Goal: Task Accomplishment & Management: Use online tool/utility

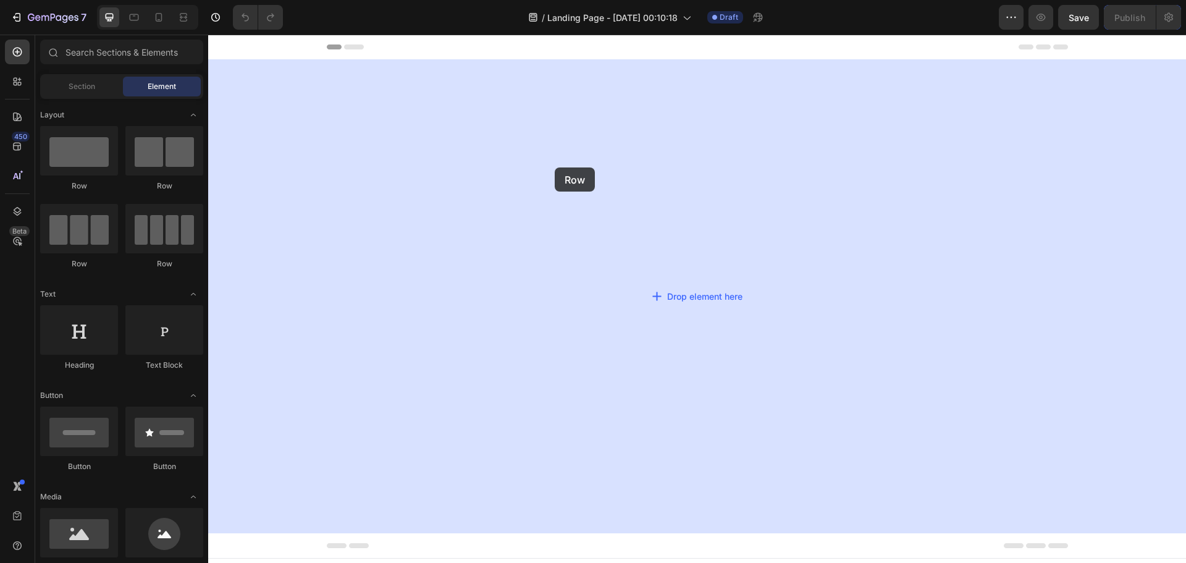
drag, startPoint x: 287, startPoint y: 190, endPoint x: 554, endPoint y: 167, distance: 268.3
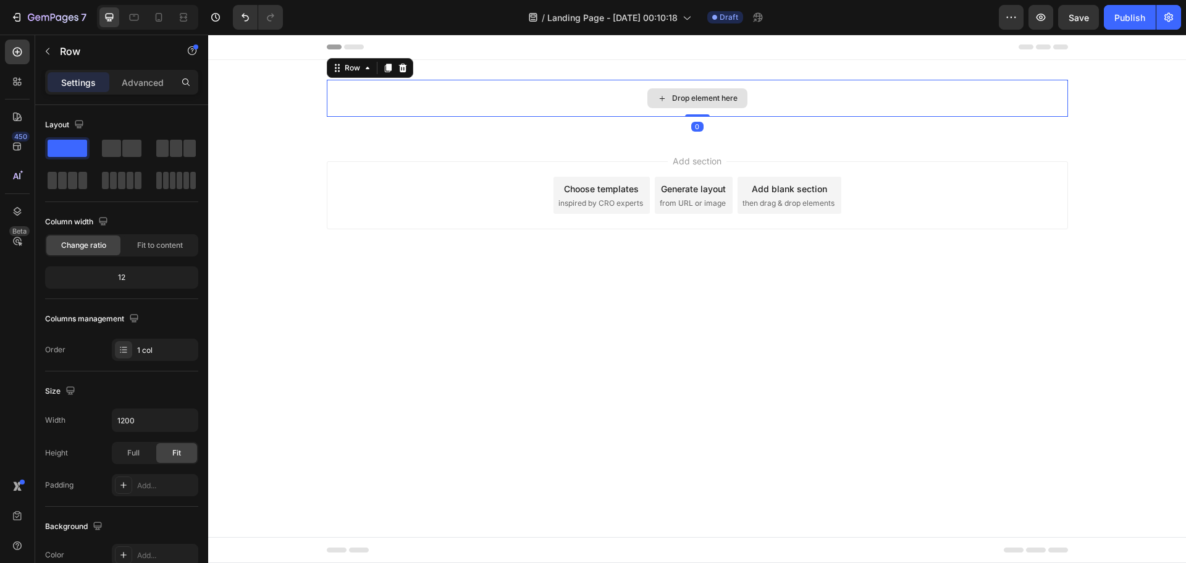
drag, startPoint x: 698, startPoint y: 126, endPoint x: 917, endPoint y: 69, distance: 226.0
click at [700, 109] on div "Drop element here Row 0" at bounding box center [697, 98] width 741 height 37
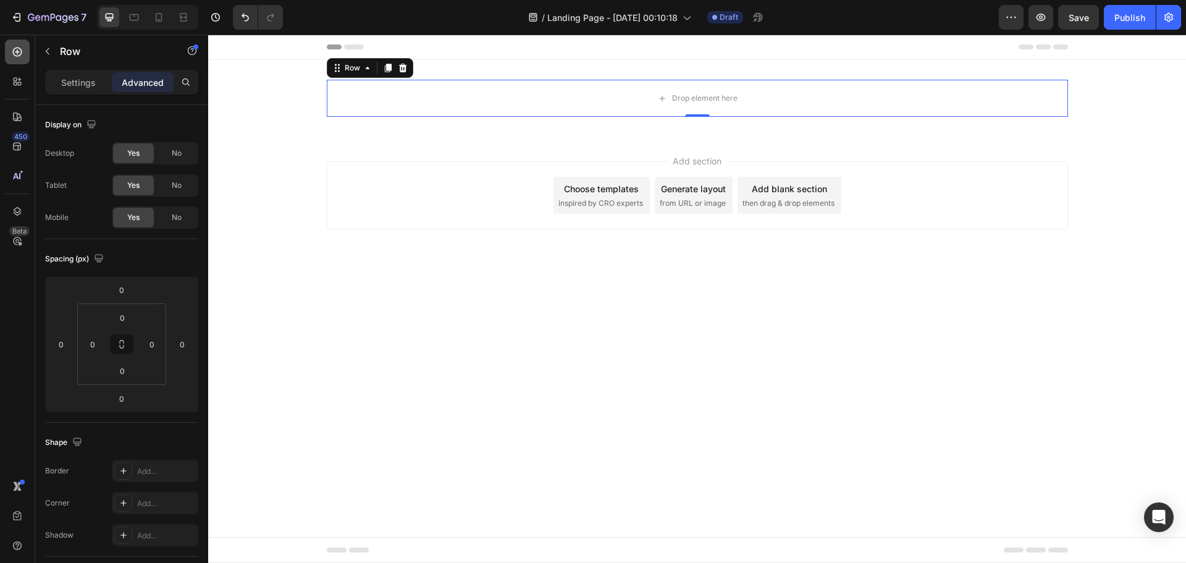
click at [23, 50] on div at bounding box center [17, 52] width 25 height 25
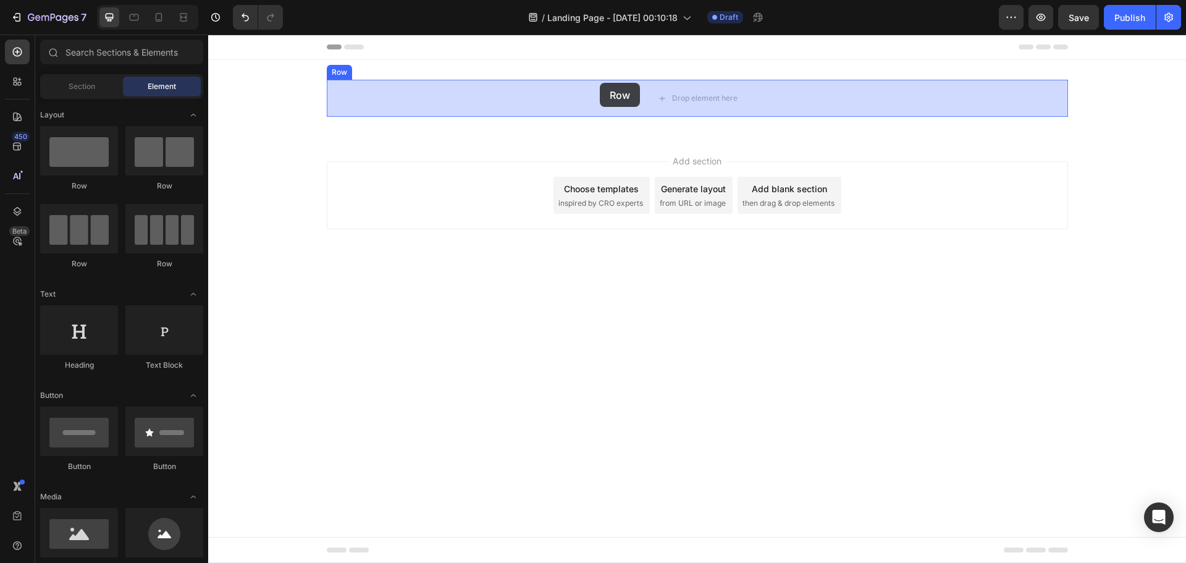
drag, startPoint x: 290, startPoint y: 193, endPoint x: 600, endPoint y: 83, distance: 328.3
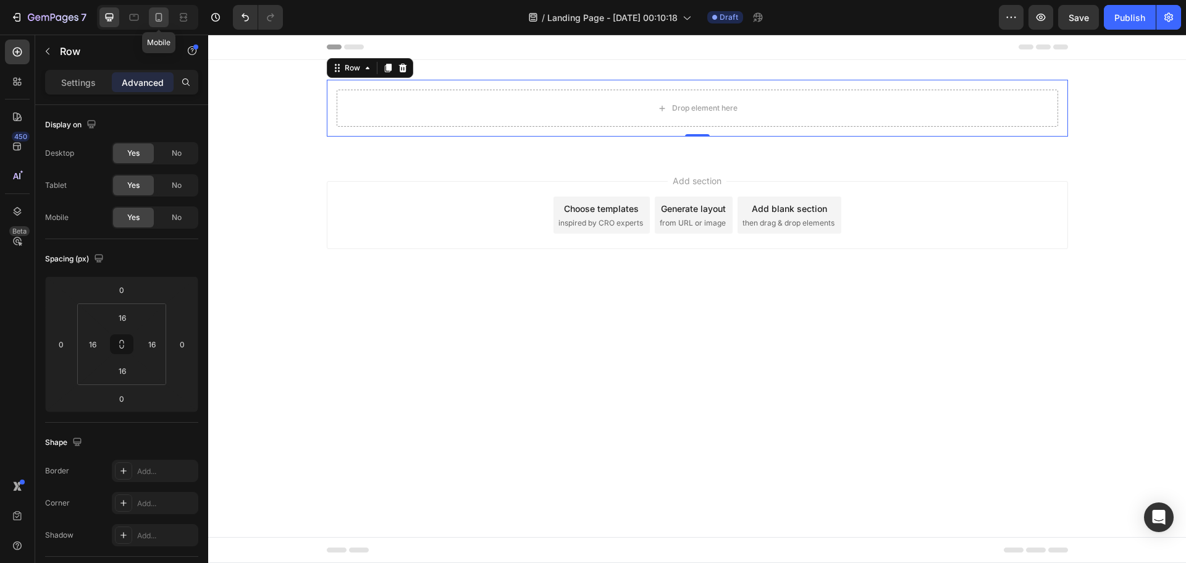
click at [157, 16] on icon at bounding box center [159, 17] width 12 height 12
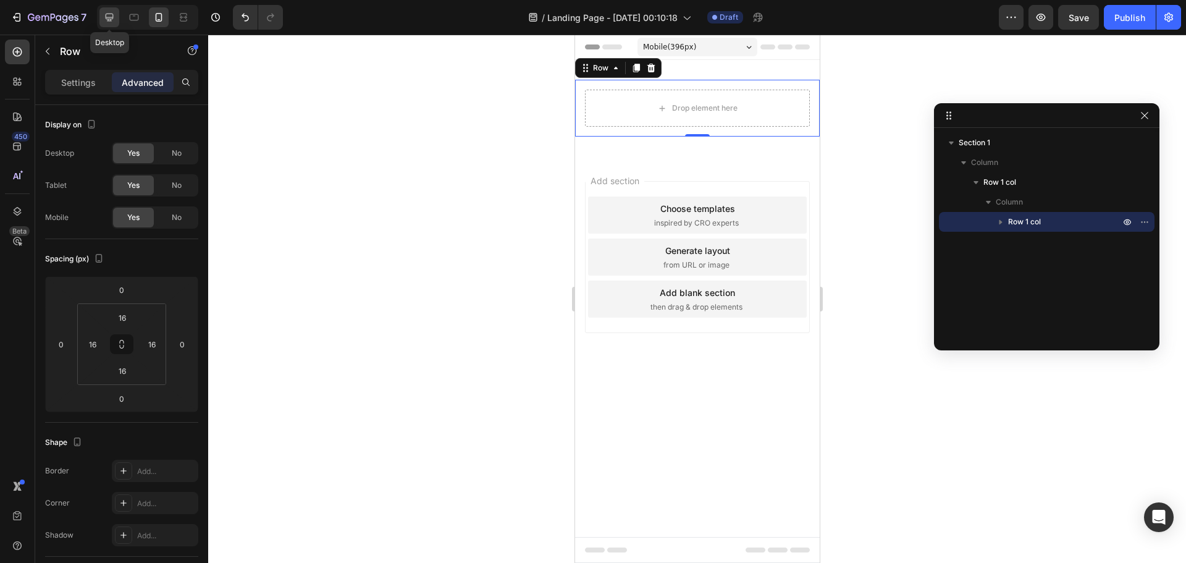
click at [104, 8] on div at bounding box center [109, 17] width 20 height 20
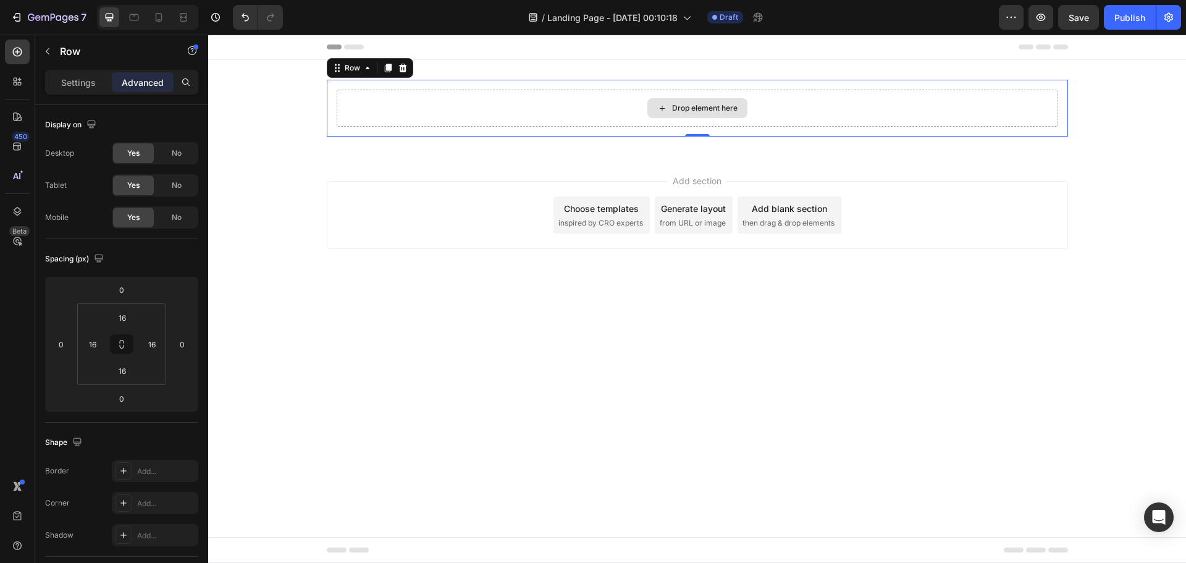
click at [546, 103] on div "Drop element here" at bounding box center [697, 108] width 721 height 37
click at [123, 338] on button at bounding box center [121, 344] width 23 height 20
click at [118, 309] on input "16" at bounding box center [122, 317] width 25 height 19
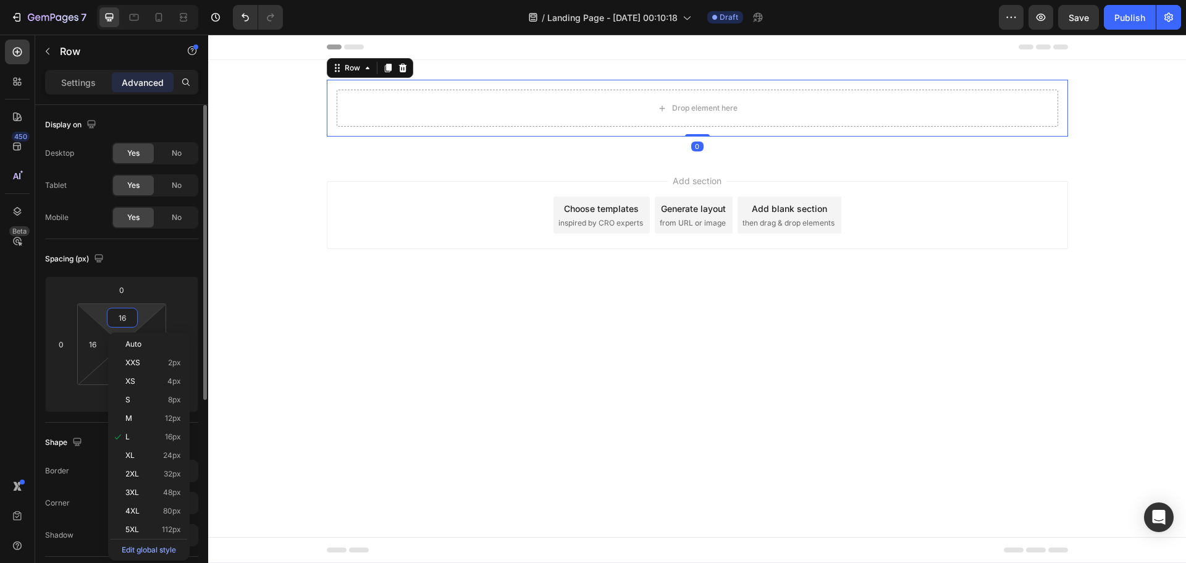
type input "0"
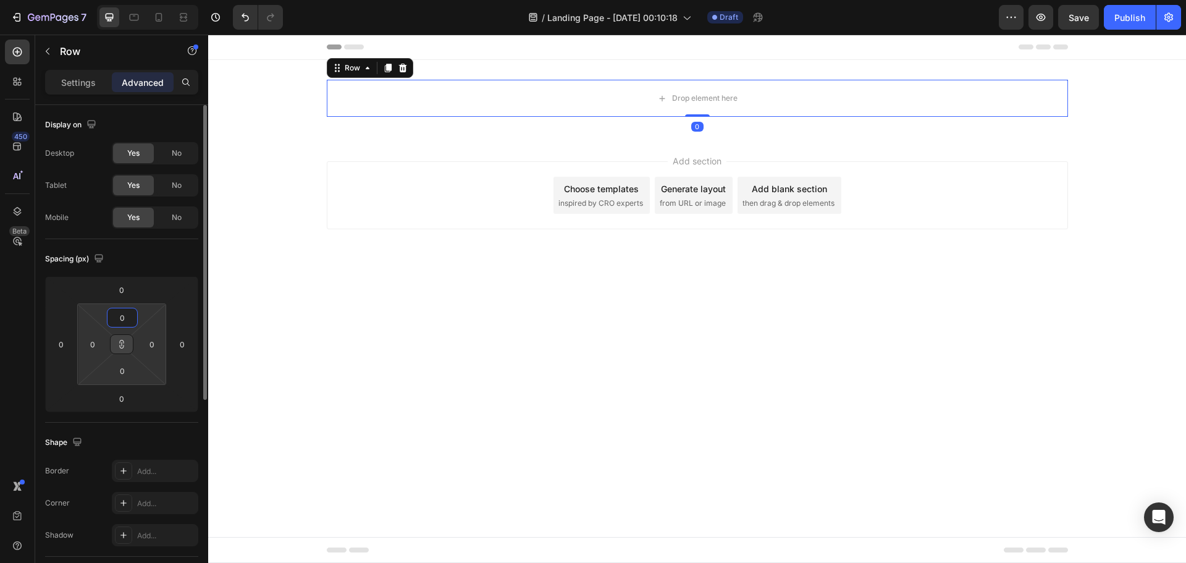
type input "0"
click at [127, 345] on button at bounding box center [121, 344] width 23 height 20
click at [120, 402] on input "0" at bounding box center [121, 398] width 25 height 19
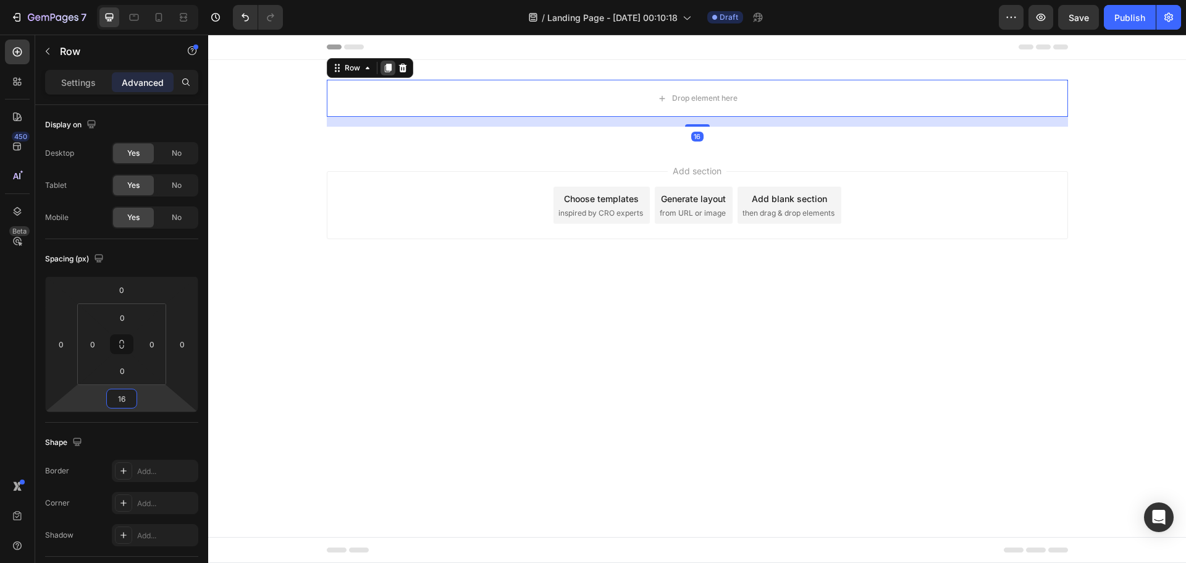
type input "16"
click at [387, 69] on icon at bounding box center [387, 68] width 7 height 9
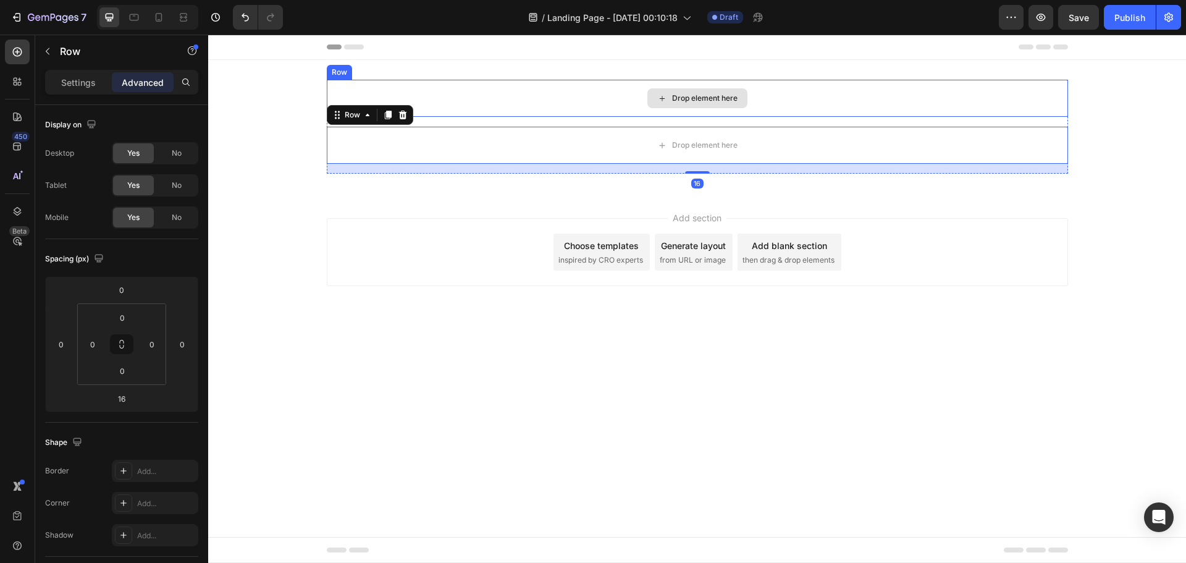
click at [835, 88] on div "Drop element here" at bounding box center [697, 98] width 741 height 37
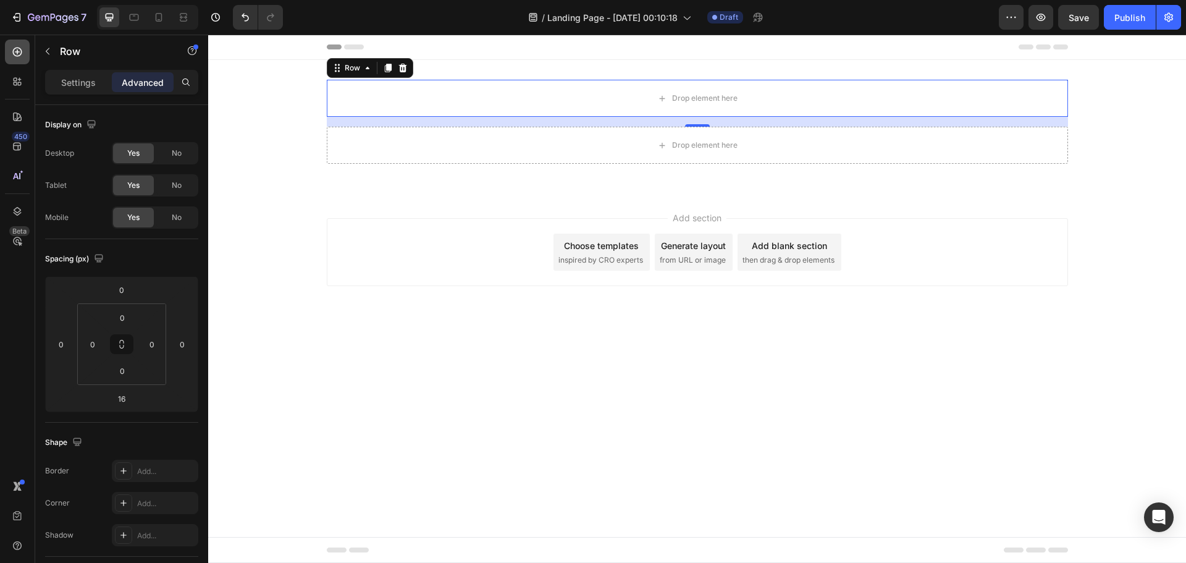
click at [20, 53] on icon at bounding box center [17, 52] width 12 height 12
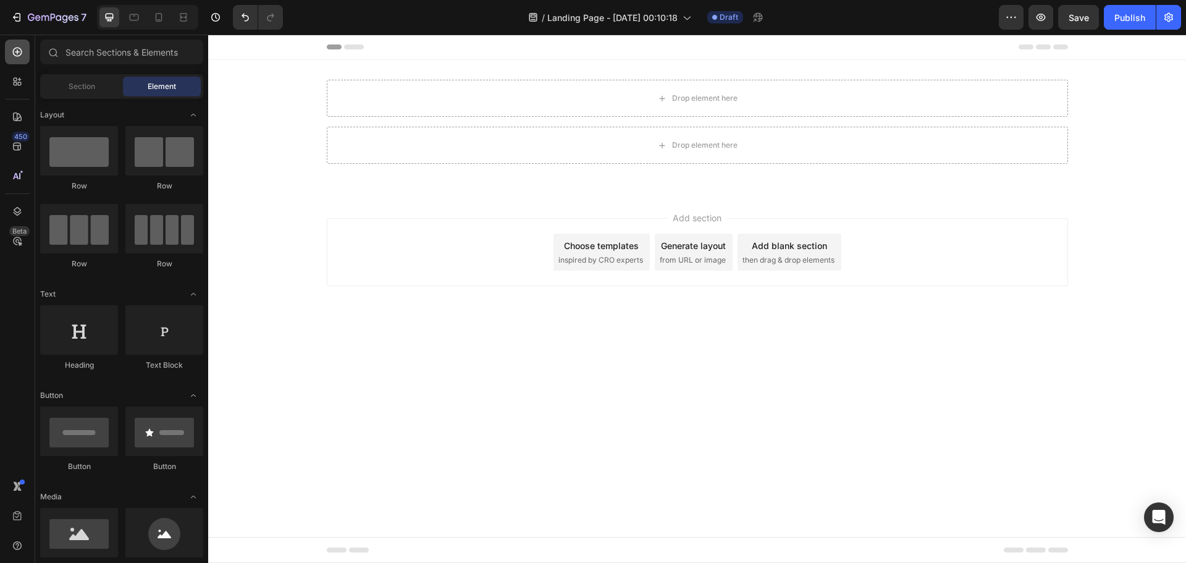
click at [16, 41] on div at bounding box center [17, 52] width 25 height 25
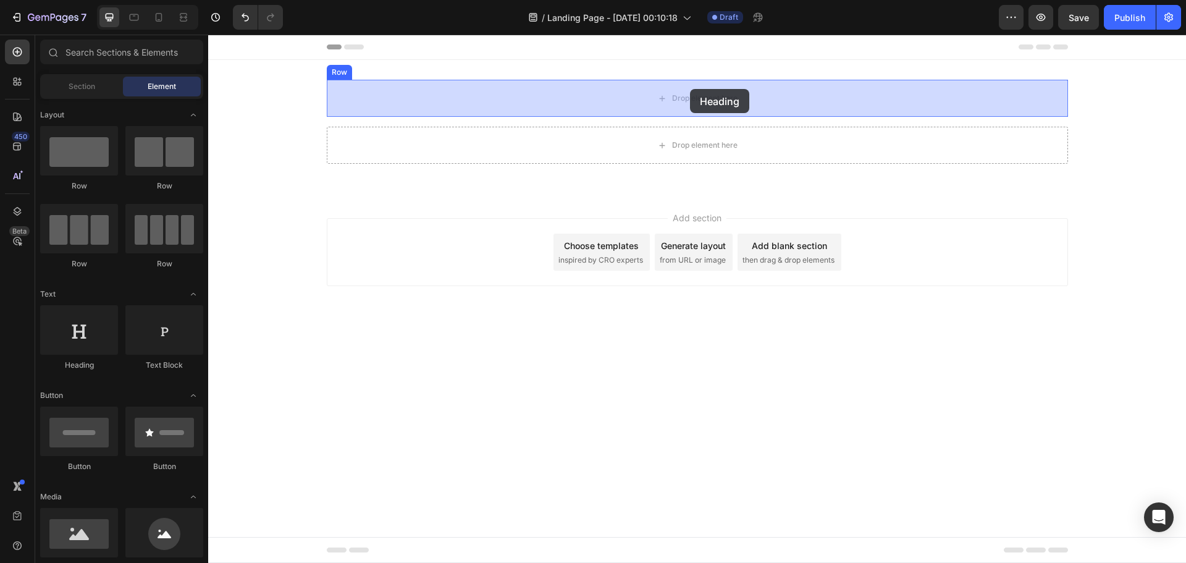
drag, startPoint x: 295, startPoint y: 374, endPoint x: 690, endPoint y: 89, distance: 486.9
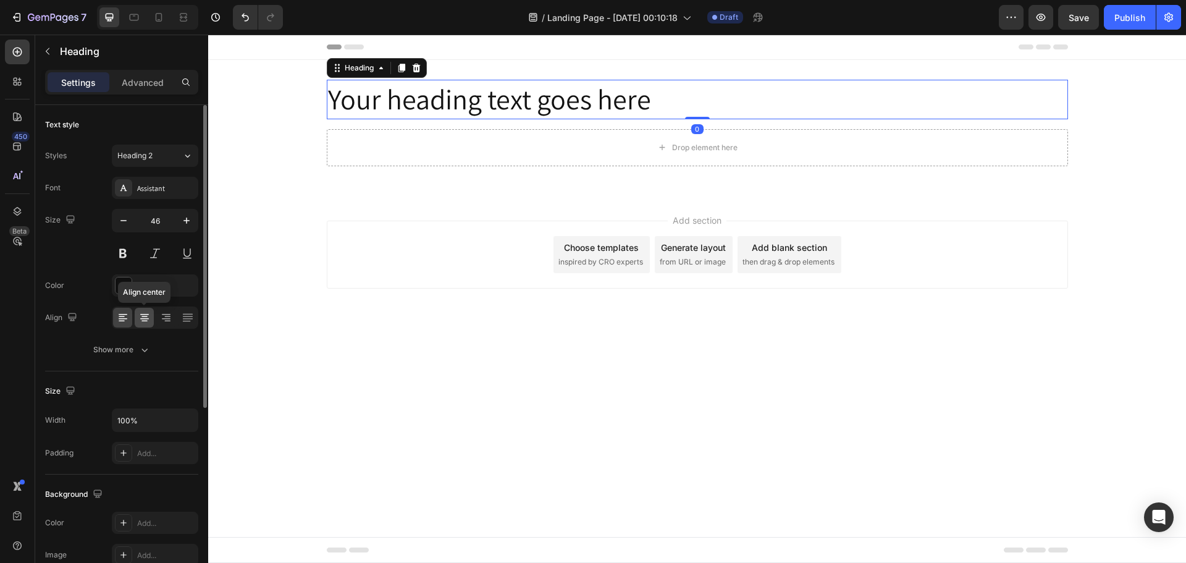
click at [142, 317] on icon at bounding box center [144, 316] width 6 height 1
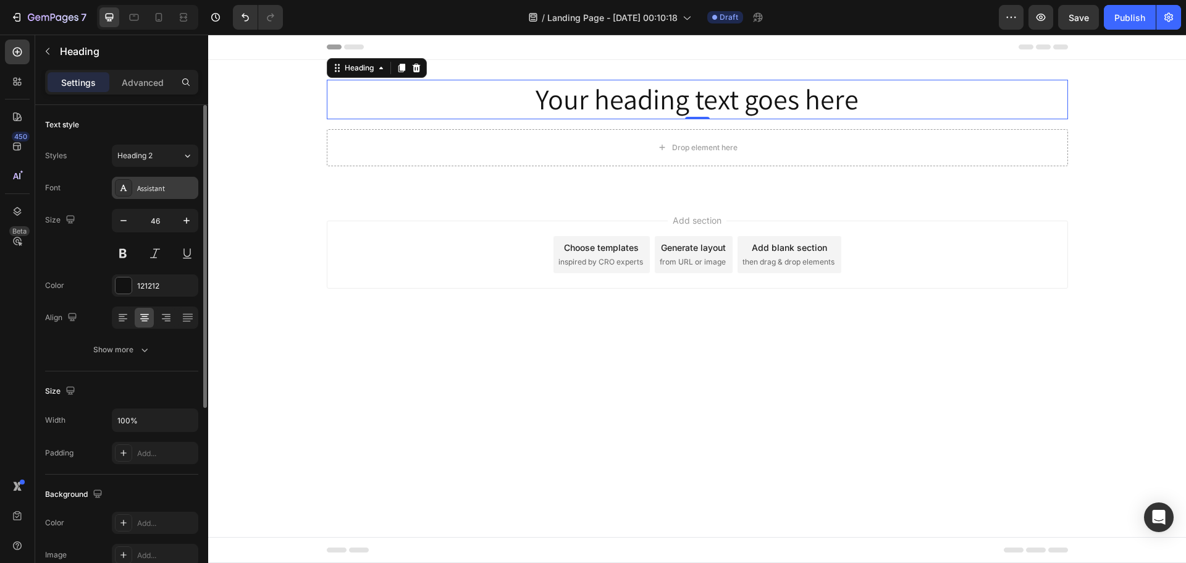
click at [133, 192] on div "Assistant" at bounding box center [155, 188] width 86 height 22
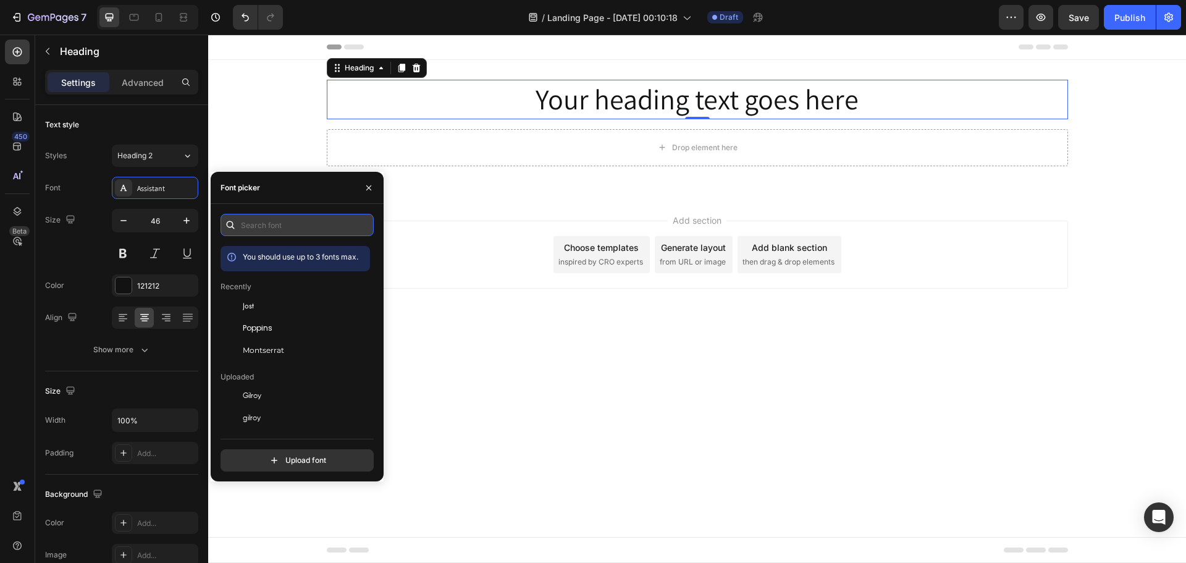
click at [282, 220] on input "text" at bounding box center [296, 225] width 153 height 22
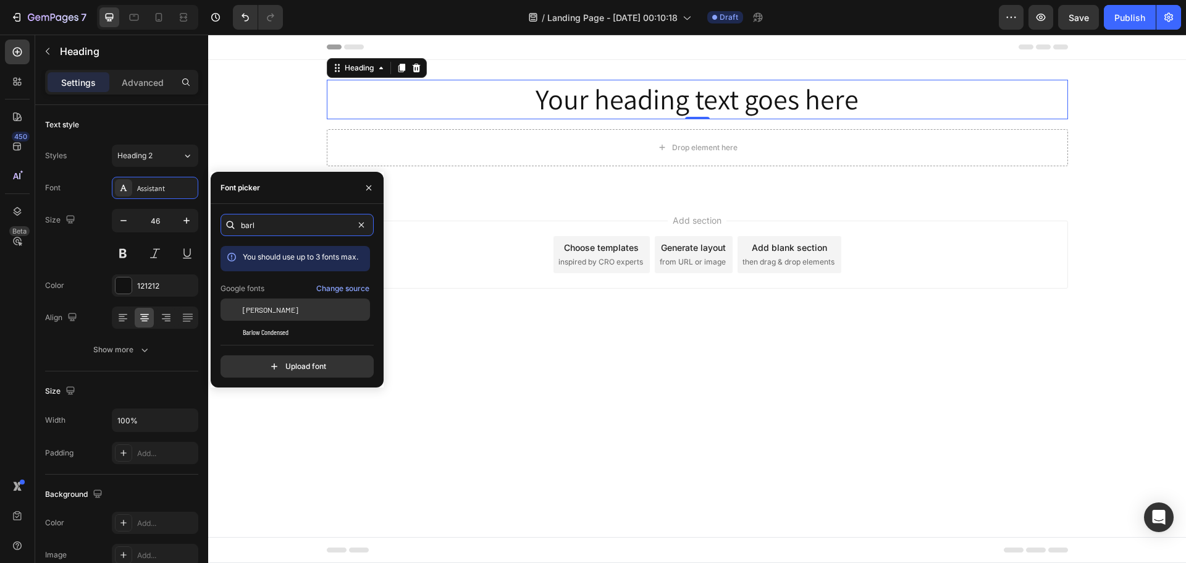
type input "barl"
click at [272, 309] on div "[PERSON_NAME]" at bounding box center [305, 309] width 125 height 11
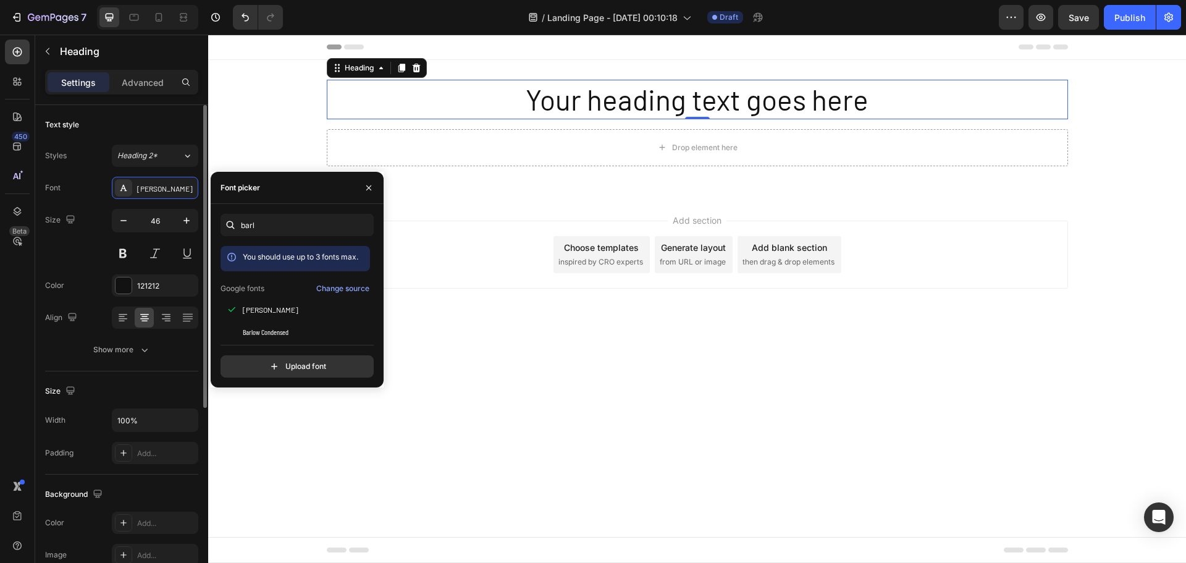
click at [99, 200] on div "Font Barlow Size 46 Color 121212 Align Show more" at bounding box center [121, 269] width 153 height 184
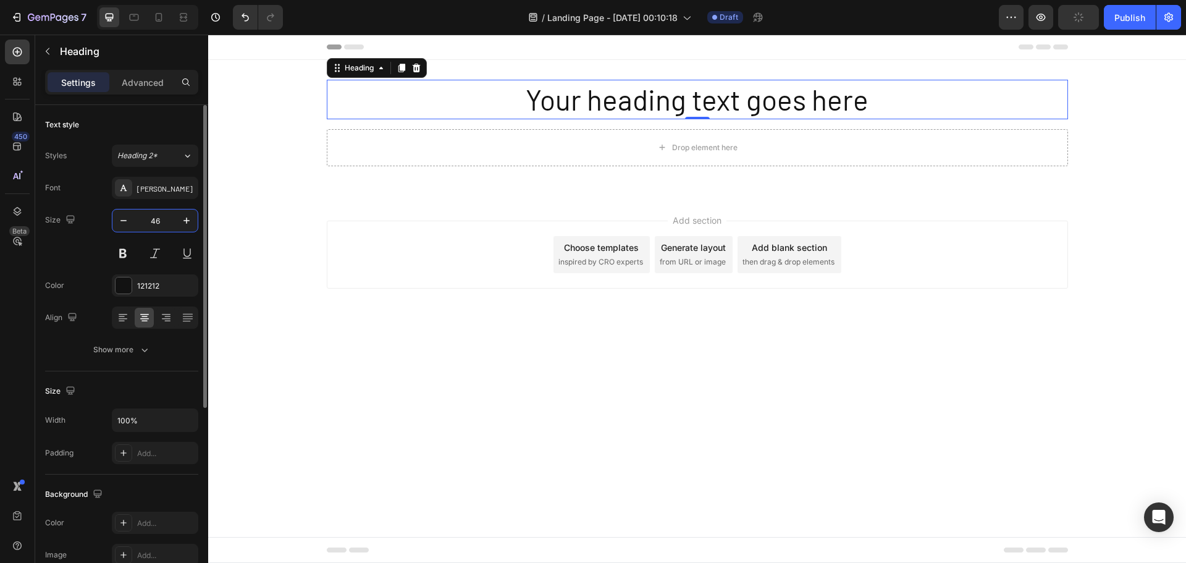
click at [162, 219] on input "46" at bounding box center [155, 220] width 41 height 22
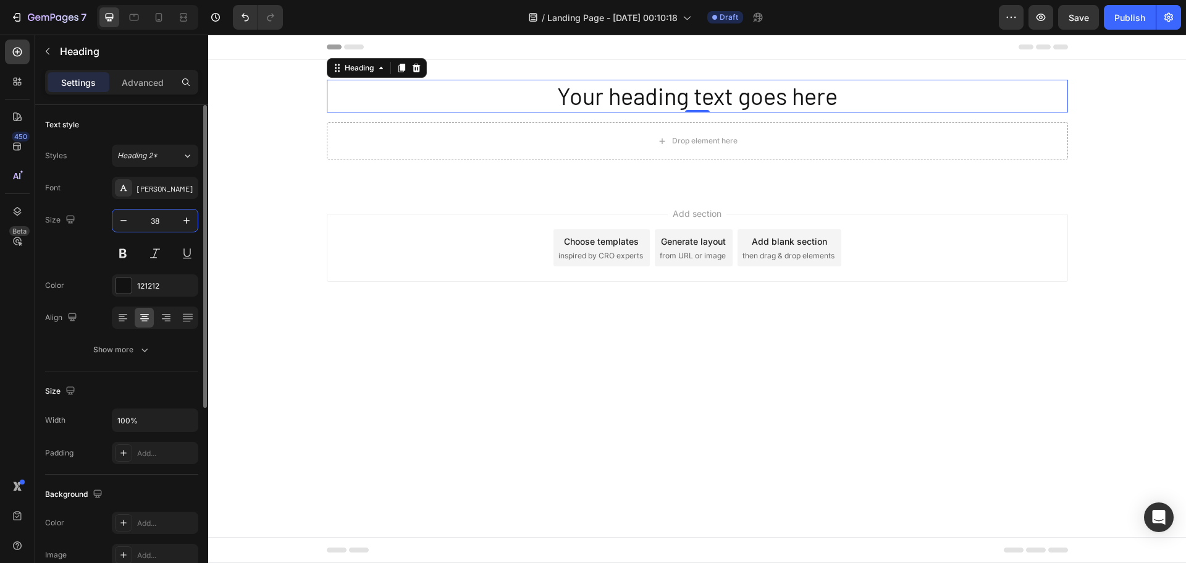
type input "38"
click at [76, 246] on div "Size 38" at bounding box center [121, 237] width 153 height 56
click at [124, 354] on div "Show more" at bounding box center [121, 349] width 57 height 12
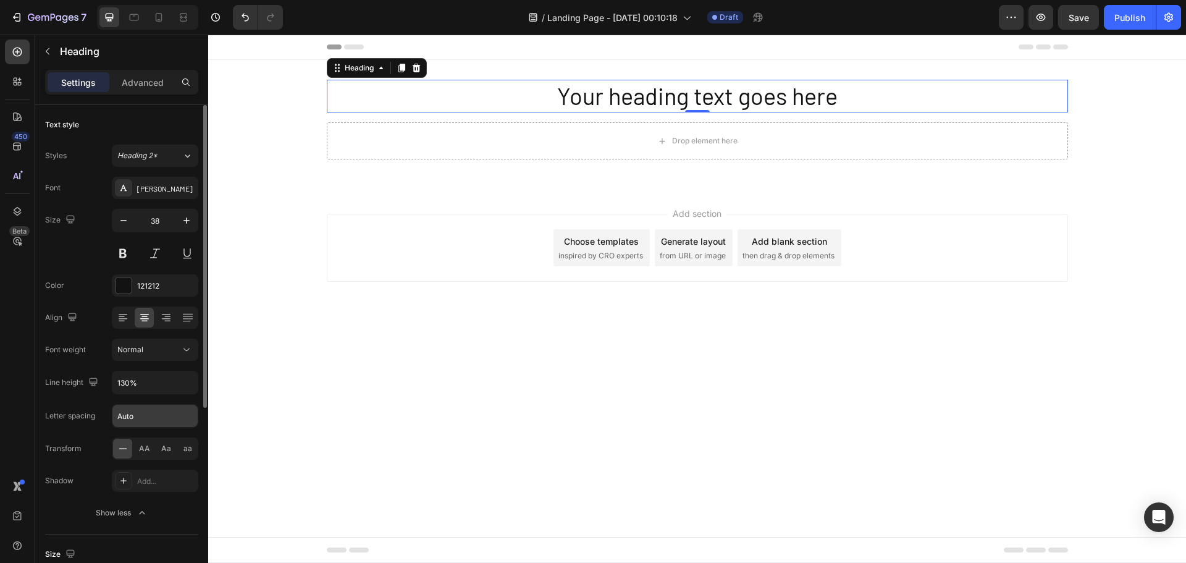
click at [134, 415] on input "Auto" at bounding box center [154, 415] width 85 height 22
type input "0"
click at [106, 427] on div "Font Barlow Size 38 Color 121212 Align Font weight Normal Line height 130% Lett…" at bounding box center [121, 350] width 153 height 347
click at [130, 341] on button "Normal" at bounding box center [155, 349] width 86 height 22
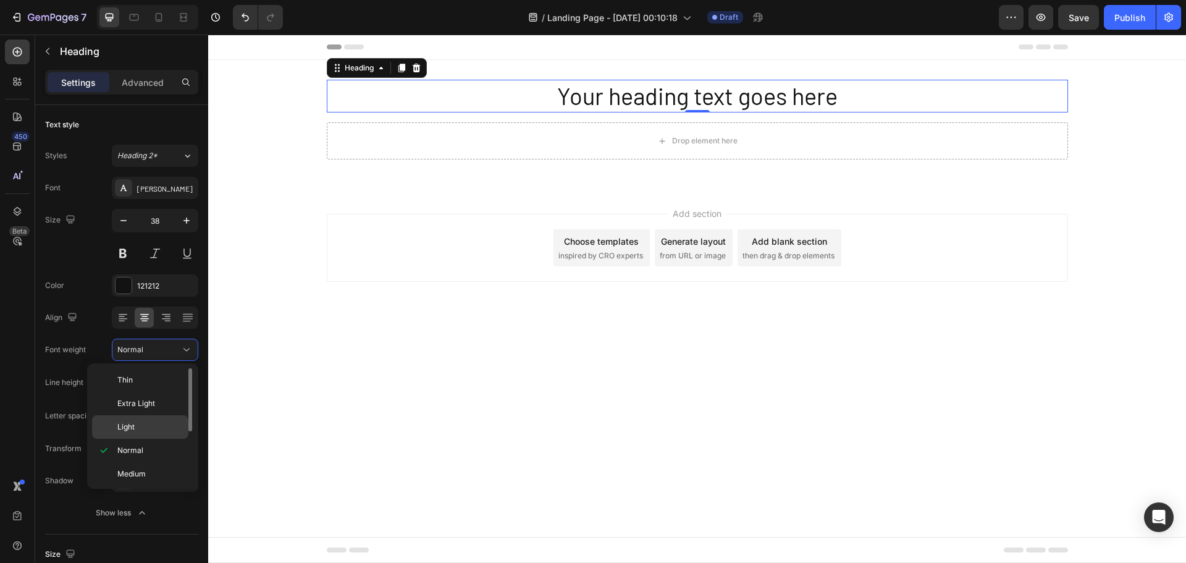
scroll to position [62, 0]
click at [138, 458] on p "Bold" at bounding box center [149, 458] width 65 height 11
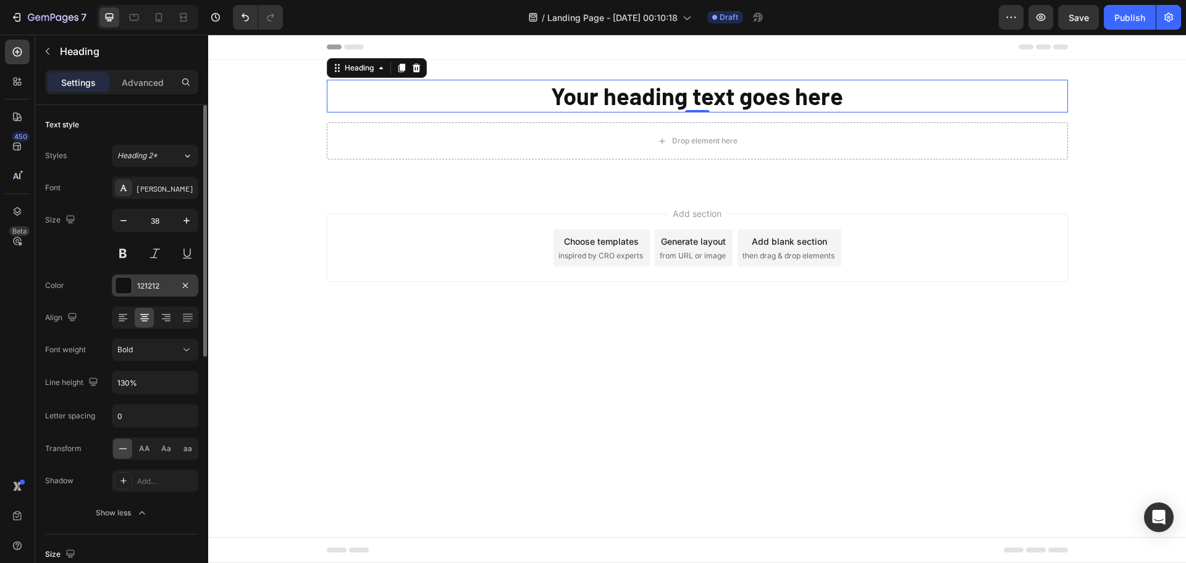
click at [123, 287] on div at bounding box center [123, 285] width 16 height 16
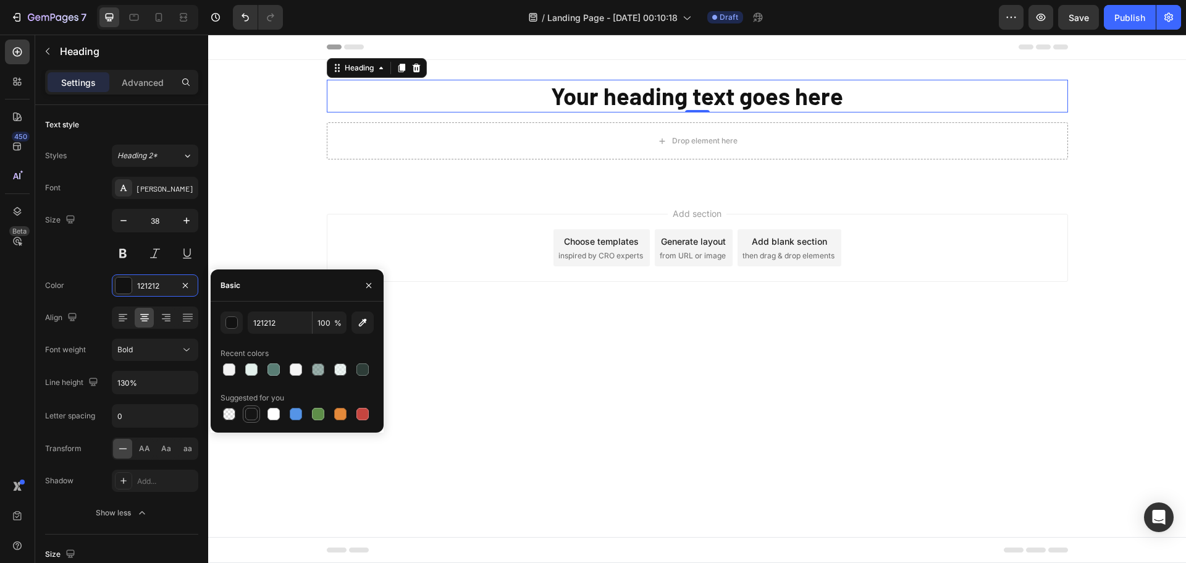
click at [253, 414] on div at bounding box center [251, 414] width 12 height 12
type input "151515"
click at [297, 339] on div "151515 100 % Recent colors Suggested for you" at bounding box center [296, 366] width 153 height 111
click at [90, 280] on div "Color 151515" at bounding box center [121, 285] width 153 height 22
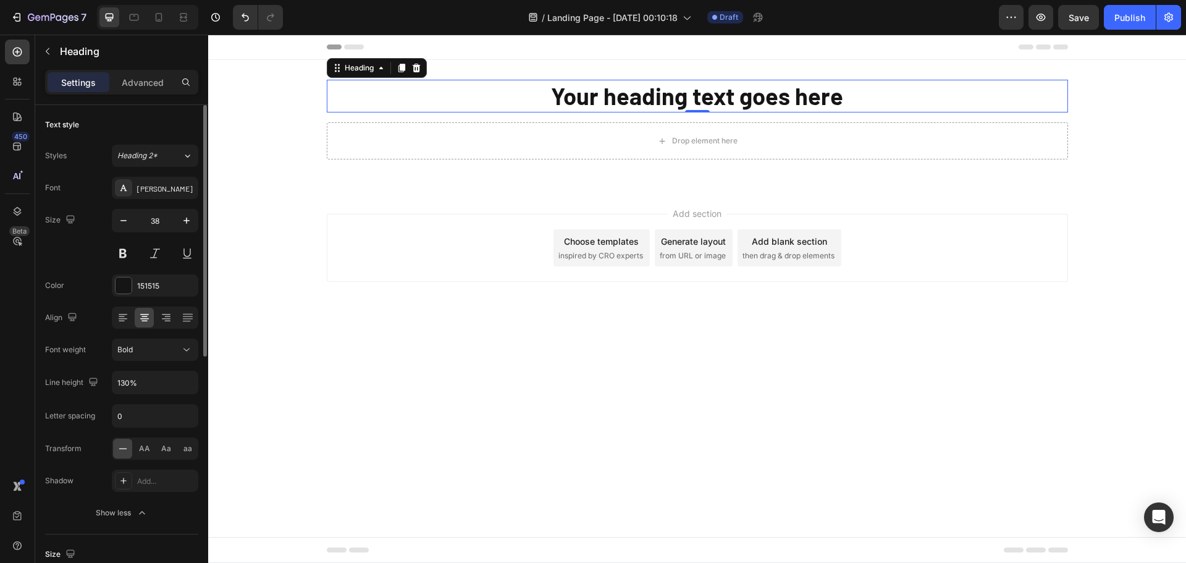
click at [101, 398] on div "Font Barlow Size 38 Color 151515 Align Font weight Bold Line height 130% Letter…" at bounding box center [121, 350] width 153 height 347
click at [811, 138] on div "Drop element here" at bounding box center [697, 140] width 741 height 37
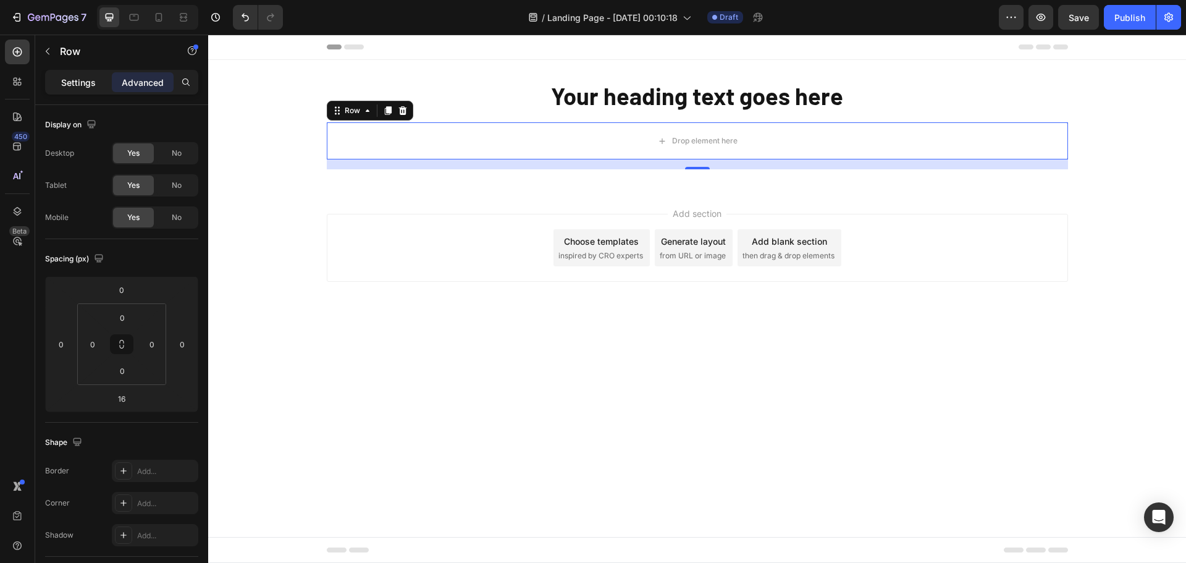
click at [77, 88] on p "Settings" at bounding box center [78, 82] width 35 height 13
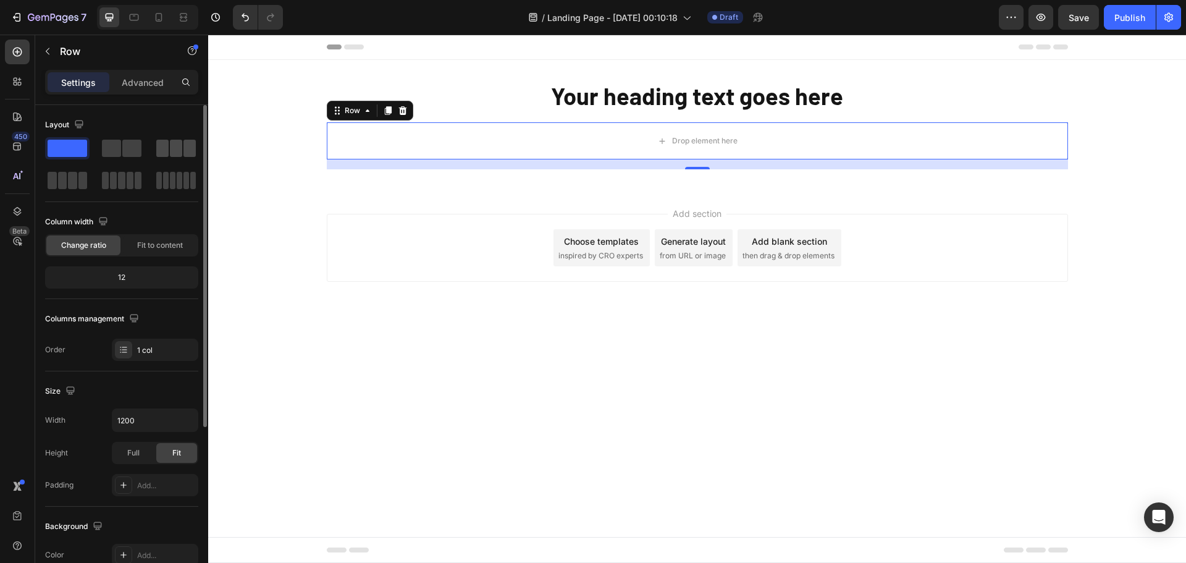
click at [177, 147] on span at bounding box center [176, 148] width 12 height 17
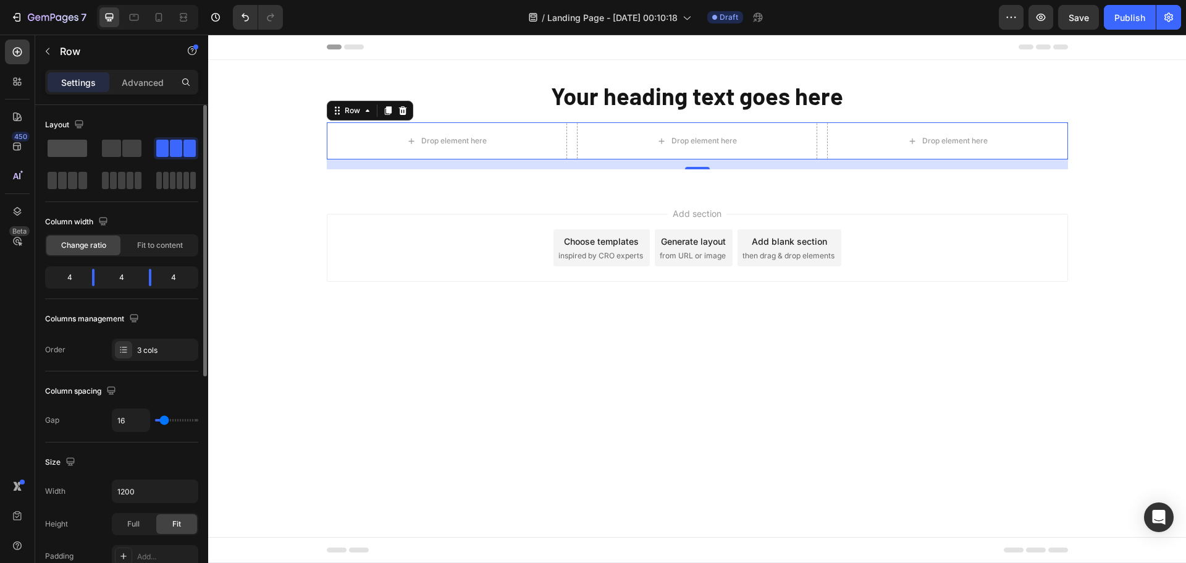
click at [73, 149] on span at bounding box center [68, 148] width 40 height 17
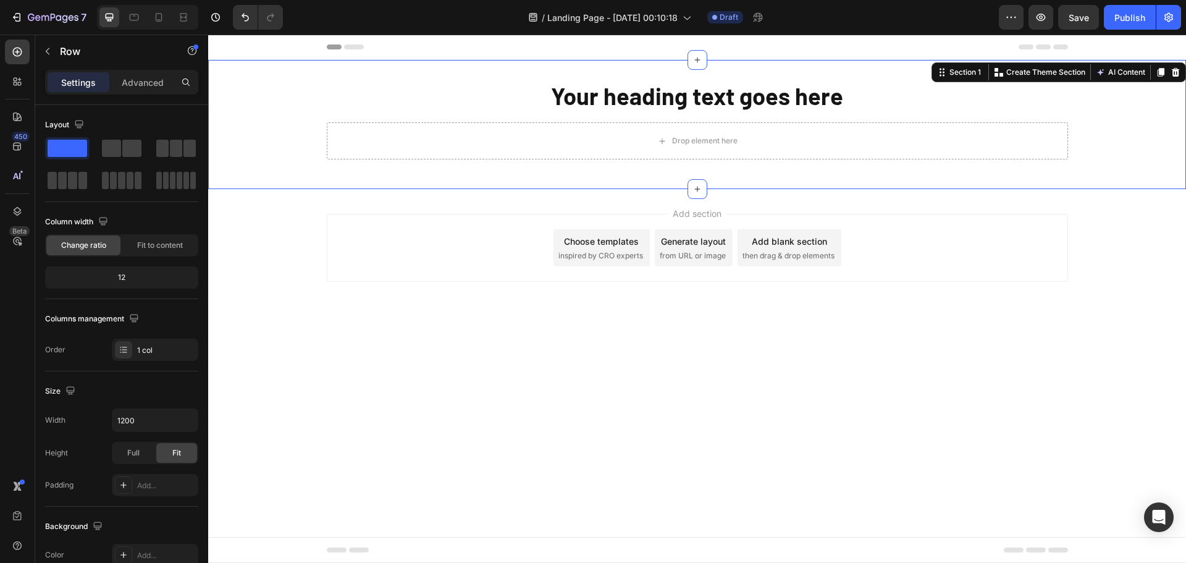
click at [279, 116] on div "Your heading text goes here Heading Row Drop element here Row Row" at bounding box center [696, 125] width 977 height 90
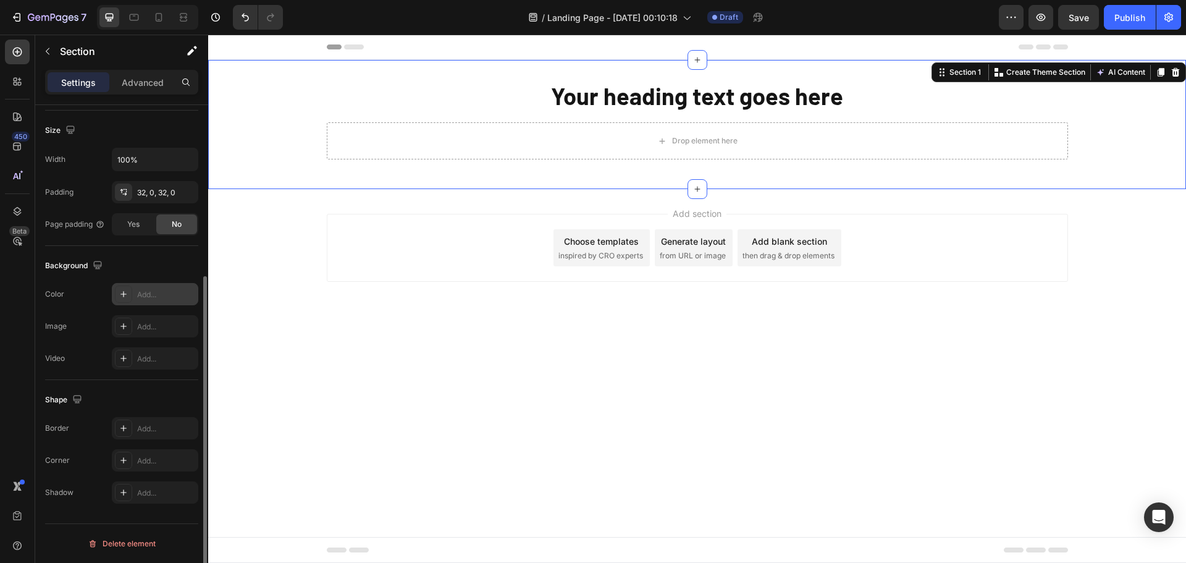
click at [138, 288] on div "Add..." at bounding box center [155, 294] width 86 height 22
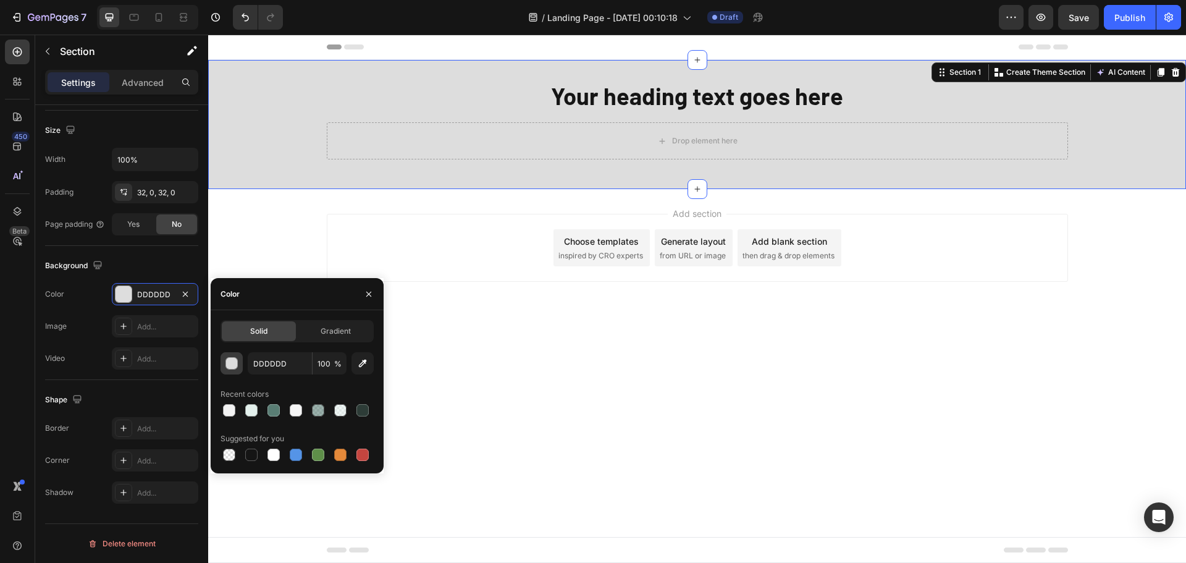
click at [234, 361] on div "button" at bounding box center [232, 364] width 12 height 12
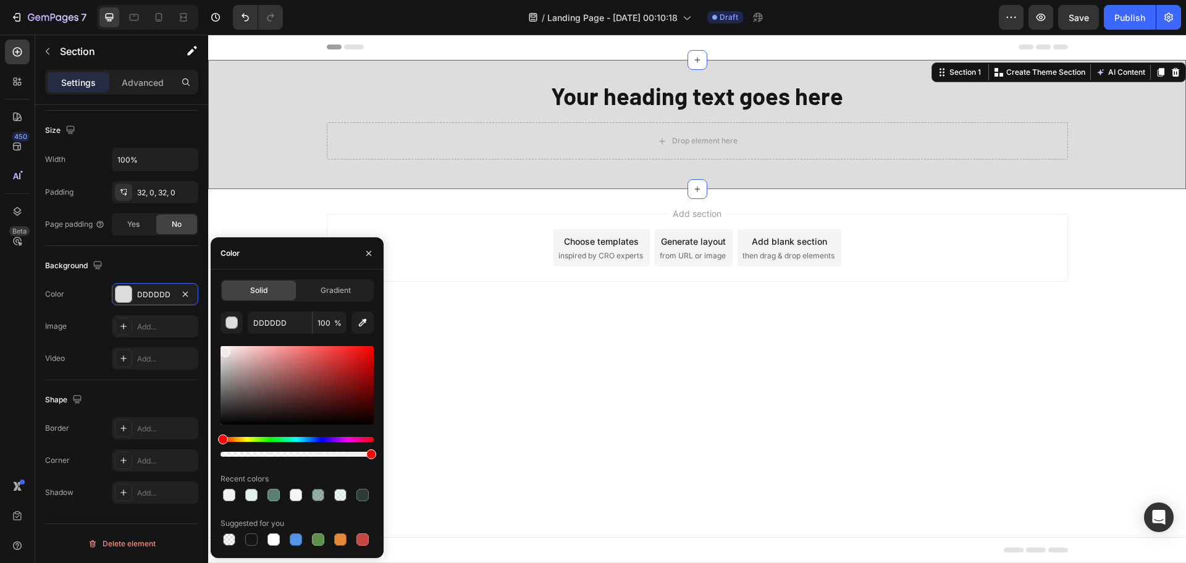
click at [224, 349] on div at bounding box center [296, 385] width 153 height 78
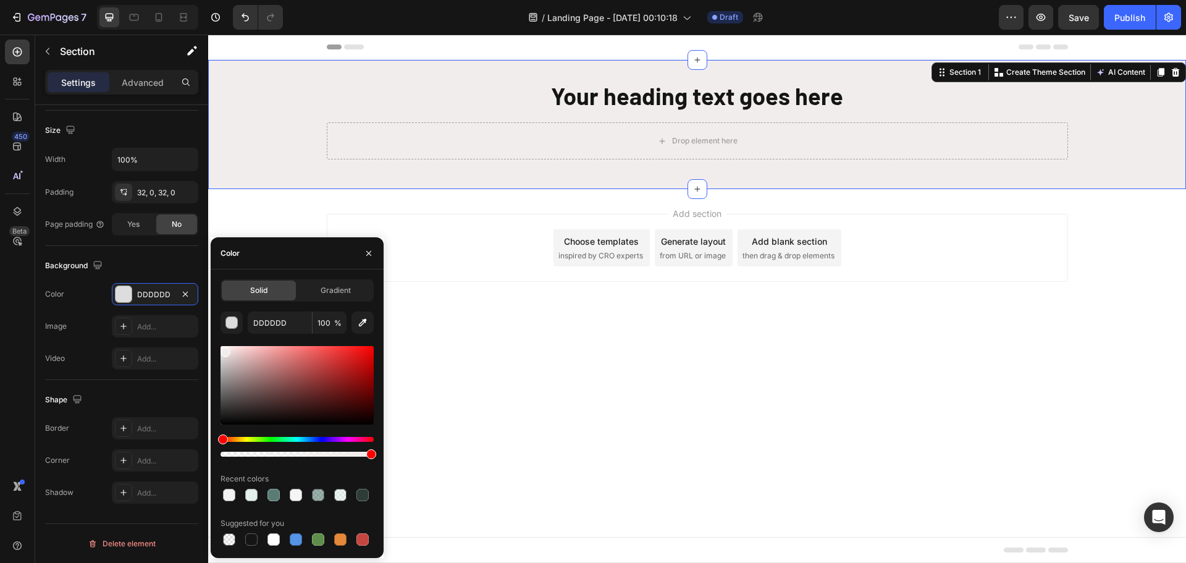
type input "F2EDED"
click at [94, 295] on div "Color F2EDED" at bounding box center [121, 294] width 153 height 22
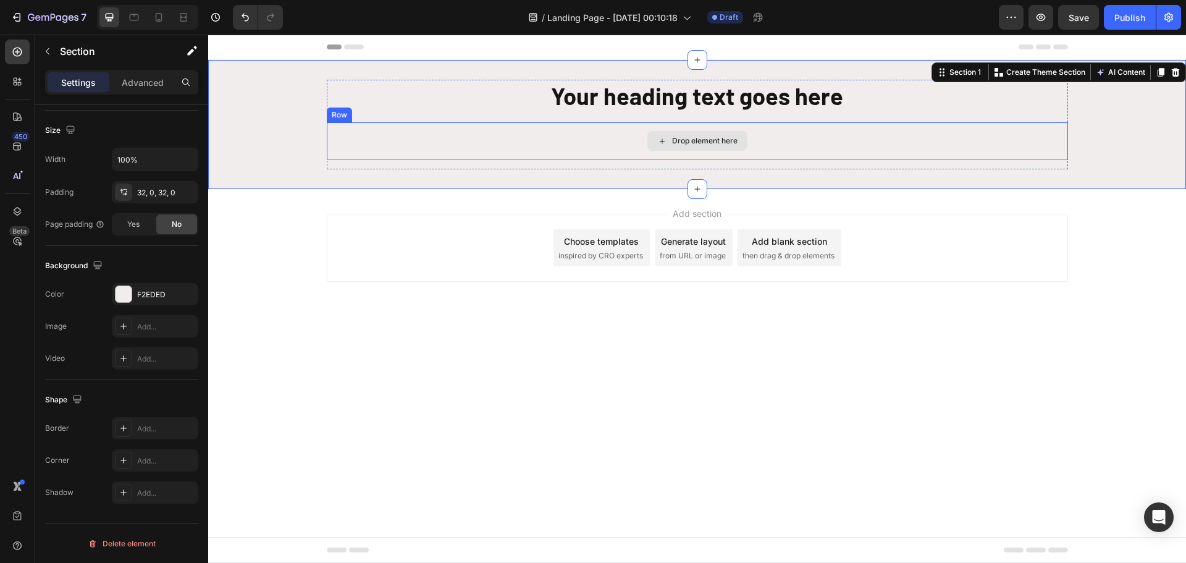
click at [480, 144] on div "Drop element here" at bounding box center [697, 140] width 741 height 37
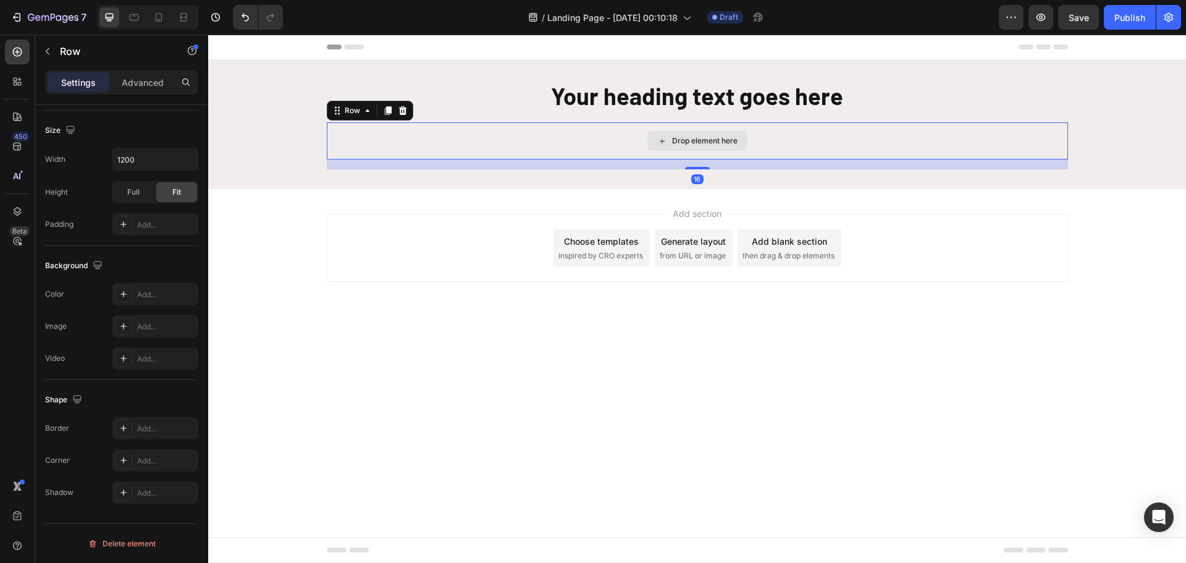
scroll to position [0, 0]
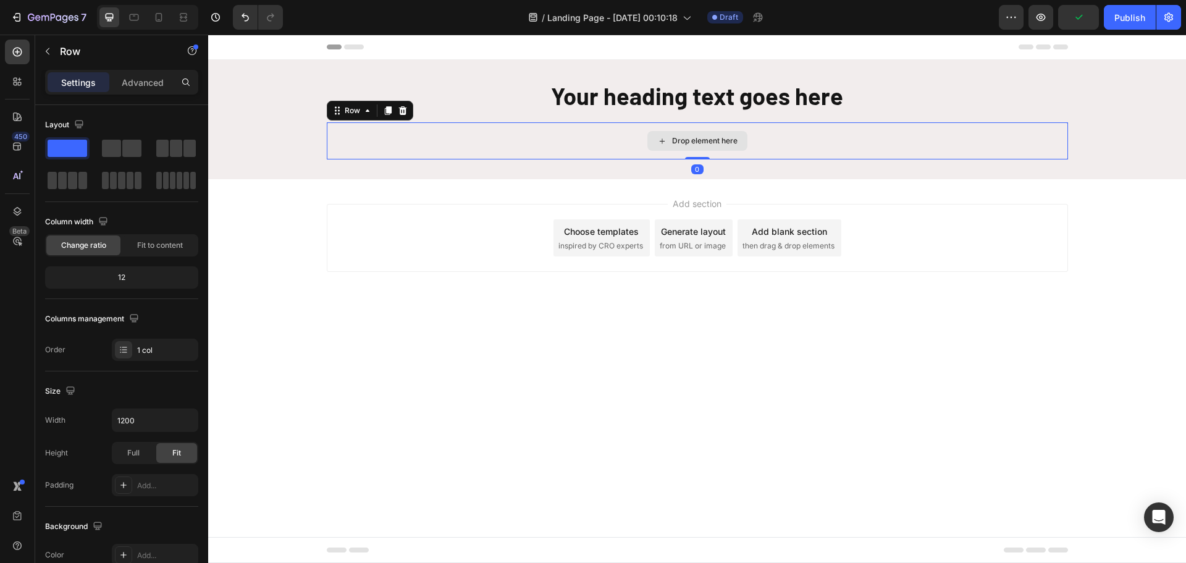
drag, startPoint x: 703, startPoint y: 167, endPoint x: 707, endPoint y: 155, distance: 12.3
click at [707, 155] on div "Drop element here Row 0" at bounding box center [697, 140] width 741 height 37
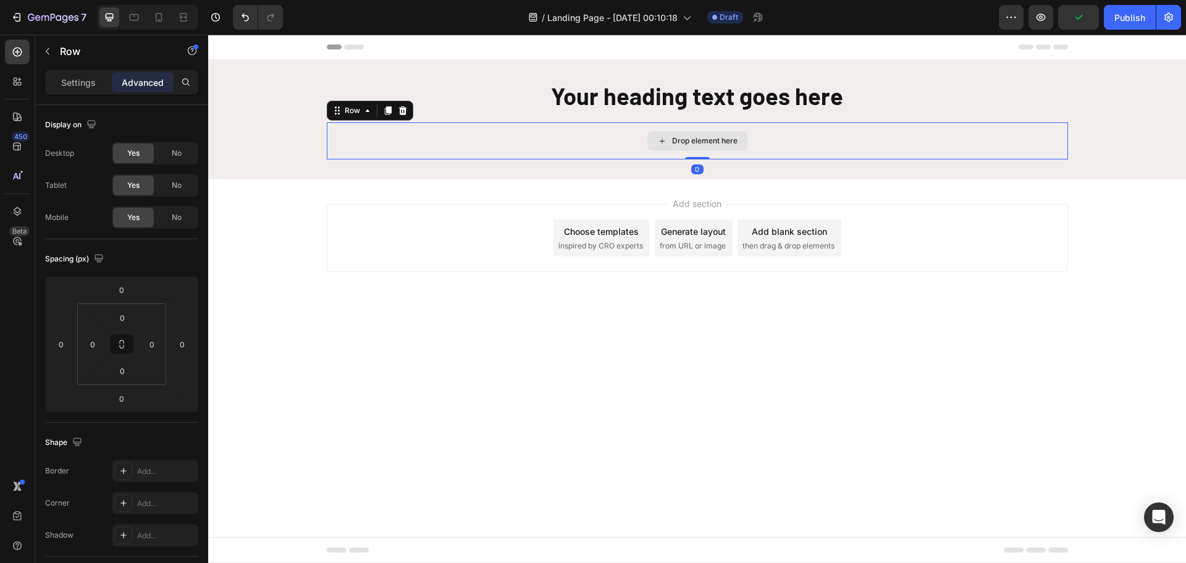
click at [388, 132] on div "Drop element here" at bounding box center [697, 140] width 741 height 37
click at [464, 117] on div "Your heading text goes here Heading Row Drop element here Row 0" at bounding box center [697, 120] width 741 height 80
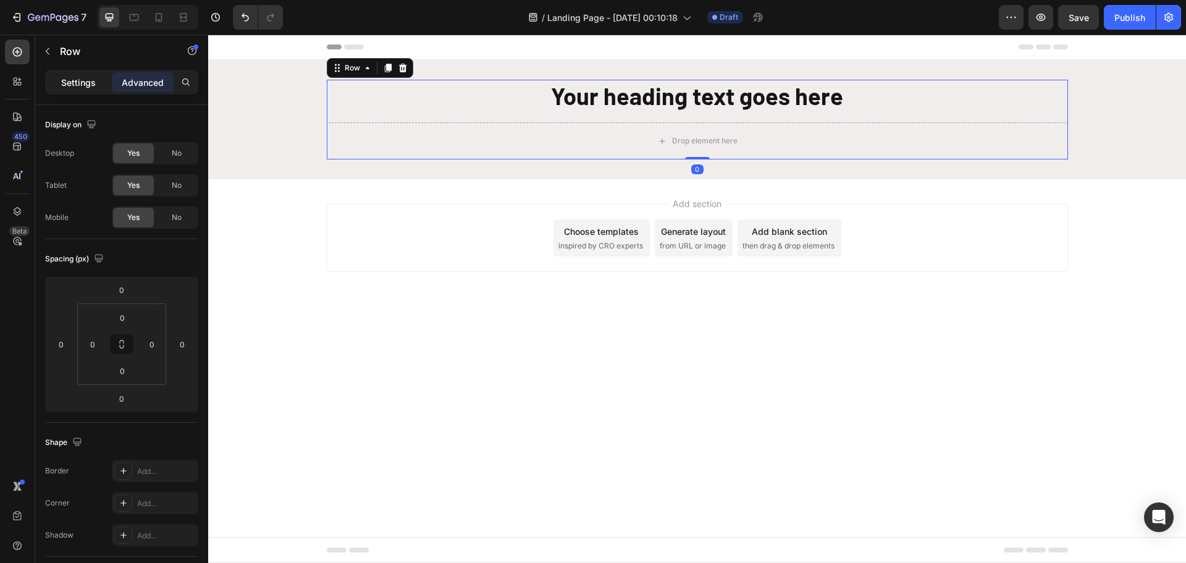
click at [82, 87] on p "Settings" at bounding box center [78, 82] width 35 height 13
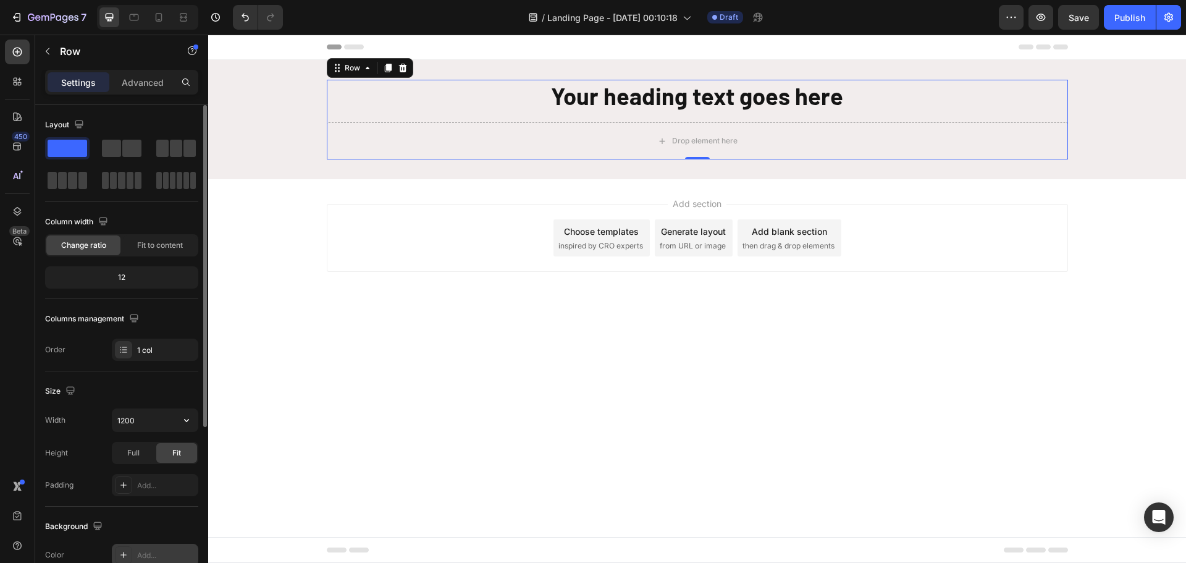
scroll to position [123, 0]
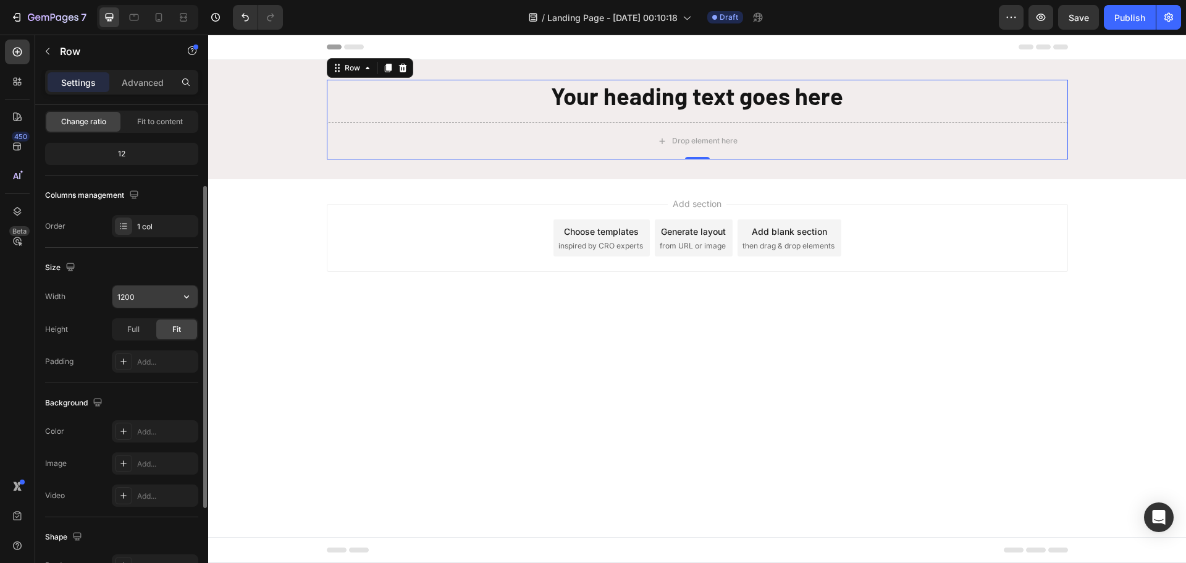
click at [133, 292] on input "1200" at bounding box center [154, 296] width 85 height 22
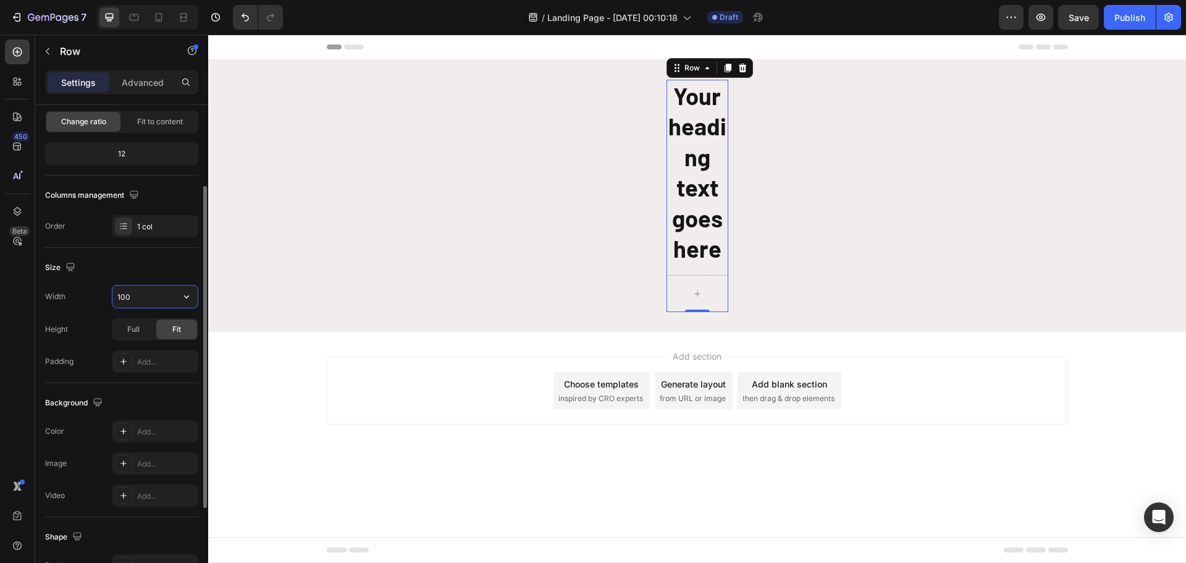
type input "1000"
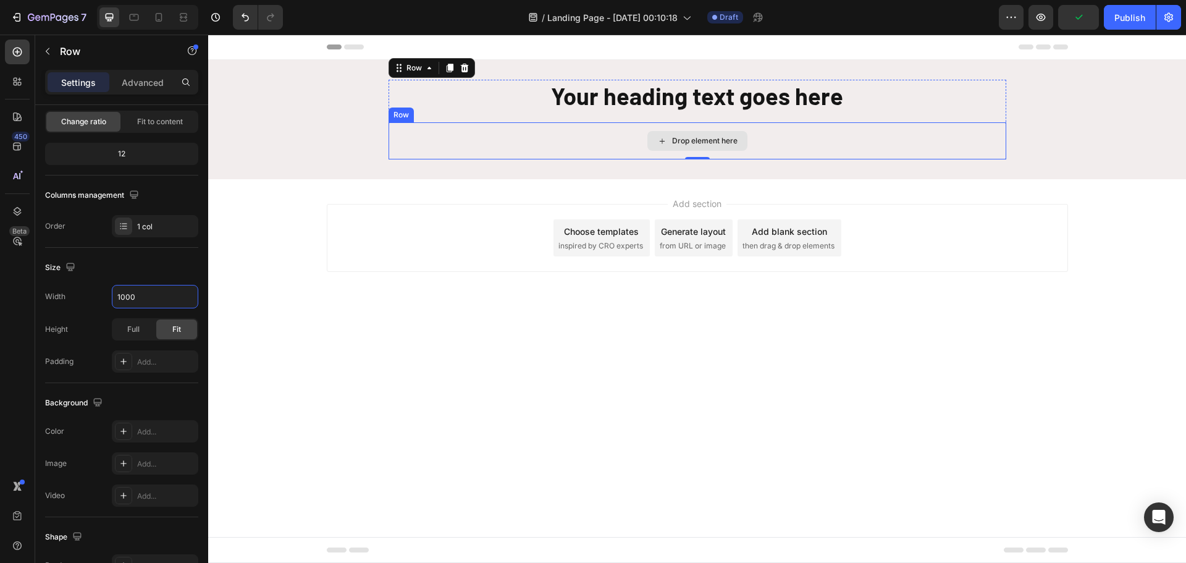
click at [494, 136] on div "Drop element here" at bounding box center [696, 140] width 617 height 37
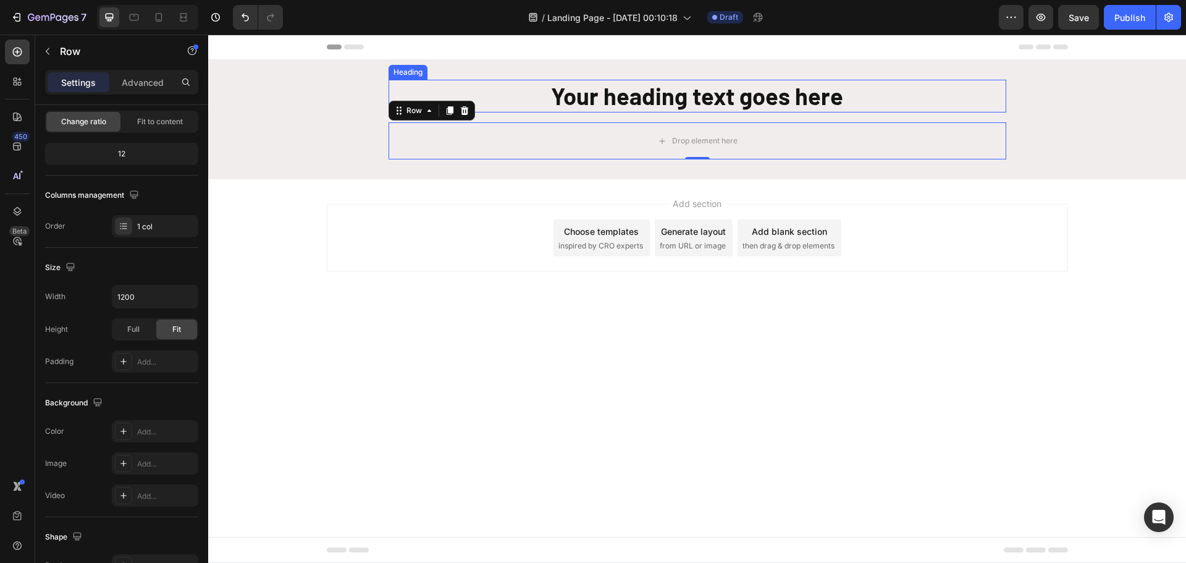
click at [689, 93] on h2 "Your heading text goes here" at bounding box center [696, 96] width 617 height 33
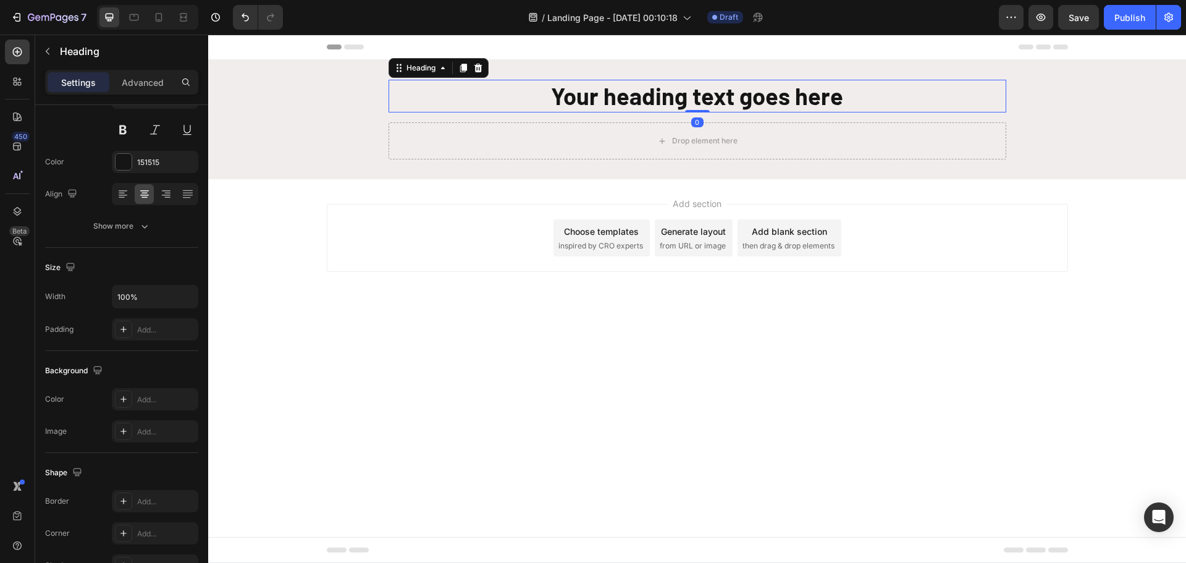
scroll to position [0, 0]
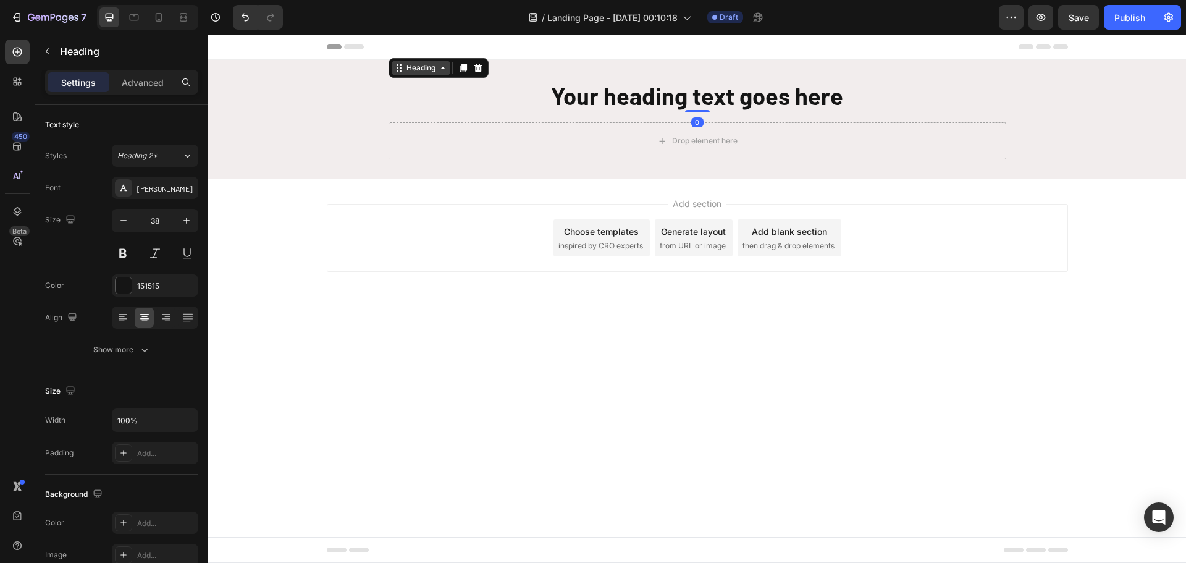
click at [421, 70] on div "Heading" at bounding box center [421, 67] width 34 height 11
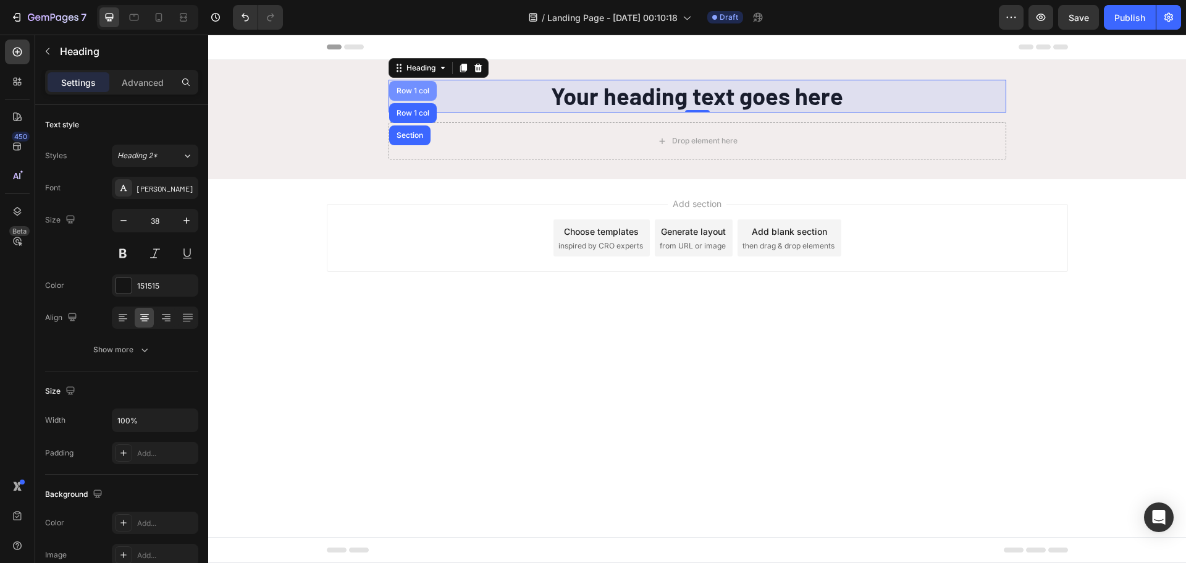
click at [411, 86] on div "Row 1 col" at bounding box center [413, 91] width 48 height 20
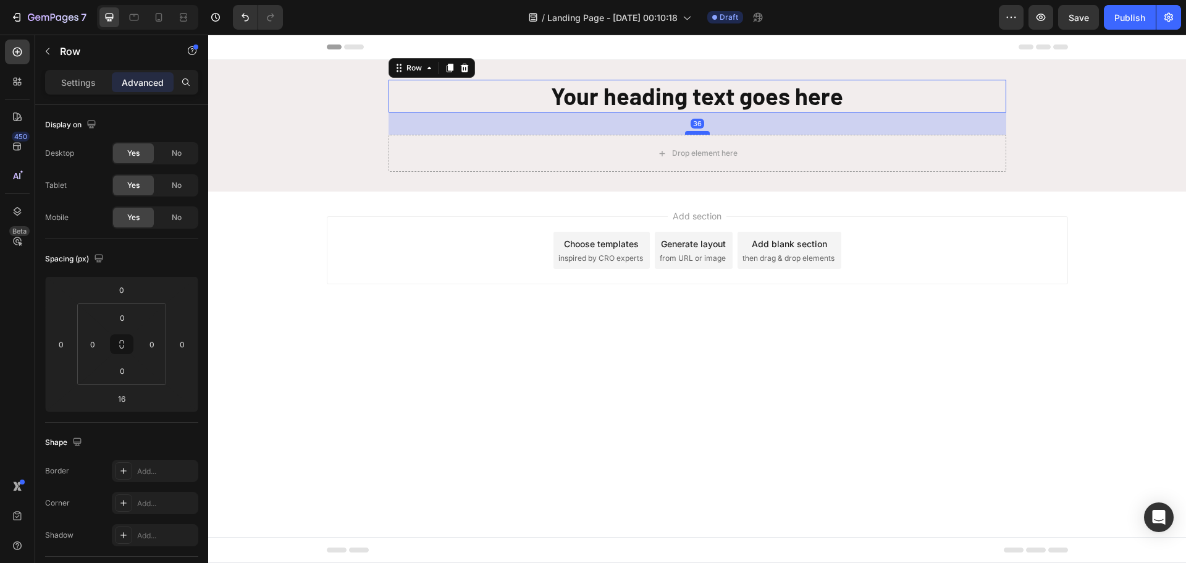
drag, startPoint x: 702, startPoint y: 121, endPoint x: 703, endPoint y: 133, distance: 12.4
click at [703, 133] on div at bounding box center [697, 133] width 25 height 4
type input "36"
click at [805, 146] on div "Drop element here" at bounding box center [696, 153] width 617 height 37
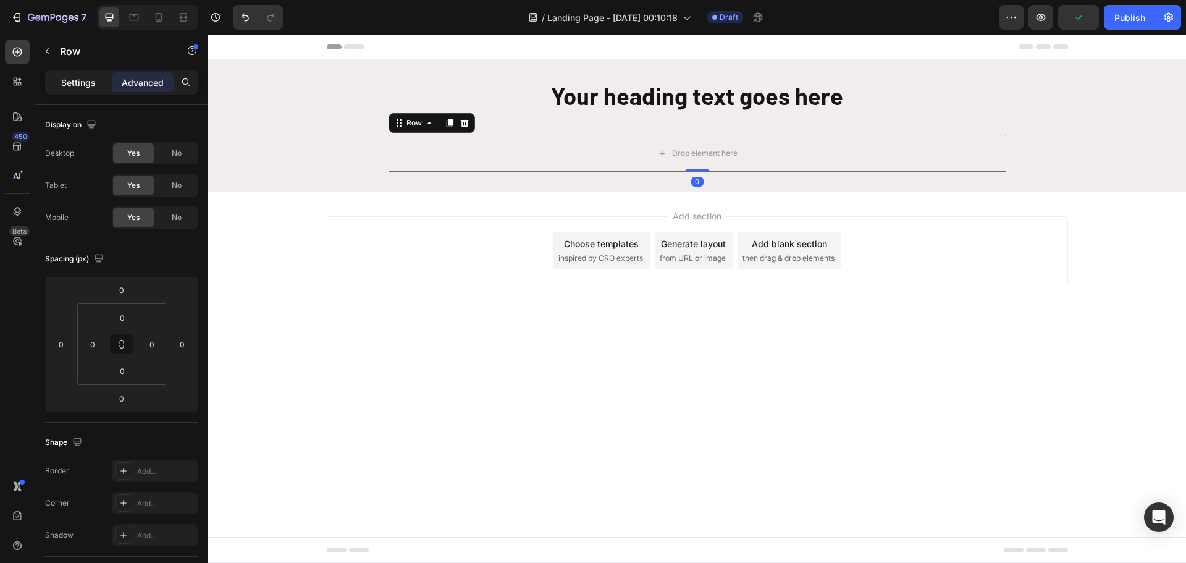
click at [68, 84] on p "Settings" at bounding box center [78, 82] width 35 height 13
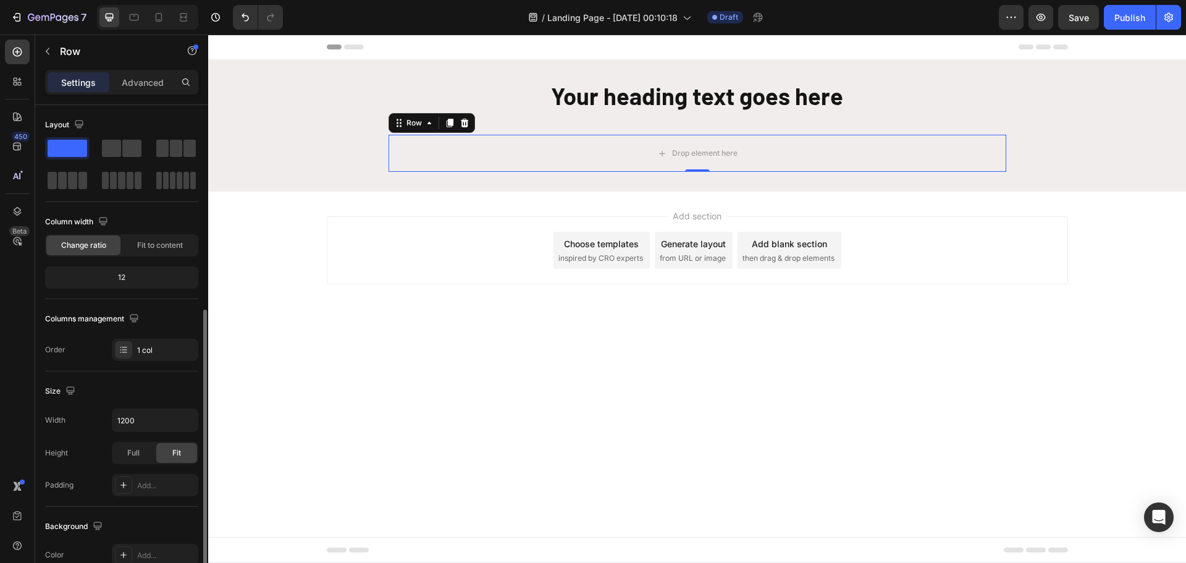
scroll to position [247, 0]
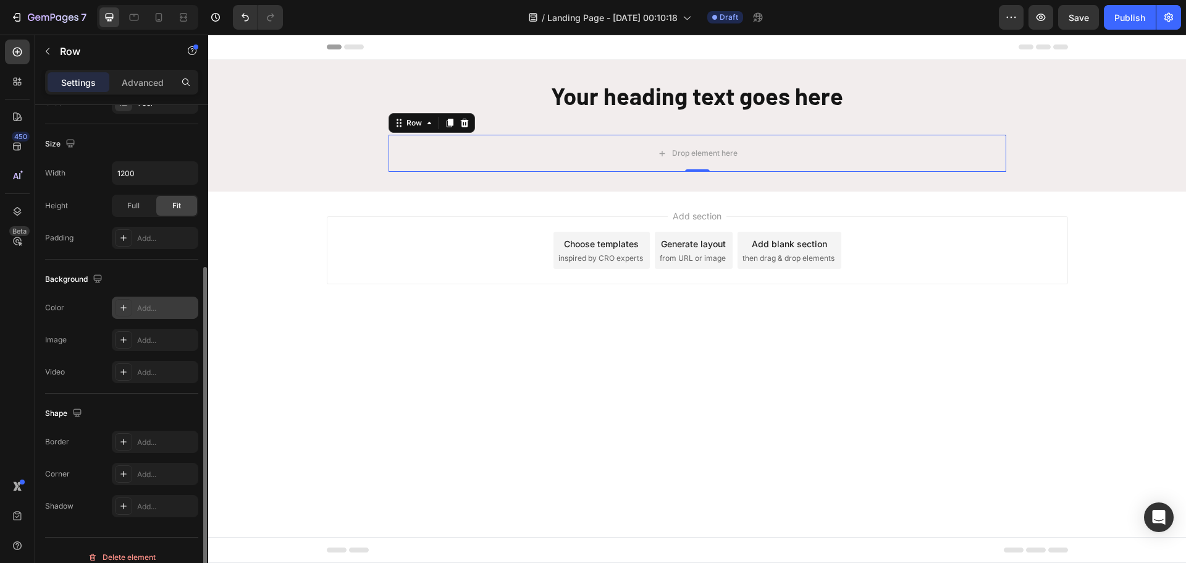
click at [156, 308] on div "Add..." at bounding box center [166, 308] width 58 height 11
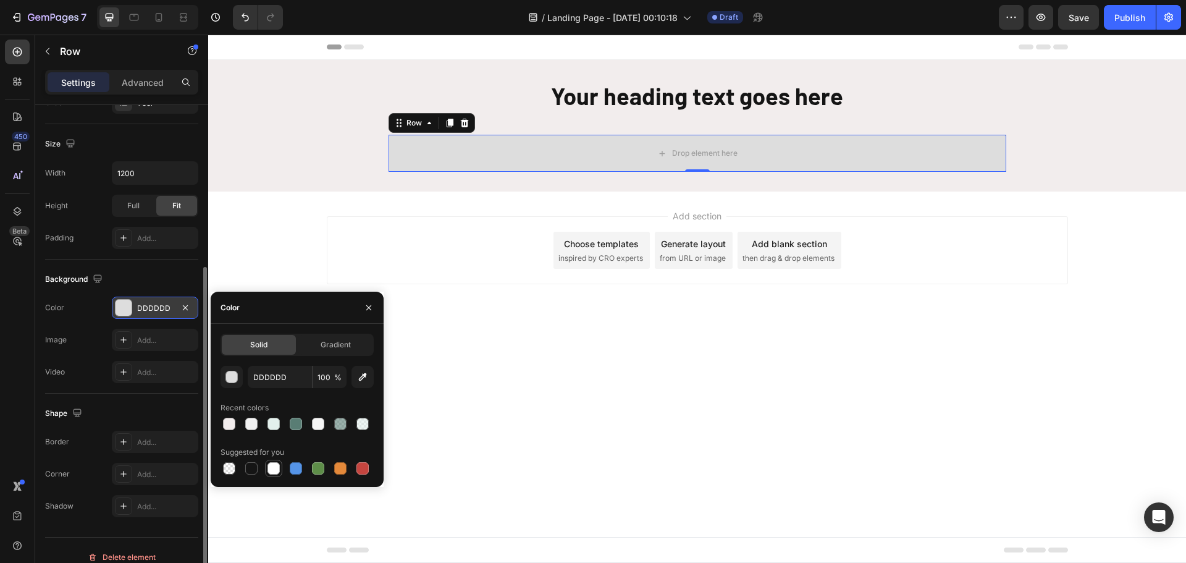
click at [271, 475] on div at bounding box center [273, 468] width 15 height 15
type input "FFFFFF"
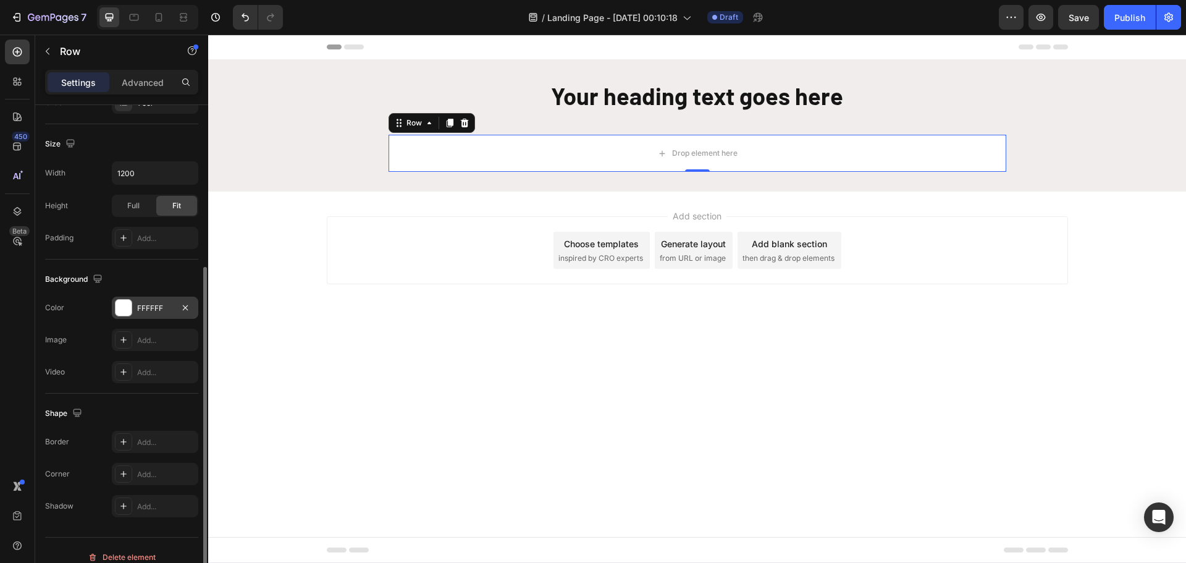
click at [96, 317] on div "Color FFFFFF" at bounding box center [121, 307] width 153 height 22
click at [144, 79] on p "Advanced" at bounding box center [143, 82] width 42 height 13
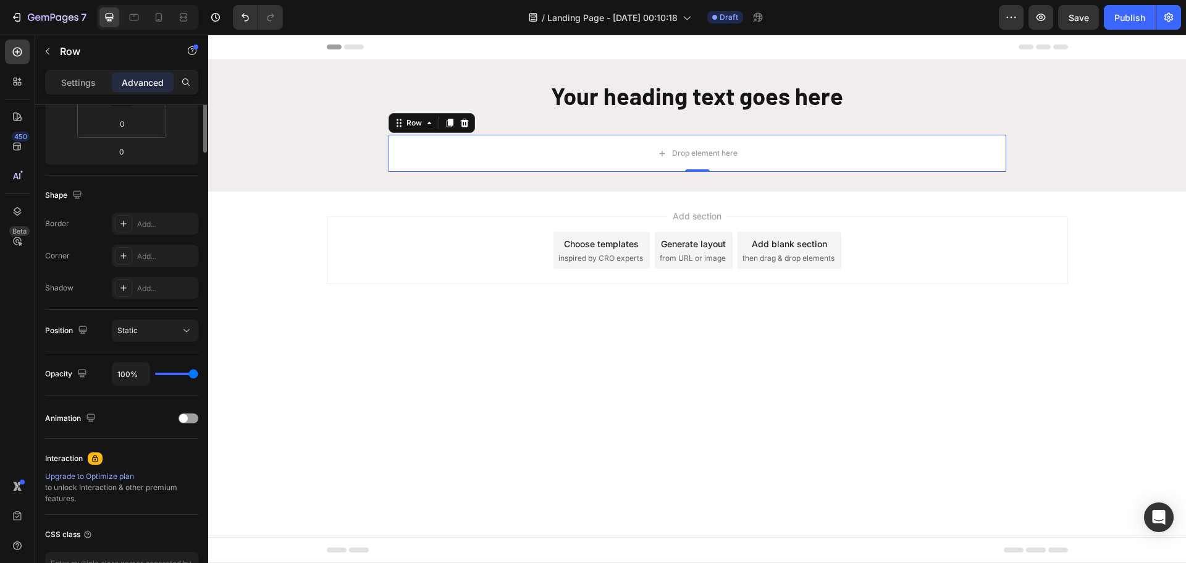
scroll to position [0, 0]
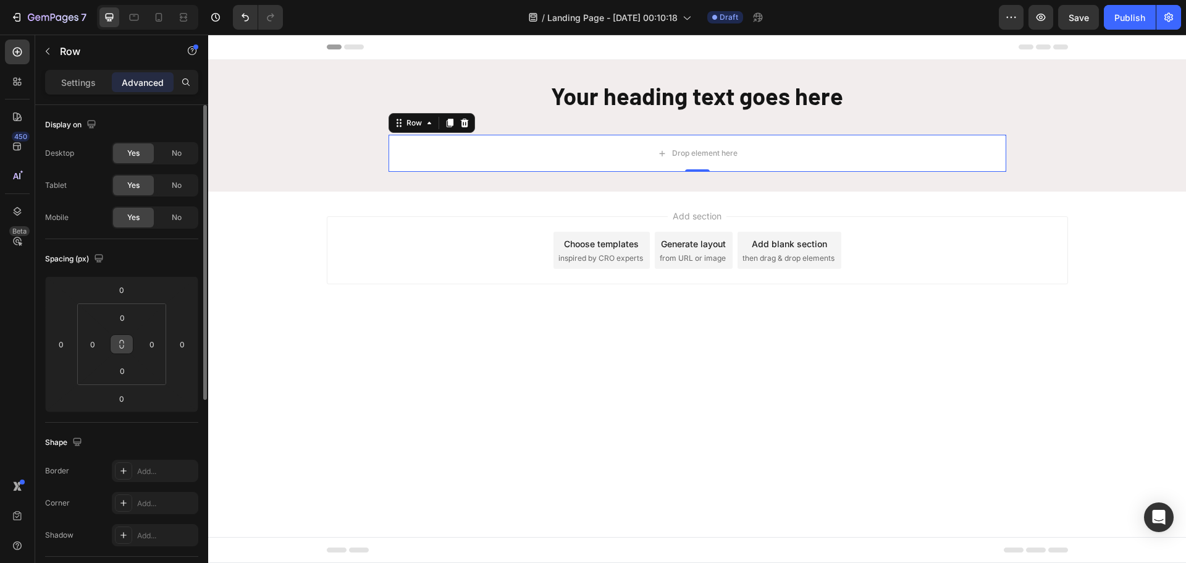
click at [123, 343] on icon at bounding box center [122, 344] width 10 height 10
click at [120, 315] on input "0" at bounding box center [122, 317] width 25 height 19
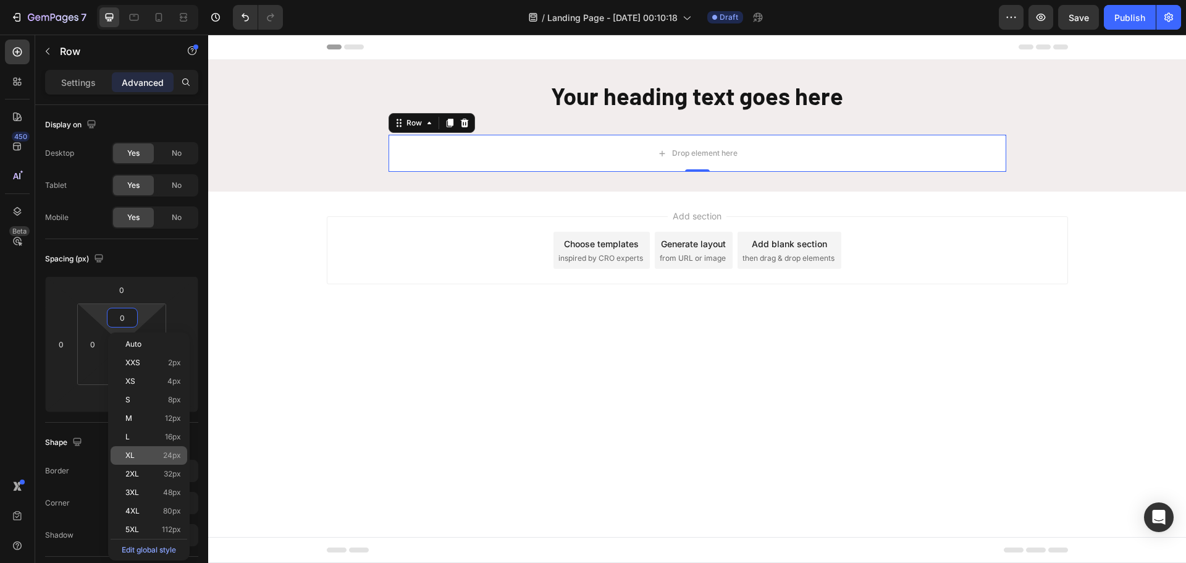
click at [151, 450] on div "XL 24px" at bounding box center [149, 455] width 77 height 19
type input "24"
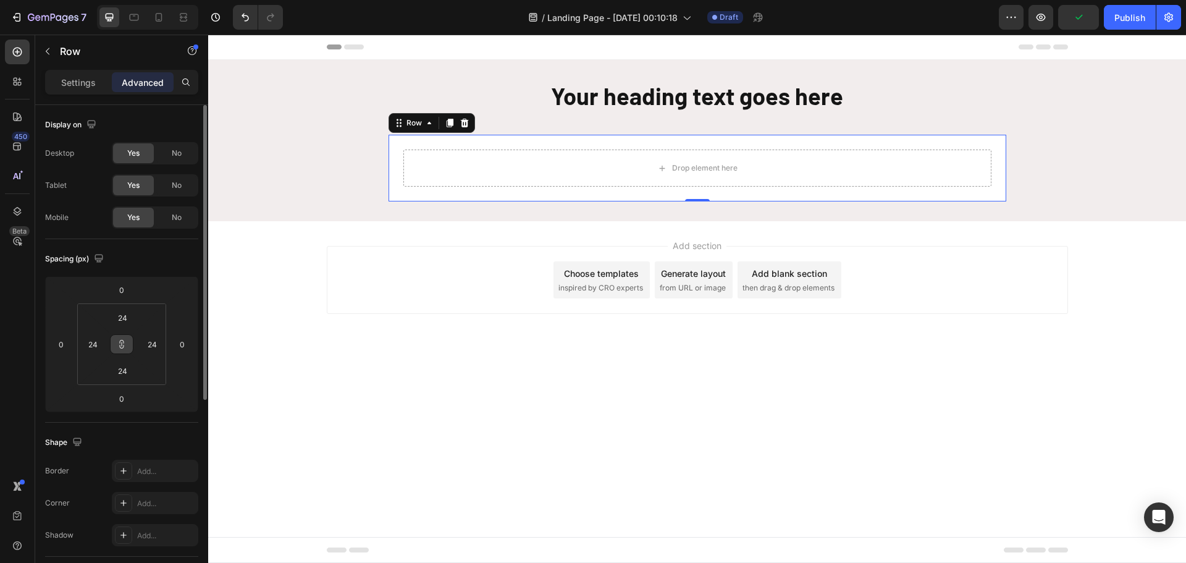
click at [94, 222] on div "Mobile Yes No" at bounding box center [121, 217] width 153 height 22
click at [90, 219] on div "Mobile Yes No" at bounding box center [121, 217] width 153 height 22
click at [82, 77] on p "Settings" at bounding box center [78, 82] width 35 height 13
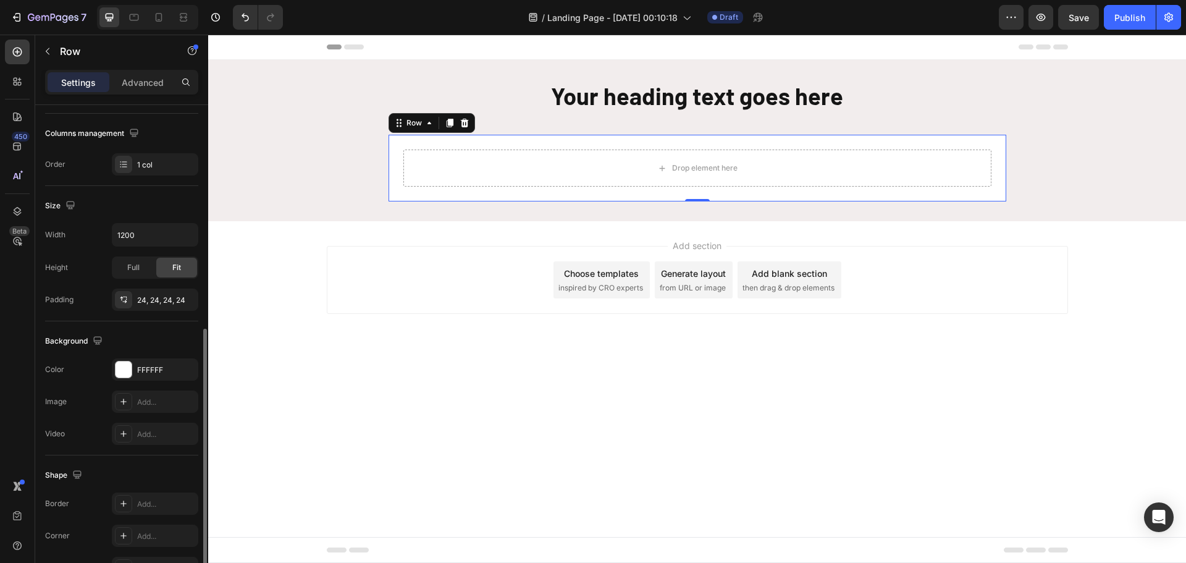
scroll to position [247, 0]
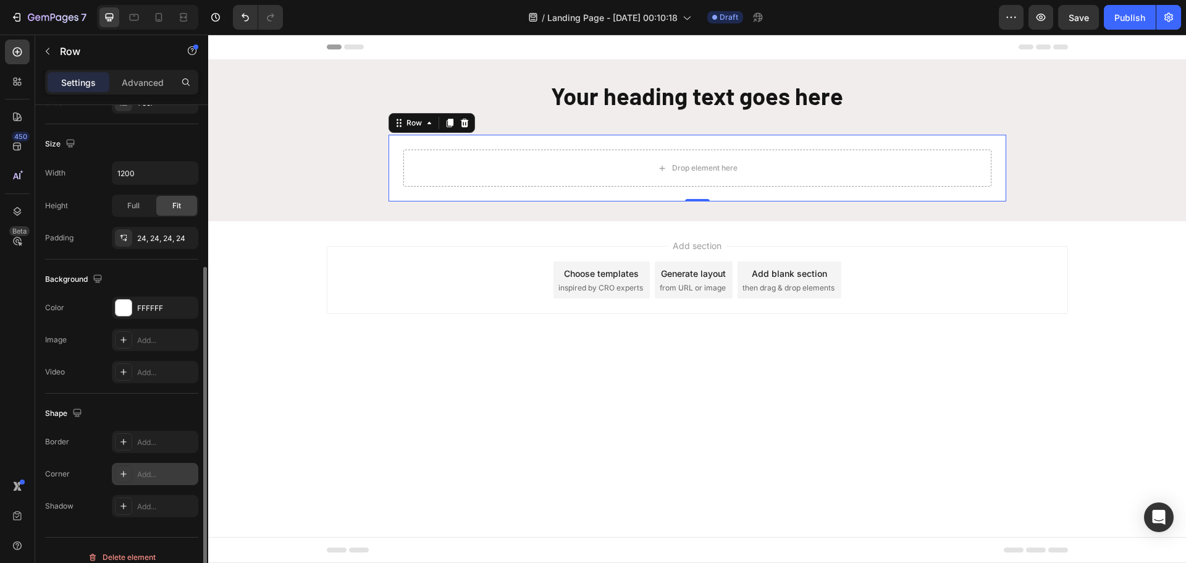
click at [143, 471] on div "Add..." at bounding box center [166, 474] width 58 height 11
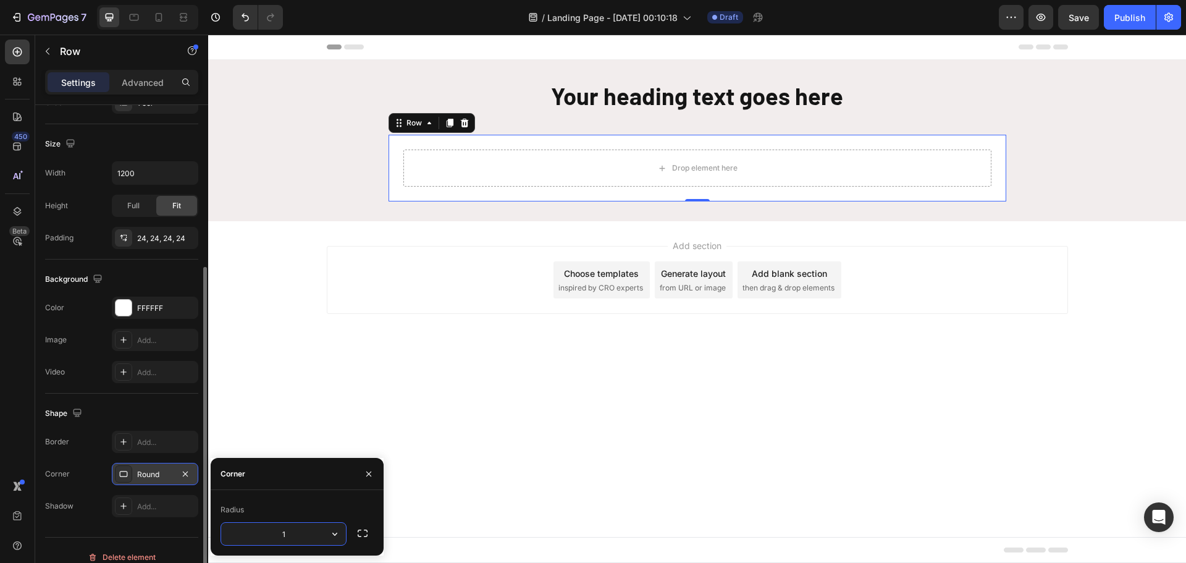
type input "16"
click at [1066, 167] on div "Your heading text goes here Heading Row Drop element here Row 0 Row" at bounding box center [696, 141] width 977 height 122
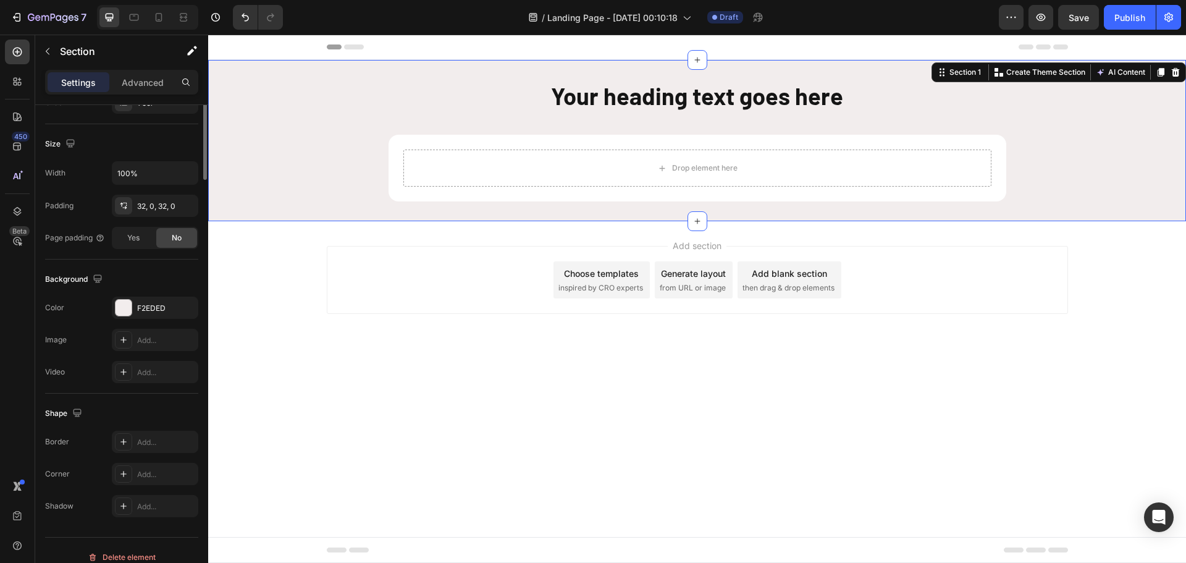
scroll to position [0, 0]
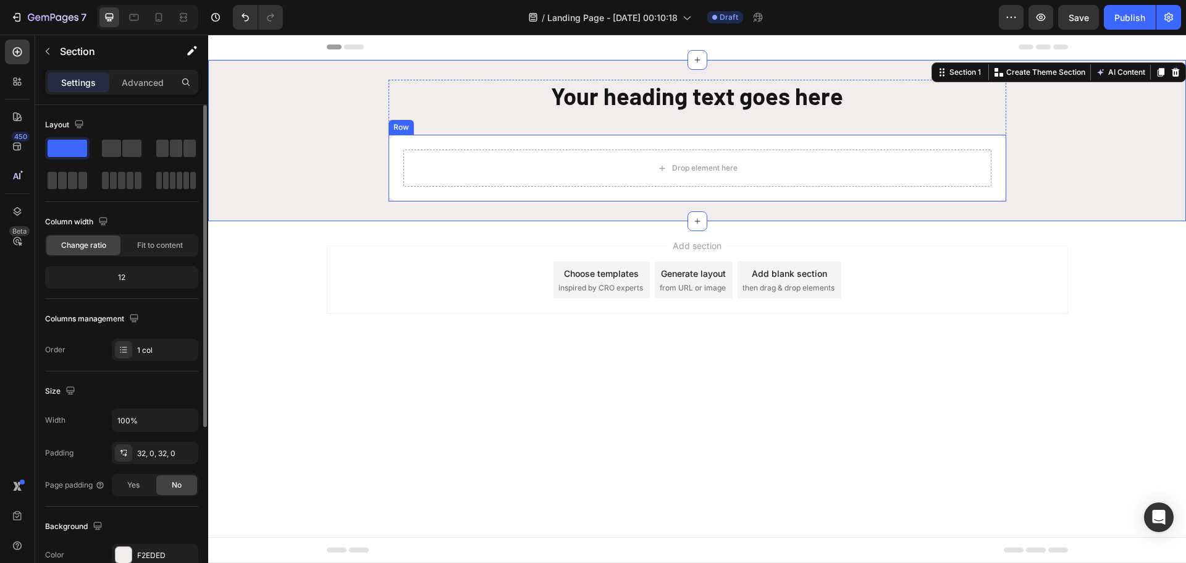
click at [995, 144] on div "Drop element here Row" at bounding box center [696, 168] width 617 height 67
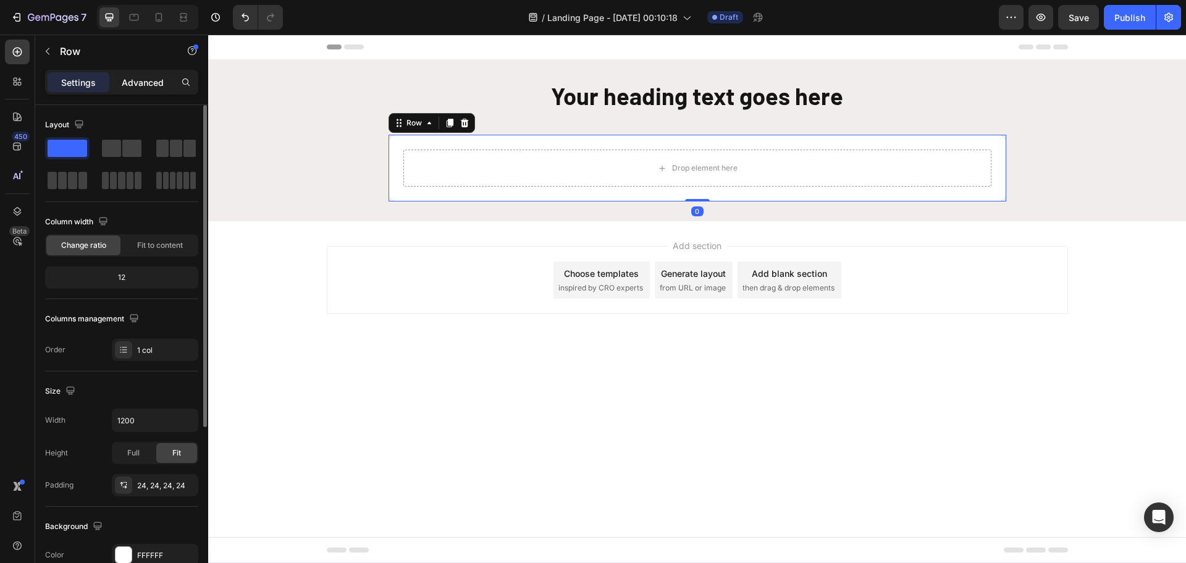
click at [134, 77] on p "Advanced" at bounding box center [143, 82] width 42 height 13
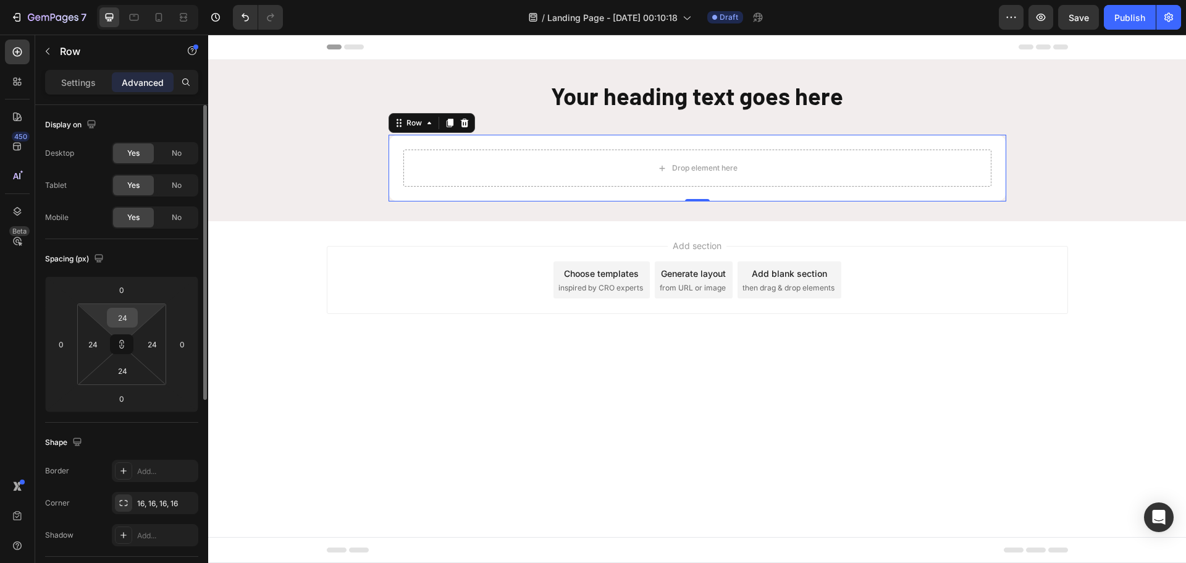
click at [128, 319] on input "24" at bounding box center [122, 317] width 25 height 19
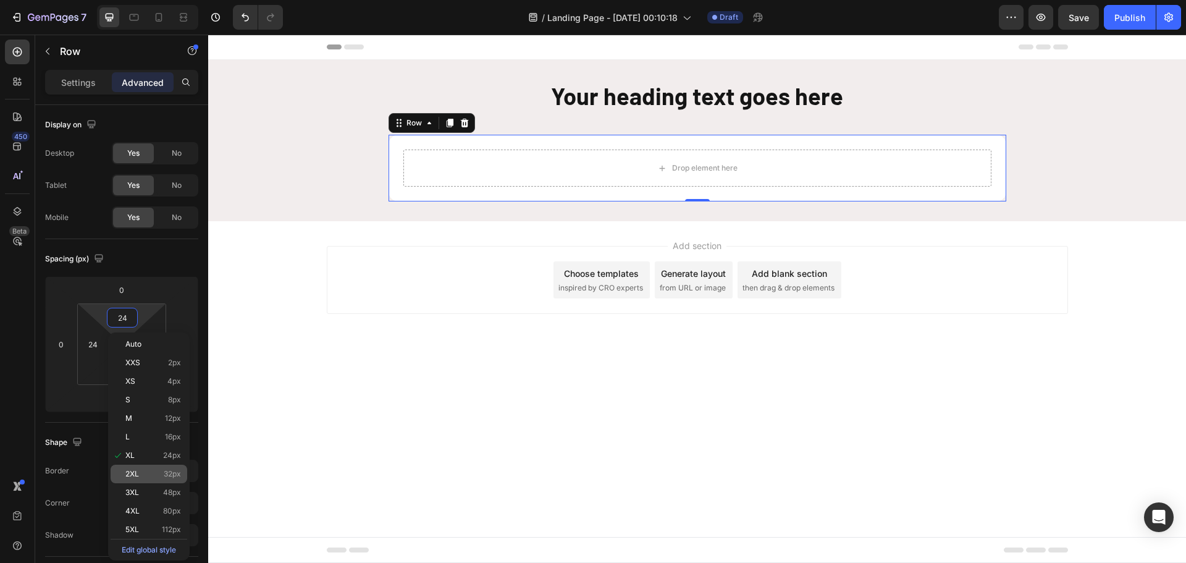
click at [142, 469] on p "2XL 32px" at bounding box center [153, 473] width 56 height 9
type input "32"
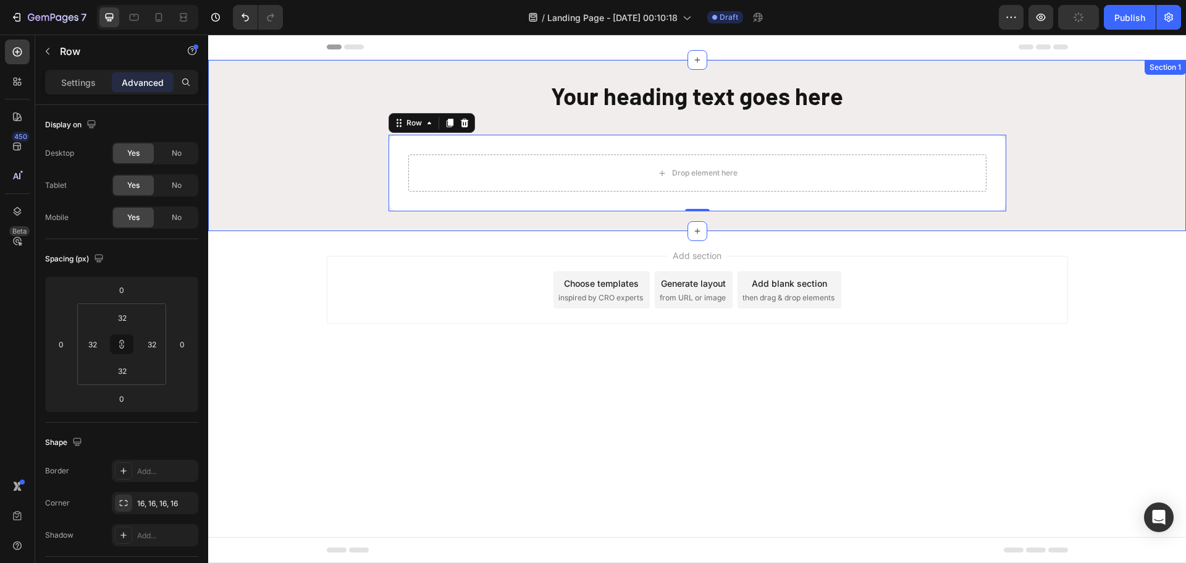
click at [1094, 177] on div "Your heading text goes here Heading Row Drop element here Row 0 Row" at bounding box center [696, 146] width 977 height 132
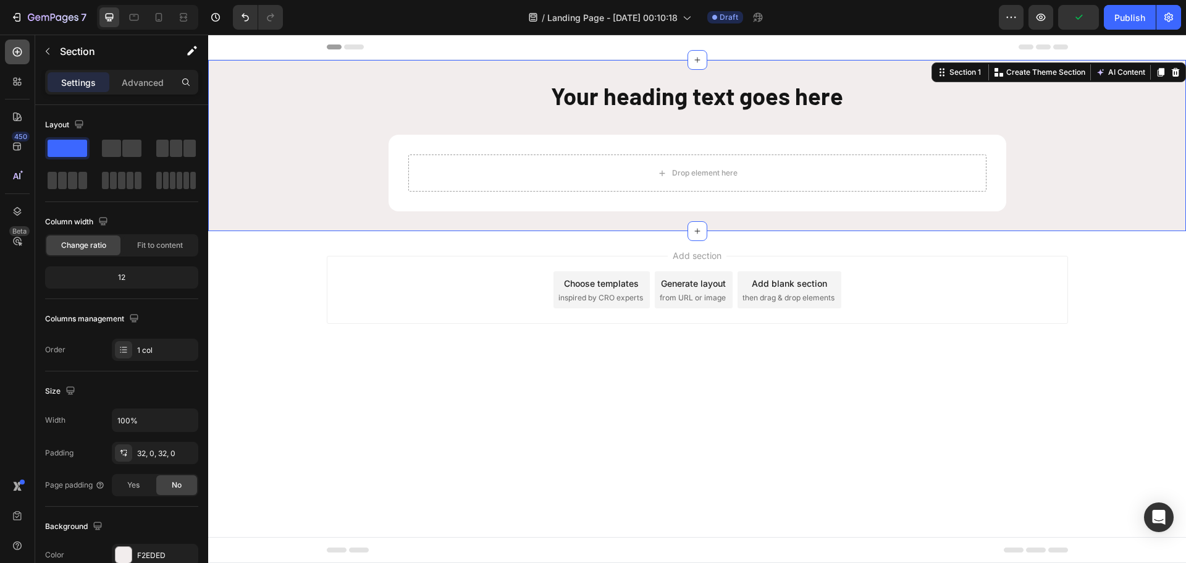
click at [19, 44] on div at bounding box center [17, 52] width 25 height 25
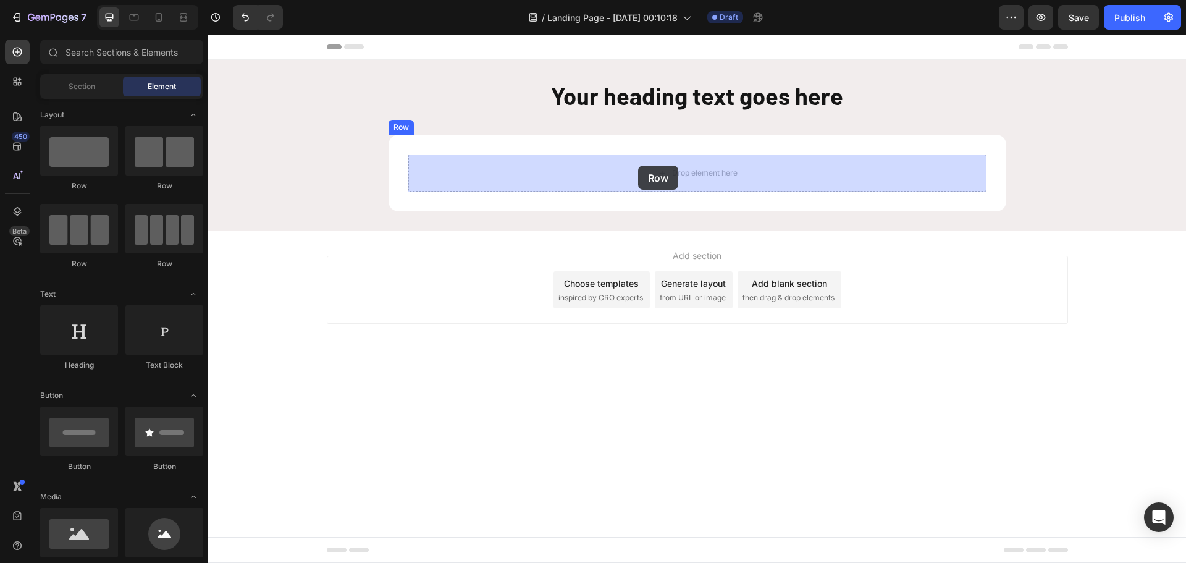
drag, startPoint x: 372, startPoint y: 184, endPoint x: 638, endPoint y: 165, distance: 266.2
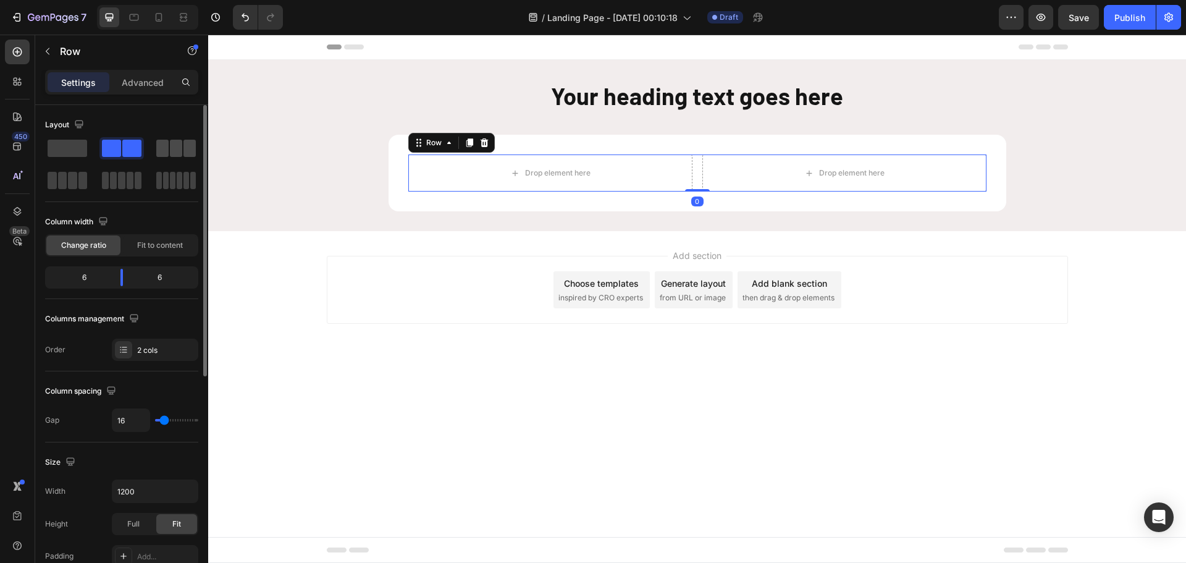
drag, startPoint x: 182, startPoint y: 148, endPoint x: 292, endPoint y: 230, distance: 138.1
click at [182, 148] on span at bounding box center [176, 148] width 12 height 17
click at [125, 417] on input "16" at bounding box center [130, 420] width 37 height 22
type input "0"
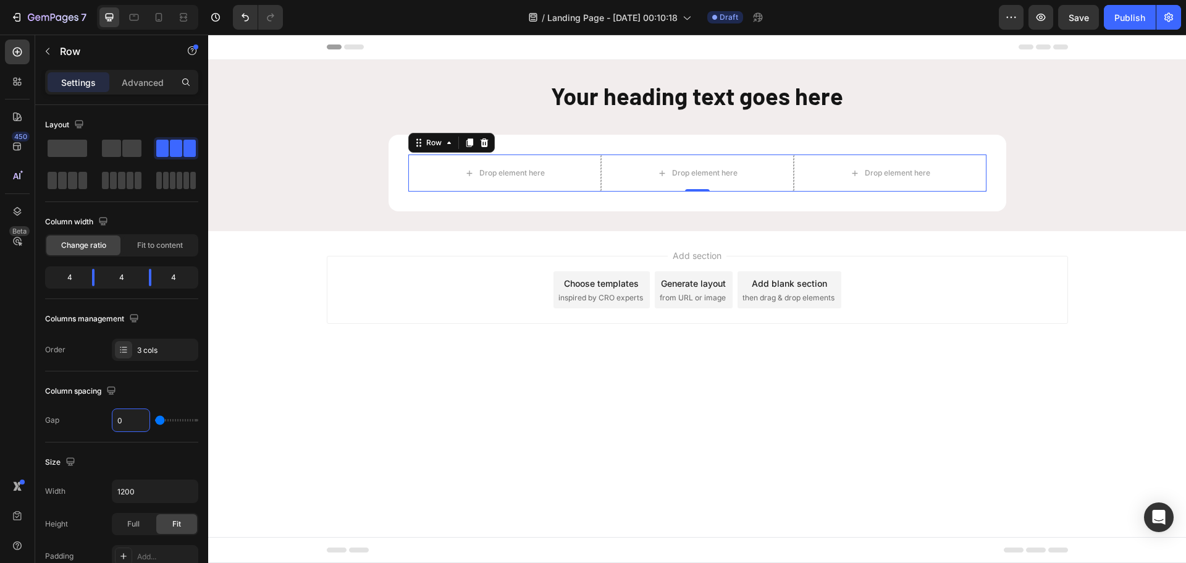
type input "0"
click at [14, 51] on icon at bounding box center [17, 52] width 12 height 12
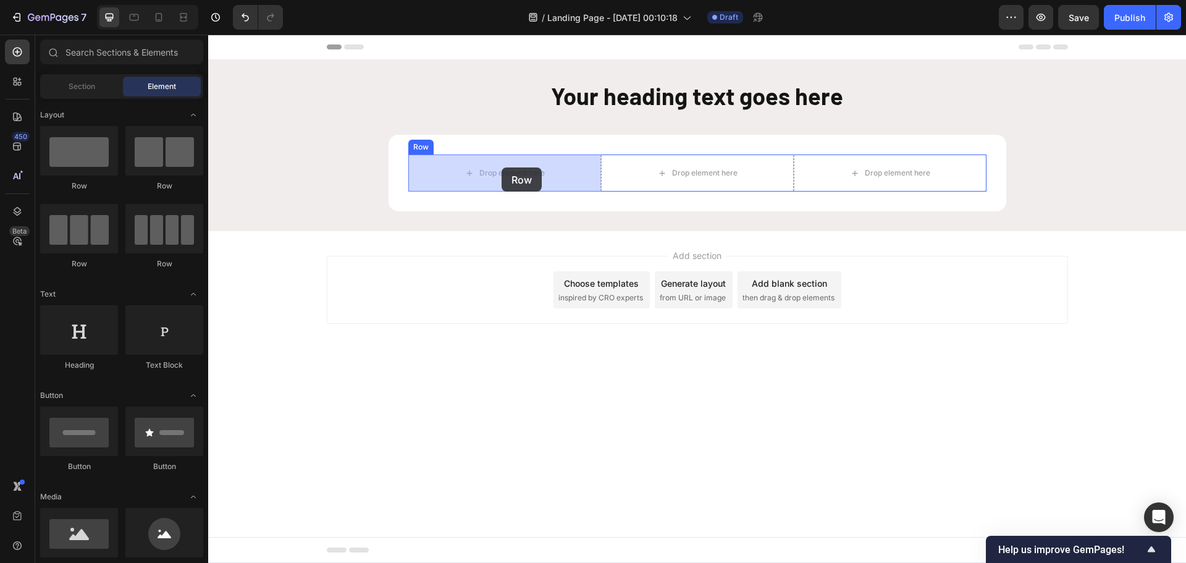
drag, startPoint x: 290, startPoint y: 185, endPoint x: 501, endPoint y: 167, distance: 212.5
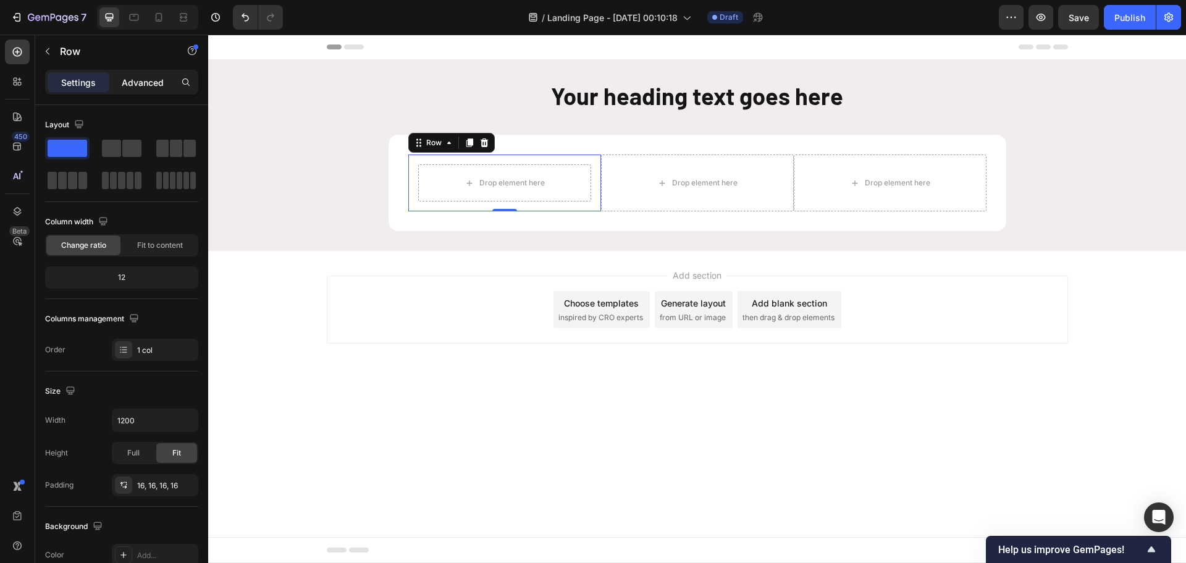
click at [140, 85] on p "Advanced" at bounding box center [143, 82] width 42 height 13
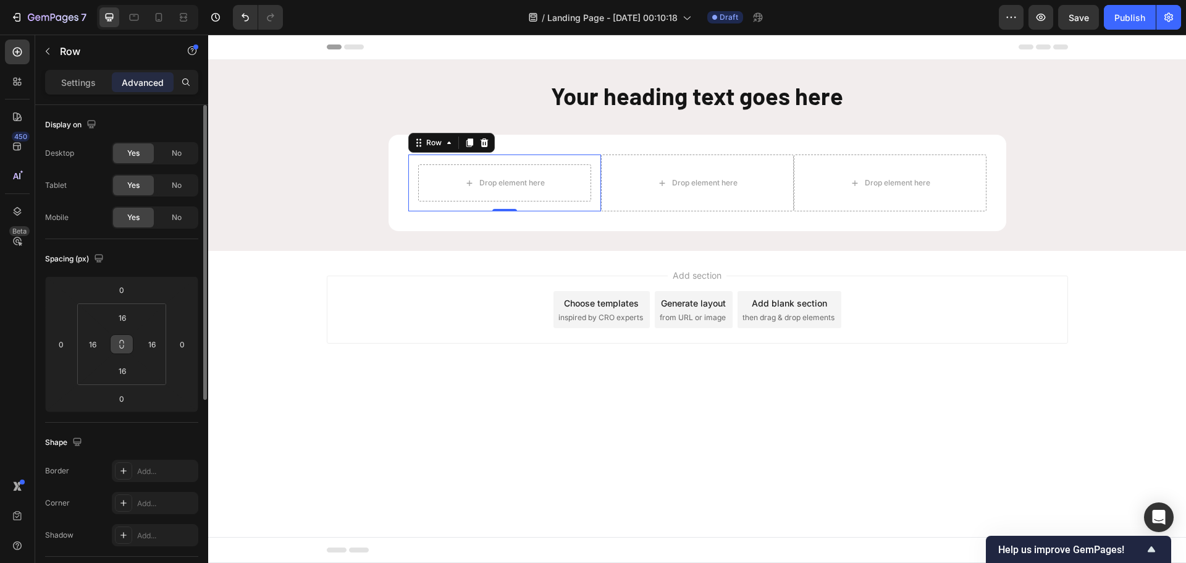
click at [123, 348] on icon at bounding box center [122, 347] width 4 height 4
click at [119, 312] on input "16" at bounding box center [122, 317] width 25 height 19
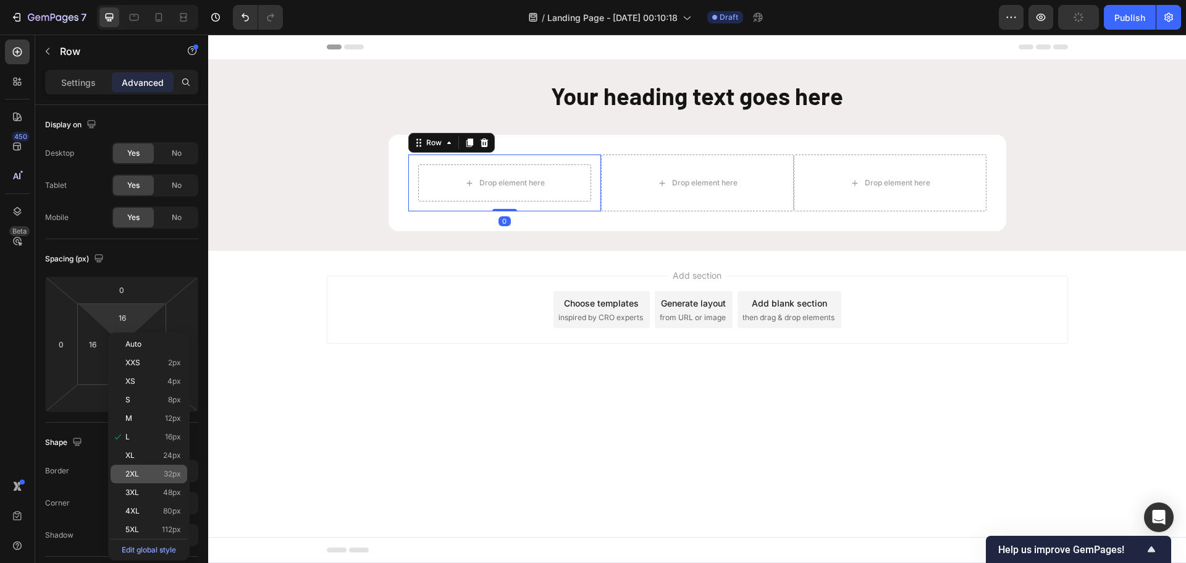
click at [146, 470] on p "2XL 32px" at bounding box center [153, 473] width 56 height 9
type input "32"
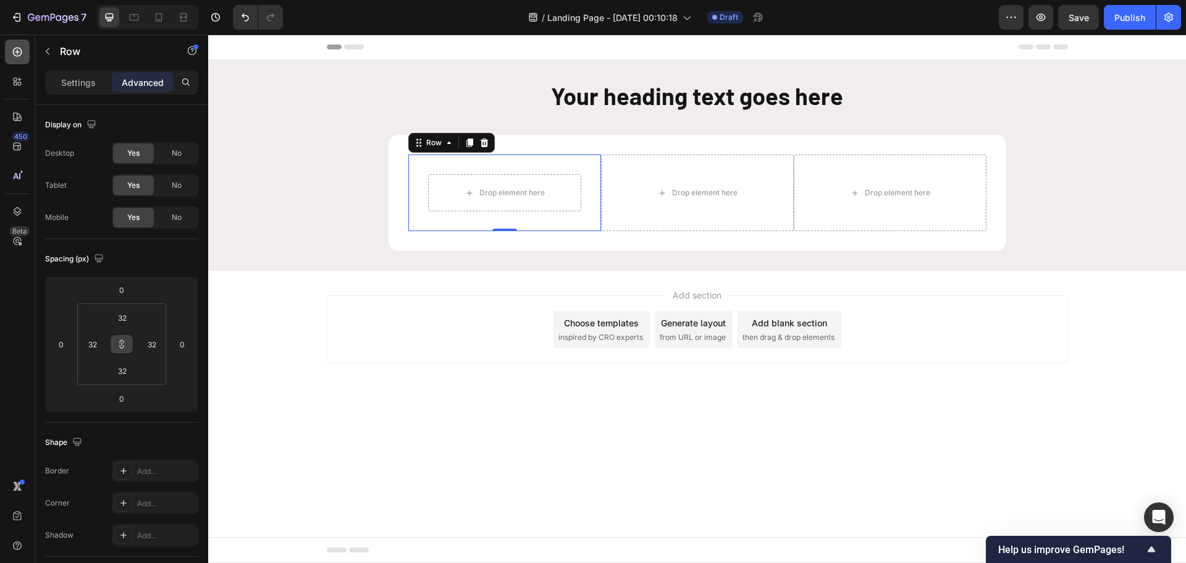
click at [10, 49] on div at bounding box center [17, 52] width 25 height 25
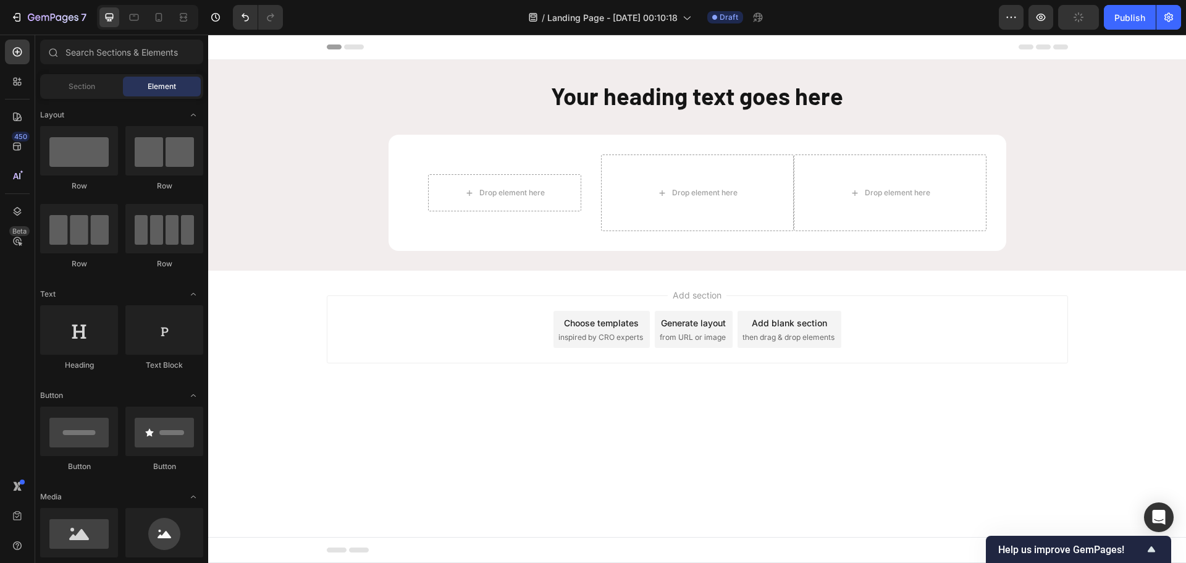
scroll to position [123, 0]
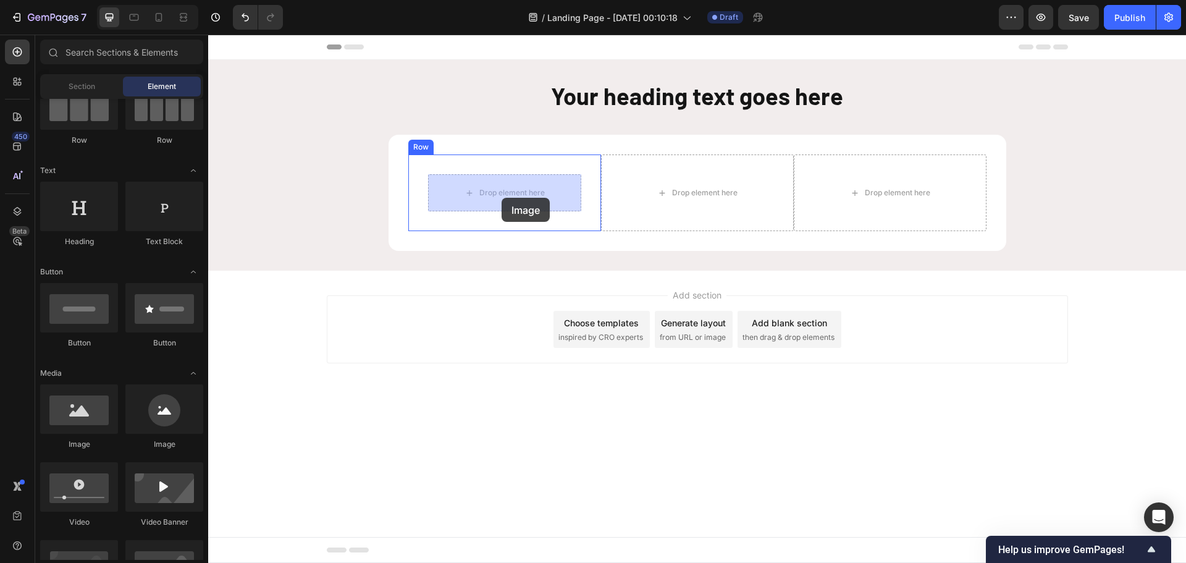
drag, startPoint x: 294, startPoint y: 448, endPoint x: 501, endPoint y: 198, distance: 325.4
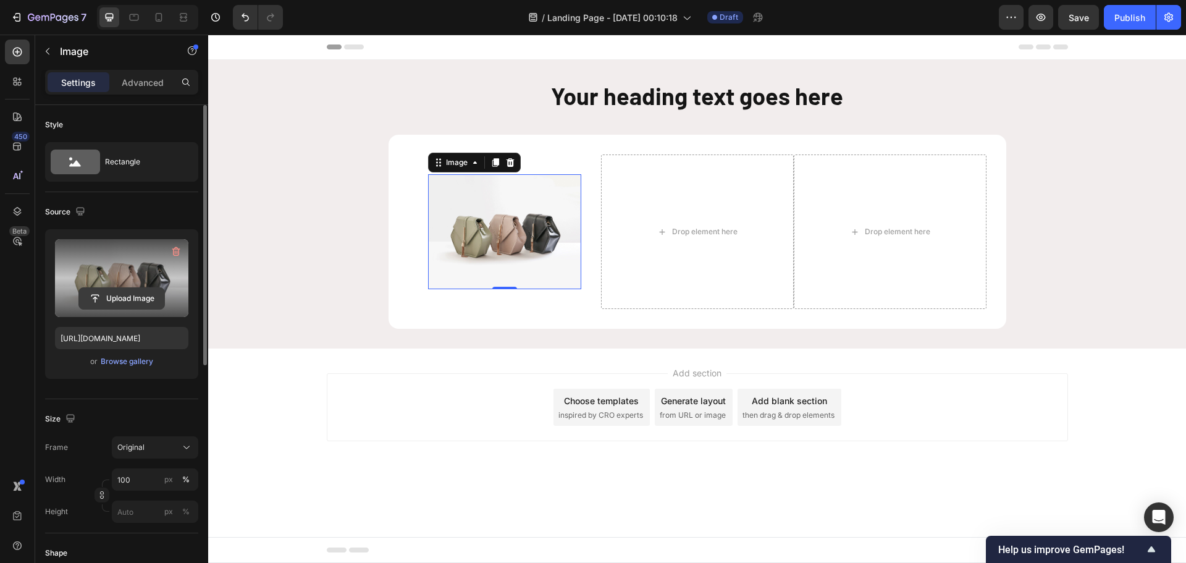
click at [132, 296] on input "file" at bounding box center [121, 298] width 85 height 21
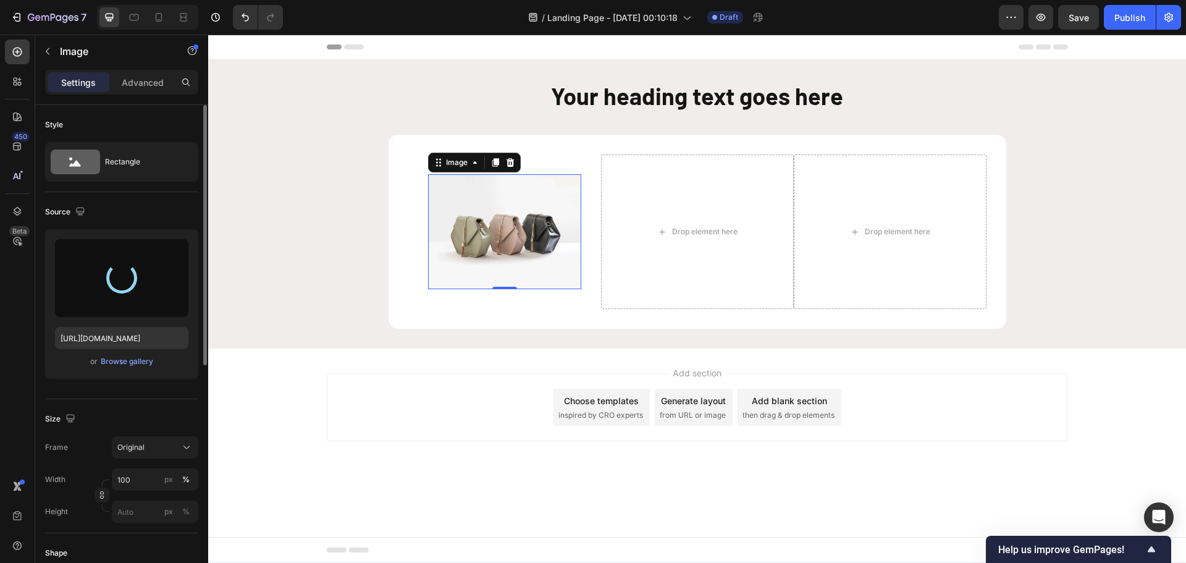
type input "https://cdn.shopify.com/s/files/1/0671/5759/0332/files/gempages_509273656027775…"
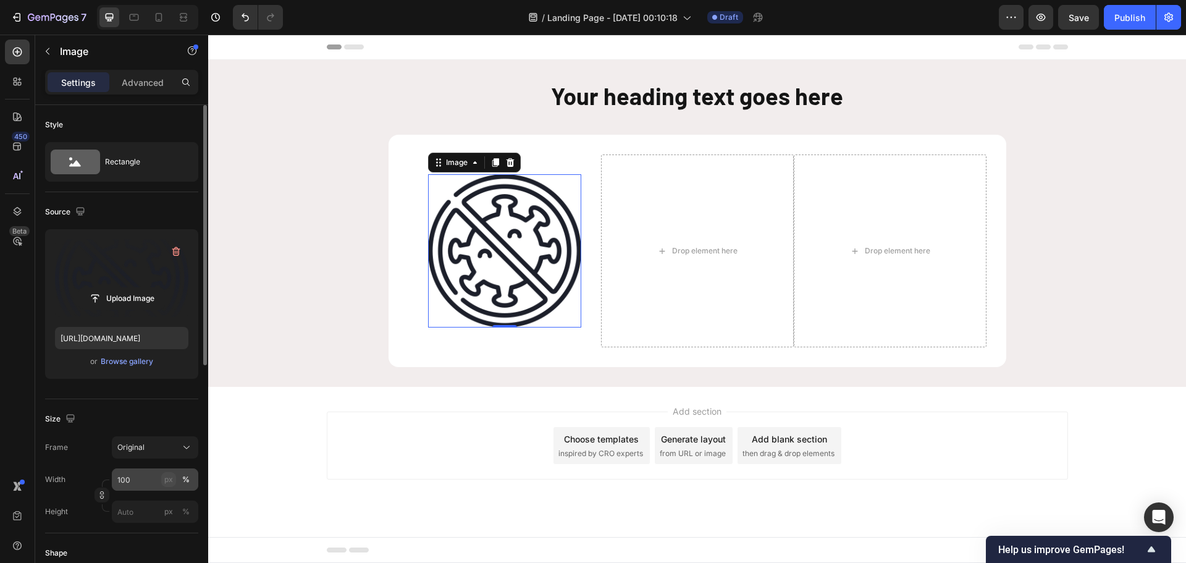
click at [164, 480] on div "px" at bounding box center [168, 479] width 9 height 11
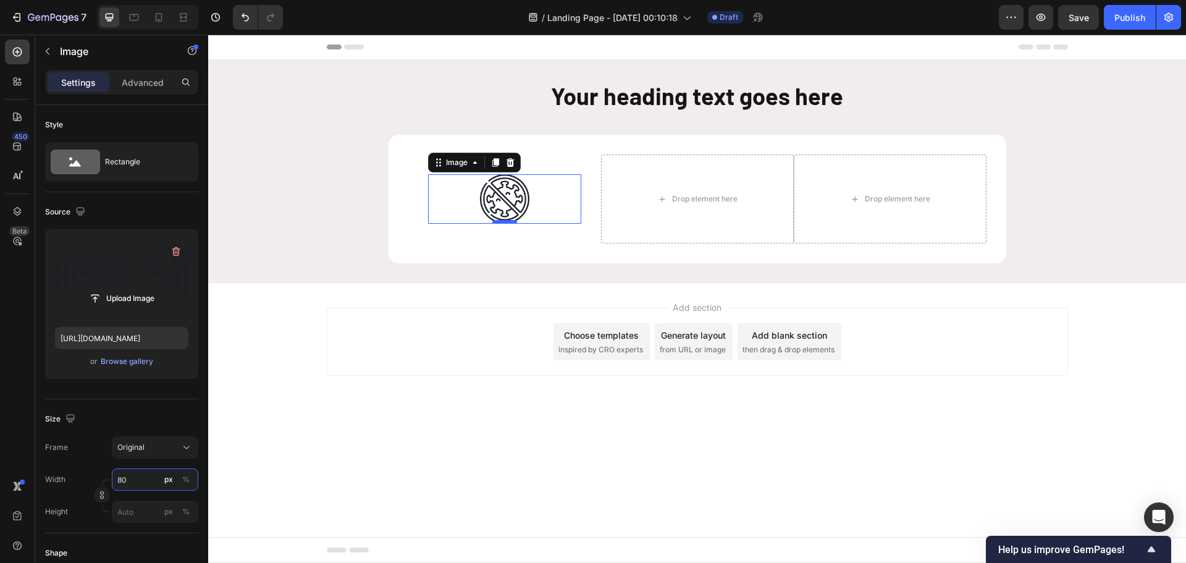
type input "80"
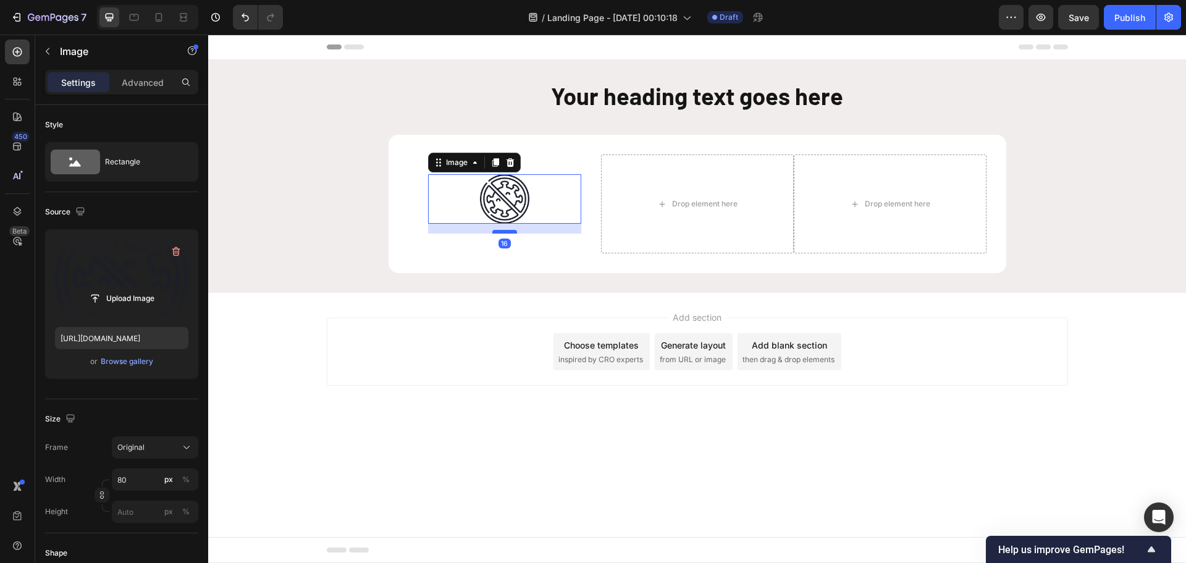
drag, startPoint x: 508, startPoint y: 222, endPoint x: 509, endPoint y: 232, distance: 10.1
click at [509, 232] on div at bounding box center [504, 232] width 25 height 4
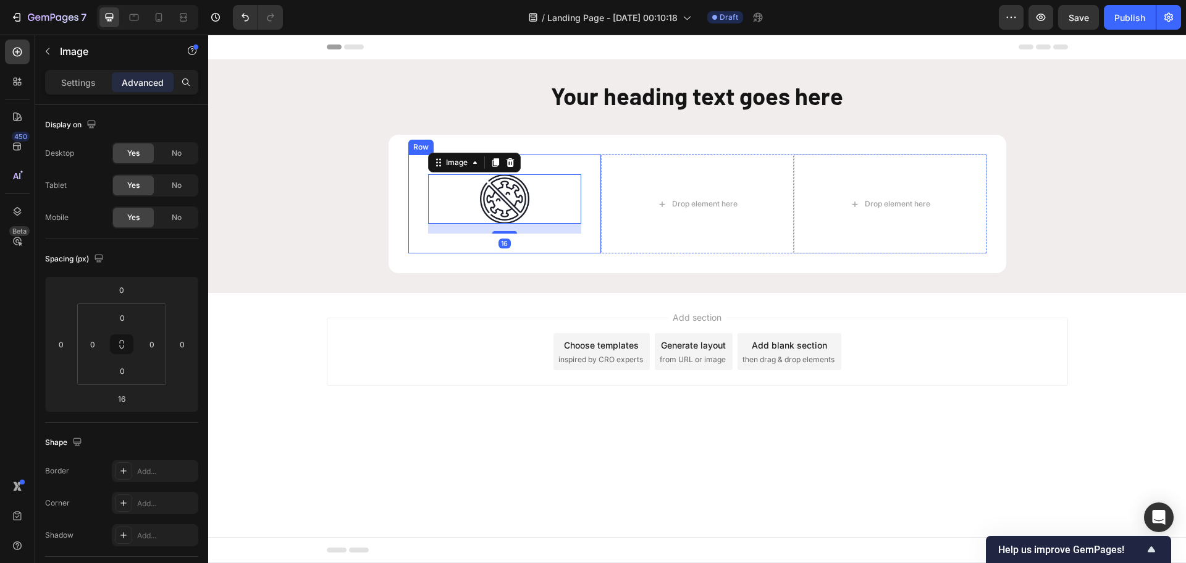
click at [586, 230] on div "Image 16 Row" at bounding box center [504, 203] width 193 height 99
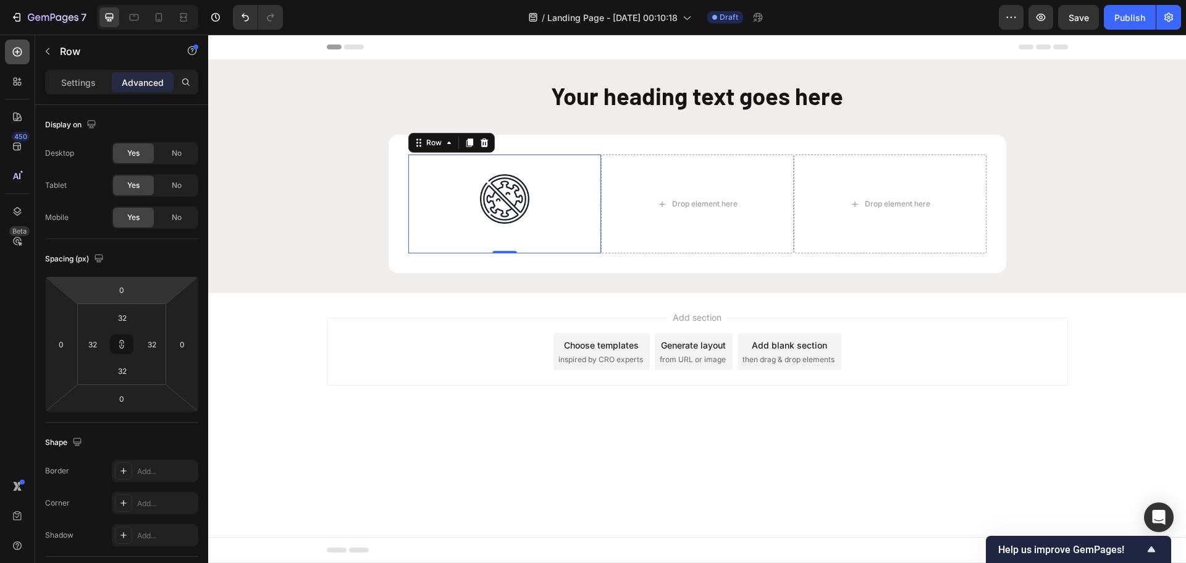
click at [24, 48] on div at bounding box center [17, 52] width 25 height 25
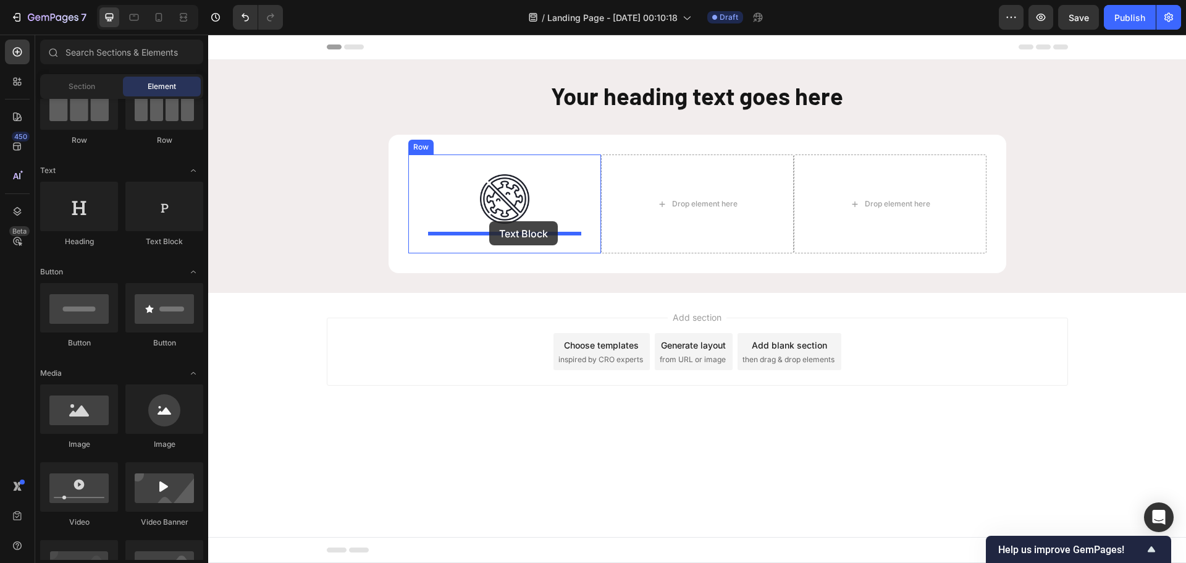
drag, startPoint x: 375, startPoint y: 226, endPoint x: 489, endPoint y: 221, distance: 113.7
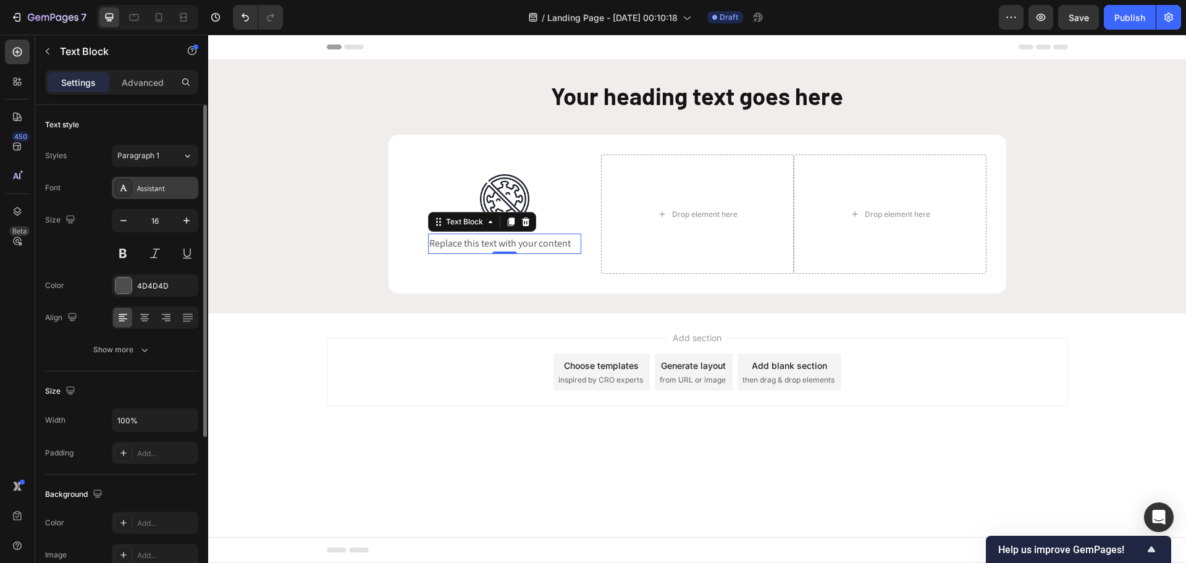
click at [144, 186] on div "Assistant" at bounding box center [166, 188] width 58 height 11
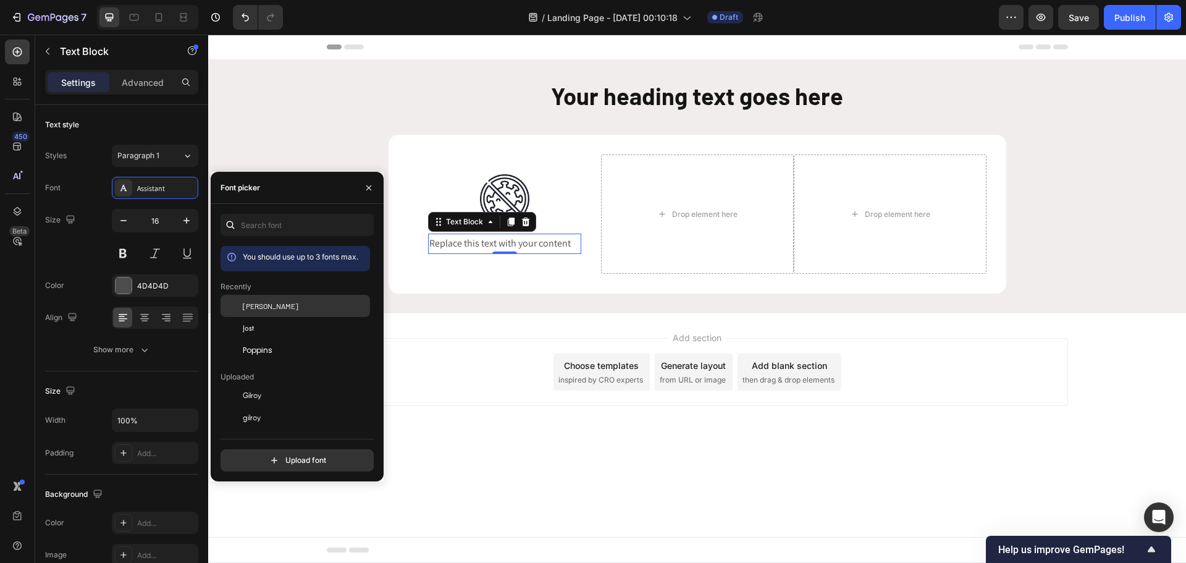
click at [254, 307] on span "[PERSON_NAME]" at bounding box center [271, 305] width 56 height 11
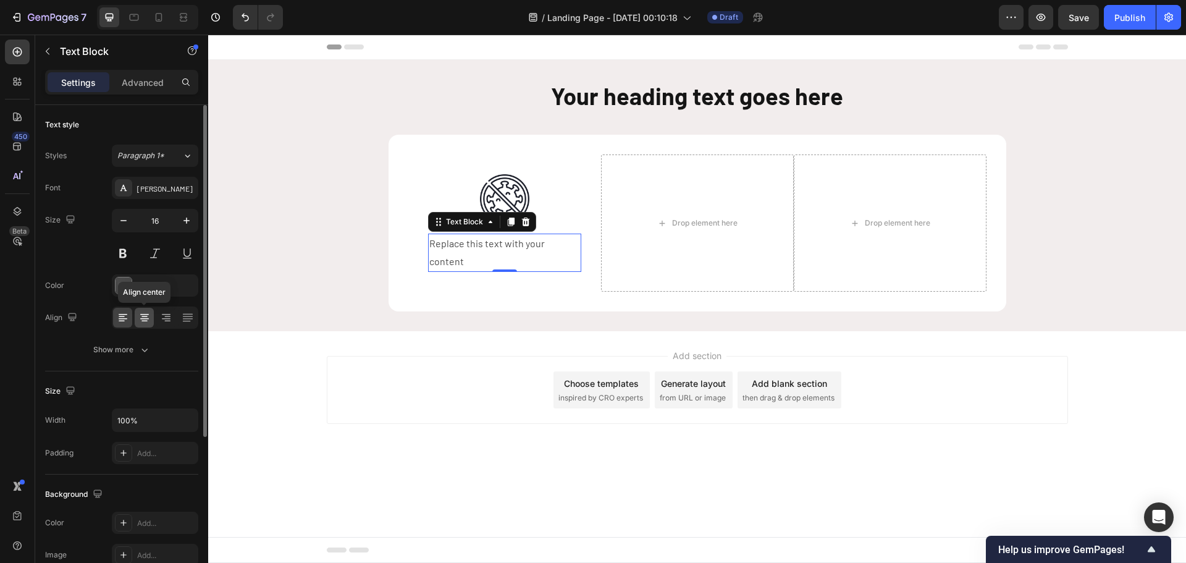
click at [140, 319] on icon at bounding box center [144, 317] width 12 height 12
click at [133, 353] on div "Show more" at bounding box center [121, 349] width 57 height 12
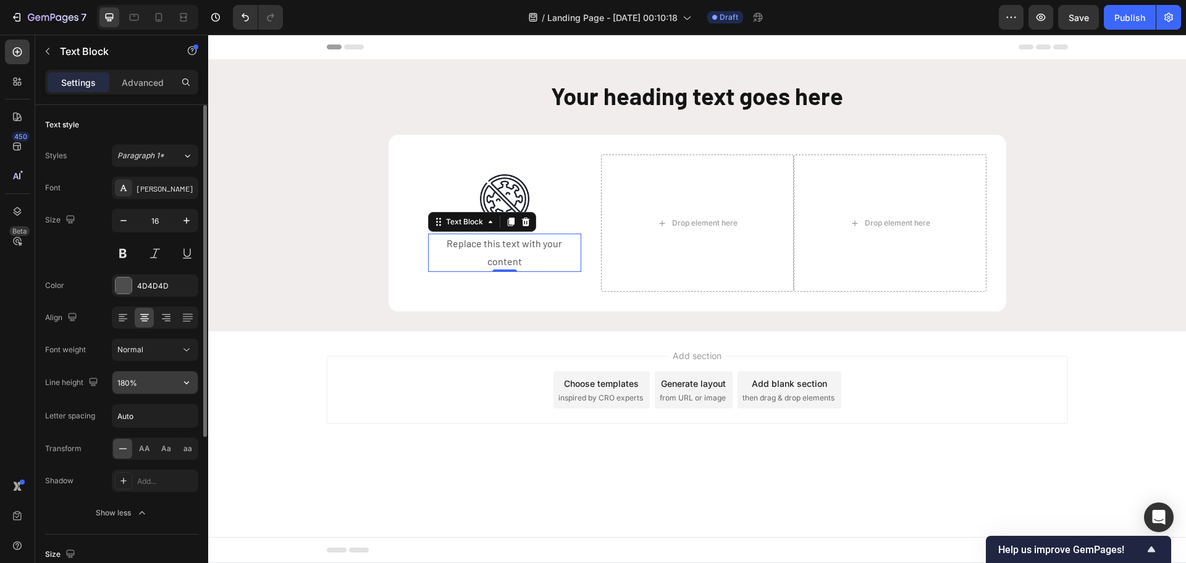
click at [125, 379] on input "180%" at bounding box center [154, 382] width 85 height 22
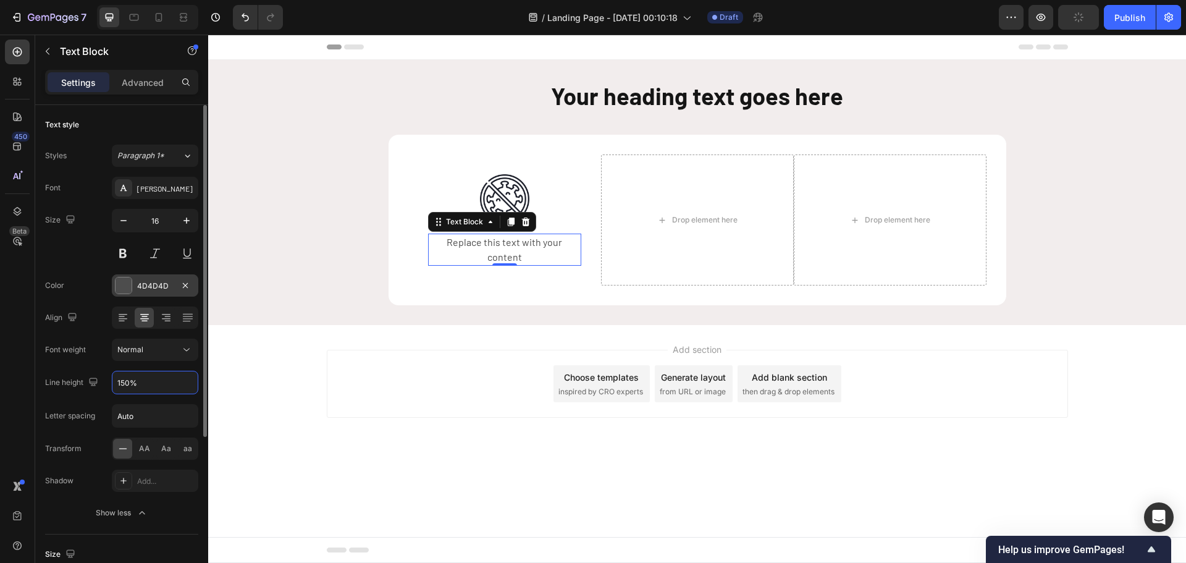
type input "150%"
click at [123, 277] on div at bounding box center [123, 285] width 17 height 17
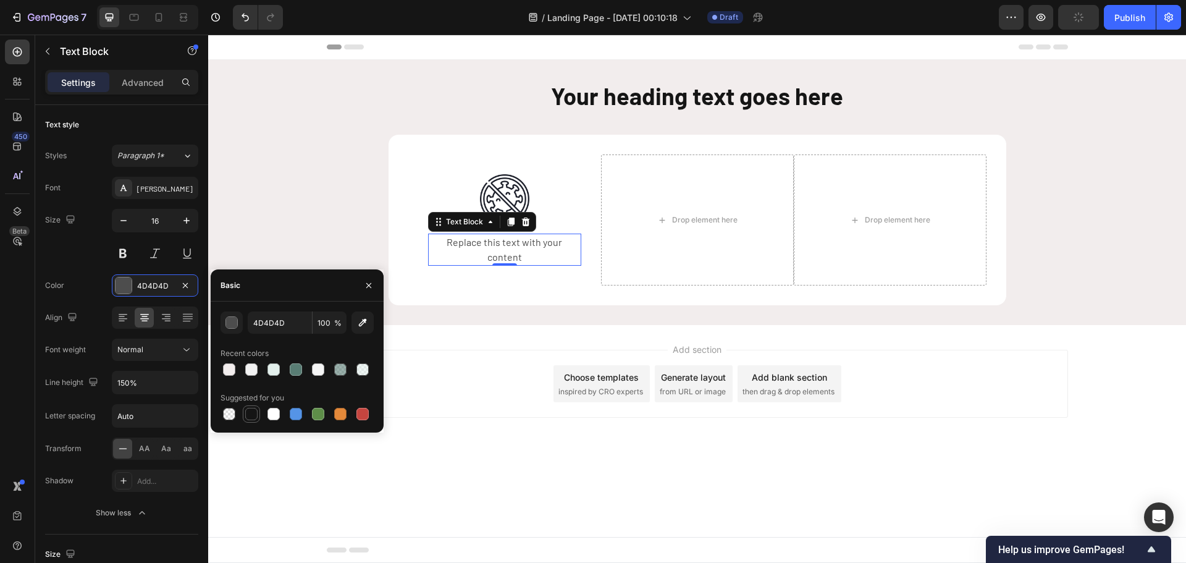
click at [250, 413] on div at bounding box center [251, 414] width 12 height 12
type input "151515"
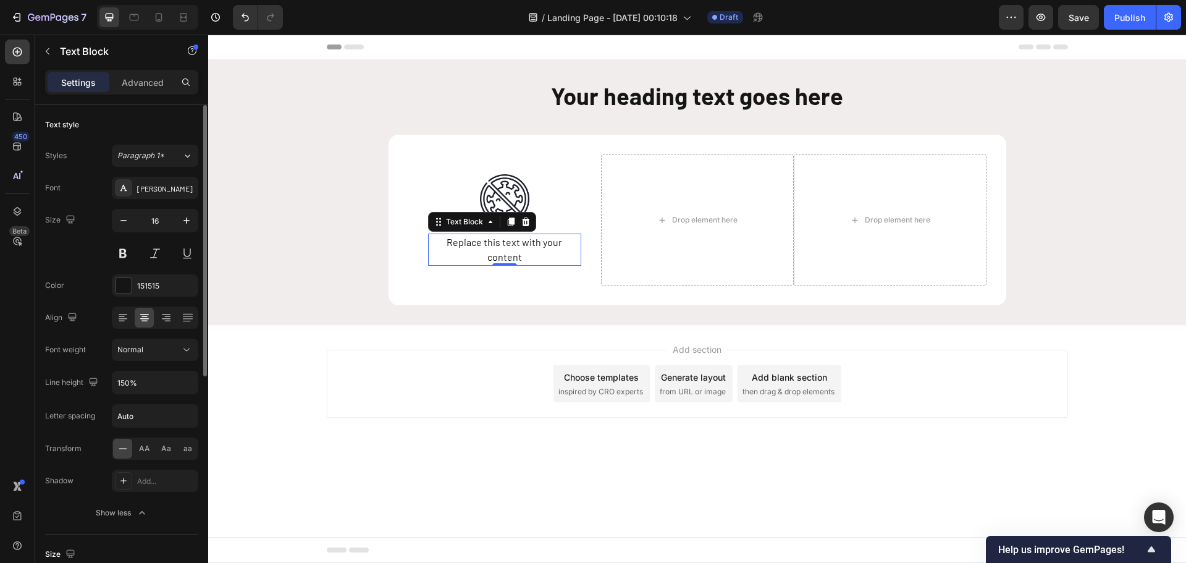
click at [86, 284] on div "Color 151515" at bounding box center [121, 285] width 153 height 22
click at [148, 350] on div "Normal" at bounding box center [148, 349] width 63 height 11
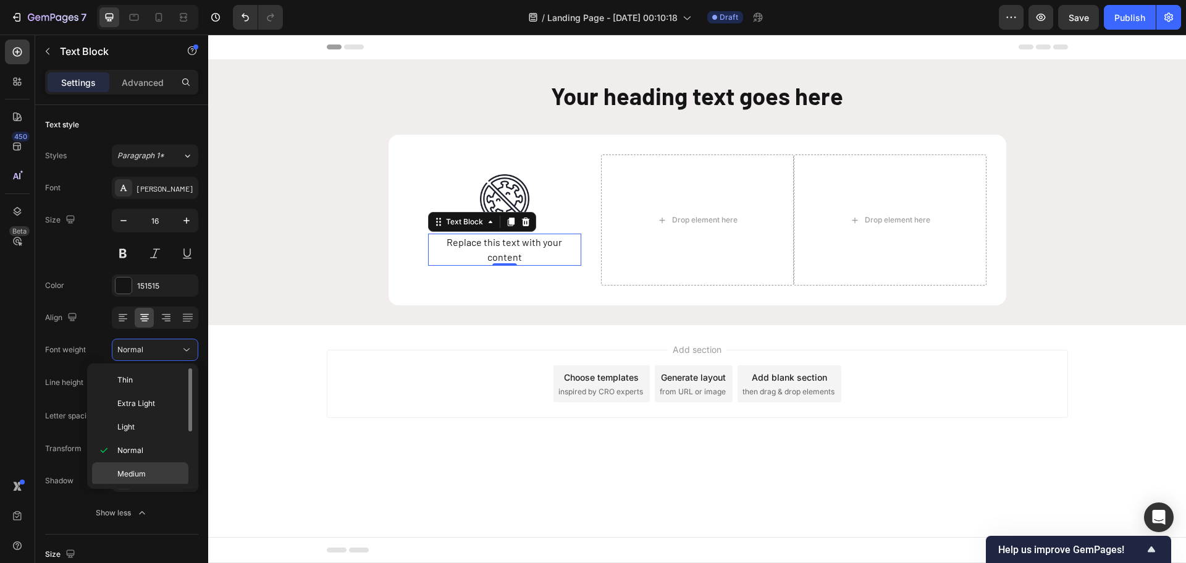
click at [135, 472] on span "Medium" at bounding box center [131, 473] width 28 height 11
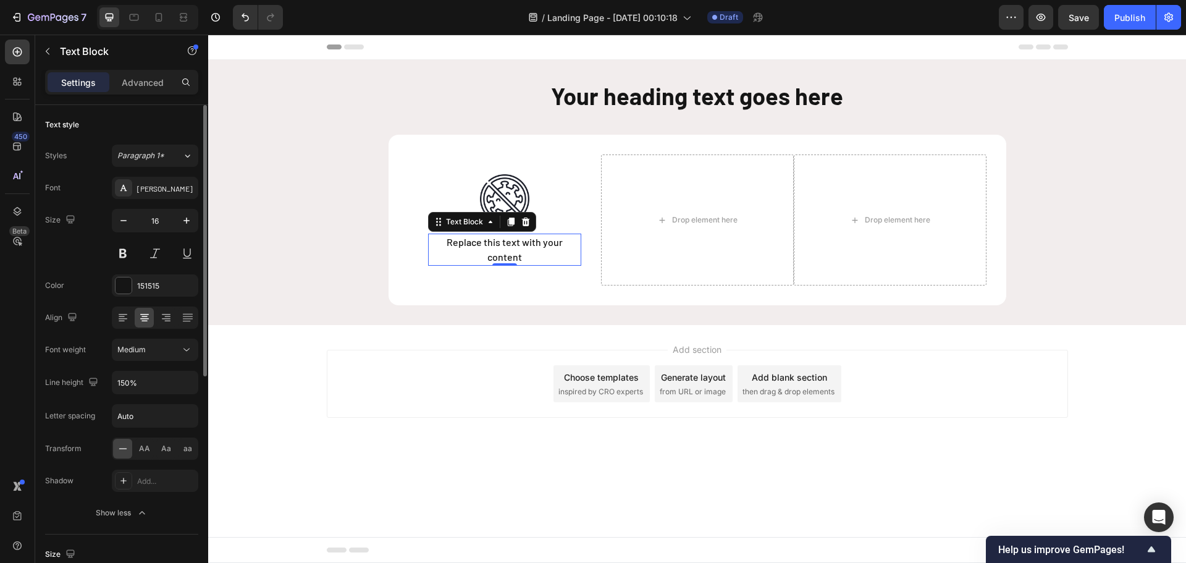
click at [103, 322] on div "Align" at bounding box center [121, 317] width 153 height 22
click at [142, 418] on input "Auto" at bounding box center [154, 415] width 85 height 22
type input "0"
click at [109, 383] on div "Line height 150%" at bounding box center [121, 381] width 153 height 23
click at [492, 246] on div "Replace this text with your content" at bounding box center [504, 249] width 153 height 32
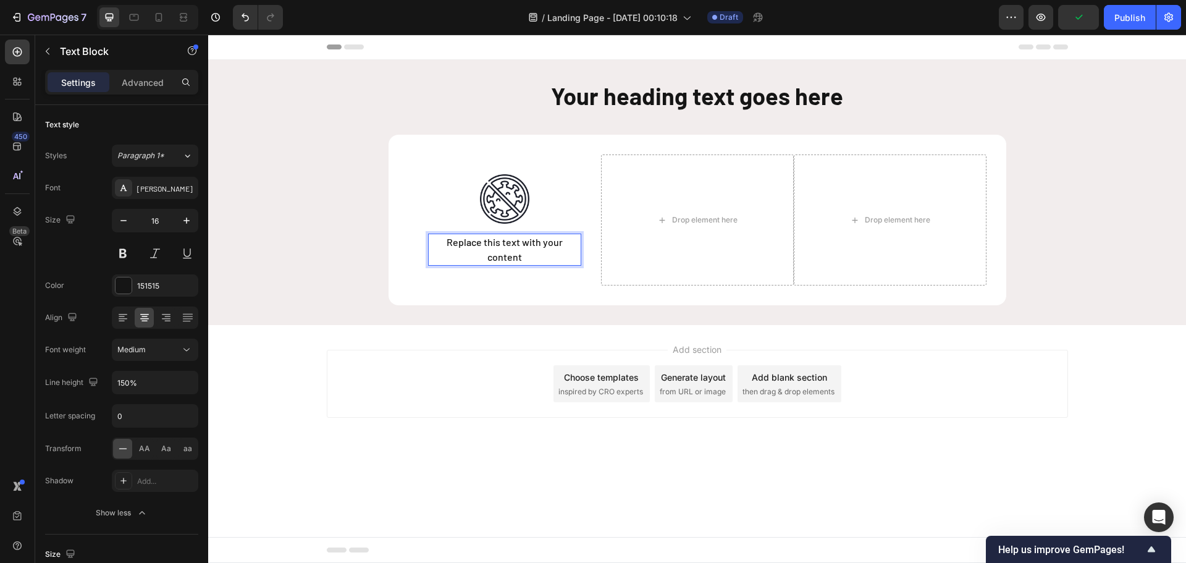
click at [492, 246] on p "Replace this text with your content" at bounding box center [504, 250] width 151 height 30
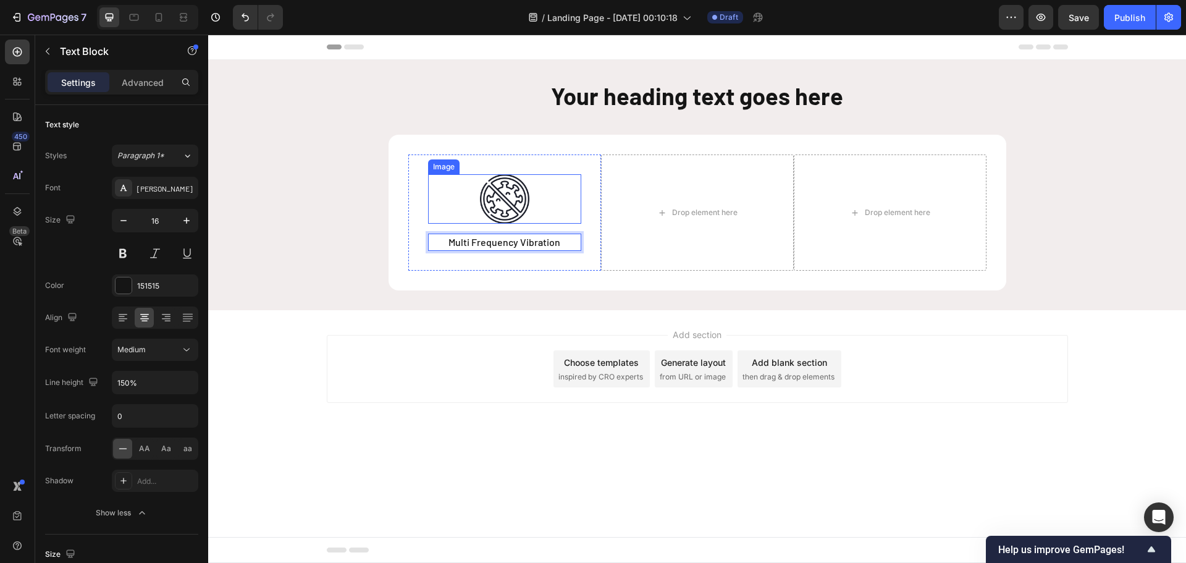
click at [572, 209] on div at bounding box center [504, 198] width 153 height 49
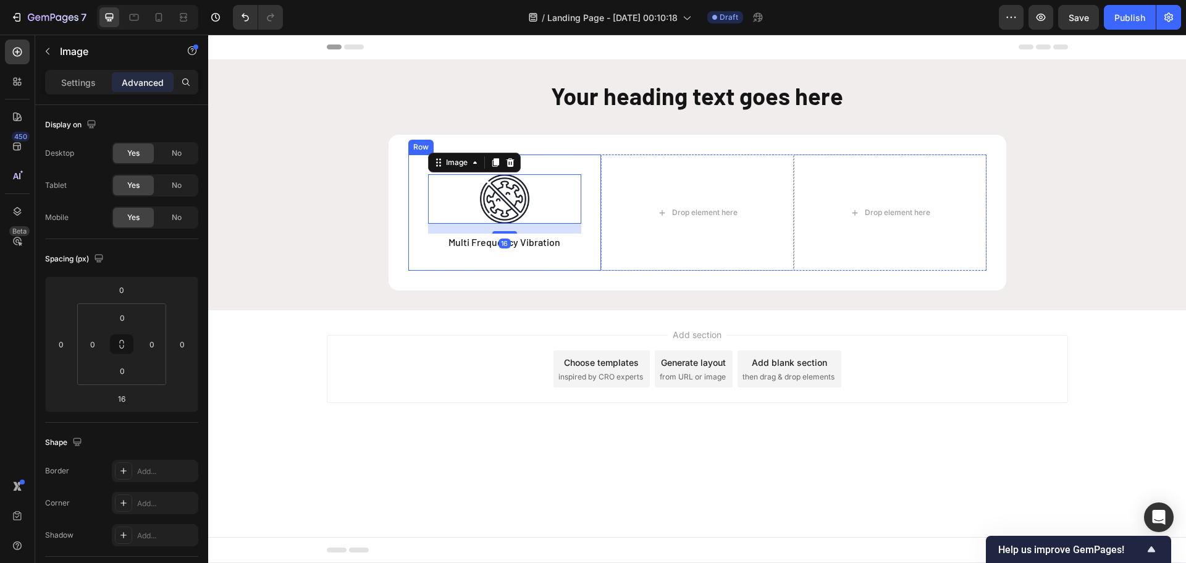
click at [588, 199] on div "Image 16 Multi Frequency Vibration Text Block Row" at bounding box center [504, 212] width 193 height 116
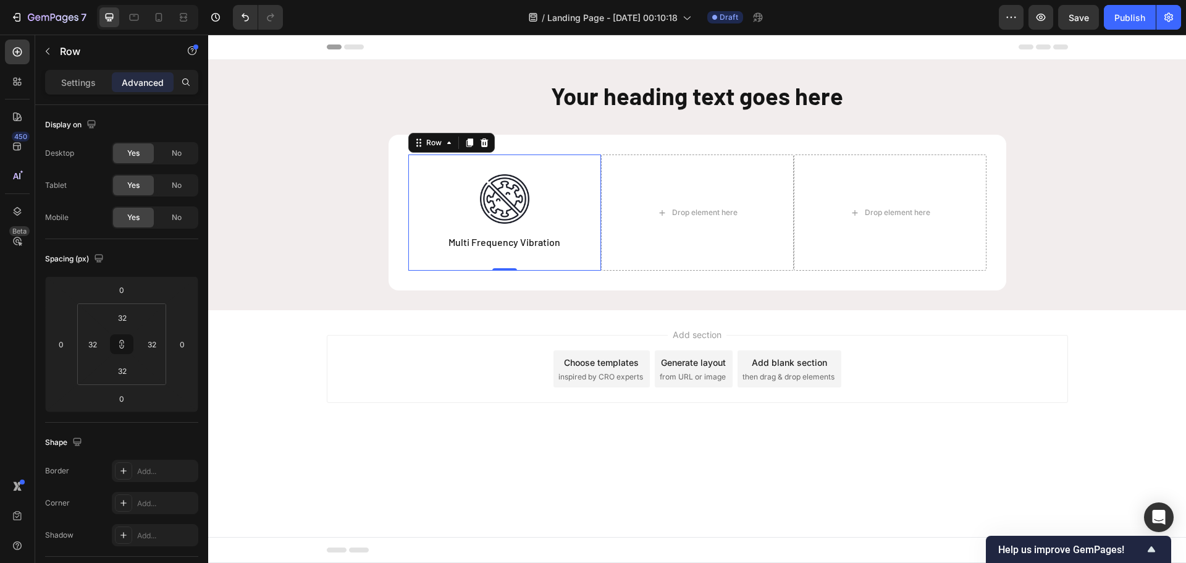
click at [588, 199] on div "Image Multi Frequency Vibration Text Block Row 0" at bounding box center [504, 212] width 193 height 116
click at [1074, 15] on icon "button" at bounding box center [1078, 17] width 10 height 10
click at [166, 14] on div at bounding box center [159, 17] width 20 height 20
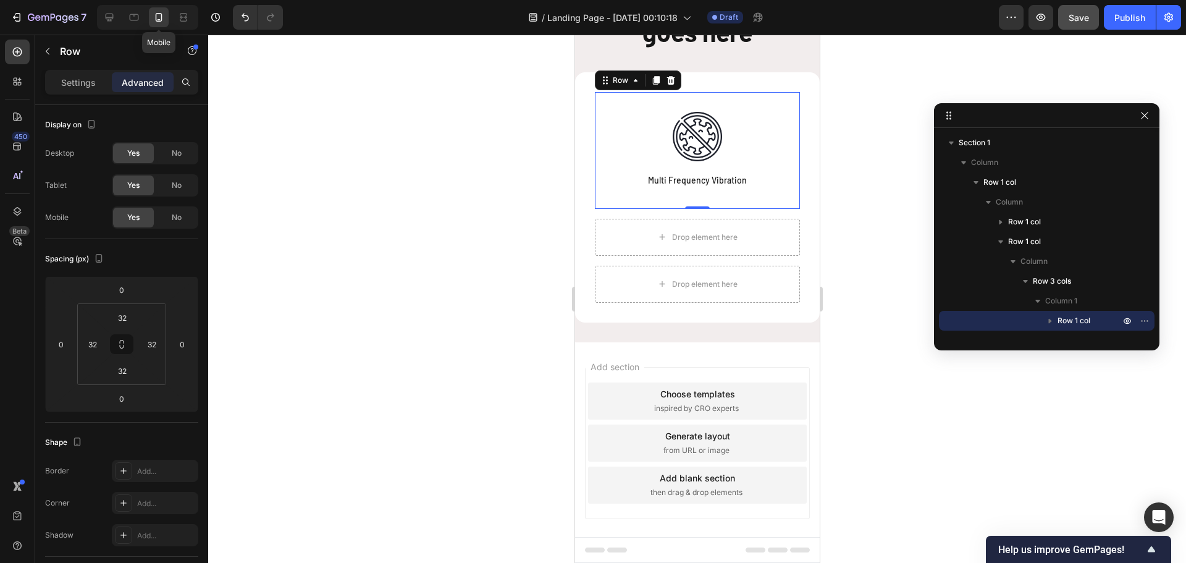
scroll to position [112, 0]
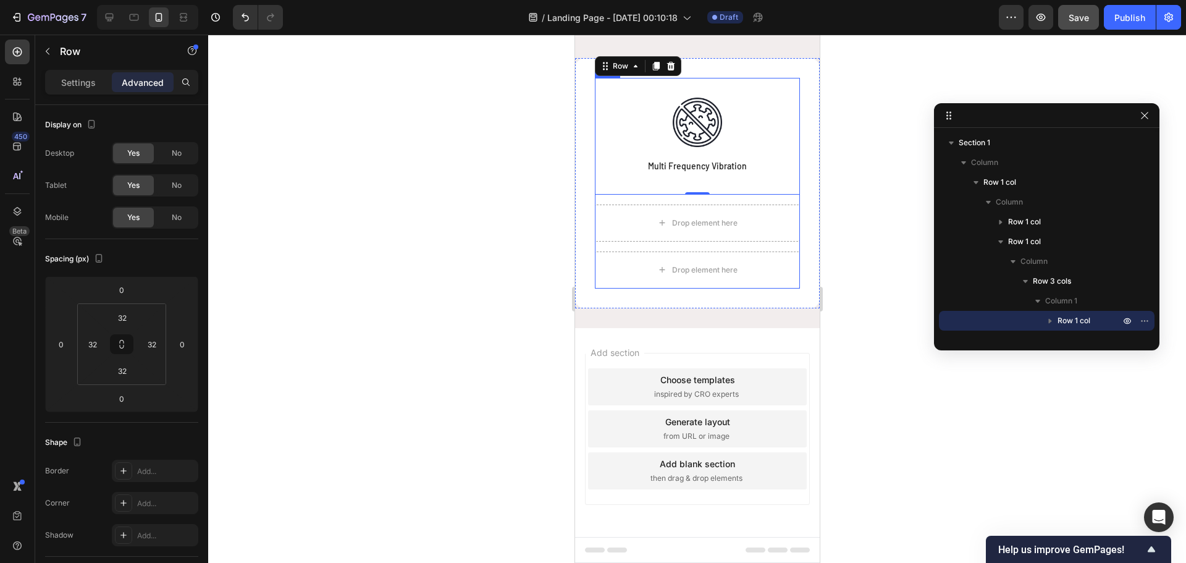
click at [776, 201] on div "Image Multi Frequency Vibration Text Block Row 0 Drop element here Drop element…" at bounding box center [696, 183] width 205 height 211
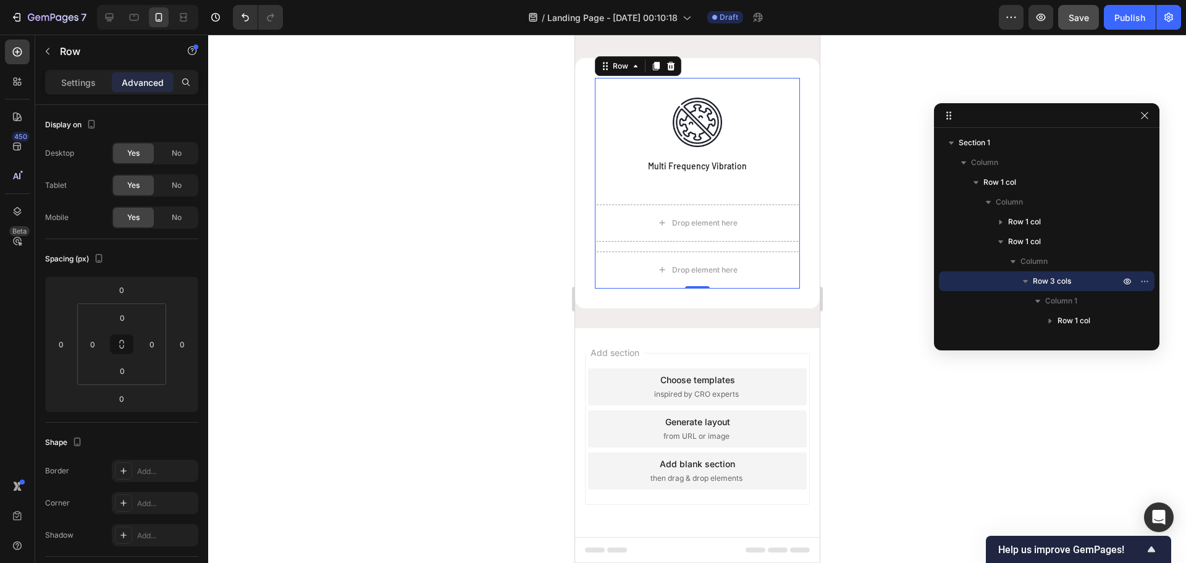
click at [776, 198] on div "Image Multi Frequency Vibration Text Block Row Drop element here Drop element h…" at bounding box center [696, 183] width 205 height 211
click at [75, 82] on p "Settings" at bounding box center [78, 82] width 35 height 13
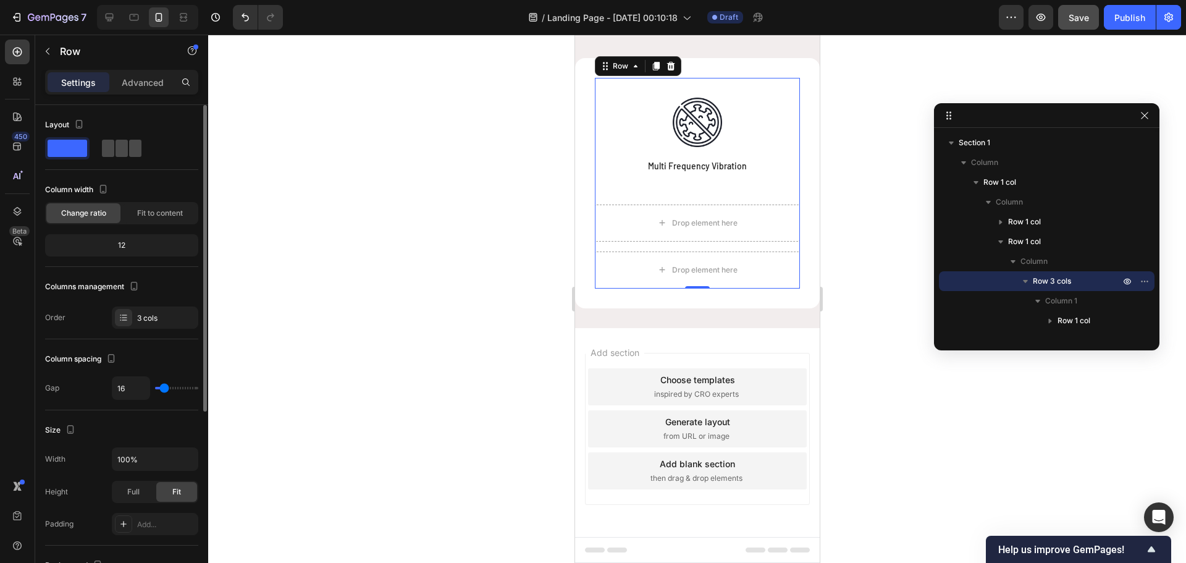
click at [127, 157] on div at bounding box center [121, 148] width 44 height 22
type input "0"
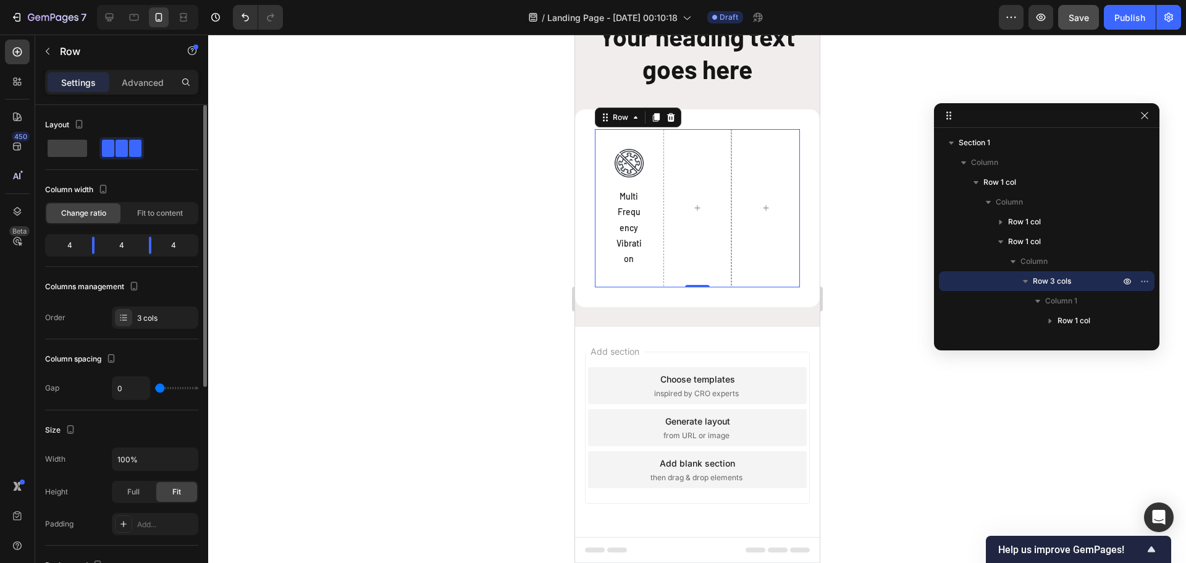
scroll to position [58, 0]
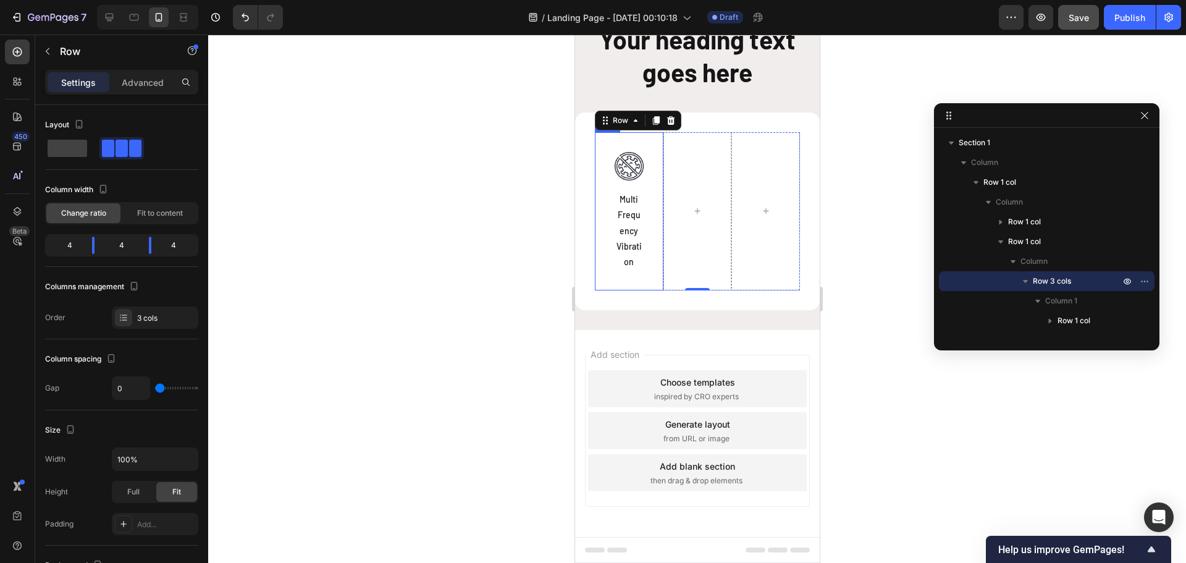
click at [648, 144] on div "Image Multi Frequency Vibration Text Block Row" at bounding box center [628, 211] width 69 height 159
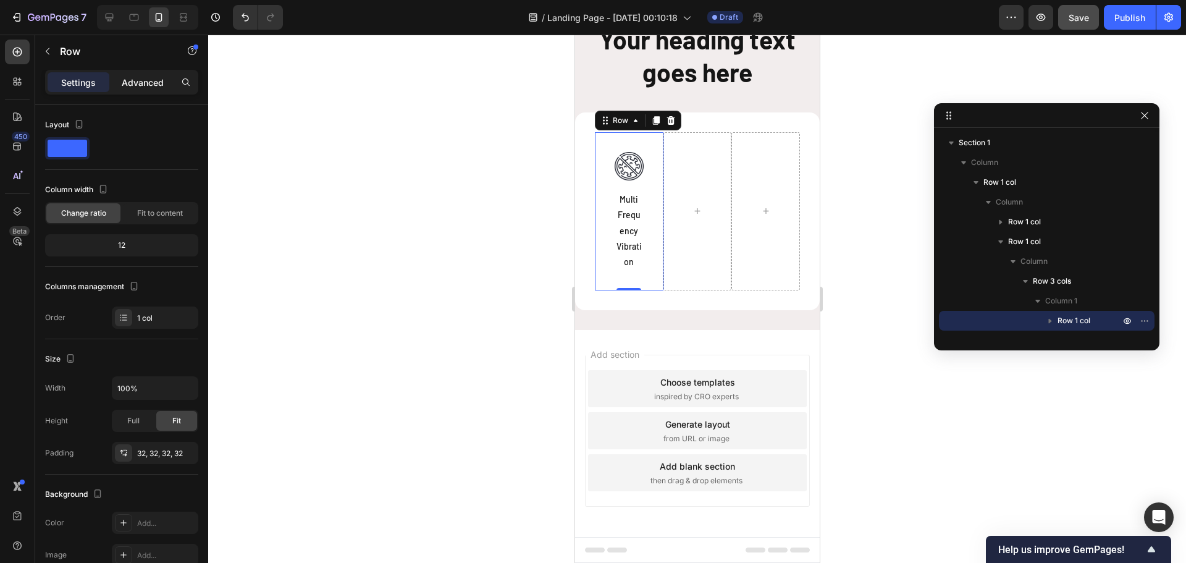
click at [144, 84] on p "Advanced" at bounding box center [143, 82] width 42 height 13
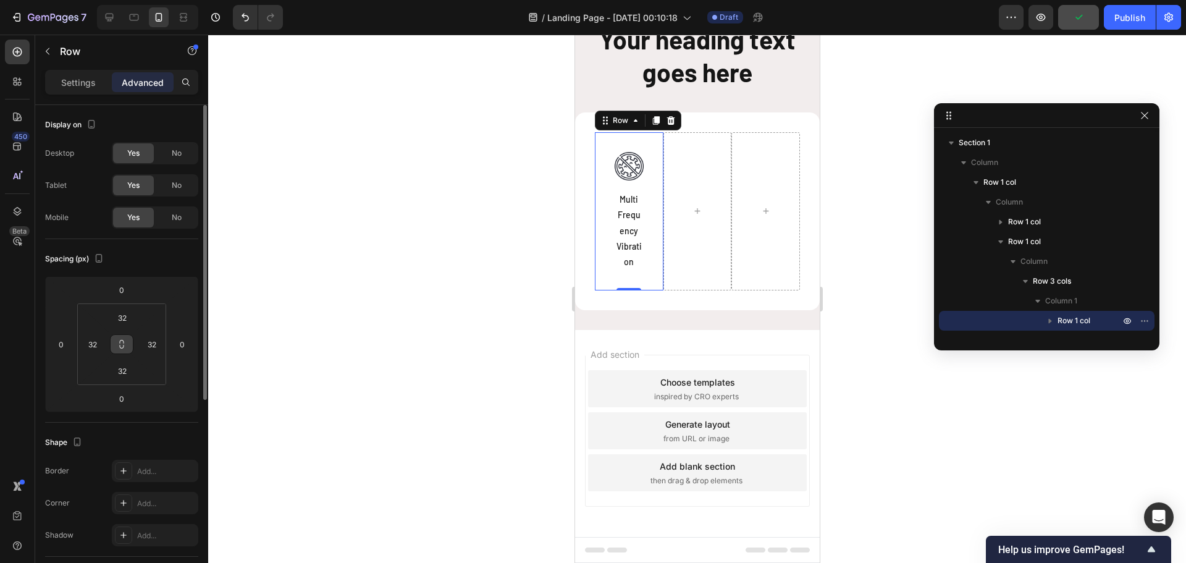
click at [124, 342] on icon at bounding box center [122, 344] width 10 height 10
click at [119, 319] on input "32" at bounding box center [122, 317] width 25 height 19
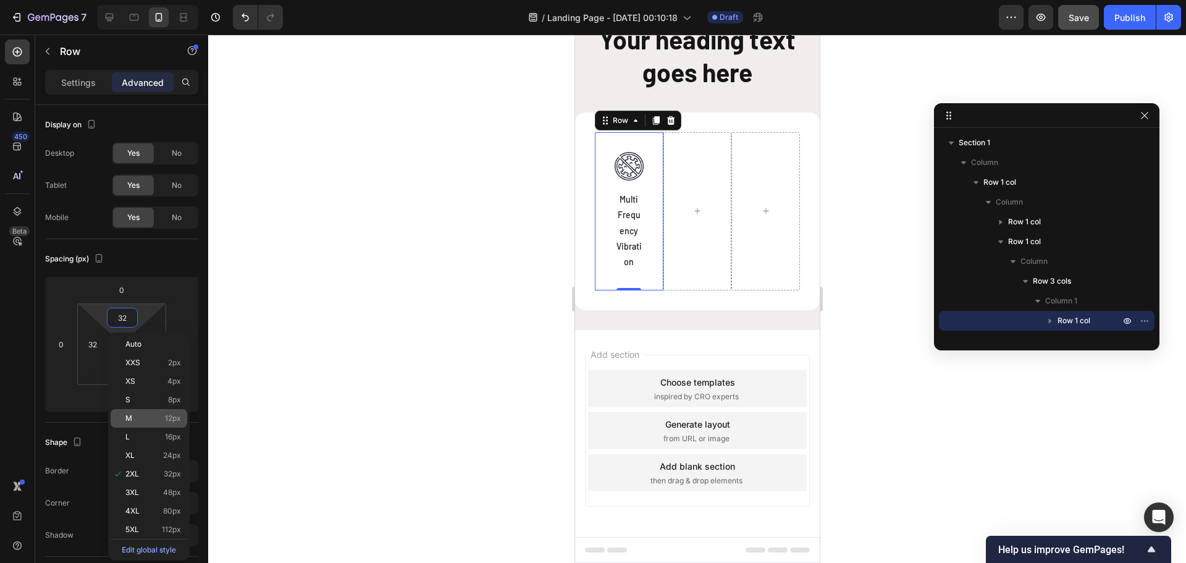
type input "2"
click at [153, 410] on div "M 12px" at bounding box center [149, 418] width 77 height 19
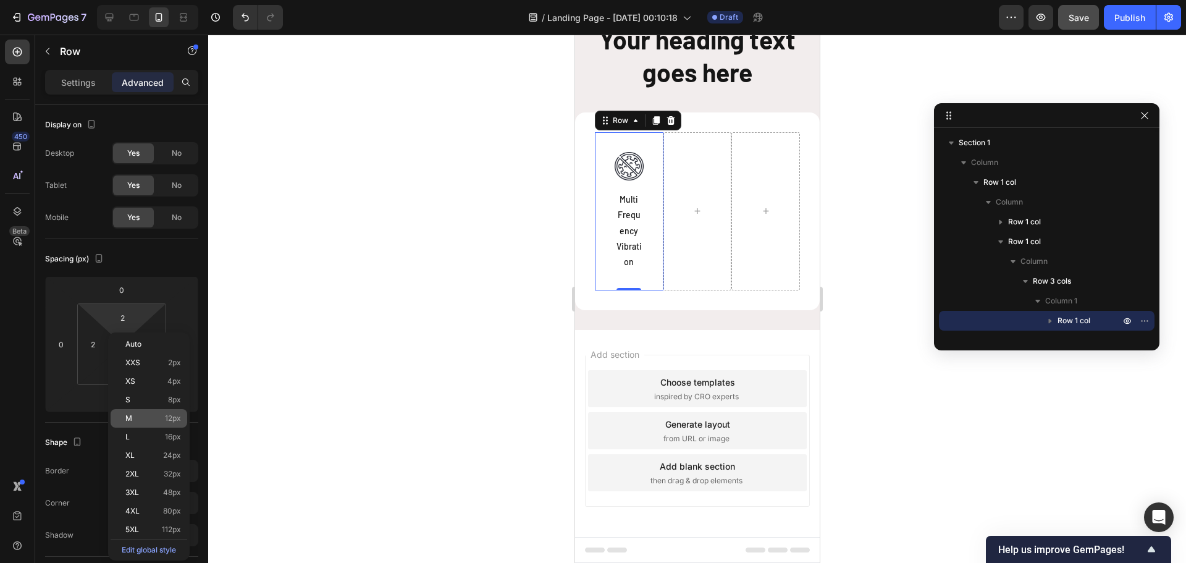
type input "12"
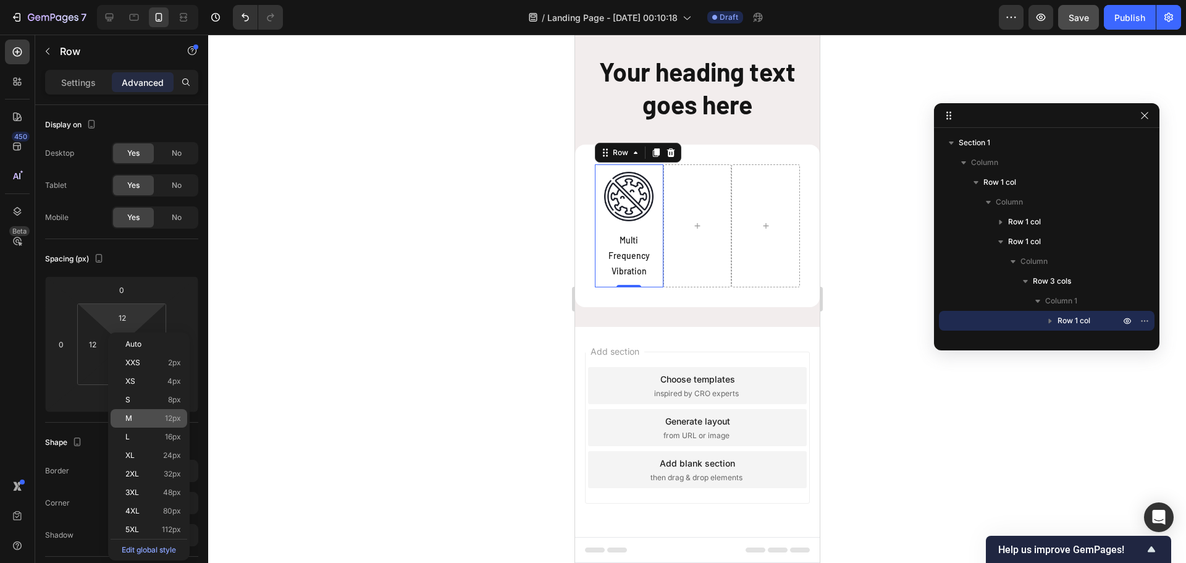
scroll to position [0, 0]
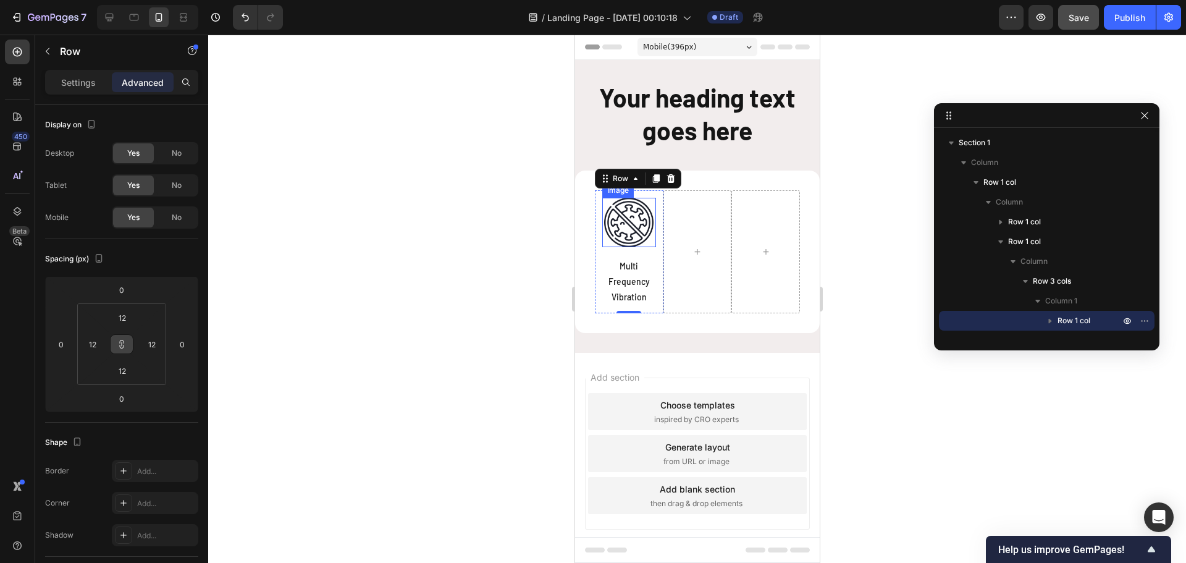
click at [627, 219] on img at bounding box center [627, 222] width 49 height 49
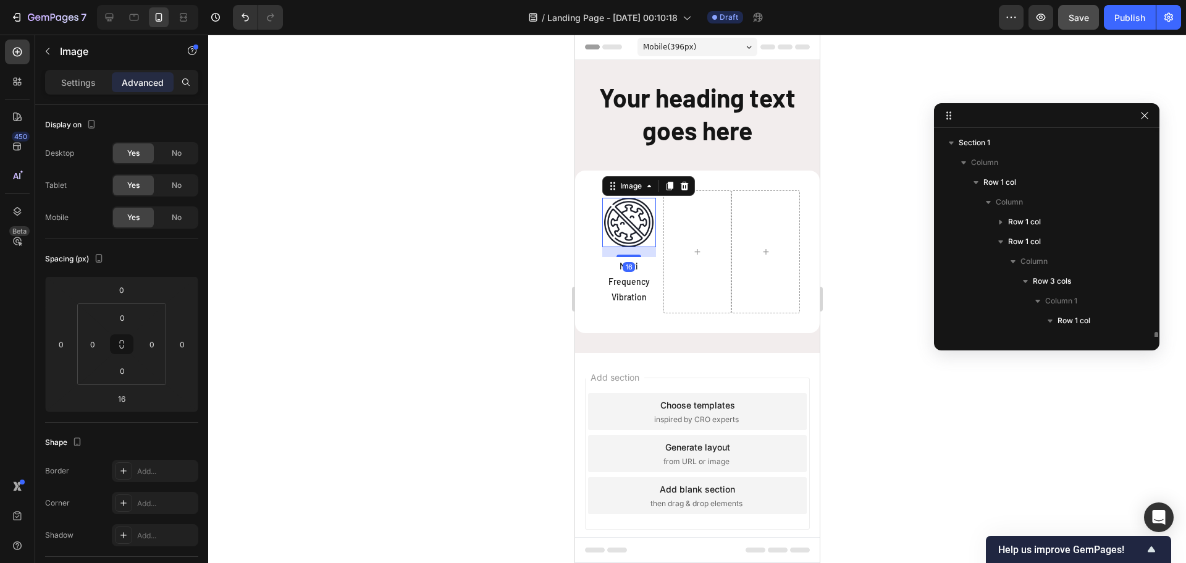
scroll to position [122, 0]
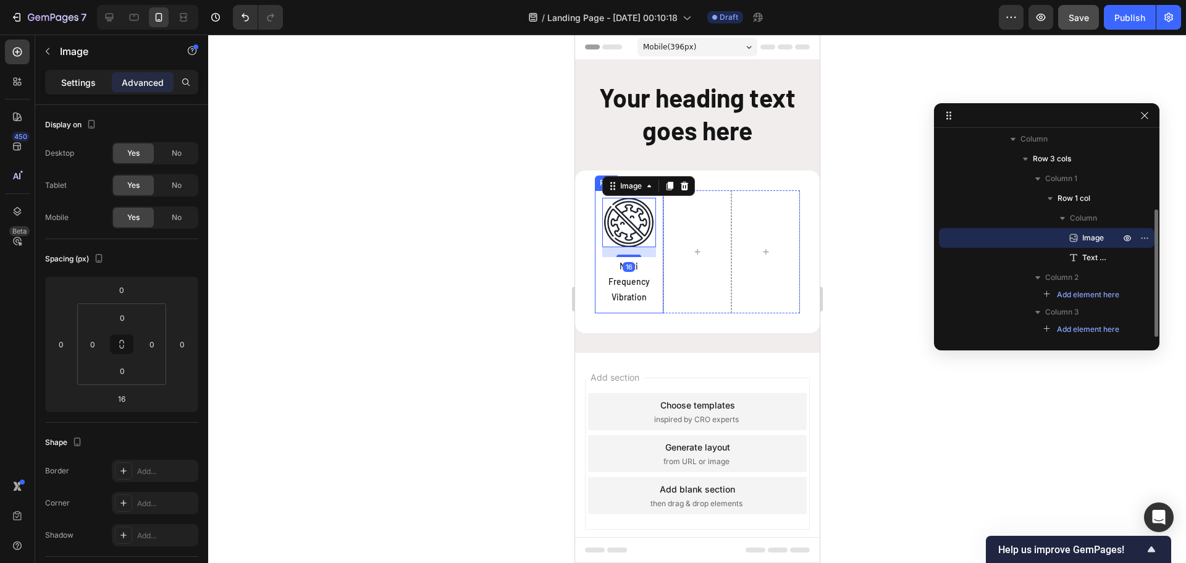
click at [69, 88] on p "Settings" at bounding box center [78, 82] width 35 height 13
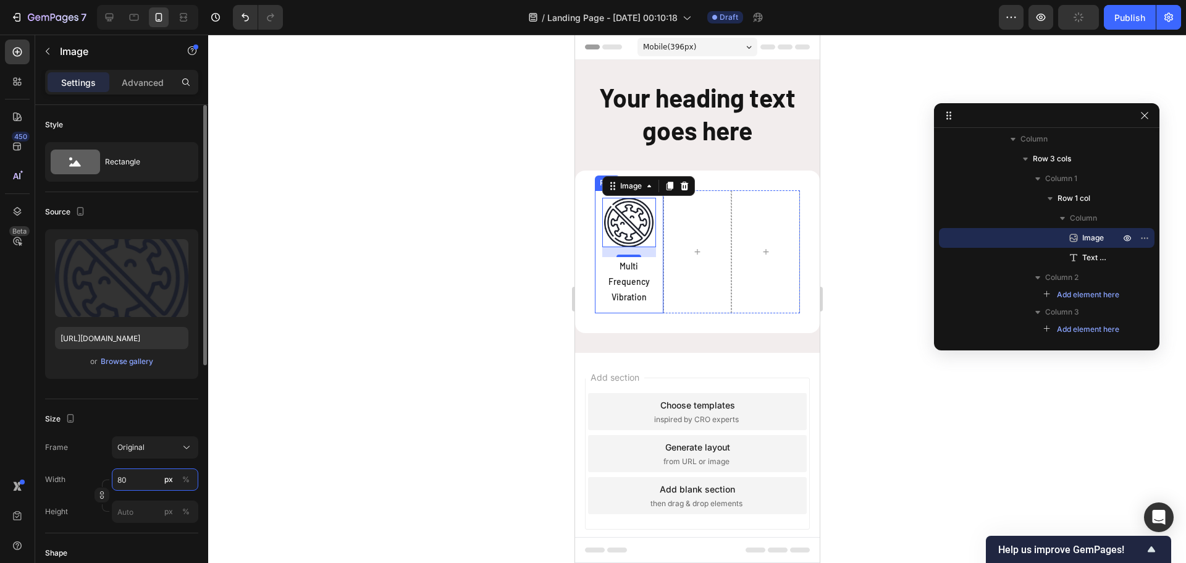
click at [133, 478] on input "80" at bounding box center [155, 479] width 86 height 22
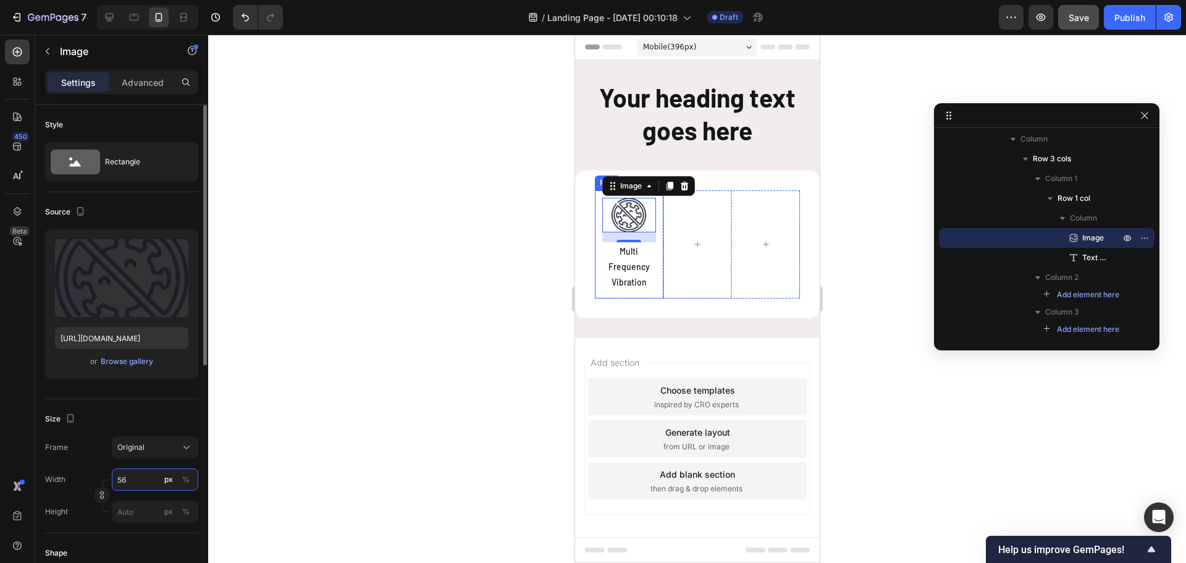
click at [133, 478] on input "56" at bounding box center [155, 479] width 86 height 22
type input "48"
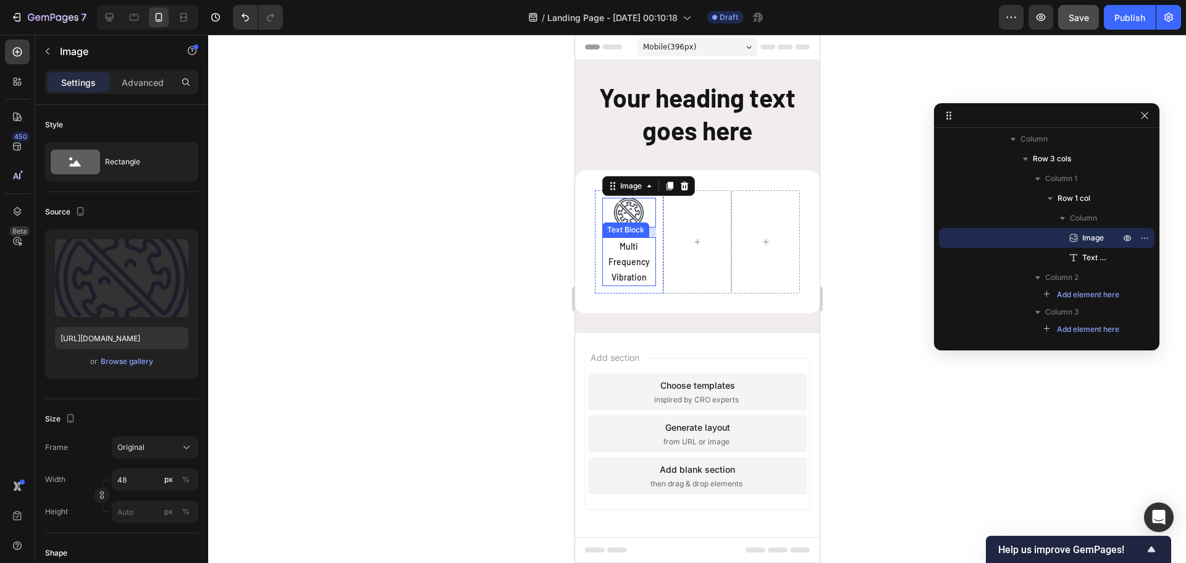
click at [623, 261] on p "Multi Frequency Vibration" at bounding box center [628, 261] width 51 height 47
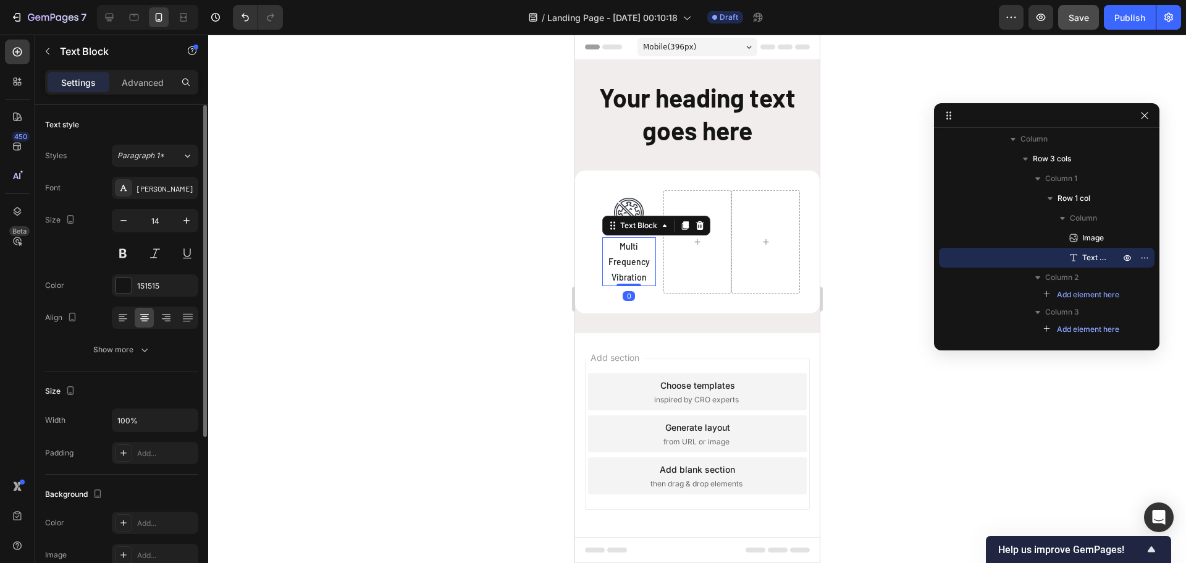
click at [104, 361] on div "Text style Styles Paragraph 1* Font Barlow Size 14 Color 151515 Align Show more" at bounding box center [121, 238] width 153 height 266
click at [118, 354] on div "Show more" at bounding box center [121, 349] width 57 height 12
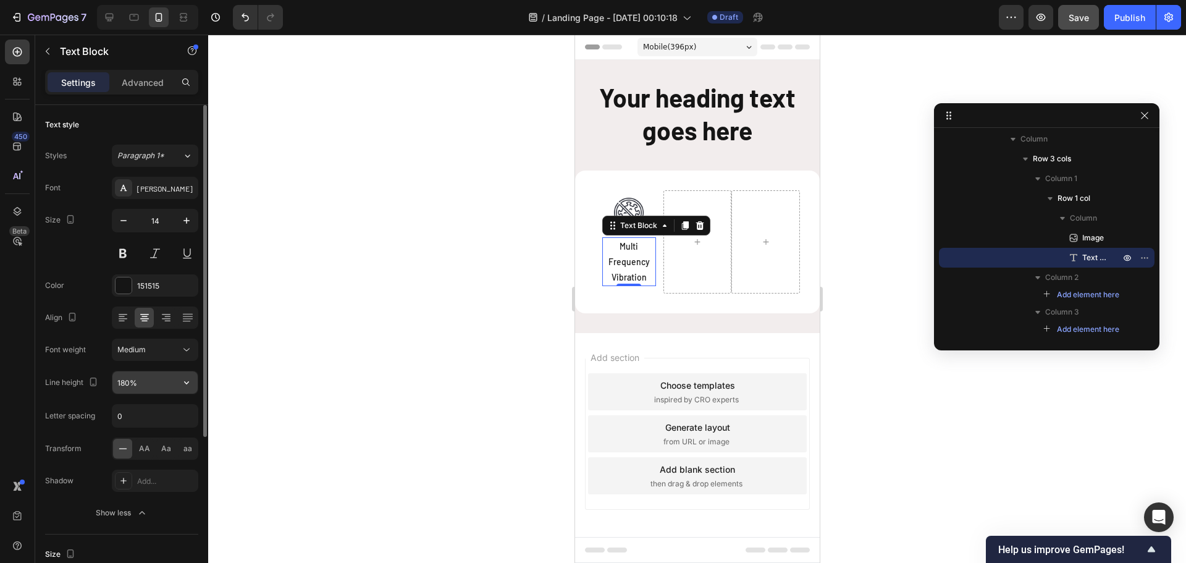
click at [119, 386] on input "180%" at bounding box center [154, 382] width 85 height 22
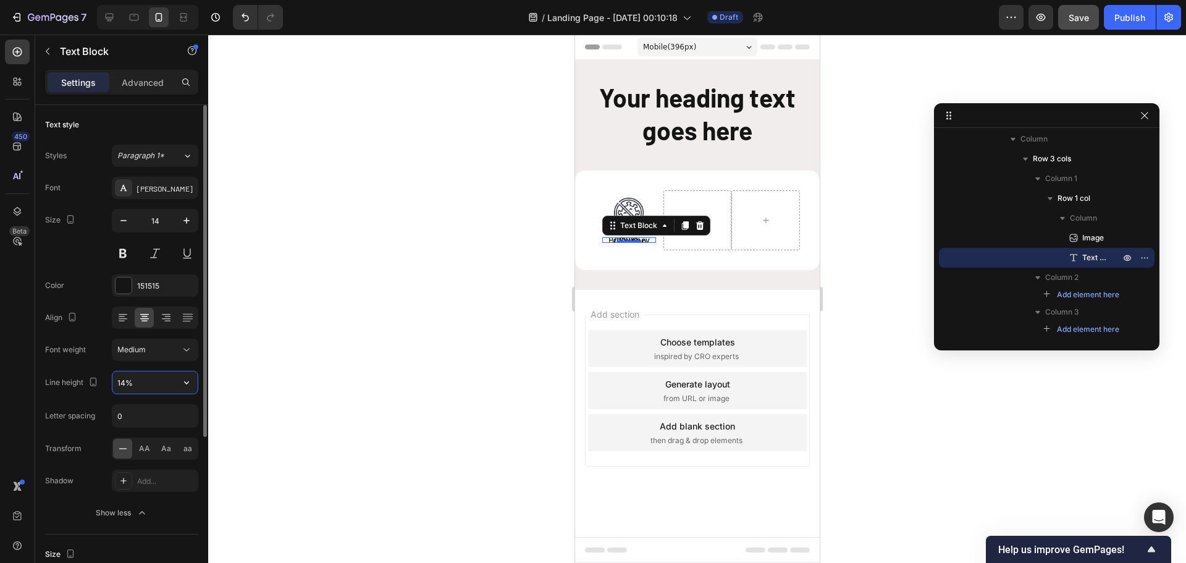
type input "140%"
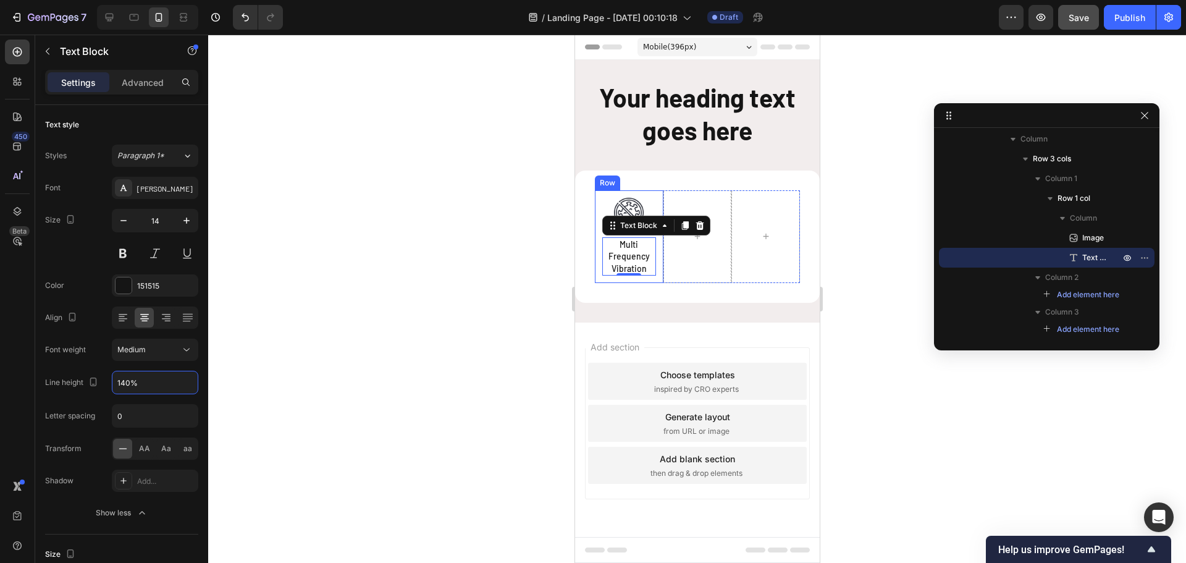
click at [659, 202] on div "Image Multi Frequency Vibration Text Block 0 Row" at bounding box center [628, 236] width 69 height 93
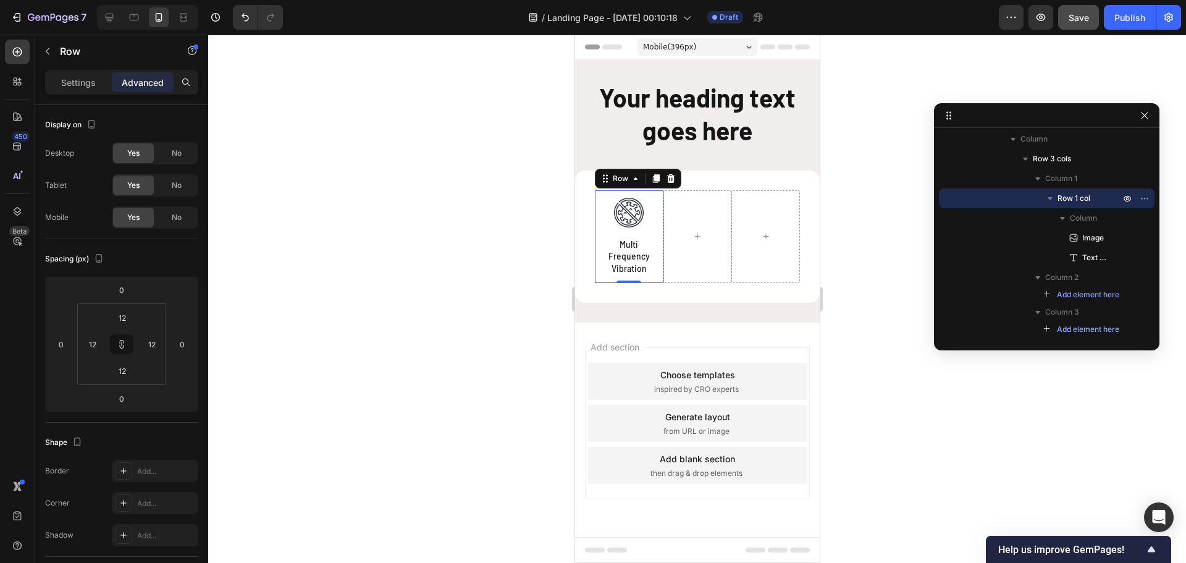
click at [658, 198] on div "Image Multi Frequency Vibration Text Block Row 0" at bounding box center [628, 236] width 69 height 93
click at [123, 347] on icon at bounding box center [122, 347] width 4 height 4
click at [147, 344] on input "12" at bounding box center [152, 344] width 19 height 19
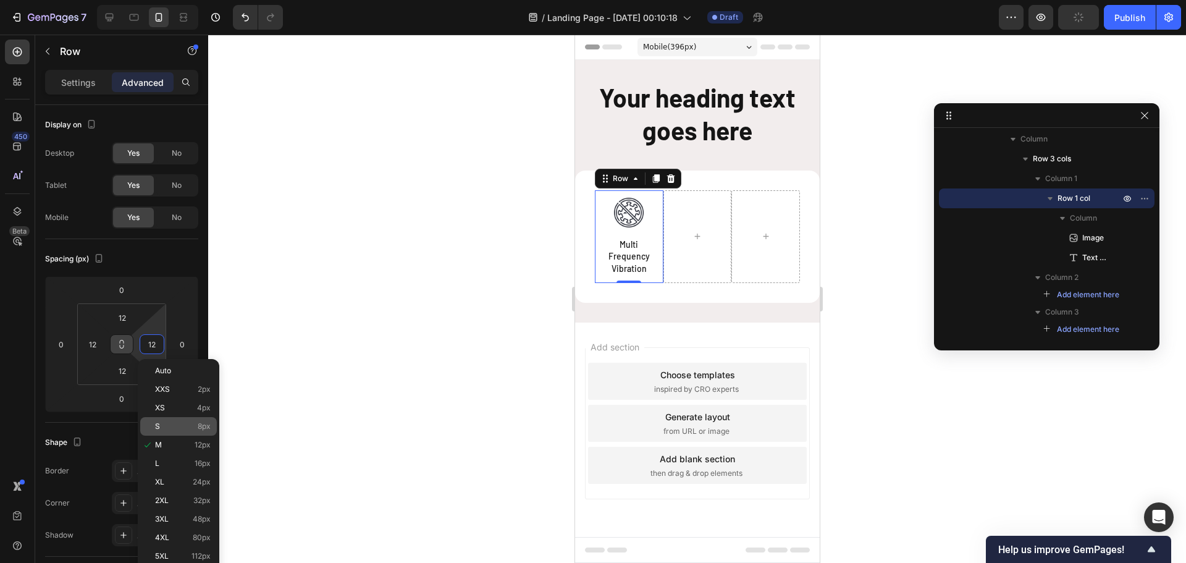
click at [171, 420] on div "S 8px" at bounding box center [178, 426] width 77 height 19
type input "8"
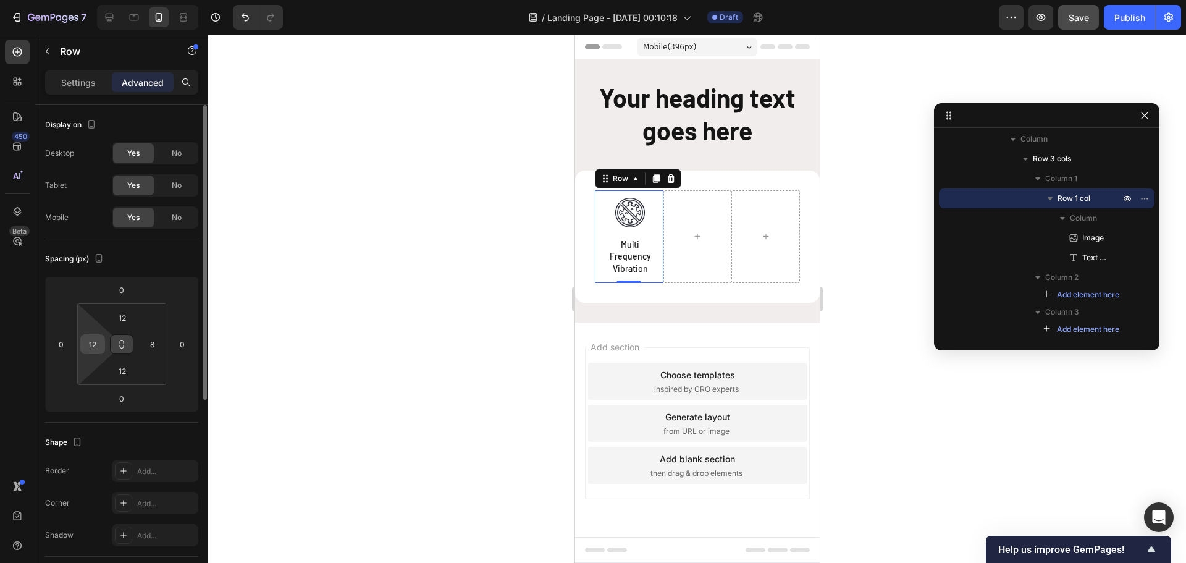
click at [96, 345] on input "12" at bounding box center [92, 344] width 19 height 19
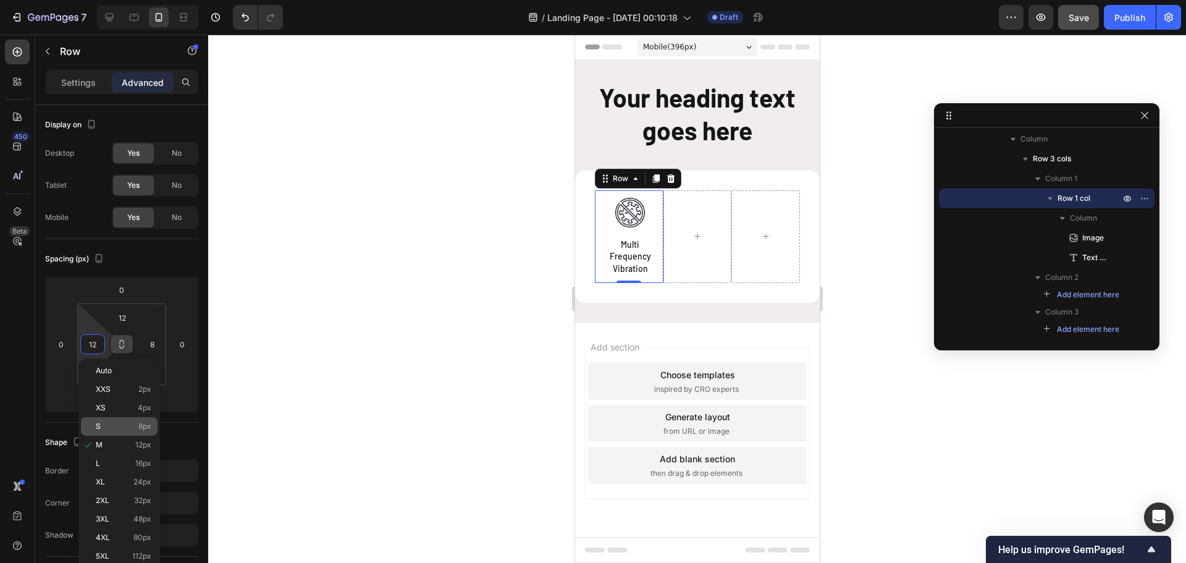
click at [109, 424] on p "S 8px" at bounding box center [124, 426] width 56 height 9
type input "8"
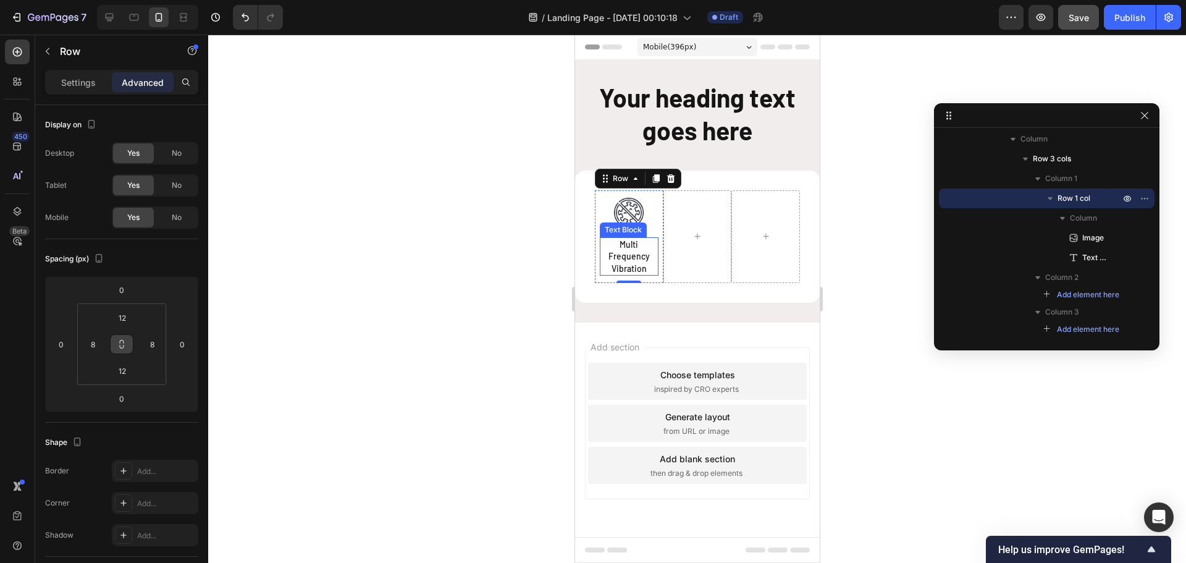
click at [638, 242] on p "Multi Frequency Vibration" at bounding box center [628, 256] width 56 height 36
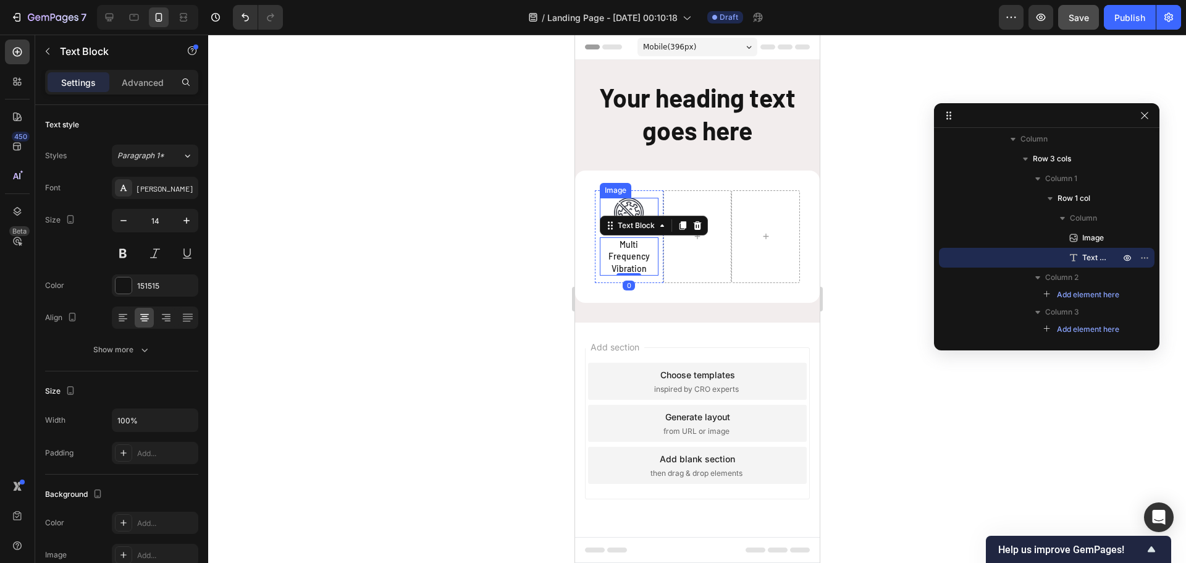
click at [632, 204] on img at bounding box center [628, 213] width 30 height 30
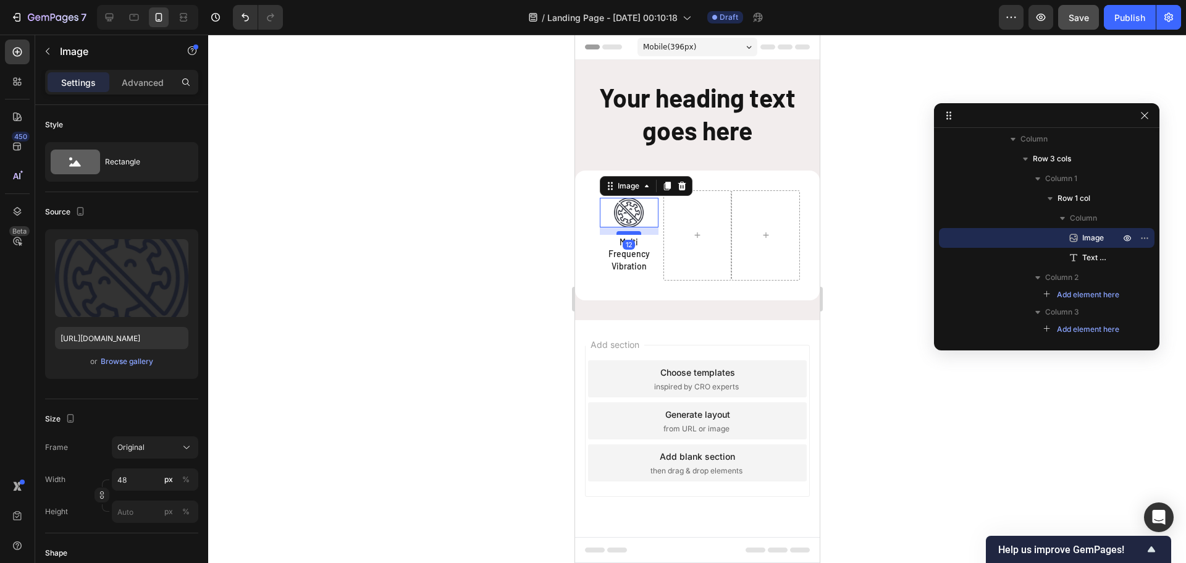
click at [637, 233] on div at bounding box center [628, 233] width 25 height 4
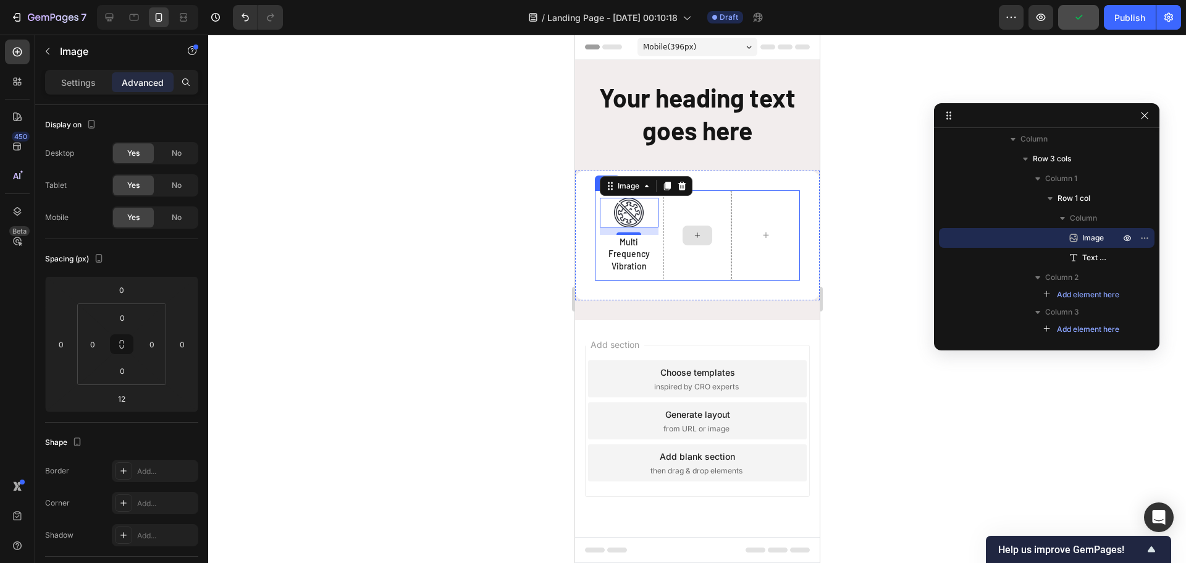
click at [666, 262] on div at bounding box center [697, 235] width 69 height 91
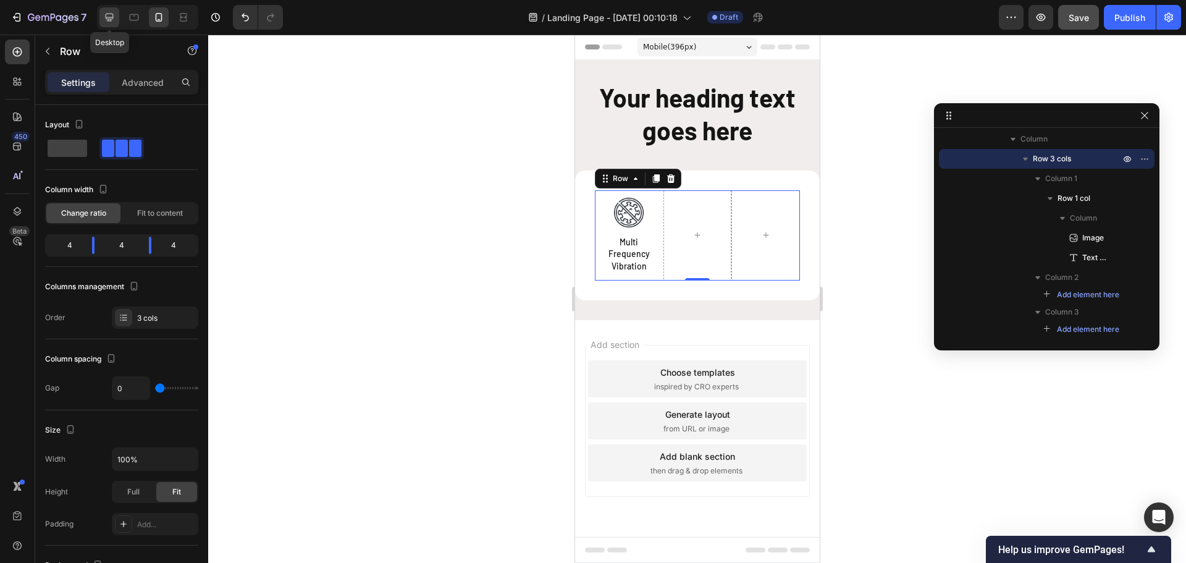
click at [109, 18] on icon at bounding box center [110, 18] width 8 height 8
type input "1200"
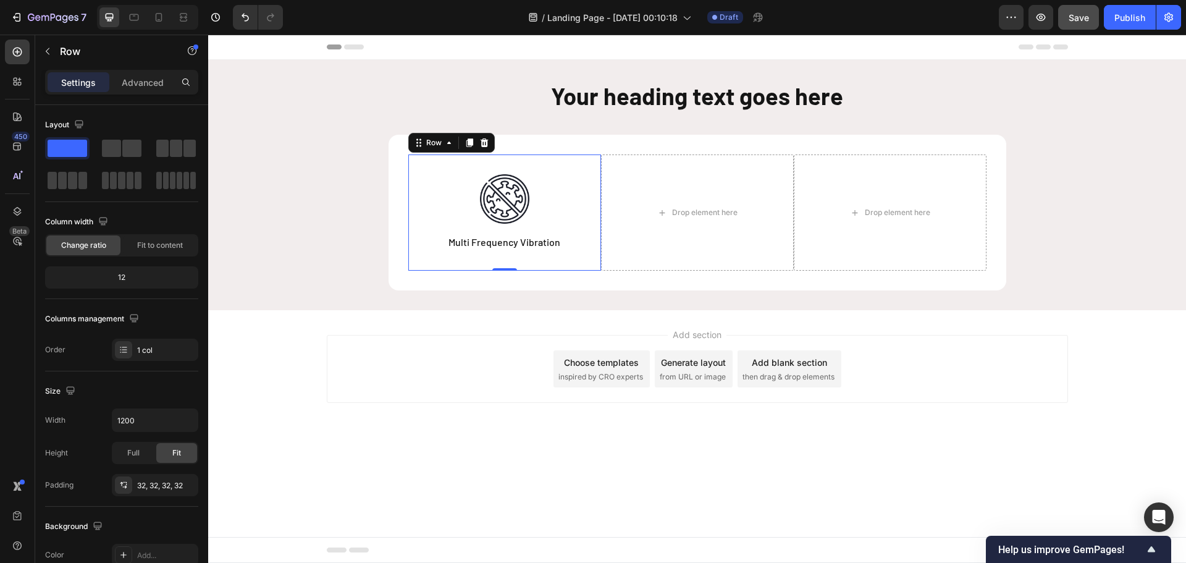
click at [592, 220] on div "Image Multi Frequency Vibration Text Block Row 0" at bounding box center [504, 212] width 193 height 116
click at [469, 143] on icon at bounding box center [469, 143] width 7 height 9
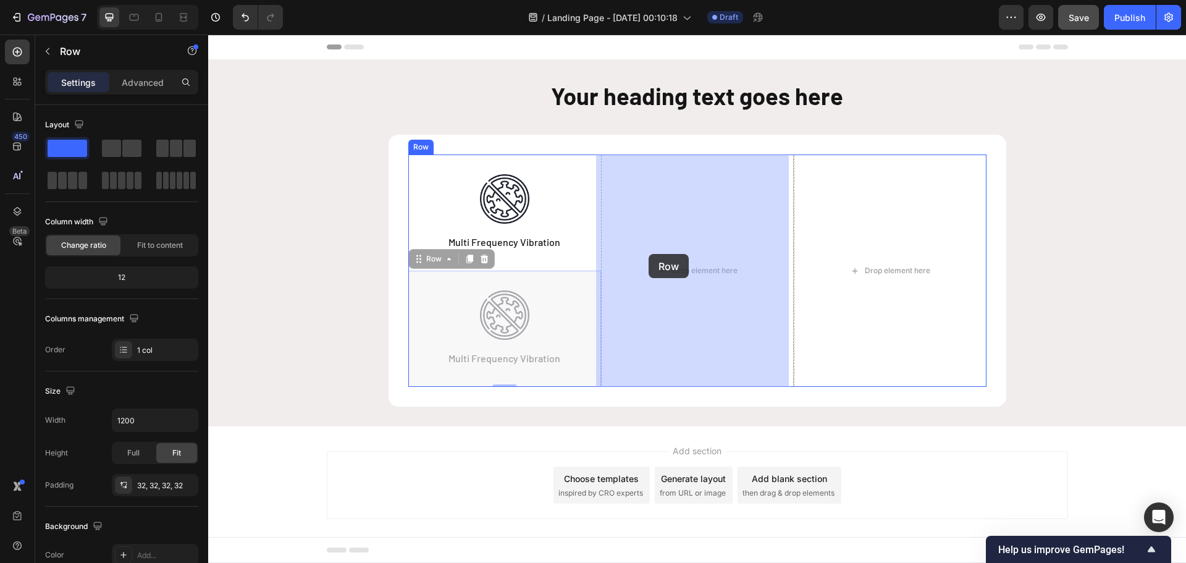
drag, startPoint x: 414, startPoint y: 257, endPoint x: 648, endPoint y: 254, distance: 234.1
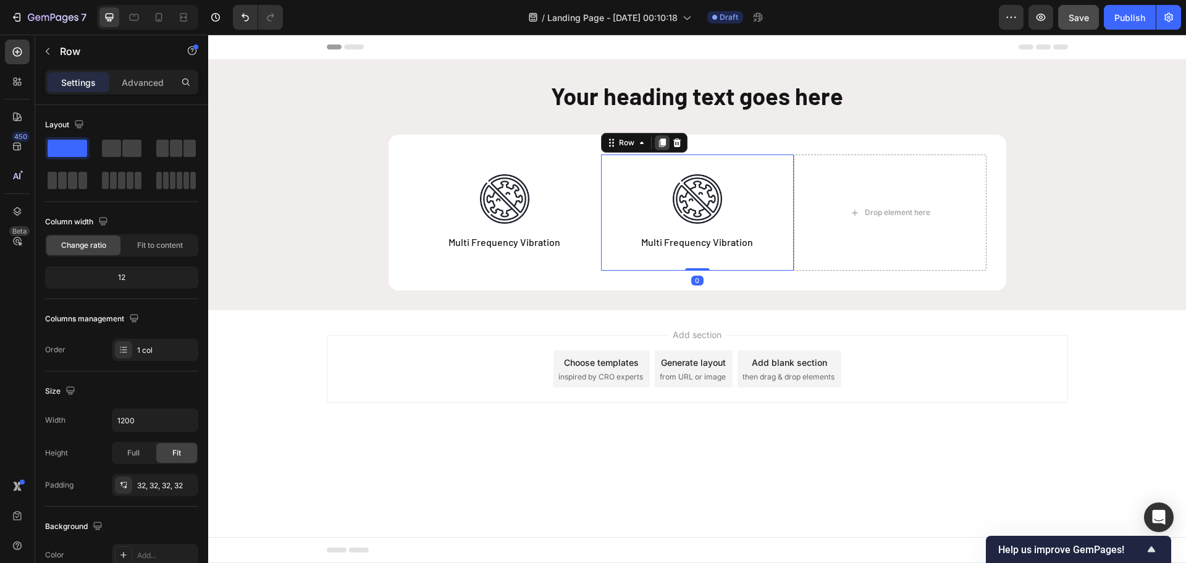
click at [659, 145] on icon at bounding box center [662, 143] width 10 height 10
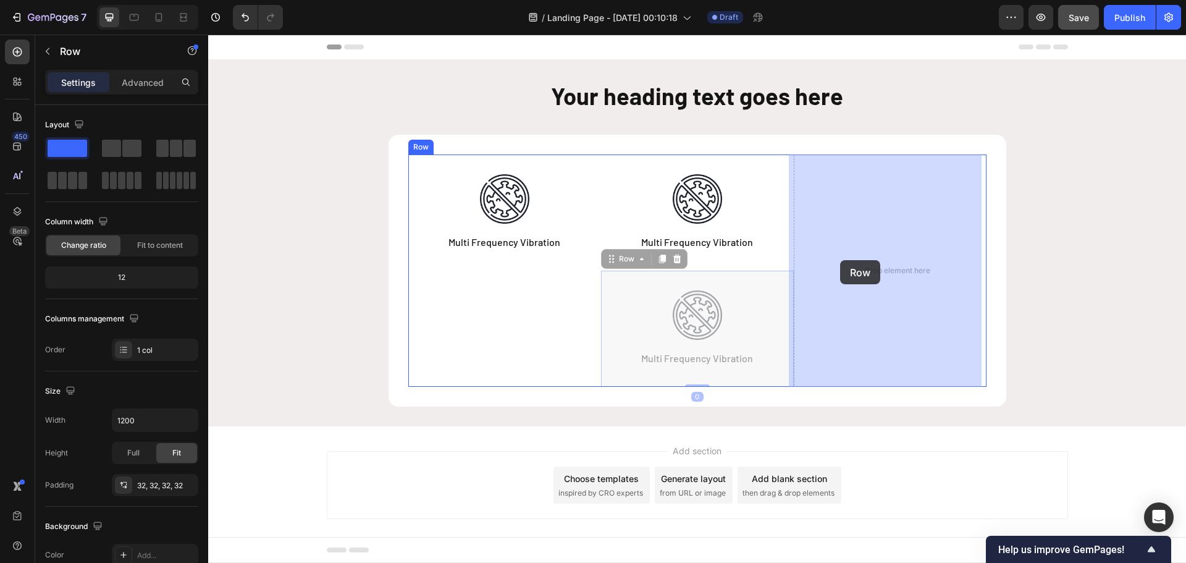
drag, startPoint x: 608, startPoint y: 261, endPoint x: 840, endPoint y: 260, distance: 232.2
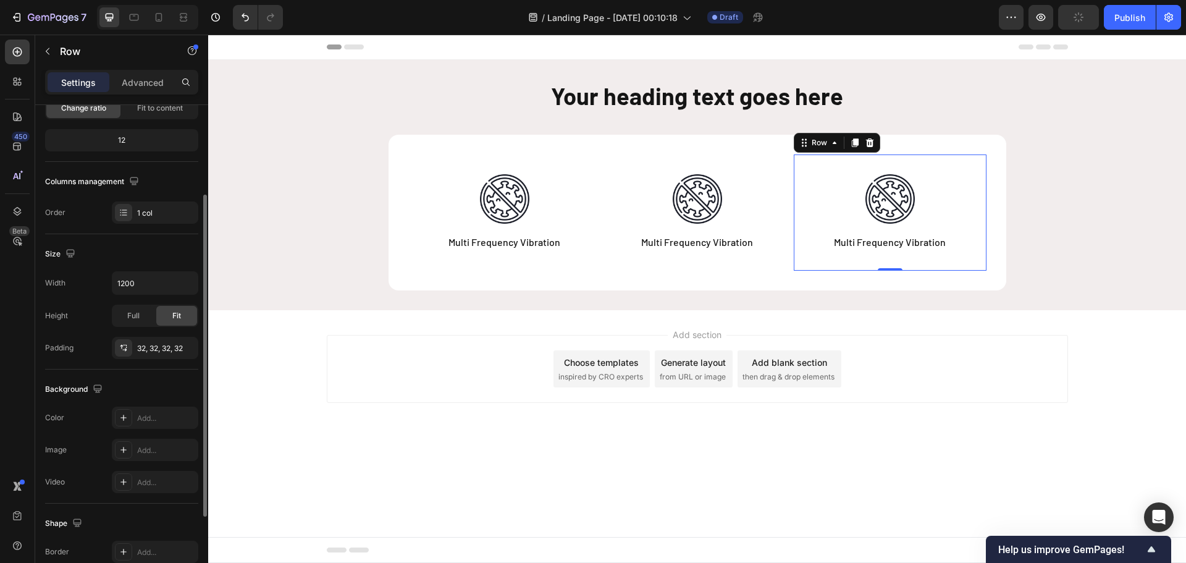
scroll to position [75, 0]
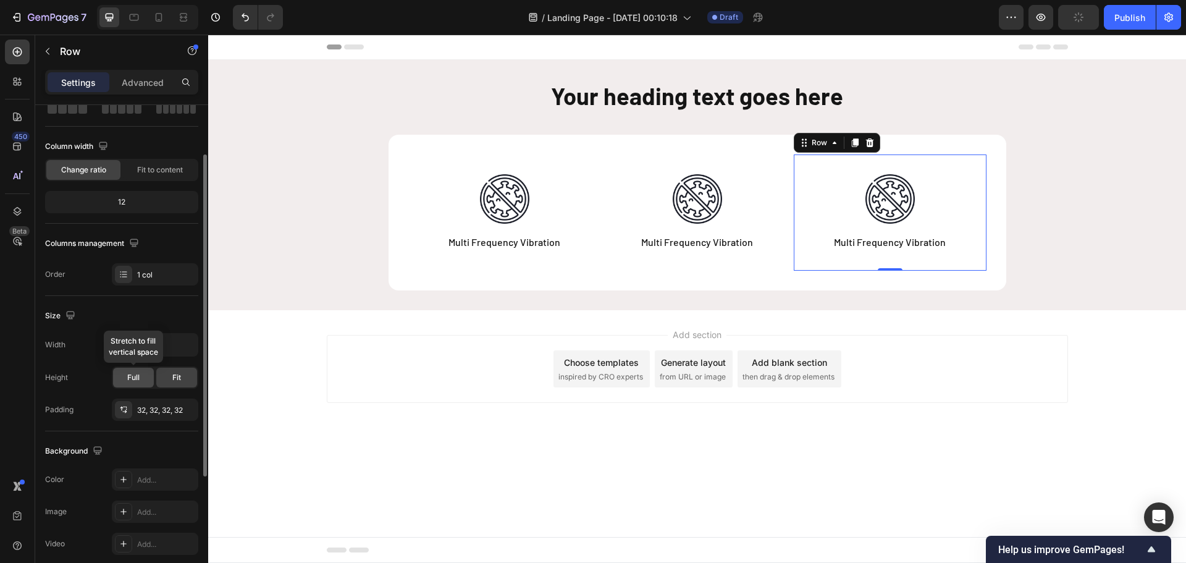
click at [122, 375] on div "Full" at bounding box center [133, 377] width 41 height 20
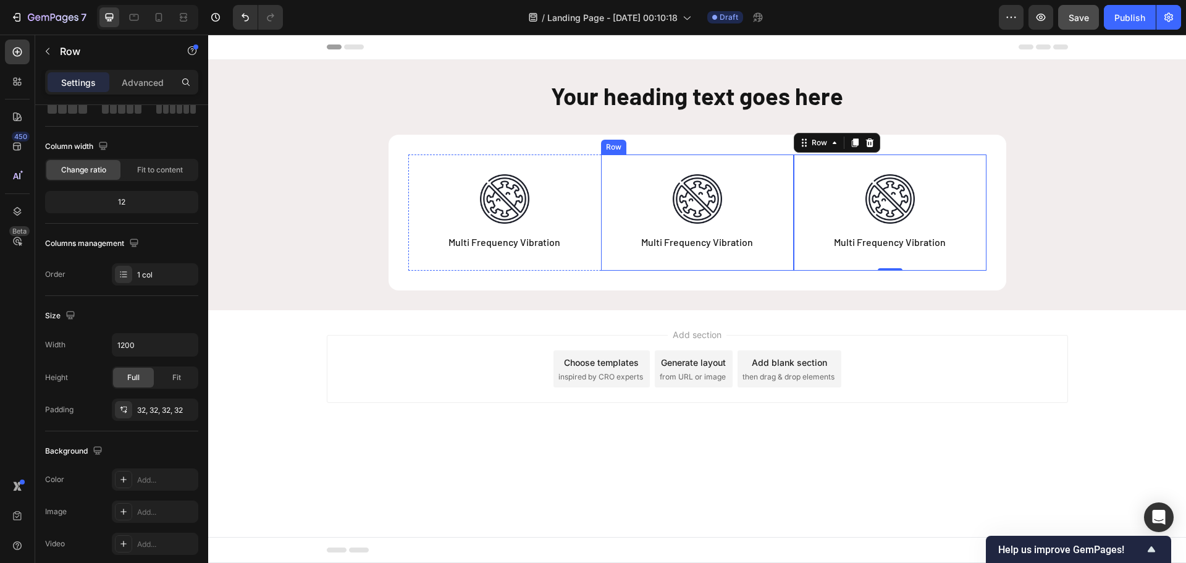
click at [613, 215] on div "Image Multi Frequency Vibration Text Block Row" at bounding box center [697, 212] width 193 height 116
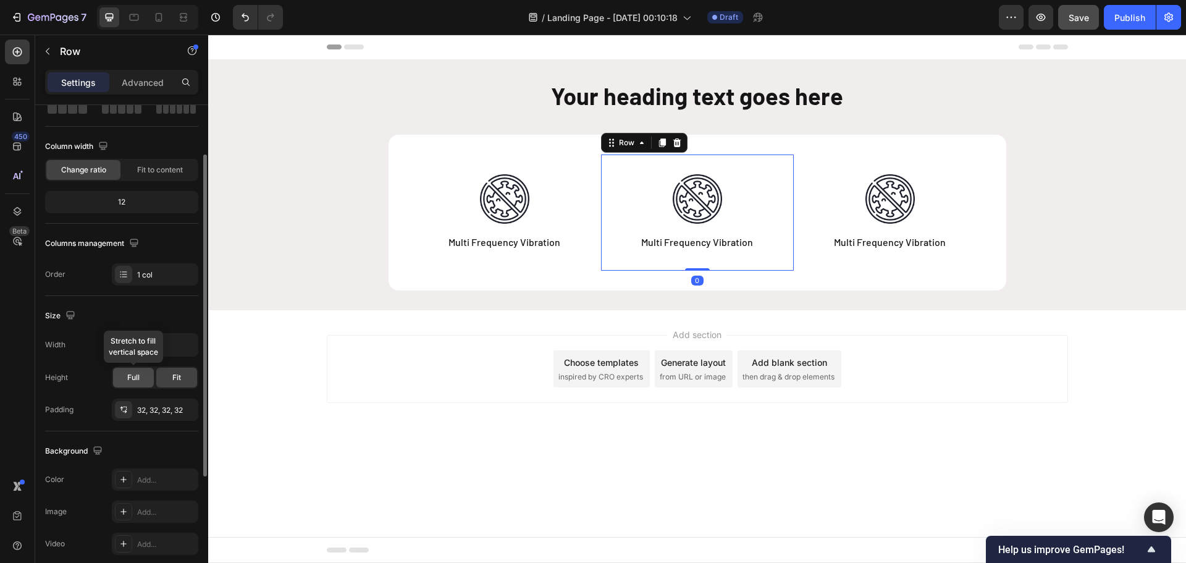
click at [142, 375] on div "Full" at bounding box center [133, 377] width 41 height 20
click at [425, 237] on div "Image Multi Frequency Vibration Text Block Row" at bounding box center [504, 212] width 193 height 116
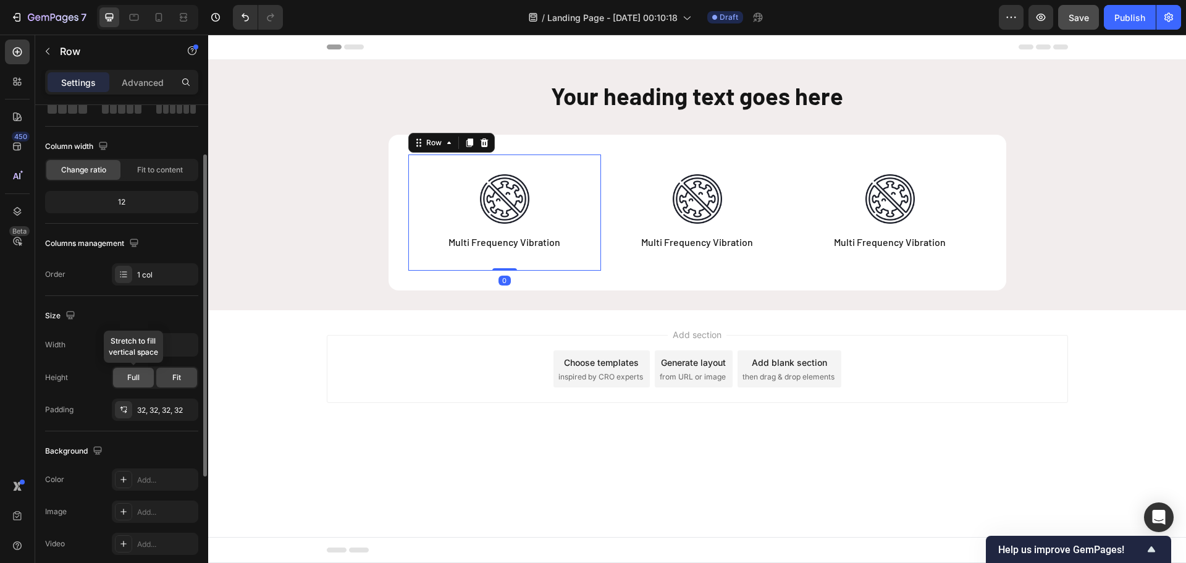
click at [134, 383] on div "Full" at bounding box center [133, 377] width 41 height 20
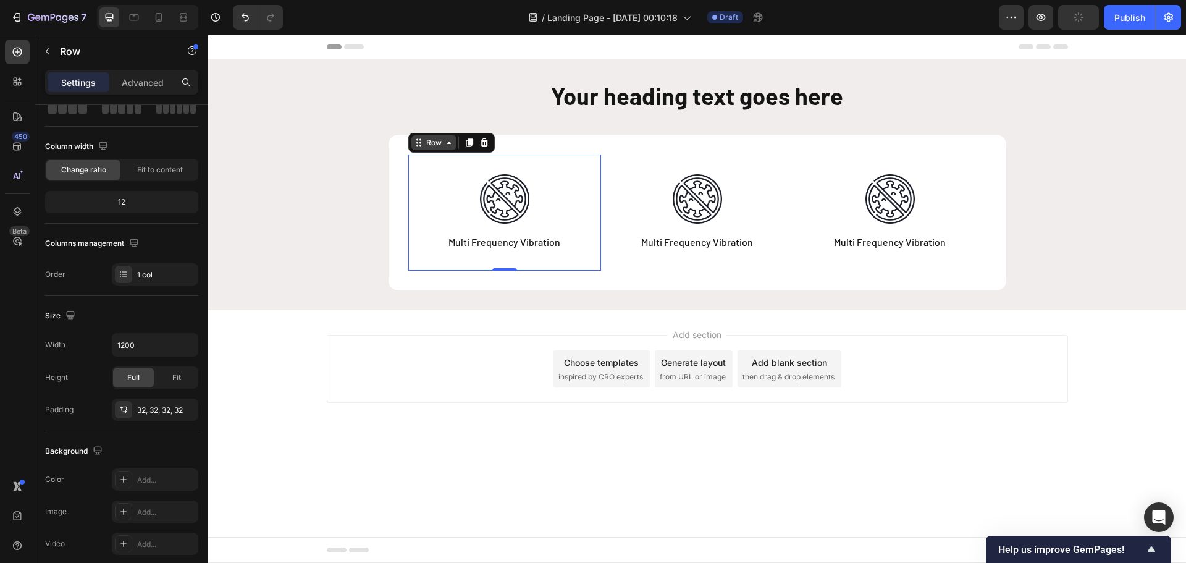
click at [433, 141] on div "Row" at bounding box center [434, 142] width 20 height 11
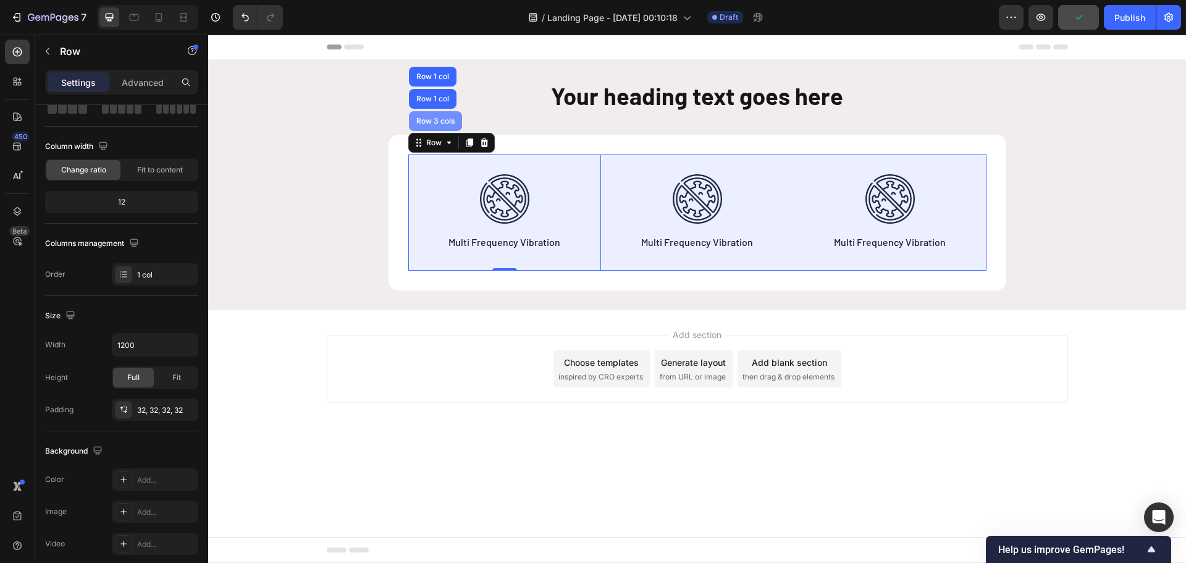
click at [435, 121] on div "Row 3 cols" at bounding box center [435, 120] width 43 height 7
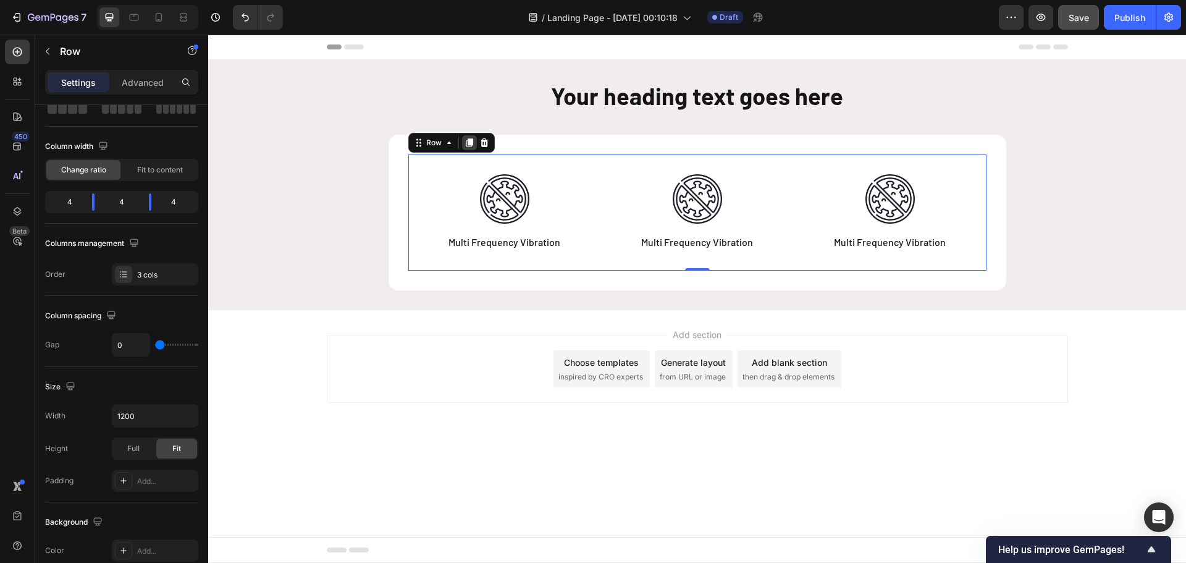
click at [469, 142] on icon at bounding box center [469, 143] width 7 height 9
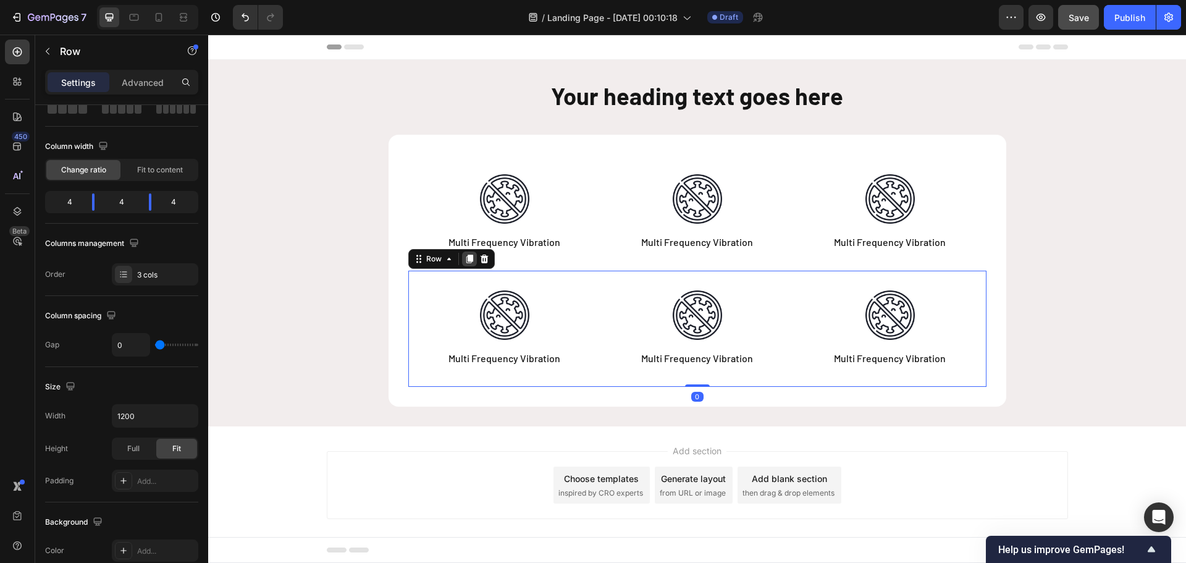
click at [464, 259] on icon at bounding box center [469, 259] width 10 height 10
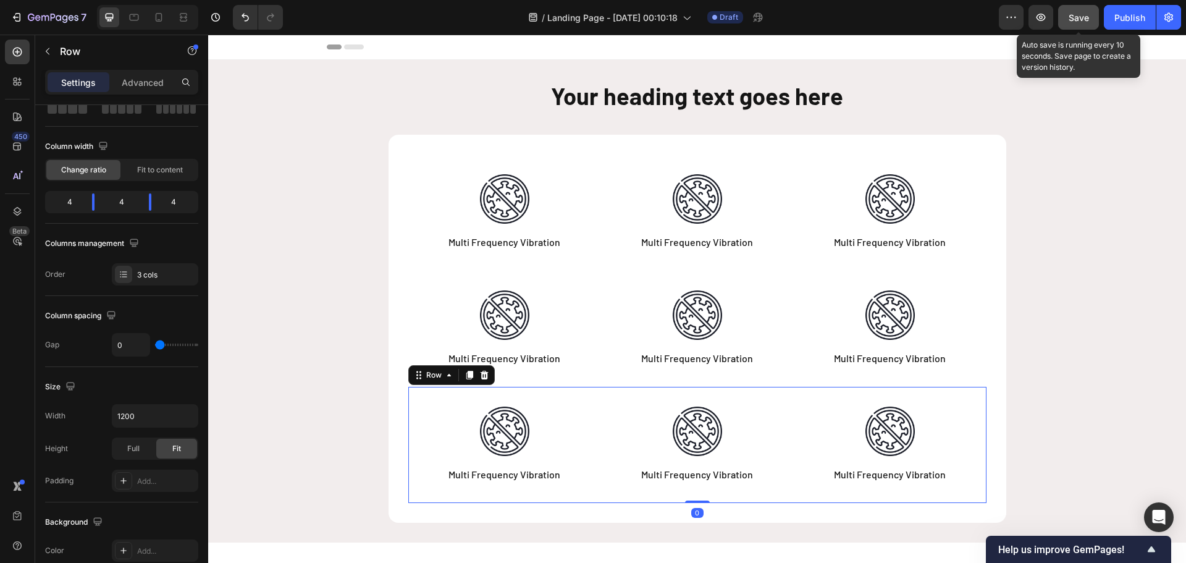
click at [1081, 12] on span "Save" at bounding box center [1078, 17] width 20 height 10
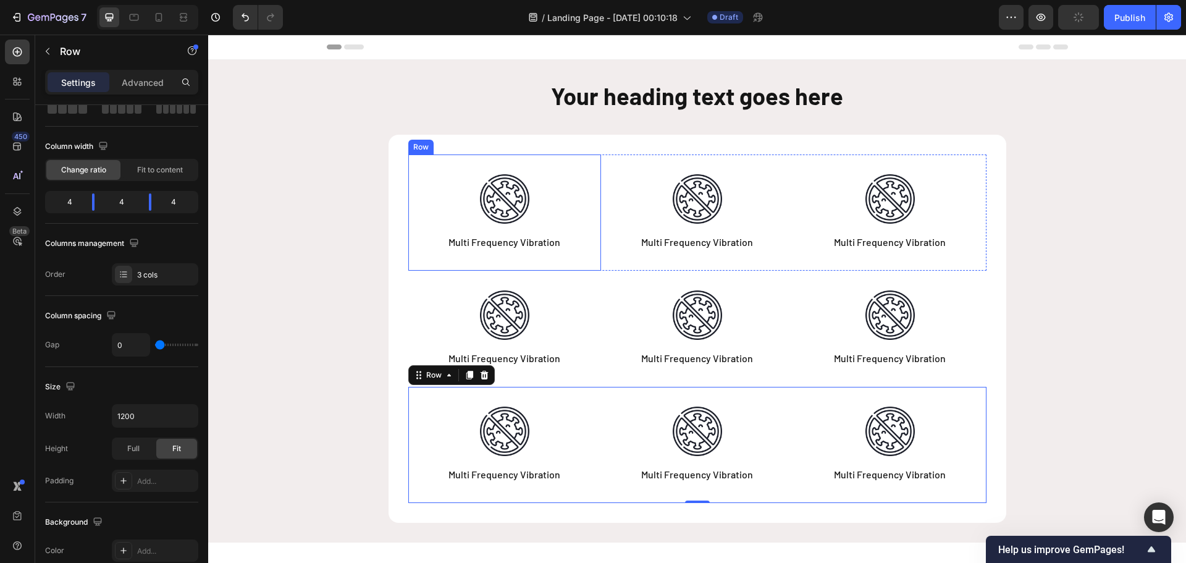
click at [585, 201] on div "Image Multi Frequency Vibration Text Block Row" at bounding box center [504, 212] width 193 height 116
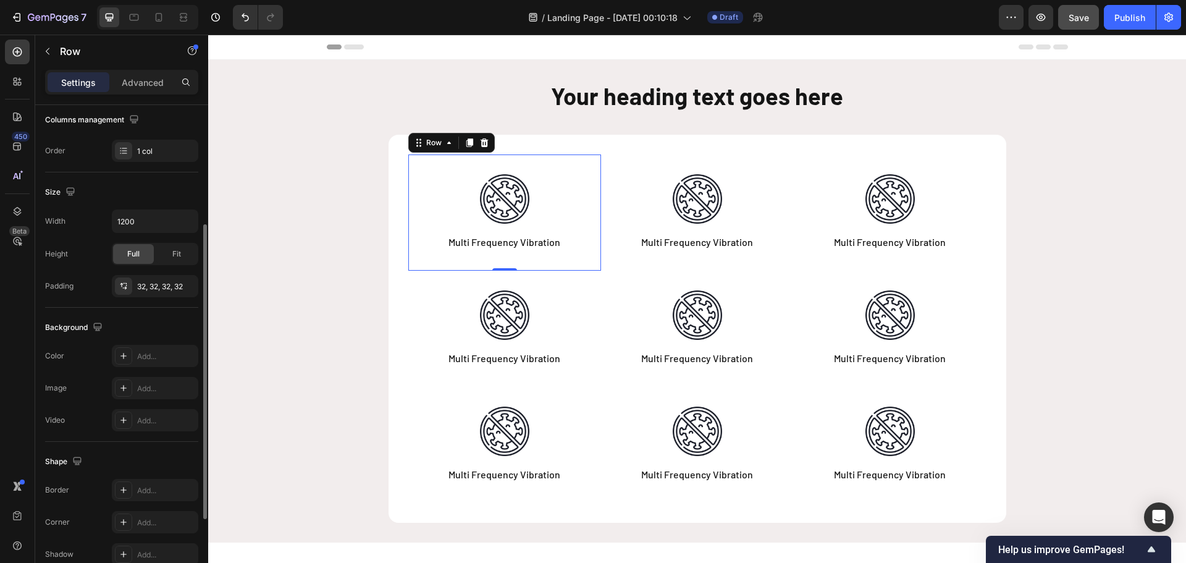
scroll to position [261, 0]
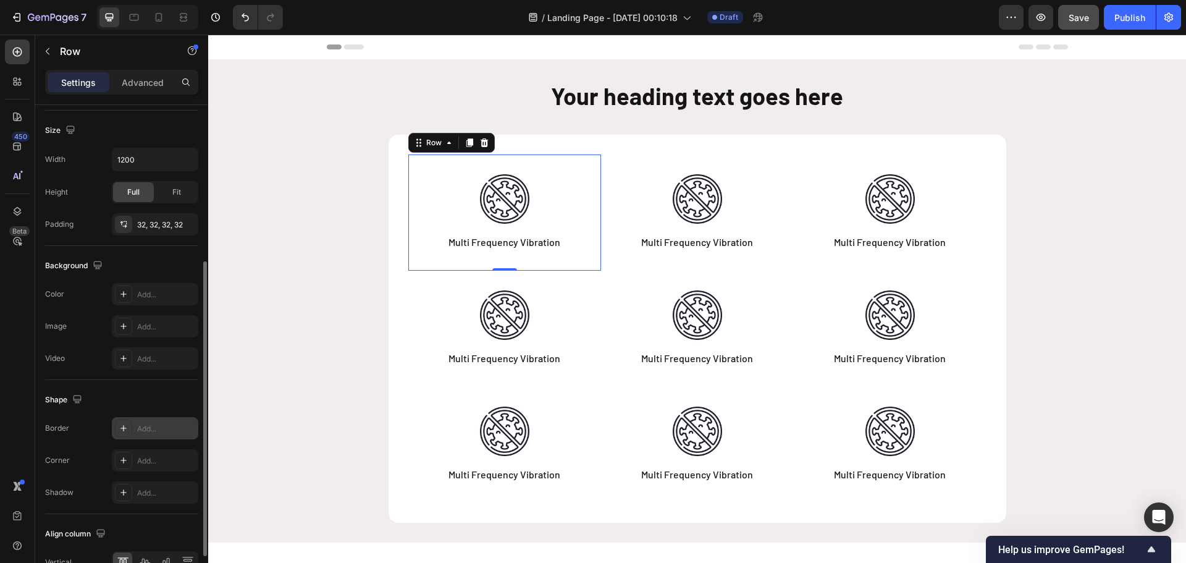
click at [141, 423] on div "Add..." at bounding box center [166, 428] width 58 height 11
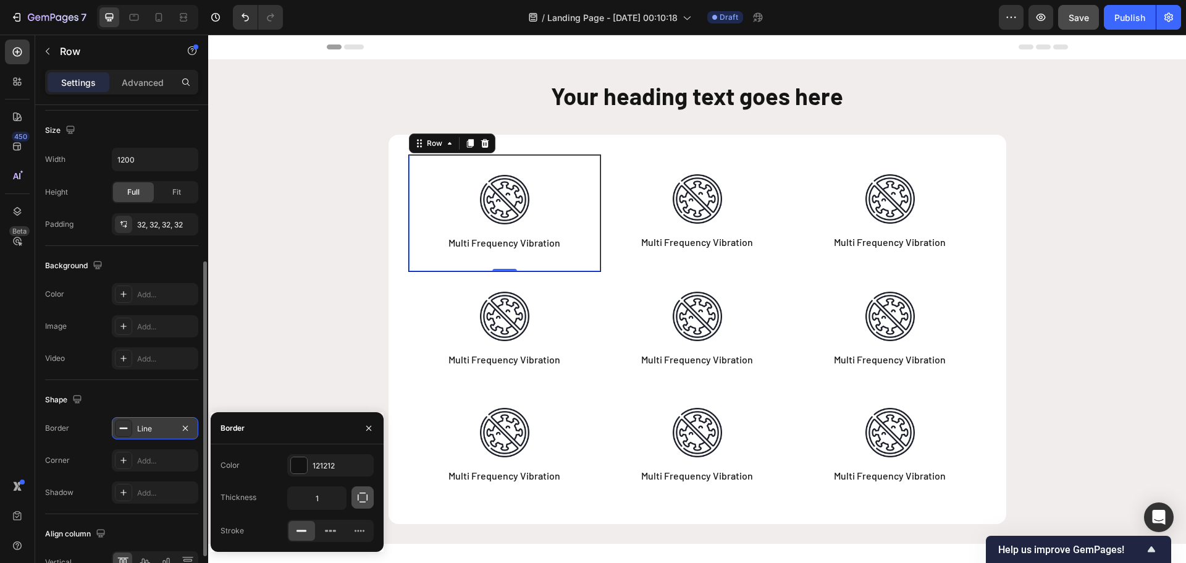
click at [367, 495] on icon "button" at bounding box center [363, 497] width 10 height 10
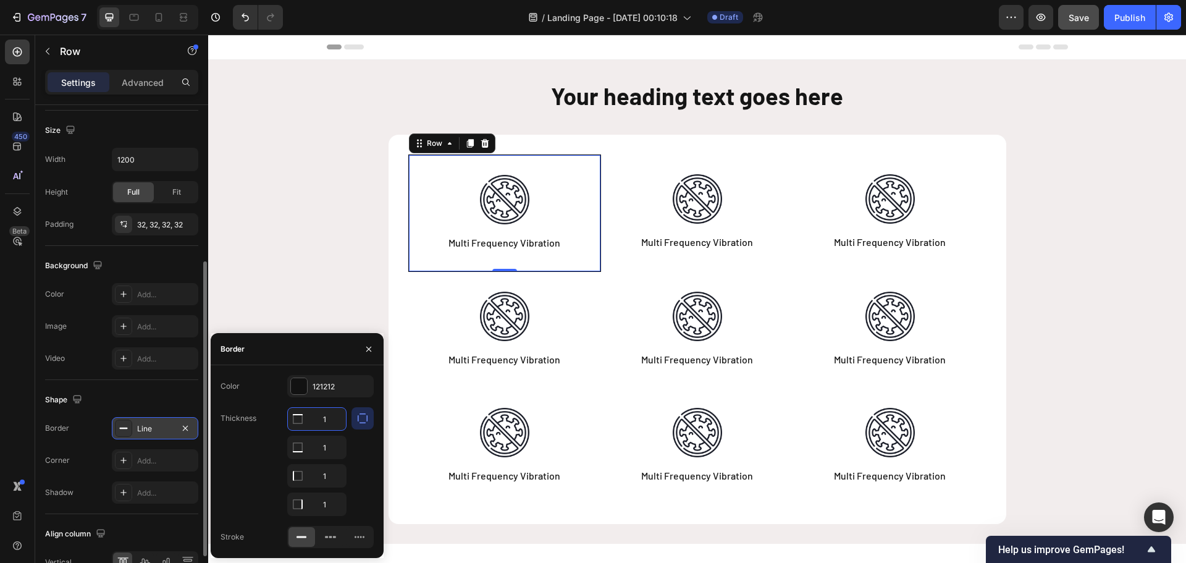
click at [323, 416] on input "1" at bounding box center [317, 419] width 58 height 22
type input "0"
click at [322, 472] on input "1" at bounding box center [317, 475] width 58 height 22
type input "0"
click at [248, 451] on div "Thickness 0 1 0 1" at bounding box center [296, 461] width 153 height 109
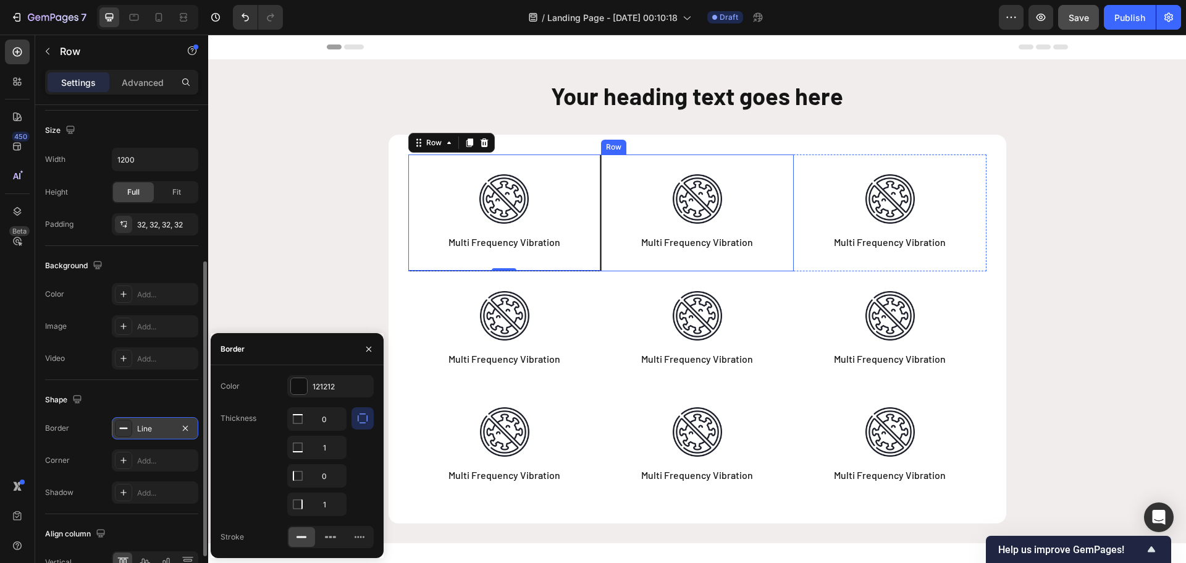
click at [609, 236] on div "Image Multi Frequency Vibration Text Block Row" at bounding box center [697, 212] width 193 height 117
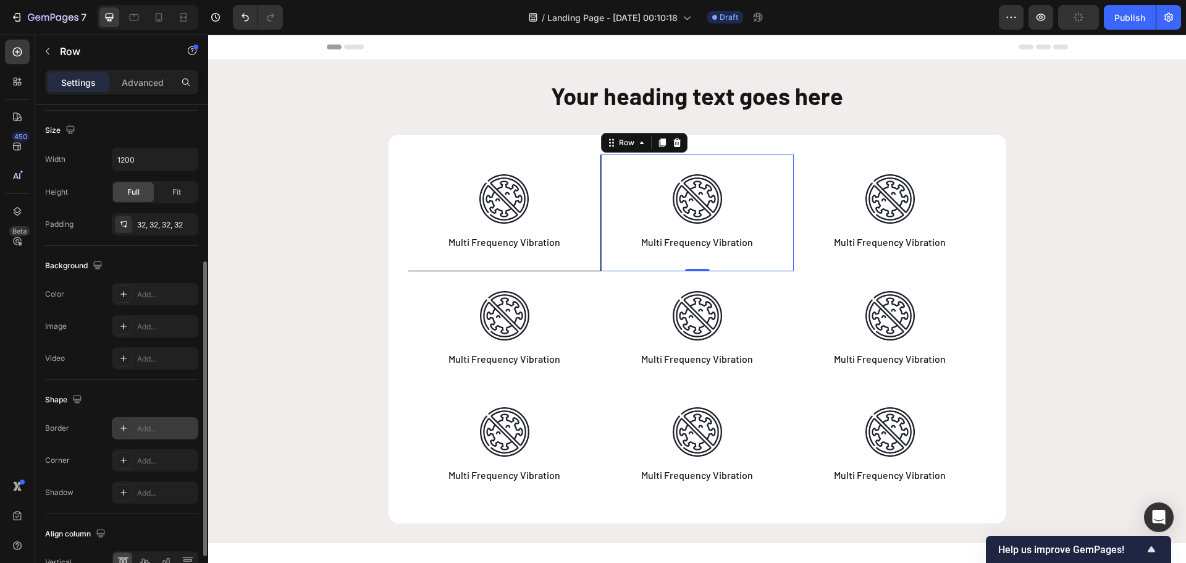
click at [135, 425] on div "Add..." at bounding box center [155, 428] width 86 height 22
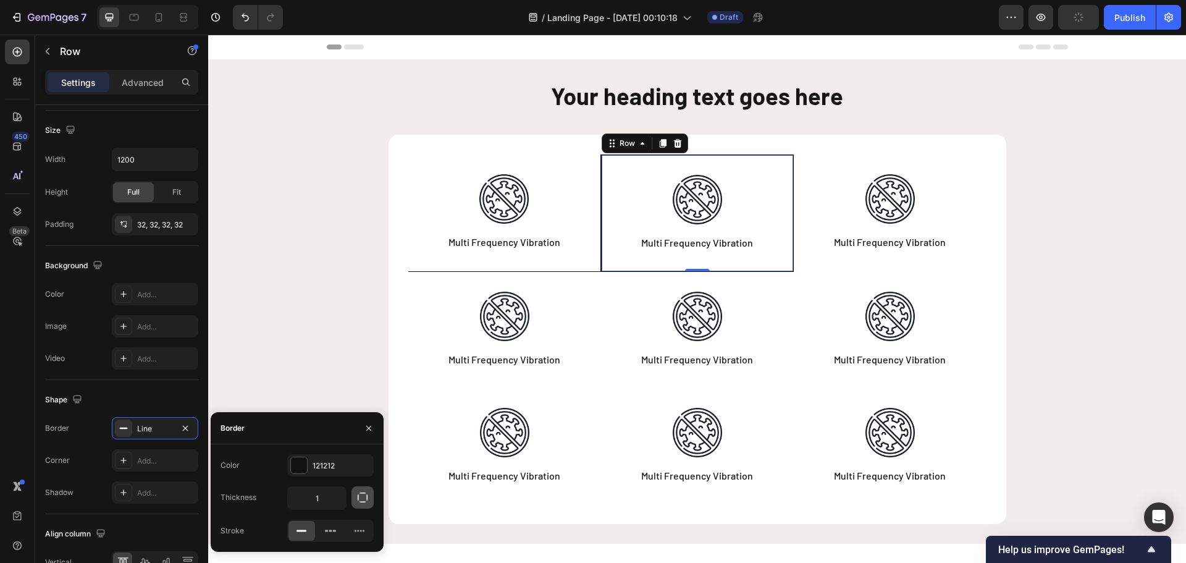
click at [364, 499] on icon "button" at bounding box center [362, 497] width 12 height 12
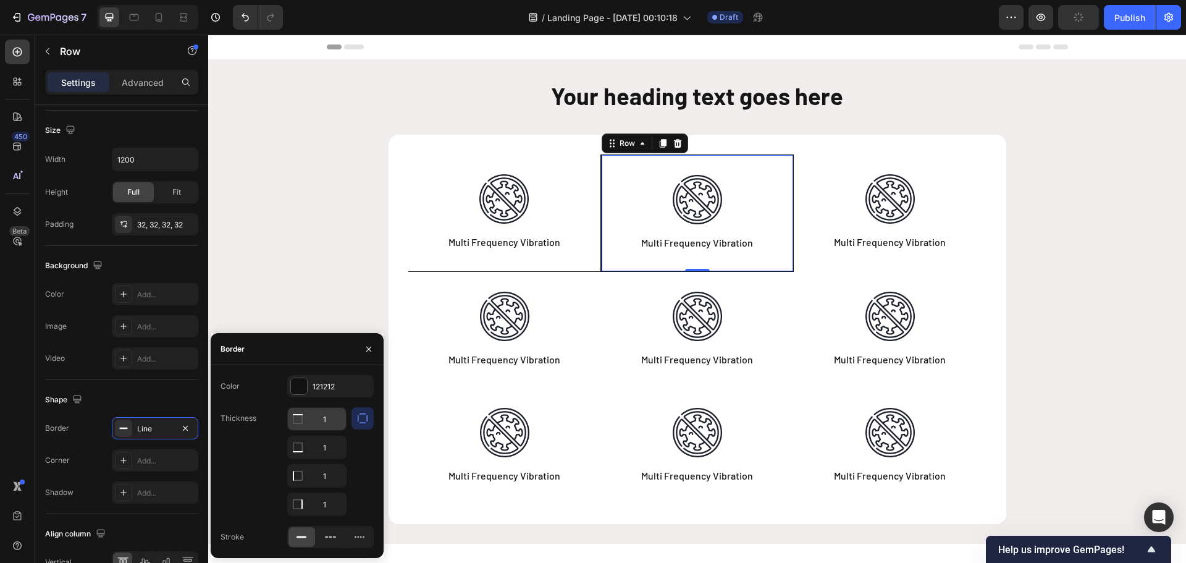
click at [330, 422] on input "1" at bounding box center [317, 419] width 58 height 22
type input "0"
click at [330, 474] on input "1" at bounding box center [317, 475] width 58 height 22
type input "0"
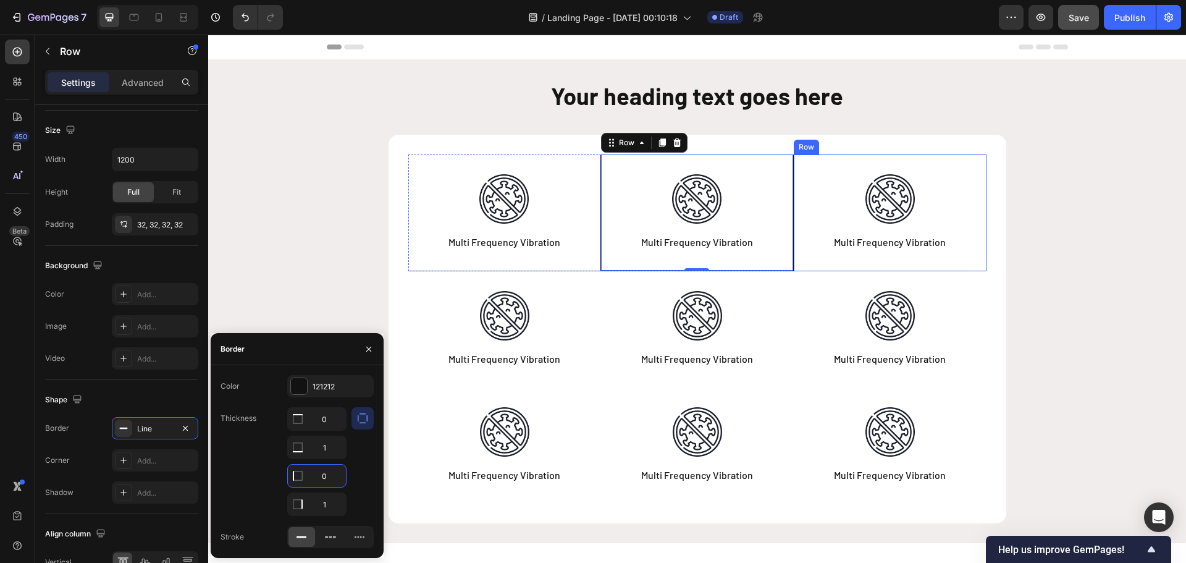
click at [803, 242] on div "Image Multi Frequency Vibration Text Block Row" at bounding box center [889, 212] width 193 height 117
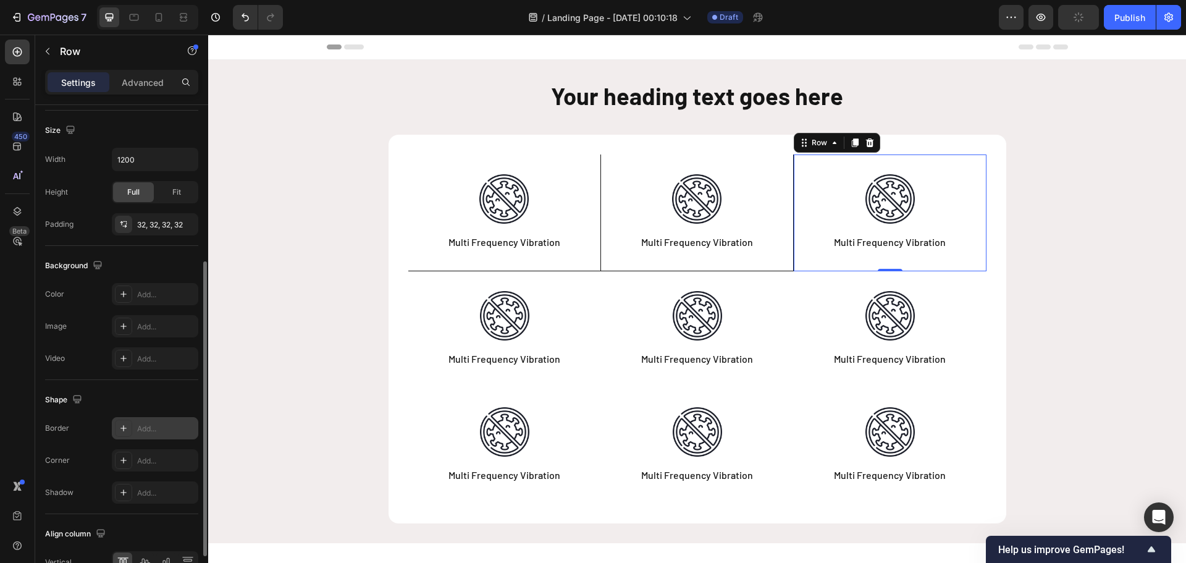
click at [148, 429] on div "Add..." at bounding box center [166, 428] width 58 height 11
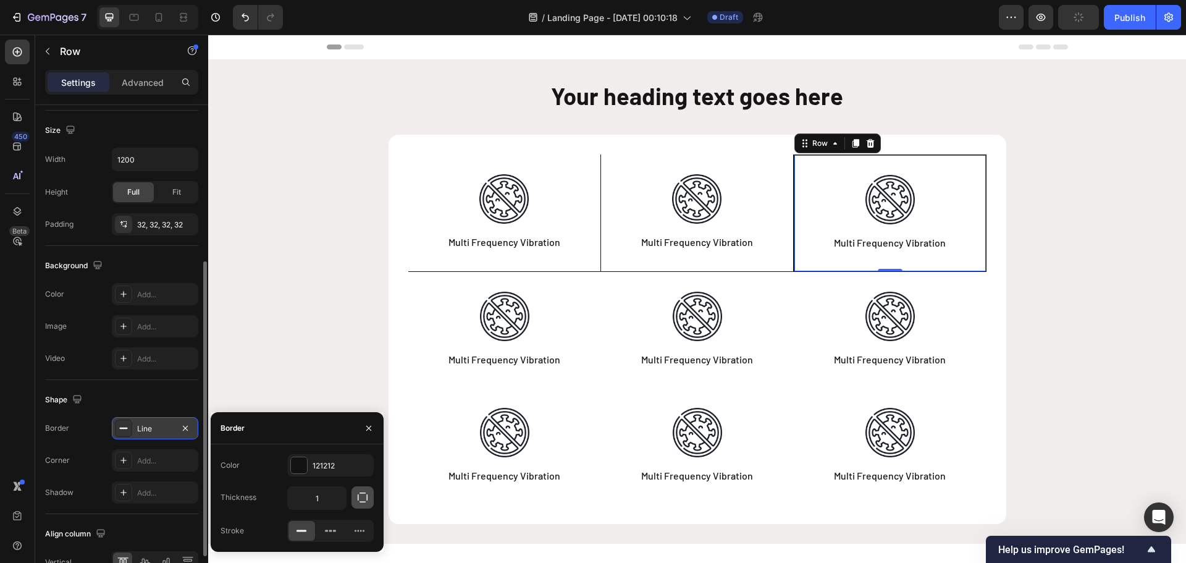
click at [362, 493] on icon "button" at bounding box center [362, 497] width 12 height 12
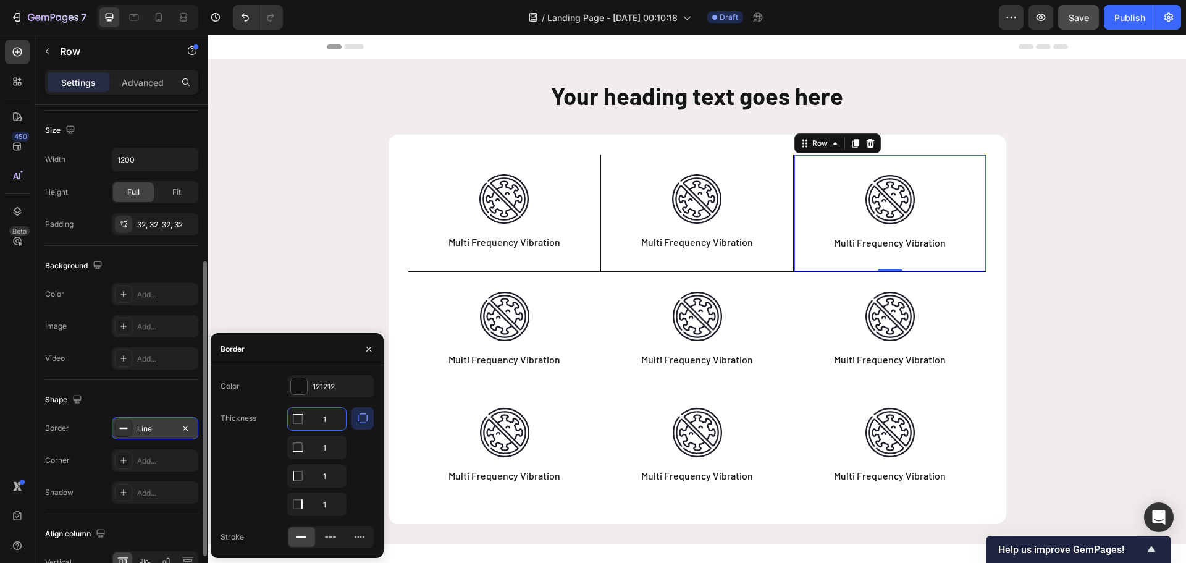
click at [324, 424] on input "1" at bounding box center [317, 419] width 58 height 22
type input "0"
click at [322, 477] on input "1" at bounding box center [317, 475] width 58 height 22
type input "0"
click at [325, 502] on input "1" at bounding box center [317, 504] width 58 height 22
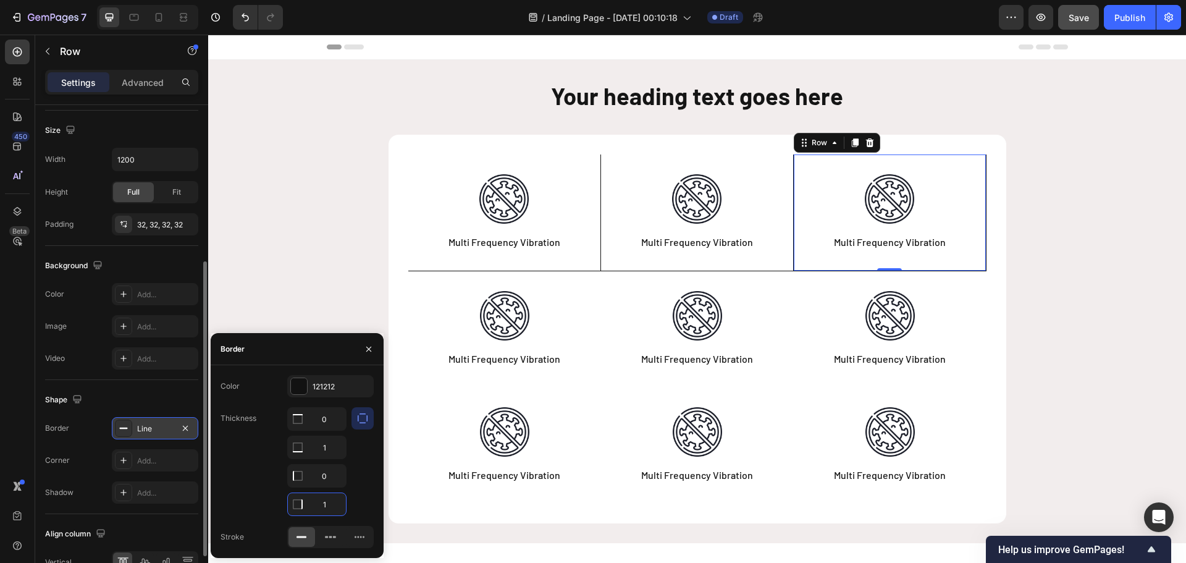
type input "0"
click at [989, 395] on div "Image Multi Frequency Vibration Text Block Row Image Multi Frequency Vibration …" at bounding box center [696, 329] width 617 height 388
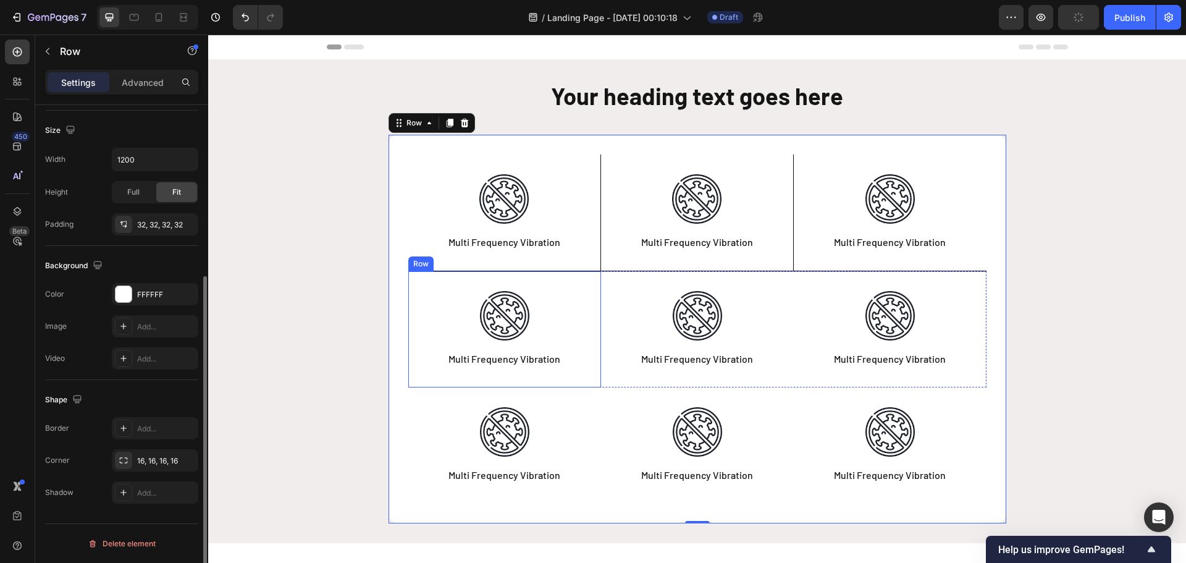
click at [585, 314] on div "Image Multi Frequency Vibration Text Block Row" at bounding box center [504, 329] width 193 height 116
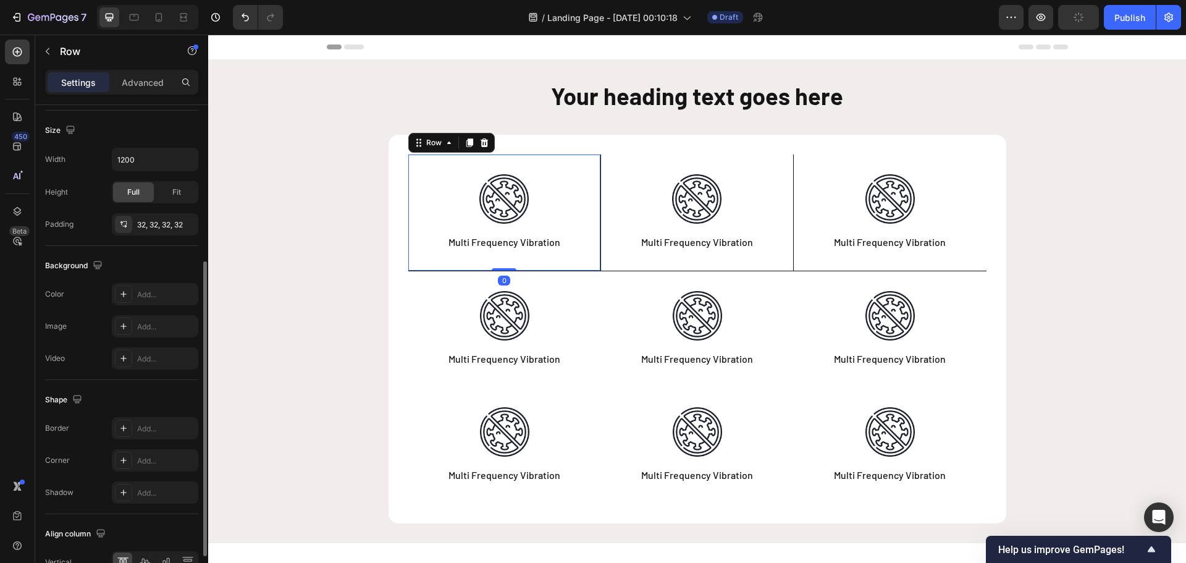
click at [580, 246] on div "Image Multi Frequency Vibration Text Block Row 0" at bounding box center [504, 212] width 193 height 117
click at [464, 141] on icon at bounding box center [469, 143] width 10 height 10
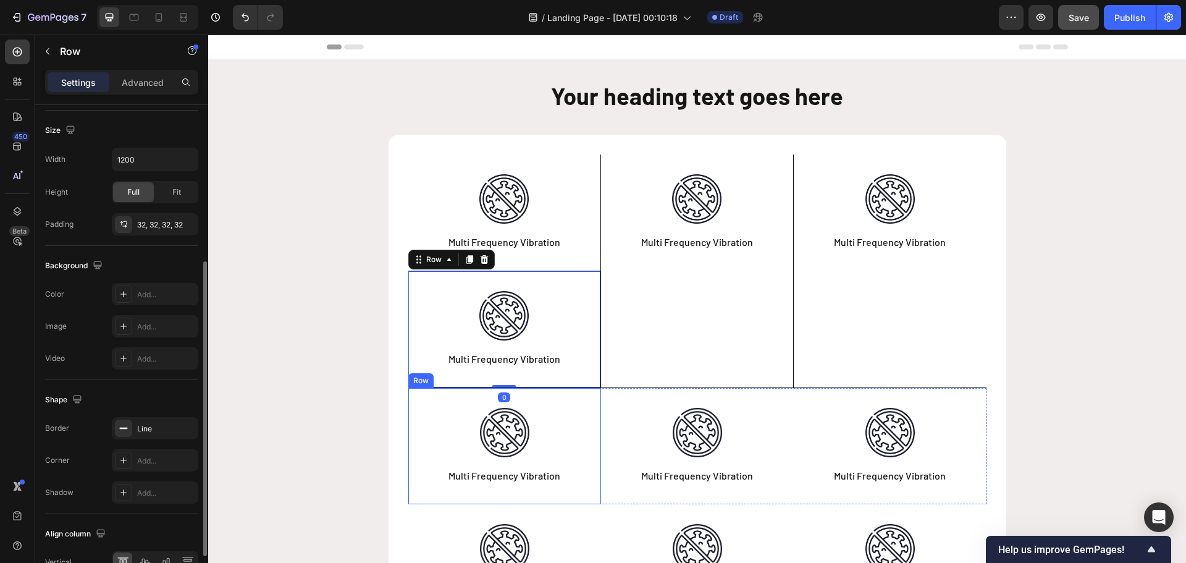
click at [591, 425] on div "Image Multi Frequency Vibration Text Block Row" at bounding box center [504, 446] width 193 height 116
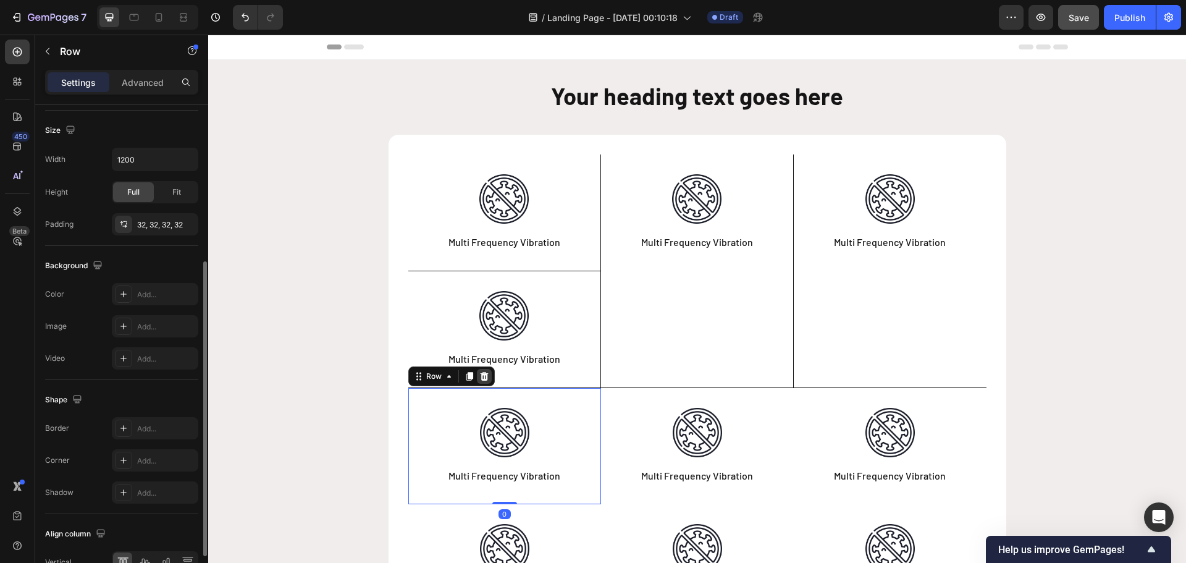
click at [480, 376] on icon at bounding box center [484, 376] width 8 height 9
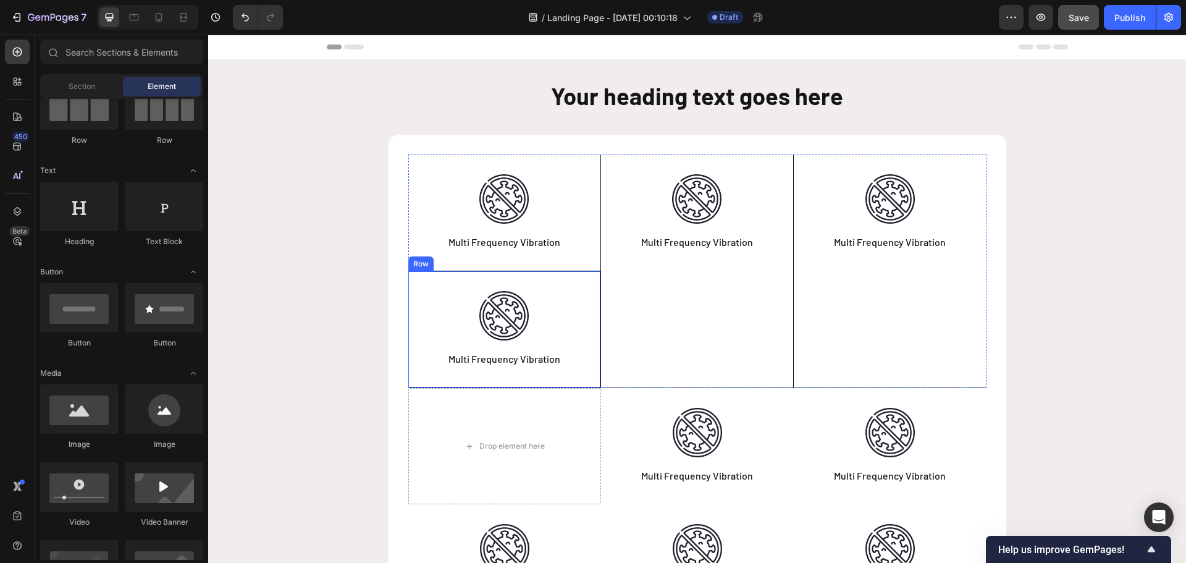
click at [584, 294] on div "Image Multi Frequency Vibration Text Block Row" at bounding box center [504, 329] width 193 height 117
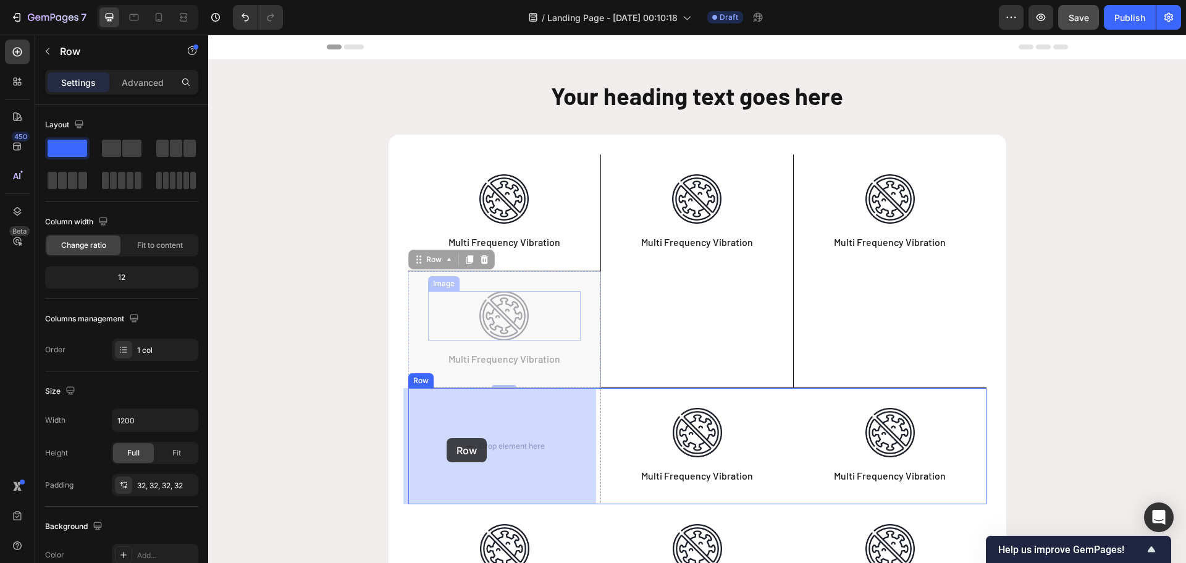
drag, startPoint x: 412, startPoint y: 259, endPoint x: 446, endPoint y: 438, distance: 181.7
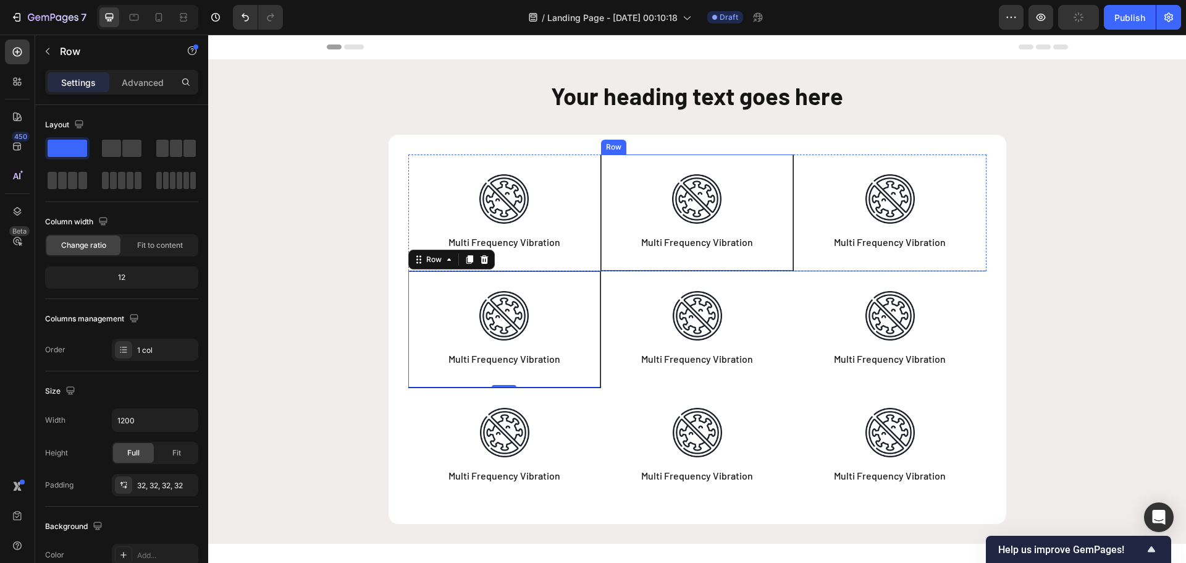
click at [612, 230] on div "Image Multi Frequency Vibration Text Block Row" at bounding box center [697, 212] width 193 height 117
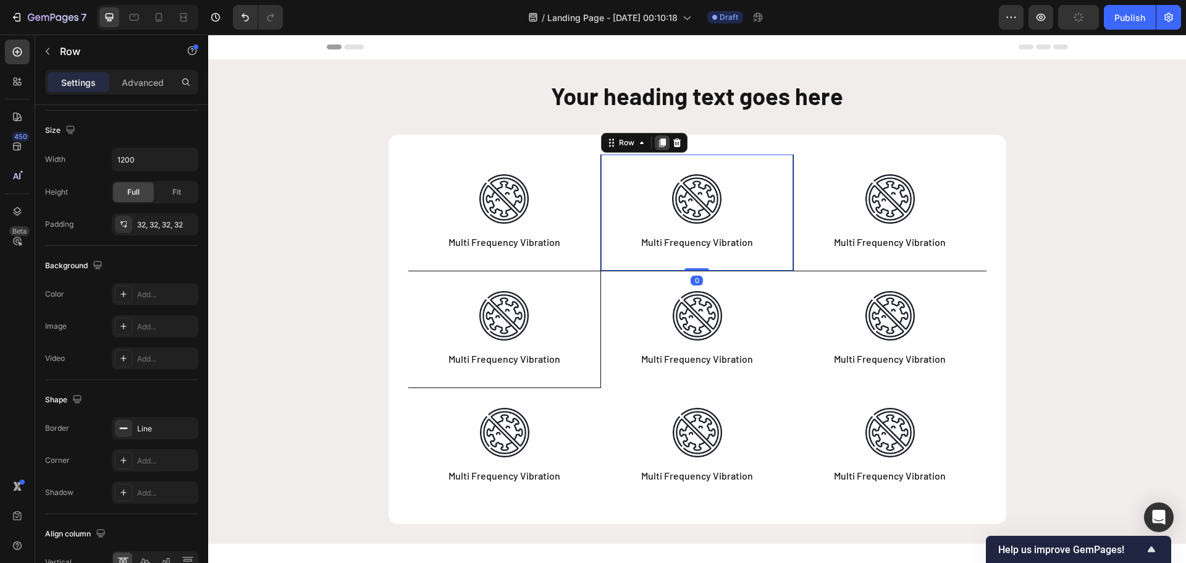
click at [658, 147] on icon at bounding box center [661, 143] width 7 height 9
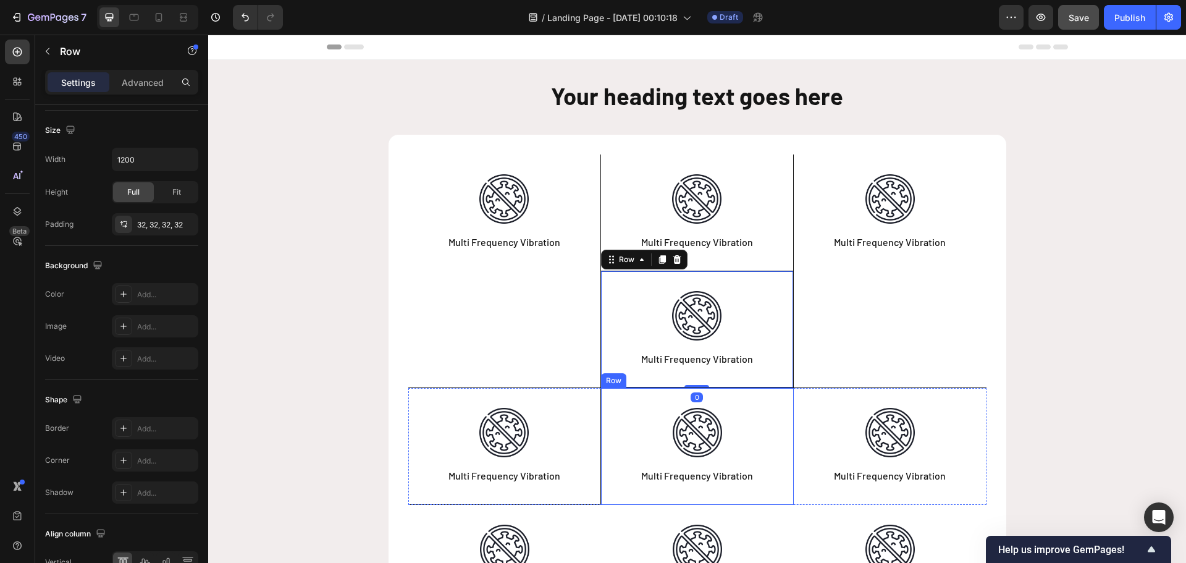
click at [611, 422] on div "Image Multi Frequency Vibration Text Block Row" at bounding box center [697, 446] width 193 height 117
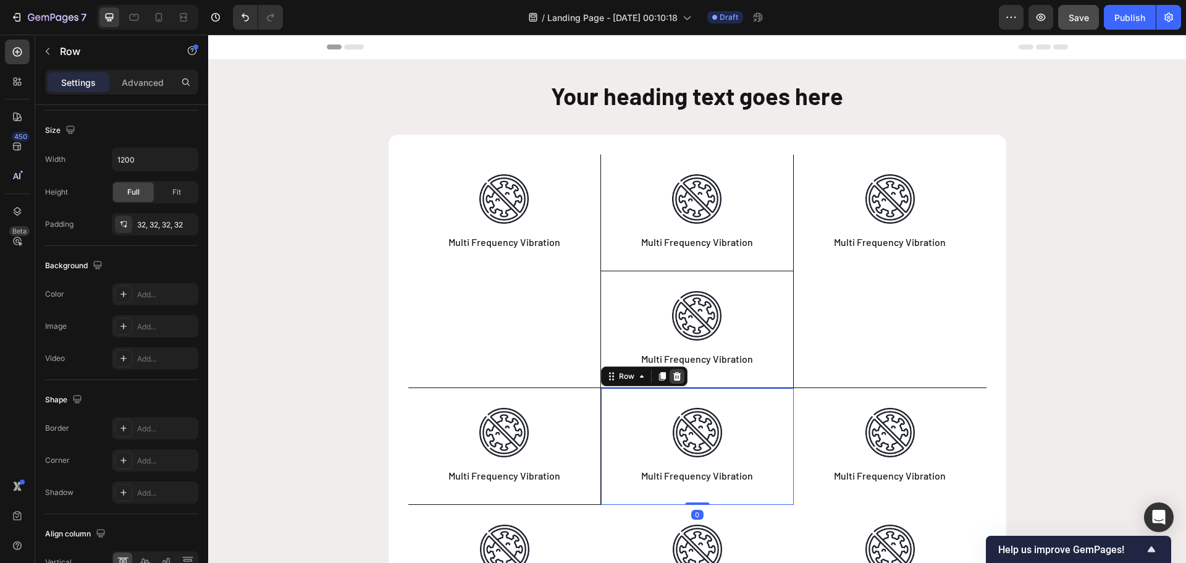
click at [674, 374] on icon at bounding box center [676, 376] width 8 height 9
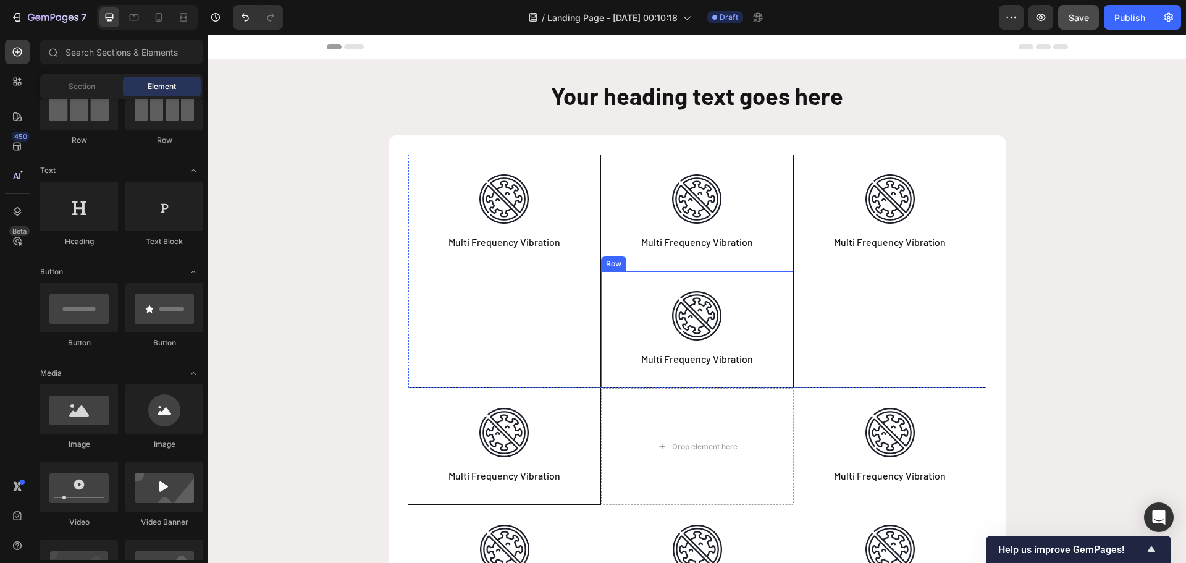
click at [614, 308] on div "Image Multi Frequency Vibration Text Block Row" at bounding box center [697, 329] width 193 height 117
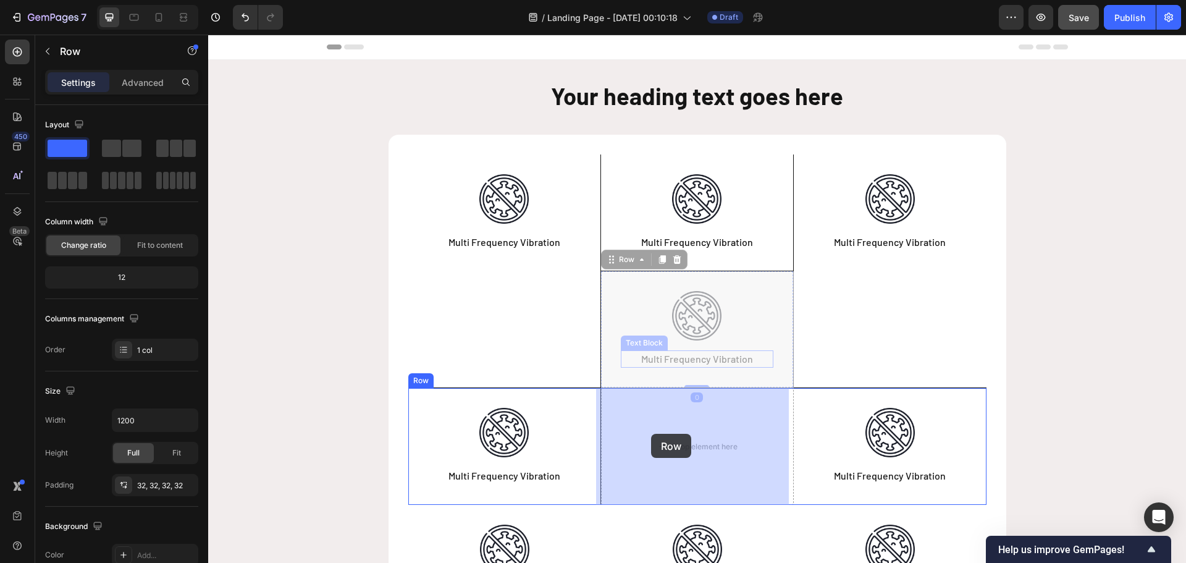
drag, startPoint x: 611, startPoint y: 260, endPoint x: 651, endPoint y: 425, distance: 169.5
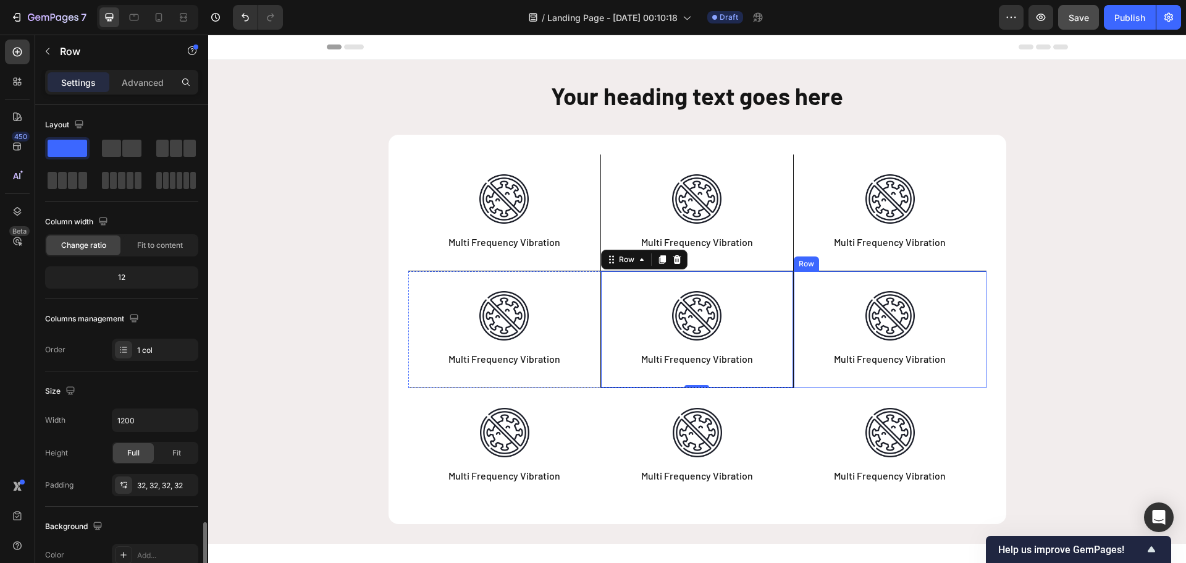
click at [805, 303] on div "Image Multi Frequency Vibration Text Block Row" at bounding box center [889, 329] width 193 height 117
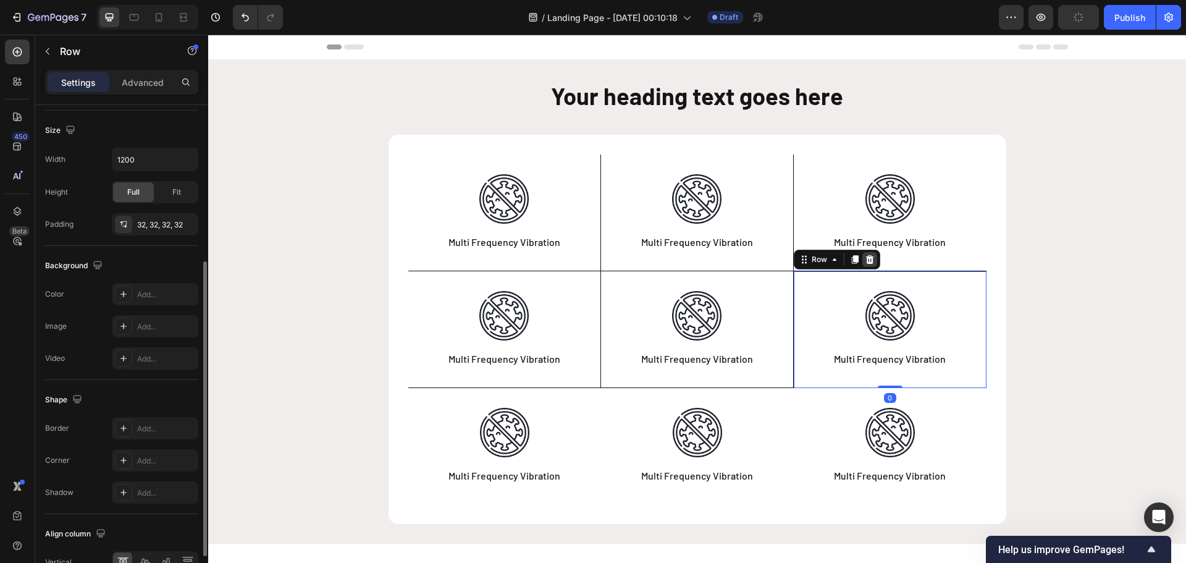
click at [864, 261] on icon at bounding box center [869, 259] width 10 height 10
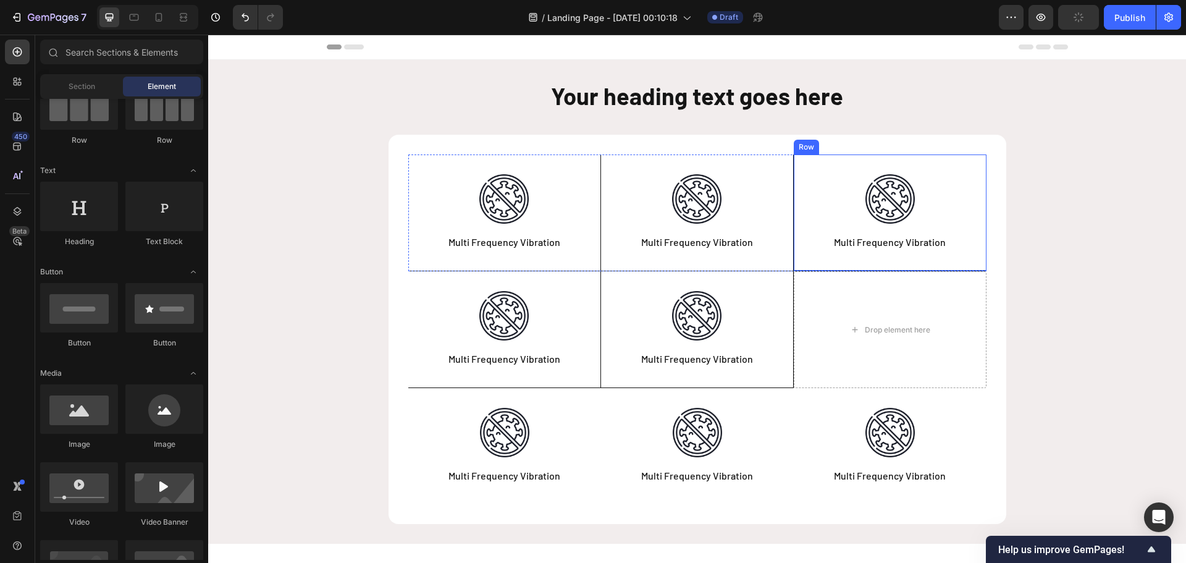
click at [798, 214] on div "Image Multi Frequency Vibration Text Block Row" at bounding box center [889, 212] width 193 height 117
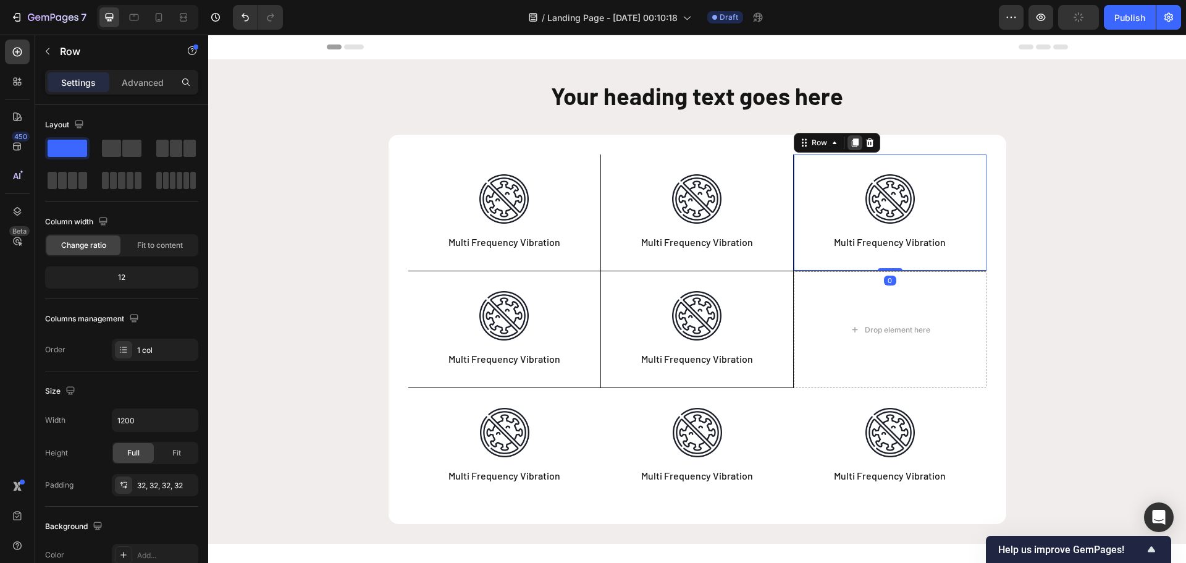
click at [851, 143] on icon at bounding box center [854, 143] width 7 height 9
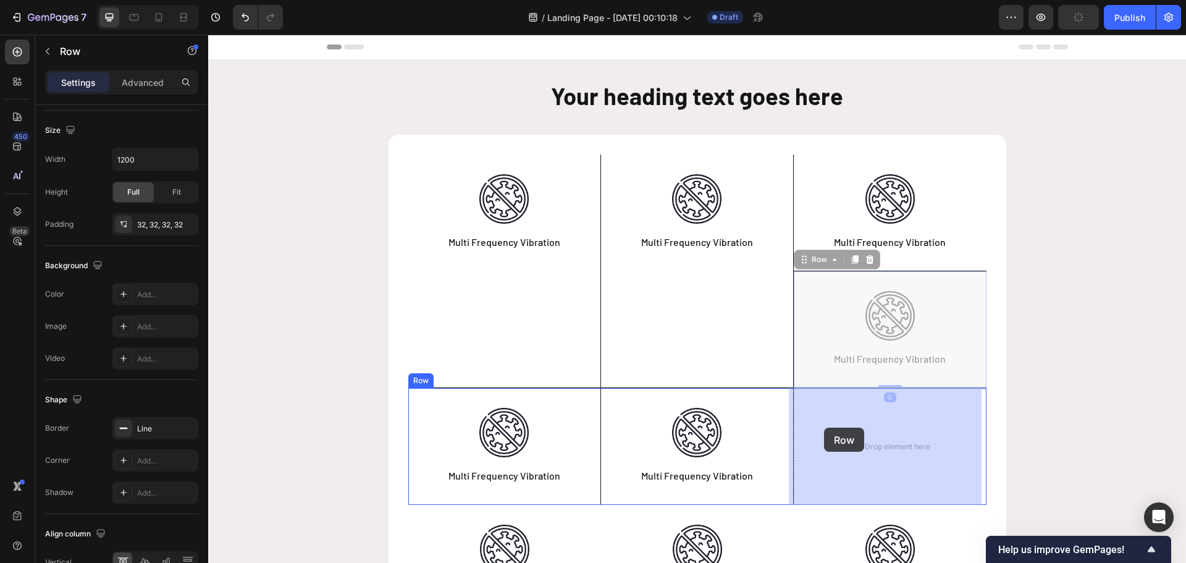
drag, startPoint x: 803, startPoint y: 260, endPoint x: 824, endPoint y: 427, distance: 168.6
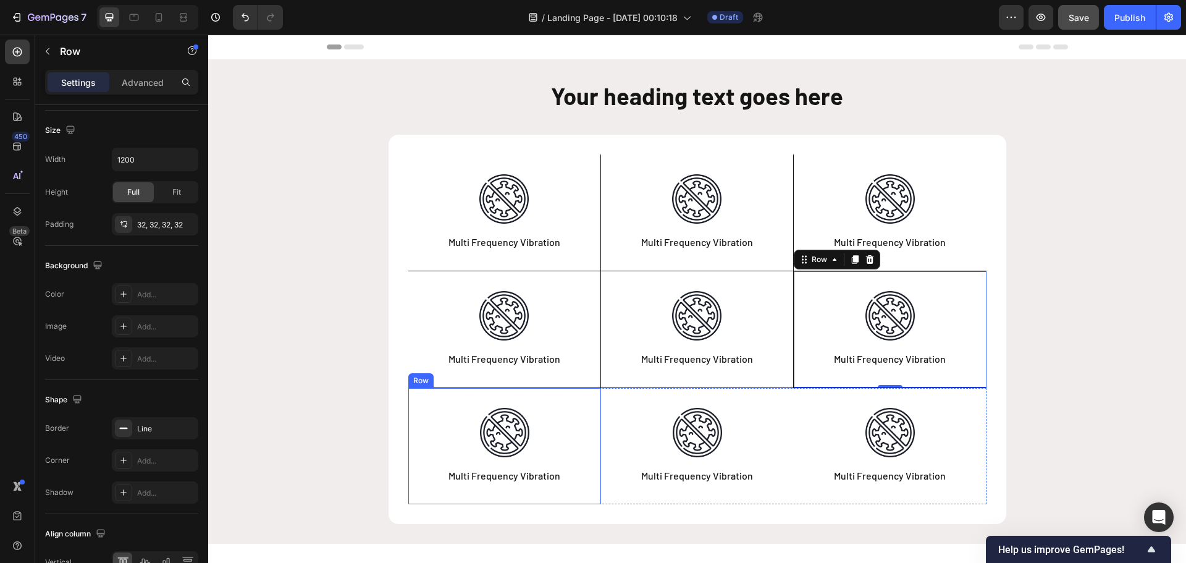
click at [582, 399] on div "Image Multi Frequency Vibration Text Block Row" at bounding box center [504, 446] width 193 height 116
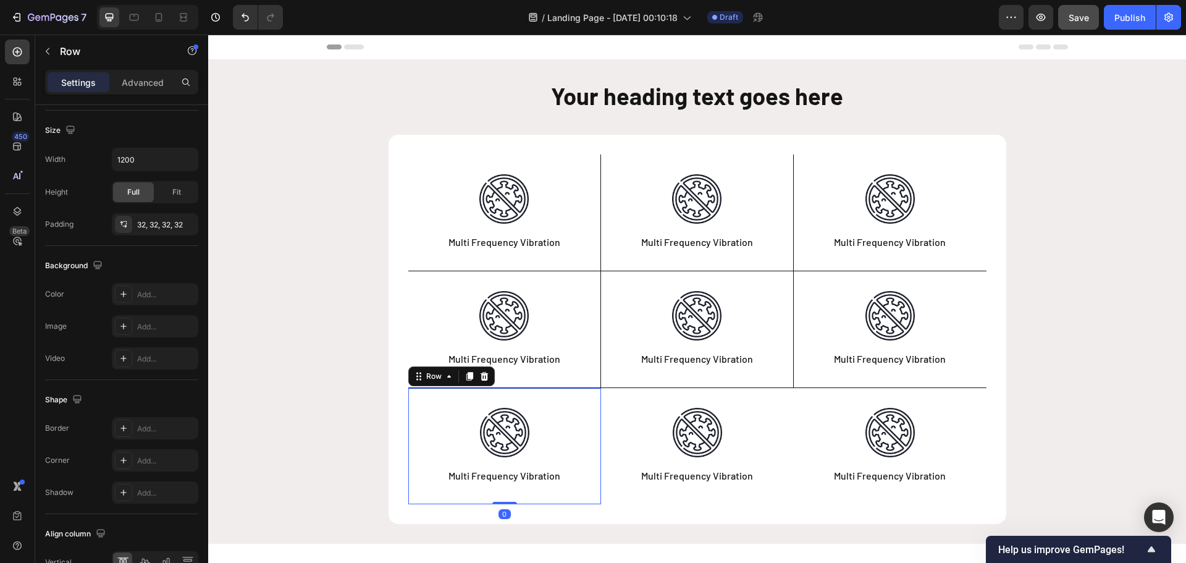
click at [582, 399] on div "Image Multi Frequency Vibration Text Block Row 0" at bounding box center [504, 446] width 193 height 116
click at [146, 431] on div "Add..." at bounding box center [166, 428] width 58 height 11
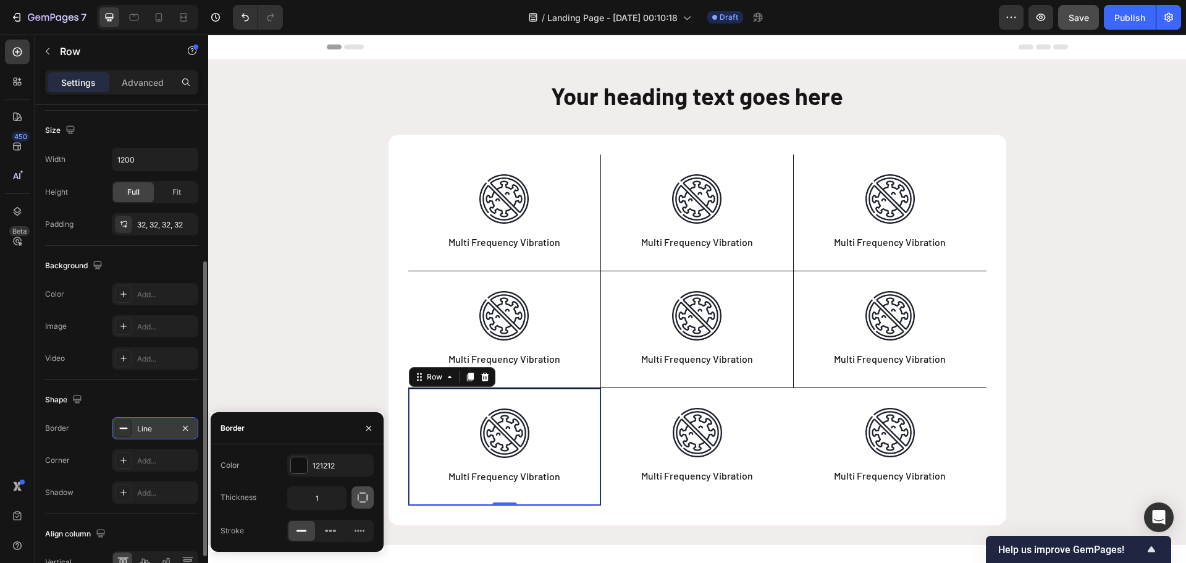
click at [360, 496] on icon "button" at bounding box center [362, 497] width 12 height 12
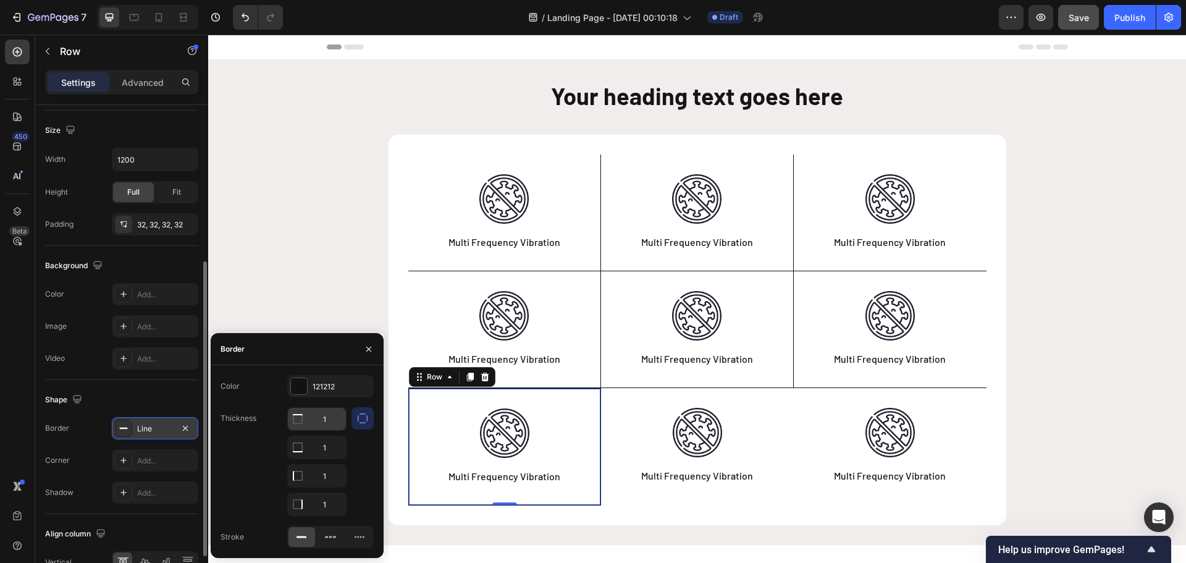
click at [331, 422] on input "1" at bounding box center [317, 419] width 58 height 22
type input "0"
click at [325, 451] on input "1" at bounding box center [317, 447] width 58 height 22
type input "0"
click at [328, 479] on input "1" at bounding box center [317, 475] width 58 height 22
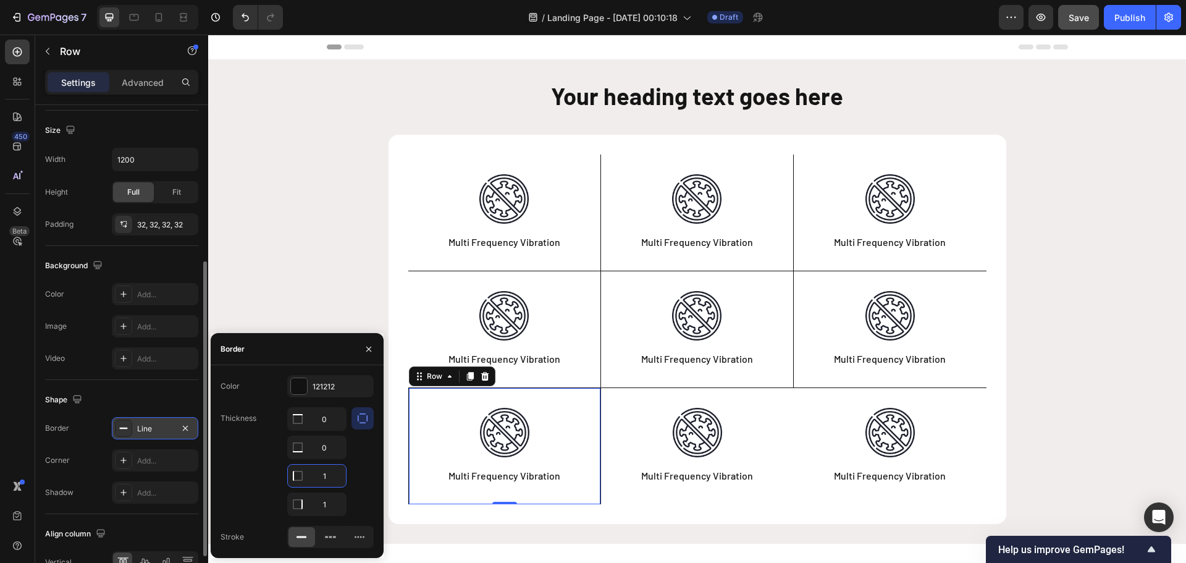
type input "0"
click at [608, 442] on div "Image Multi Frequency Vibration Text Block Row" at bounding box center [697, 446] width 193 height 116
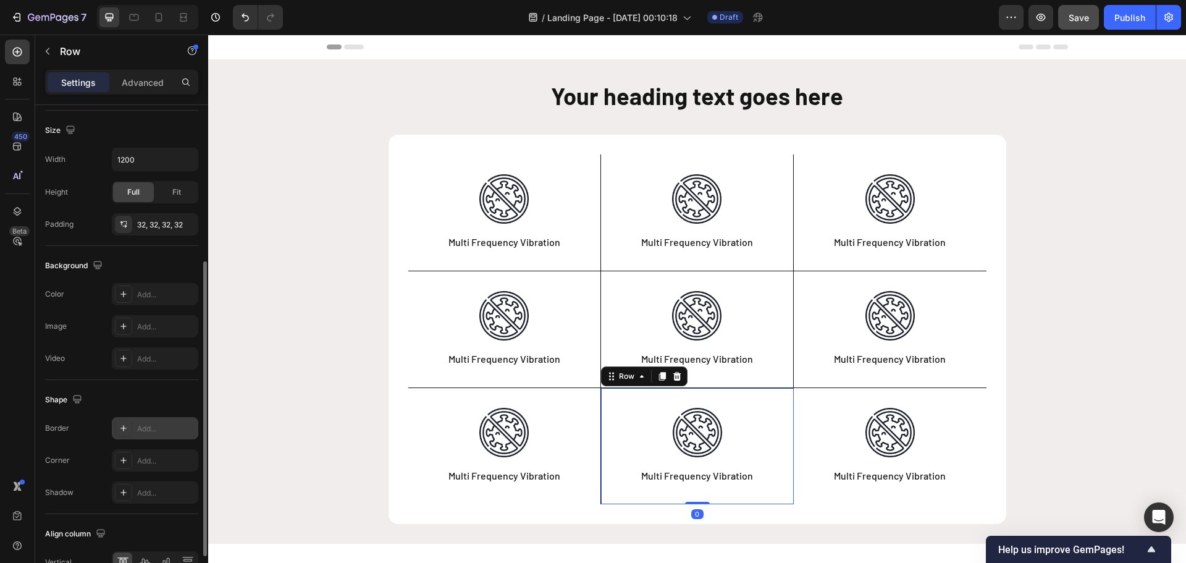
click at [153, 424] on div "Add..." at bounding box center [166, 428] width 58 height 11
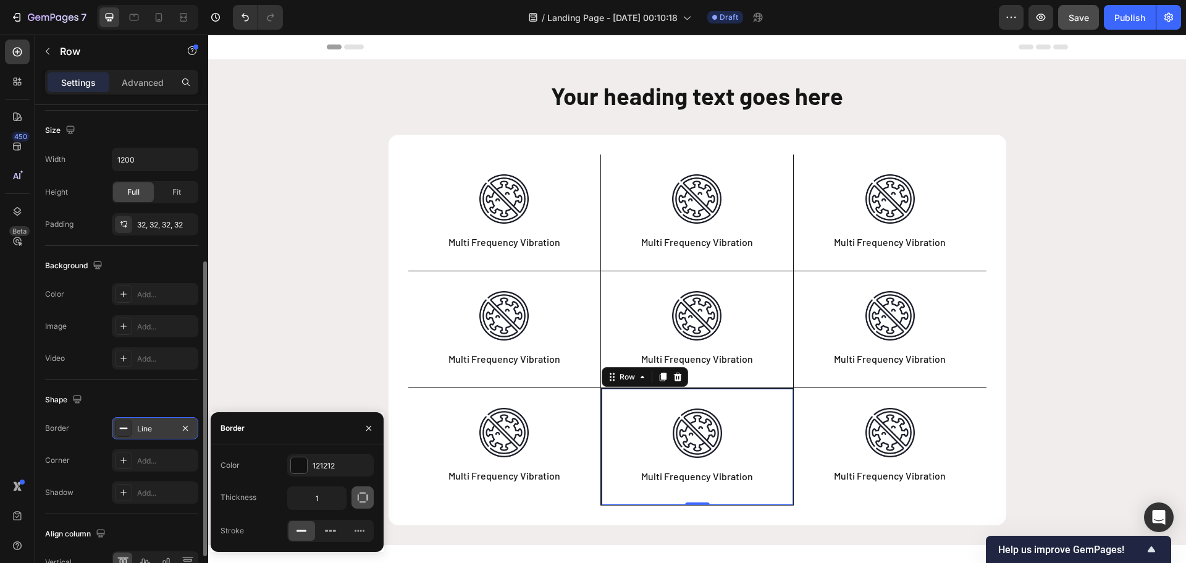
click at [361, 492] on icon "button" at bounding box center [362, 497] width 12 height 12
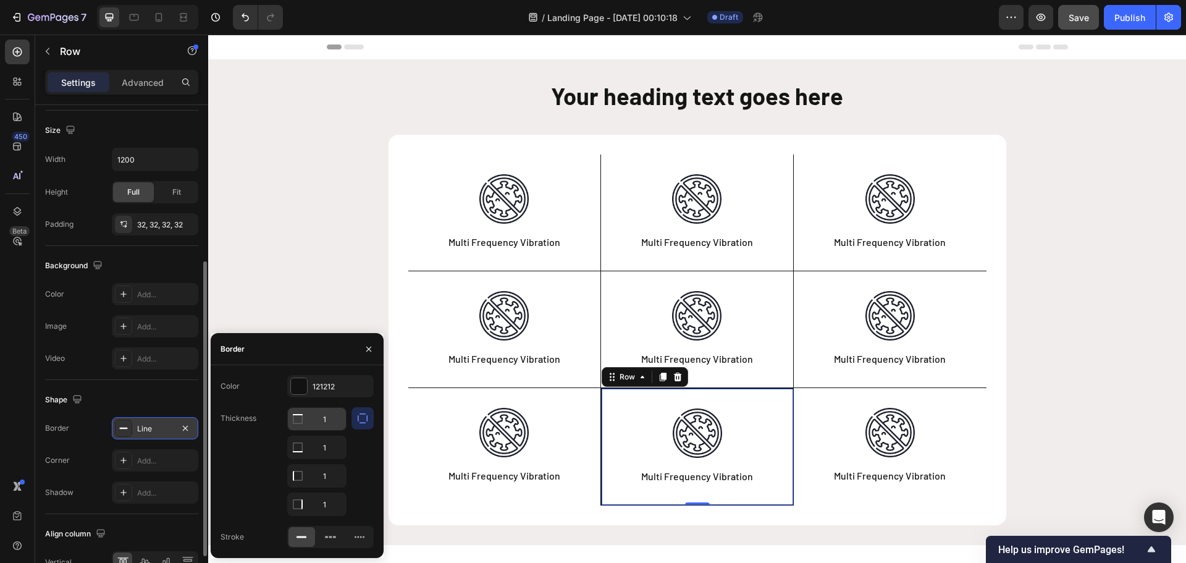
click at [328, 416] on input "1" at bounding box center [317, 419] width 58 height 22
type input "0"
click at [328, 446] on input "1" at bounding box center [317, 447] width 58 height 22
type input "0"
click at [327, 474] on input "1" at bounding box center [317, 475] width 58 height 22
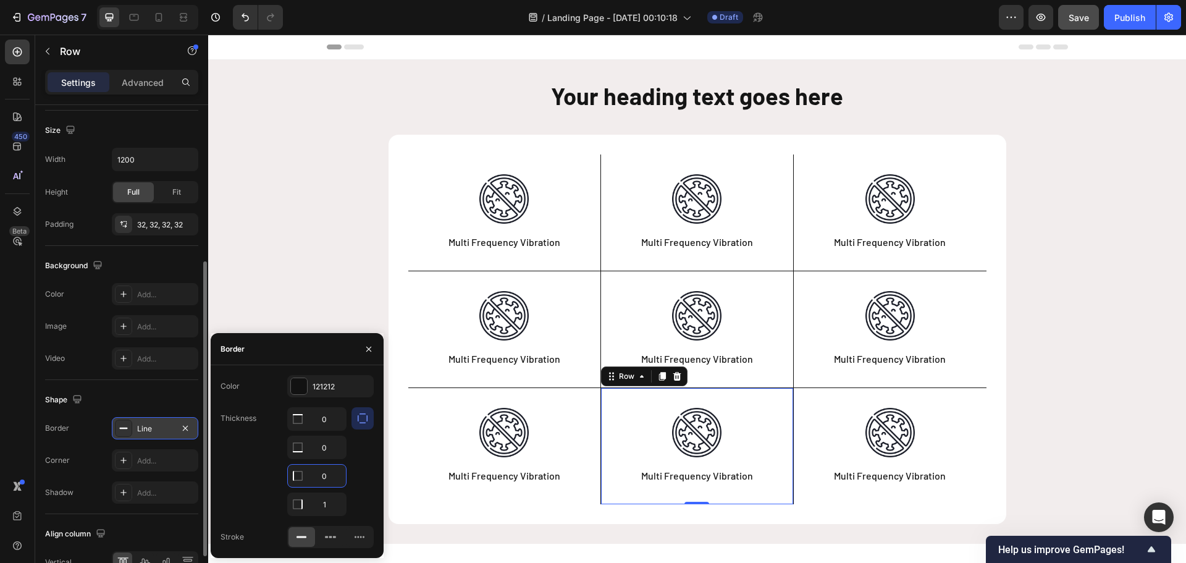
type input "0"
click at [256, 485] on div "Thickness 0 0 0 1" at bounding box center [296, 461] width 153 height 109
click at [1067, 465] on div "Your heading text goes here Heading Row Image Multi Frequency Vibration Text Bl…" at bounding box center [696, 302] width 977 height 444
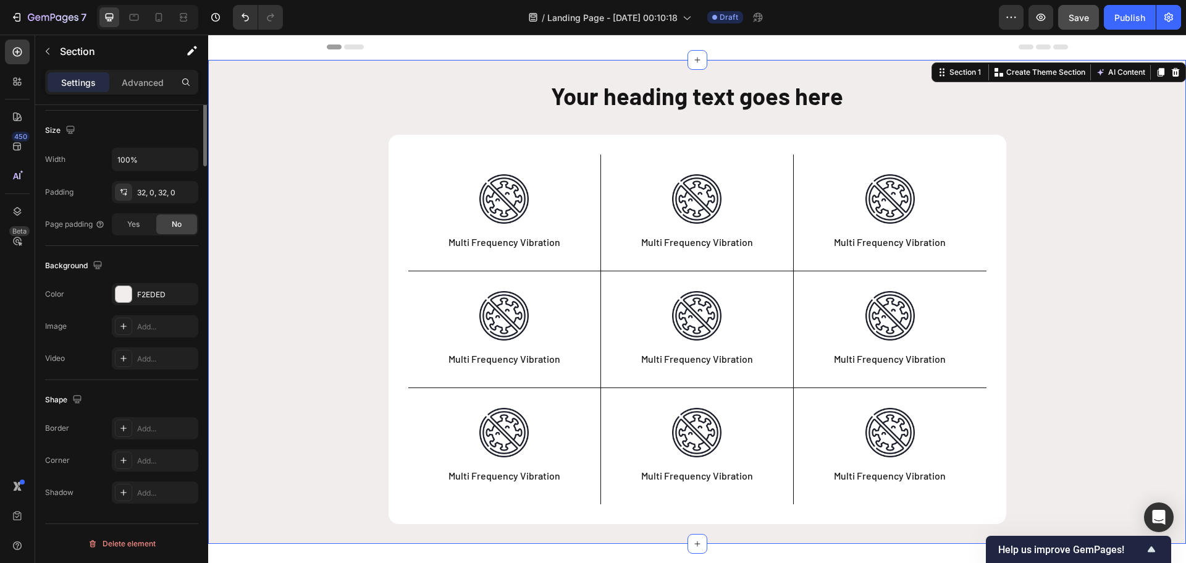
scroll to position [0, 0]
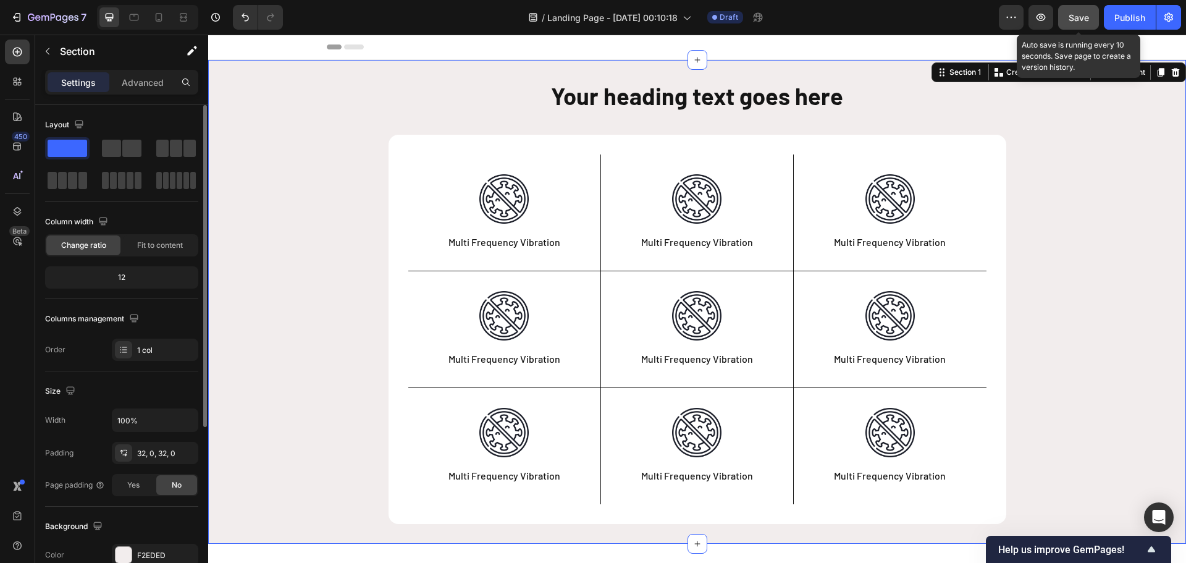
click at [1074, 14] on span "Save" at bounding box center [1078, 17] width 20 height 10
click at [1076, 15] on span "Save" at bounding box center [1078, 17] width 20 height 10
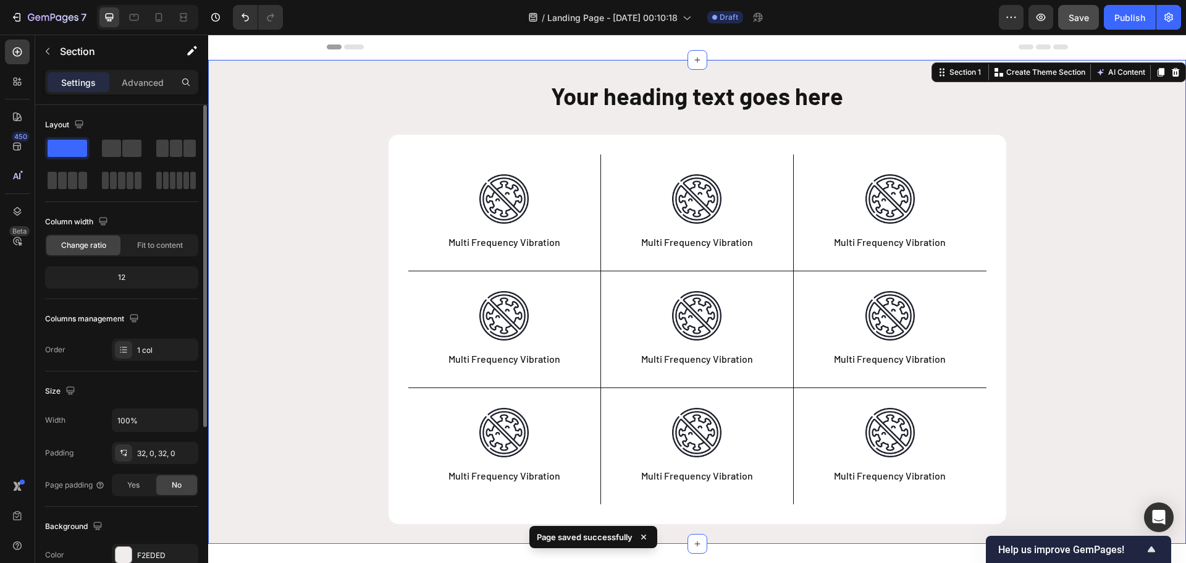
scroll to position [62, 0]
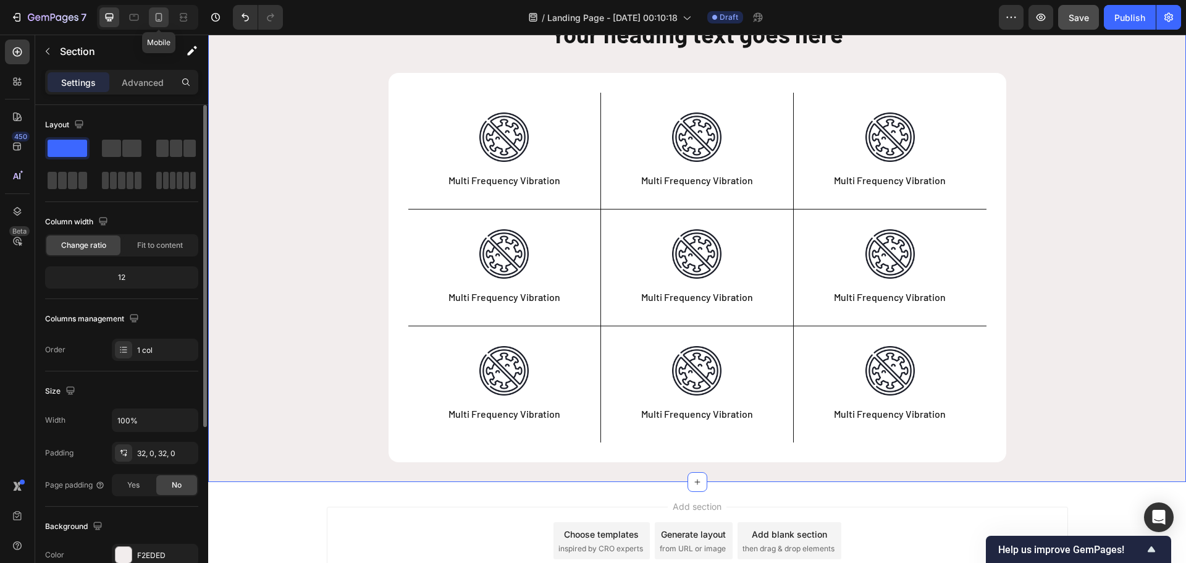
click at [159, 20] on icon at bounding box center [159, 17] width 12 height 12
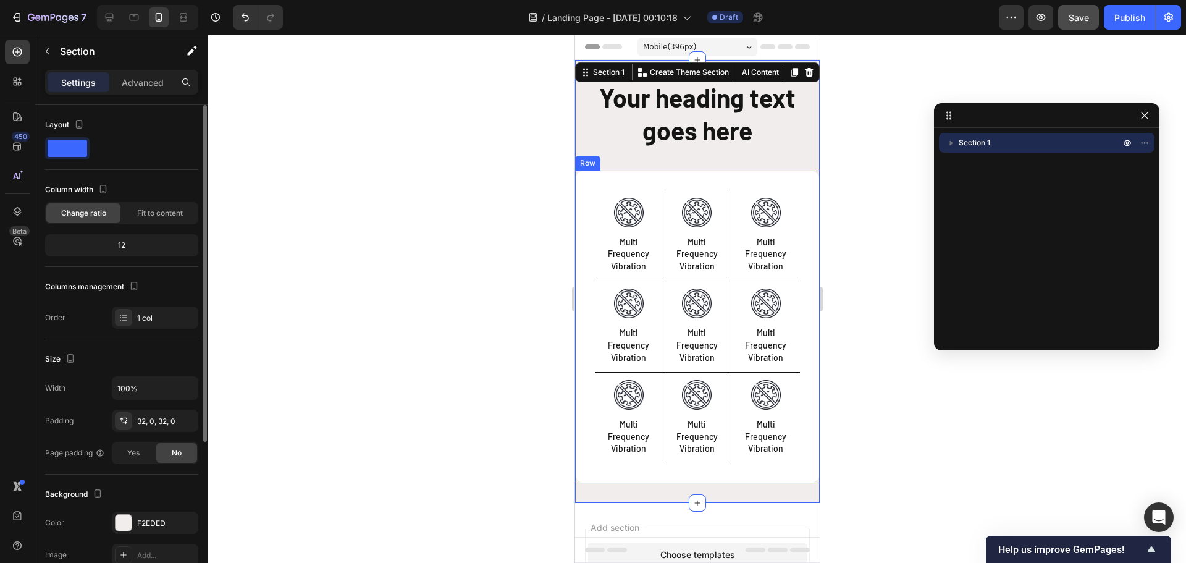
click at [792, 180] on div "Image Multi Frequency Vibration Text Block Row Image Multi Frequency Vibration …" at bounding box center [696, 326] width 245 height 312
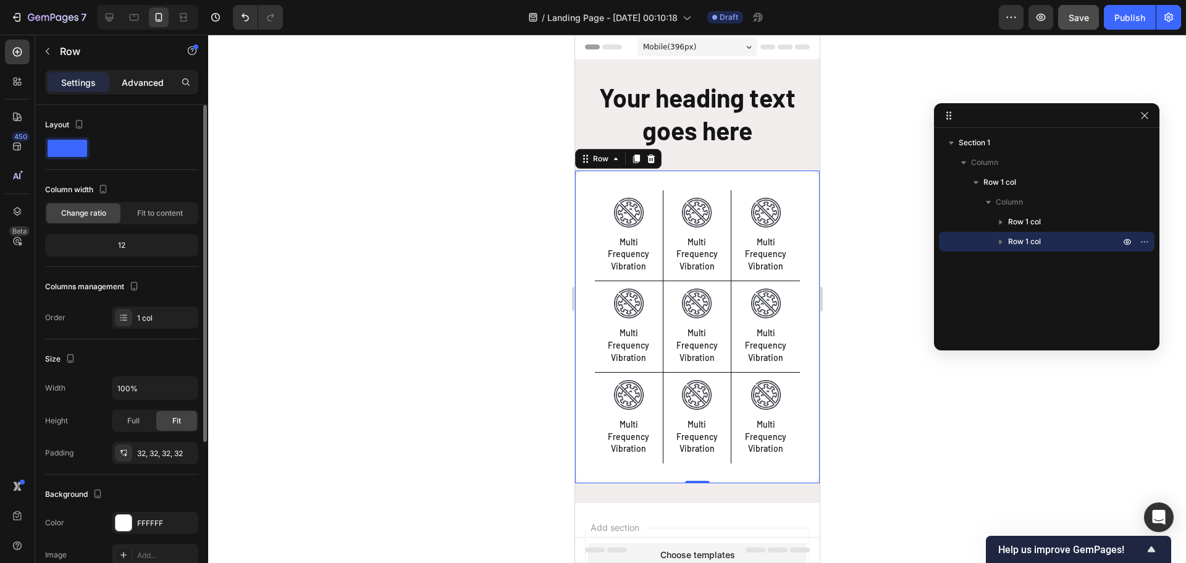
click at [149, 80] on p "Advanced" at bounding box center [143, 82] width 42 height 13
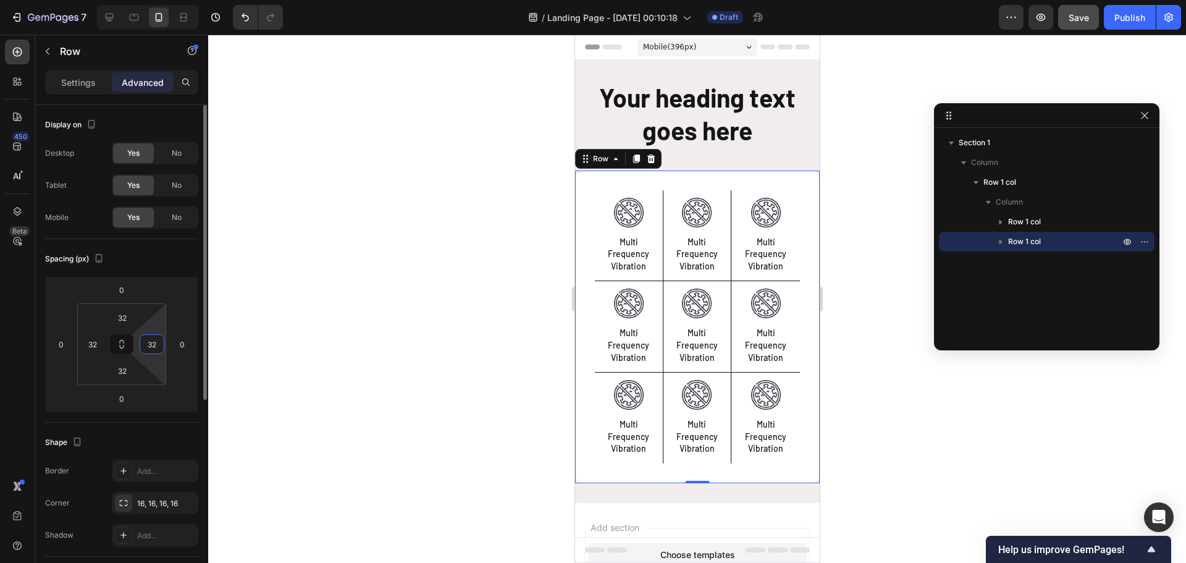
click at [154, 344] on input "32" at bounding box center [152, 344] width 19 height 19
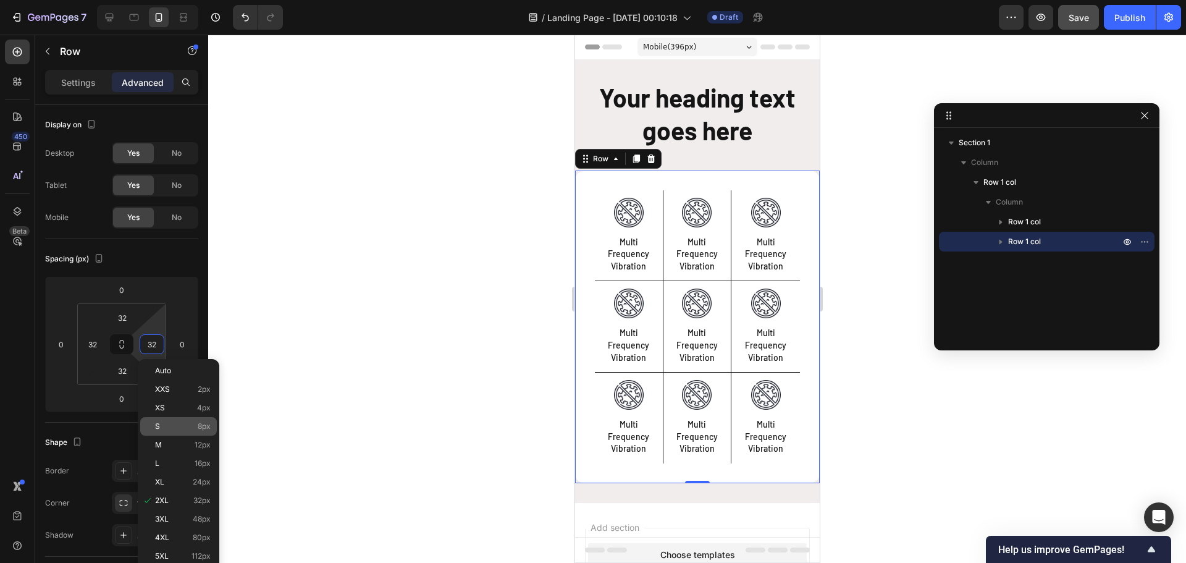
click at [181, 424] on p "S 8px" at bounding box center [183, 426] width 56 height 9
type input "8"
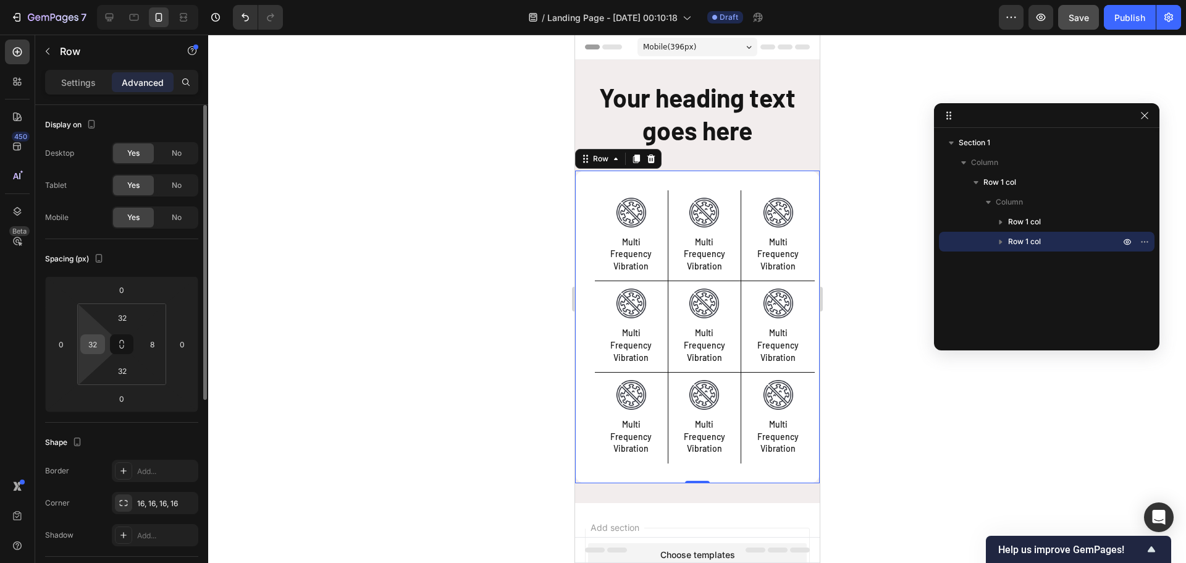
click at [86, 341] on input "32" at bounding box center [92, 344] width 19 height 19
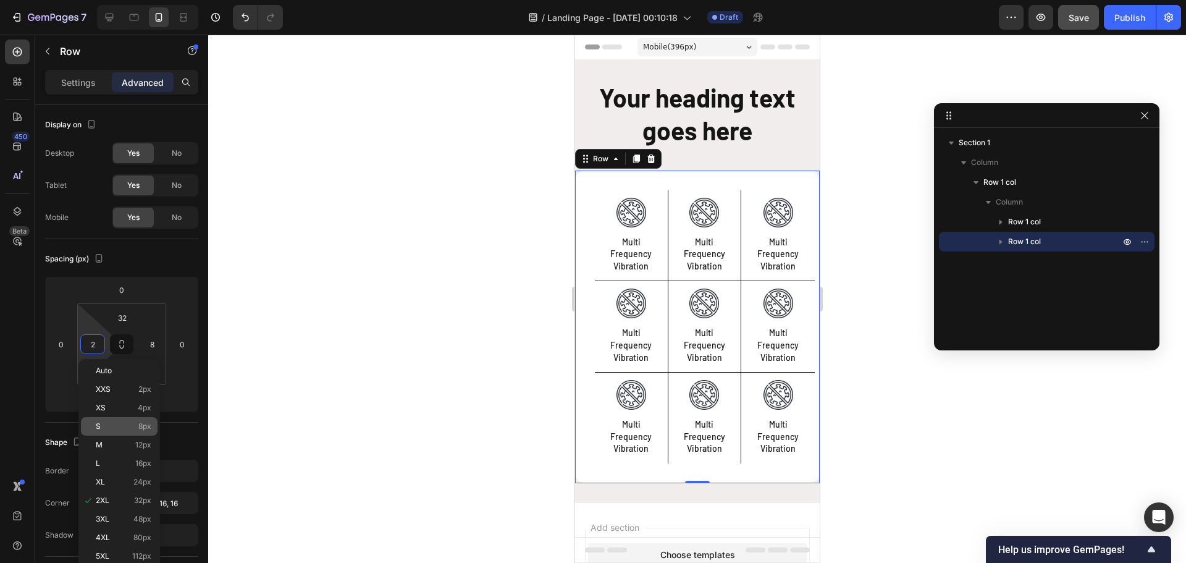
click at [121, 427] on p "S 8px" at bounding box center [124, 426] width 56 height 9
type input "8"
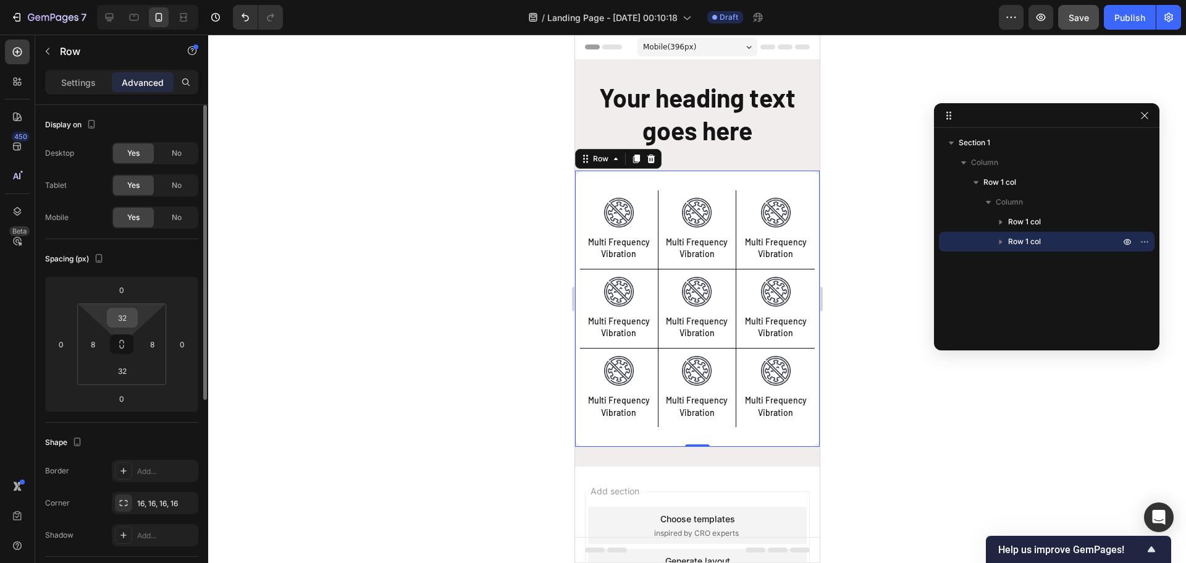
click at [121, 317] on input "32" at bounding box center [122, 317] width 25 height 19
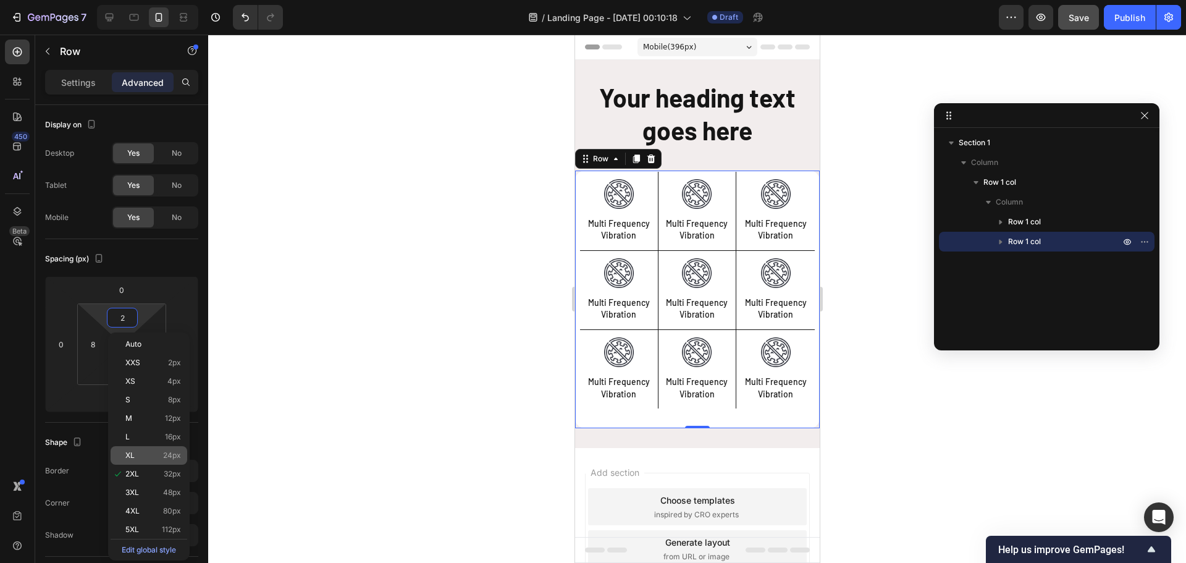
click at [169, 450] on div "XL 24px" at bounding box center [149, 455] width 77 height 19
type input "24"
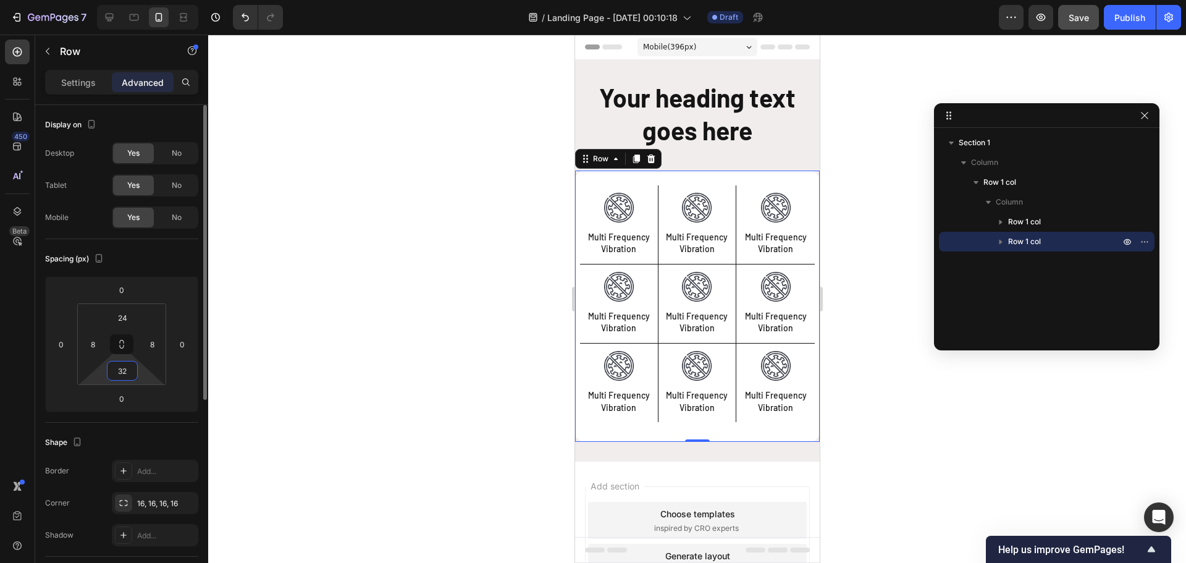
click at [123, 374] on input "32" at bounding box center [122, 370] width 25 height 19
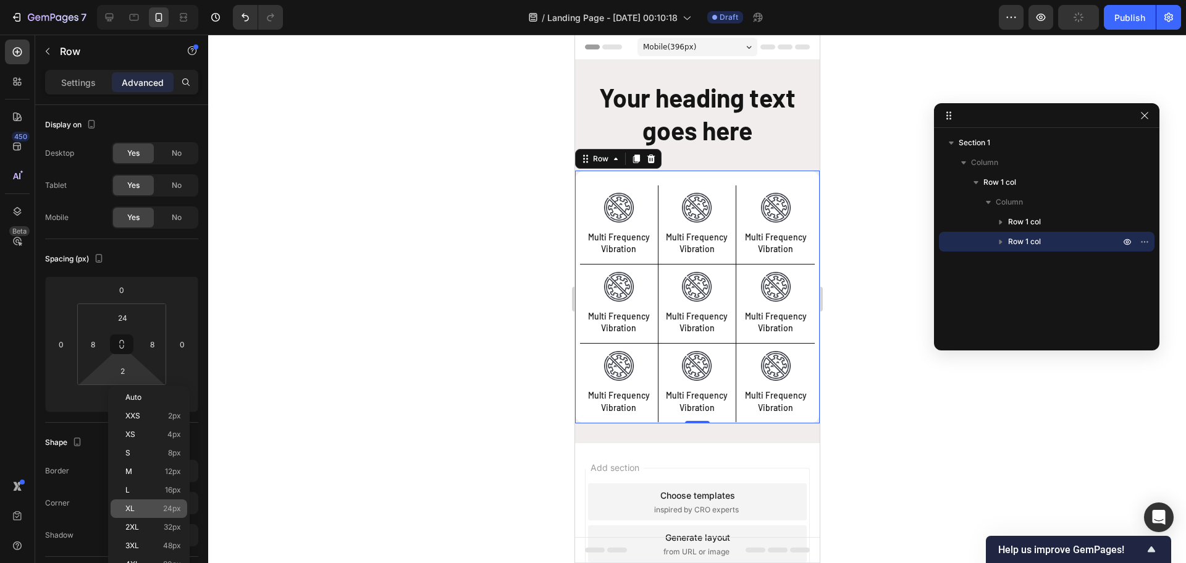
click at [151, 501] on div "XL 24px" at bounding box center [149, 508] width 77 height 19
type input "24"
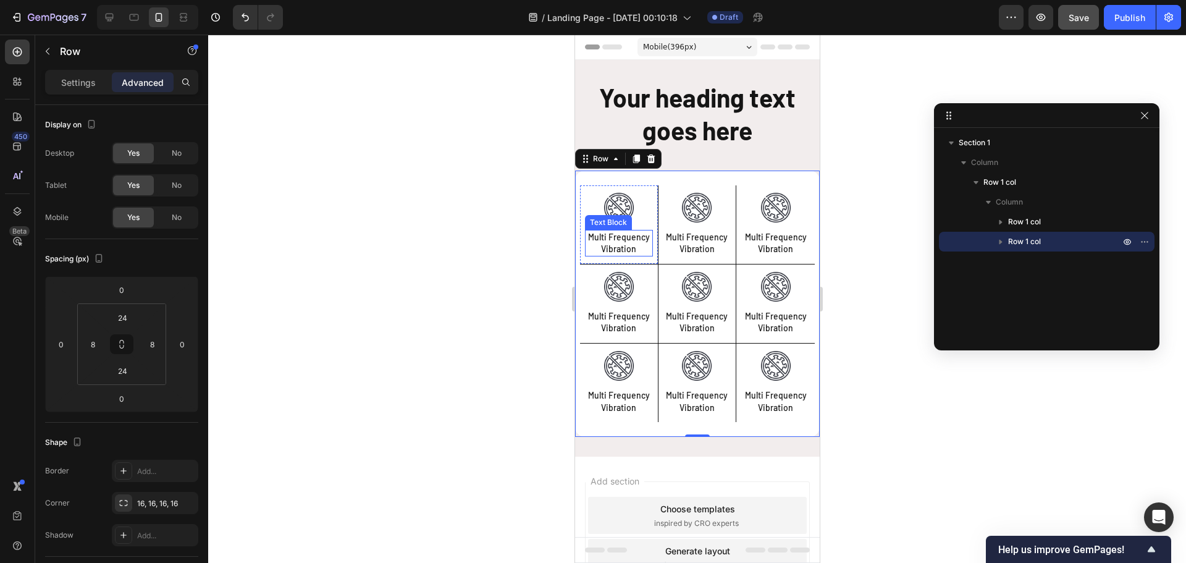
click at [622, 242] on p "Multi Frequency Vibration" at bounding box center [617, 243] width 65 height 24
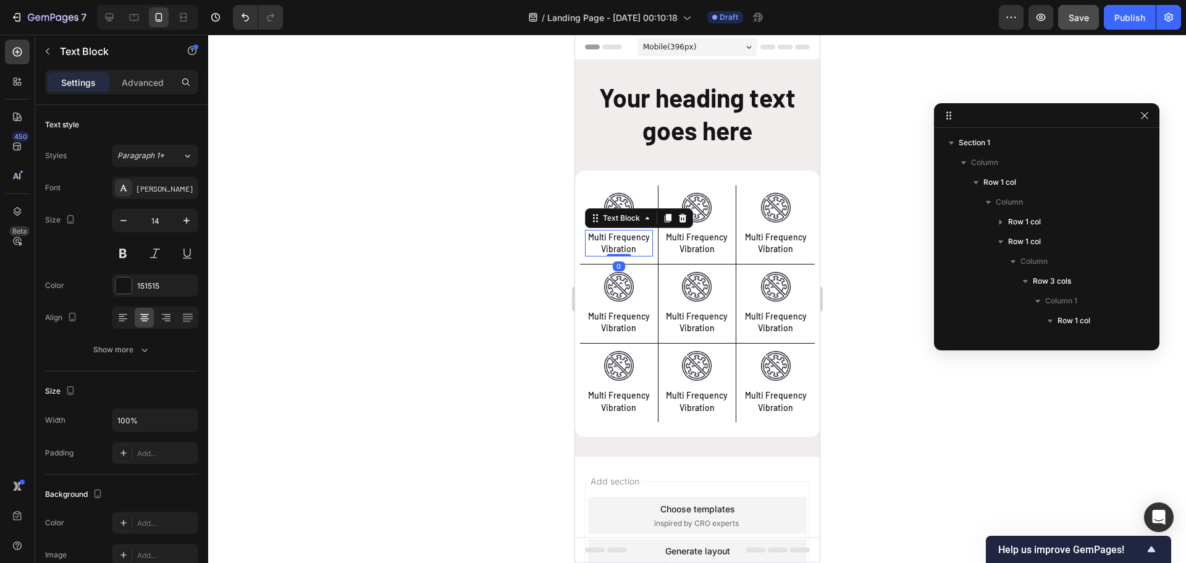
scroll to position [155, 0]
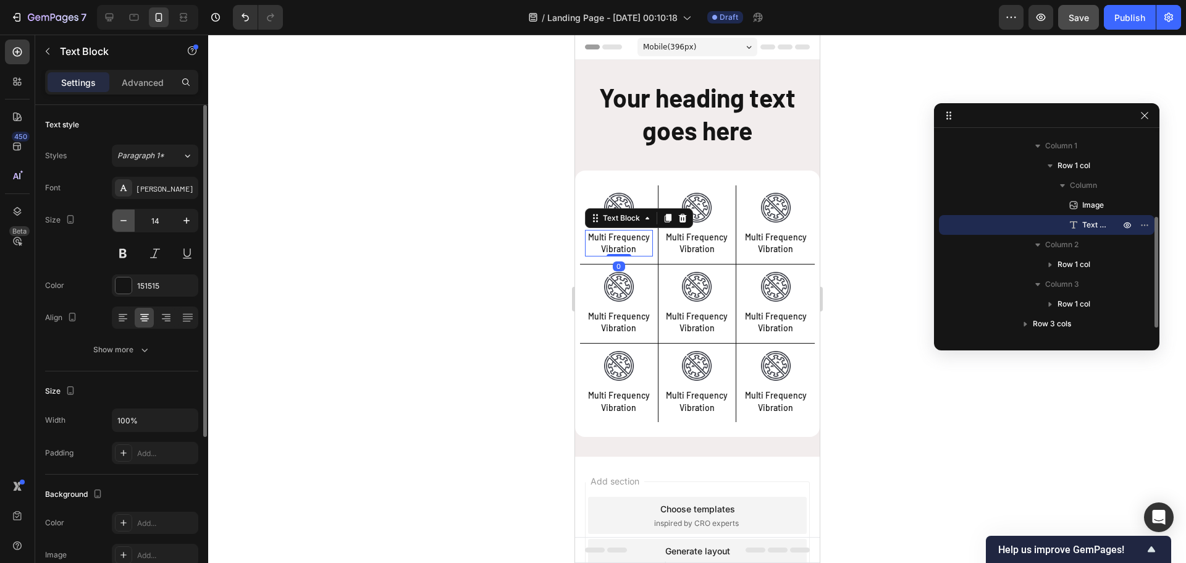
click at [127, 223] on icon "button" at bounding box center [123, 220] width 12 height 12
type input "12"
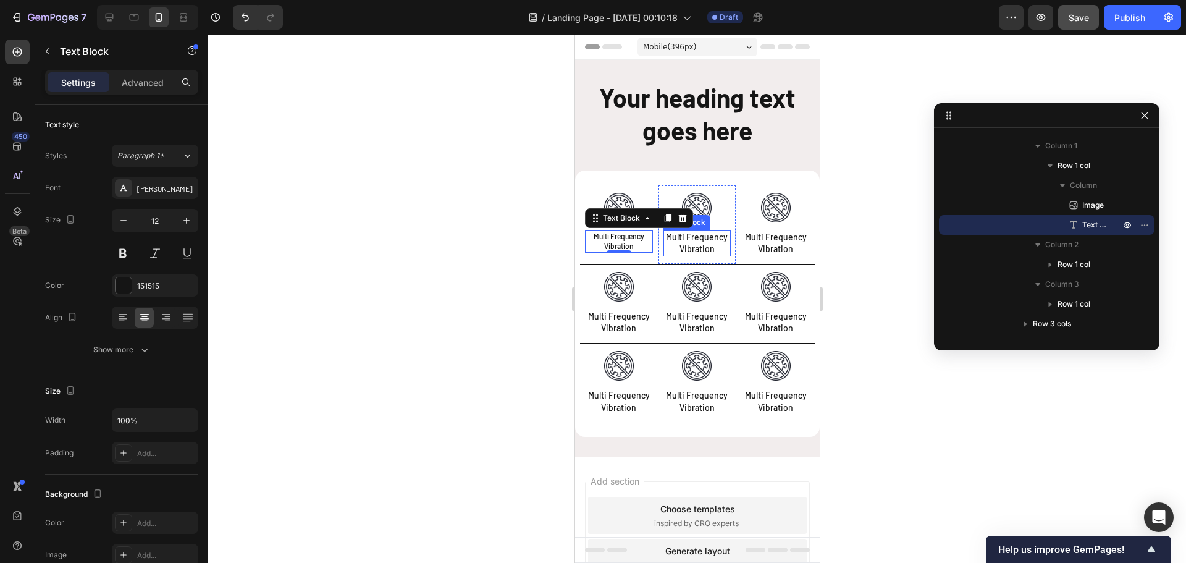
click at [701, 243] on p "Multi Frequency Vibration" at bounding box center [696, 243] width 65 height 24
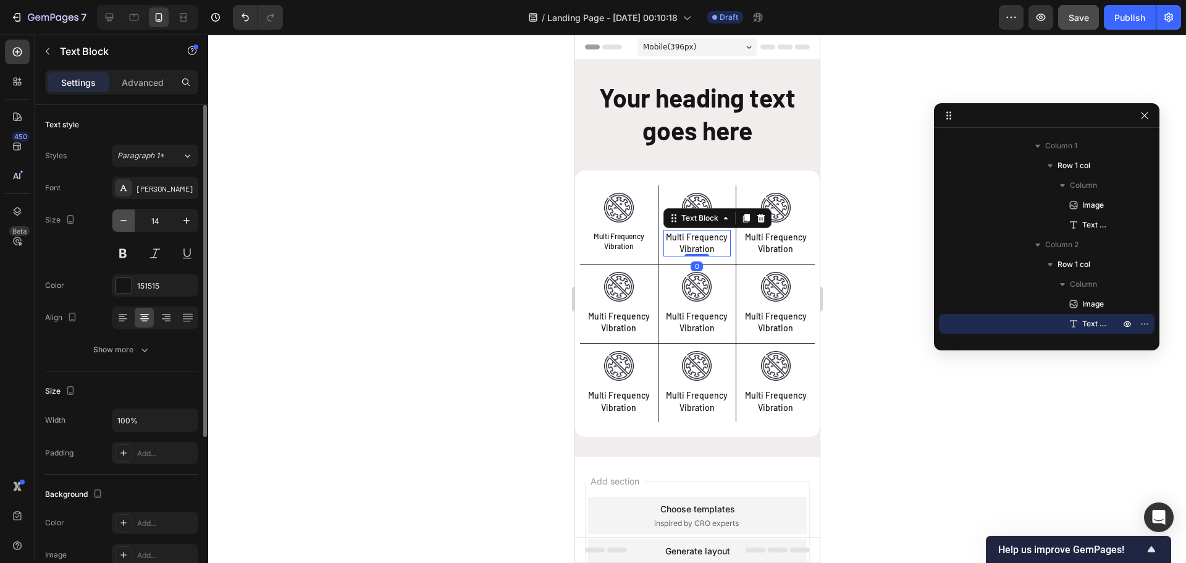
click at [120, 220] on icon "button" at bounding box center [123, 220] width 12 height 12
type input "12"
click at [776, 241] on p "Multi Frequency Vibration" at bounding box center [775, 243] width 66 height 24
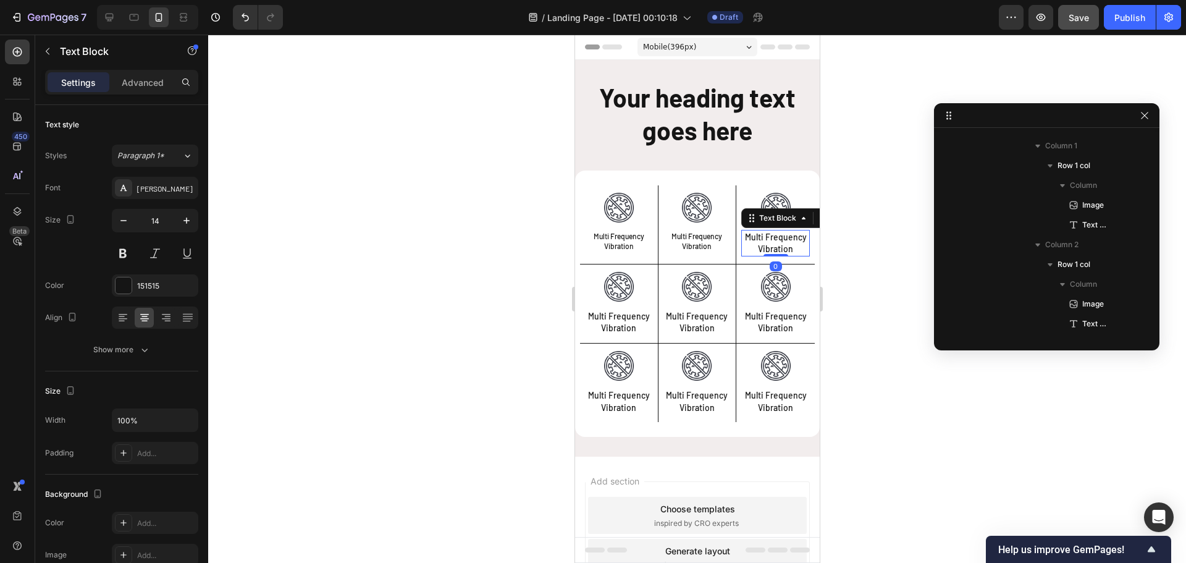
scroll to position [290, 0]
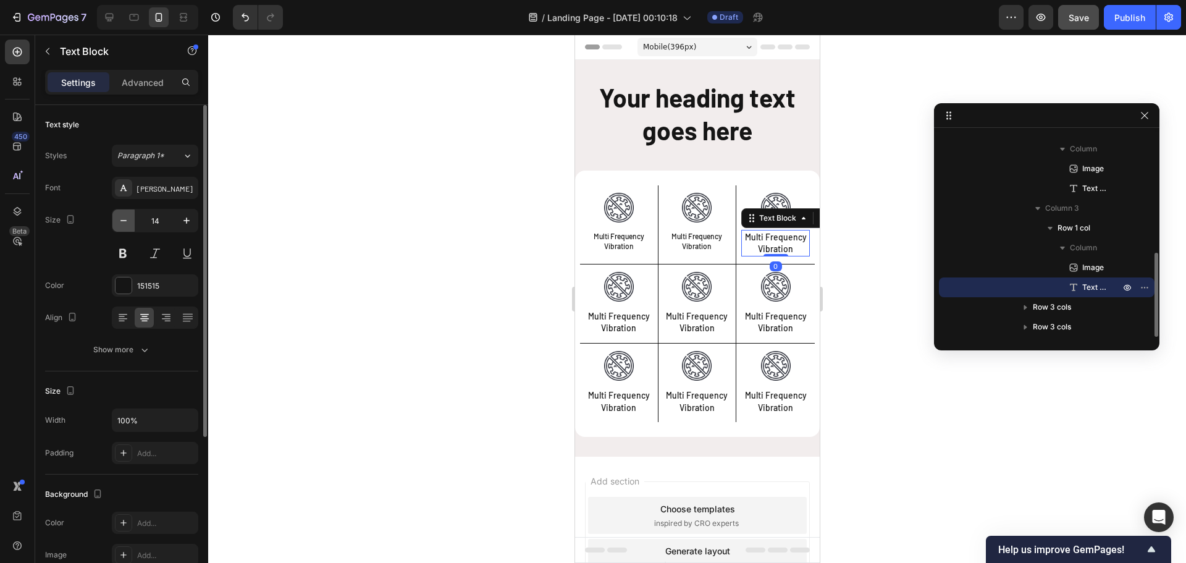
click at [121, 222] on icon "button" at bounding box center [123, 220] width 12 height 12
type input "12"
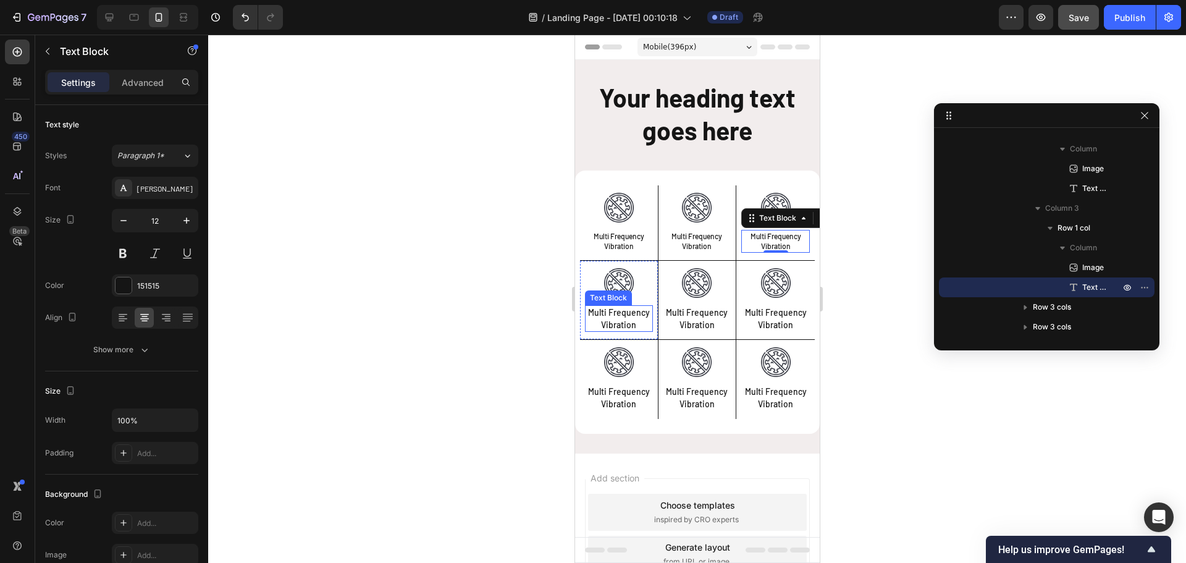
click at [606, 316] on p "Multi Frequency Vibration" at bounding box center [617, 318] width 65 height 24
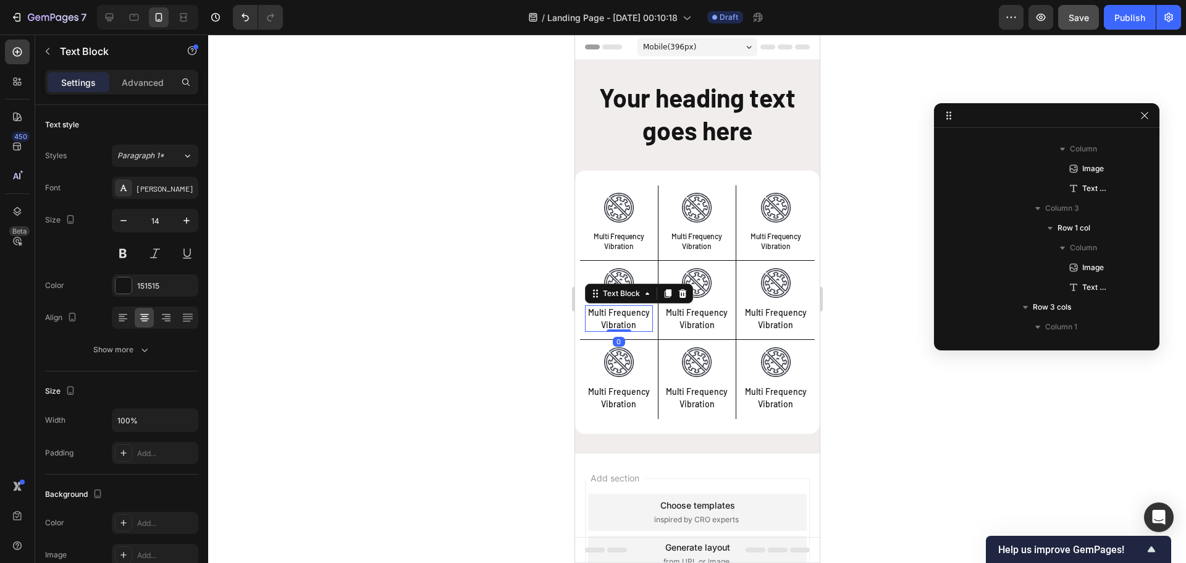
scroll to position [468, 0]
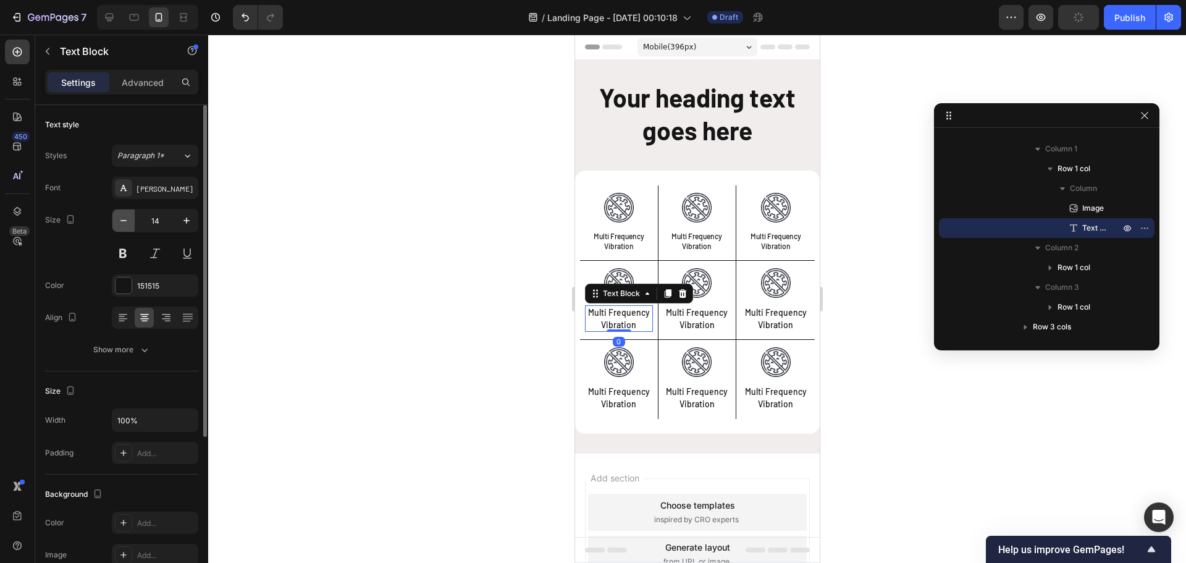
click at [122, 221] on icon "button" at bounding box center [123, 220] width 12 height 12
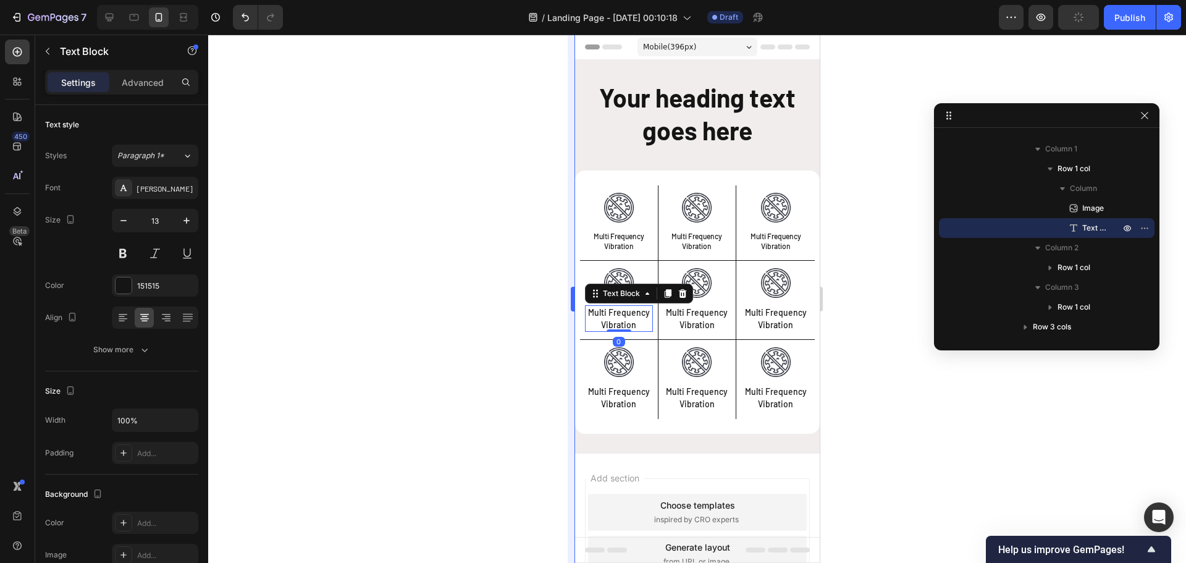
type input "12"
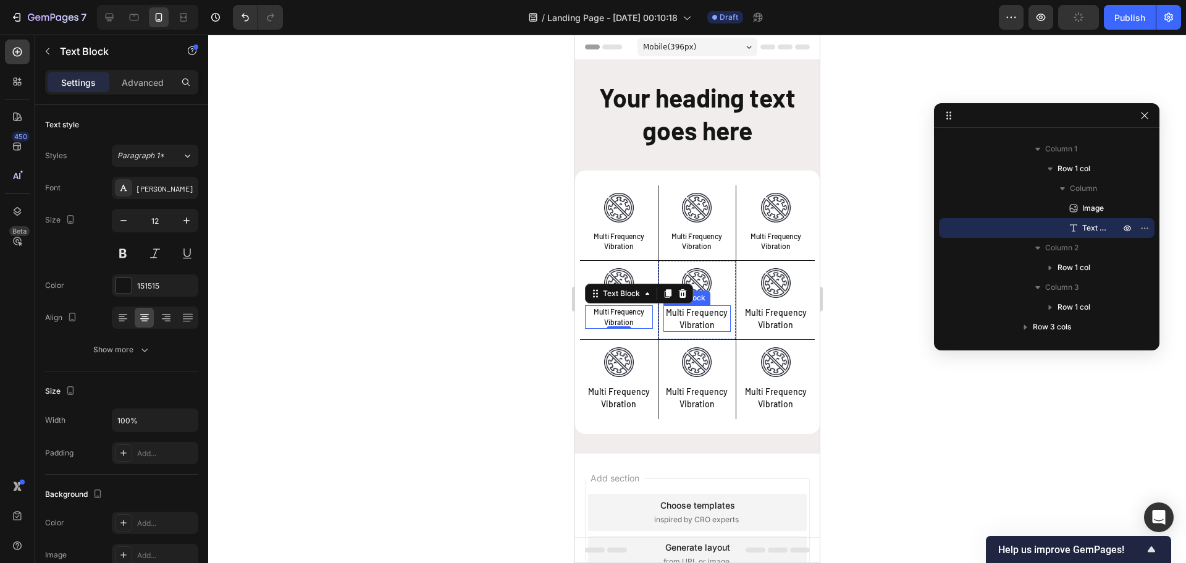
click at [700, 326] on p "Multi Frequency Vibration" at bounding box center [696, 318] width 65 height 24
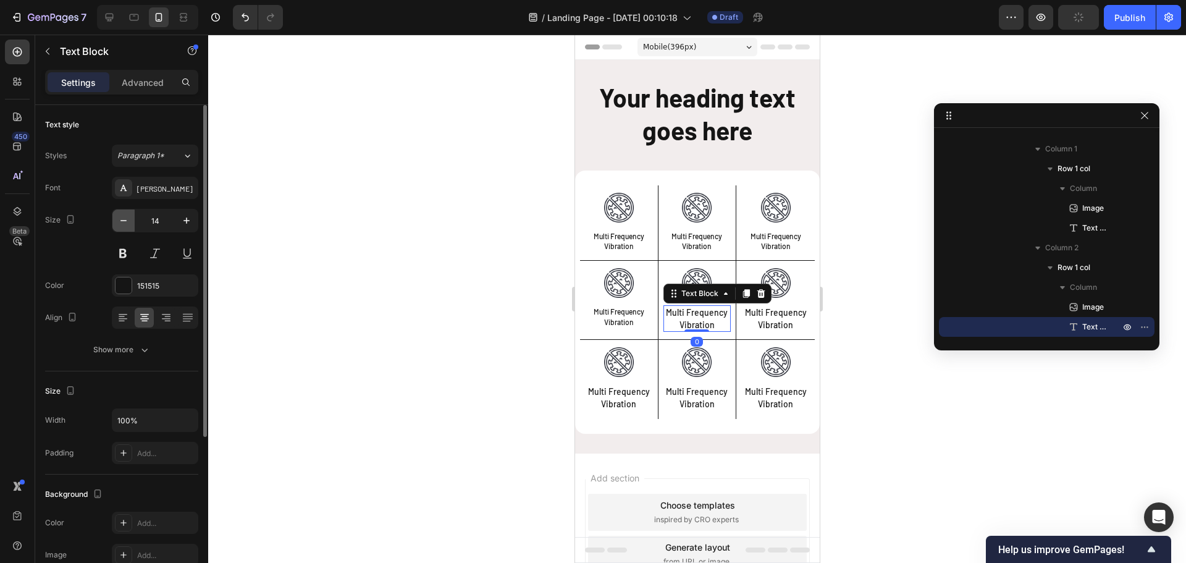
click at [121, 220] on icon "button" at bounding box center [123, 220] width 12 height 12
type input "12"
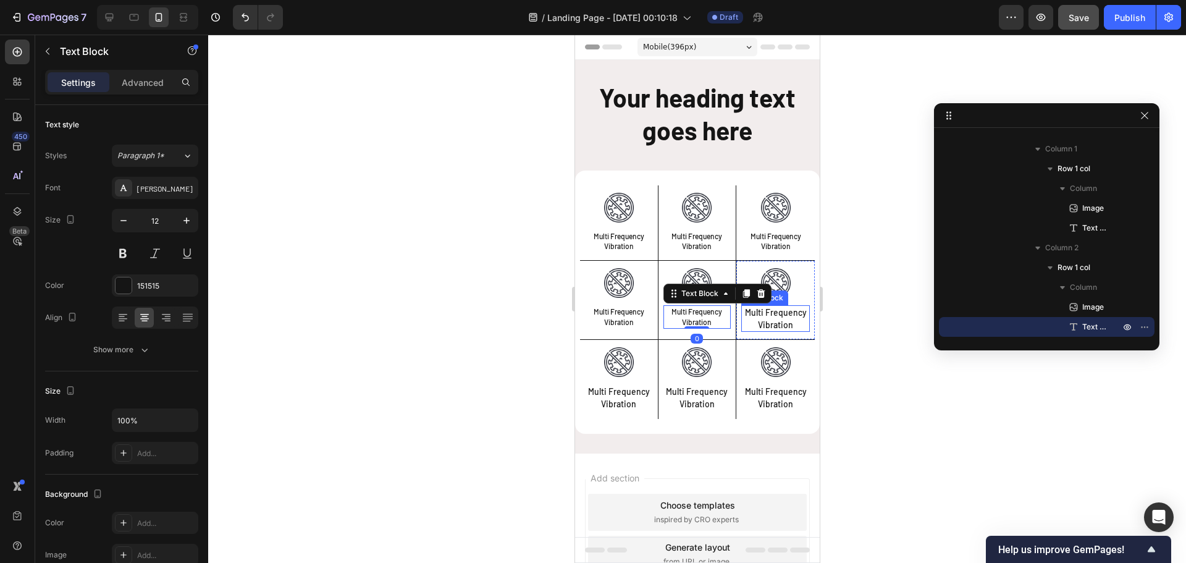
click at [758, 309] on p "Multi Frequency Vibration" at bounding box center [775, 318] width 66 height 24
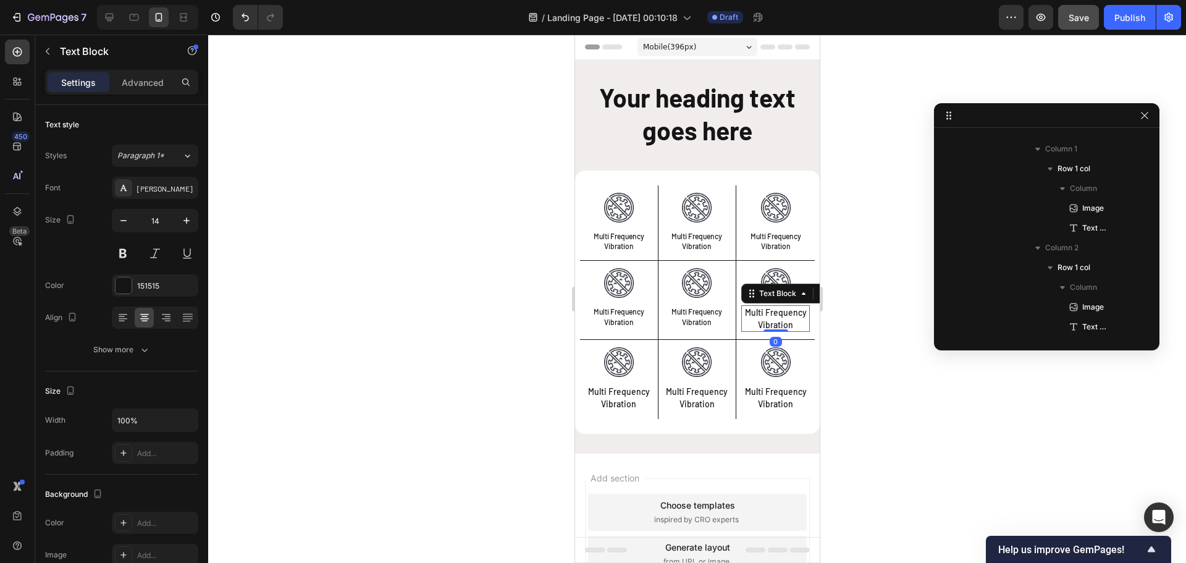
scroll to position [587, 0]
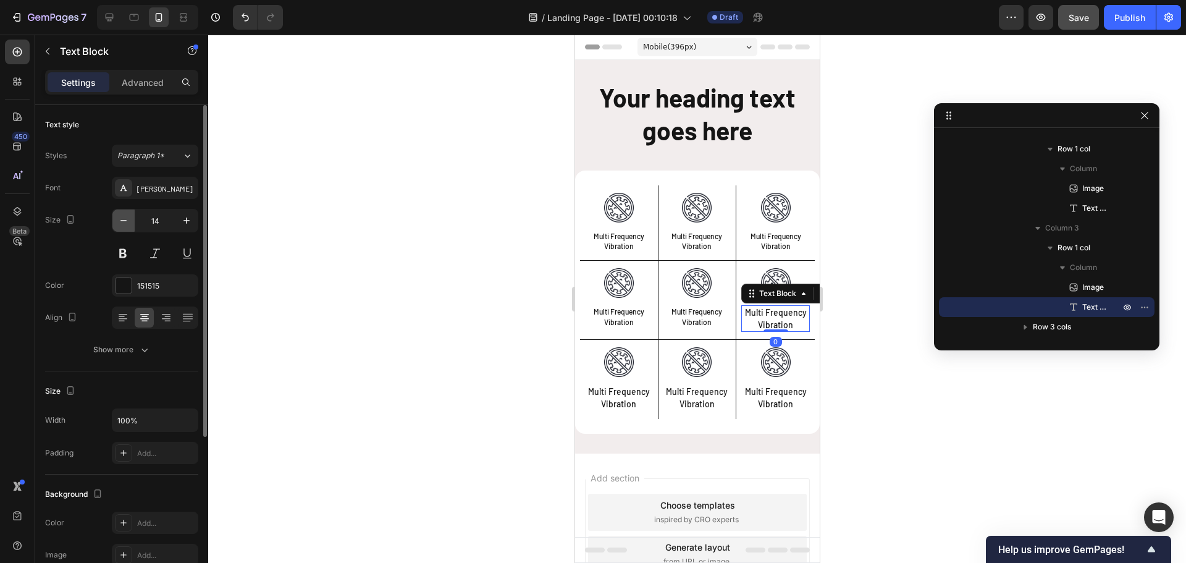
click at [127, 222] on icon "button" at bounding box center [123, 220] width 12 height 12
type input "12"
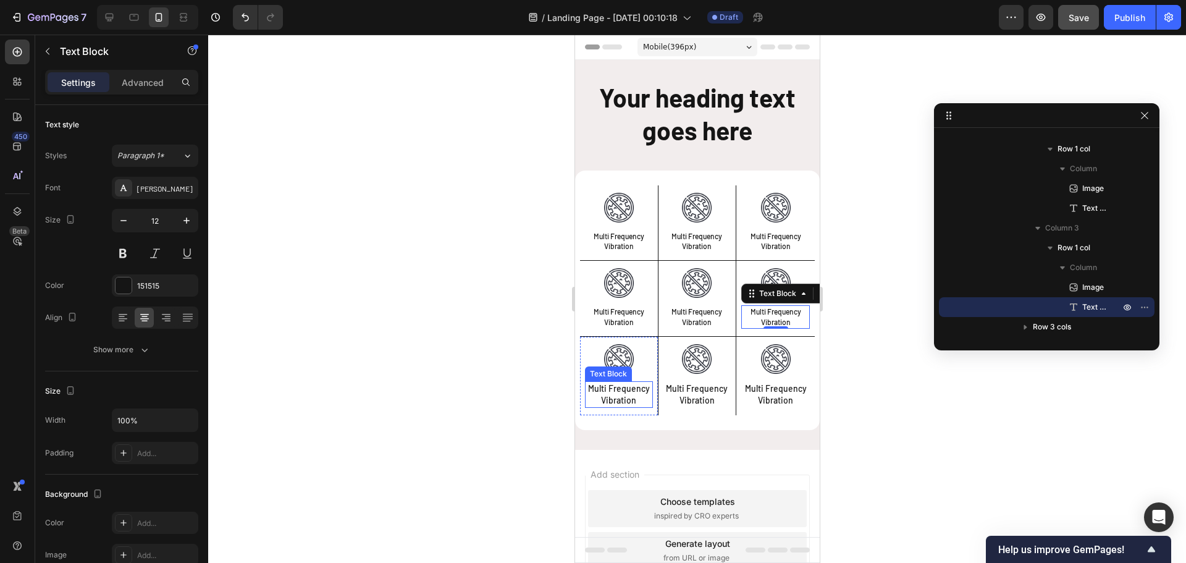
click at [624, 386] on p "Multi Frequency Vibration" at bounding box center [617, 394] width 65 height 24
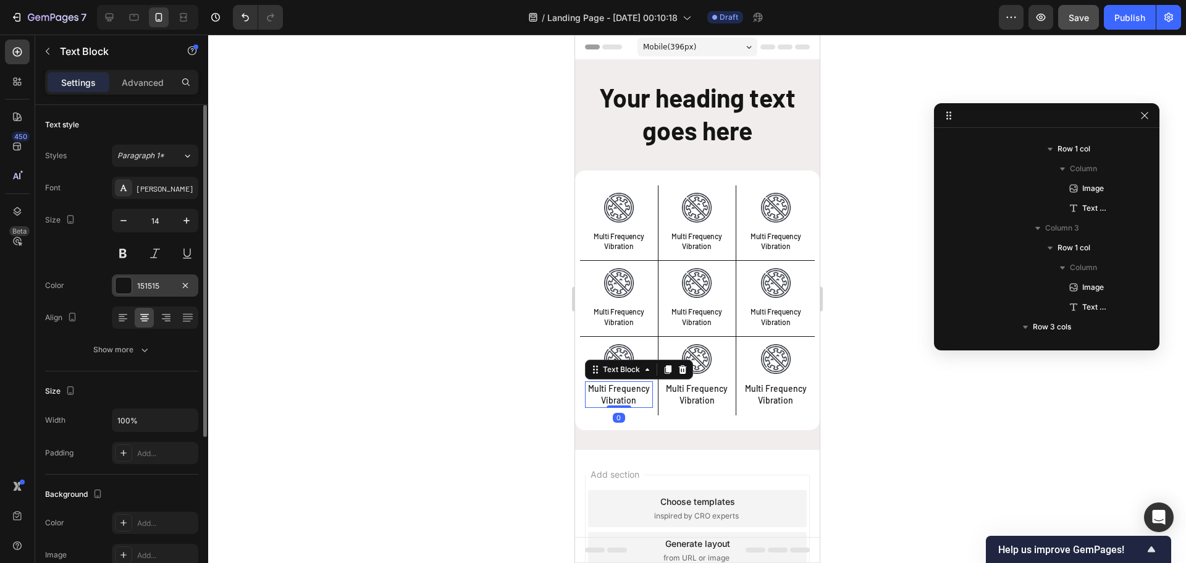
scroll to position [764, 0]
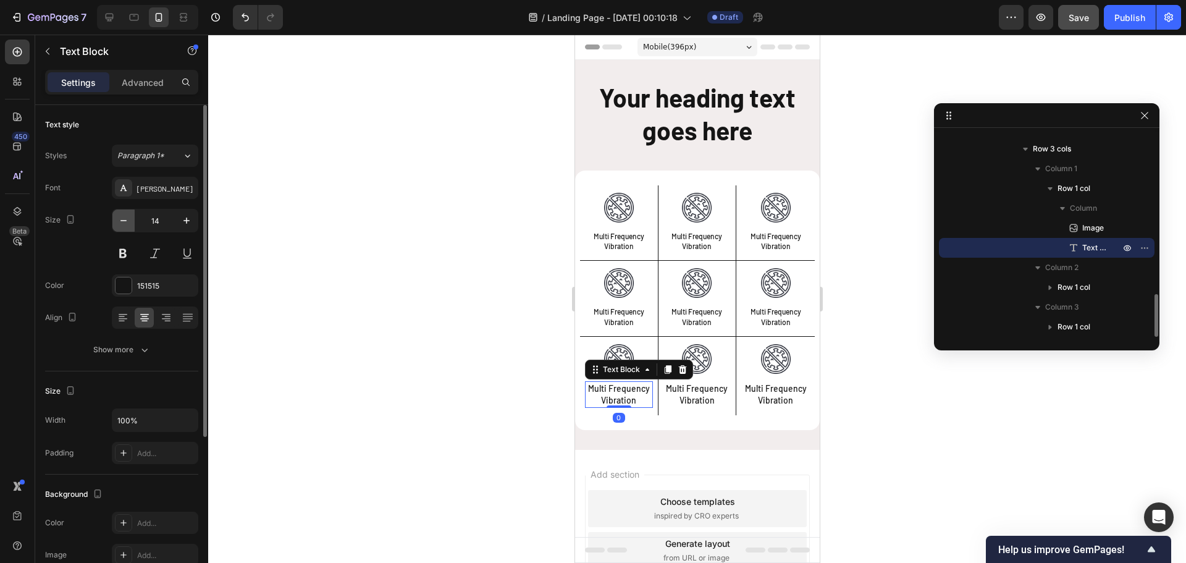
click at [120, 222] on icon "button" at bounding box center [123, 220] width 12 height 12
type input "12"
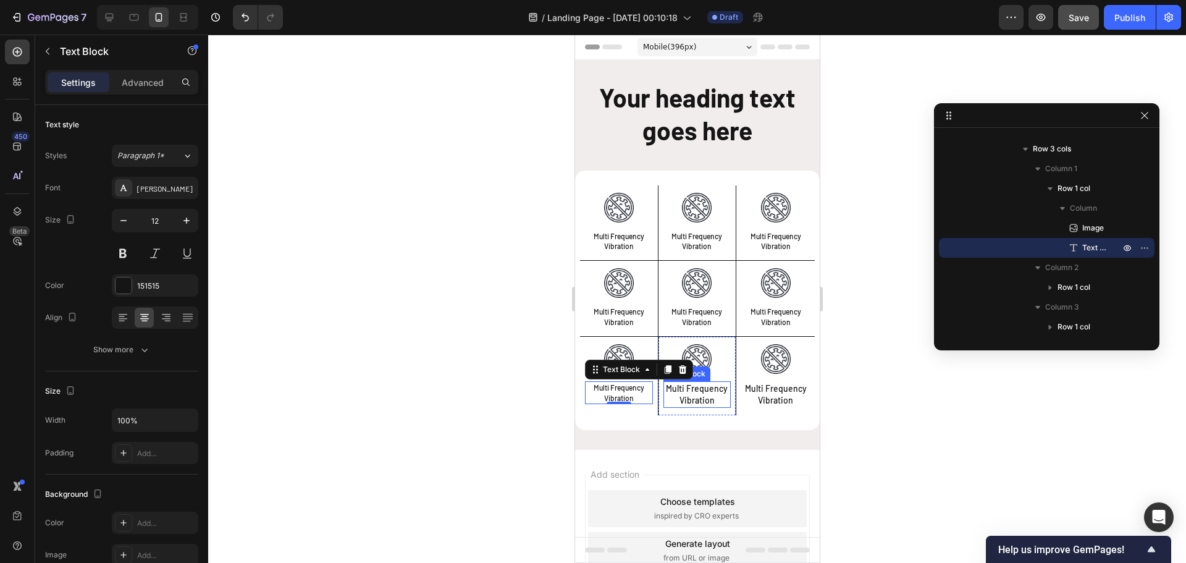
click at [690, 401] on p "Multi Frequency Vibration" at bounding box center [696, 394] width 65 height 24
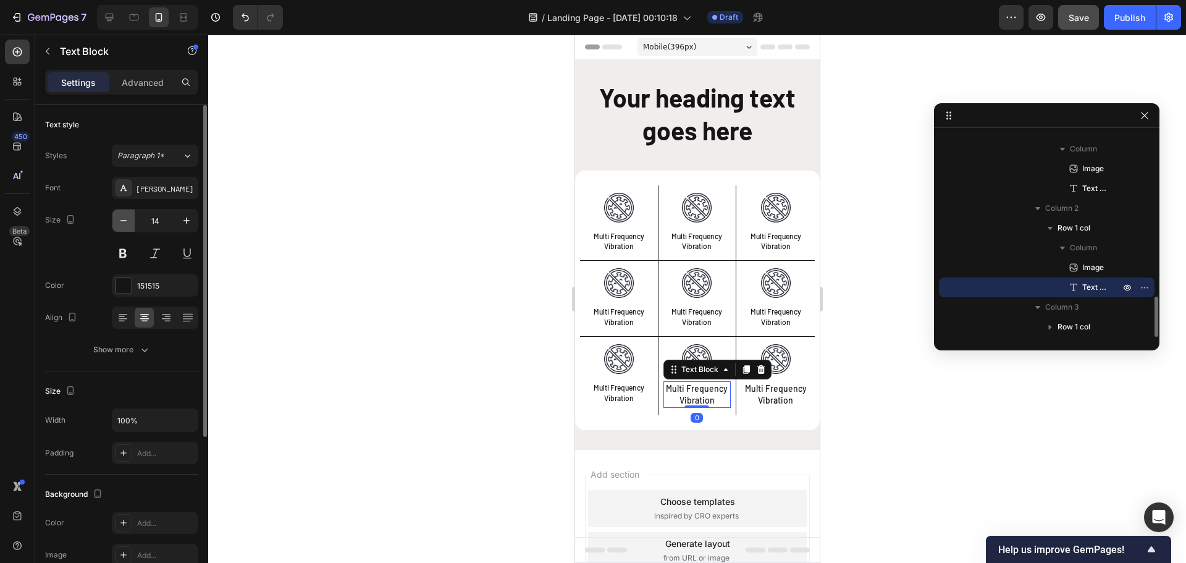
click at [120, 222] on icon "button" at bounding box center [123, 220] width 12 height 12
type input "12"
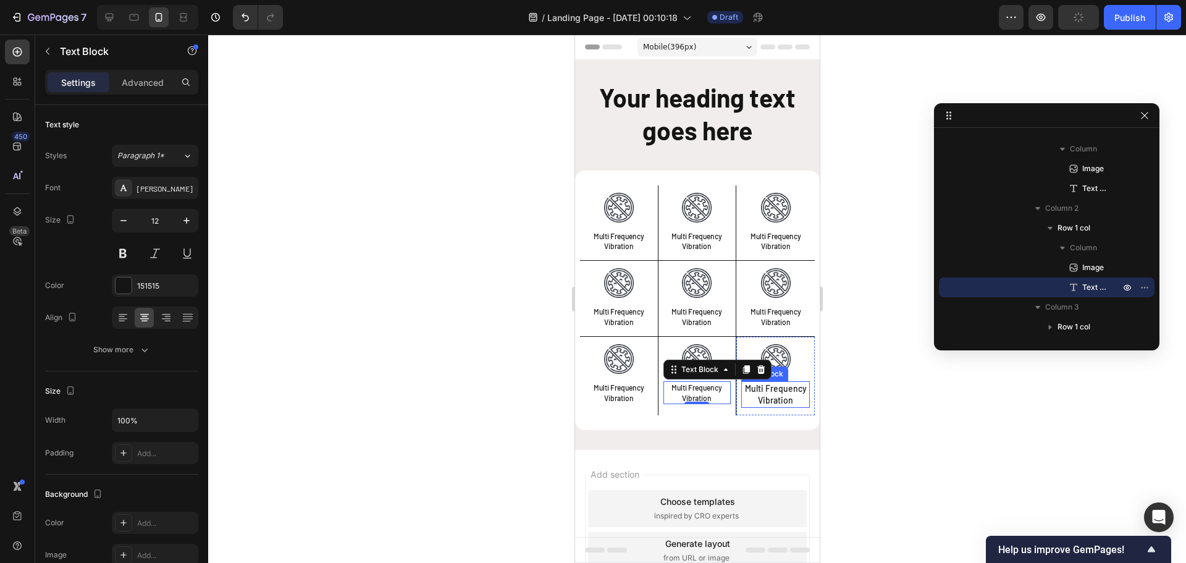
click at [759, 397] on p "Multi Frequency Vibration" at bounding box center [775, 394] width 66 height 24
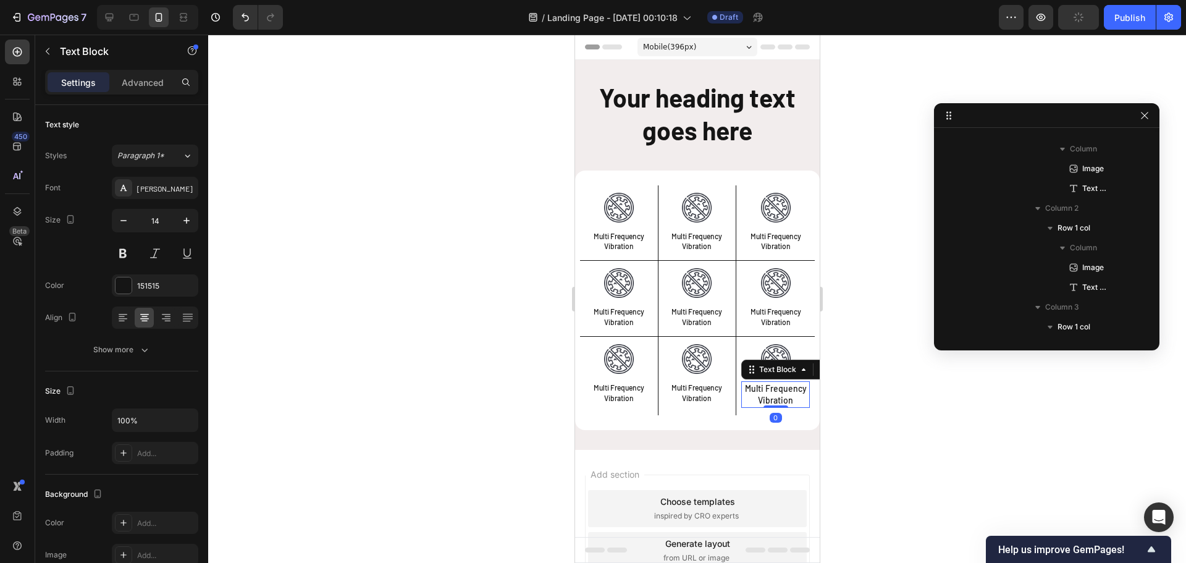
scroll to position [883, 0]
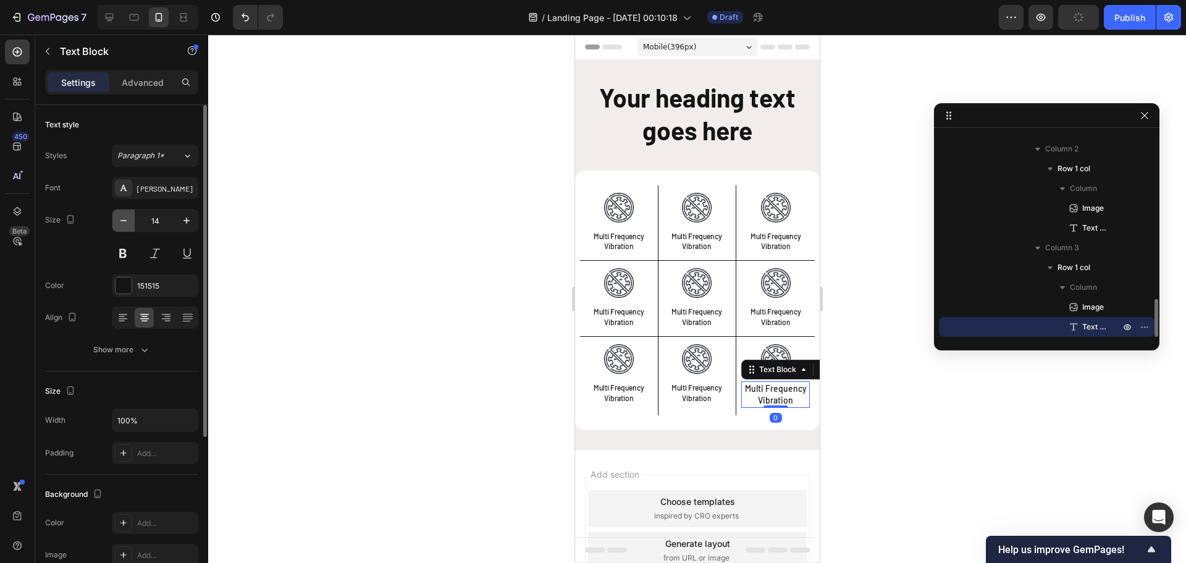
click at [122, 218] on icon "button" at bounding box center [123, 220] width 12 height 12
type input "12"
click at [716, 101] on h2 "Your heading text goes here" at bounding box center [696, 114] width 245 height 69
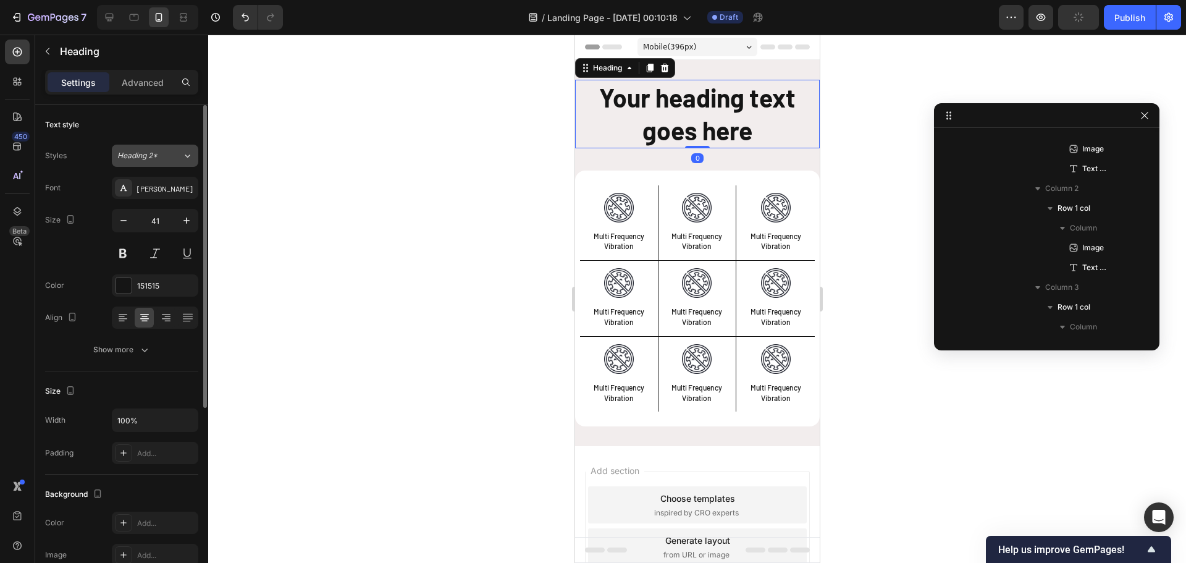
scroll to position [36, 0]
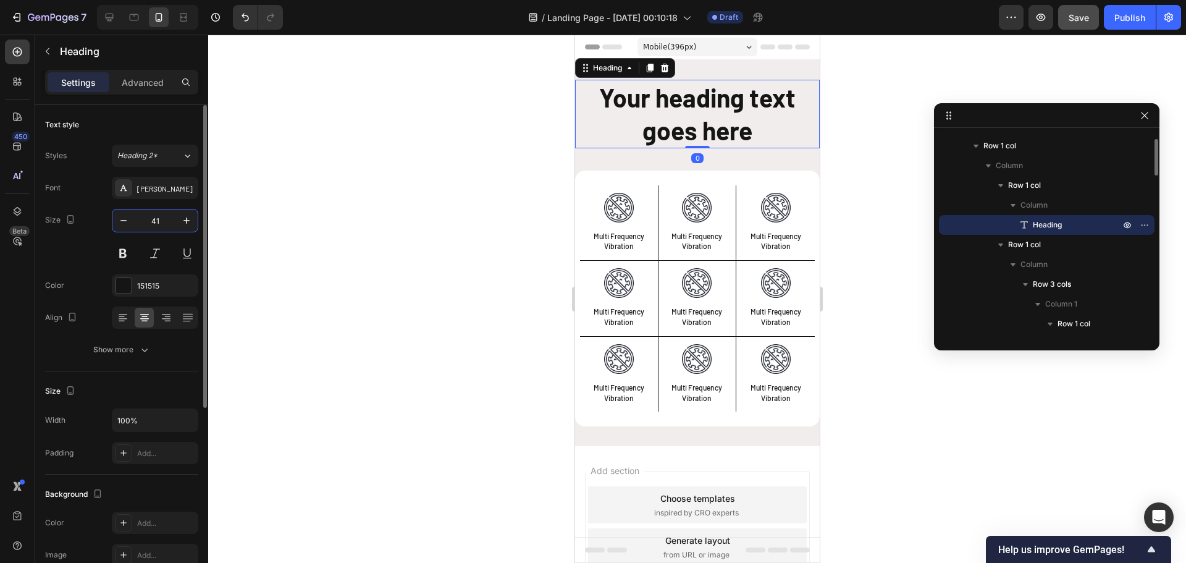
click at [157, 221] on input "41" at bounding box center [155, 220] width 41 height 22
type input "28"
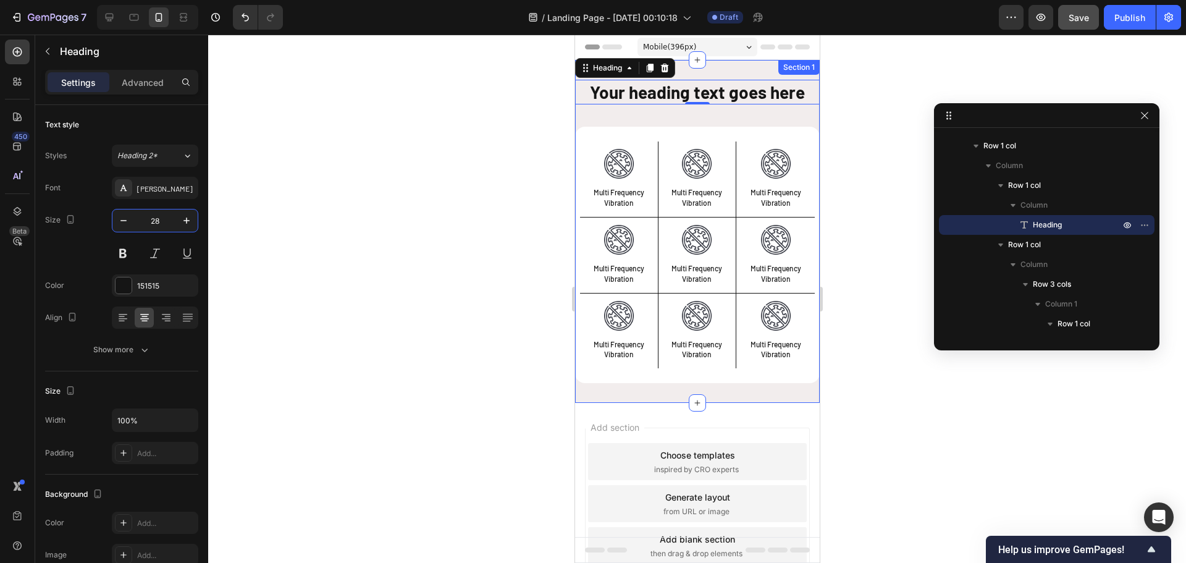
click at [745, 70] on div "Your heading text goes here Heading 0 Row Image Multi Frequency Vibration Text …" at bounding box center [696, 231] width 245 height 343
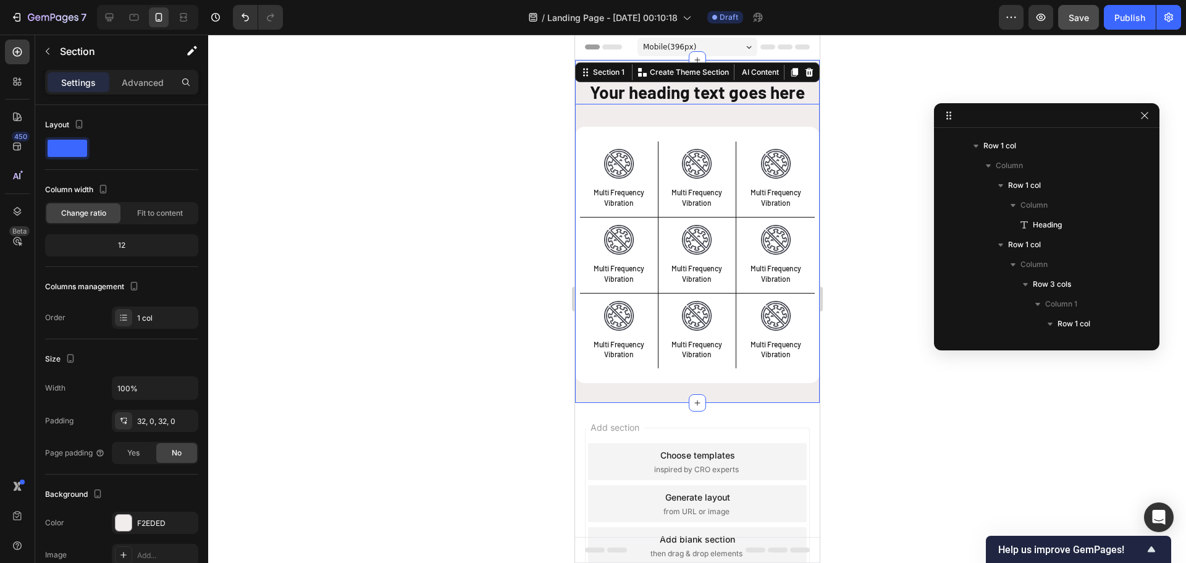
scroll to position [0, 0]
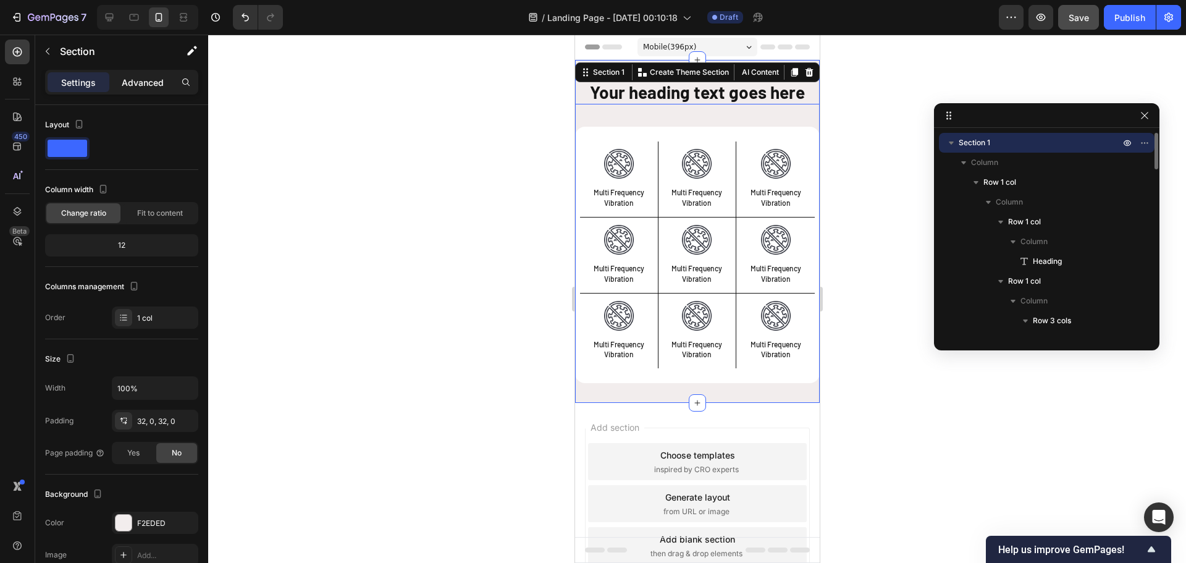
click at [132, 83] on p "Advanced" at bounding box center [143, 82] width 42 height 13
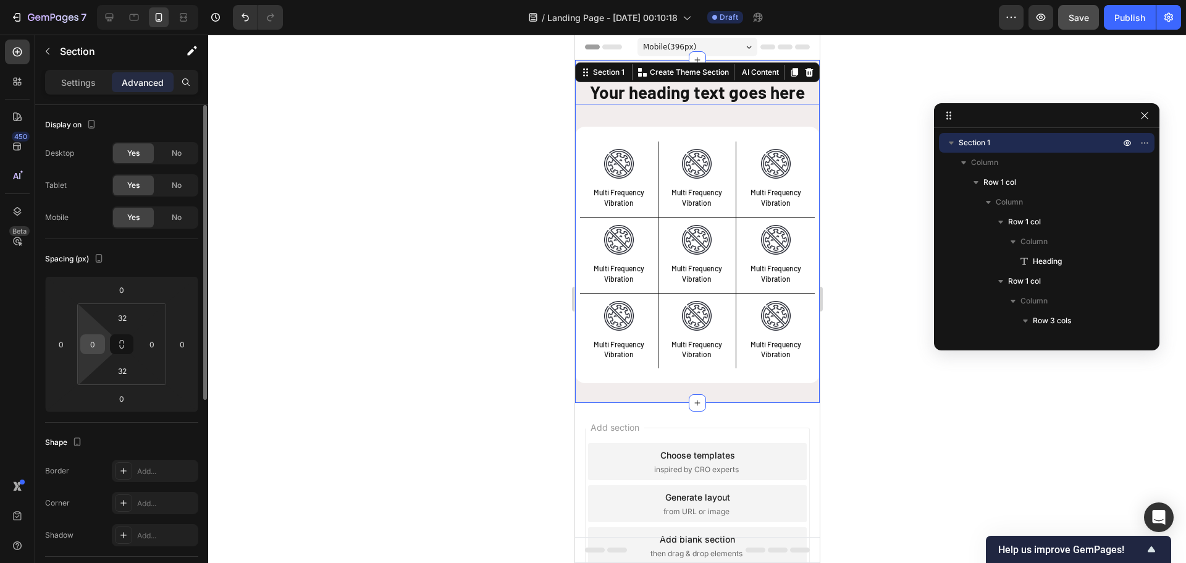
click at [98, 343] on input "0" at bounding box center [92, 344] width 19 height 19
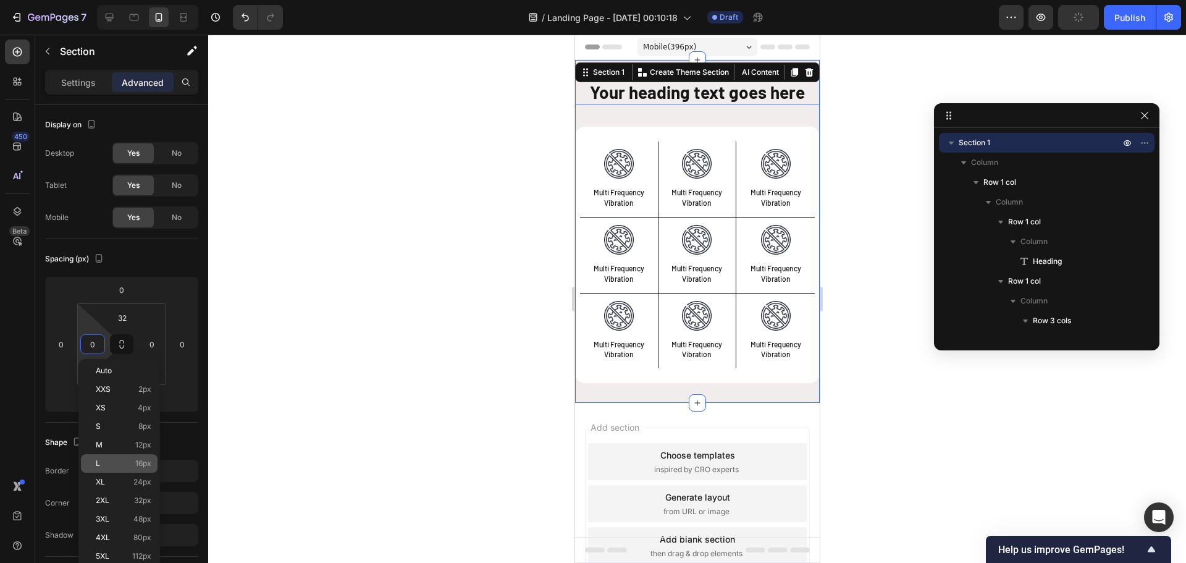
click at [115, 458] on div "L 16px" at bounding box center [119, 463] width 77 height 19
type input "16"
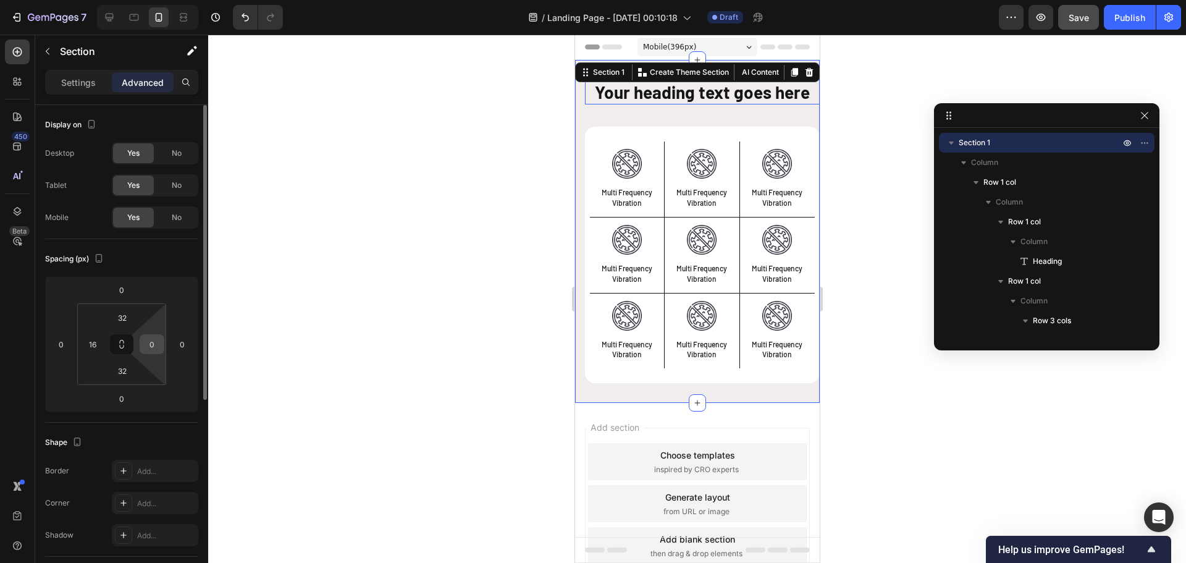
click at [156, 346] on input "0" at bounding box center [152, 344] width 19 height 19
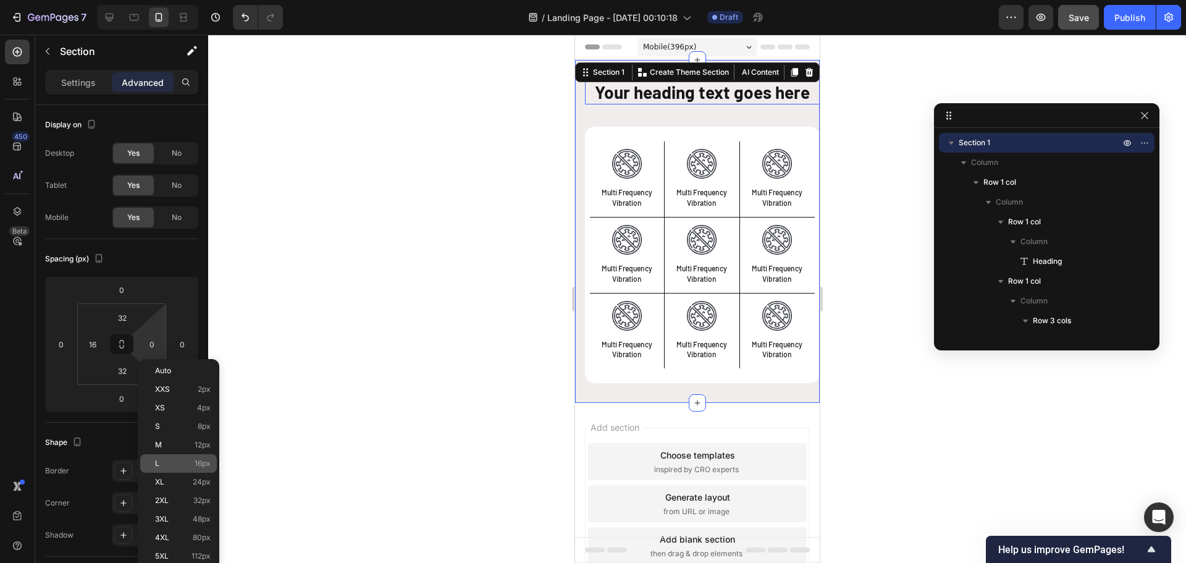
click at [177, 461] on p "L 16px" at bounding box center [183, 463] width 56 height 9
type input "16"
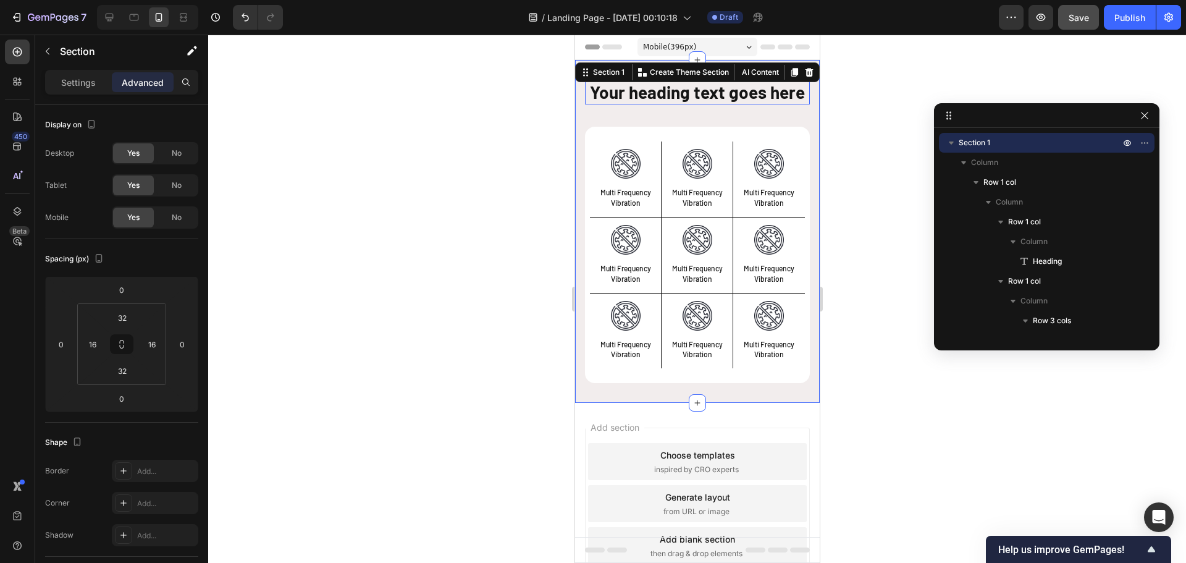
click at [683, 104] on h2 "Your heading text goes here" at bounding box center [696, 92] width 225 height 25
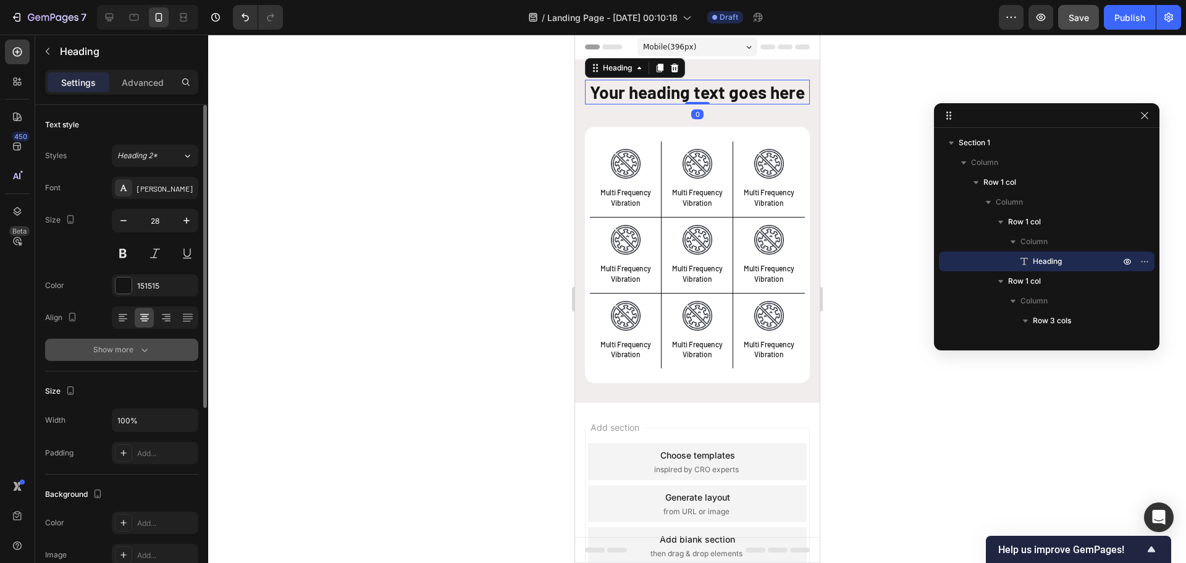
click at [126, 348] on div "Show more" at bounding box center [121, 349] width 57 height 12
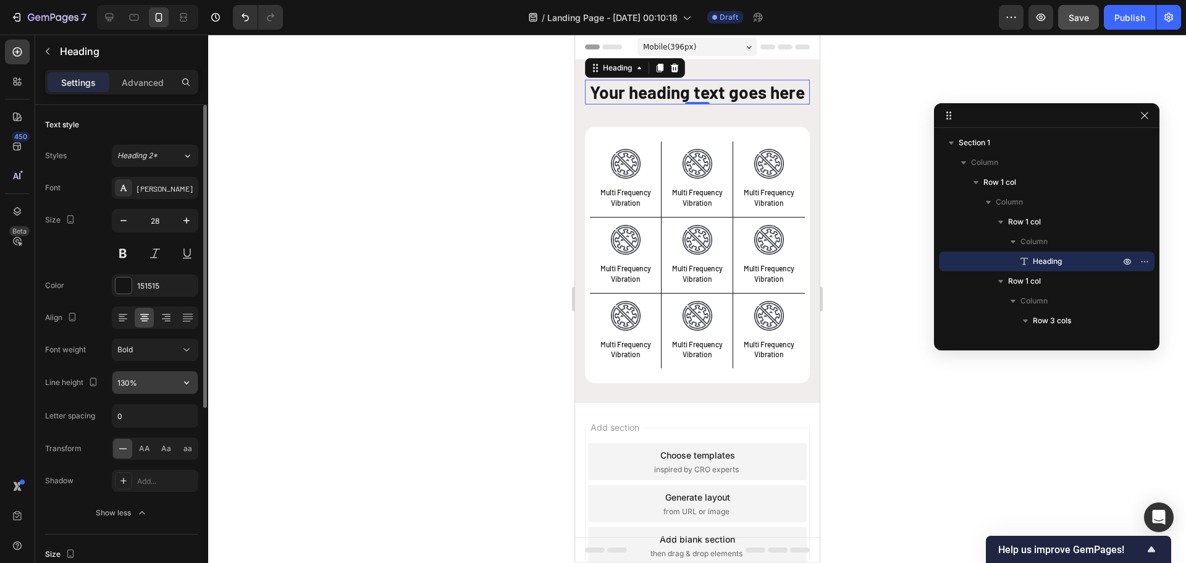
click at [123, 380] on input "130%" at bounding box center [154, 382] width 85 height 22
type input "120%"
click at [621, 72] on div "Heading" at bounding box center [617, 67] width 34 height 11
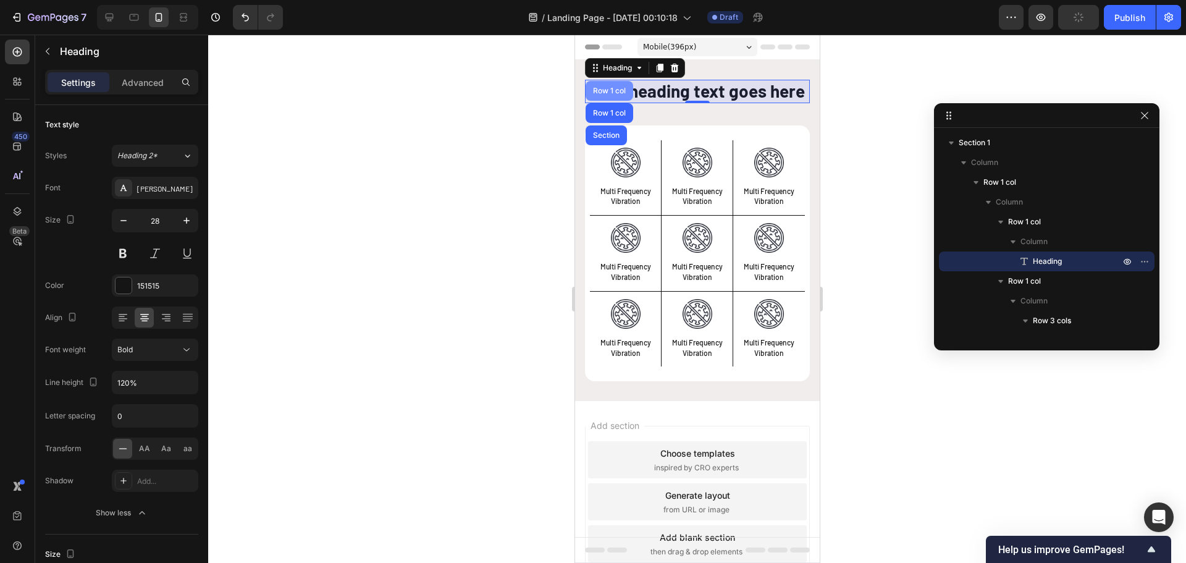
click at [617, 93] on div "Row 1 col" at bounding box center [609, 90] width 38 height 7
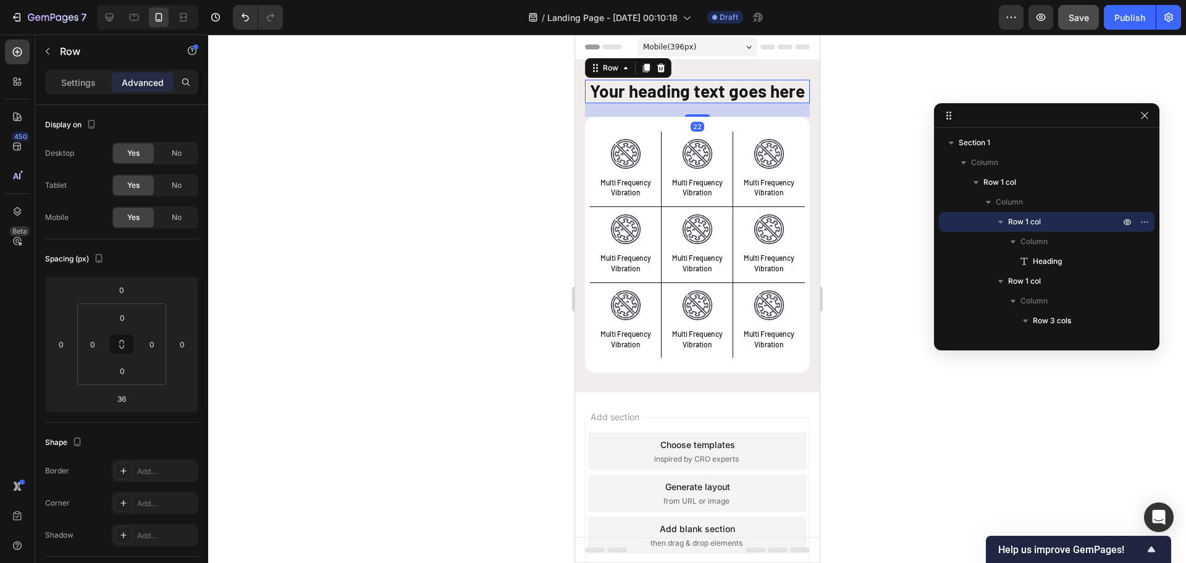
drag, startPoint x: 701, startPoint y: 144, endPoint x: 705, endPoint y: 136, distance: 9.4
click at [705, 103] on div "22" at bounding box center [696, 103] width 225 height 0
type input "22"
click at [790, 392] on div "Your heading text goes here Heading Row 22 Image Multi Frequency Vibration Text…" at bounding box center [696, 226] width 245 height 332
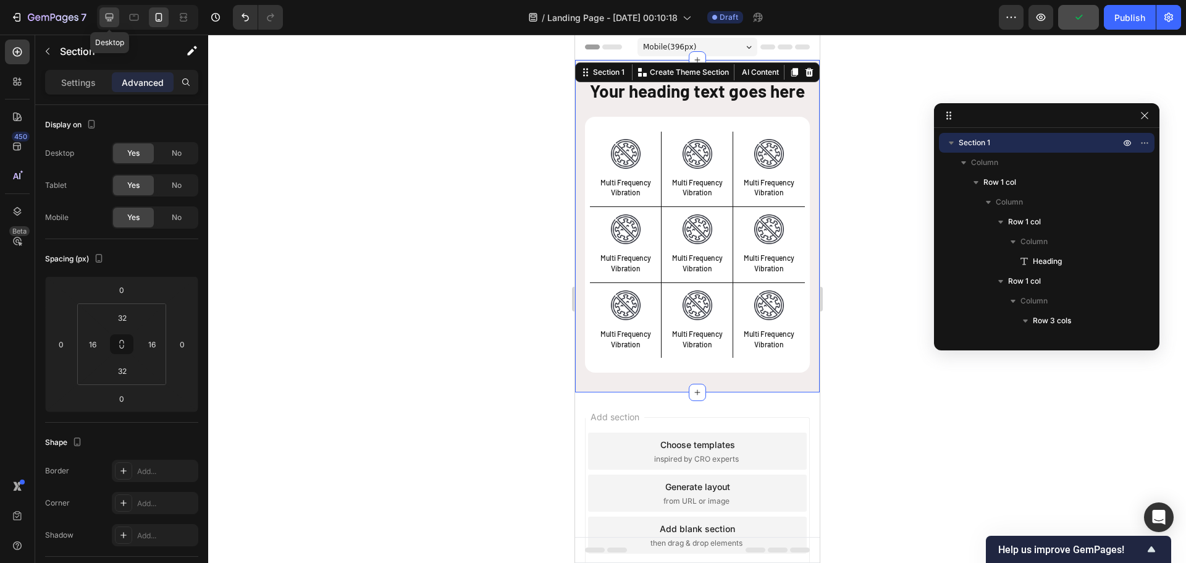
click at [109, 15] on icon at bounding box center [109, 17] width 12 height 12
type input "0"
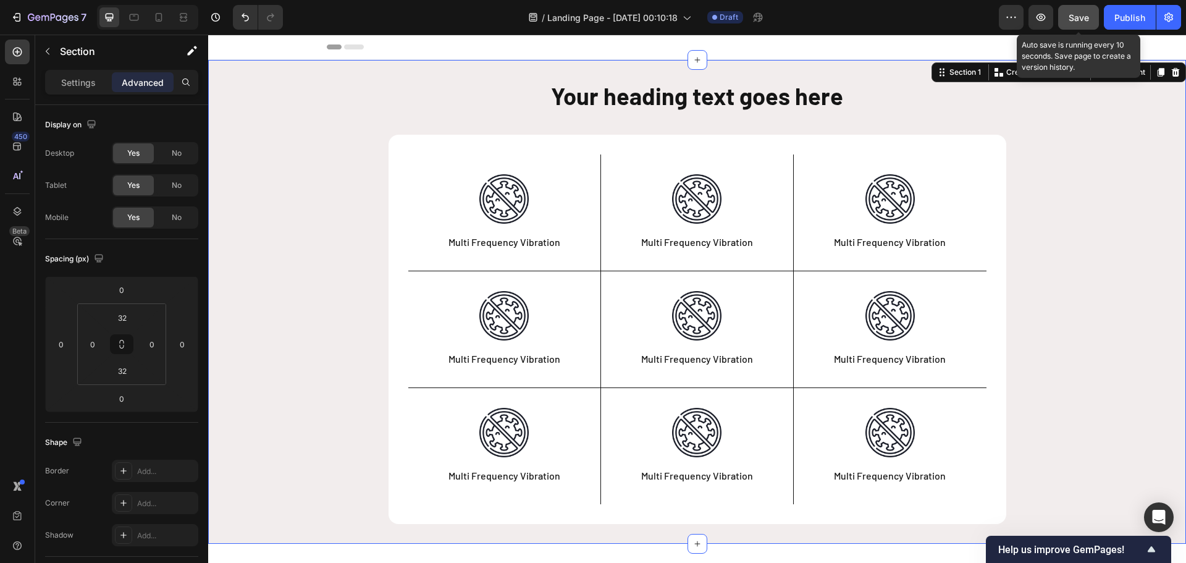
click at [1088, 12] on span "Save" at bounding box center [1078, 17] width 20 height 10
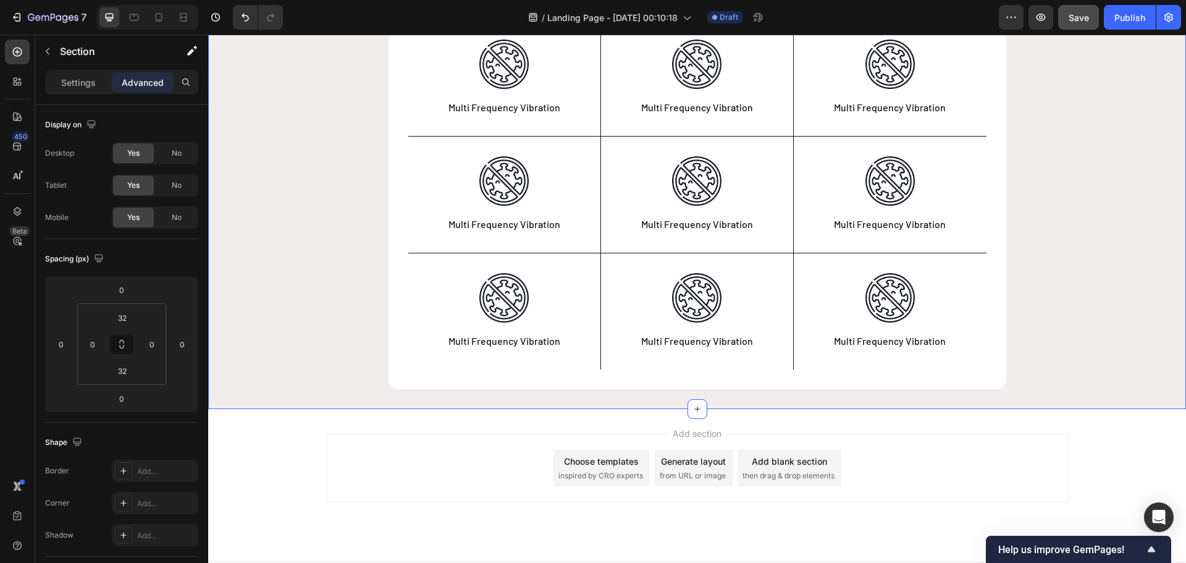
scroll to position [159, 0]
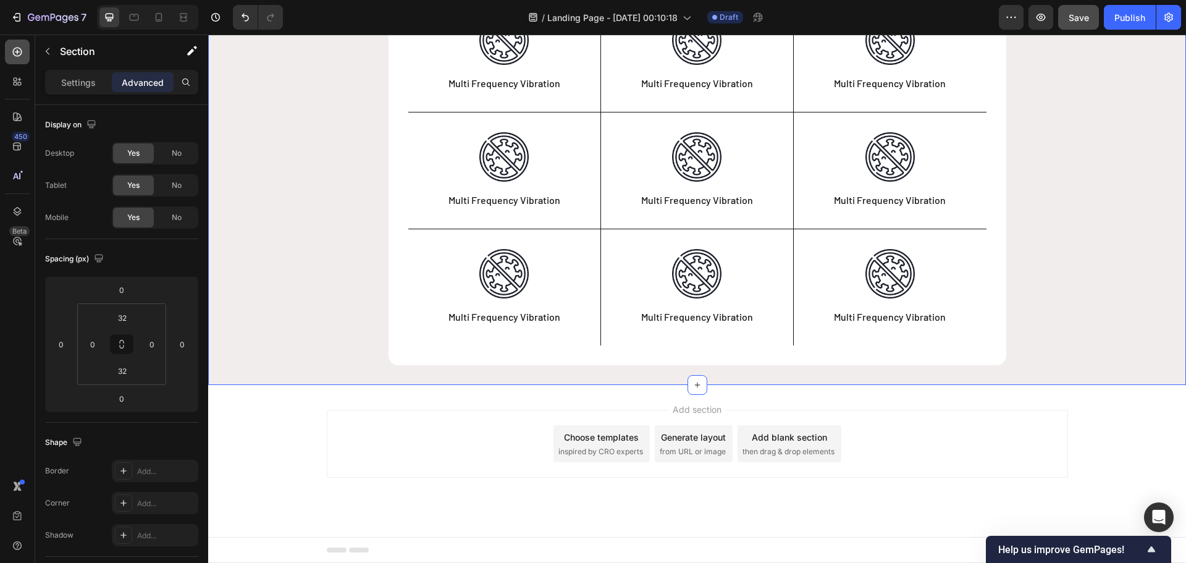
click at [19, 58] on div at bounding box center [17, 52] width 25 height 25
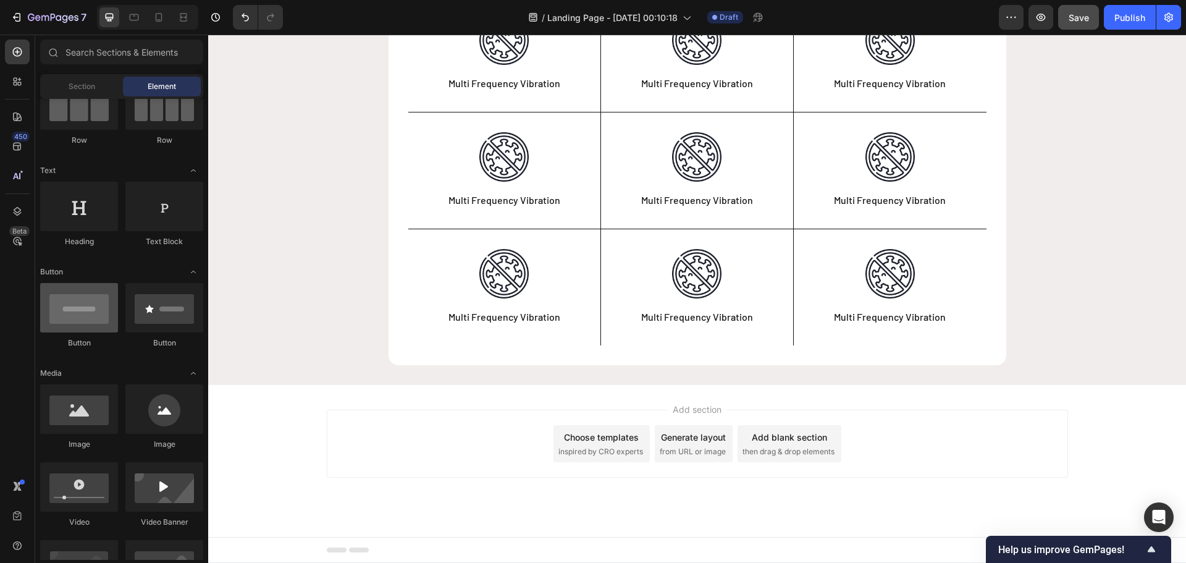
scroll to position [0, 0]
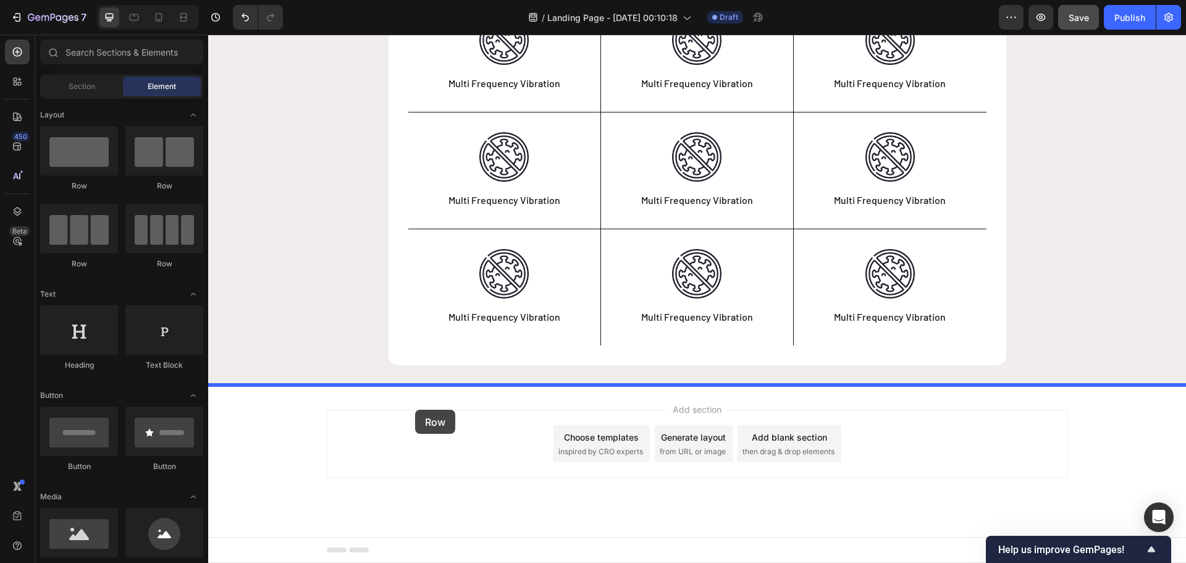
drag, startPoint x: 298, startPoint y: 186, endPoint x: 415, endPoint y: 409, distance: 251.9
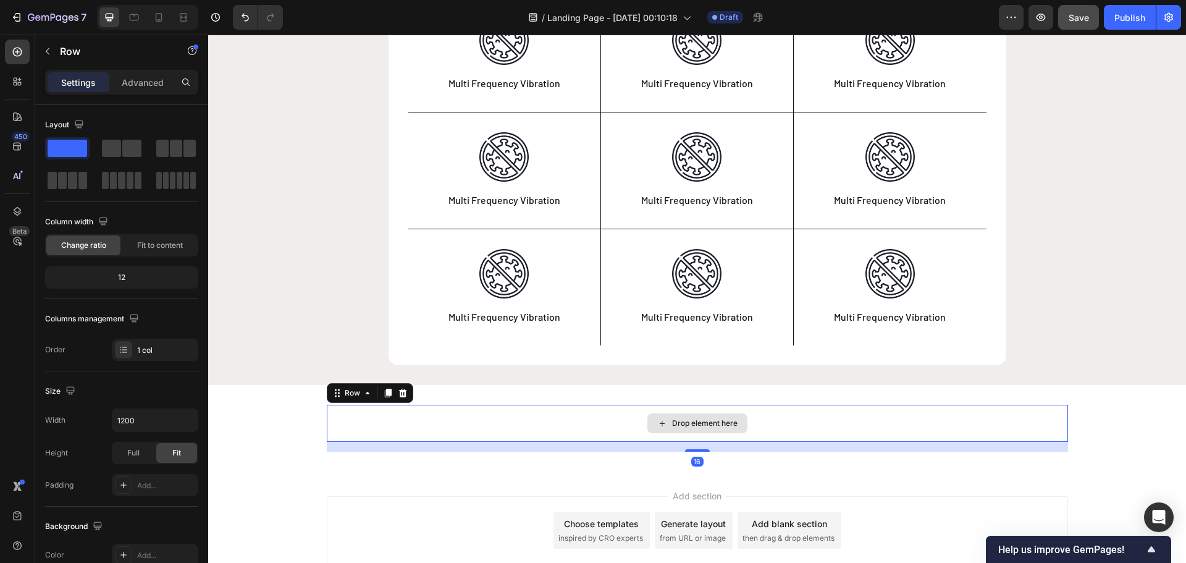
scroll to position [97, 0]
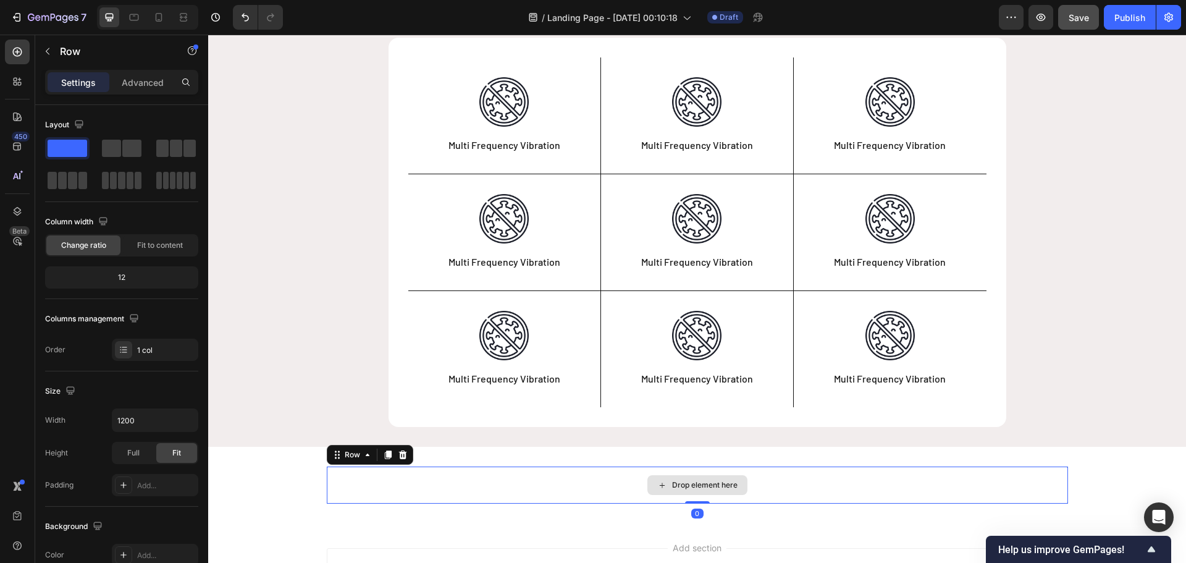
drag, startPoint x: 700, startPoint y: 513, endPoint x: 701, endPoint y: 498, distance: 14.3
click at [701, 498] on div "Drop element here Row 0" at bounding box center [697, 484] width 741 height 37
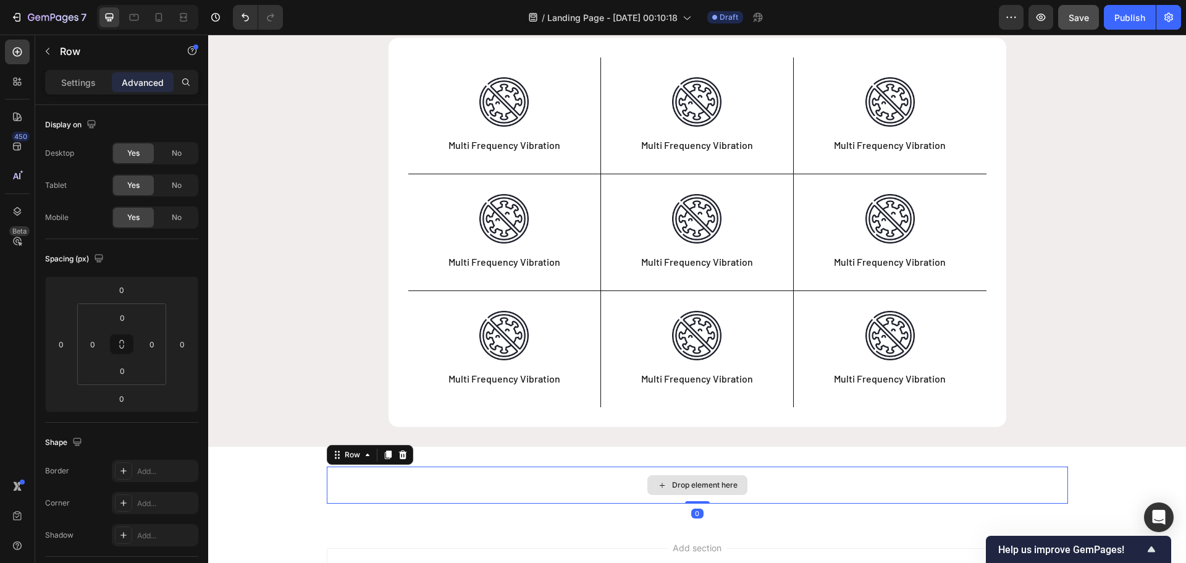
click at [856, 479] on div "Drop element here" at bounding box center [697, 484] width 741 height 37
click at [67, 79] on p "Settings" at bounding box center [78, 82] width 35 height 13
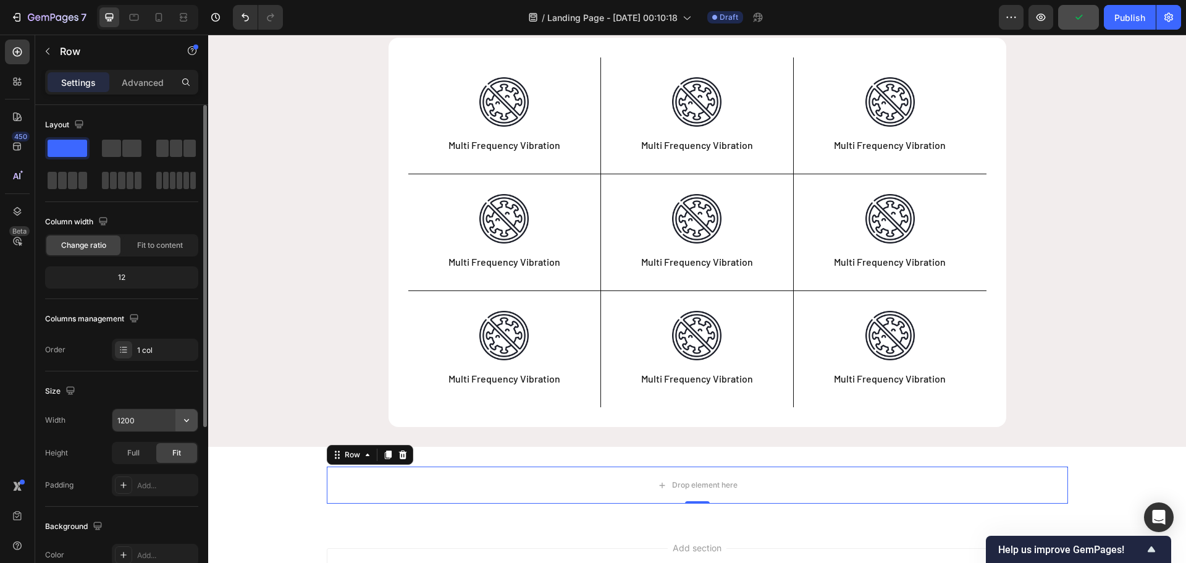
click at [188, 419] on icon "button" at bounding box center [186, 420] width 5 height 3
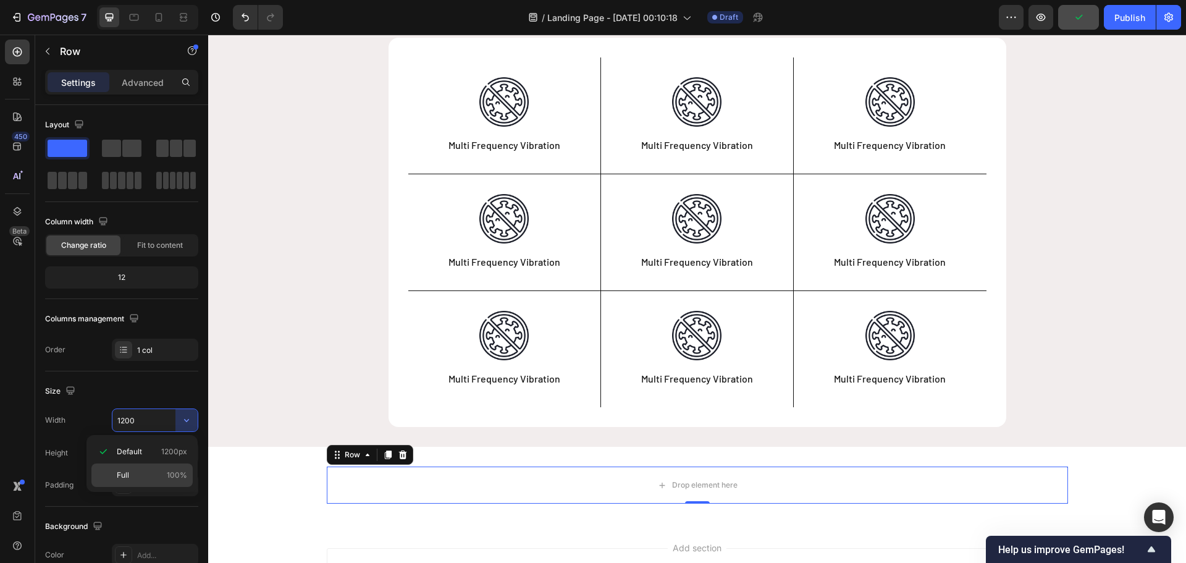
click at [153, 474] on p "Full 100%" at bounding box center [152, 474] width 70 height 11
type input "100%"
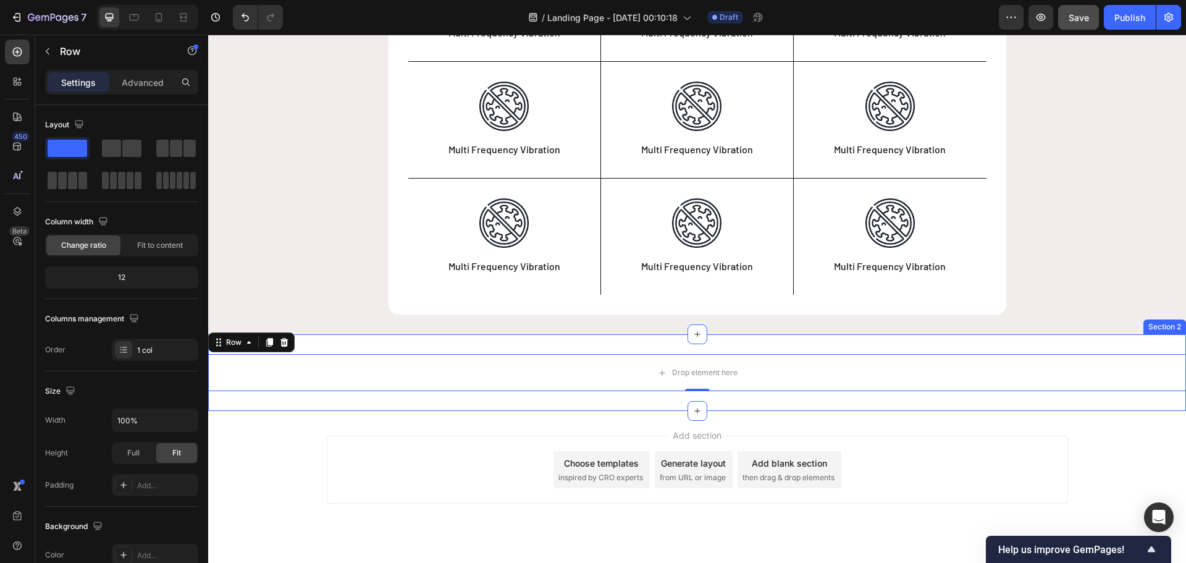
scroll to position [235, 0]
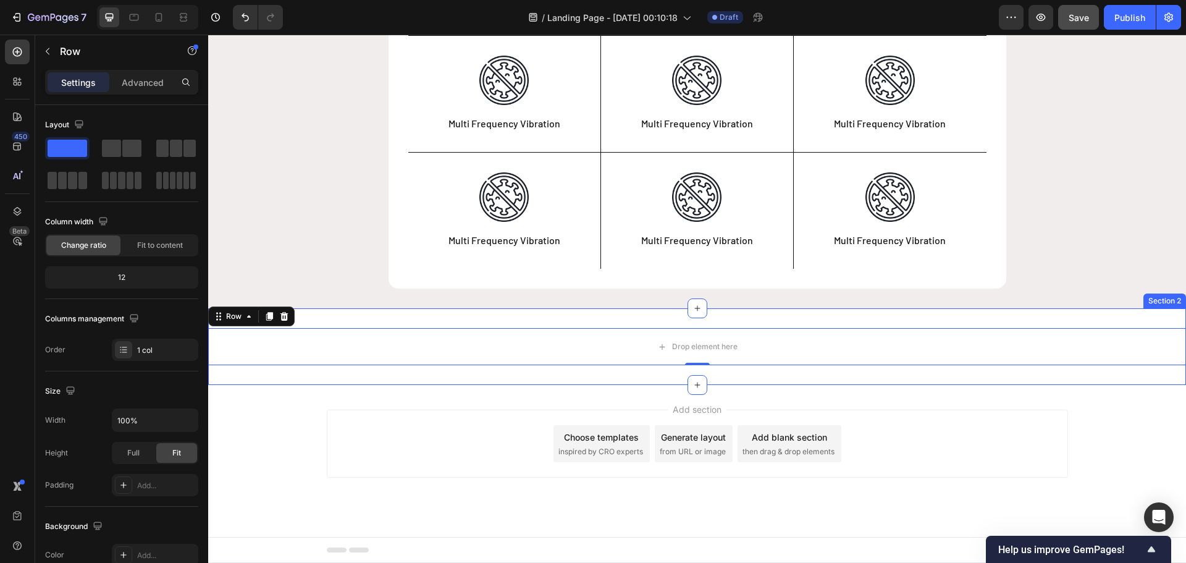
click at [918, 373] on div "Drop element here Row 0 Section 2" at bounding box center [696, 346] width 977 height 77
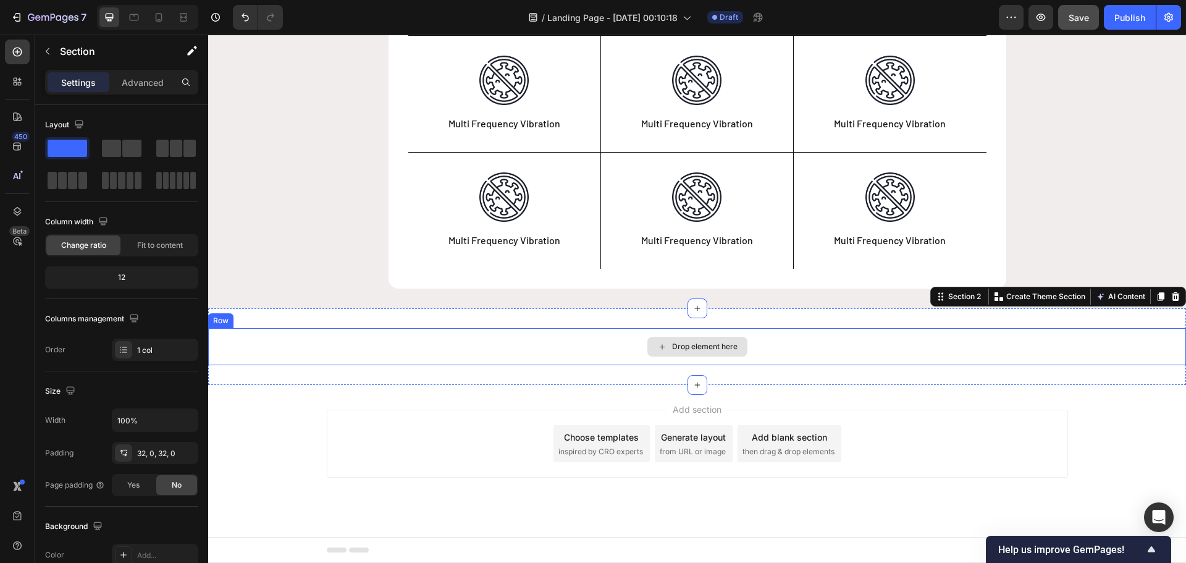
click at [919, 349] on div "Drop element here" at bounding box center [696, 346] width 977 height 37
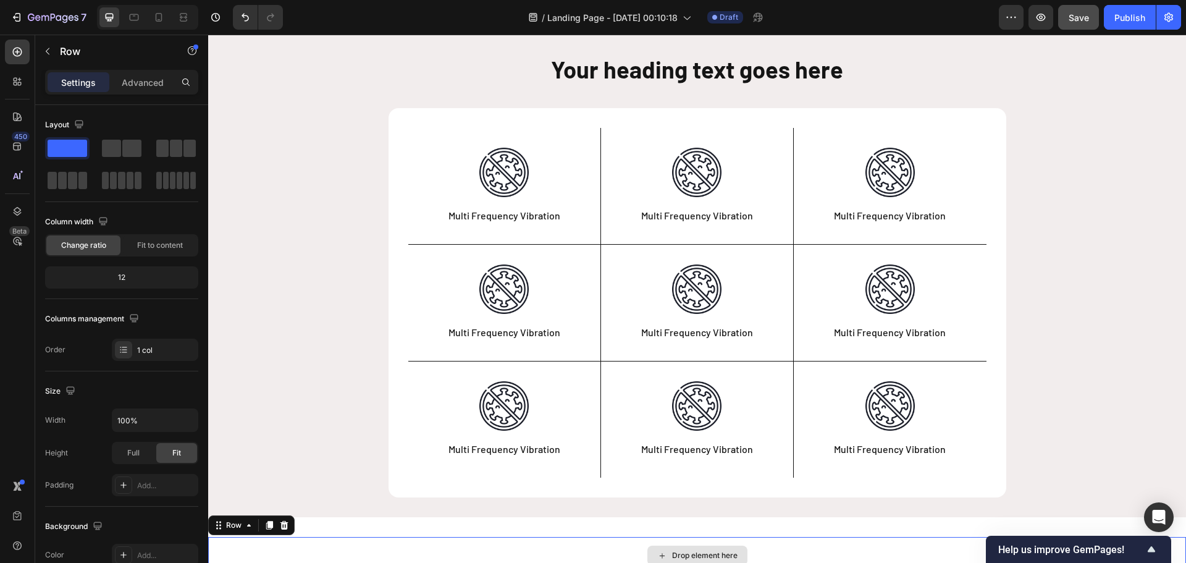
scroll to position [0, 0]
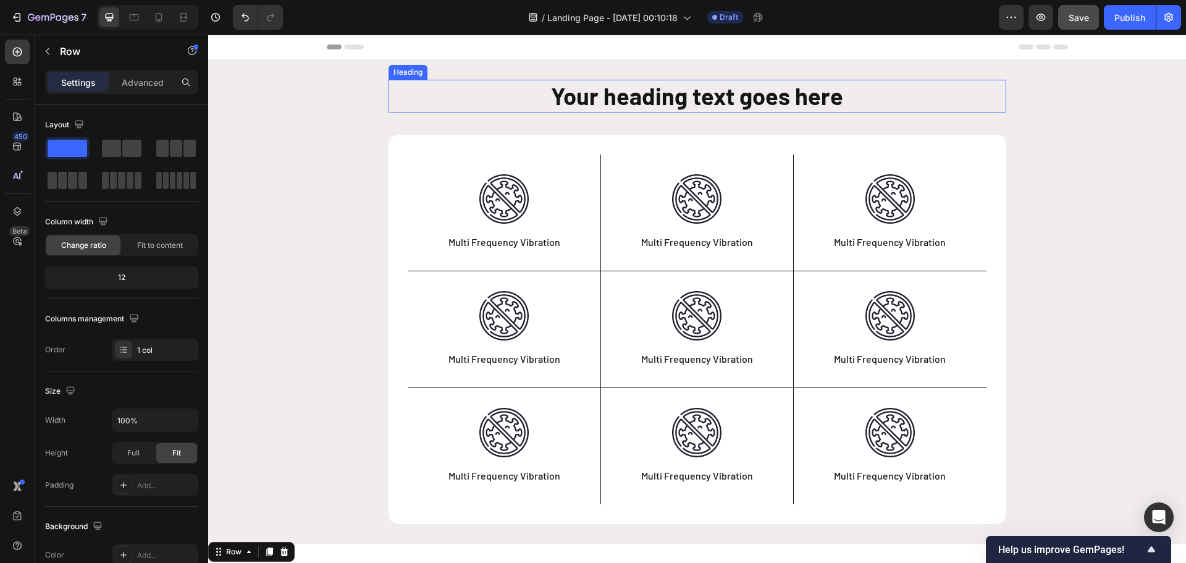
click at [866, 94] on h2 "Your heading text goes here" at bounding box center [696, 96] width 617 height 33
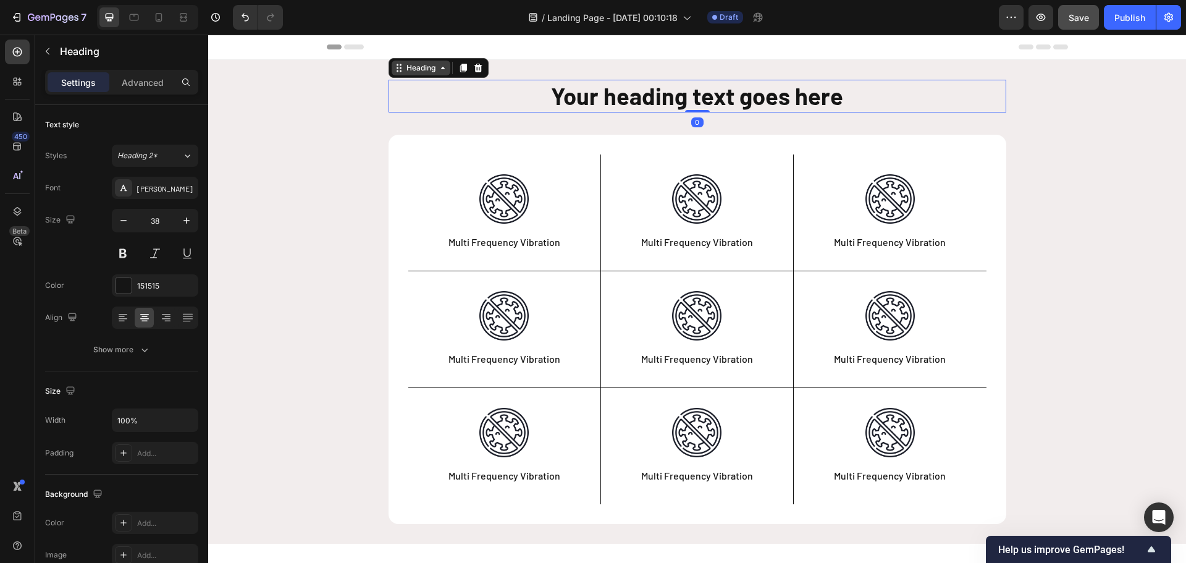
click at [416, 70] on div "Heading" at bounding box center [421, 67] width 34 height 11
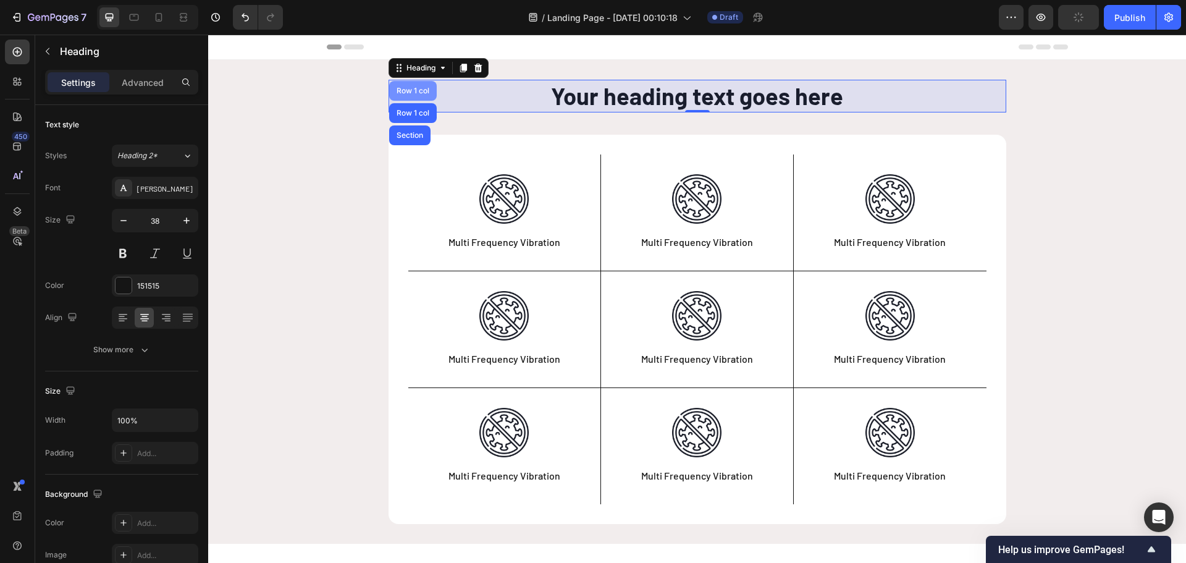
click at [409, 89] on div "Row 1 col" at bounding box center [413, 90] width 38 height 7
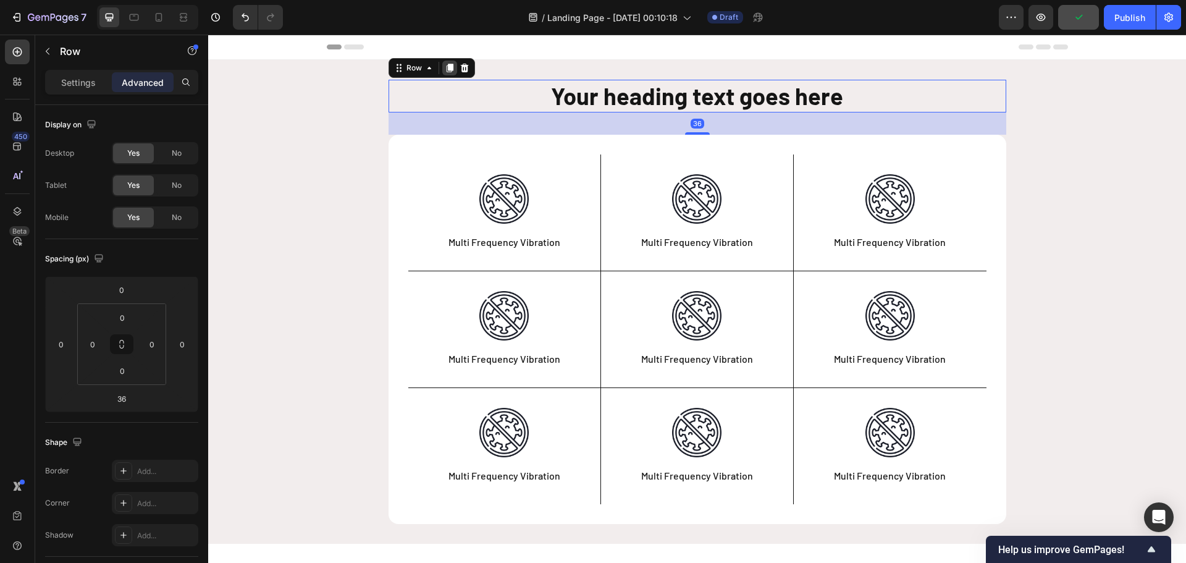
click at [446, 67] on icon at bounding box center [449, 68] width 7 height 9
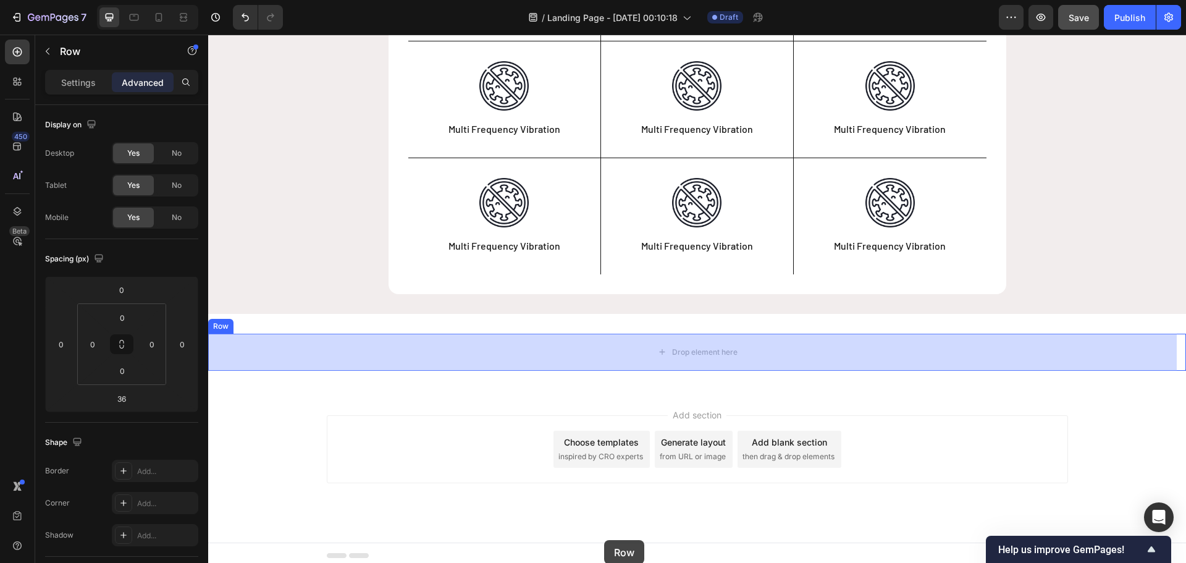
scroll to position [291, 0]
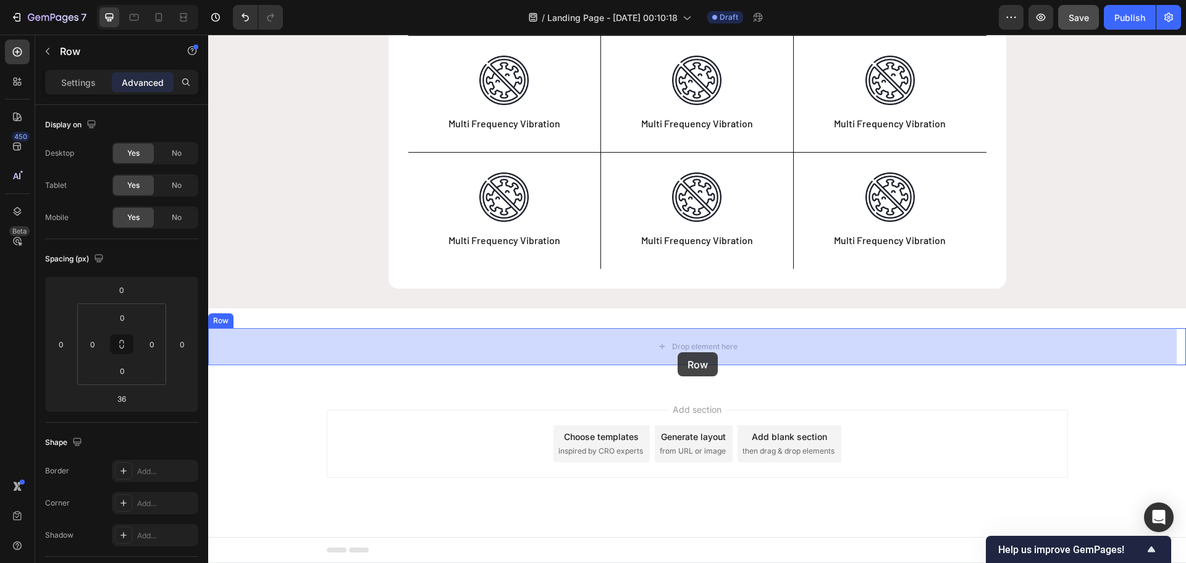
drag, startPoint x: 394, startPoint y: 124, endPoint x: 677, endPoint y: 352, distance: 363.6
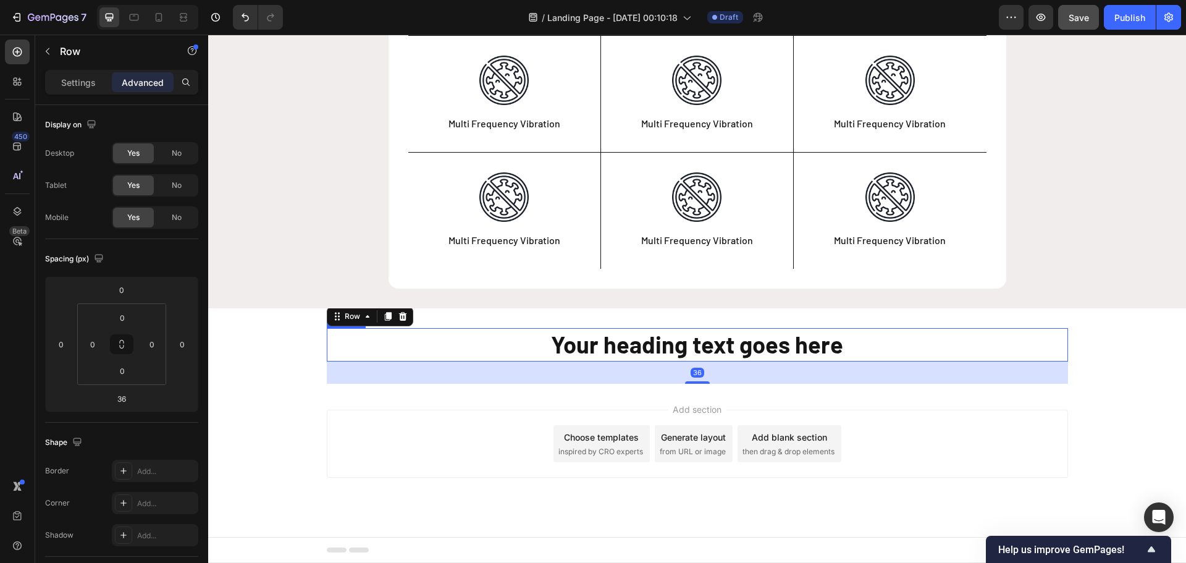
scroll to position [235, 0]
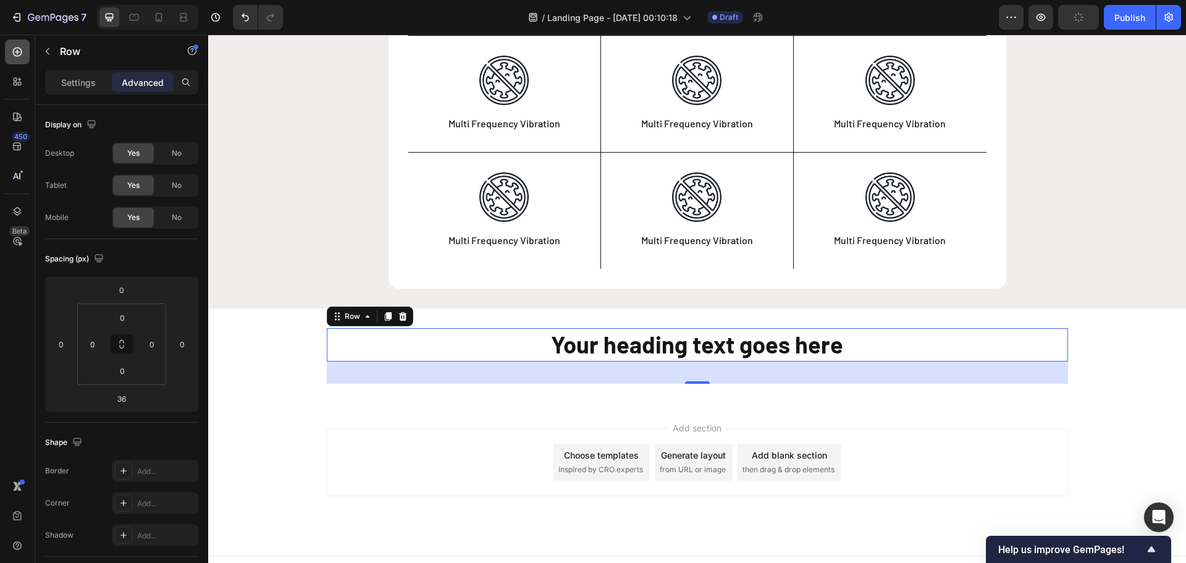
click at [13, 51] on icon at bounding box center [17, 52] width 9 height 9
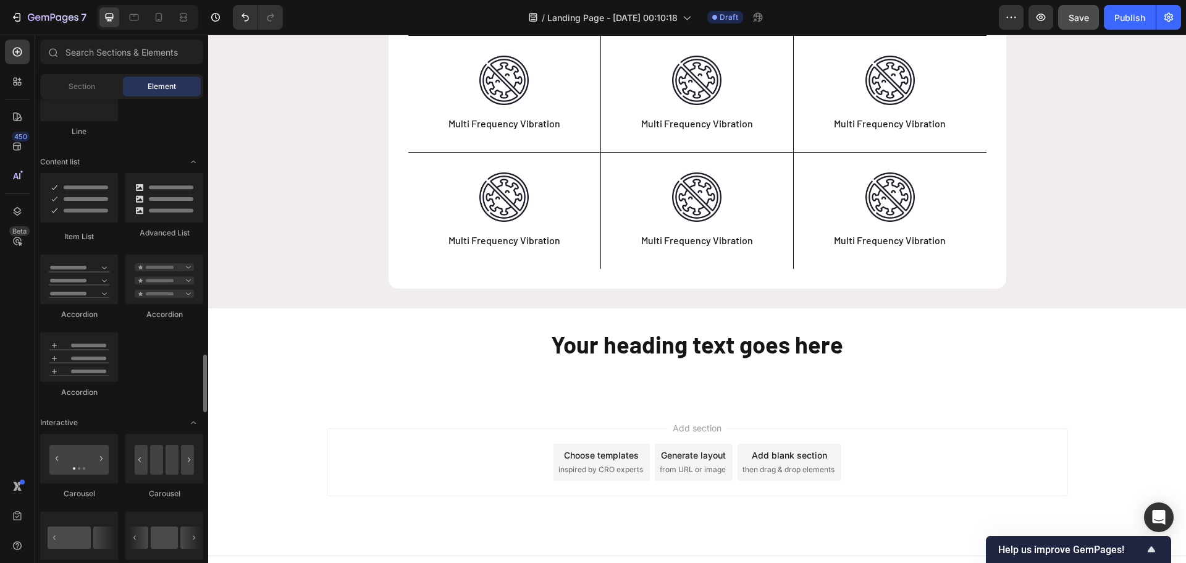
scroll to position [1111, 0]
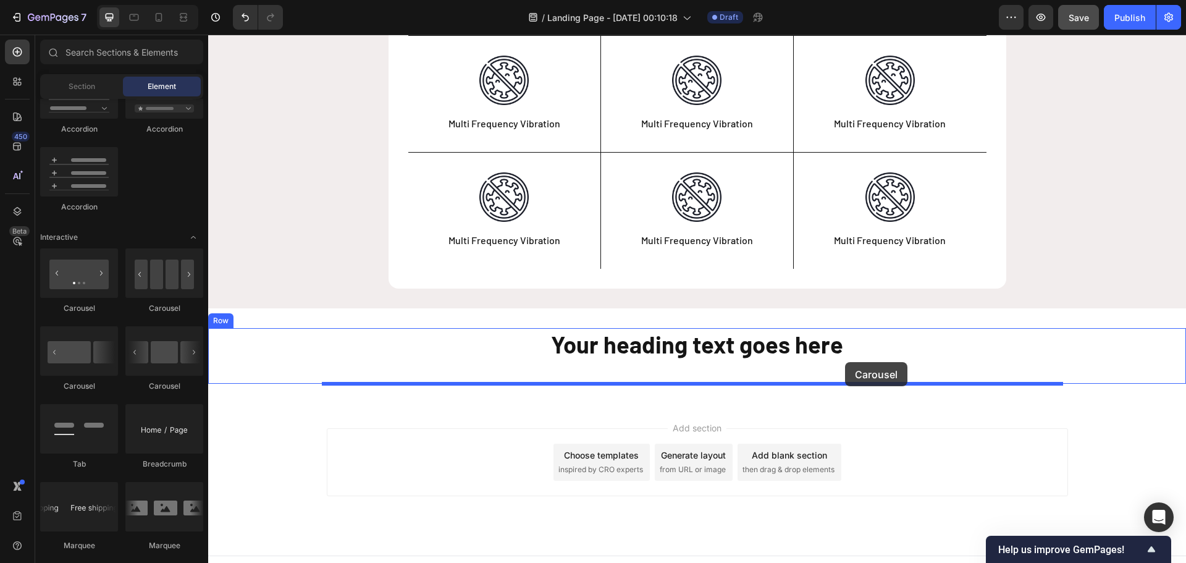
drag, startPoint x: 374, startPoint y: 311, endPoint x: 845, endPoint y: 362, distance: 473.3
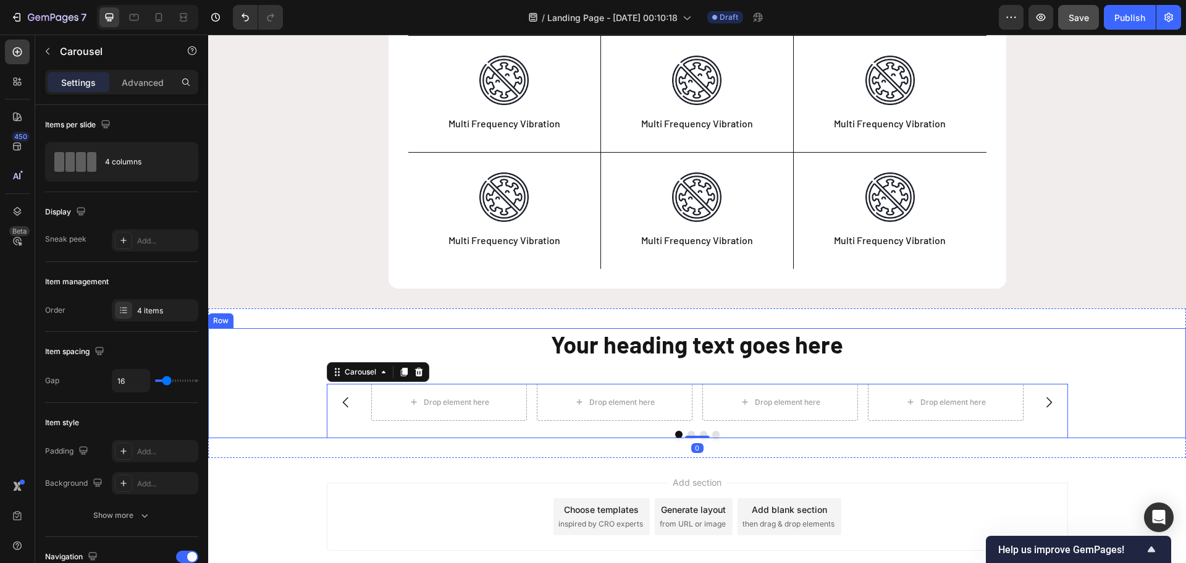
click at [297, 391] on div "Drop element here Drop element here Drop element here Drop element here Carouse…" at bounding box center [696, 410] width 977 height 54
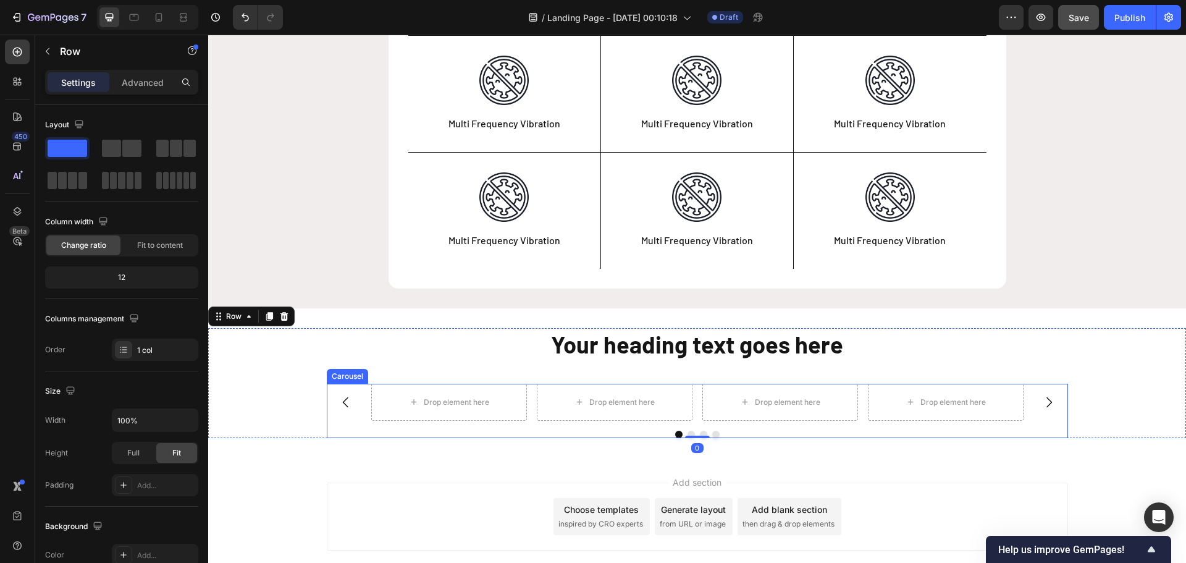
click at [361, 416] on div "Drop element here Drop element here Drop element here Drop element here" at bounding box center [697, 401] width 741 height 37
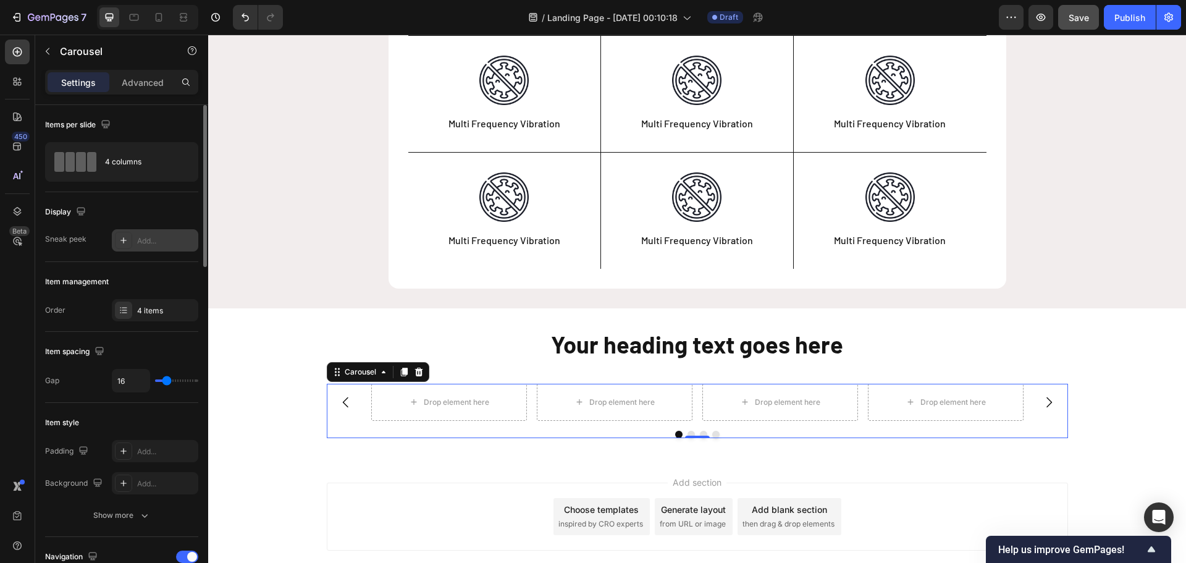
click at [137, 238] on div "Add..." at bounding box center [166, 240] width 58 height 11
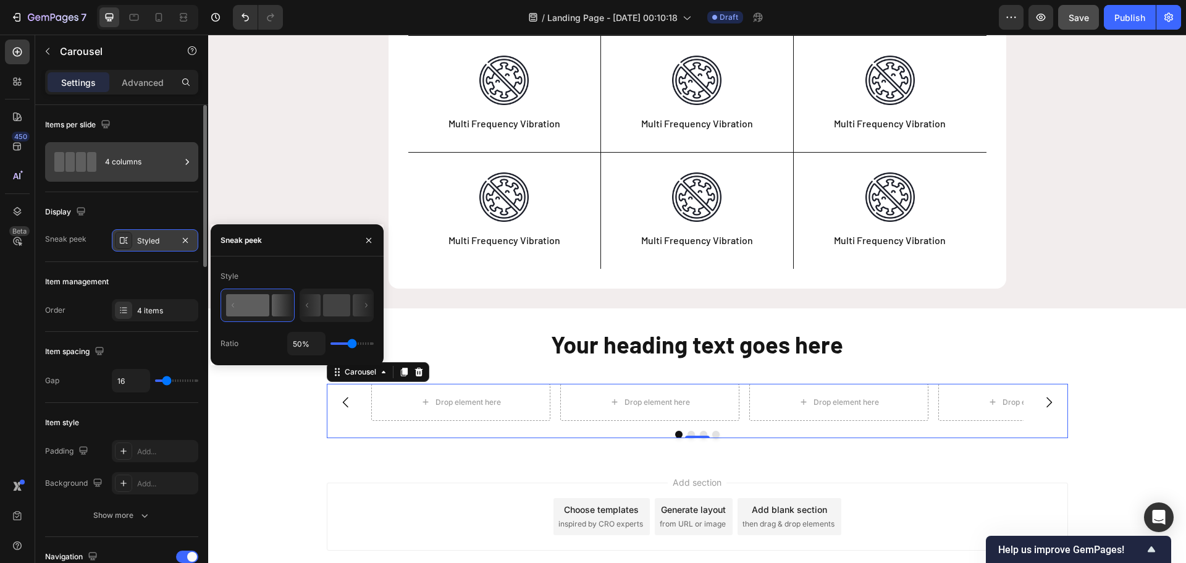
click at [123, 157] on div "4 columns" at bounding box center [142, 162] width 75 height 28
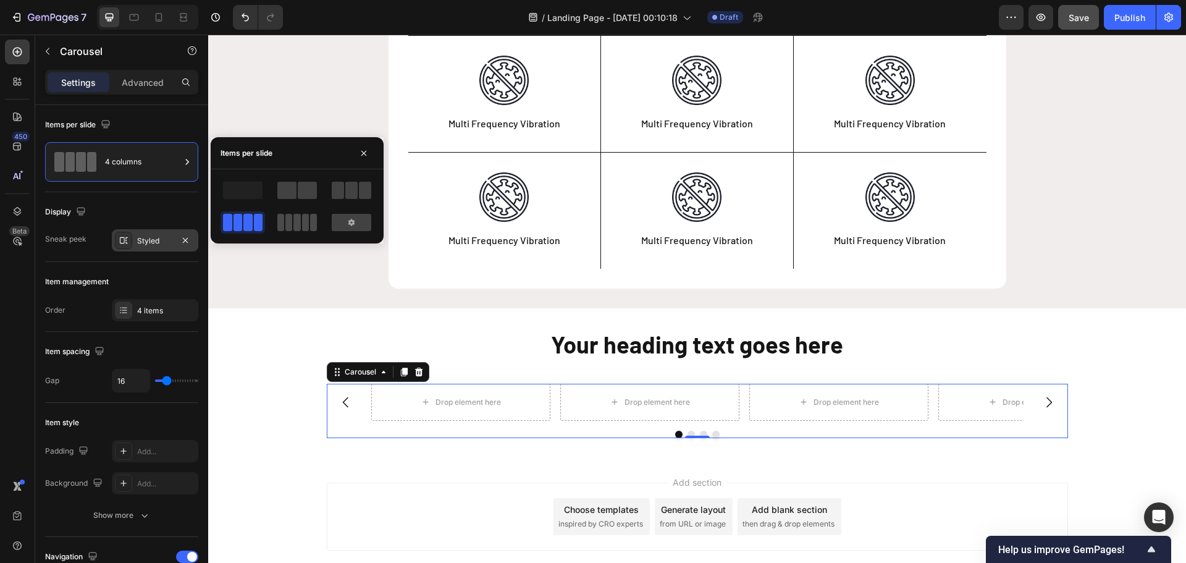
click at [308, 222] on span at bounding box center [305, 222] width 7 height 17
click at [101, 184] on div "Items per slide 5 columns" at bounding box center [121, 148] width 153 height 87
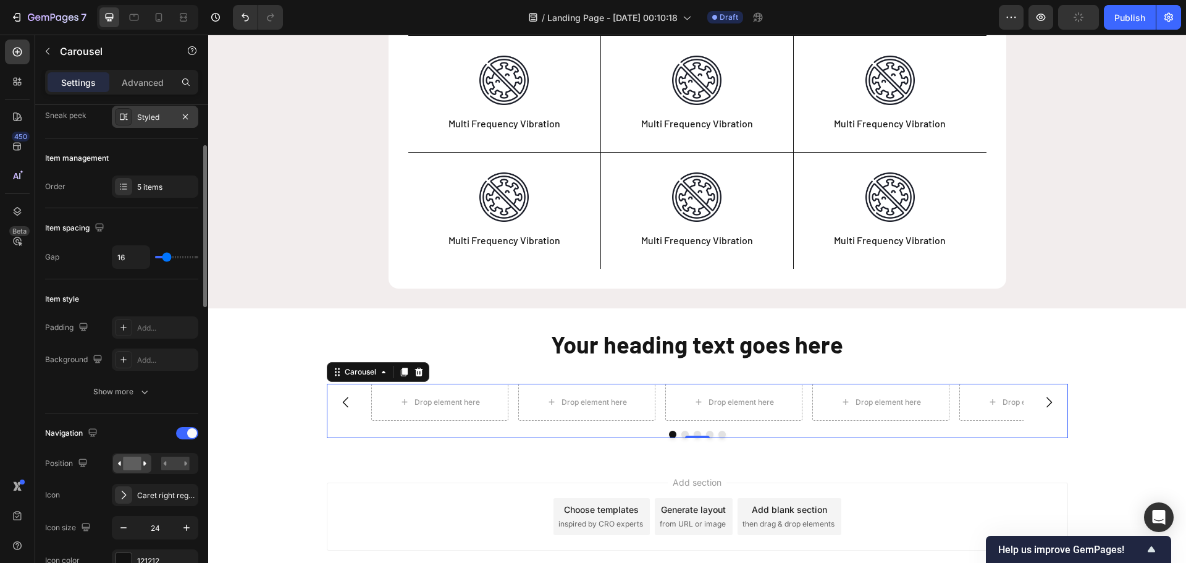
scroll to position [0, 0]
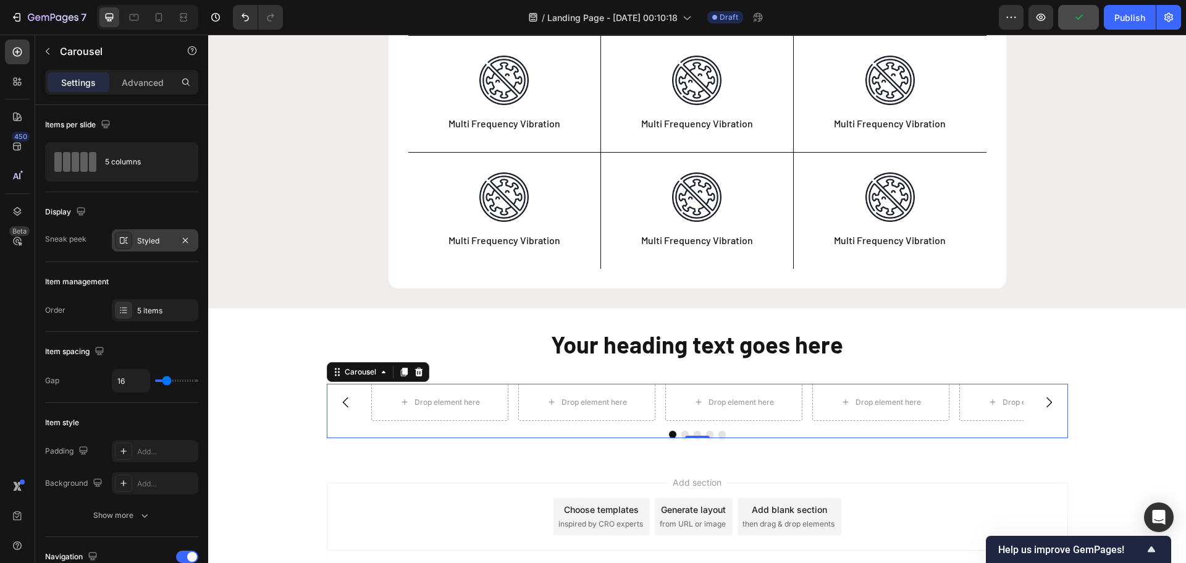
click at [136, 243] on div "Styled" at bounding box center [155, 240] width 86 height 22
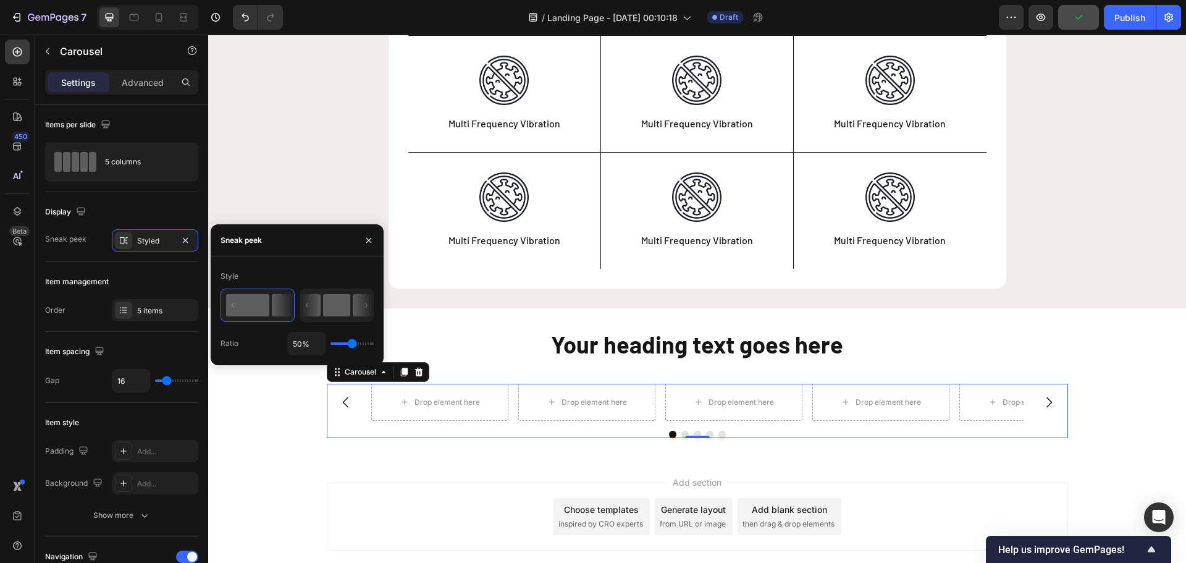
click at [343, 301] on rect at bounding box center [336, 305] width 27 height 22
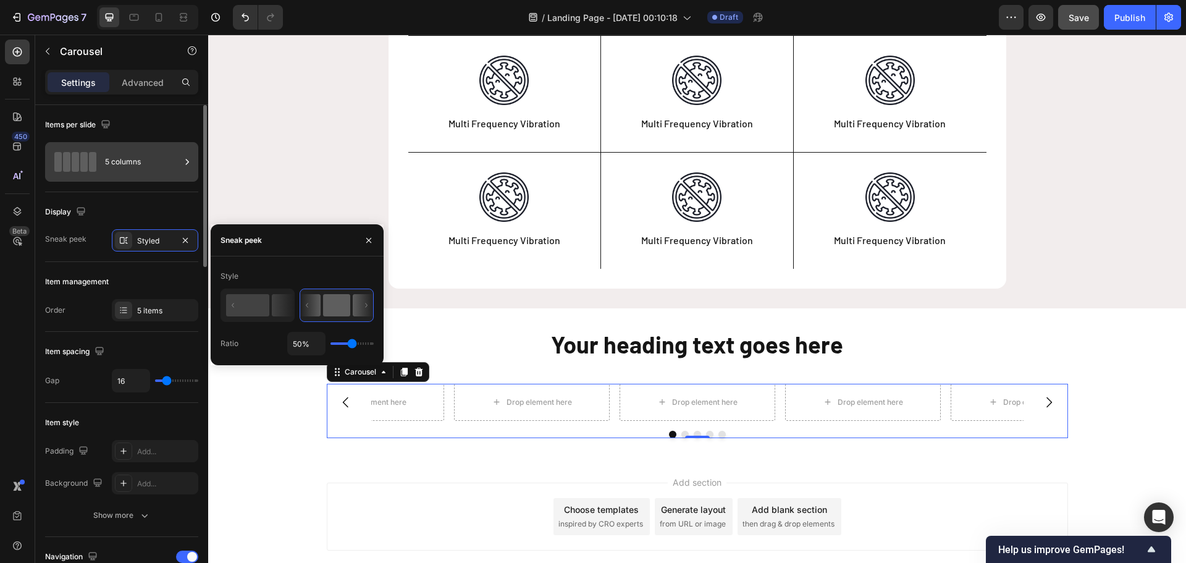
click at [119, 167] on div "5 columns" at bounding box center [142, 162] width 75 height 28
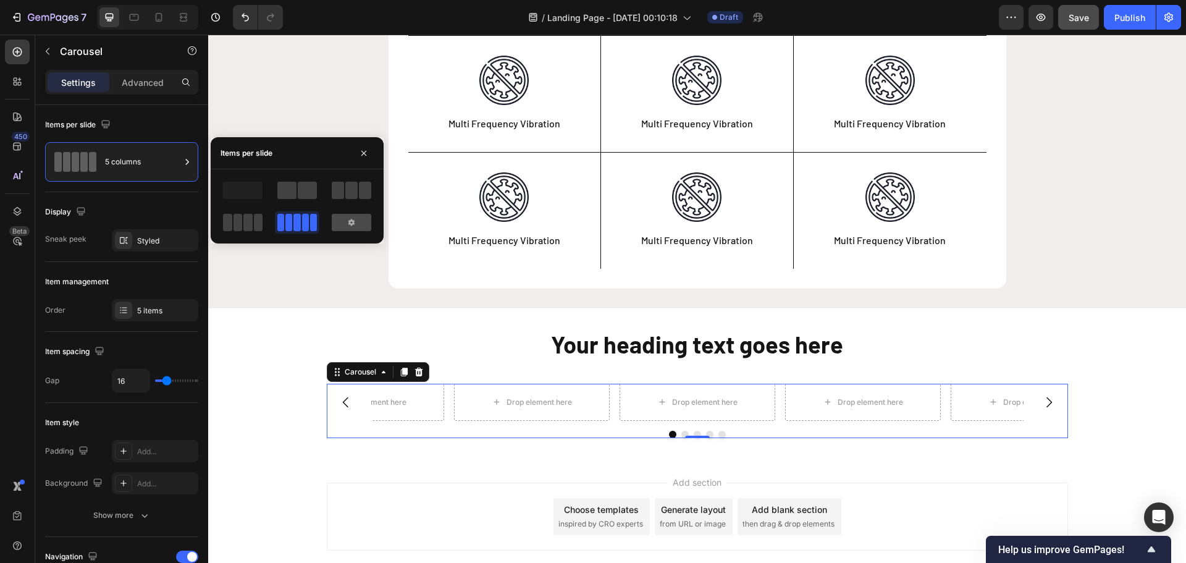
click at [358, 218] on div at bounding box center [352, 222] width 40 height 17
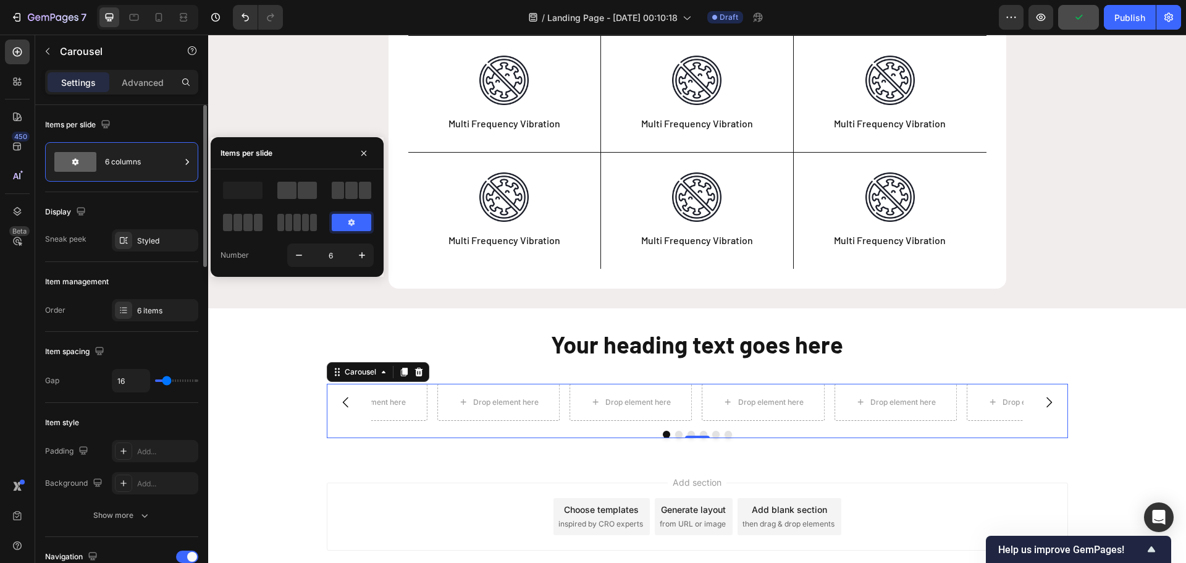
click at [91, 190] on div "Items per slide 6 columns" at bounding box center [121, 148] width 153 height 87
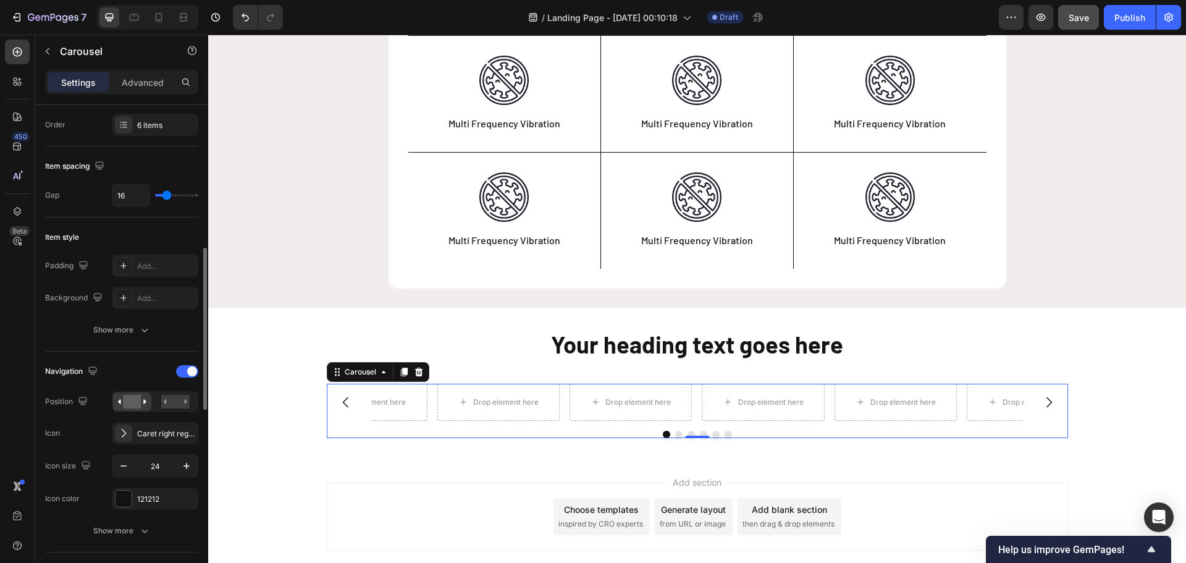
scroll to position [309, 0]
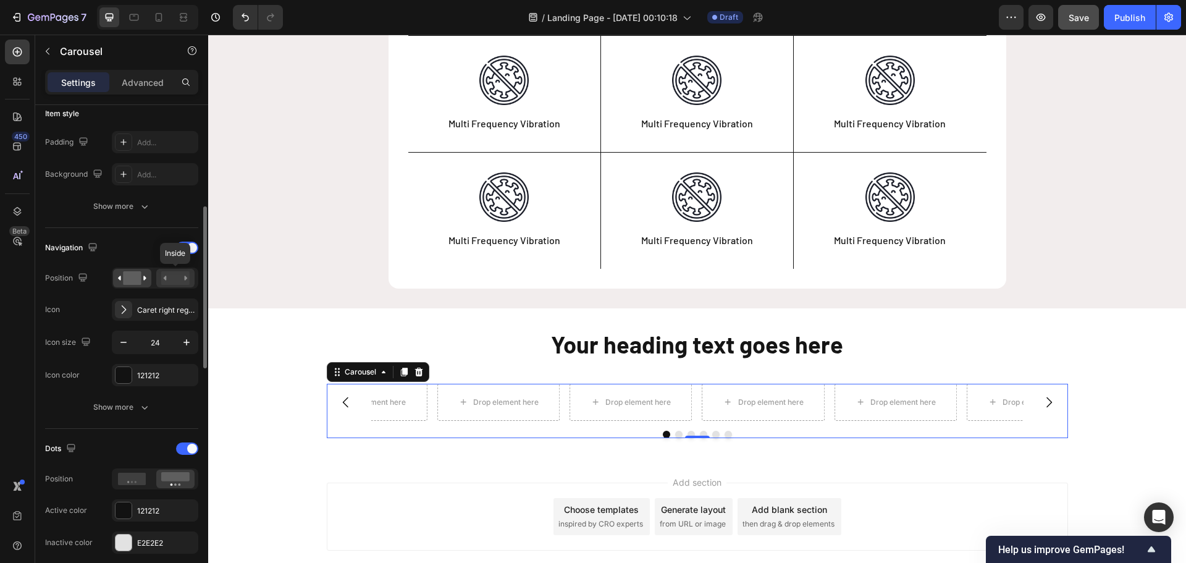
click at [177, 280] on rect at bounding box center [175, 278] width 28 height 14
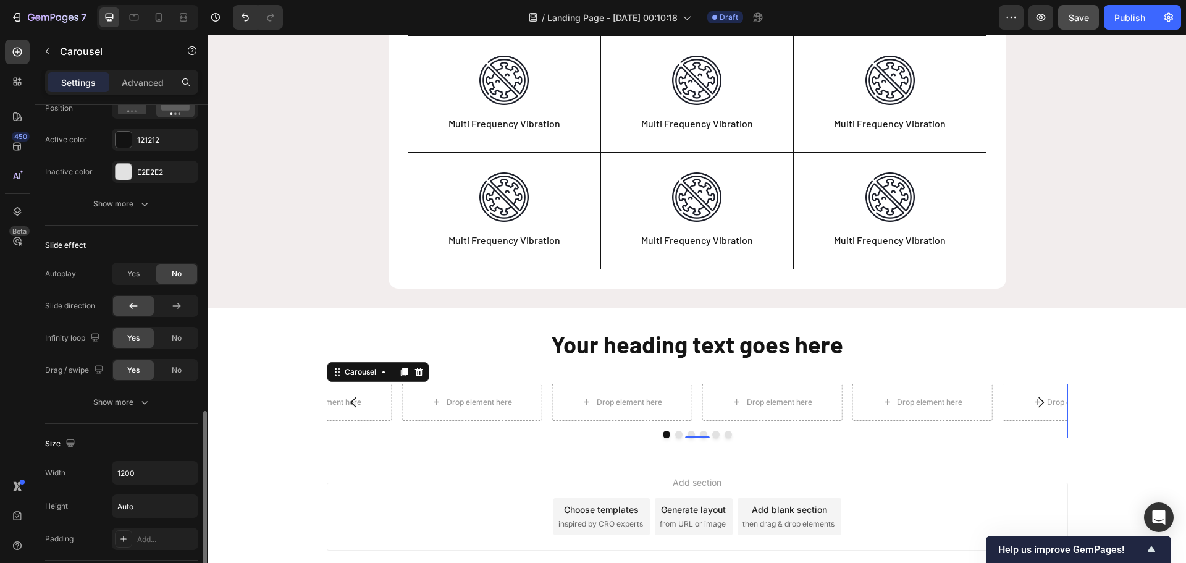
scroll to position [741, 0]
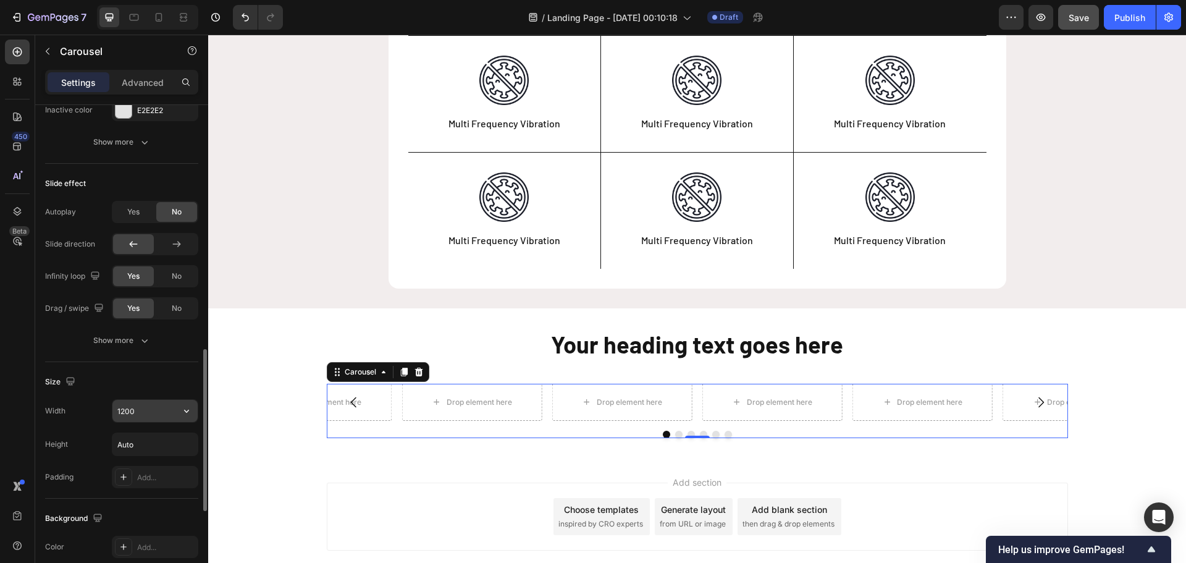
click at [188, 406] on icon "button" at bounding box center [186, 410] width 12 height 12
click at [175, 461] on span "100%" at bounding box center [177, 465] width 20 height 11
type input "100%"
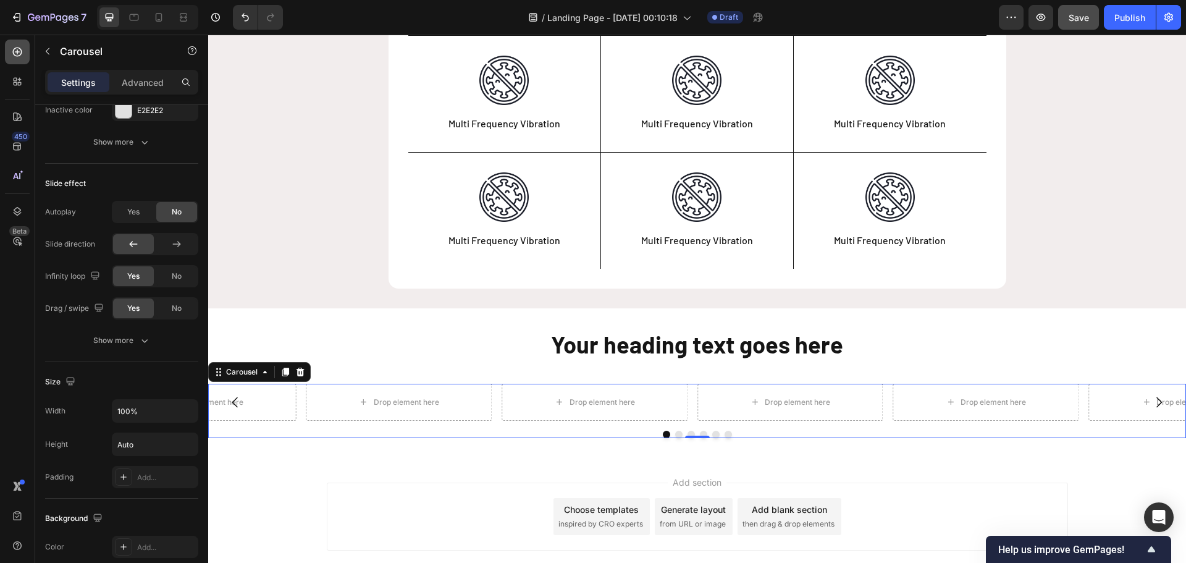
click at [24, 52] on div at bounding box center [17, 52] width 25 height 25
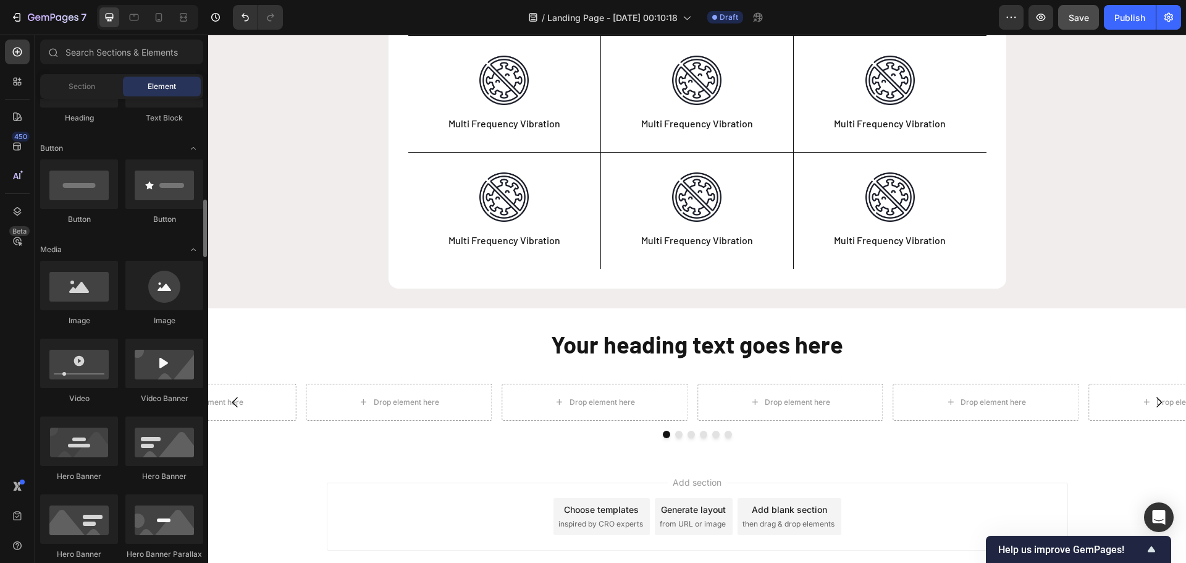
scroll to position [309, 0]
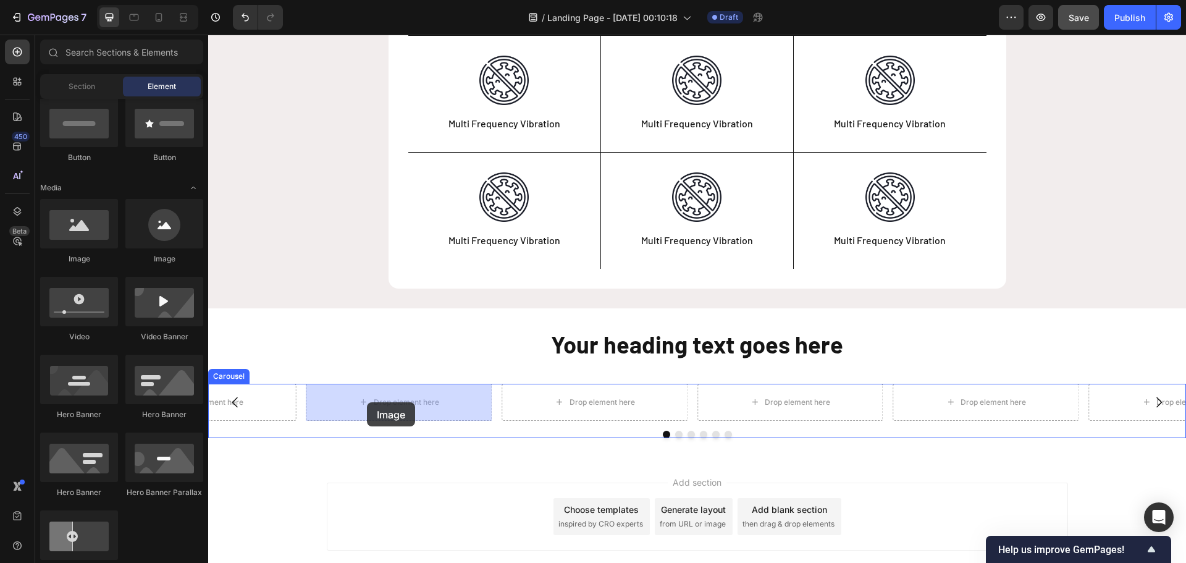
drag, startPoint x: 293, startPoint y: 266, endPoint x: 367, endPoint y: 402, distance: 154.4
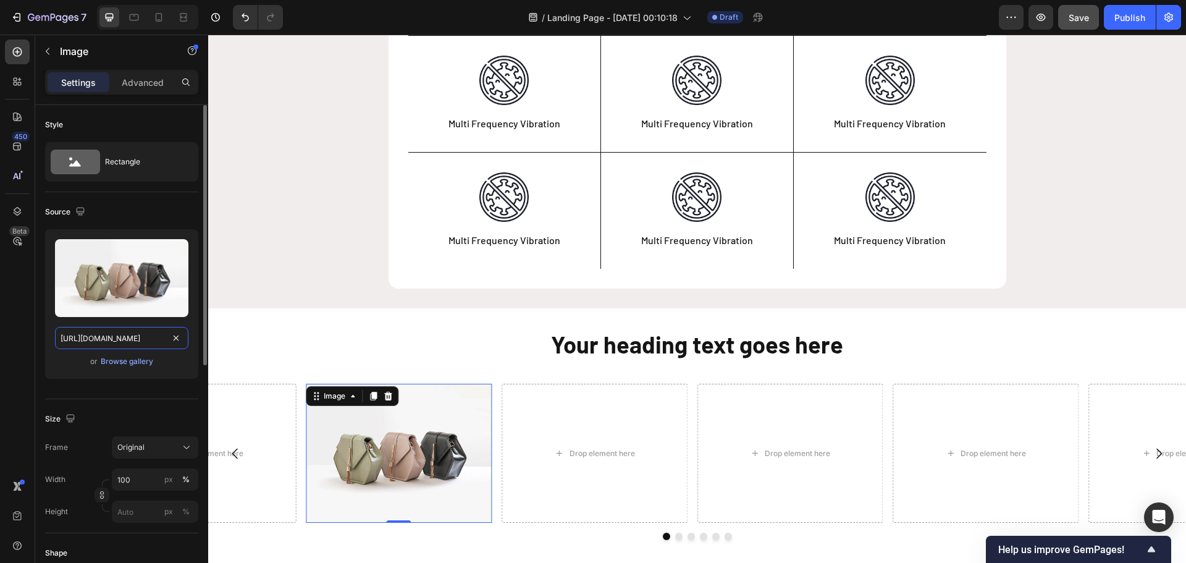
click at [132, 336] on input "https://cdn.shopify.com/s/files/1/2005/9307/files/image_demo.jpg" at bounding box center [121, 338] width 133 height 22
paste input "0598/2070/3827/files/step_activity_2.webp?v=1723037745"
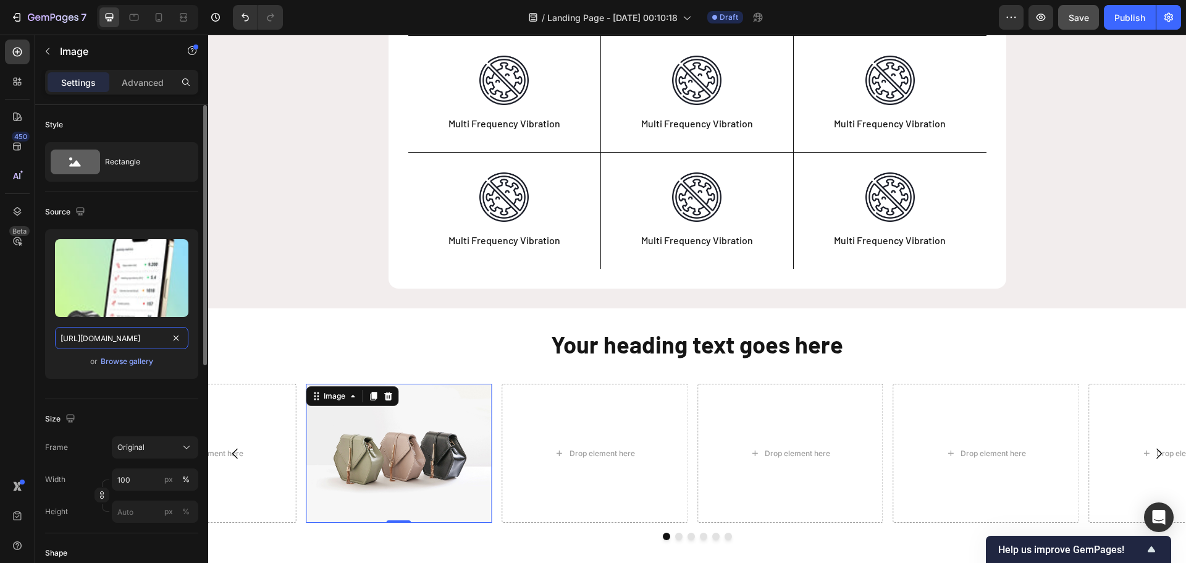
scroll to position [0, 220]
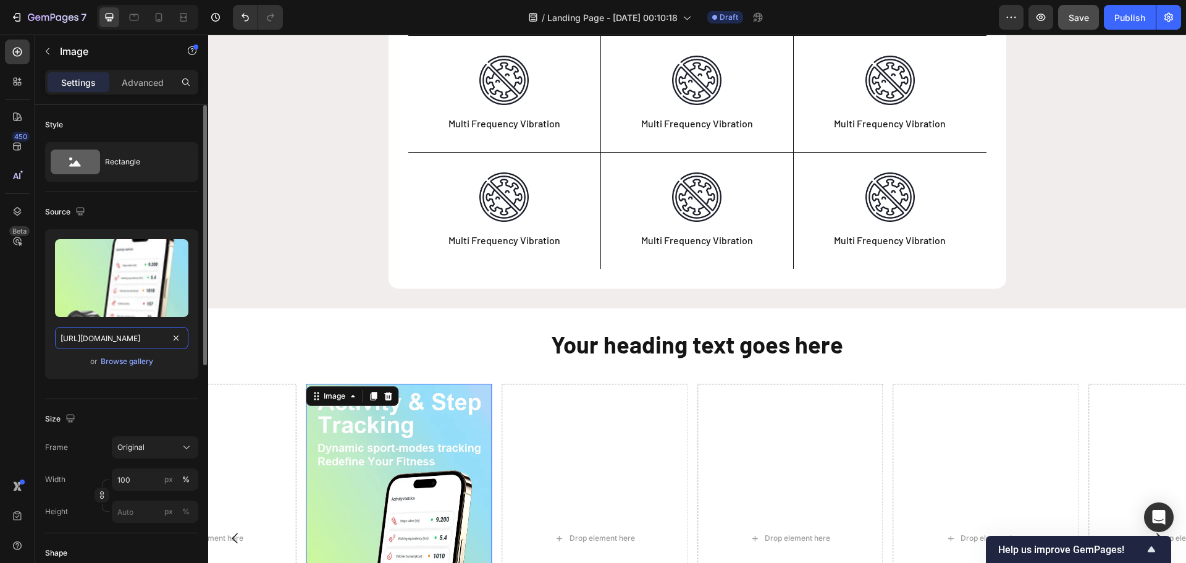
type input "https://cdn.shopify.com/s/files/1/0598/2070/3827/files/step_activity_2.webp?v=1…"
click at [62, 358] on div "or Browse gallery" at bounding box center [121, 361] width 133 height 15
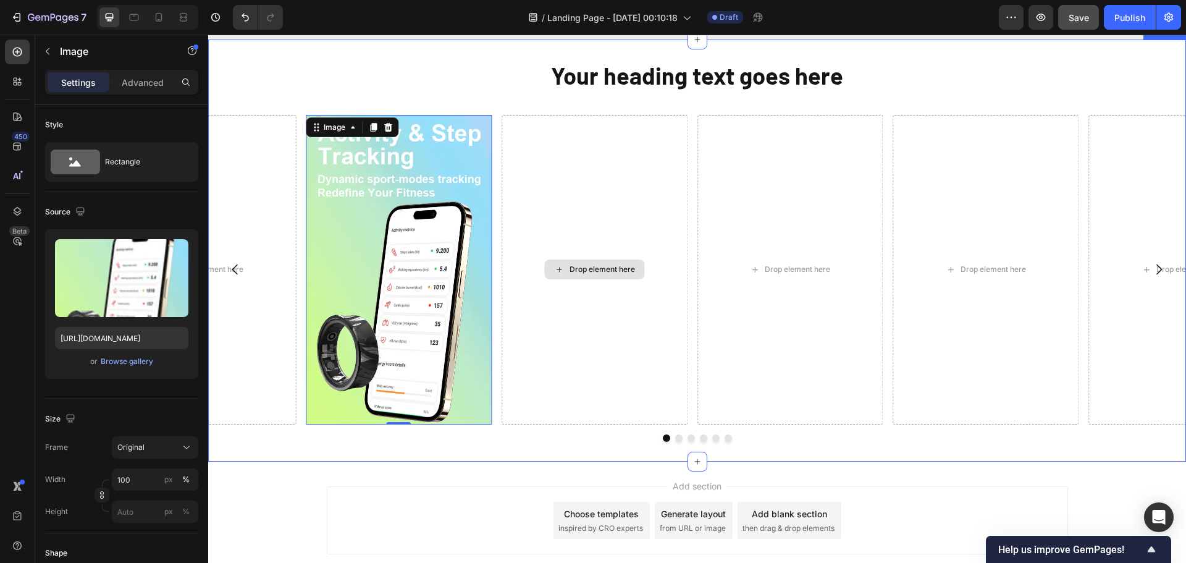
scroll to position [482, 0]
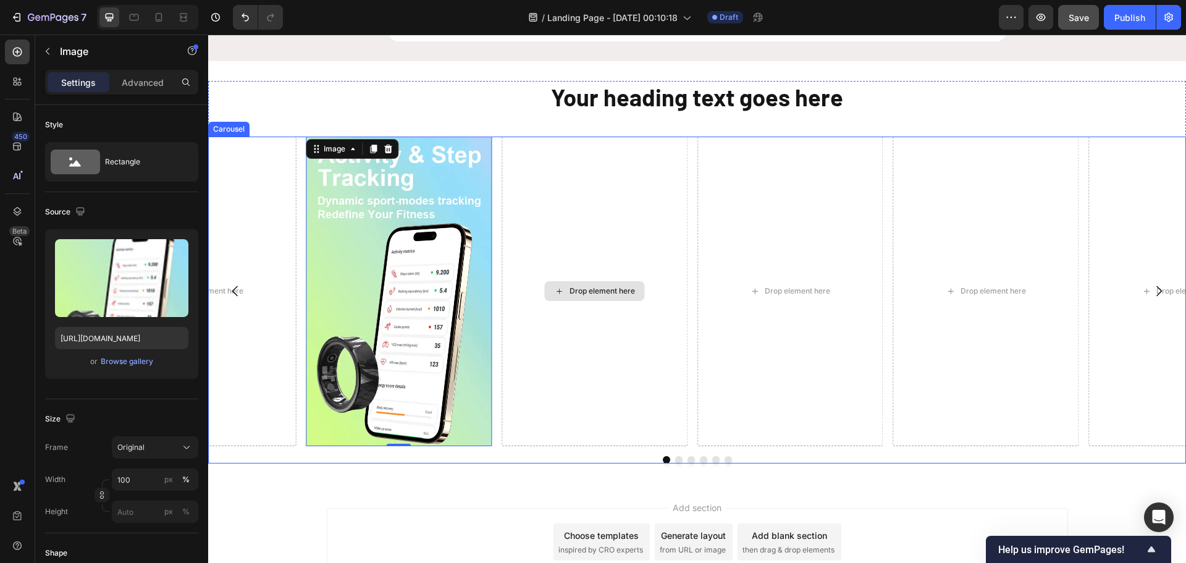
click at [655, 290] on div "Drop element here" at bounding box center [594, 290] width 186 height 309
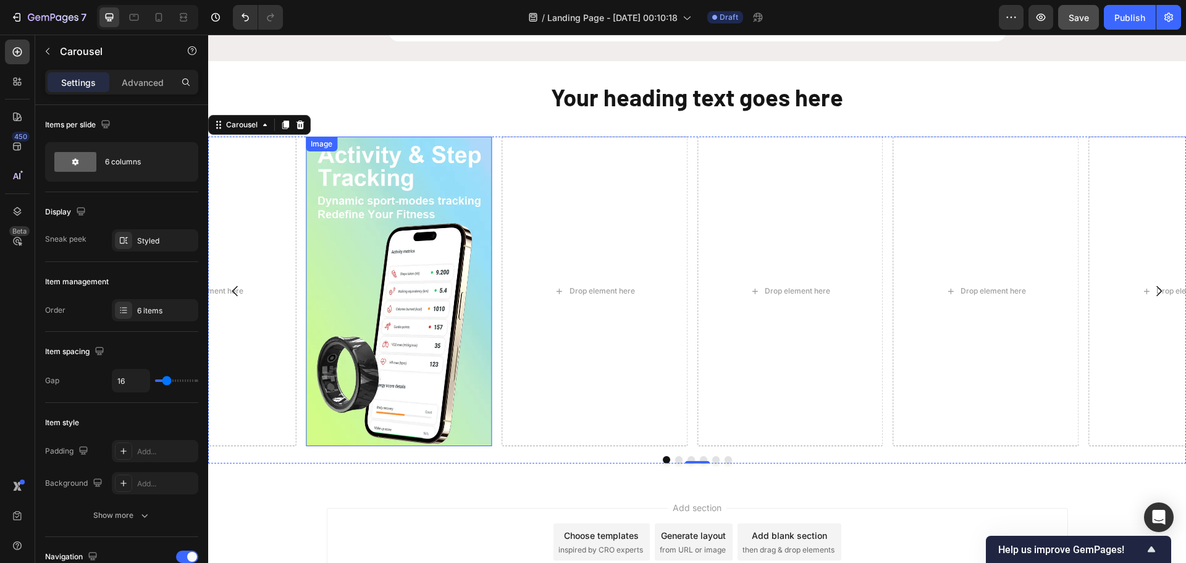
click at [469, 259] on img at bounding box center [399, 290] width 186 height 309
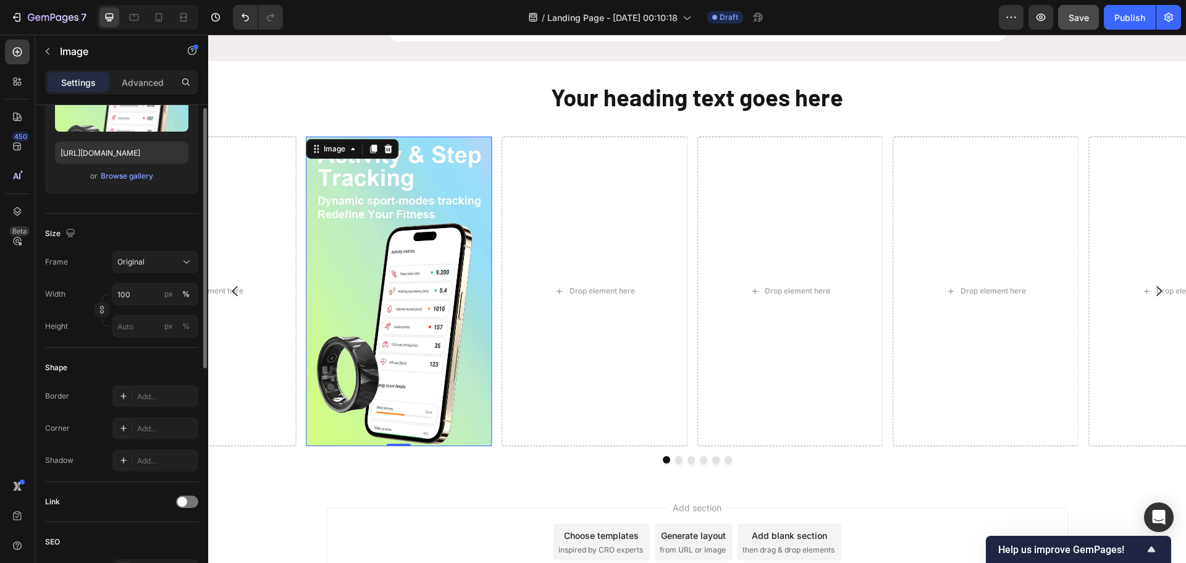
scroll to position [247, 0]
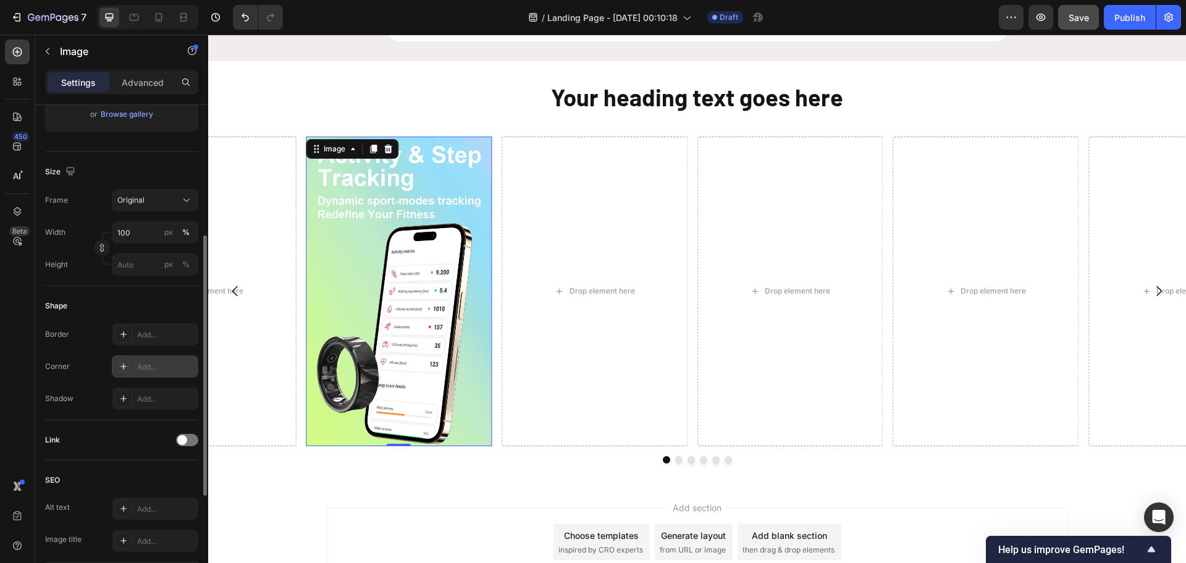
click at [138, 362] on div "Add..." at bounding box center [166, 366] width 58 height 11
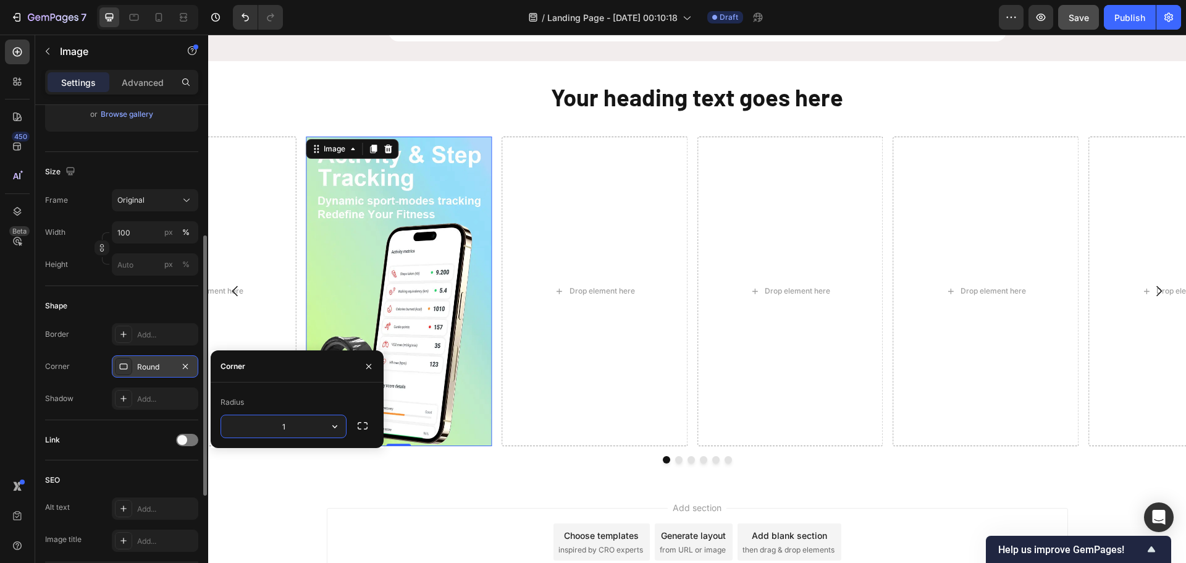
type input "16"
click at [93, 378] on div "Border Add... Corner Round Shadow Add..." at bounding box center [121, 366] width 153 height 86
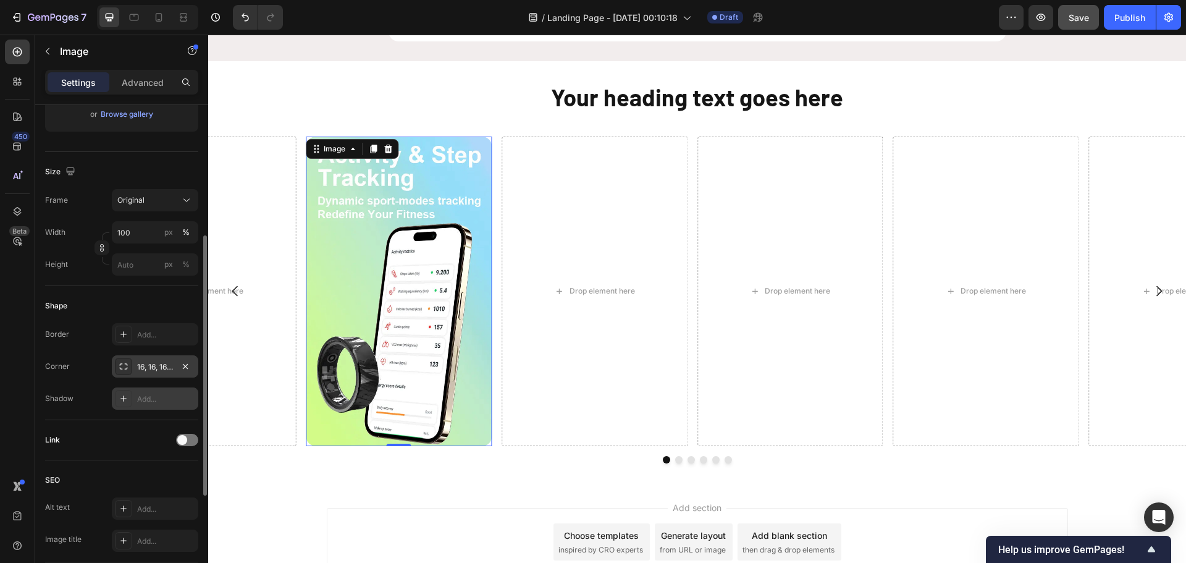
click at [135, 400] on div "Add..." at bounding box center [155, 398] width 86 height 22
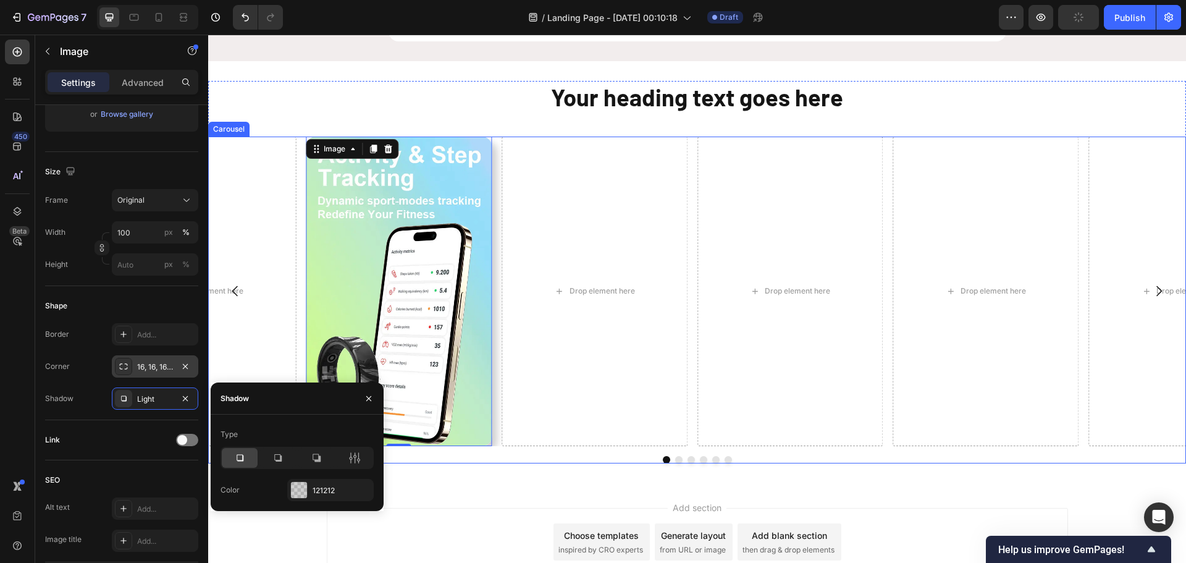
click at [691, 314] on div "Image 0 Drop element here Drop element here Drop element here Drop element here…" at bounding box center [696, 290] width 977 height 309
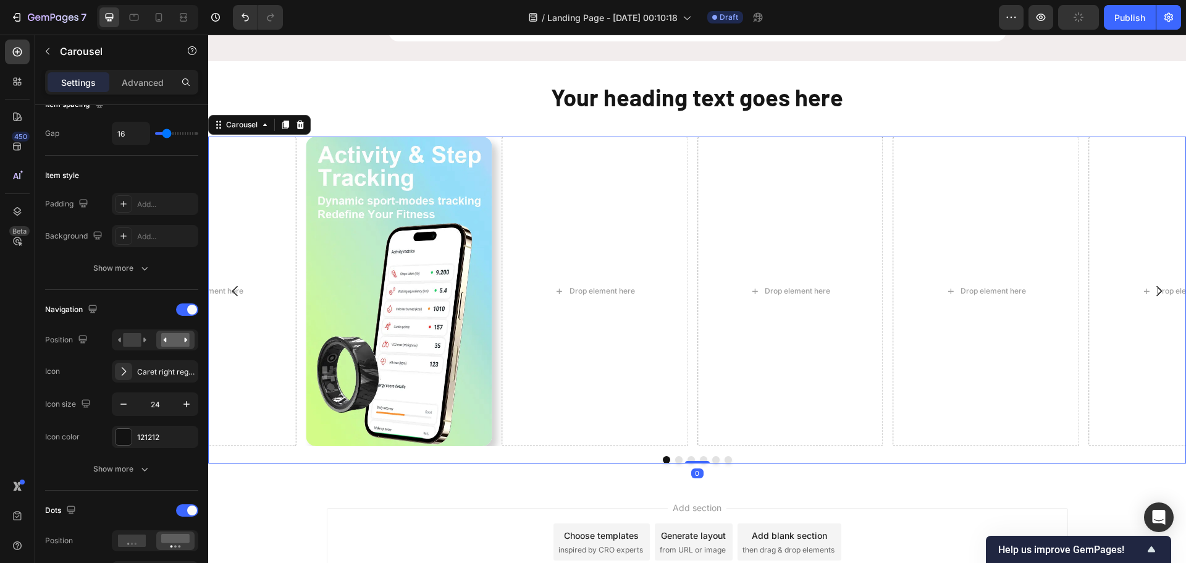
scroll to position [0, 0]
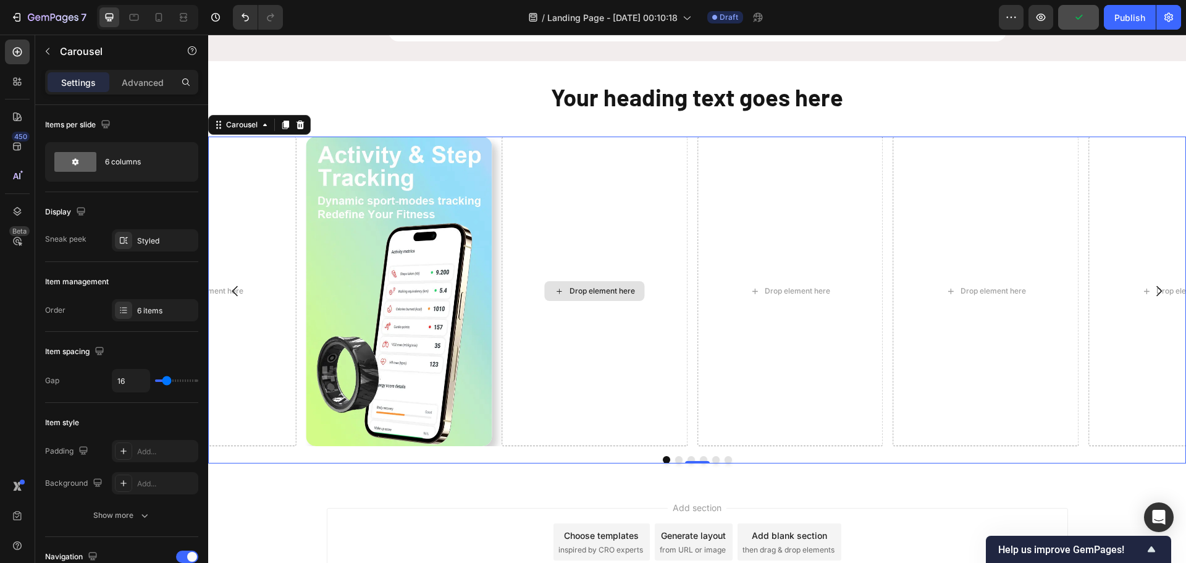
click at [559, 338] on div "Drop element here" at bounding box center [594, 290] width 186 height 309
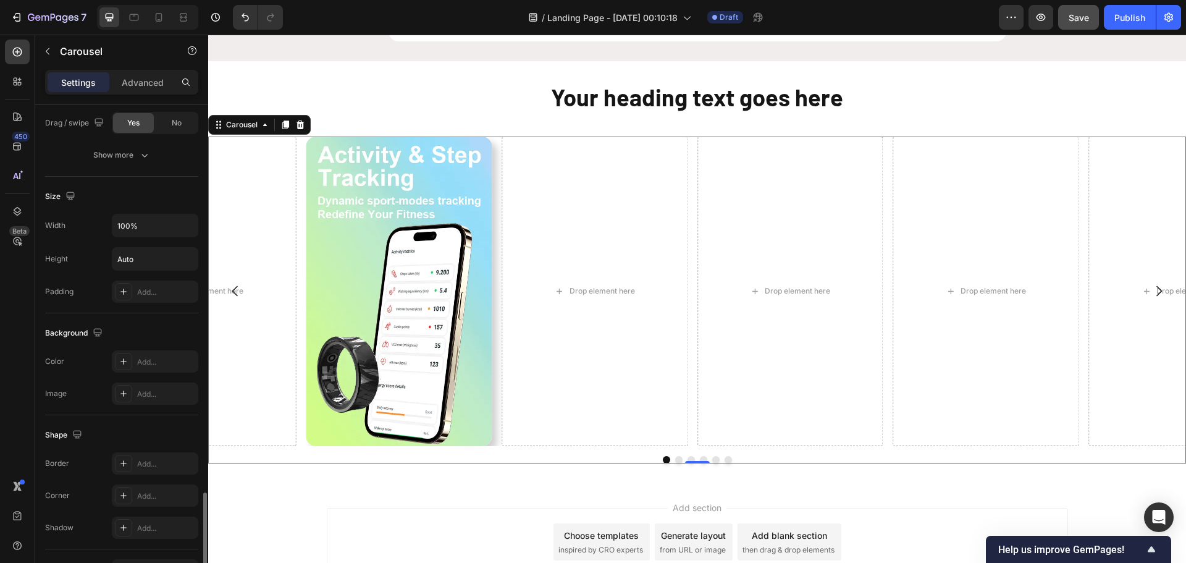
scroll to position [988, 0]
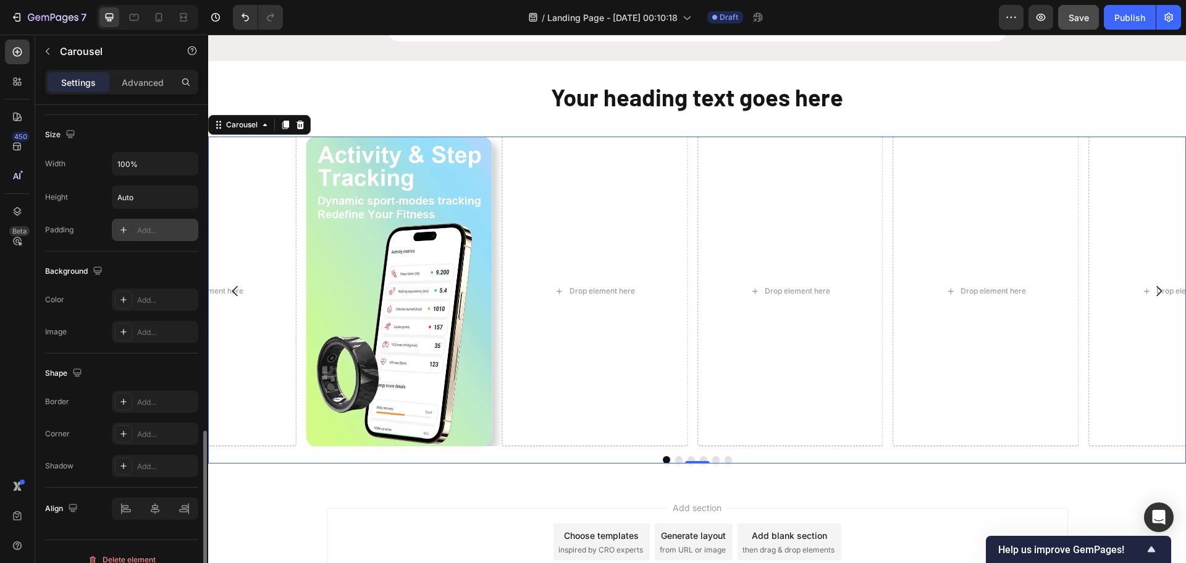
click at [130, 226] on div at bounding box center [123, 229] width 17 height 17
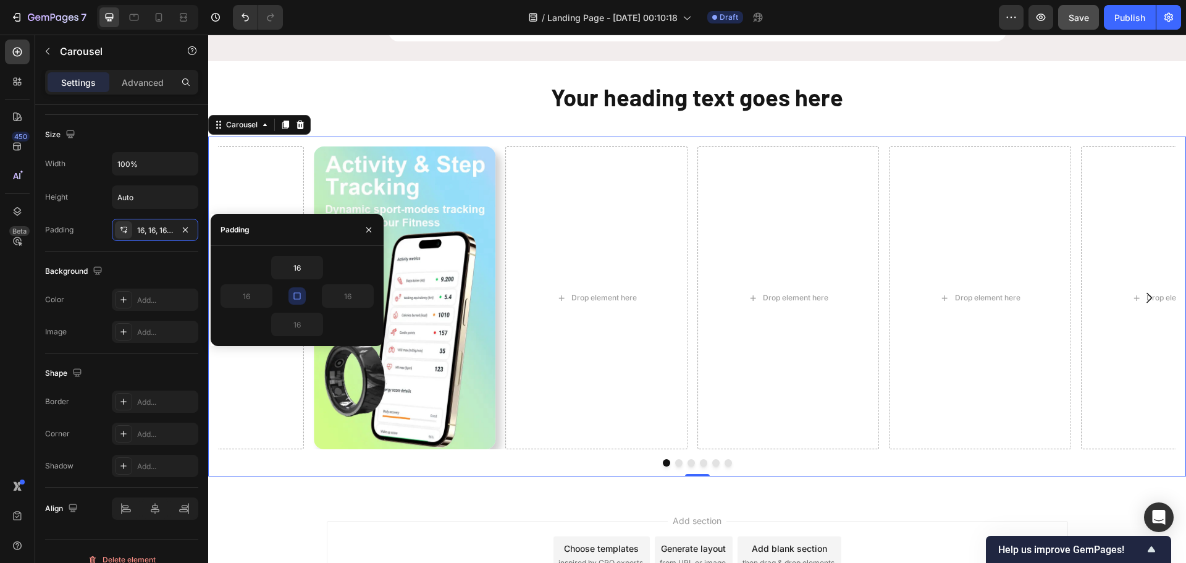
click at [301, 290] on button "button" at bounding box center [296, 295] width 17 height 17
click at [297, 264] on input "16" at bounding box center [297, 267] width 51 height 22
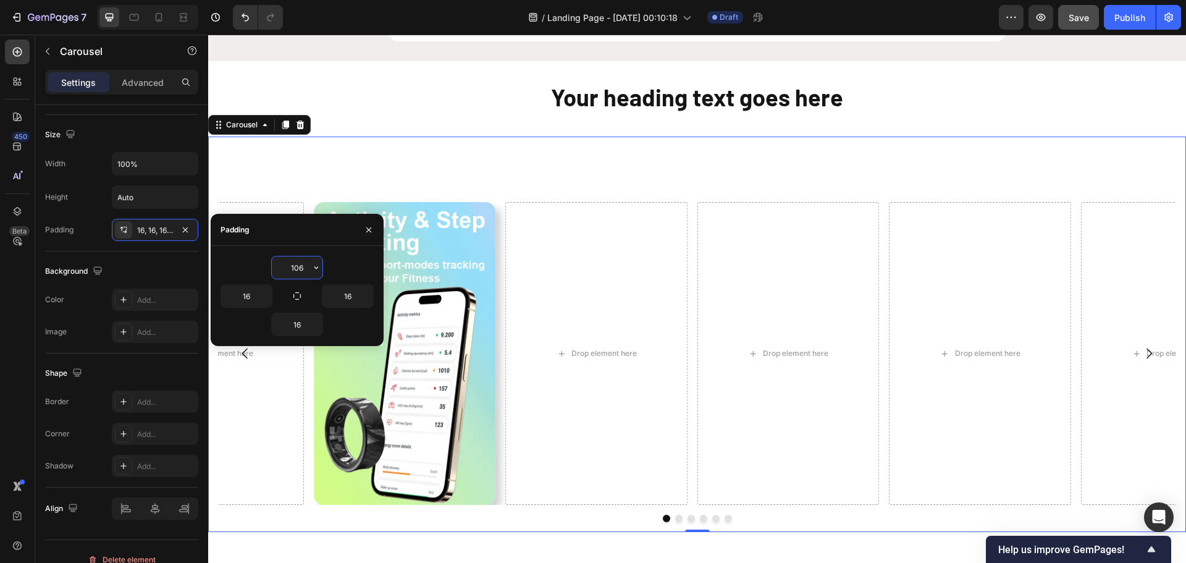
click at [297, 267] on input "106" at bounding box center [297, 267] width 51 height 22
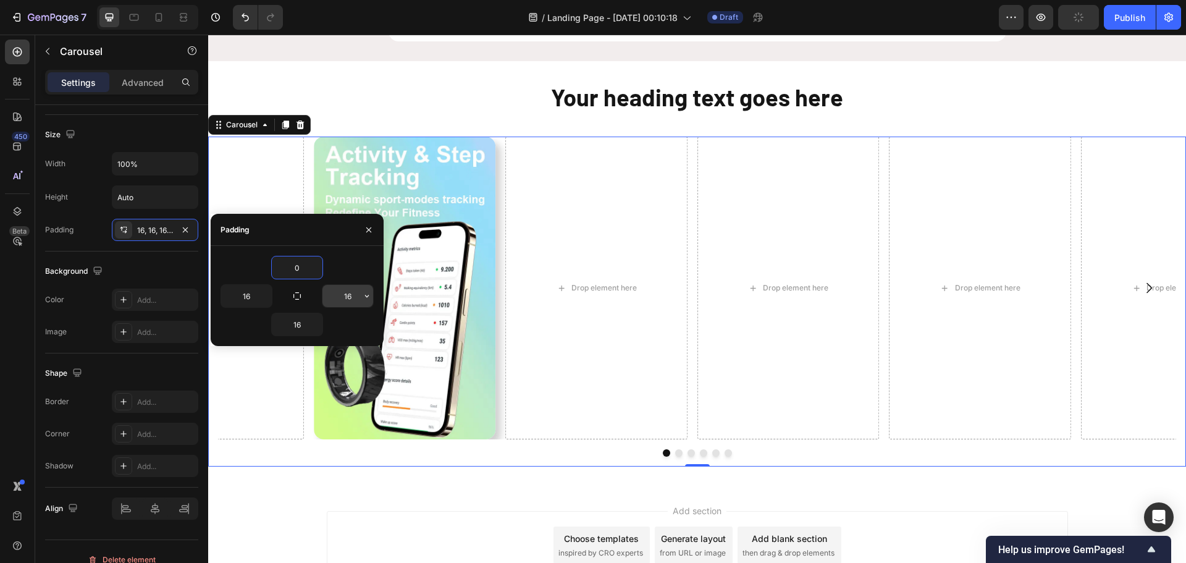
type input "0"
click at [349, 296] on input "16" at bounding box center [347, 296] width 51 height 22
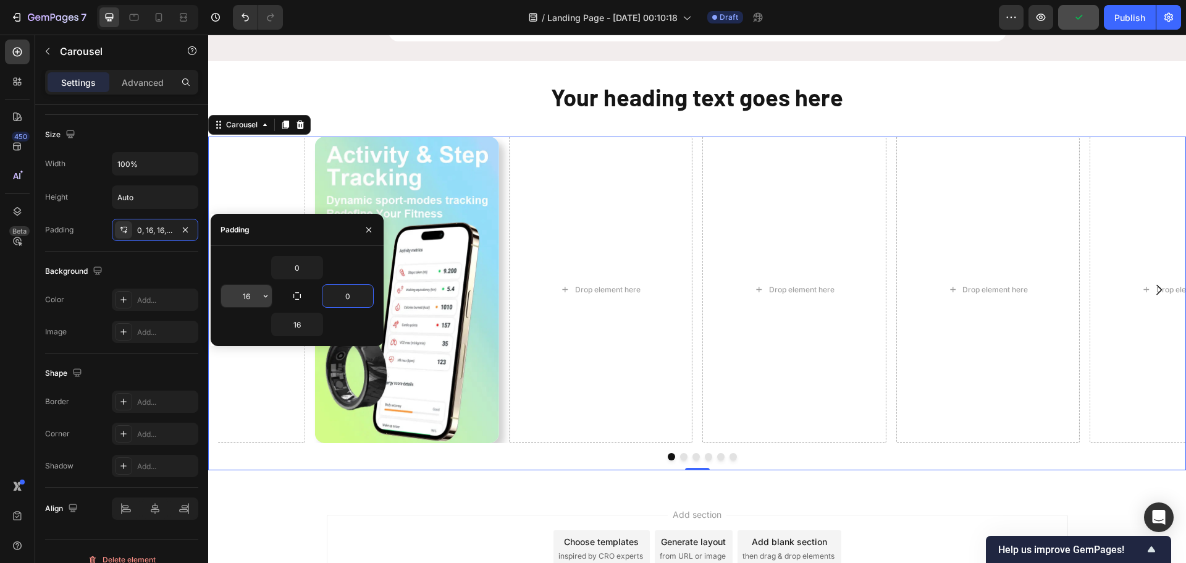
type input "0"
click at [248, 291] on input "16" at bounding box center [246, 296] width 51 height 22
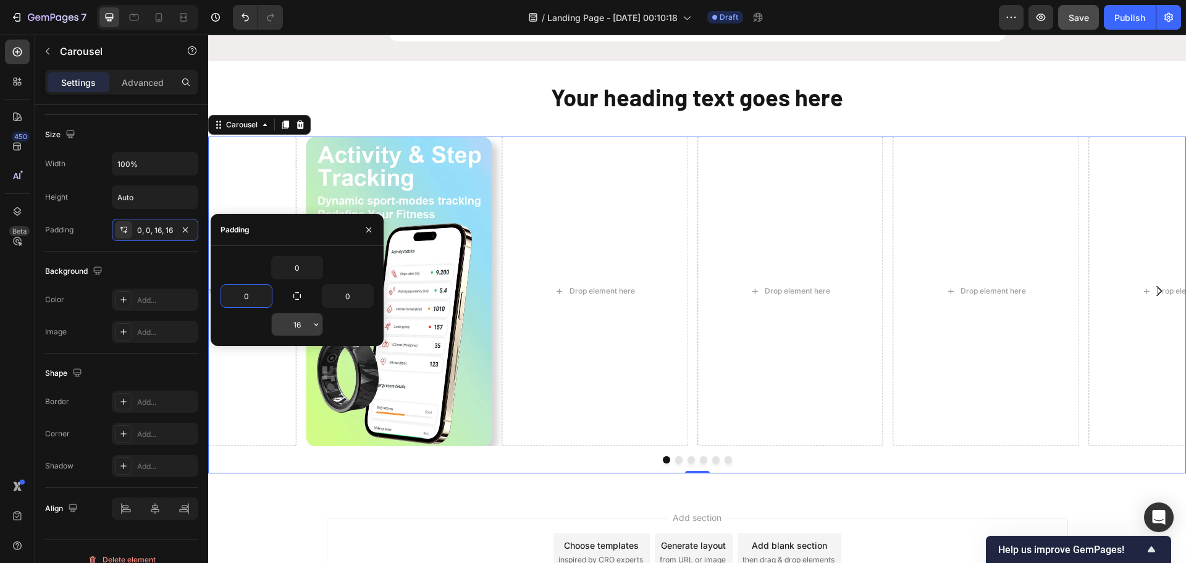
type input "0"
click at [296, 323] on input "16" at bounding box center [297, 324] width 51 height 22
click at [185, 229] on icon "button" at bounding box center [185, 229] width 5 height 5
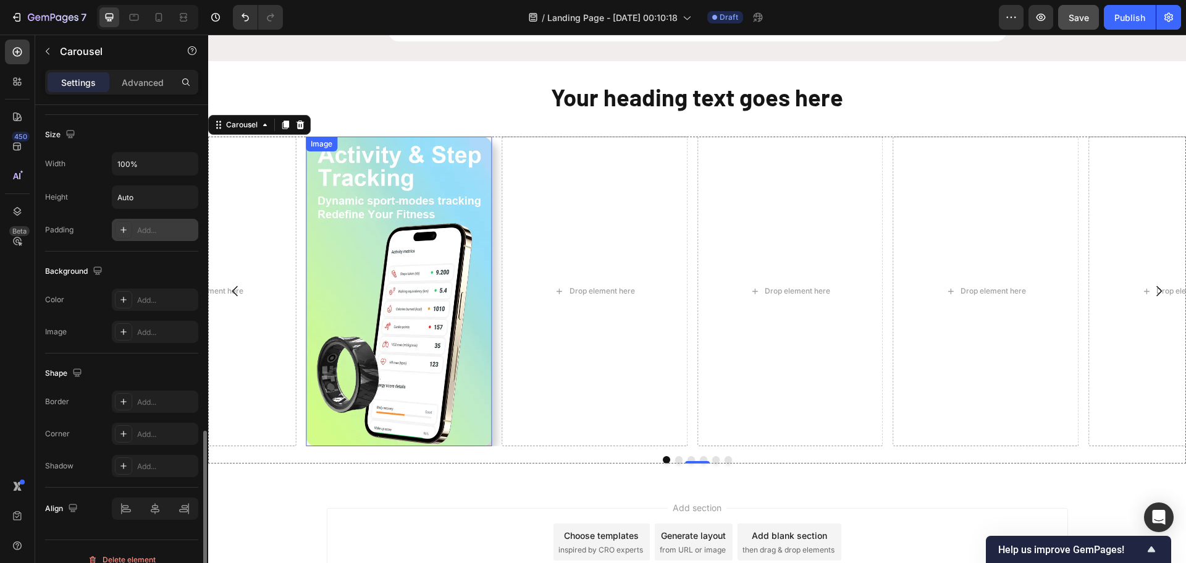
click at [479, 295] on img at bounding box center [399, 290] width 186 height 309
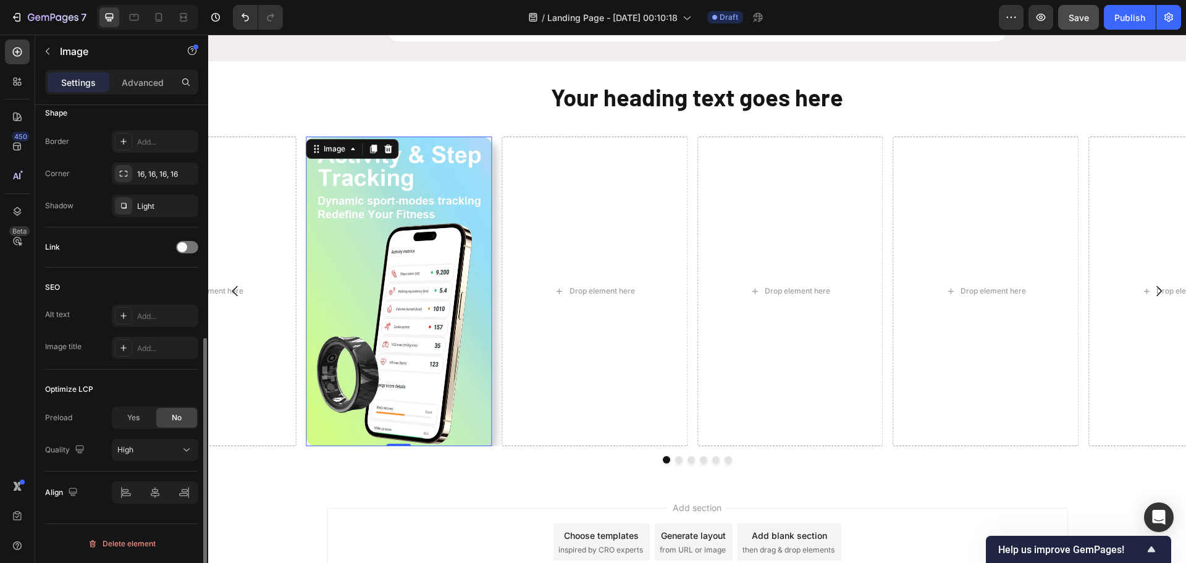
scroll to position [0, 0]
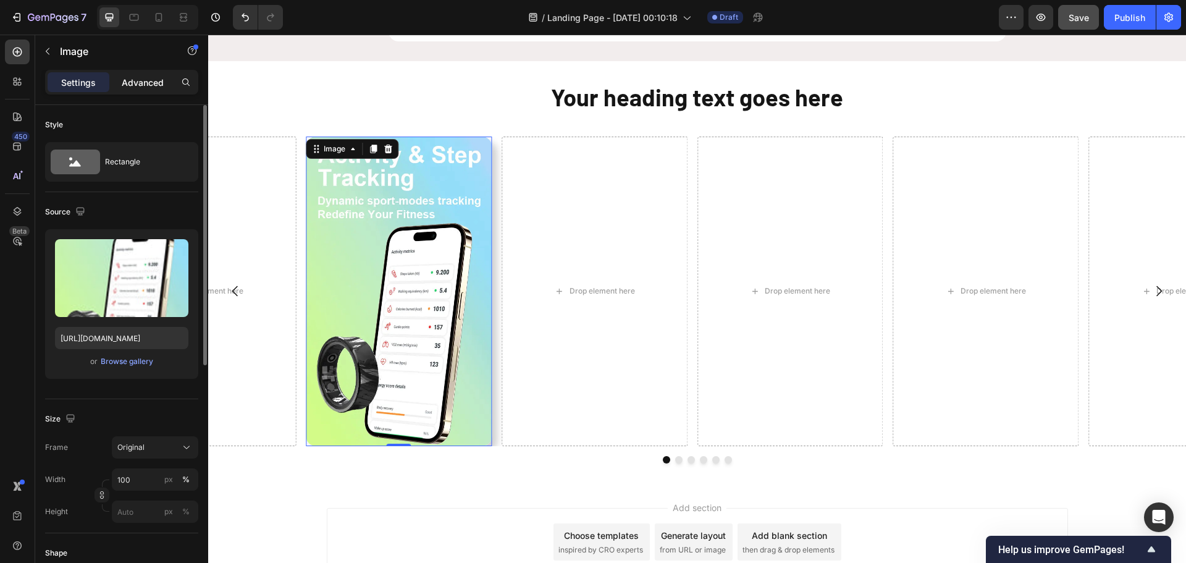
click at [147, 83] on p "Advanced" at bounding box center [143, 82] width 42 height 13
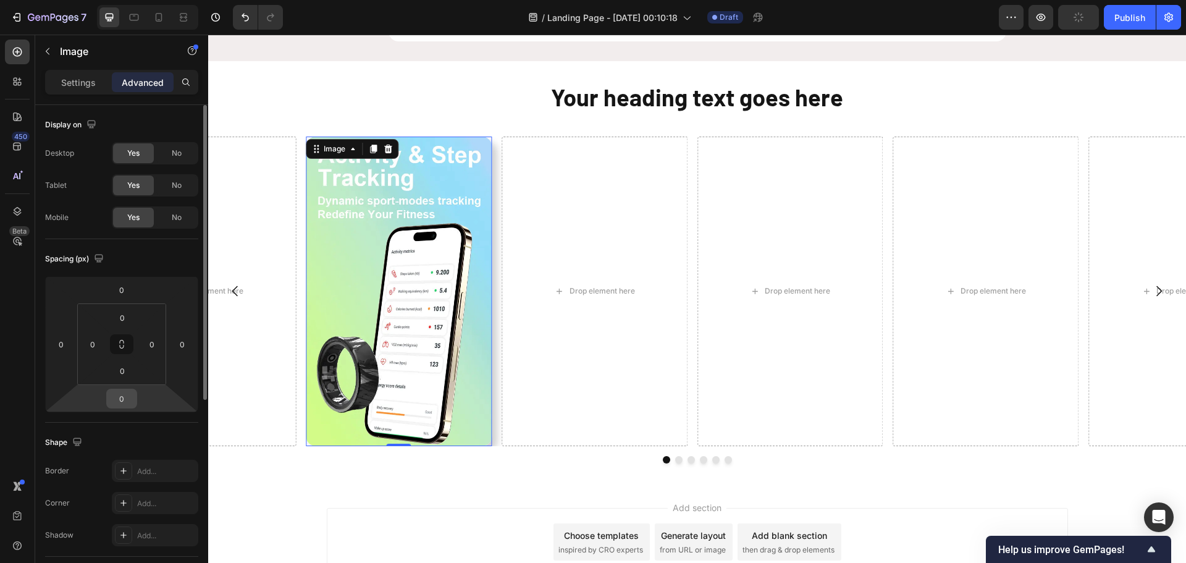
click at [125, 399] on input "0" at bounding box center [121, 398] width 25 height 19
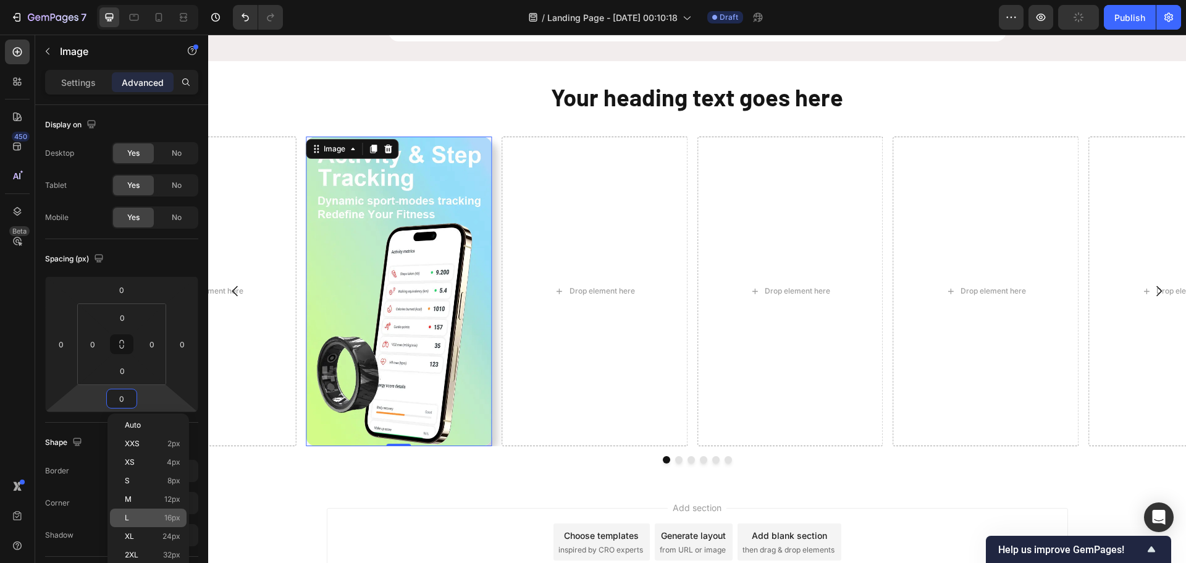
click at [152, 516] on p "L 16px" at bounding box center [153, 517] width 56 height 9
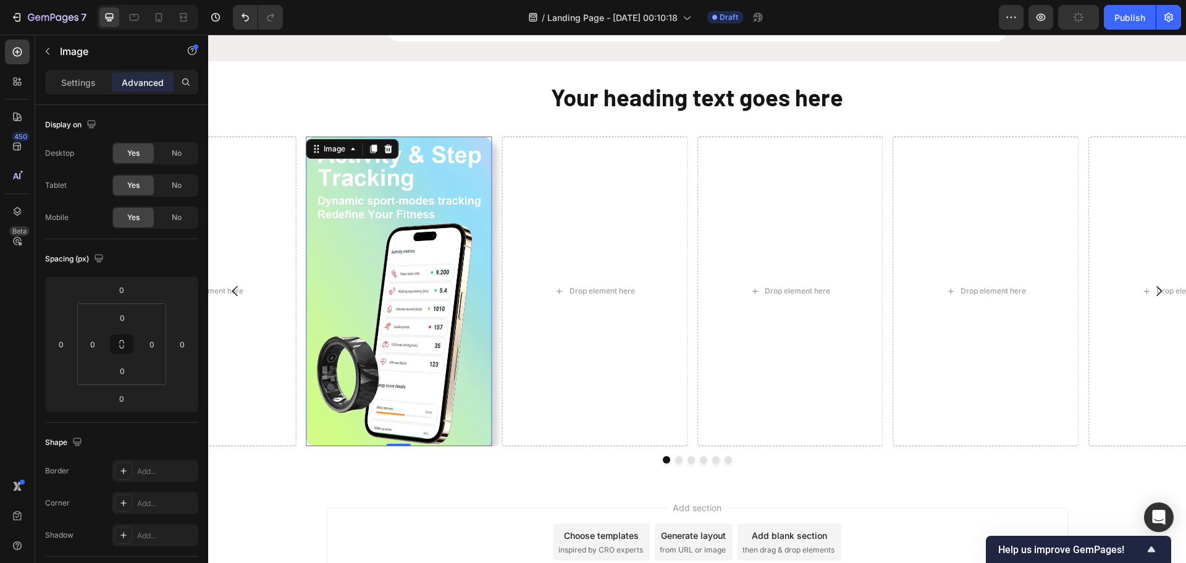
type input "16"
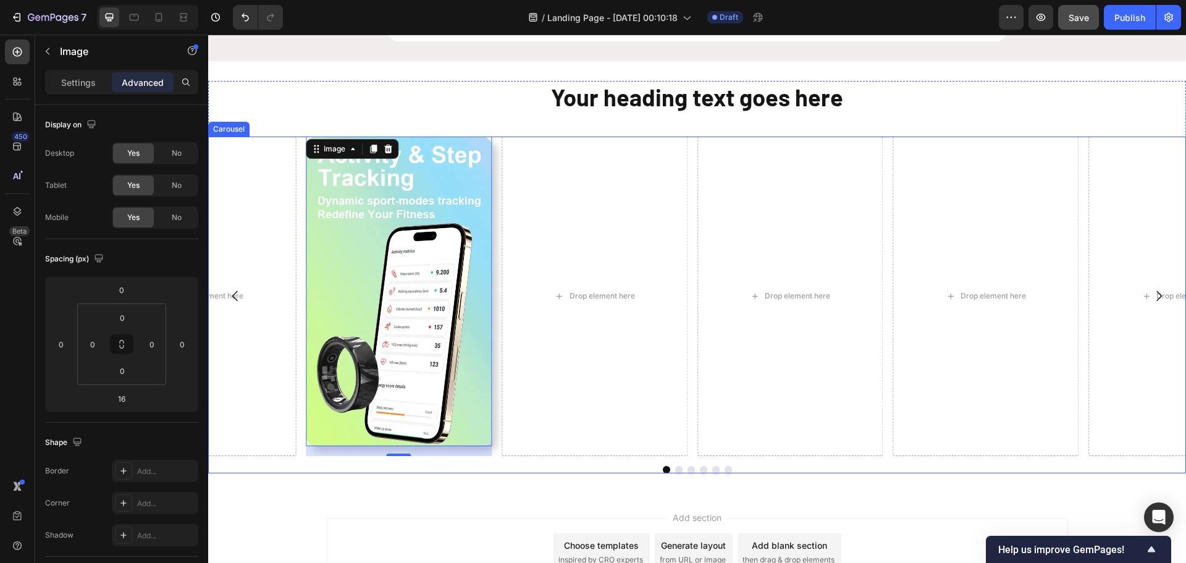
click at [692, 393] on div "Image 16 Drop element here Drop element here Drop element here Drop element her…" at bounding box center [696, 295] width 977 height 319
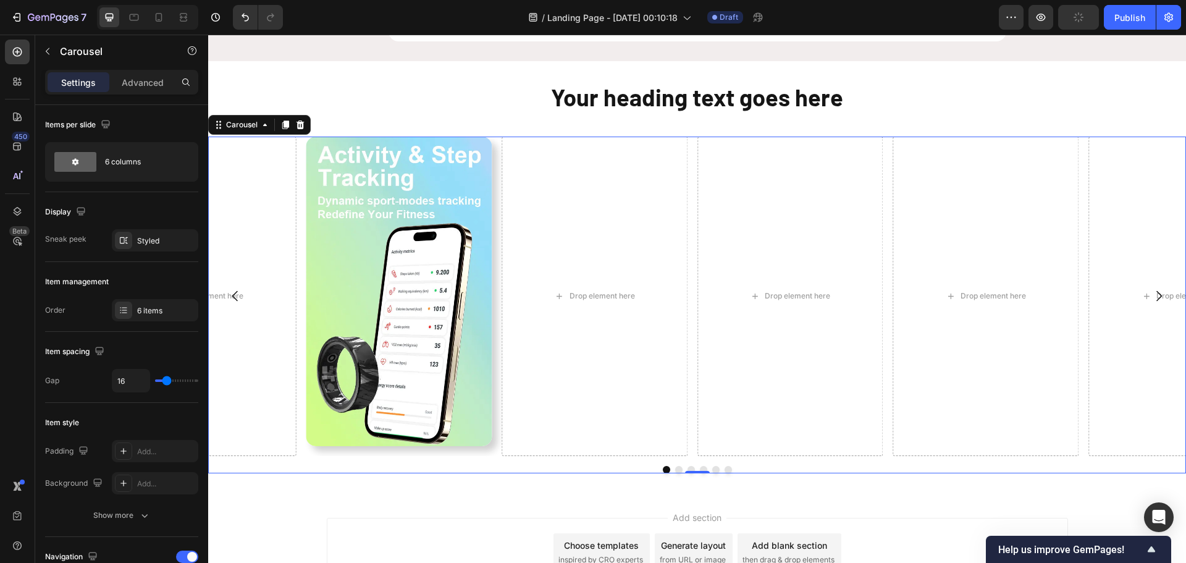
click at [695, 296] on div "Image Drop element here Drop element here Drop element here Drop element here D…" at bounding box center [696, 295] width 977 height 319
click at [128, 379] on input "16" at bounding box center [130, 380] width 37 height 22
type input "24"
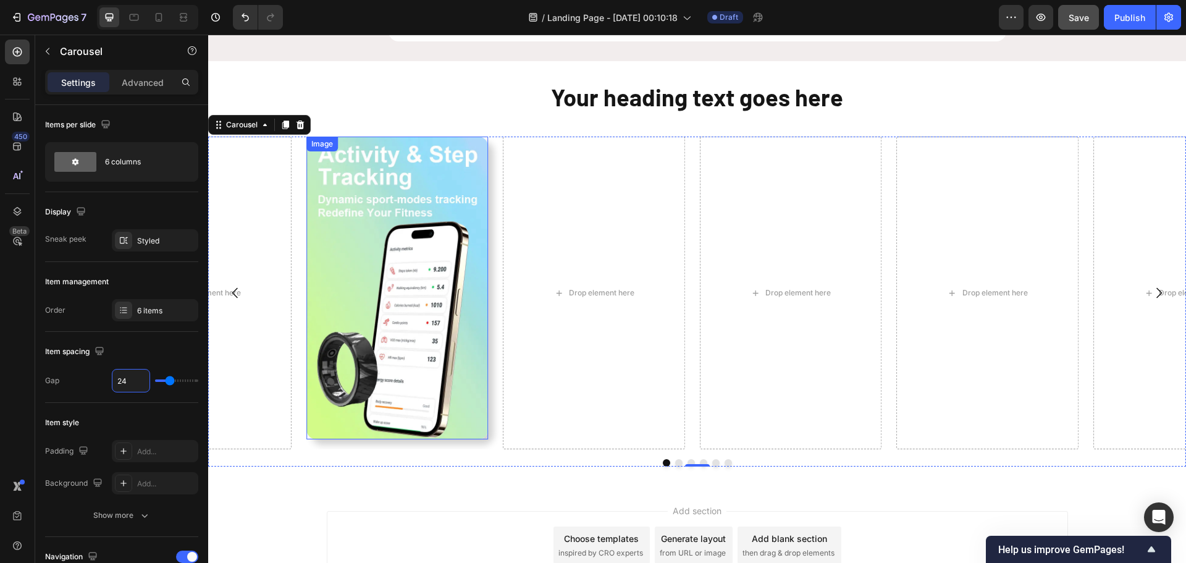
click at [475, 159] on div "Image Drop element here Drop element here Drop element here Drop element here D…" at bounding box center [696, 292] width 977 height 313
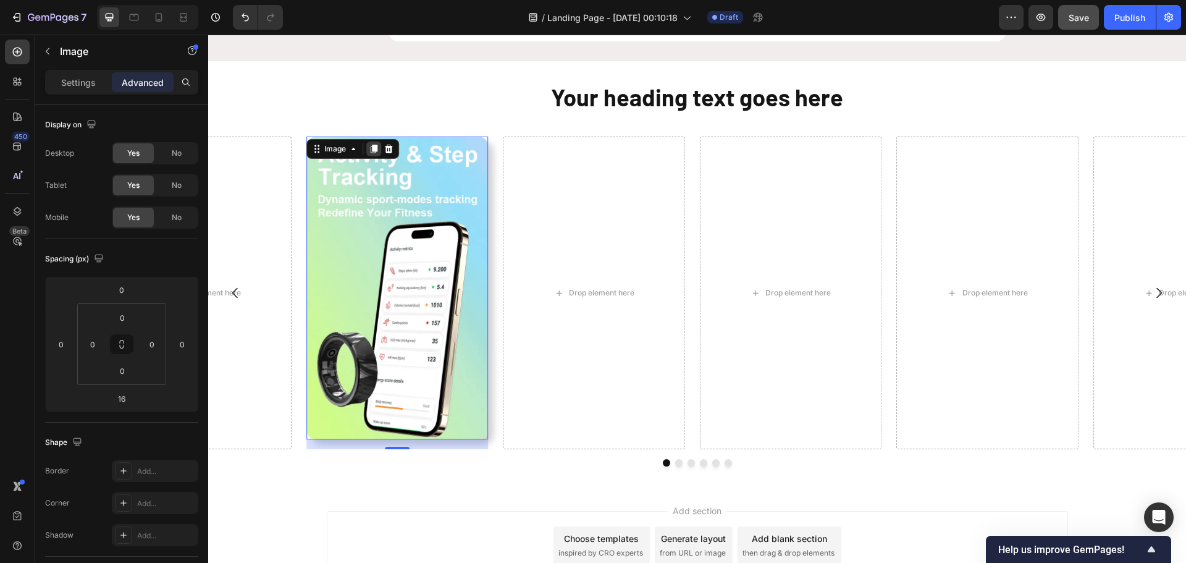
click at [375, 150] on icon at bounding box center [373, 148] width 7 height 9
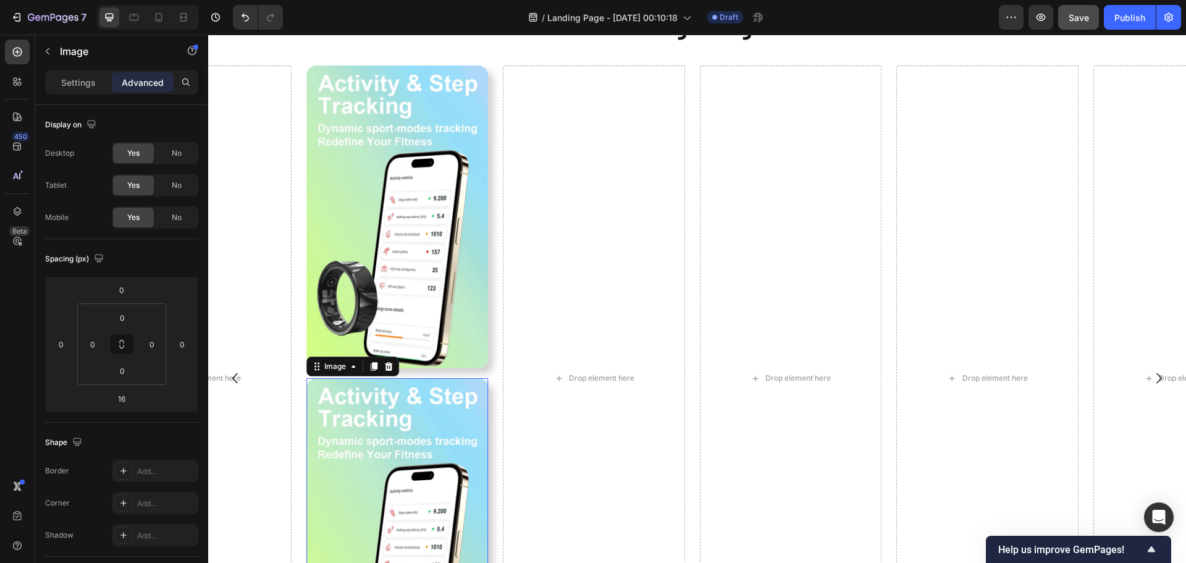
scroll to position [545, 0]
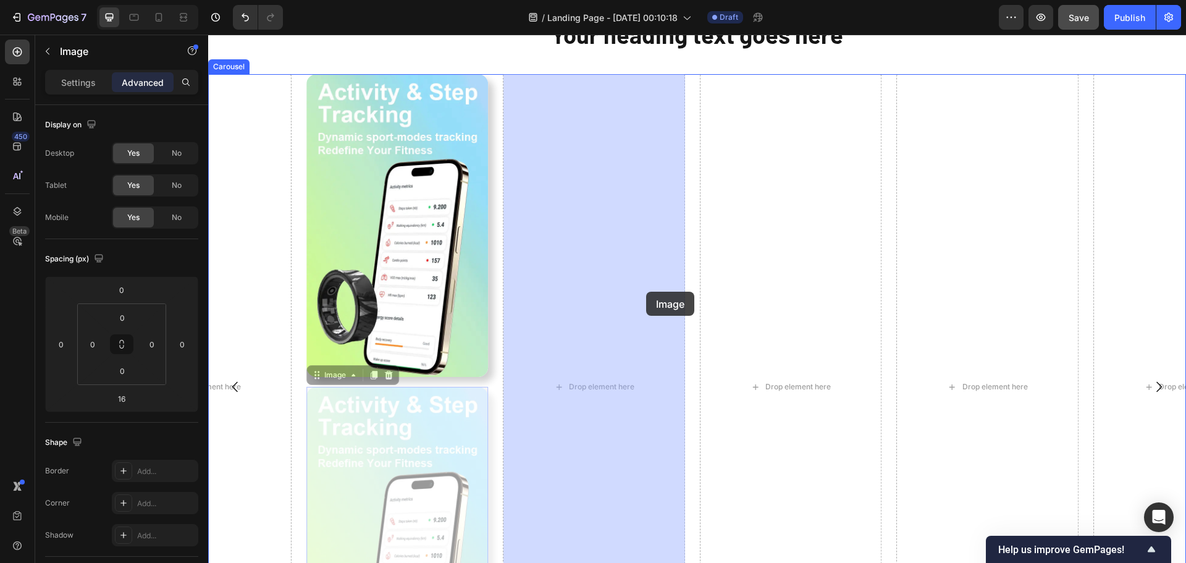
drag, startPoint x: 318, startPoint y: 377, endPoint x: 646, endPoint y: 291, distance: 338.8
type input "0"
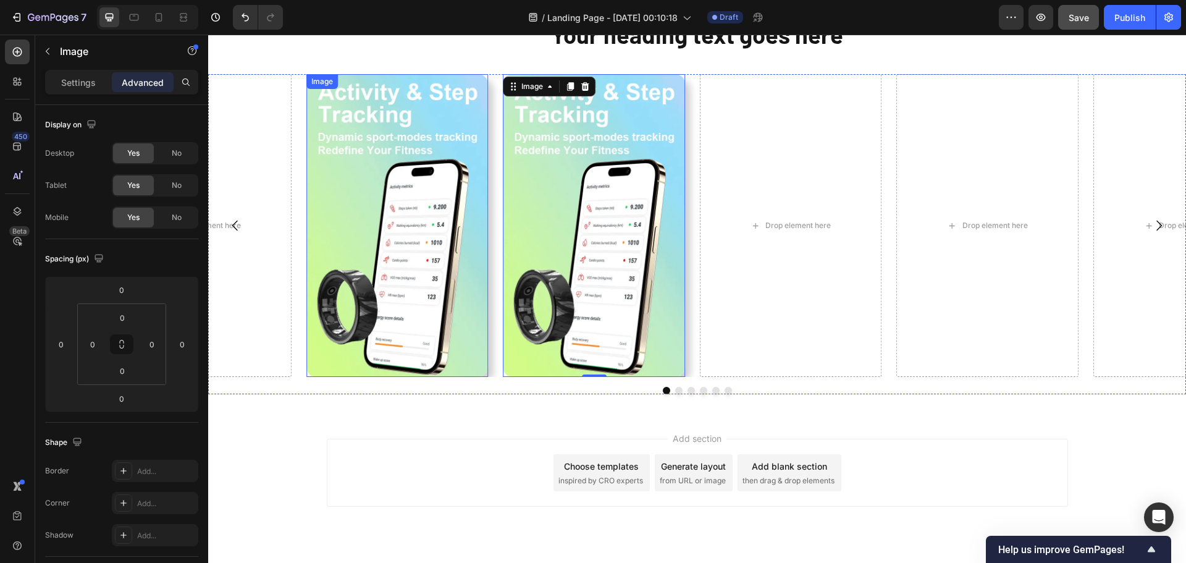
click at [408, 207] on img at bounding box center [397, 225] width 182 height 303
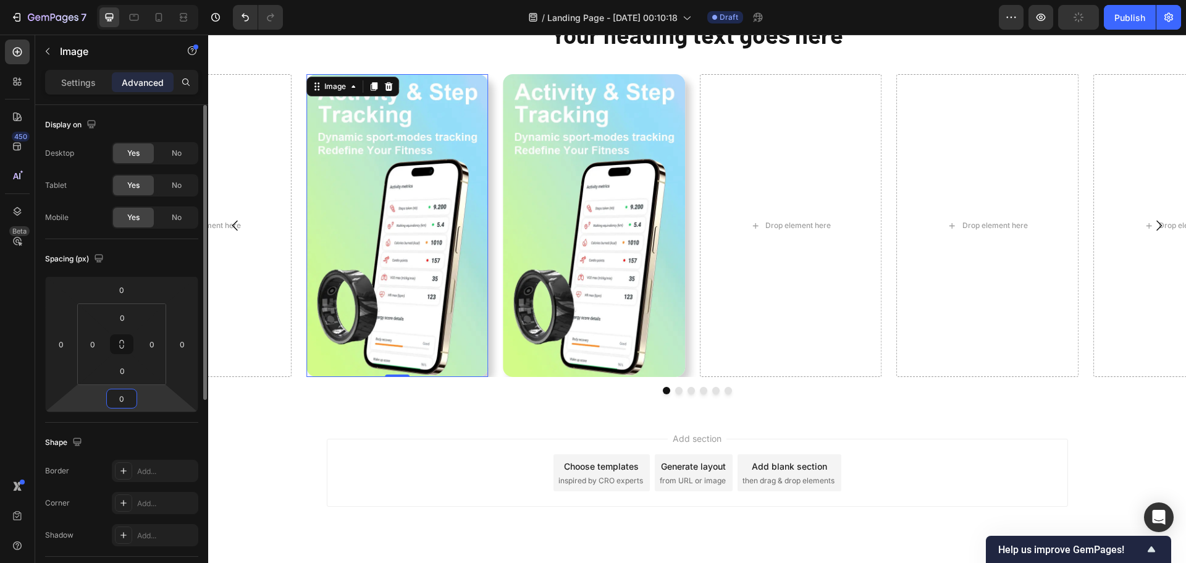
click at [117, 406] on input "0" at bounding box center [121, 398] width 25 height 19
type input "20"
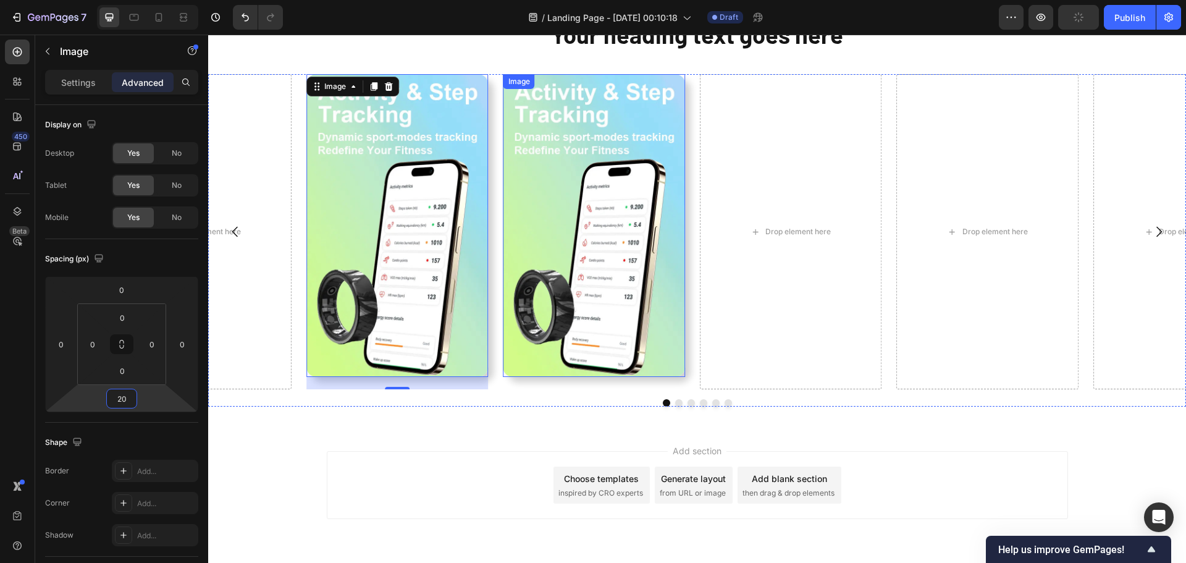
click at [613, 324] on img at bounding box center [594, 225] width 182 height 303
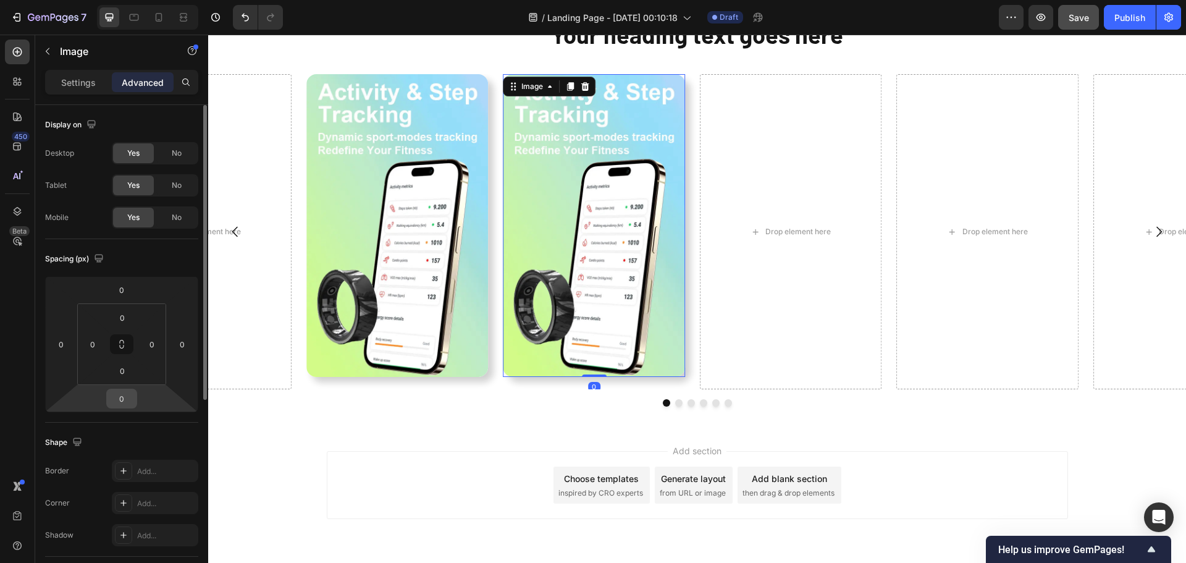
click at [117, 402] on input "0" at bounding box center [121, 398] width 25 height 19
type input "20"
click at [645, 306] on img at bounding box center [594, 225] width 182 height 303
click at [575, 87] on icon at bounding box center [571, 87] width 10 height 10
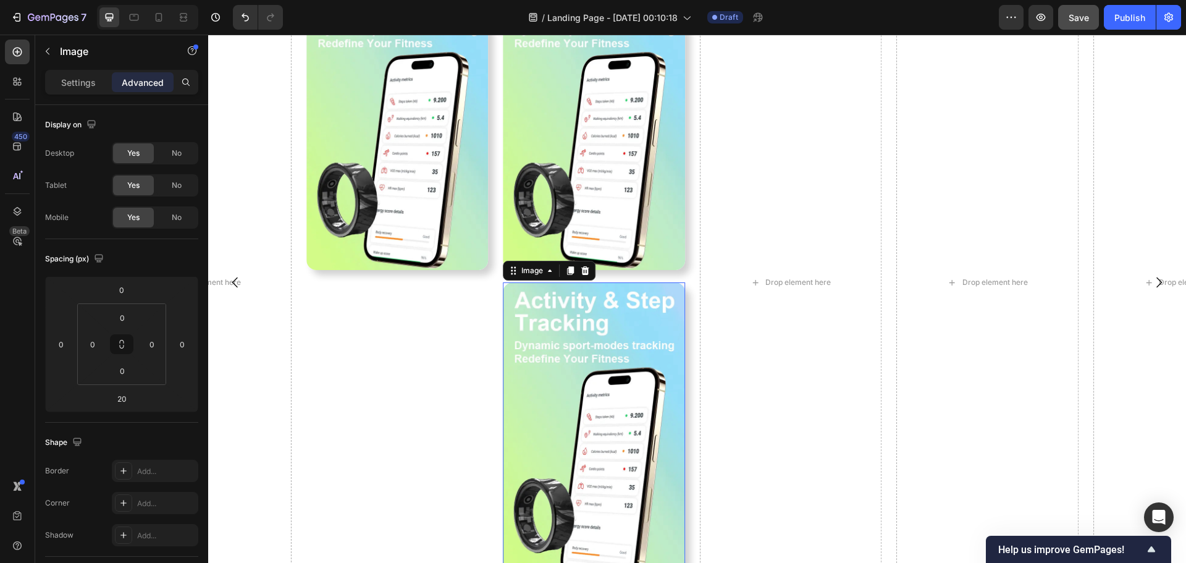
scroll to position [609, 0]
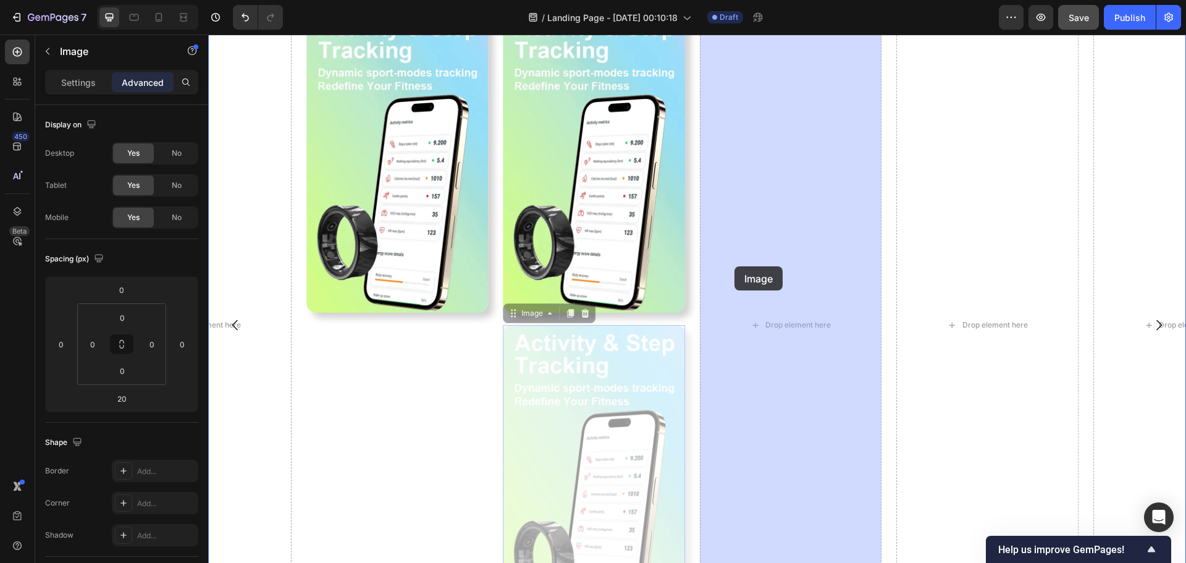
drag, startPoint x: 516, startPoint y: 319, endPoint x: 721, endPoint y: 277, distance: 210.0
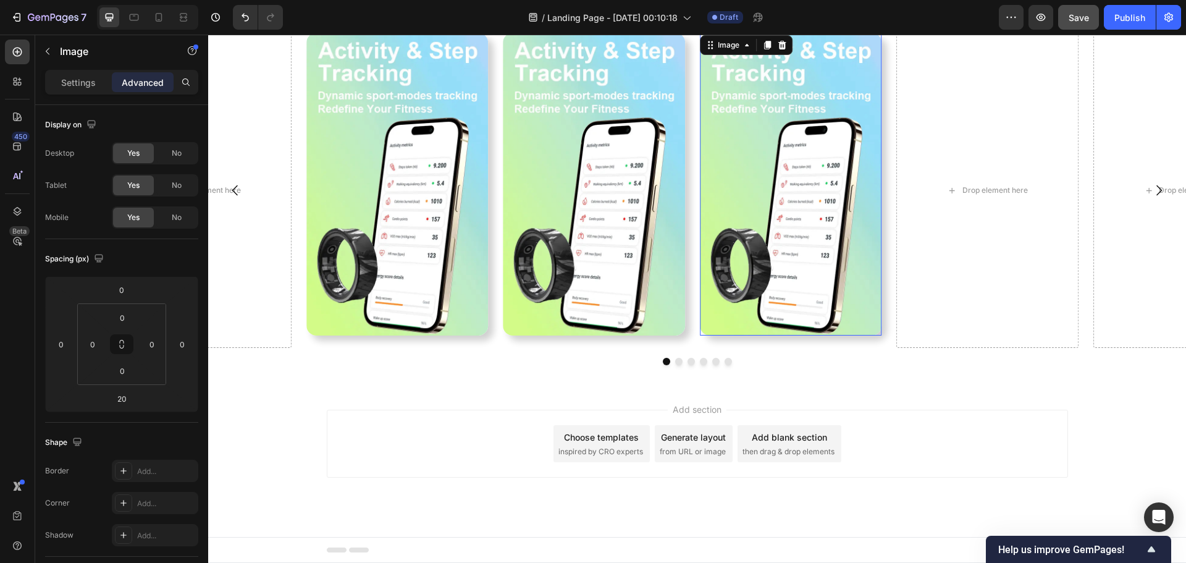
scroll to position [451, 0]
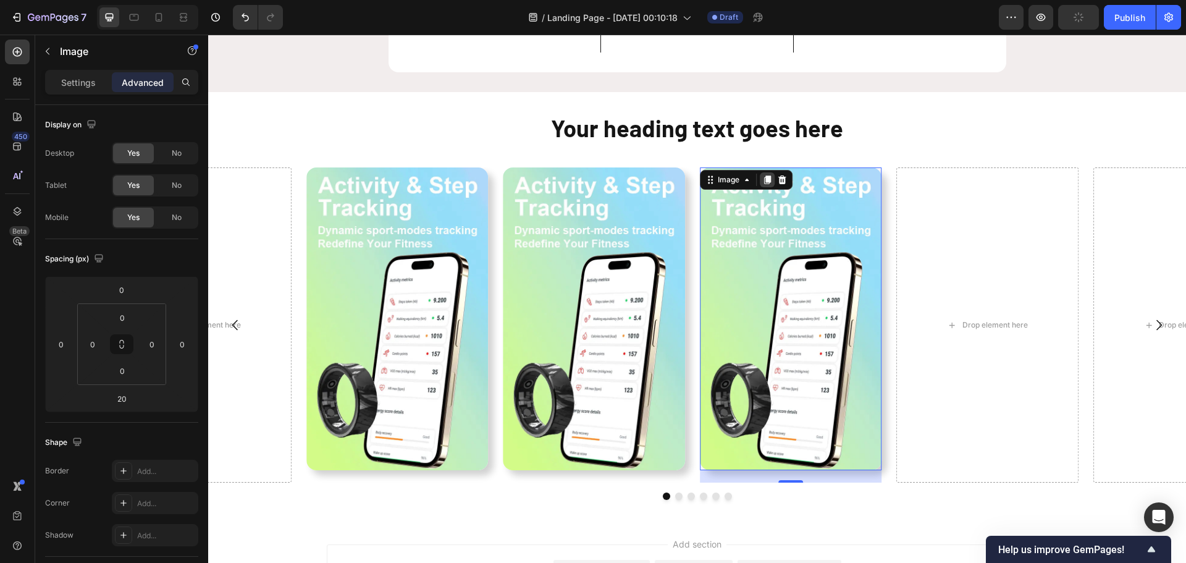
click at [771, 179] on icon at bounding box center [767, 180] width 10 height 10
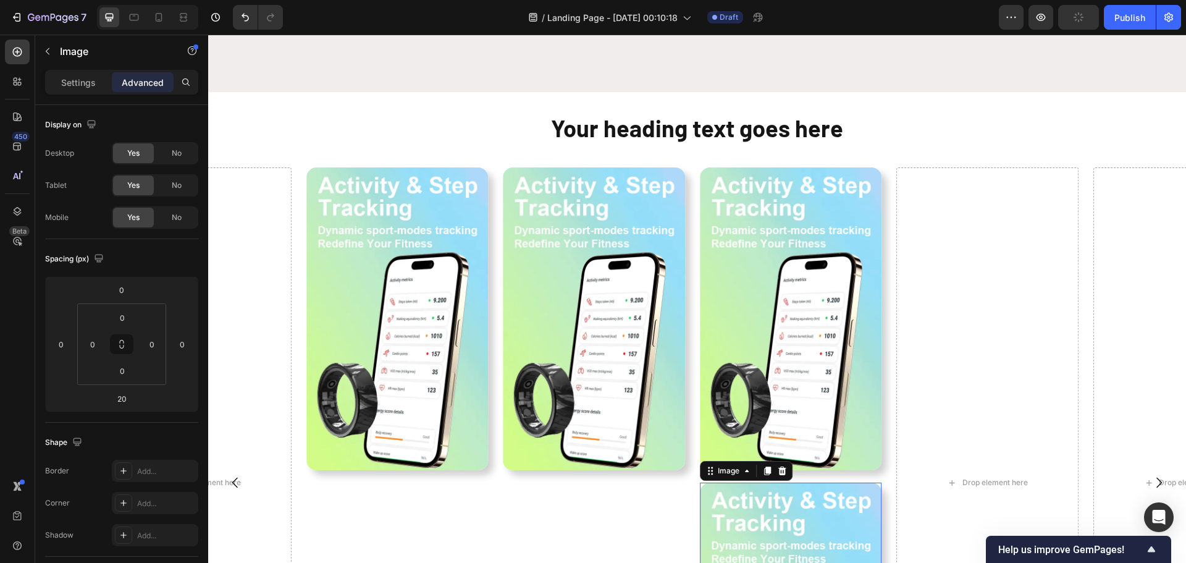
scroll to position [609, 0]
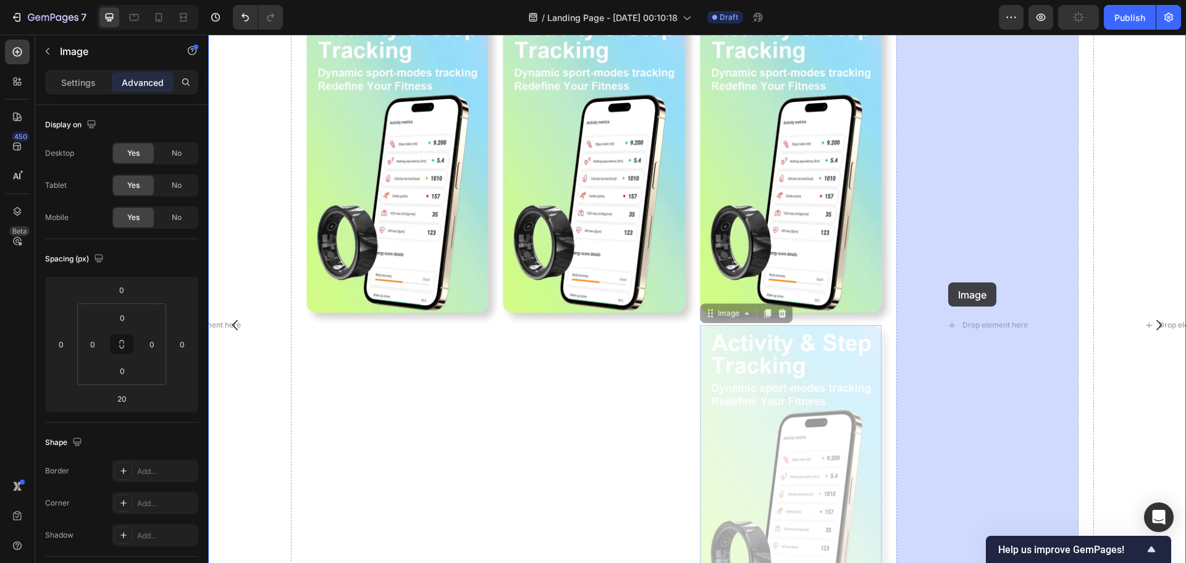
drag, startPoint x: 713, startPoint y: 316, endPoint x: 948, endPoint y: 282, distance: 237.7
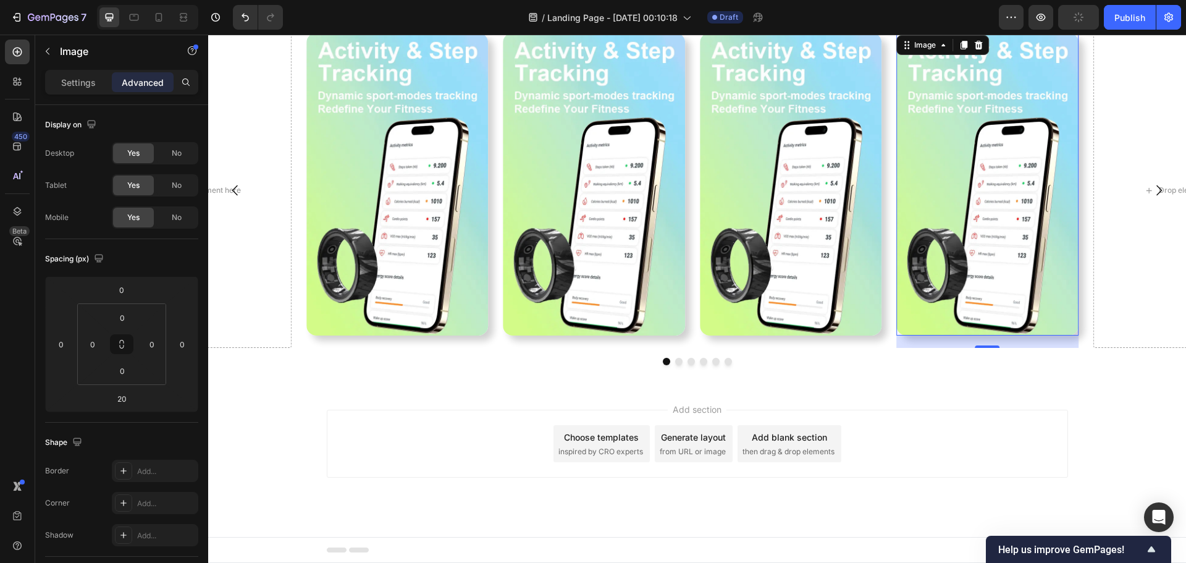
scroll to position [451, 0]
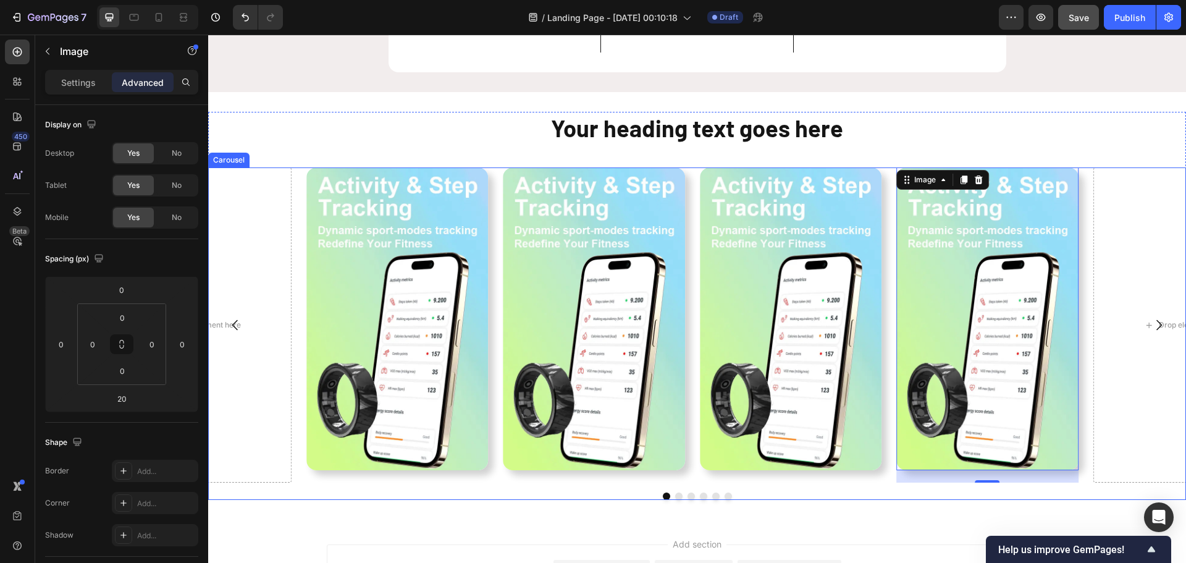
click at [675, 498] on button "Dot" at bounding box center [678, 495] width 7 height 7
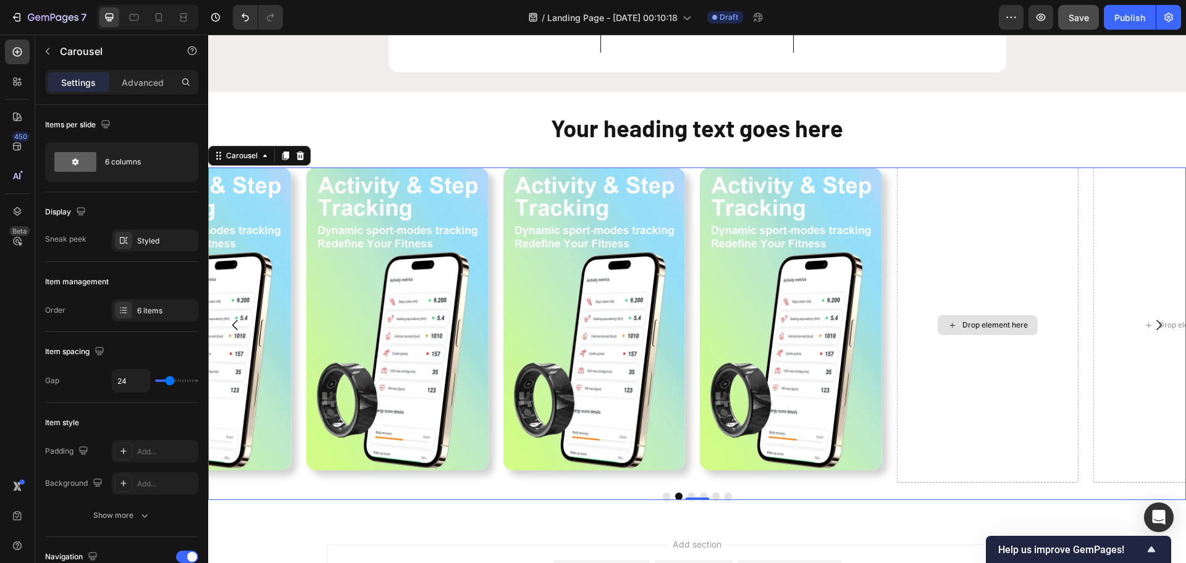
click at [950, 337] on div "Drop element here" at bounding box center [987, 325] width 182 height 316
click at [790, 355] on img at bounding box center [791, 318] width 182 height 303
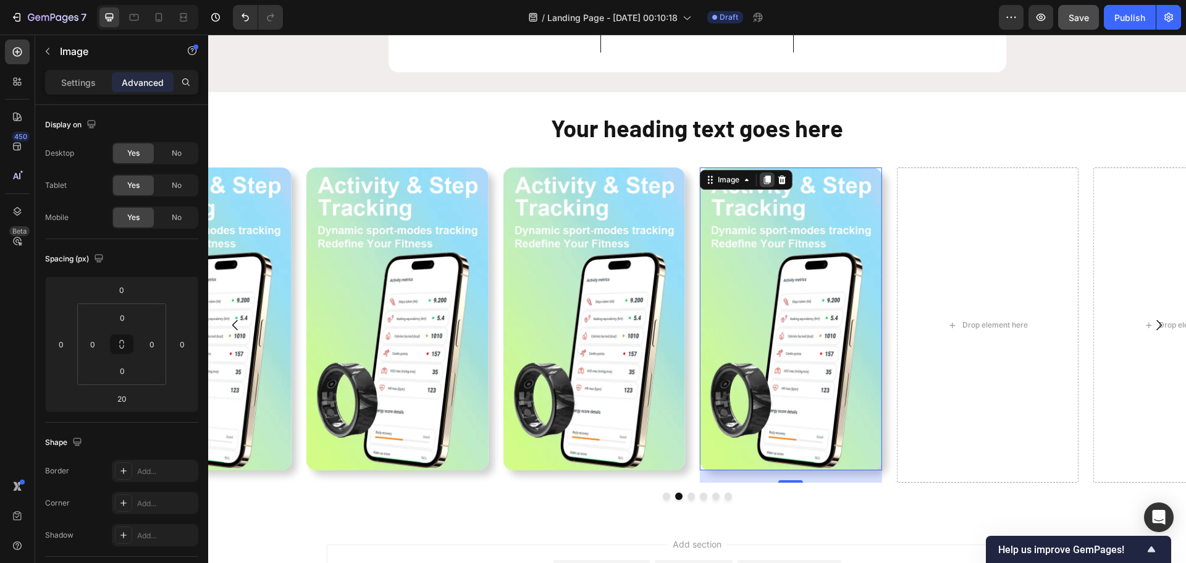
click at [768, 173] on div at bounding box center [766, 179] width 15 height 15
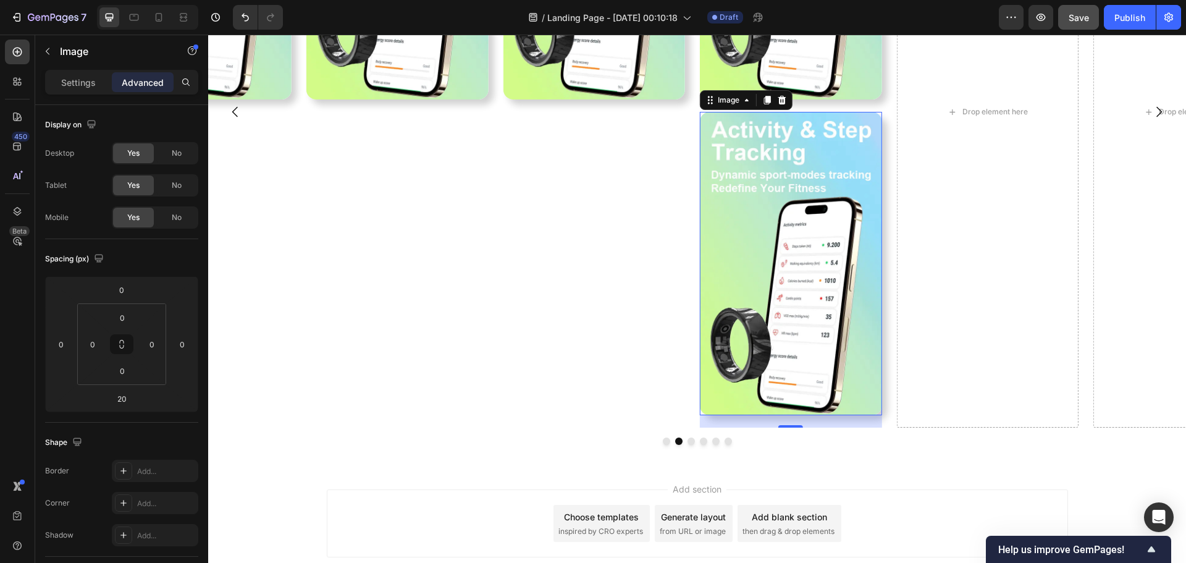
scroll to position [856, 0]
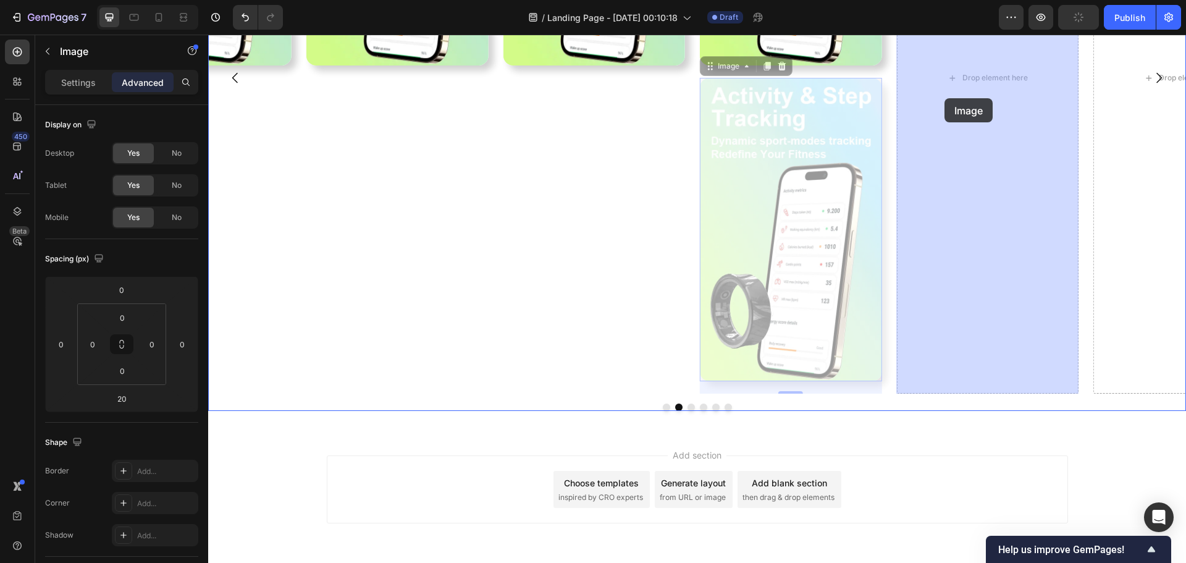
drag, startPoint x: 710, startPoint y: 67, endPoint x: 935, endPoint y: 93, distance: 226.9
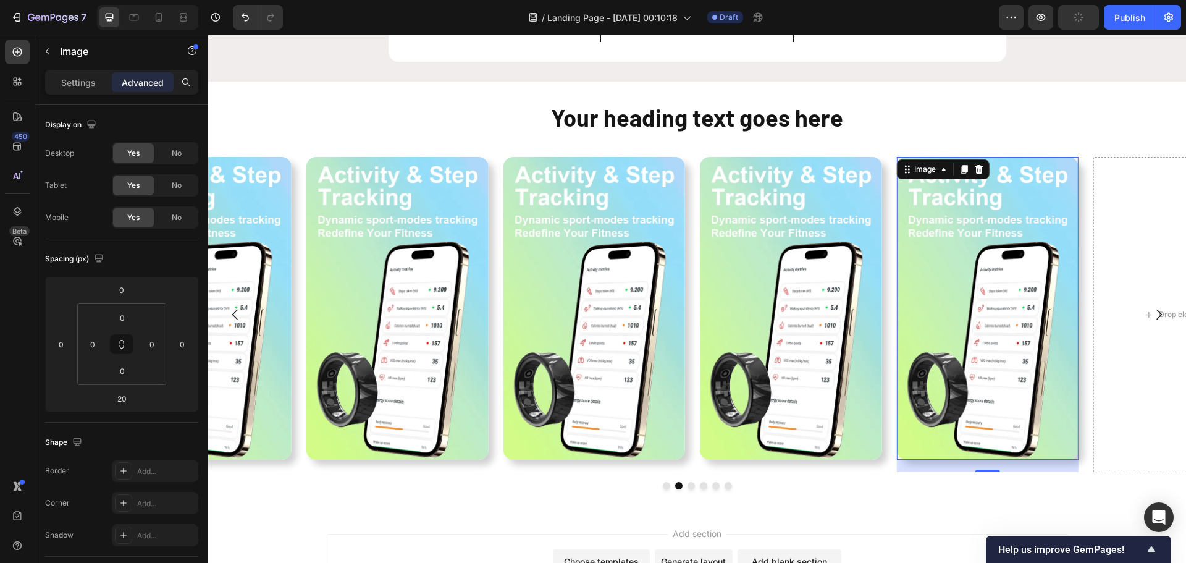
scroll to position [462, 0]
click at [966, 169] on icon at bounding box center [963, 168] width 7 height 9
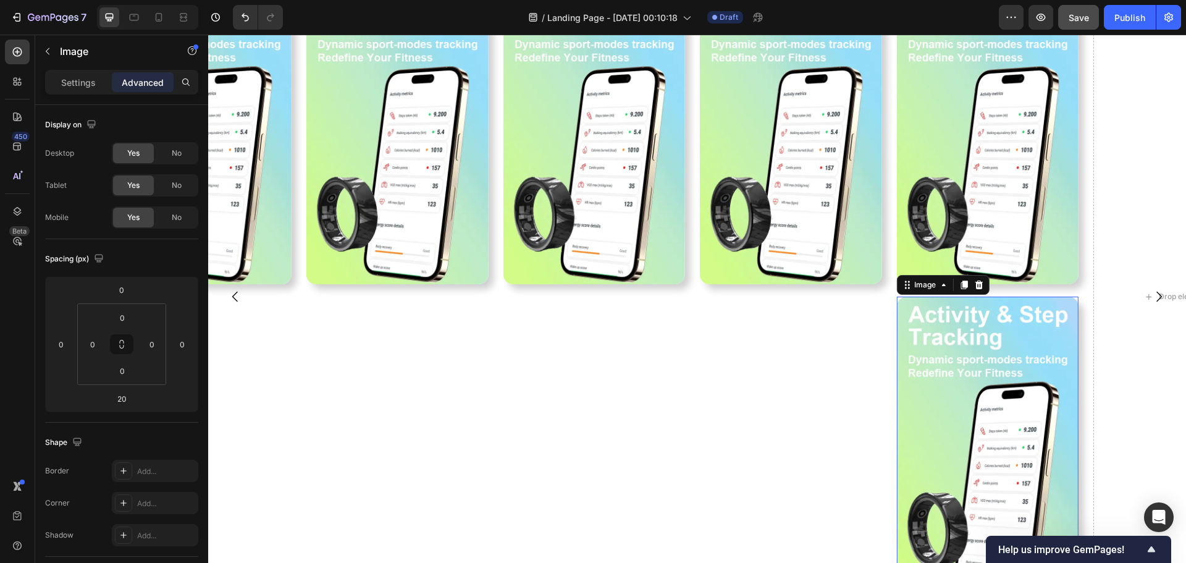
scroll to position [609, 0]
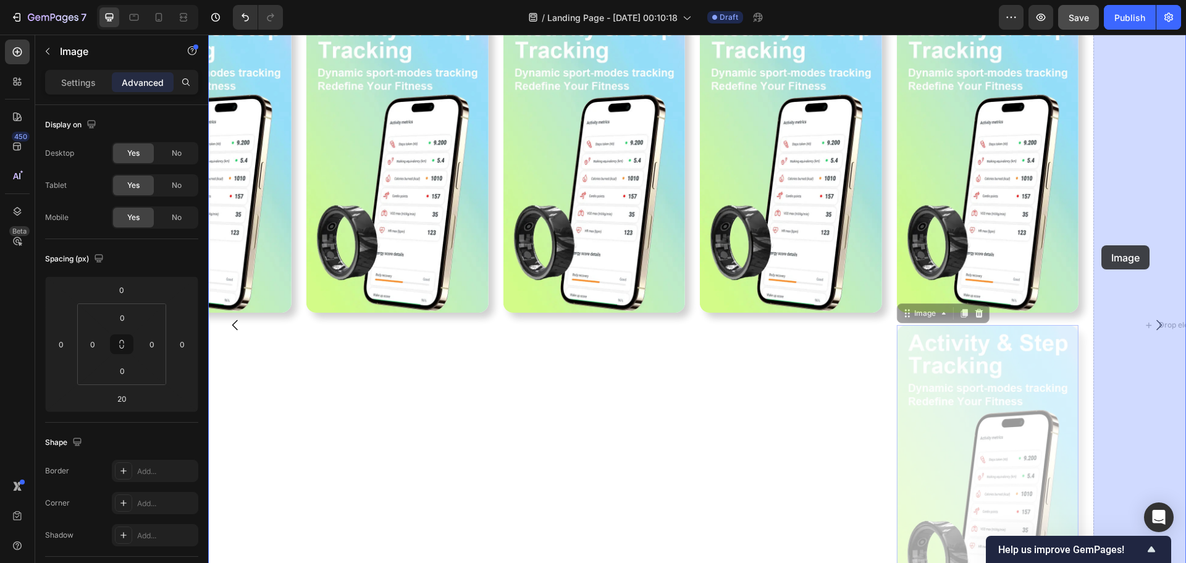
drag, startPoint x: 910, startPoint y: 317, endPoint x: 1101, endPoint y: 245, distance: 203.8
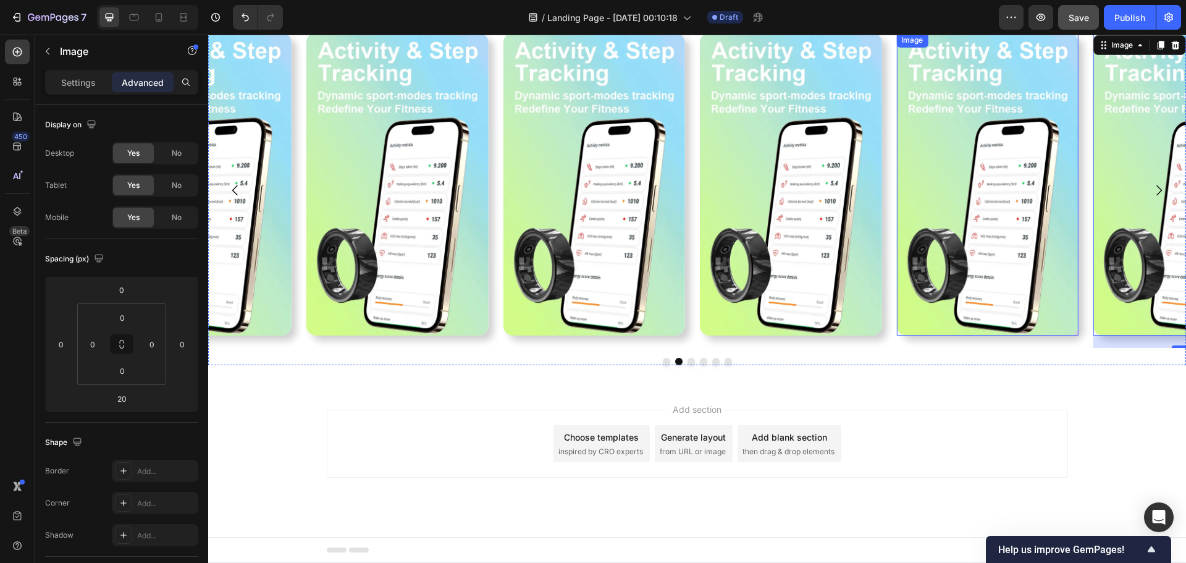
scroll to position [451, 0]
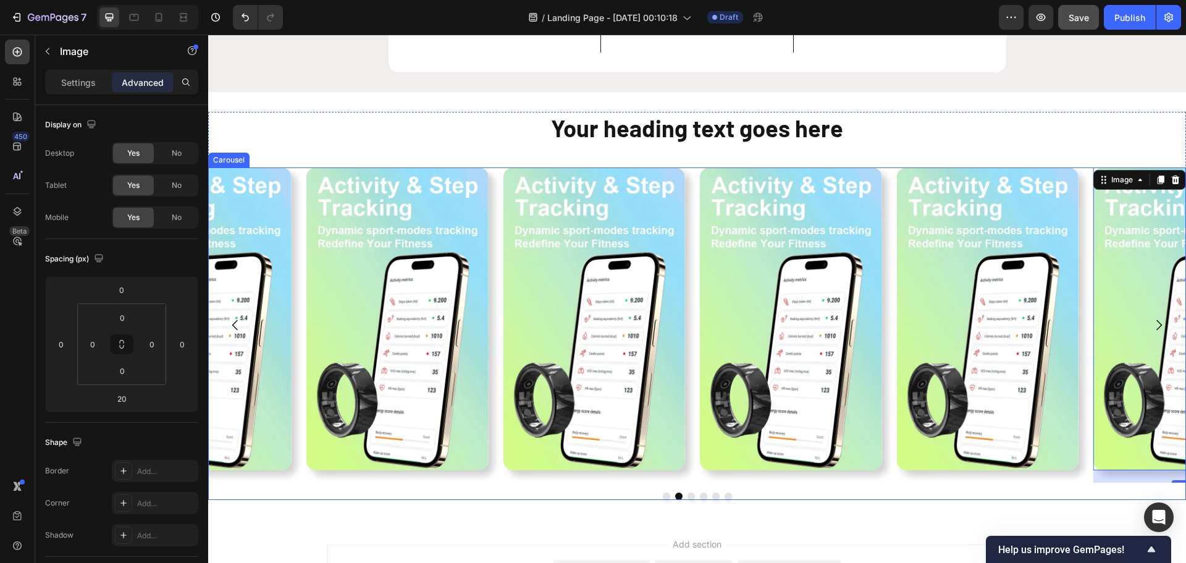
click at [687, 495] on button "Dot" at bounding box center [690, 495] width 7 height 7
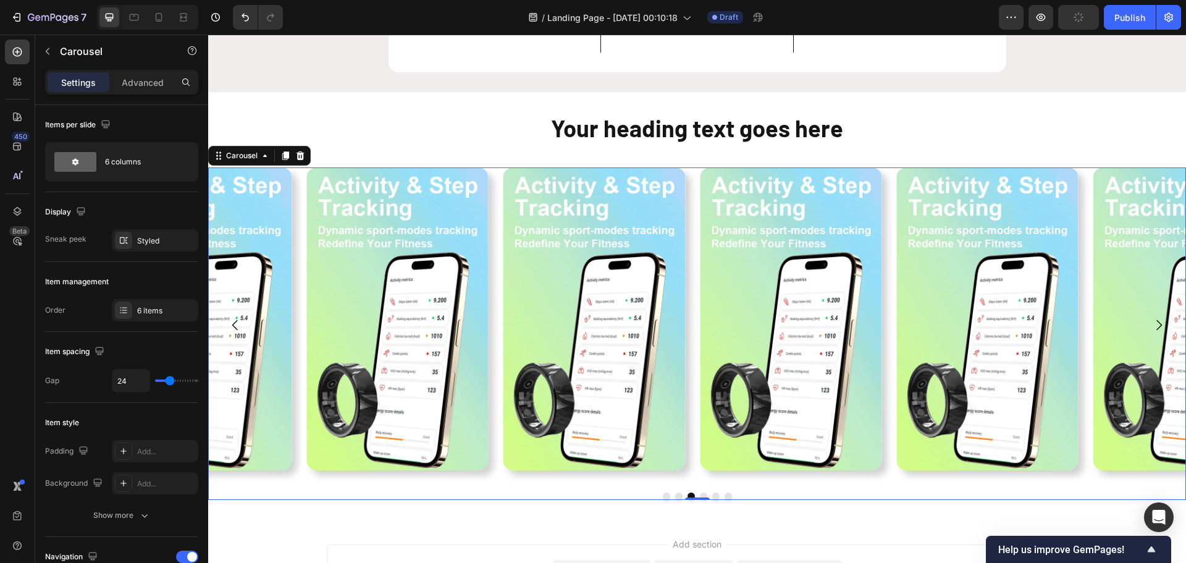
click at [700, 494] on button "Dot" at bounding box center [703, 495] width 7 height 7
click at [712, 497] on button "Dot" at bounding box center [715, 495] width 7 height 7
click at [724, 495] on button "Dot" at bounding box center [727, 495] width 7 height 7
click at [693, 238] on div "Image Image Image Image Image Image" at bounding box center [696, 325] width 977 height 316
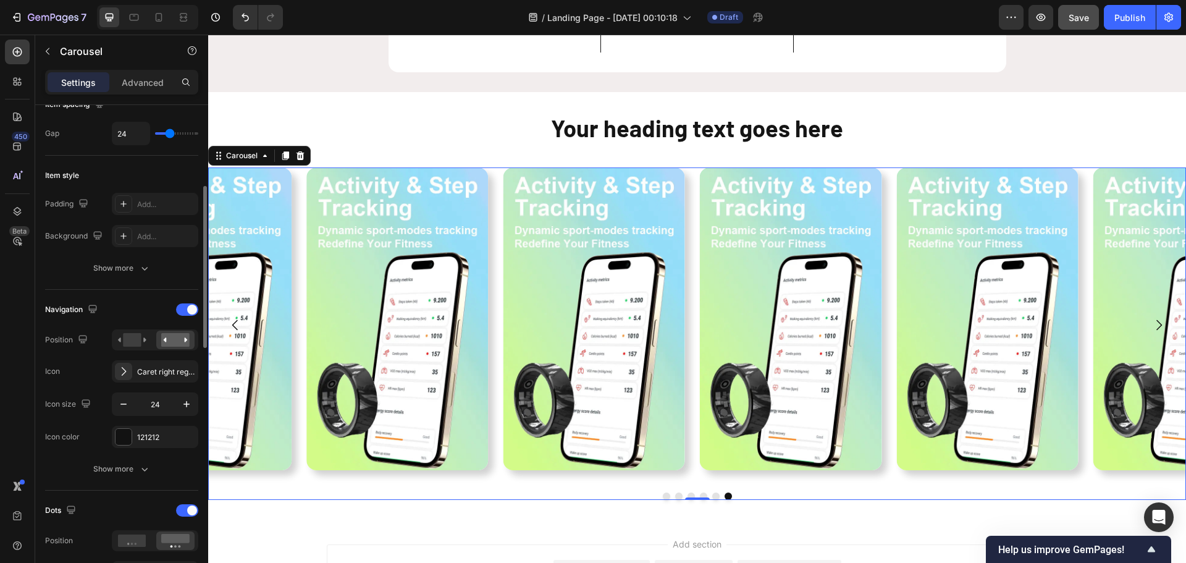
scroll to position [309, 0]
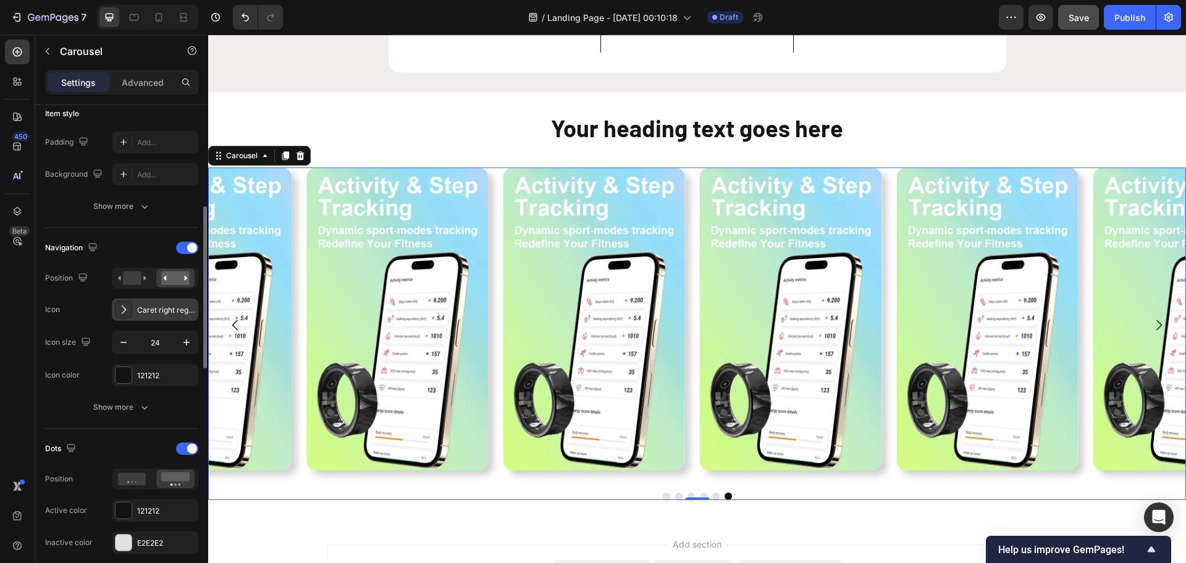
click at [145, 308] on div "Caret right regular" at bounding box center [166, 309] width 58 height 11
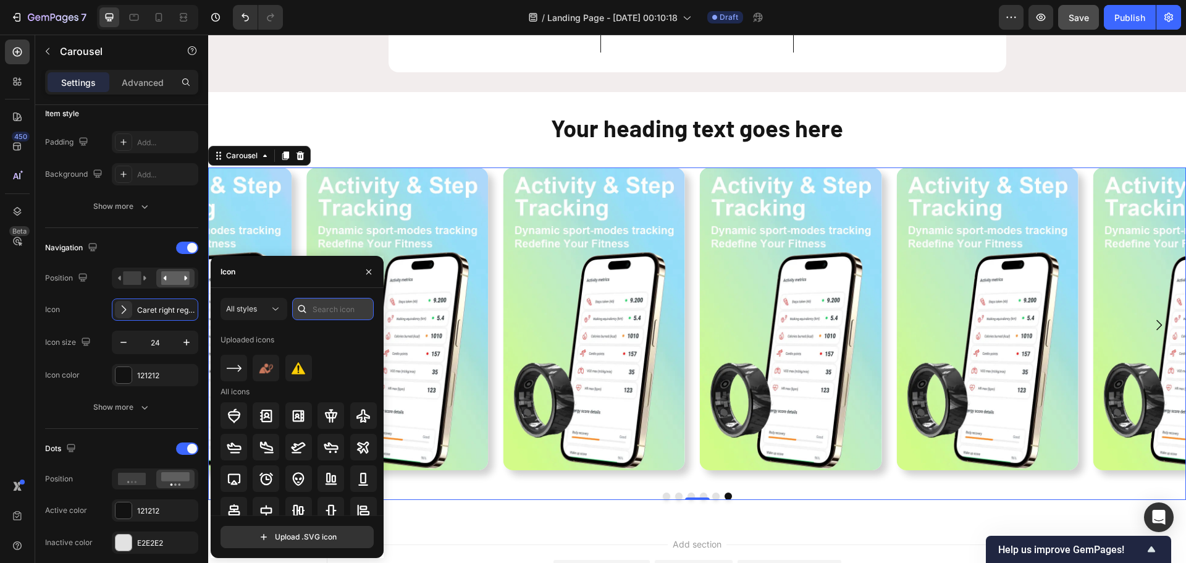
click at [340, 314] on input "text" at bounding box center [333, 309] width 82 height 22
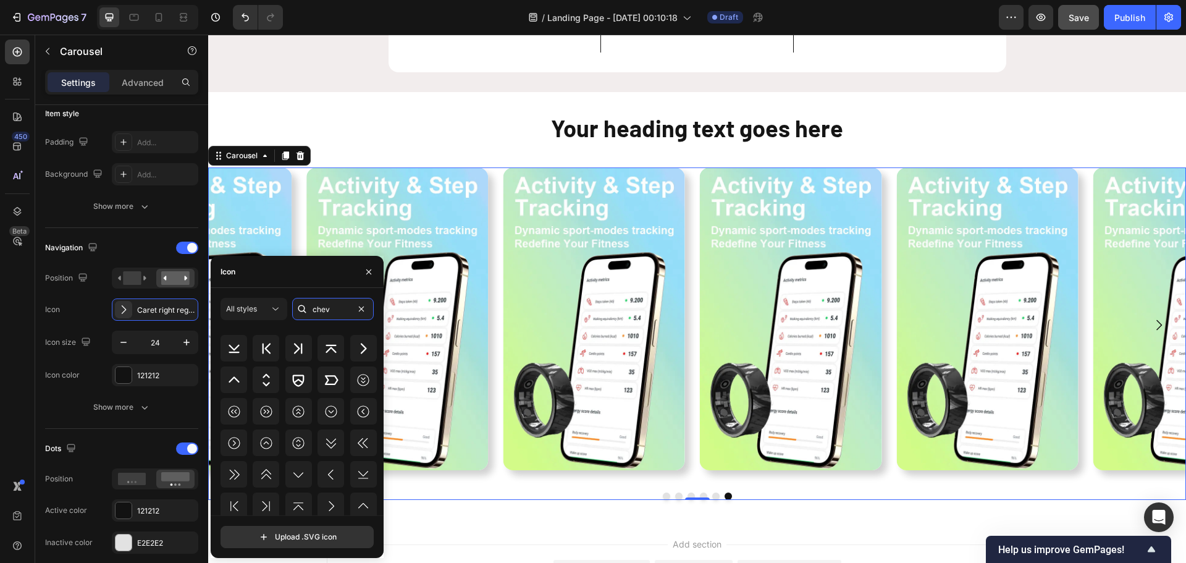
scroll to position [123, 0]
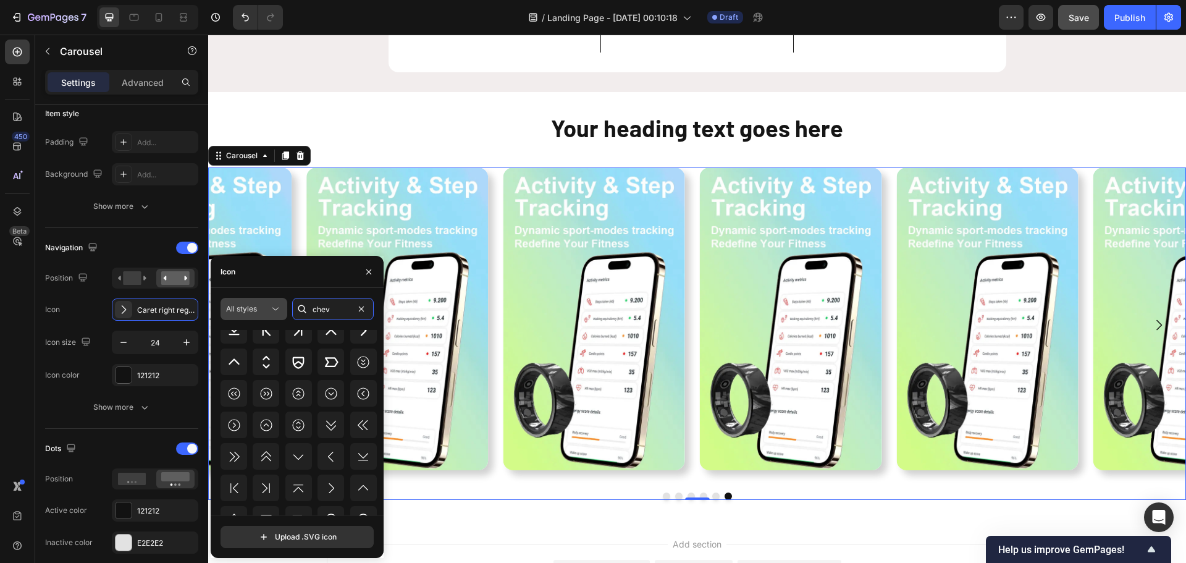
type input "chev"
click at [258, 305] on div "All styles" at bounding box center [247, 308] width 43 height 11
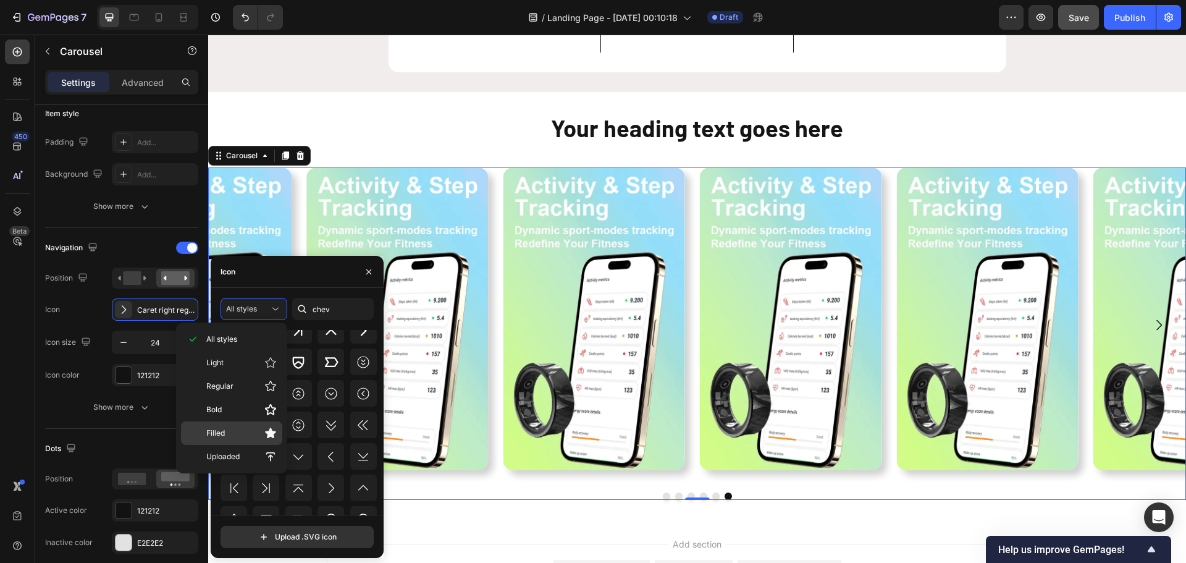
click at [236, 430] on p "Filled" at bounding box center [241, 433] width 70 height 12
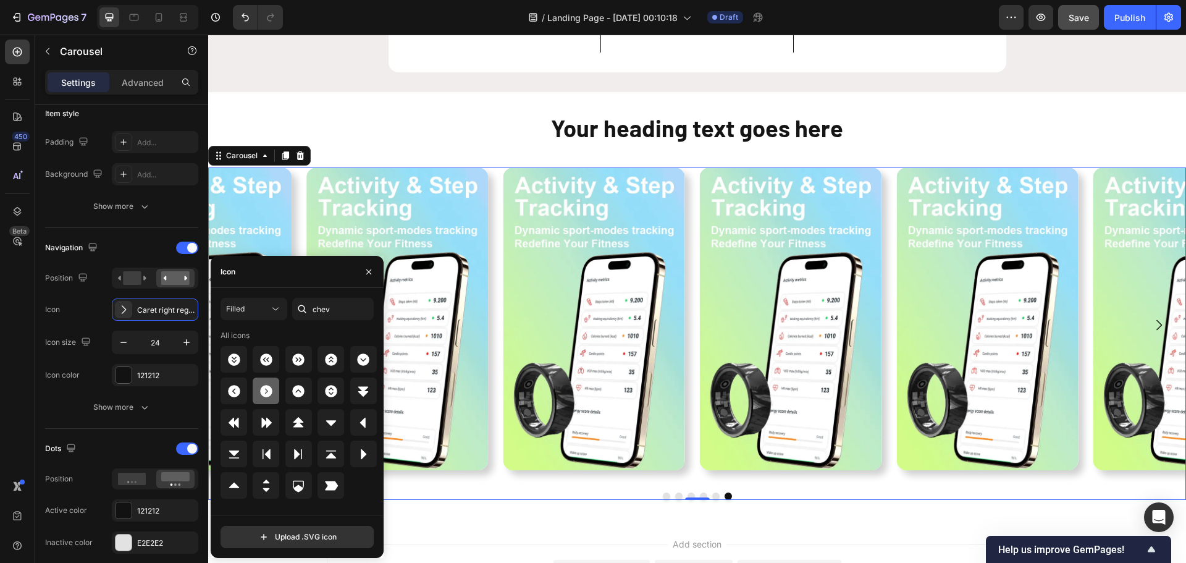
click at [270, 390] on icon at bounding box center [266, 391] width 12 height 12
click at [188, 341] on icon "button" at bounding box center [186, 342] width 12 height 12
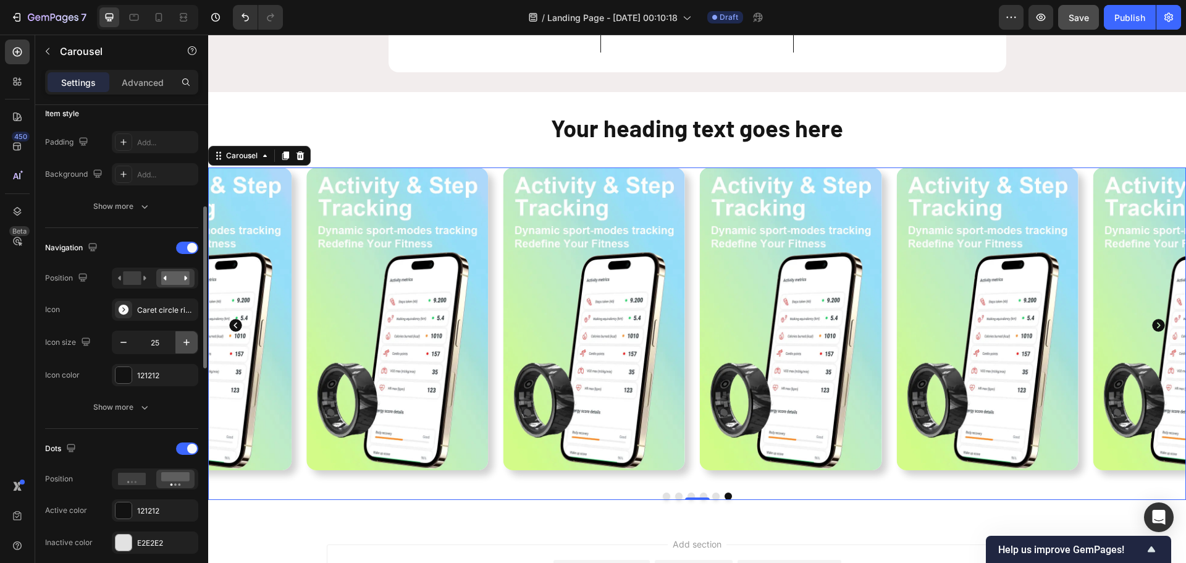
click at [188, 341] on icon "button" at bounding box center [186, 342] width 12 height 12
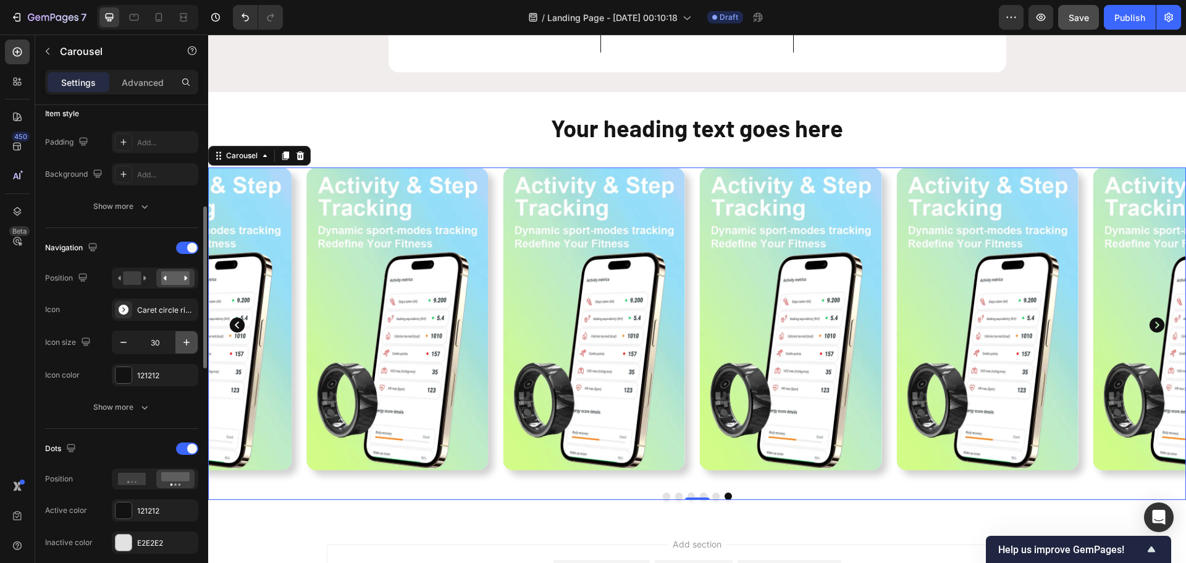
click at [188, 341] on icon "button" at bounding box center [186, 342] width 12 height 12
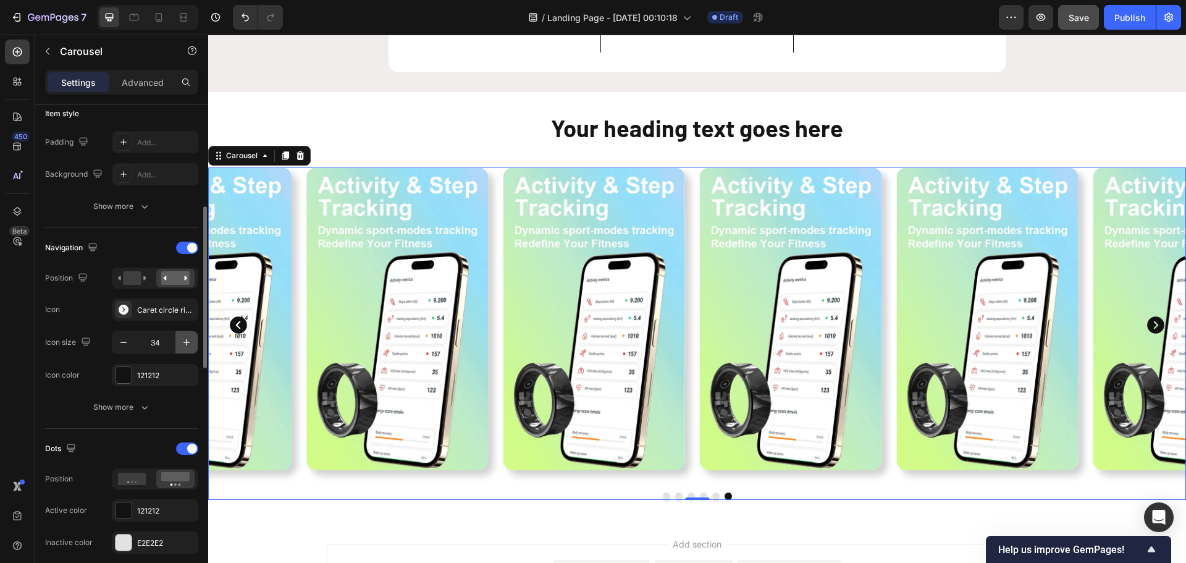
click at [188, 341] on icon "button" at bounding box center [186, 342] width 12 height 12
type input "38"
click at [177, 359] on div "Navigation Position Icon Caret circle right filled Icon size 38 Icon color 1212…" at bounding box center [121, 312] width 153 height 148
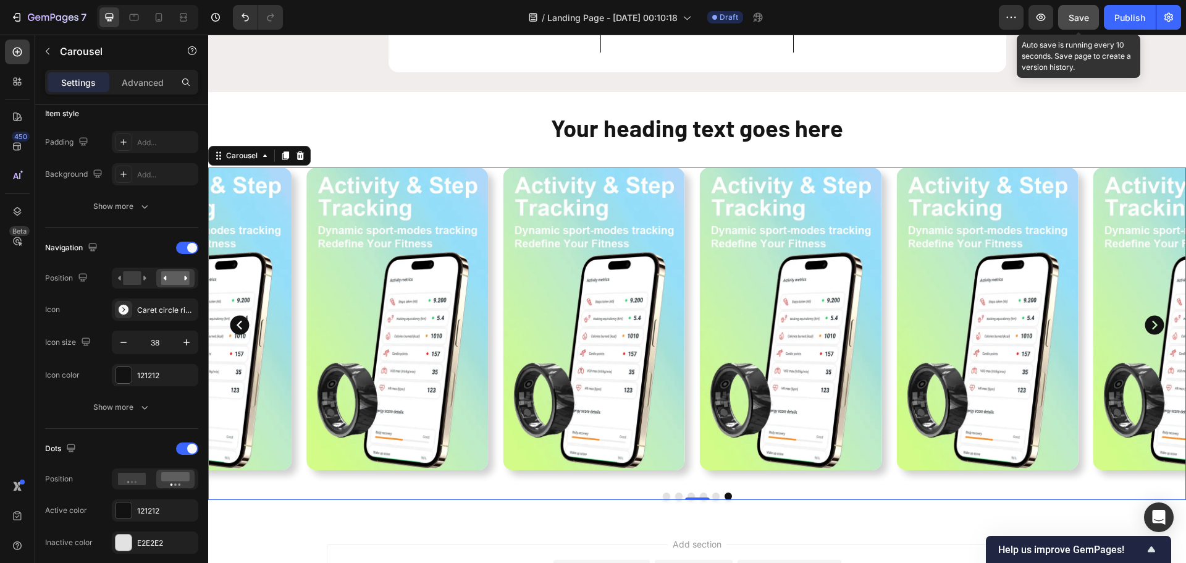
click at [1080, 14] on span "Save" at bounding box center [1078, 17] width 20 height 10
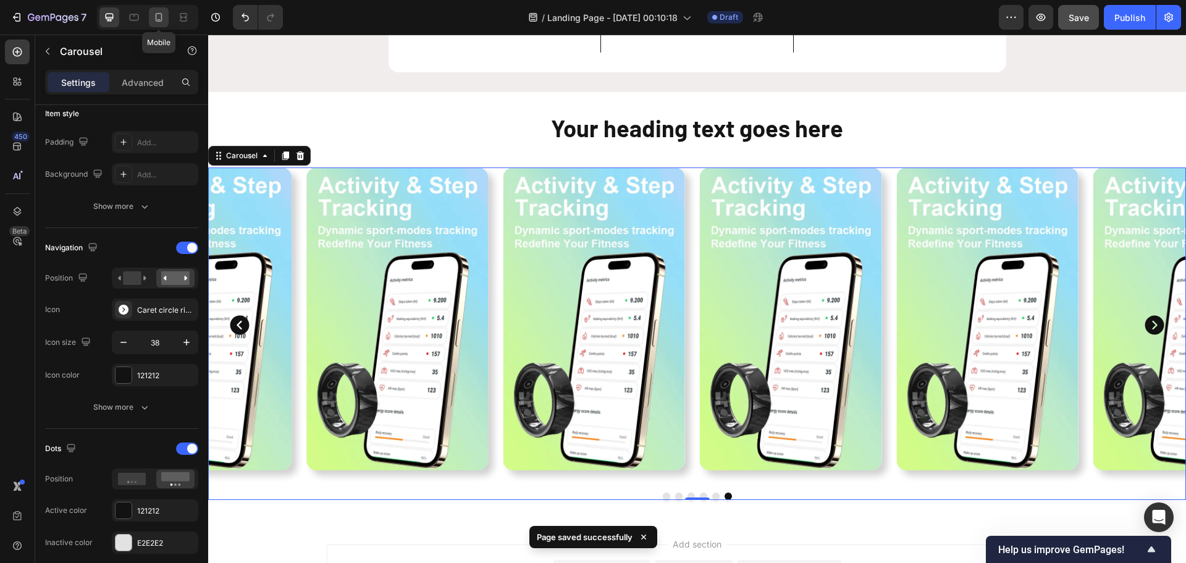
click at [163, 15] on icon at bounding box center [159, 17] width 12 height 12
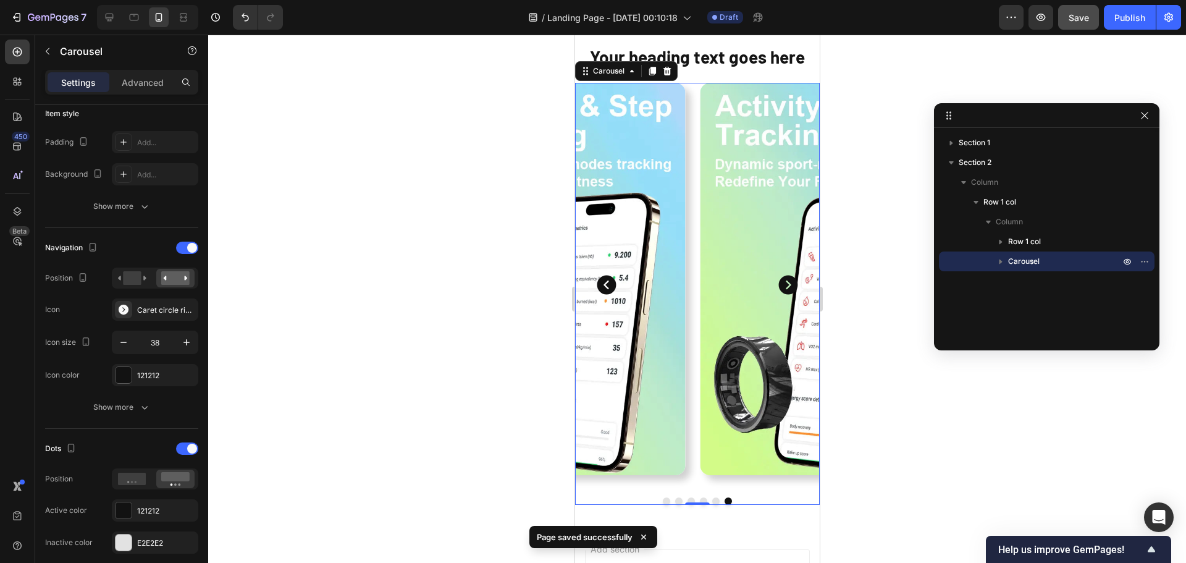
scroll to position [371, 0]
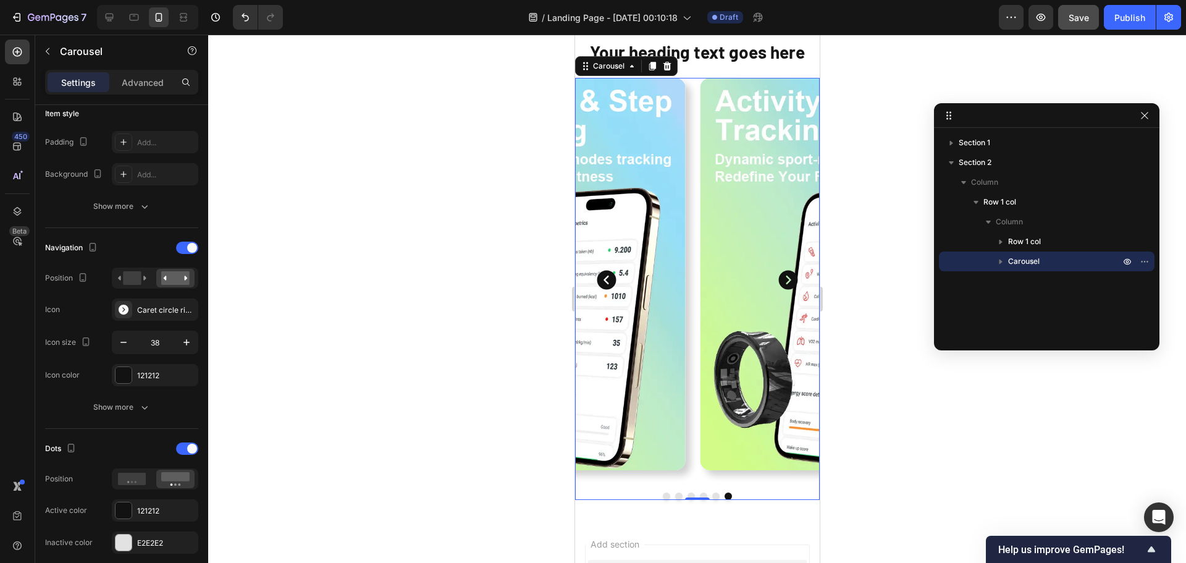
click at [694, 322] on div "Image Image Image Image Image Image" at bounding box center [696, 280] width 245 height 404
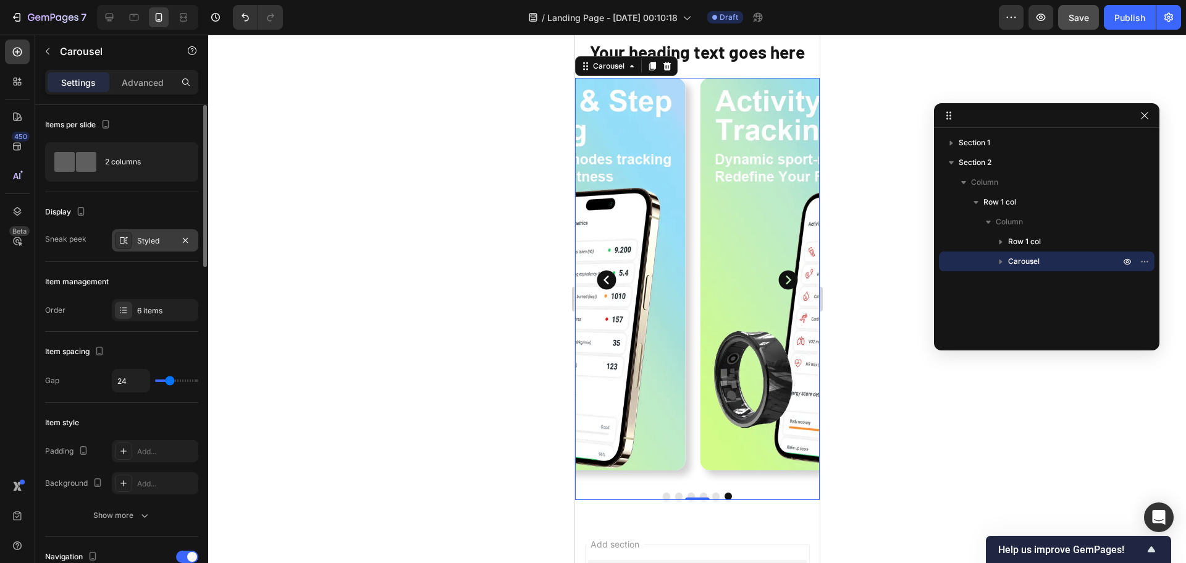
click at [146, 238] on div "Styled" at bounding box center [155, 240] width 36 height 11
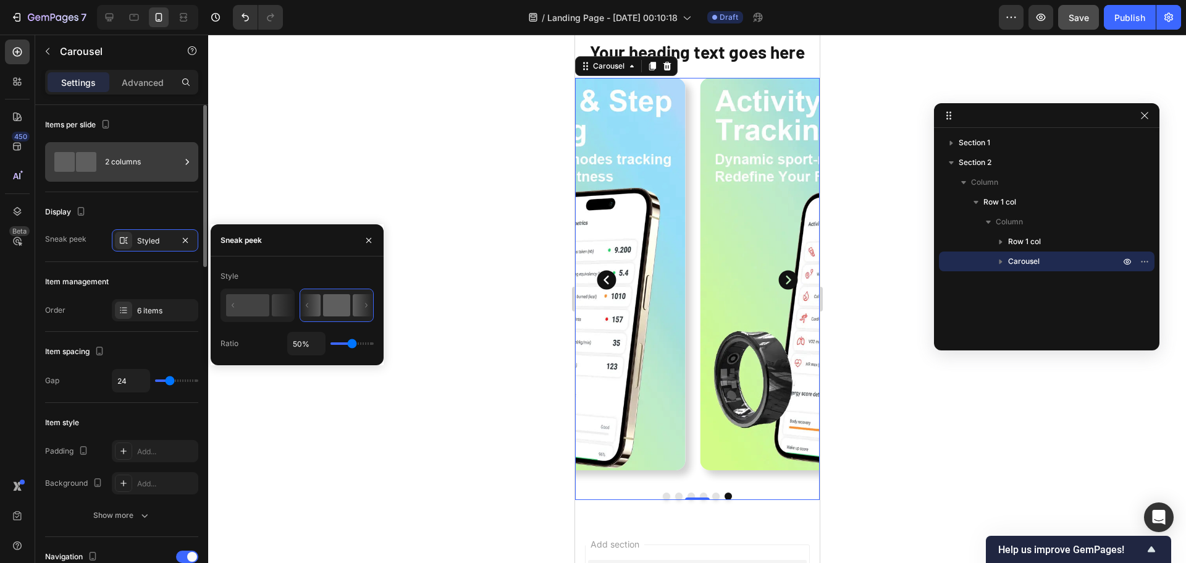
click at [116, 162] on div "2 columns" at bounding box center [142, 162] width 75 height 28
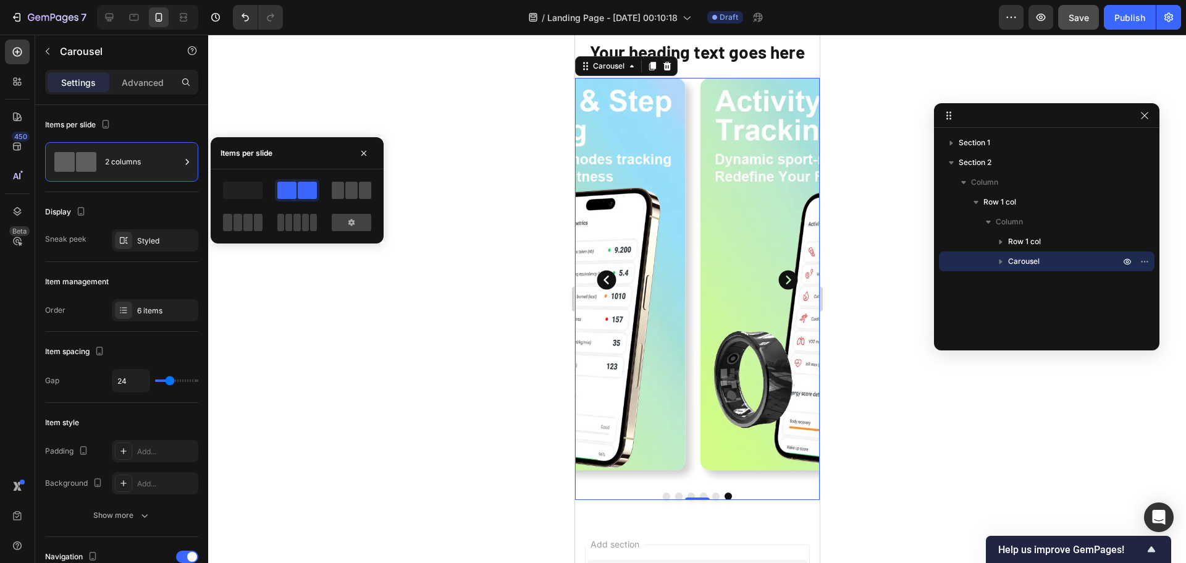
click at [345, 196] on div at bounding box center [352, 190] width 40 height 17
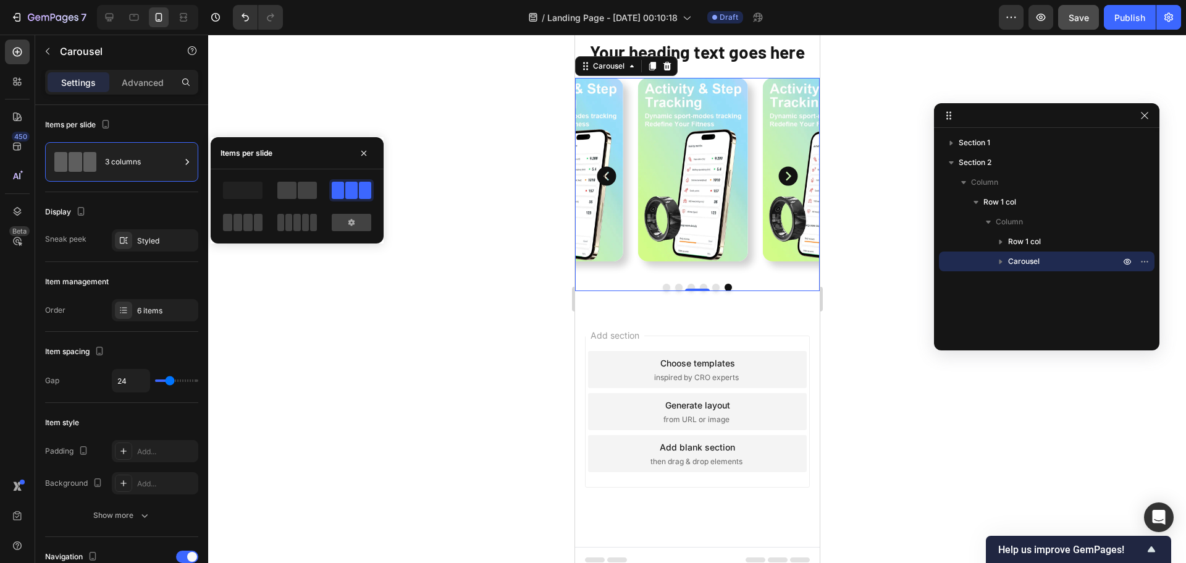
scroll to position [248, 0]
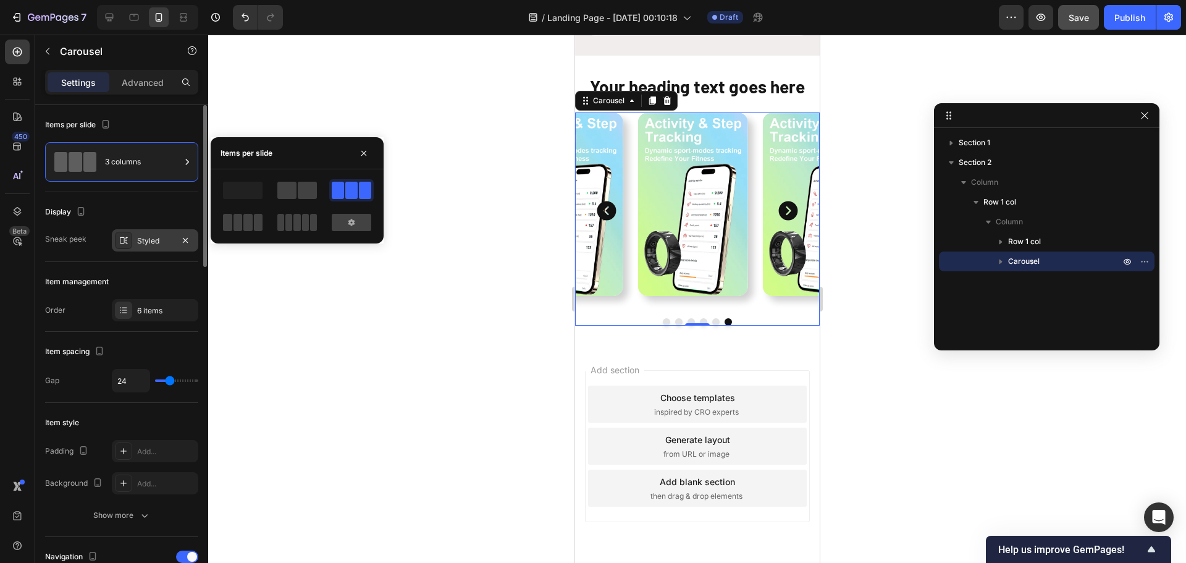
click at [132, 243] on div at bounding box center [123, 240] width 17 height 17
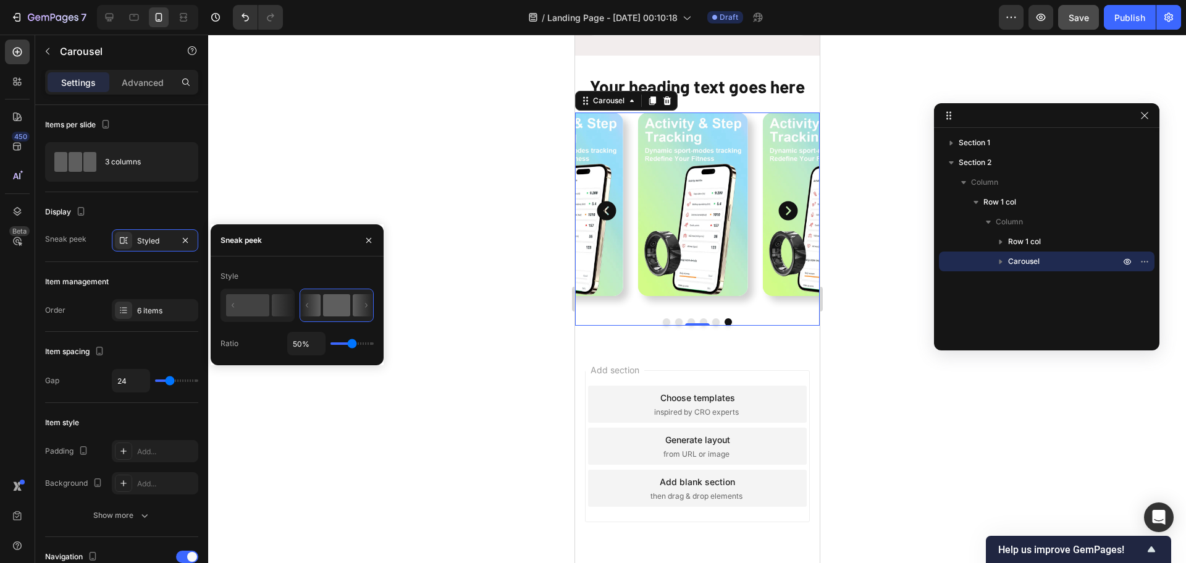
type input "40%"
type input "40"
type input "36%"
type input "36"
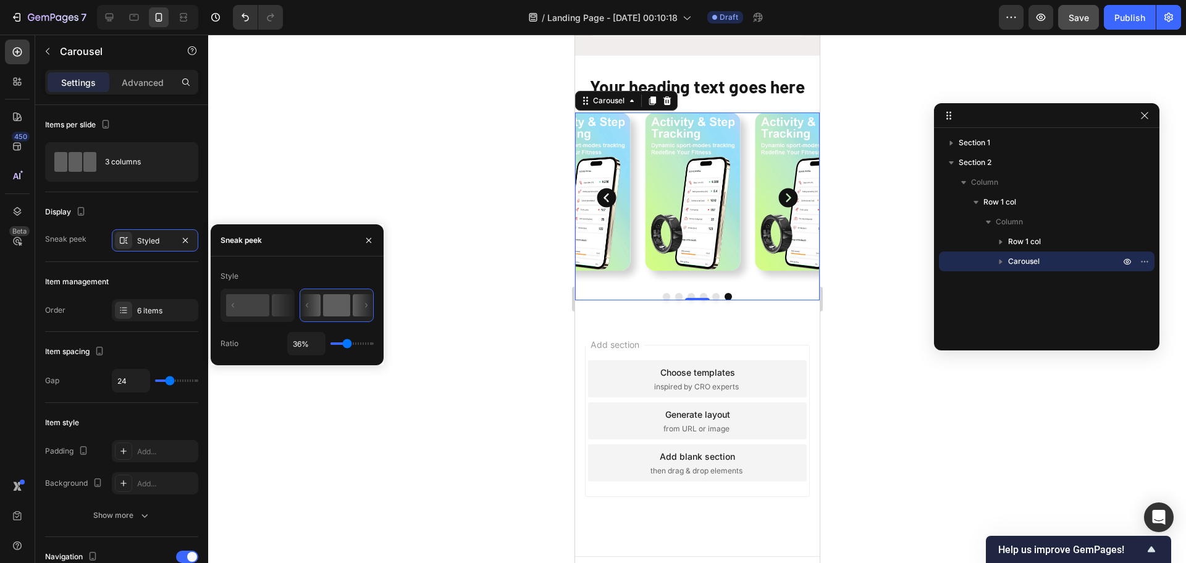
type input "65%"
type input "65"
type input "80%"
type input "80"
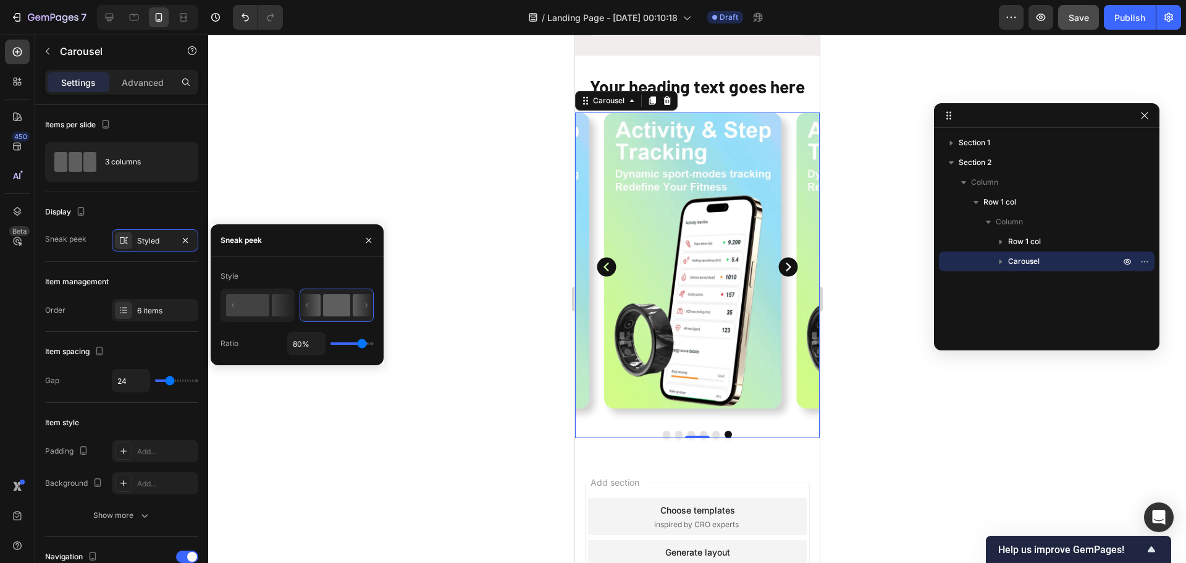
type input "85%"
type input "85"
type input "82%"
type input "82"
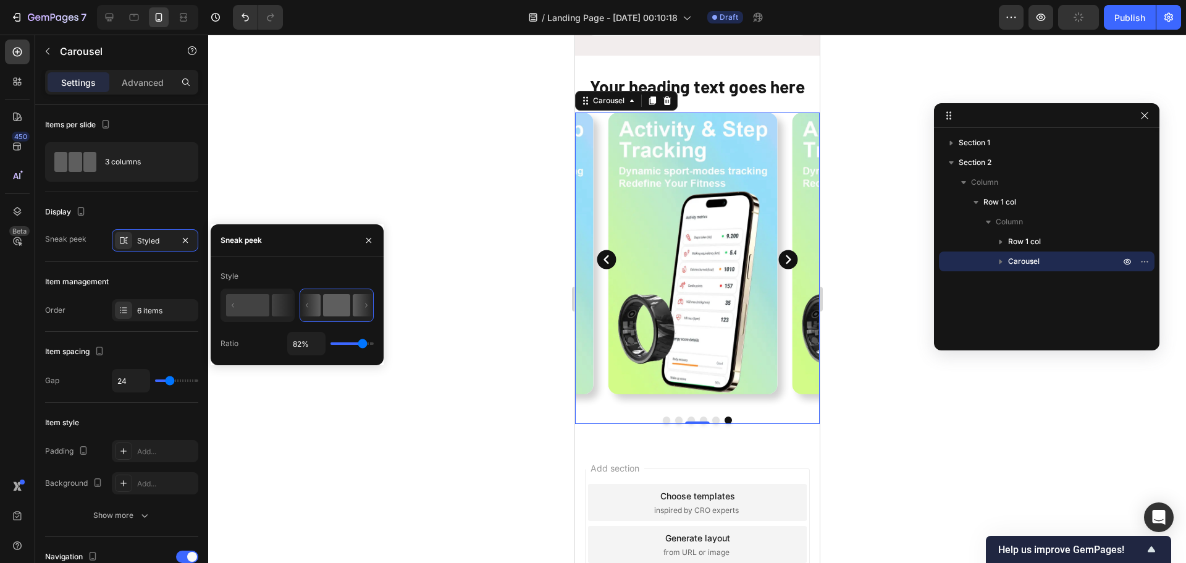
type input "80%"
type input "80"
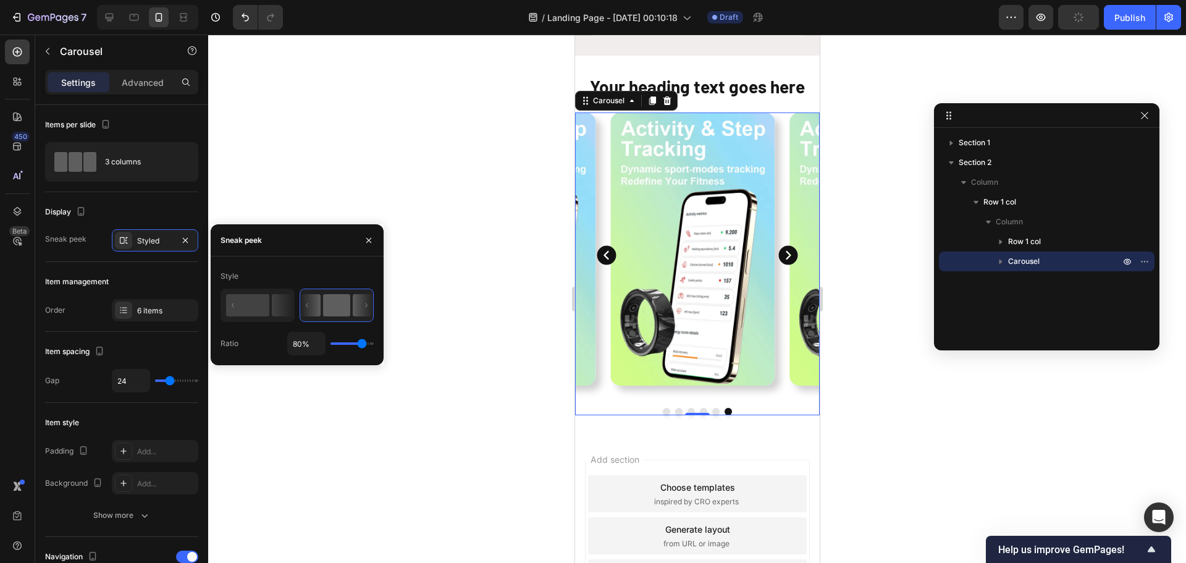
type input "78%"
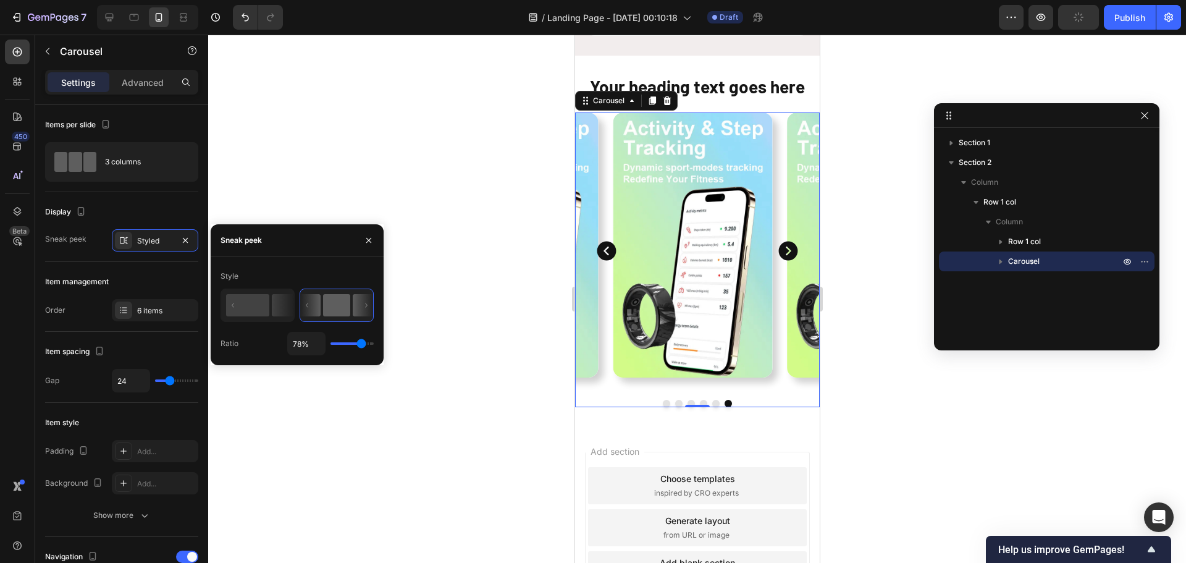
drag, startPoint x: 351, startPoint y: 344, endPoint x: 361, endPoint y: 345, distance: 10.0
type input "78"
click at [361, 345] on input "range" at bounding box center [351, 343] width 43 height 2
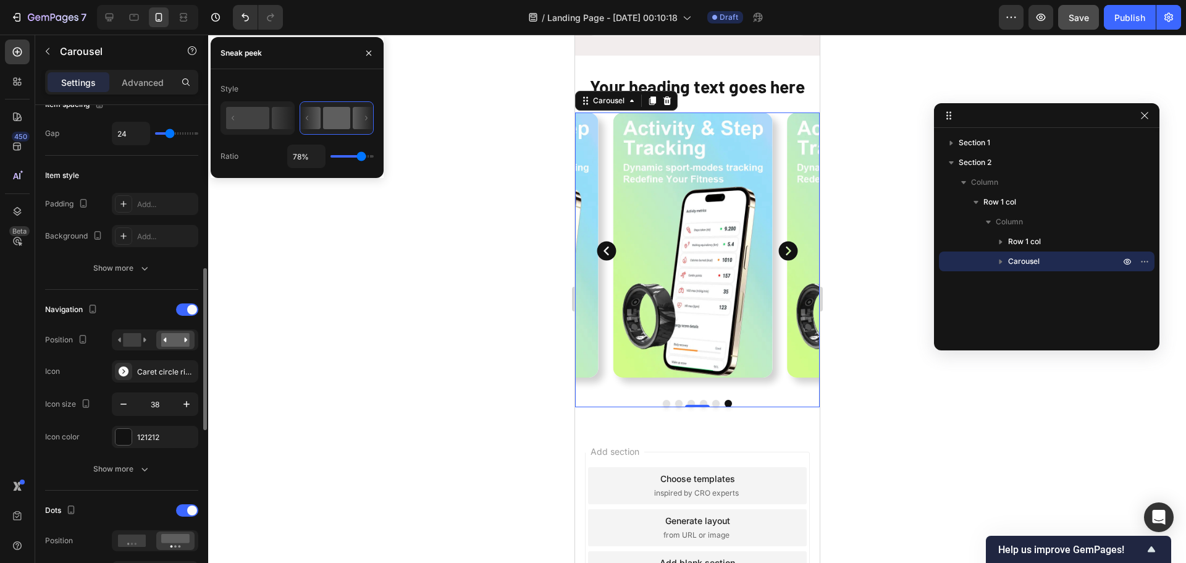
scroll to position [309, 0]
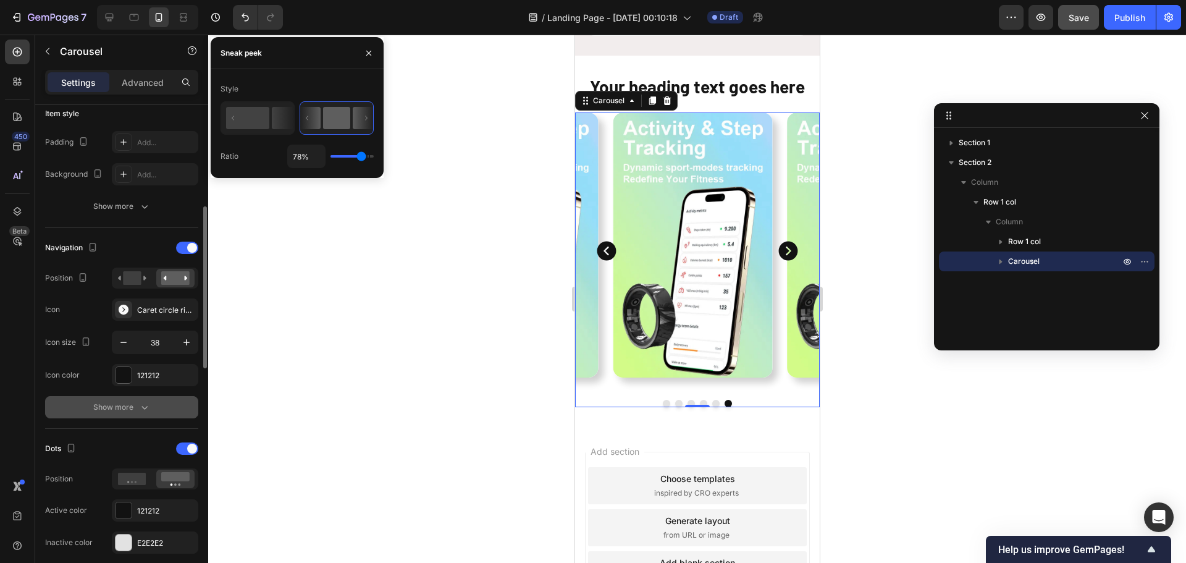
click at [126, 405] on div "Show more" at bounding box center [121, 407] width 57 height 12
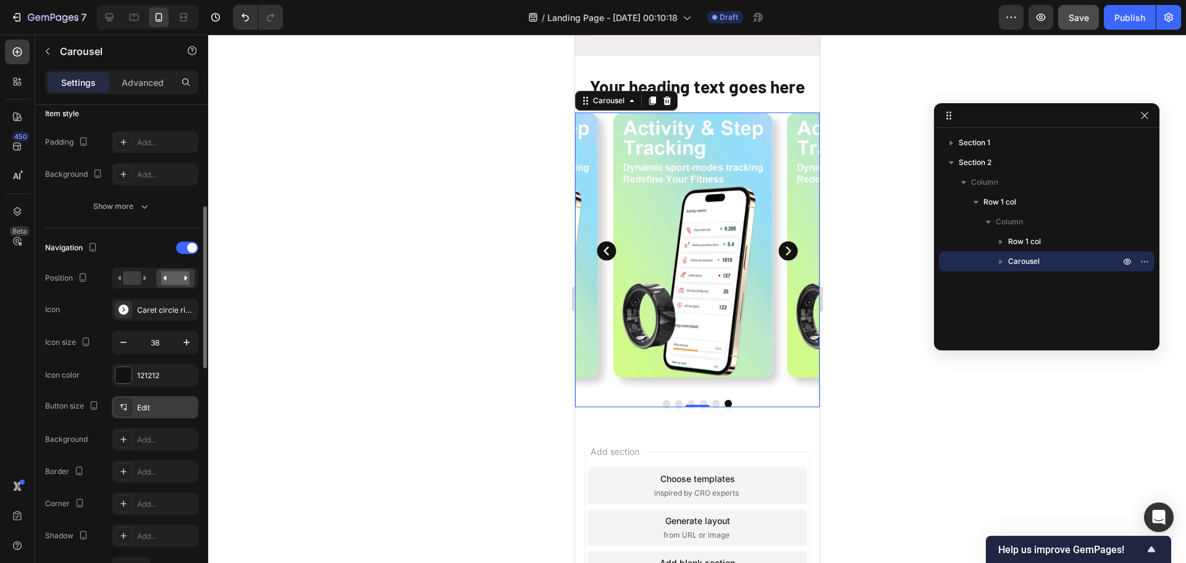
click at [146, 406] on div "Edit" at bounding box center [166, 407] width 58 height 11
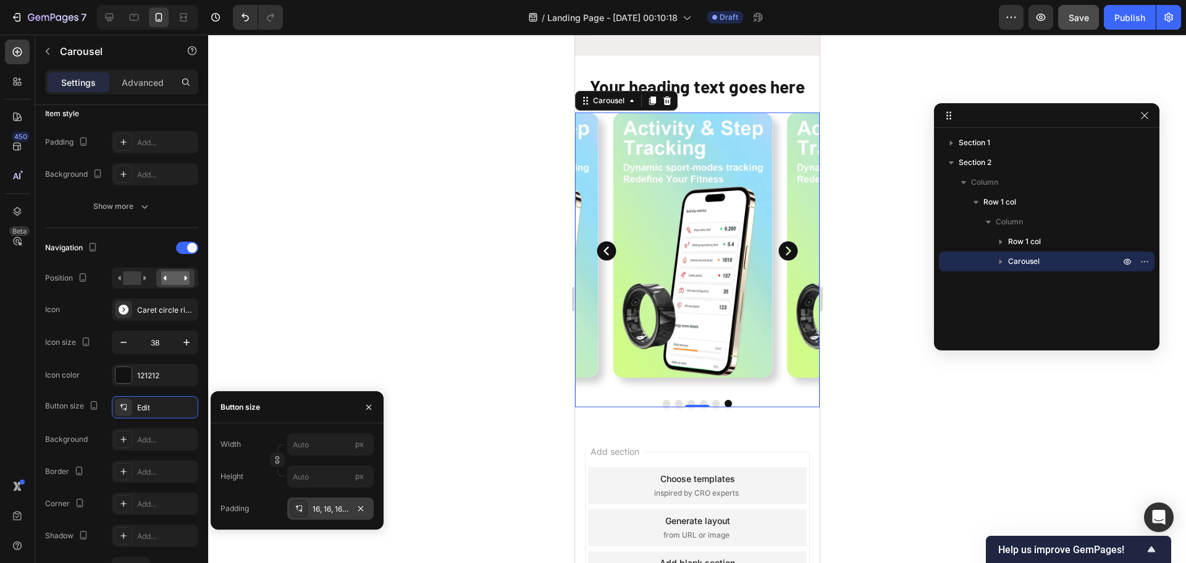
click at [299, 506] on icon at bounding box center [299, 505] width 1 height 1
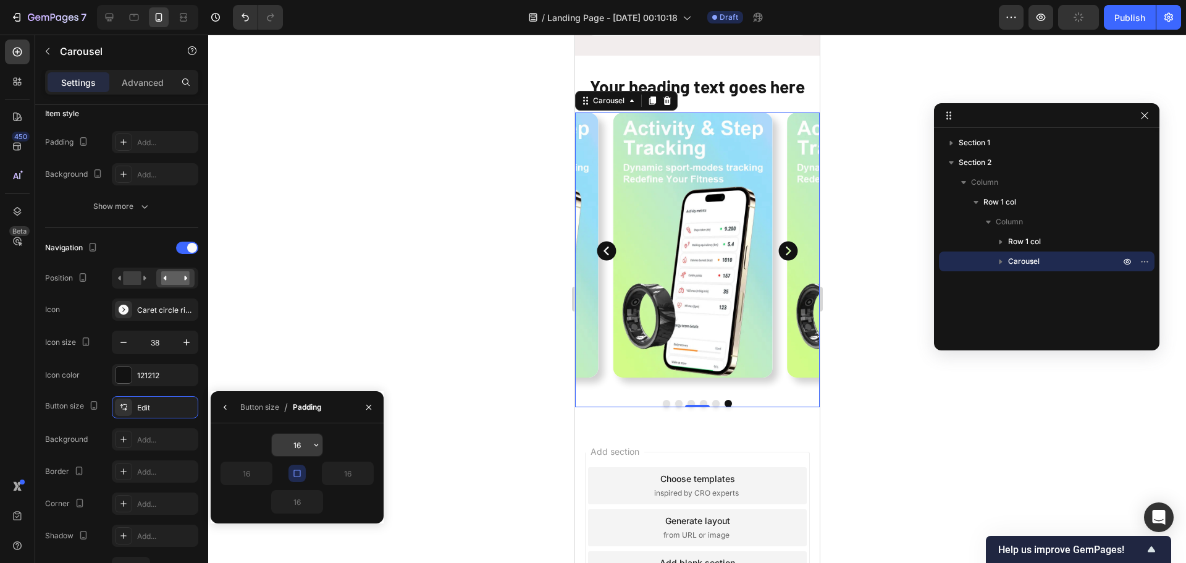
click at [298, 441] on input "16" at bounding box center [297, 444] width 51 height 22
type input "0"
click at [227, 435] on div "0" at bounding box center [296, 444] width 153 height 23
type input "0"
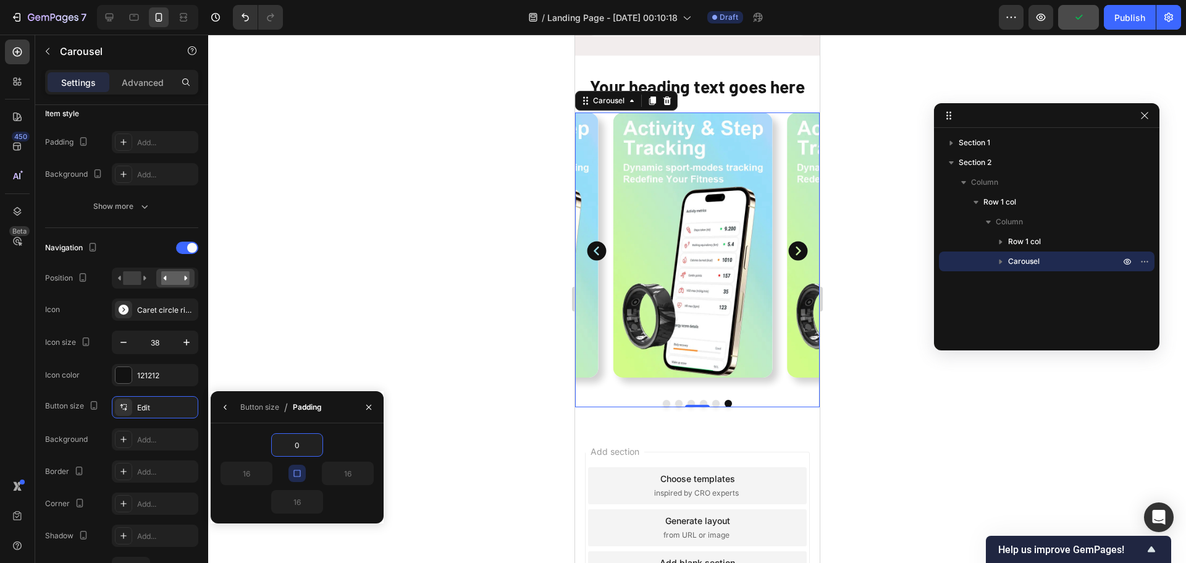
type input "0"
click at [96, 425] on div "Button size Edit Background Add... Border Add... Corner Add... Shadow Add... Ga…" at bounding box center [121, 504] width 153 height 216
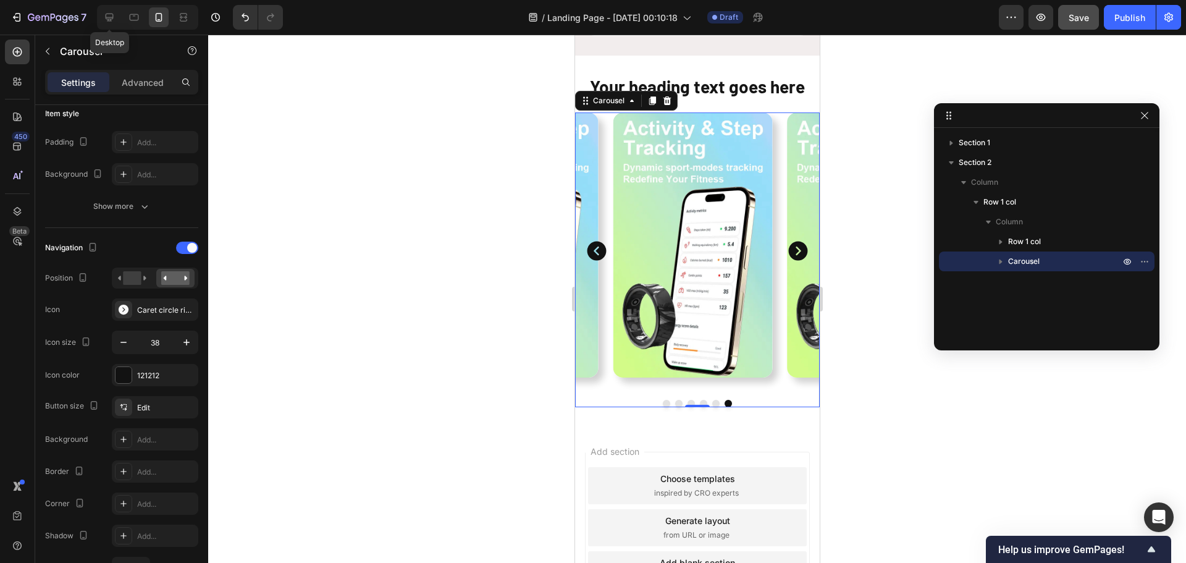
drag, startPoint x: 107, startPoint y: 20, endPoint x: 254, endPoint y: 165, distance: 206.1
click at [108, 20] on icon at bounding box center [110, 18] width 8 height 8
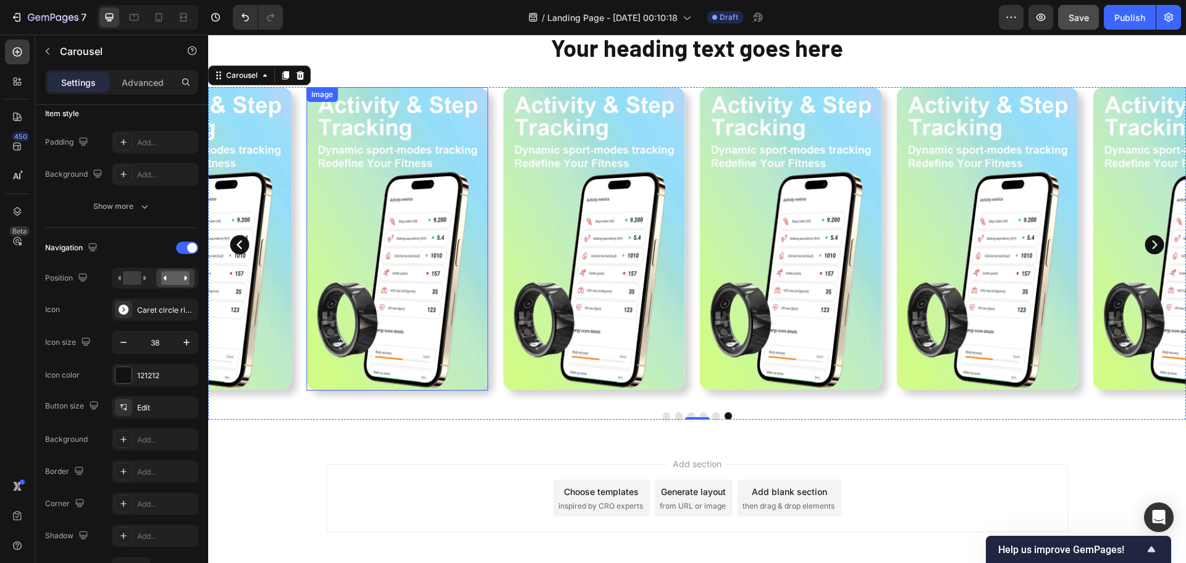
scroll to position [541, 0]
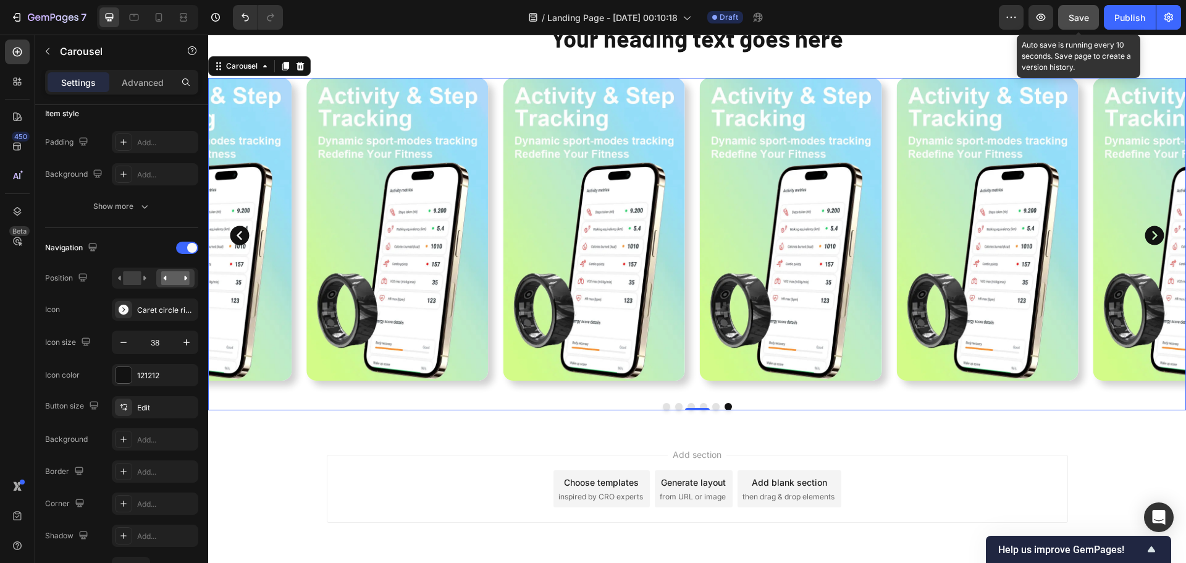
click at [1082, 22] on span "Save" at bounding box center [1078, 17] width 20 height 10
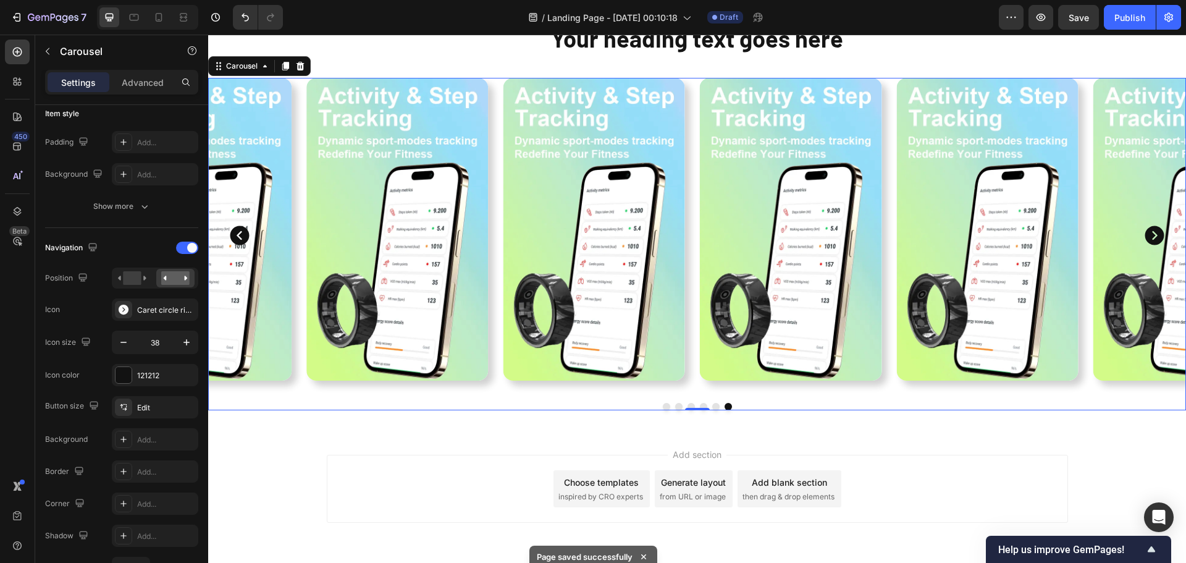
scroll to position [541, 0]
click at [793, 424] on div "Your heading text goes here Heading Row Image Image Image Image Image Image Car…" at bounding box center [696, 215] width 977 height 427
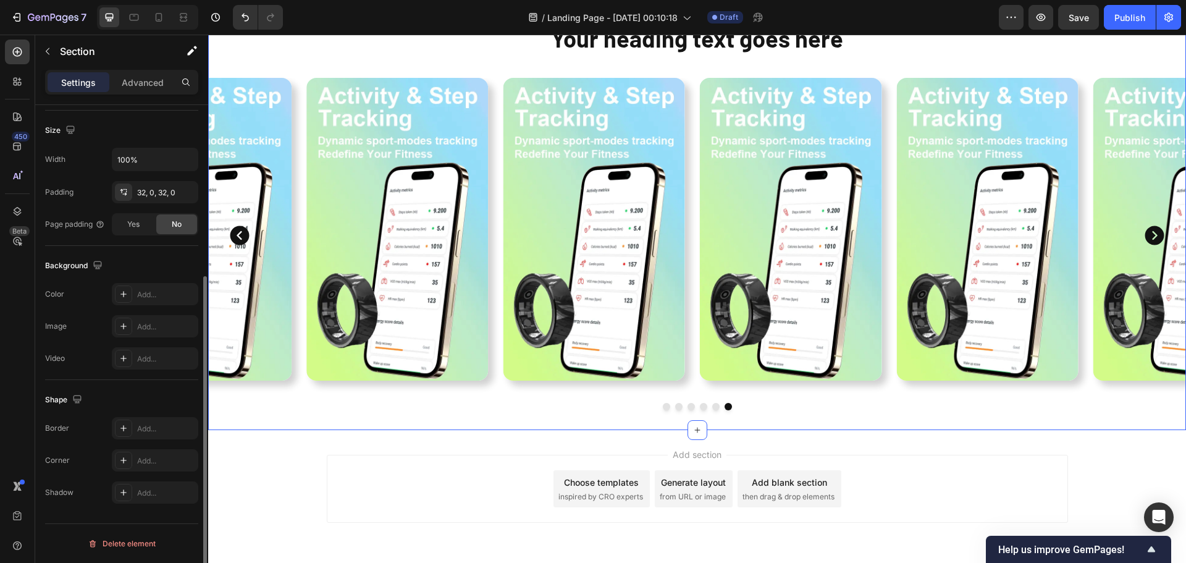
scroll to position [0, 0]
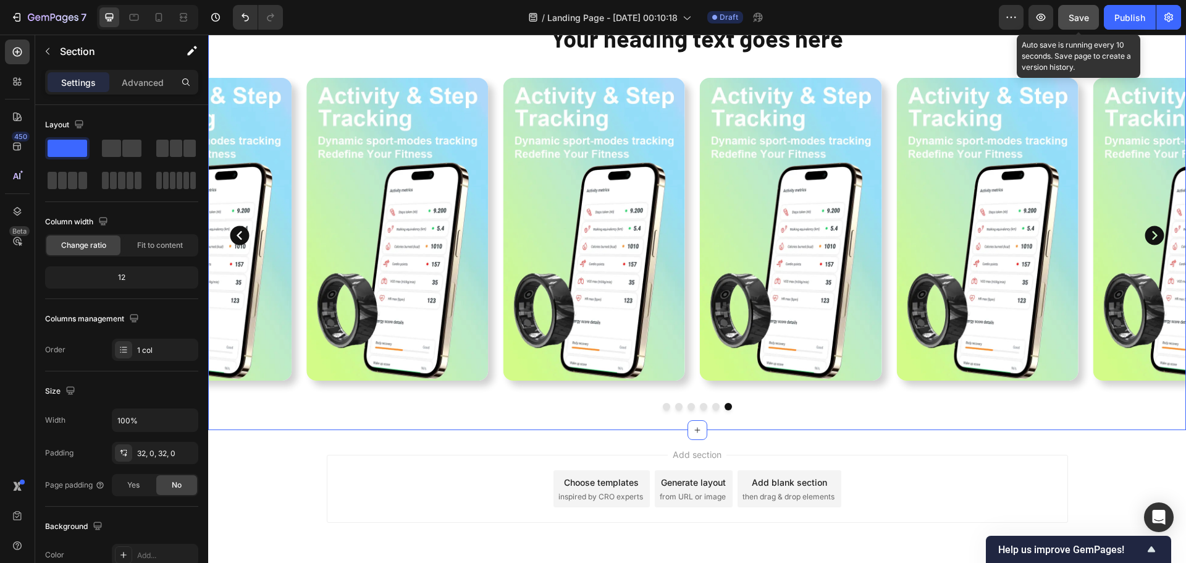
click at [1077, 18] on span "Save" at bounding box center [1078, 17] width 20 height 10
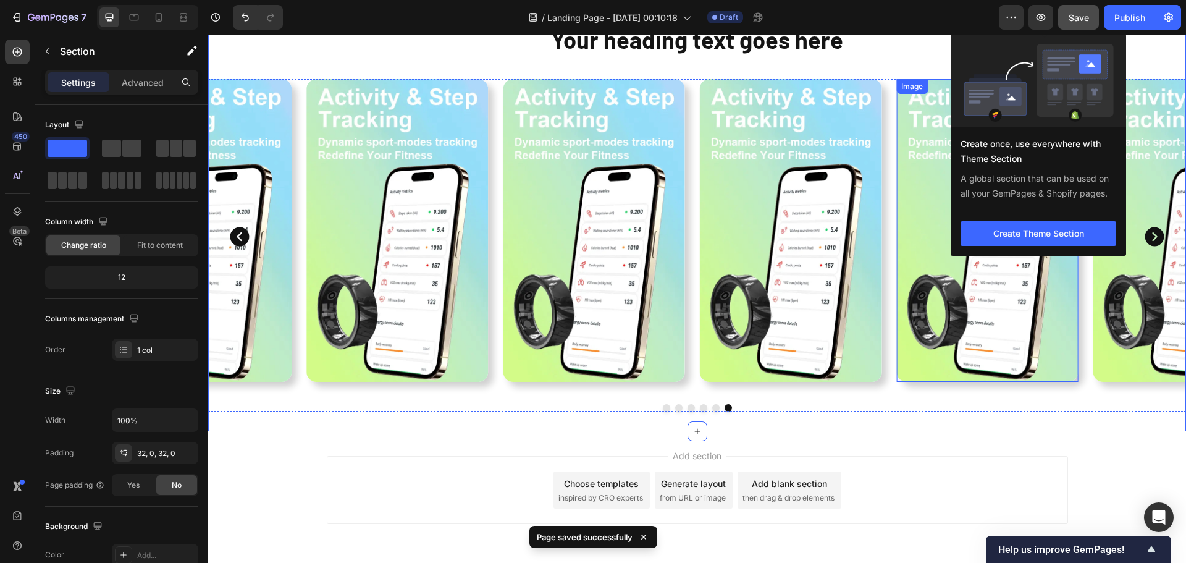
scroll to position [541, 0]
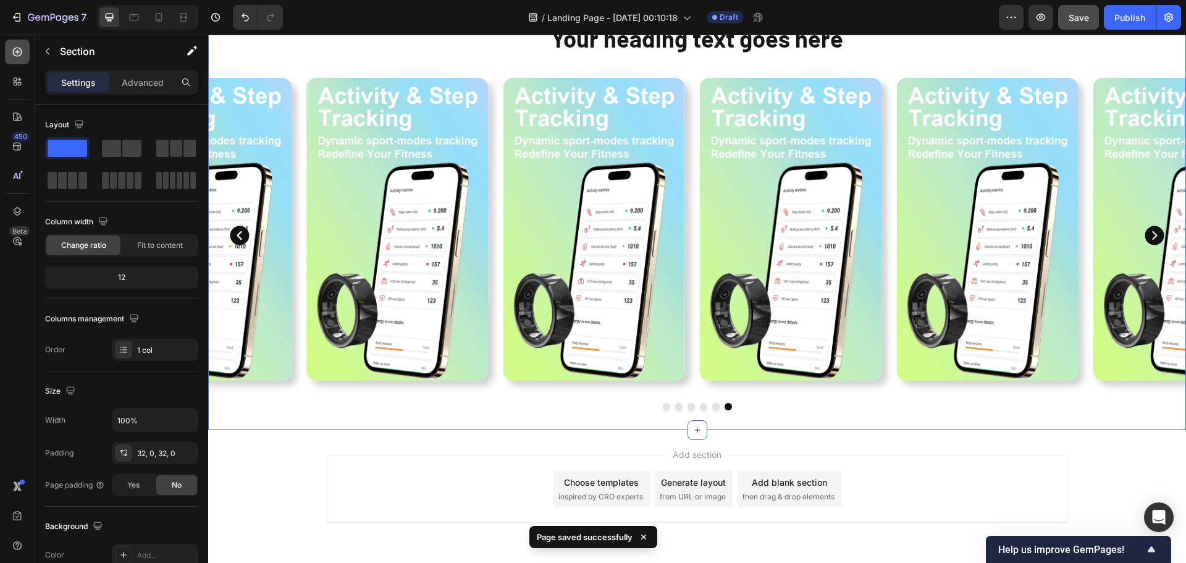
click at [11, 58] on div at bounding box center [17, 52] width 25 height 25
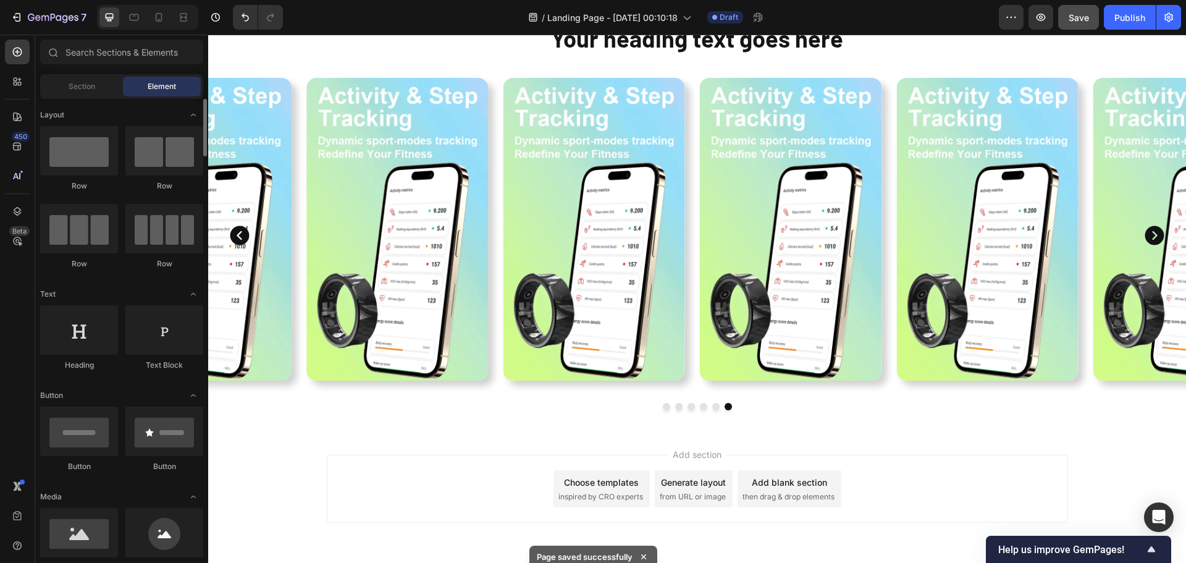
scroll to position [0, 0]
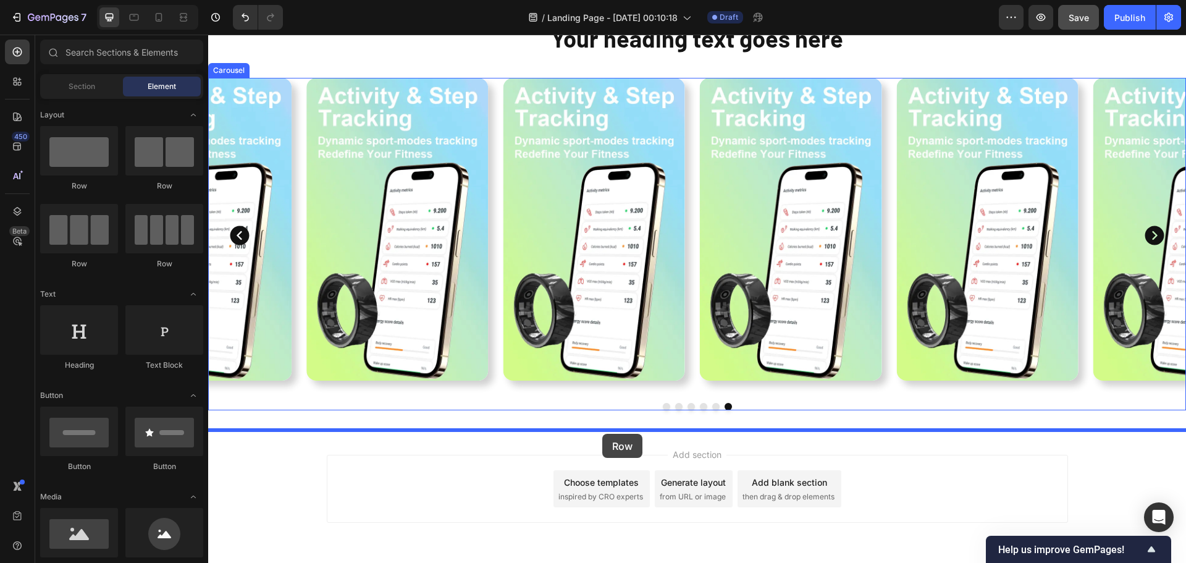
drag, startPoint x: 292, startPoint y: 182, endPoint x: 602, endPoint y: 433, distance: 399.0
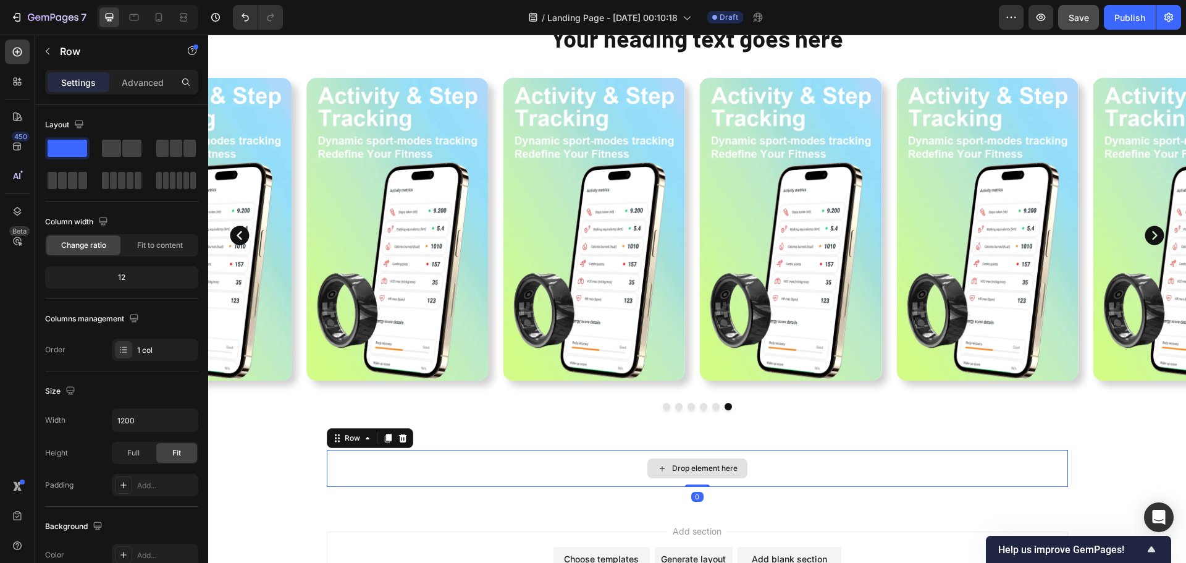
drag, startPoint x: 694, startPoint y: 496, endPoint x: 701, endPoint y: 481, distance: 16.3
click at [701, 481] on div "Drop element here Row 0" at bounding box center [697, 468] width 741 height 37
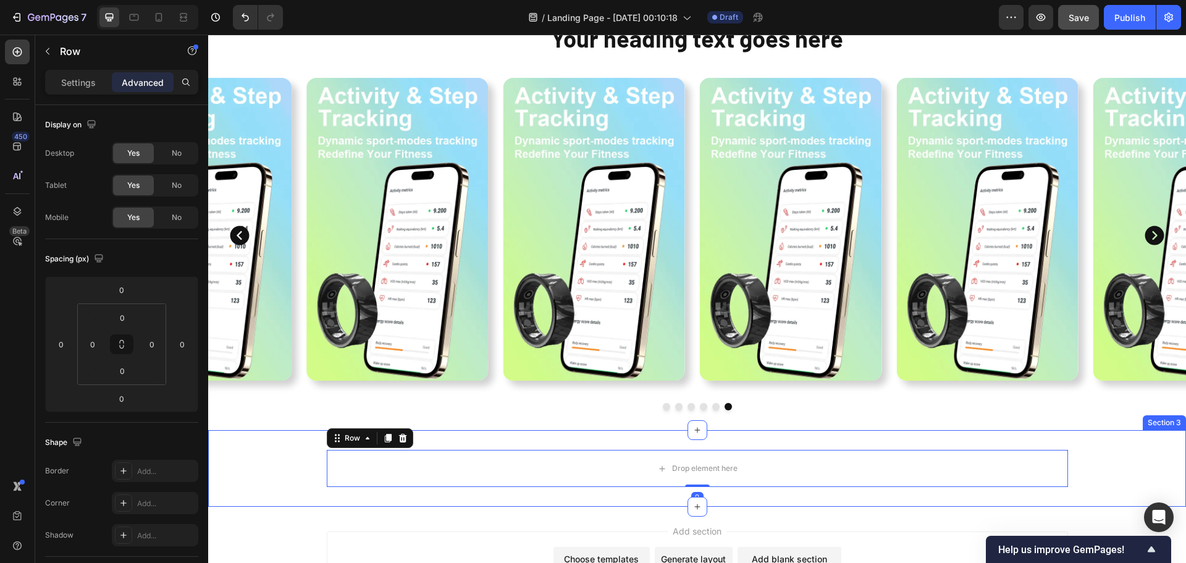
click at [1100, 469] on div "Drop element here Row 0" at bounding box center [696, 468] width 977 height 37
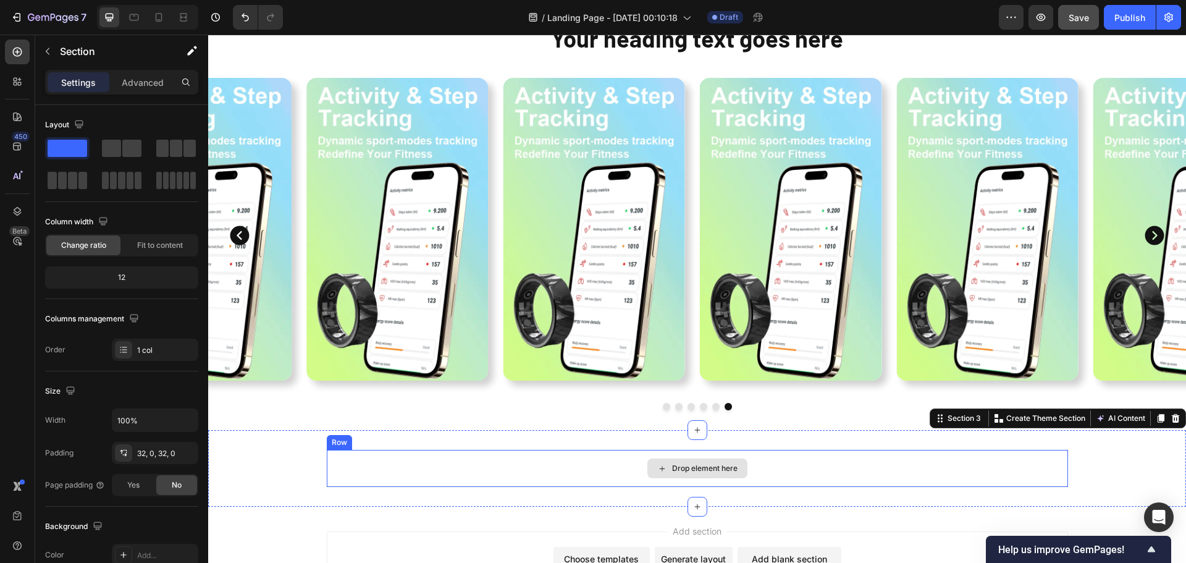
click at [551, 479] on div "Drop element here" at bounding box center [697, 468] width 741 height 37
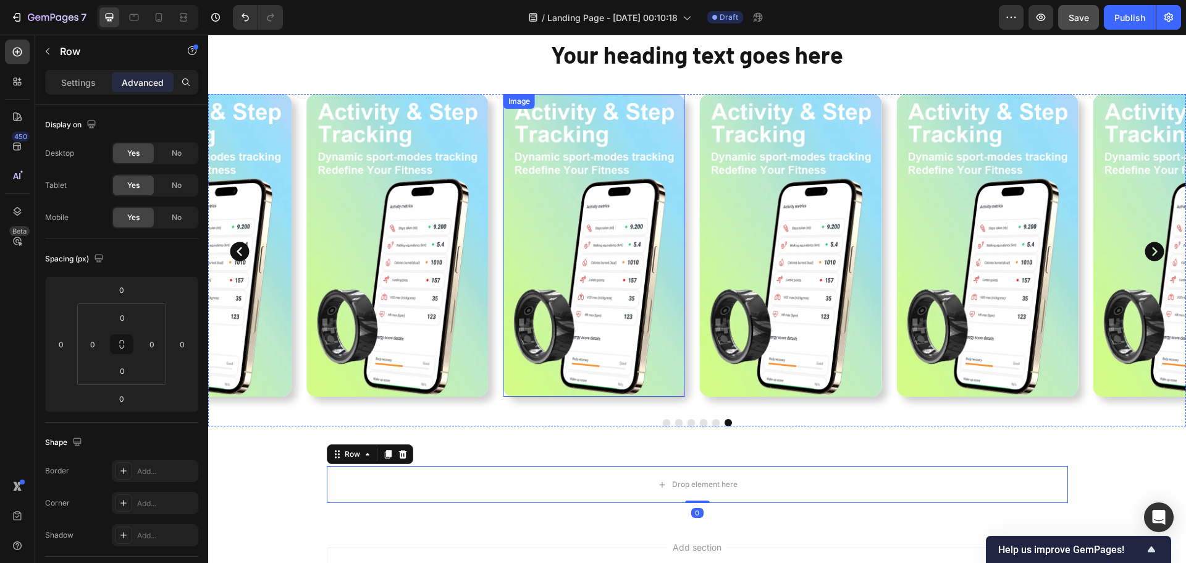
scroll to position [294, 0]
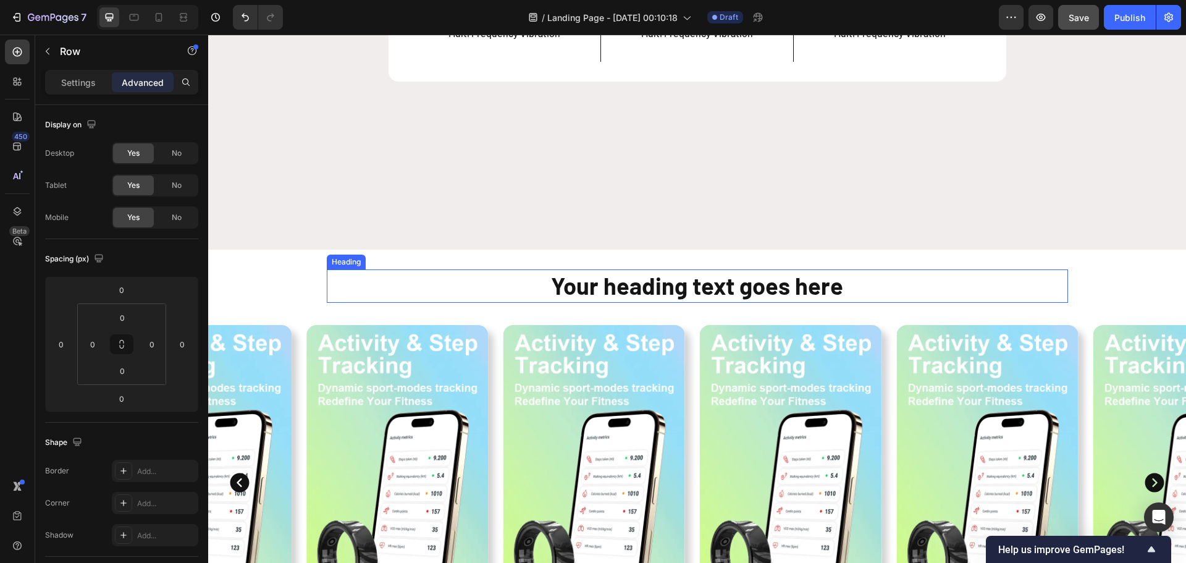
click at [517, 283] on h2 "Your heading text goes here" at bounding box center [697, 285] width 741 height 33
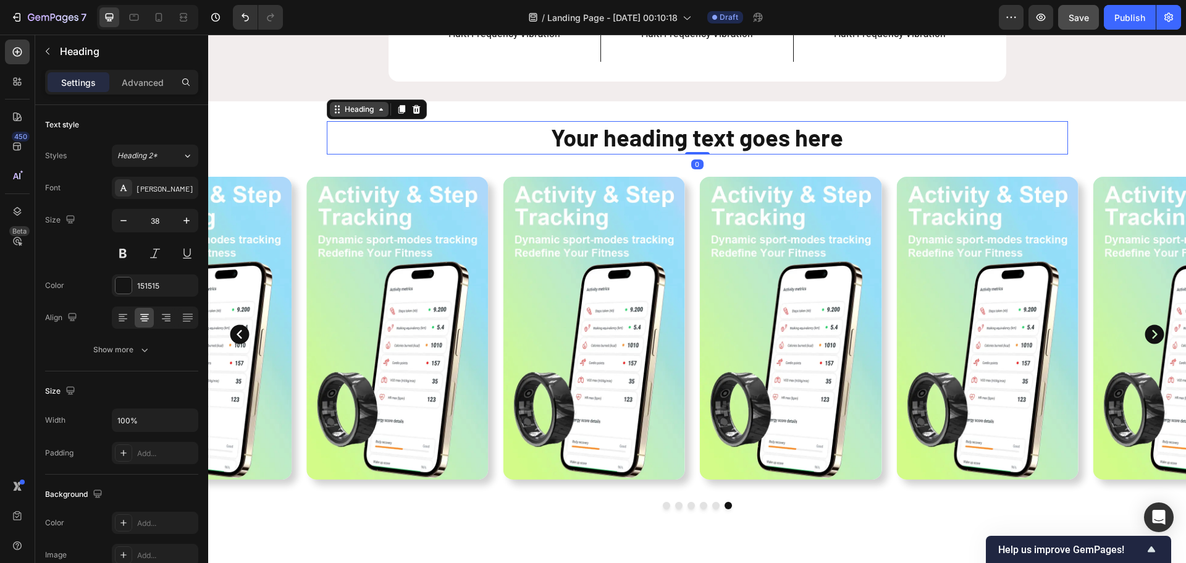
drag, startPoint x: 366, startPoint y: 258, endPoint x: 355, endPoint y: 251, distance: 13.4
click at [365, 115] on div "Heading" at bounding box center [359, 109] width 34 height 11
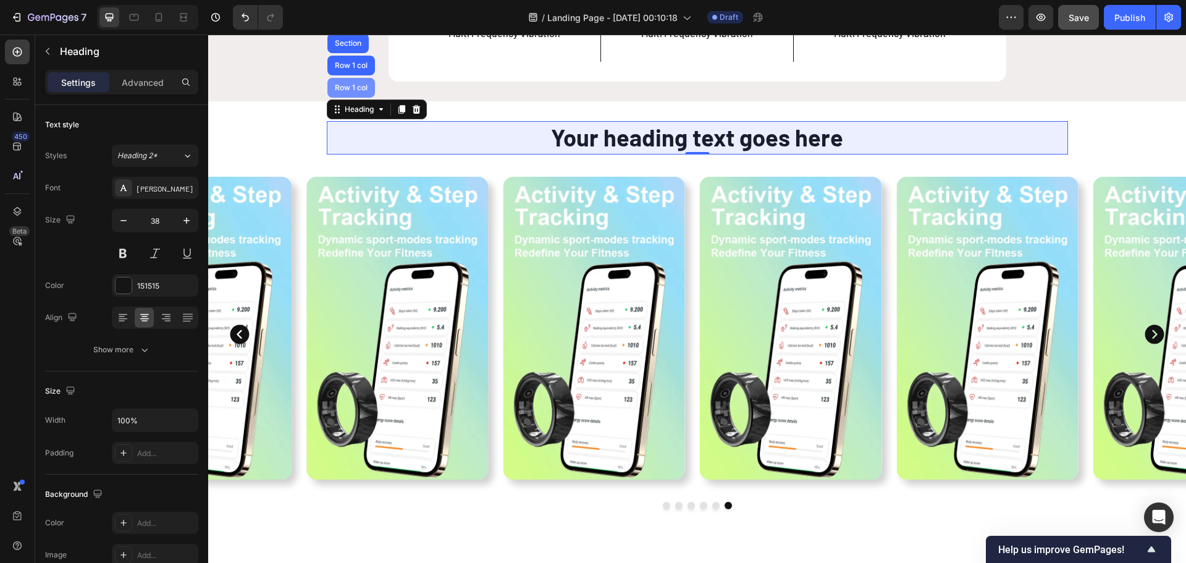
click at [341, 98] on div "Row 1 col" at bounding box center [351, 88] width 48 height 20
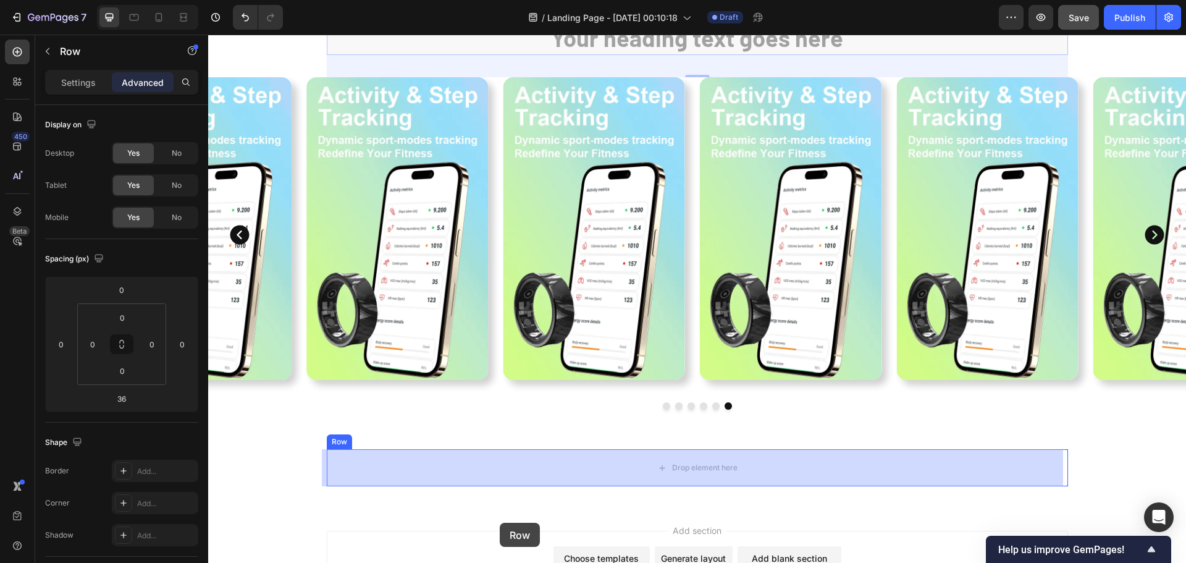
scroll to position [563, 0]
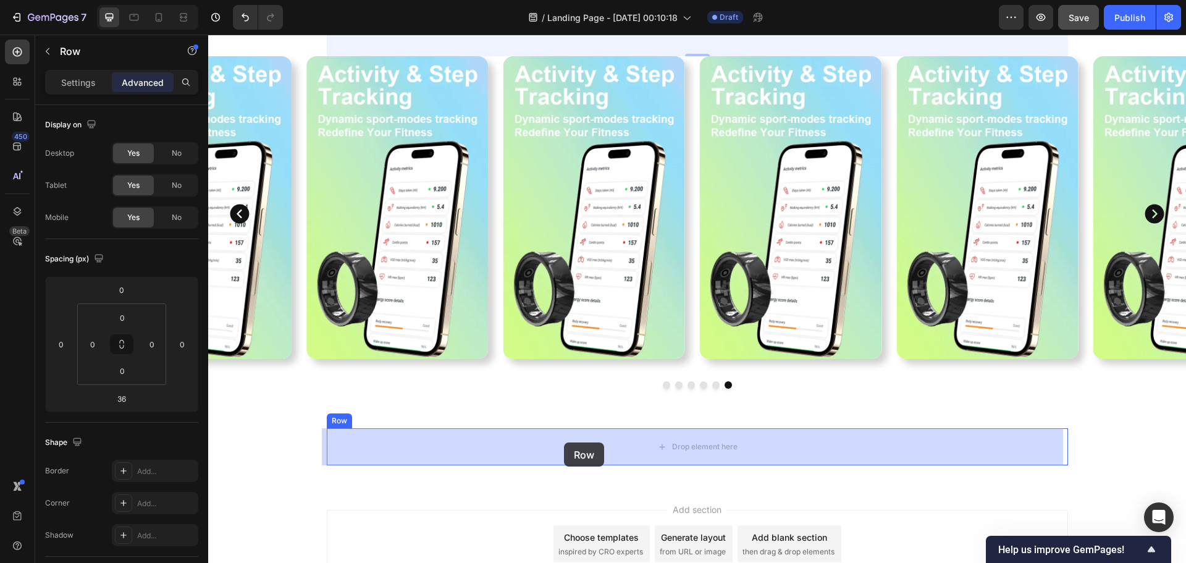
drag, startPoint x: 334, startPoint y: 78, endPoint x: 564, endPoint y: 442, distance: 430.2
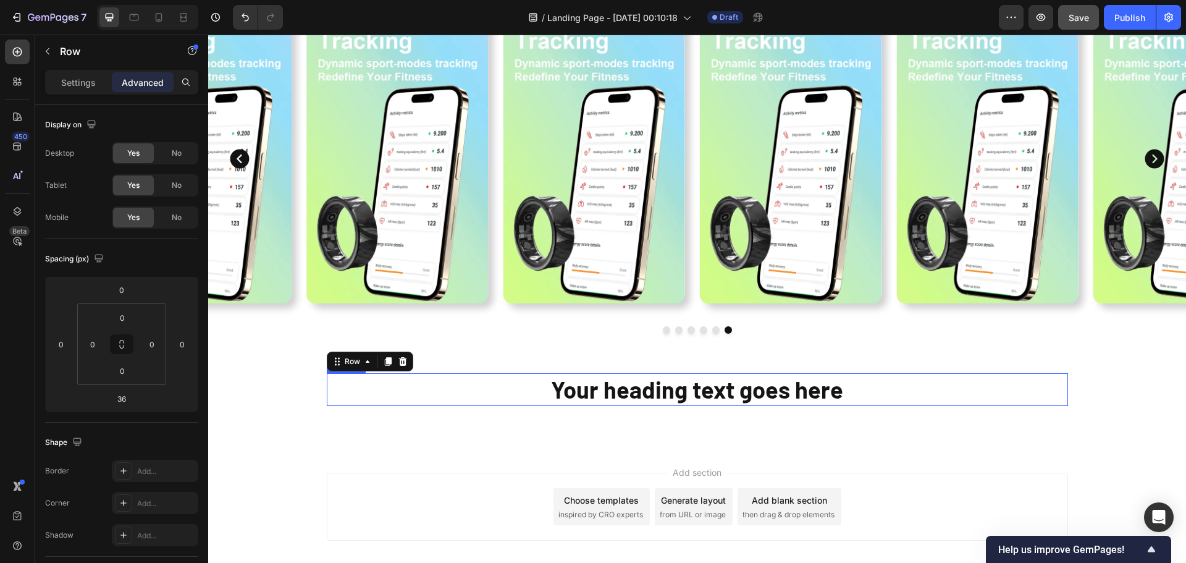
scroll to position [507, 0]
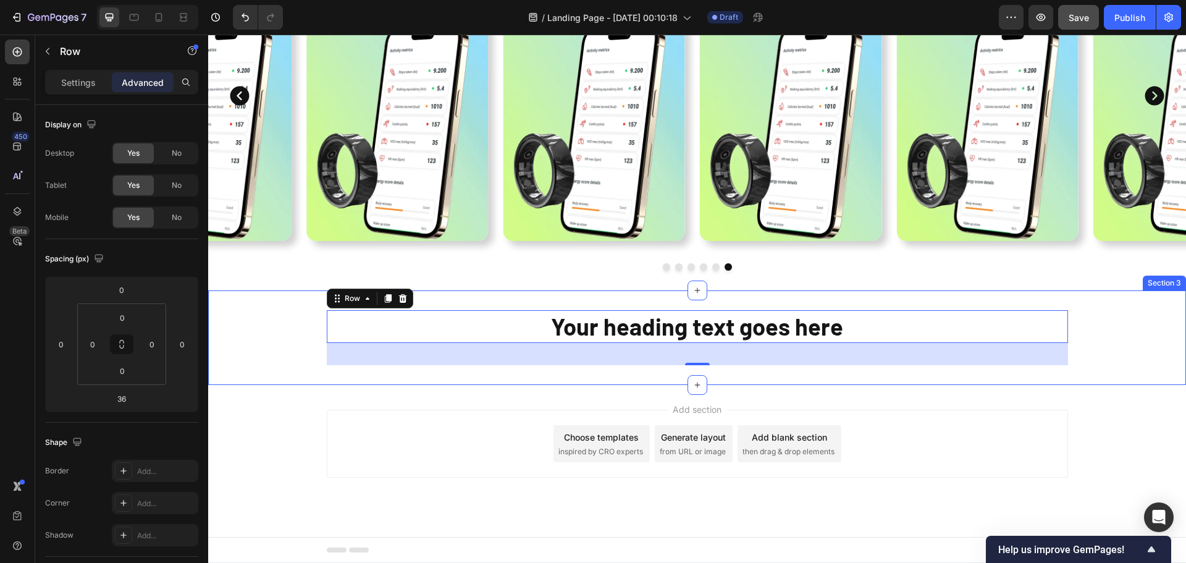
click at [1076, 365] on div "Your heading text goes here [GEOGRAPHIC_DATA]" at bounding box center [696, 337] width 977 height 55
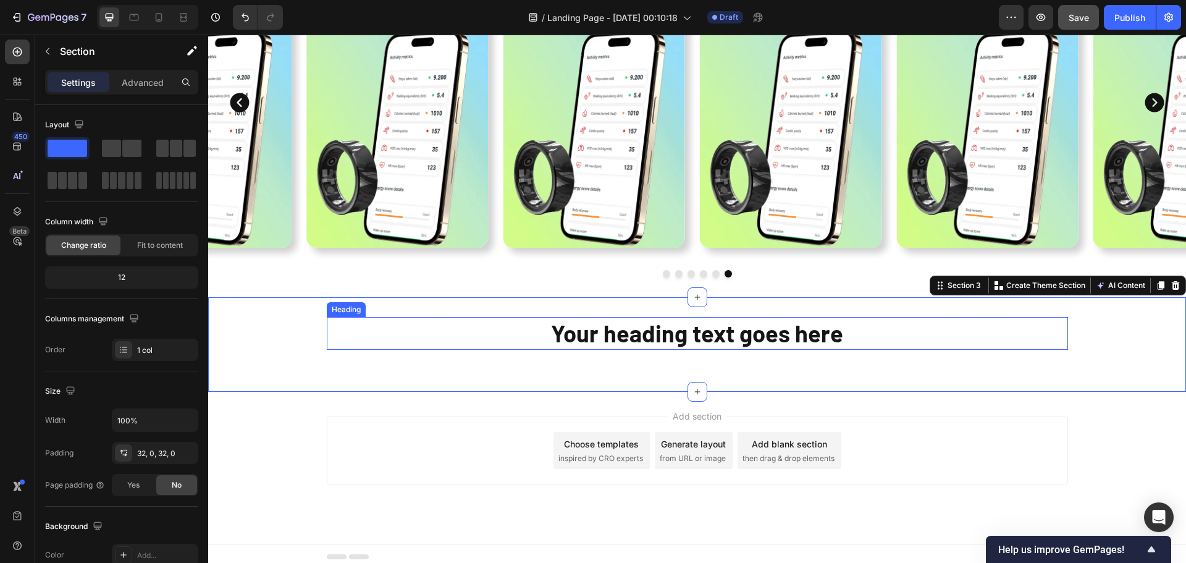
scroll to position [625, 0]
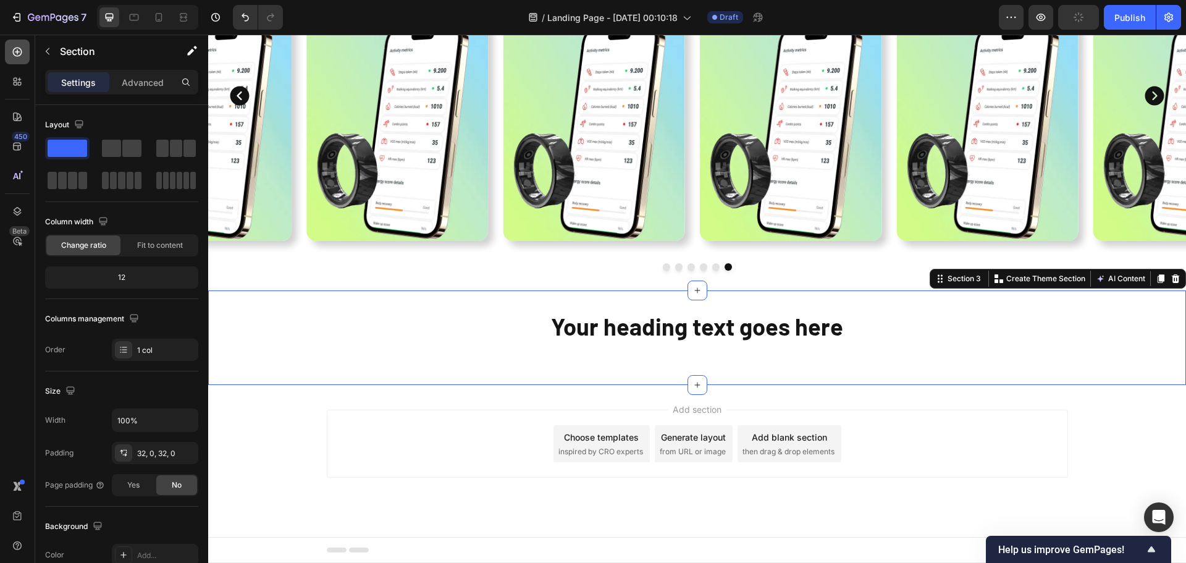
click at [22, 56] on icon at bounding box center [17, 52] width 12 height 12
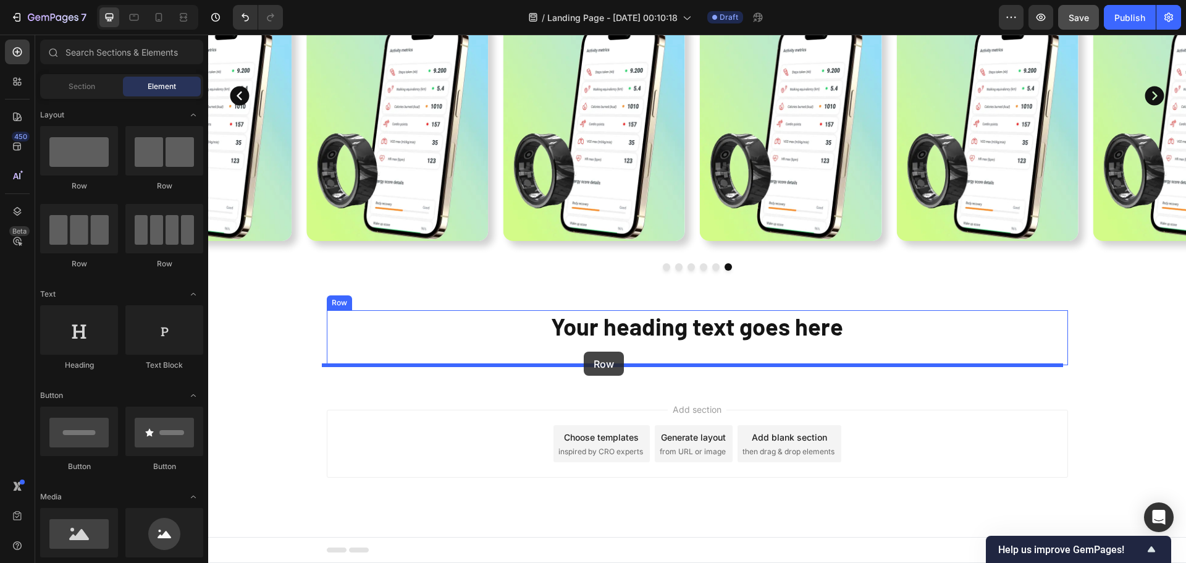
drag, startPoint x: 374, startPoint y: 266, endPoint x: 584, endPoint y: 351, distance: 226.0
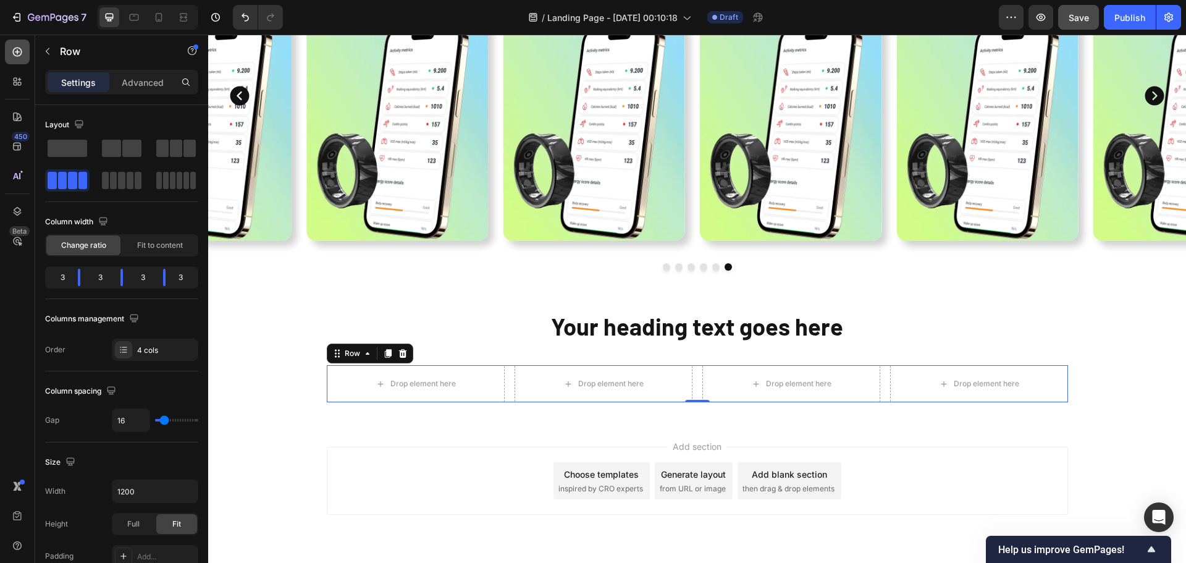
click at [22, 47] on icon at bounding box center [17, 52] width 12 height 12
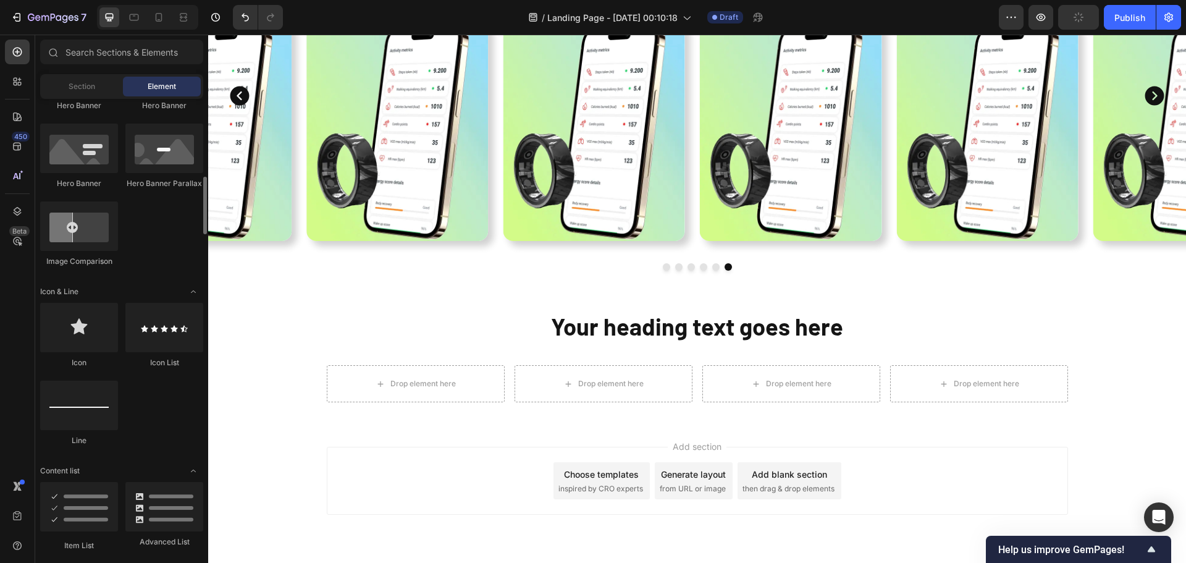
scroll to position [309, 0]
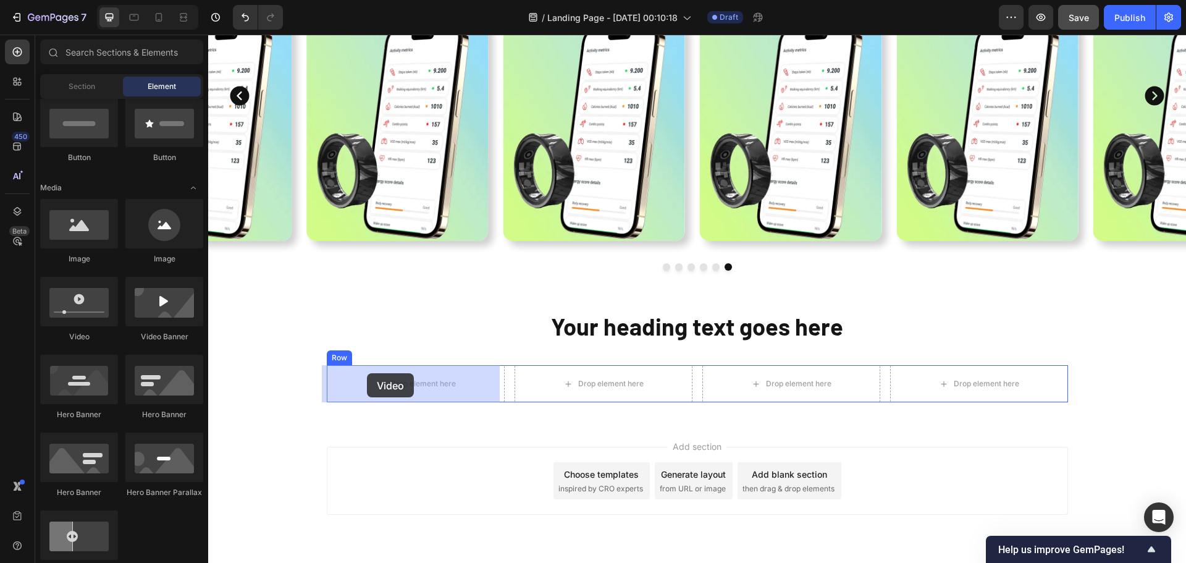
drag, startPoint x: 287, startPoint y: 338, endPoint x: 367, endPoint y: 373, distance: 87.4
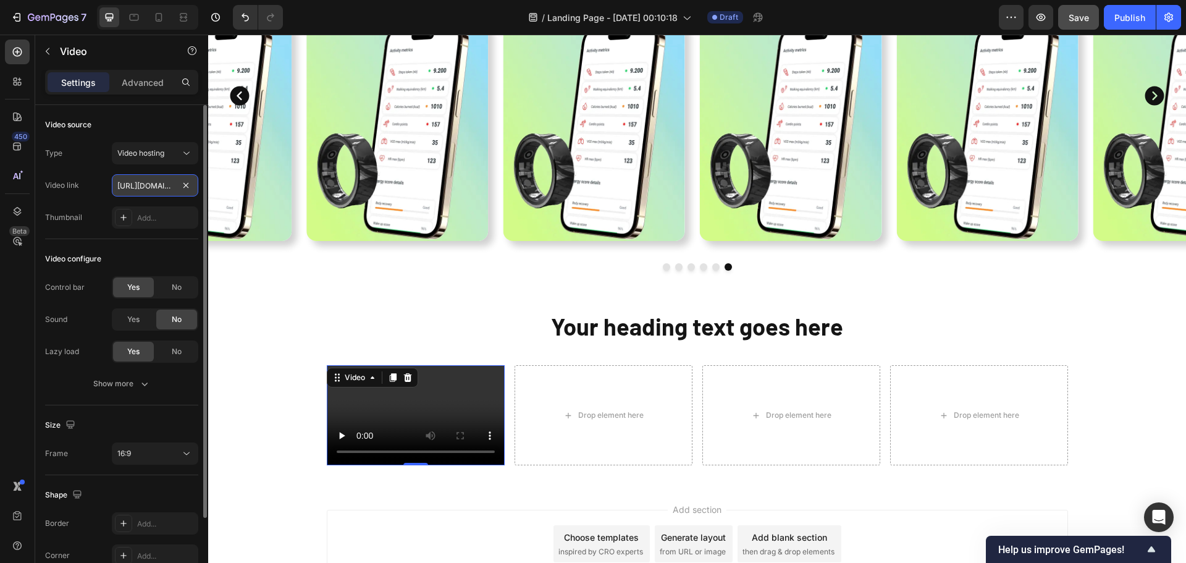
click at [143, 180] on input "[URL][DOMAIN_NAME]" at bounding box center [155, 185] width 86 height 22
paste input "[DOMAIN_NAME][URL]"
type input "[URL][DOMAIN_NAME]"
click at [96, 202] on div "Type Video hosting Video link [URL][DOMAIN_NAME] Thumbnail Add..." at bounding box center [121, 185] width 153 height 86
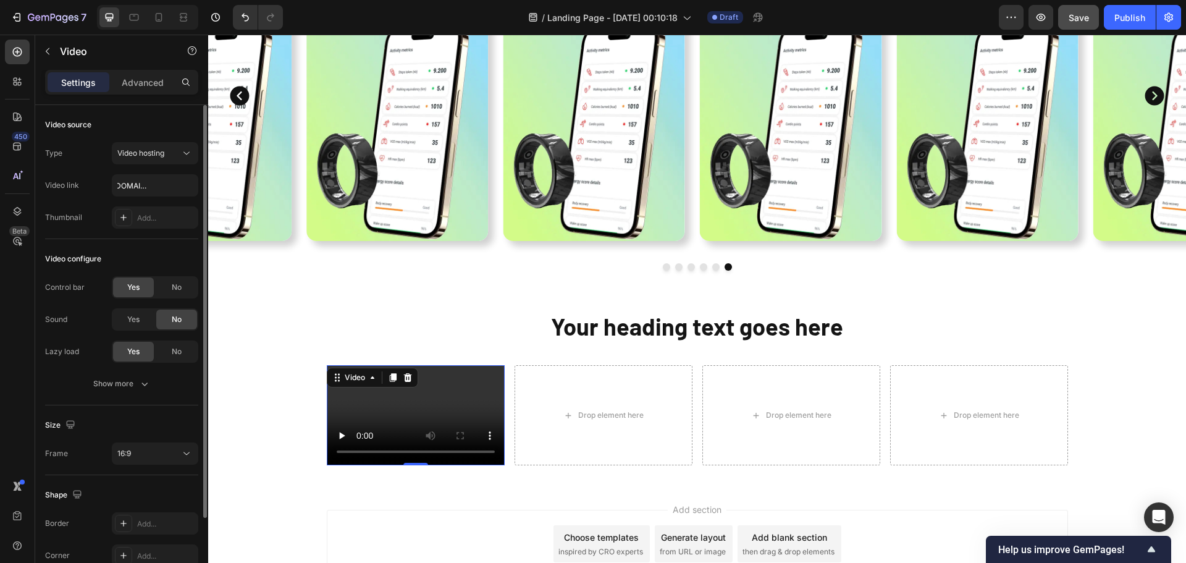
scroll to position [0, 0]
click at [128, 216] on div at bounding box center [123, 217] width 17 height 17
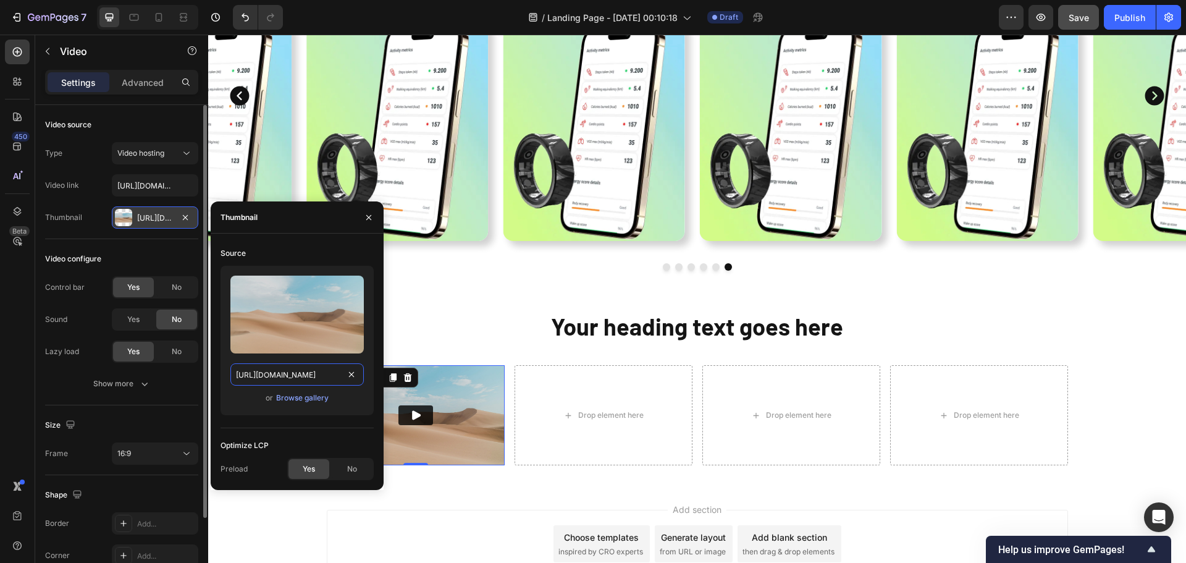
click at [285, 369] on input "[URL][DOMAIN_NAME]" at bounding box center [296, 374] width 133 height 22
paste input "[DOMAIN_NAME][URL]"
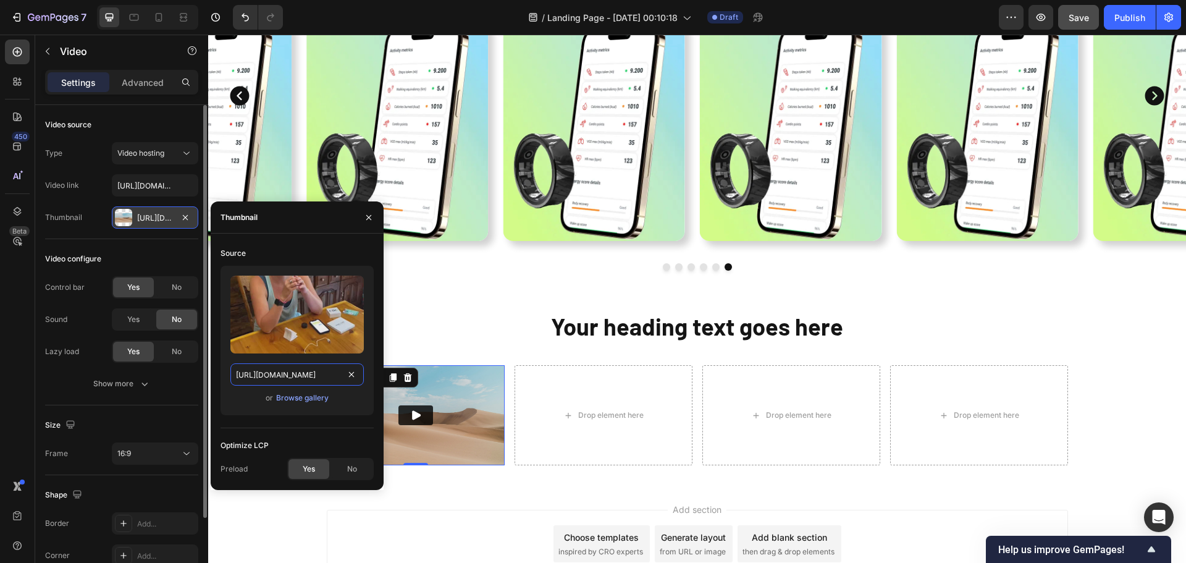
type input "[URL][DOMAIN_NAME]"
click at [240, 403] on div "or Browse gallery" at bounding box center [296, 397] width 133 height 15
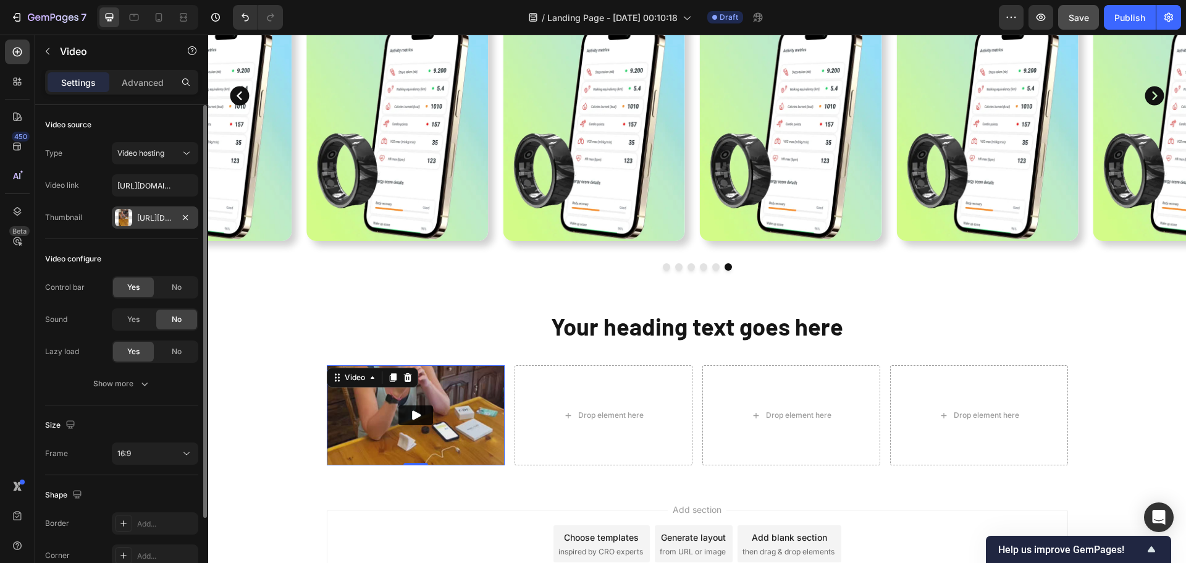
click at [98, 221] on div "Thumbnail [URL][DOMAIN_NAME]" at bounding box center [121, 217] width 153 height 22
click at [419, 416] on button "Play" at bounding box center [415, 415] width 35 height 20
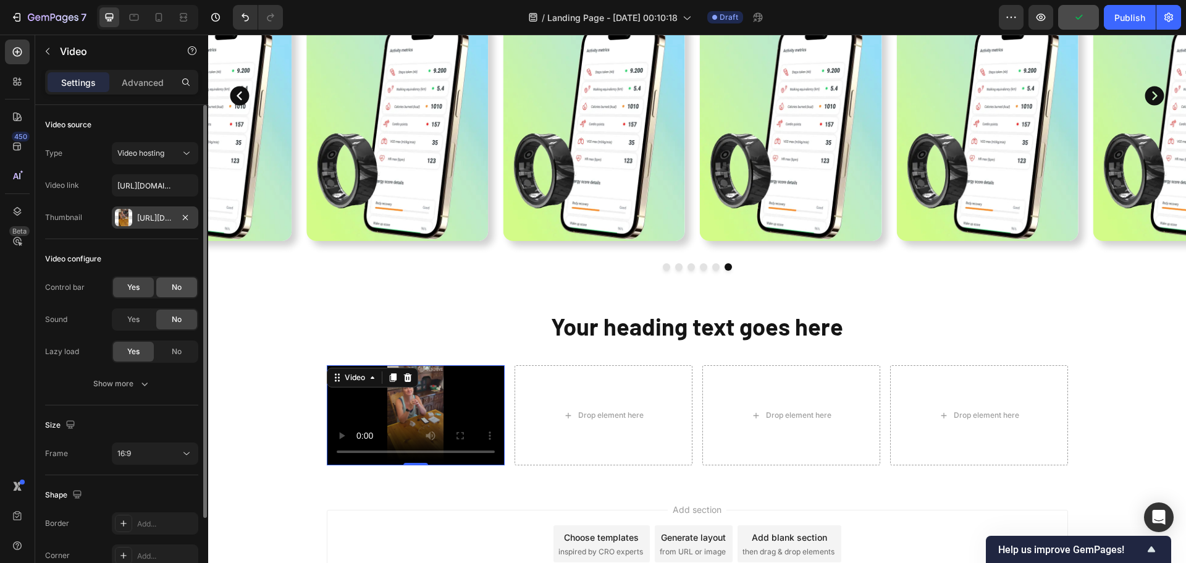
click at [172, 290] on span "No" at bounding box center [177, 287] width 10 height 11
click at [138, 284] on span "Yes" at bounding box center [133, 287] width 12 height 11
click at [148, 448] on div "16:9" at bounding box center [148, 453] width 63 height 11
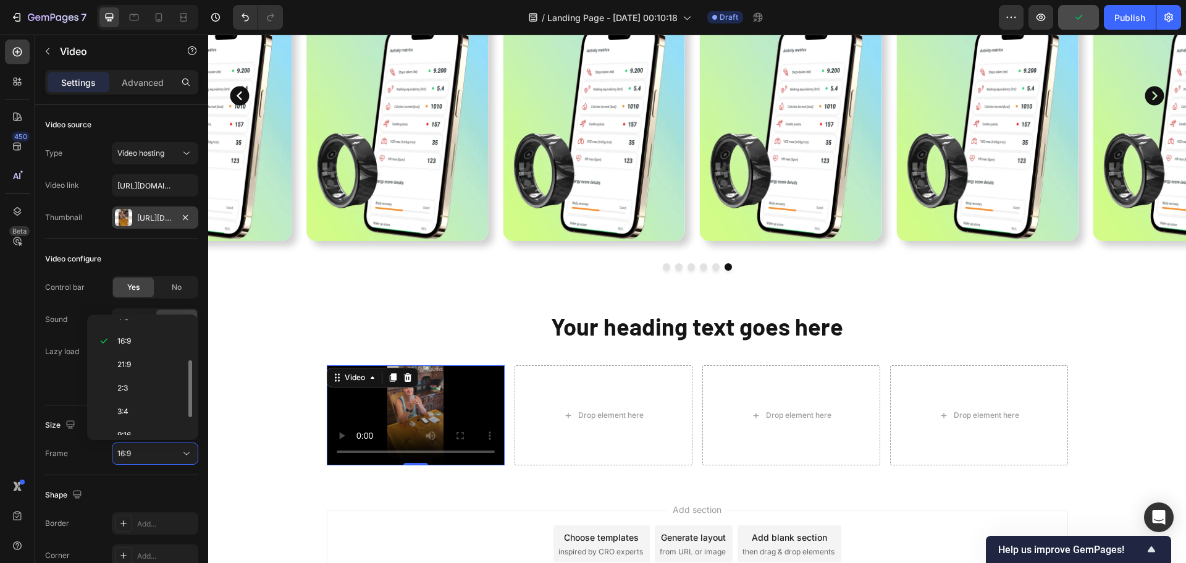
scroll to position [119, 0]
click at [138, 394] on p "9:16" at bounding box center [149, 399] width 65 height 11
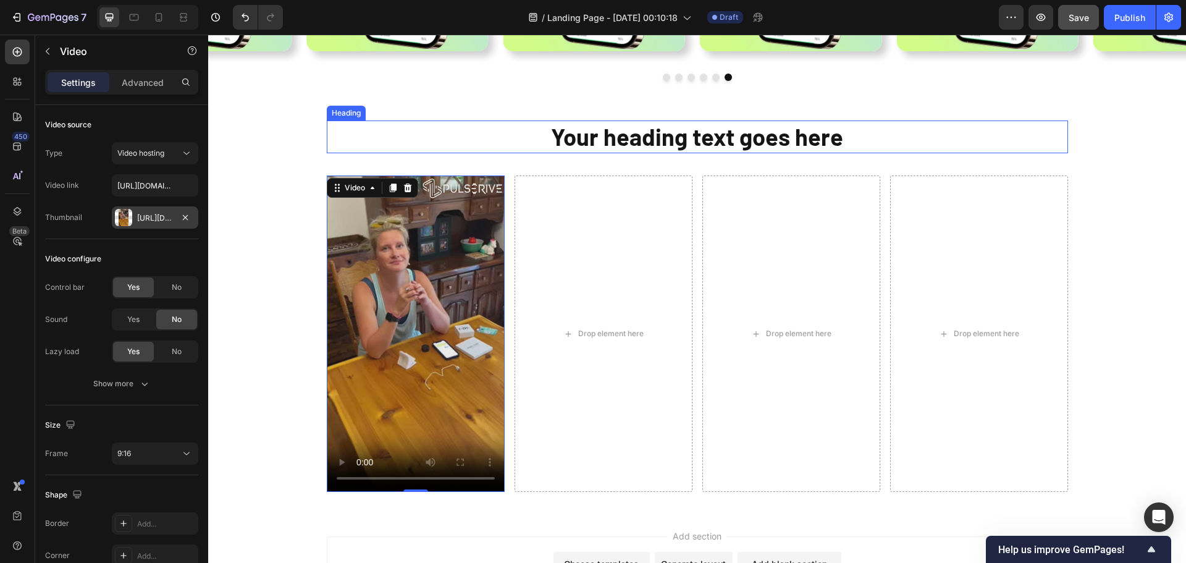
scroll to position [872, 0]
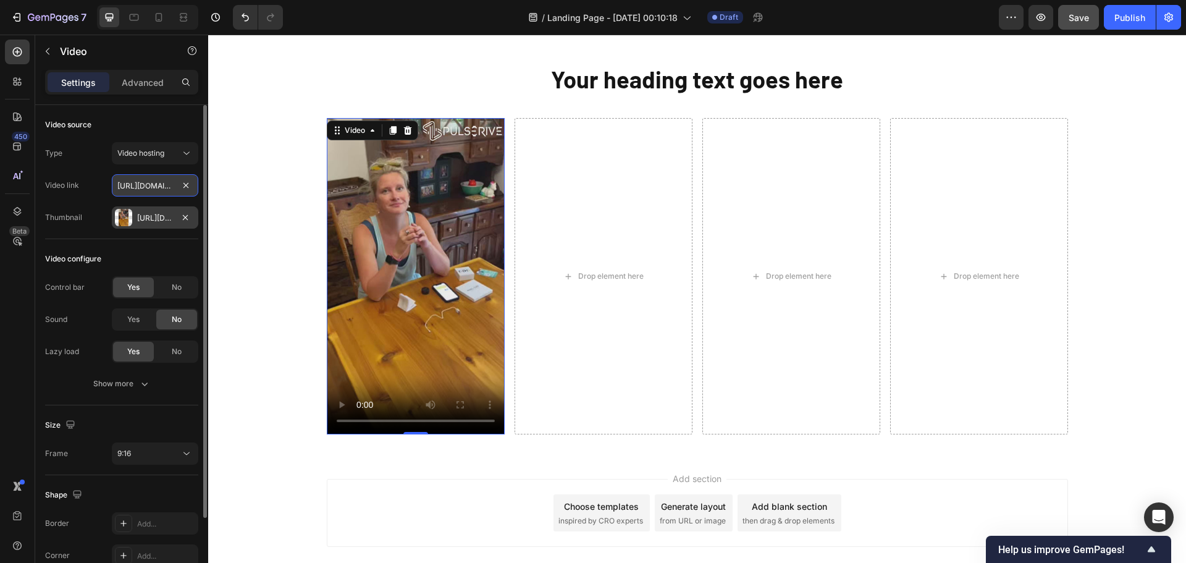
click at [139, 177] on input "[URL][DOMAIN_NAME]" at bounding box center [155, 185] width 86 height 22
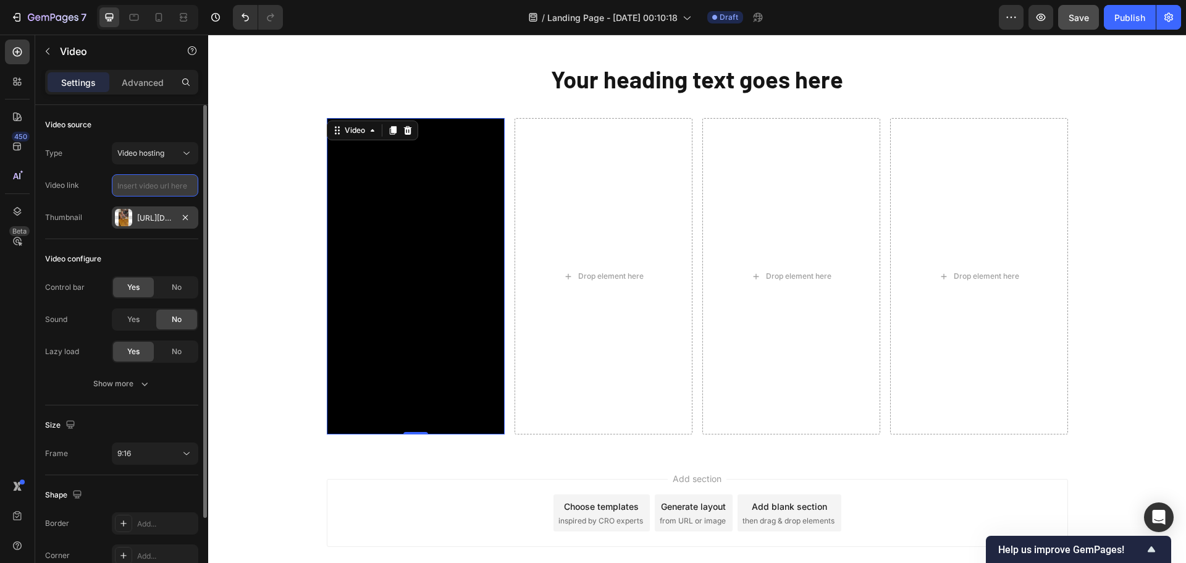
paste input "[URL][DOMAIN_NAME]"
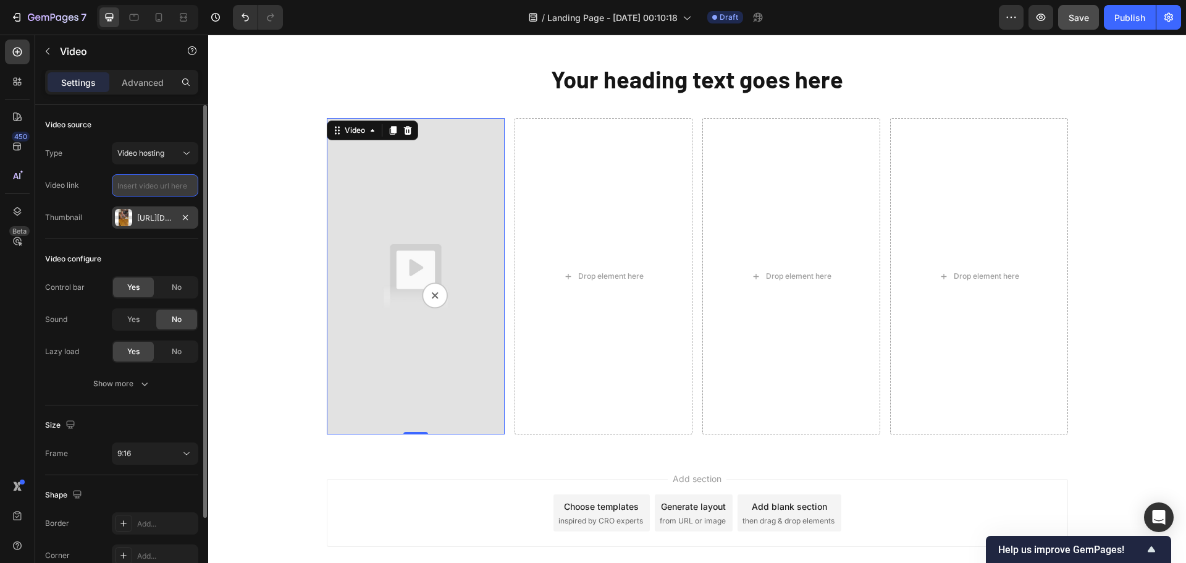
type input "[URL][DOMAIN_NAME]"
click at [86, 199] on div "Type Video hosting Video link [URL][DOMAIN_NAME] Thumbnail [URL][DOMAIN_NAME]" at bounding box center [121, 185] width 153 height 86
click at [433, 298] on img at bounding box center [416, 276] width 178 height 316
click at [400, 340] on img at bounding box center [416, 276] width 178 height 316
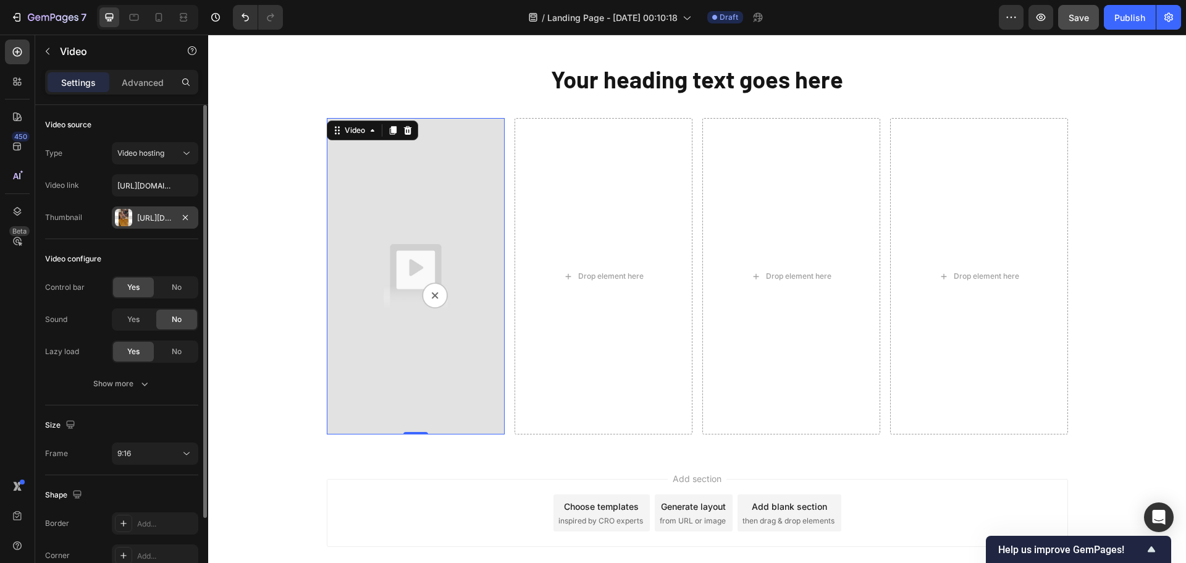
click at [98, 226] on div "Thumbnail [URL][DOMAIN_NAME]" at bounding box center [121, 217] width 153 height 22
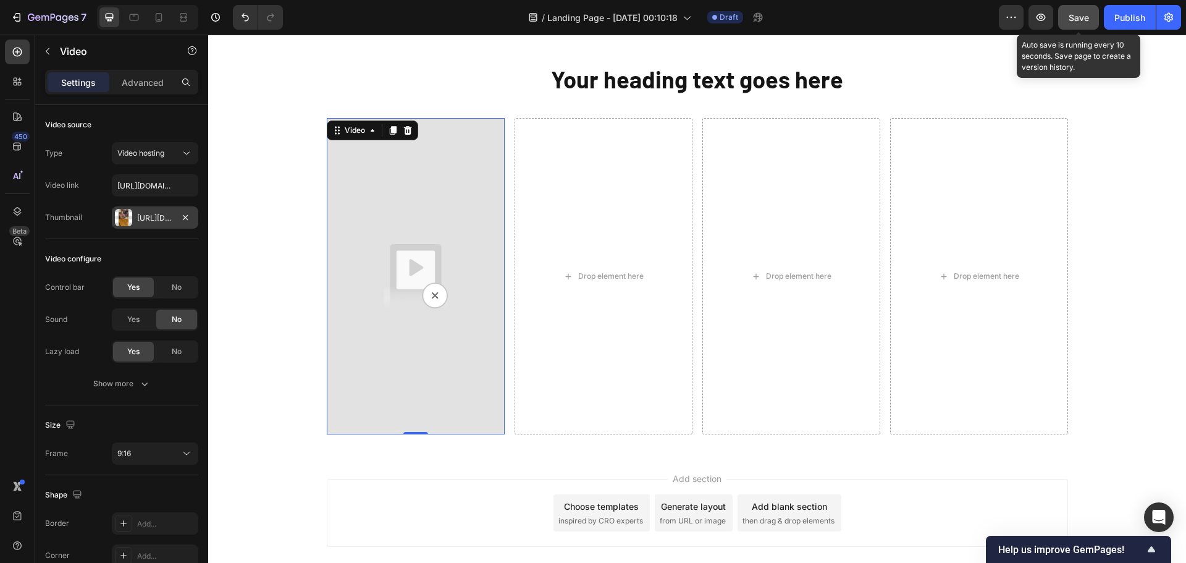
click at [1079, 15] on span "Save" at bounding box center [1078, 17] width 20 height 10
click at [1084, 15] on span "Save" at bounding box center [1078, 17] width 20 height 10
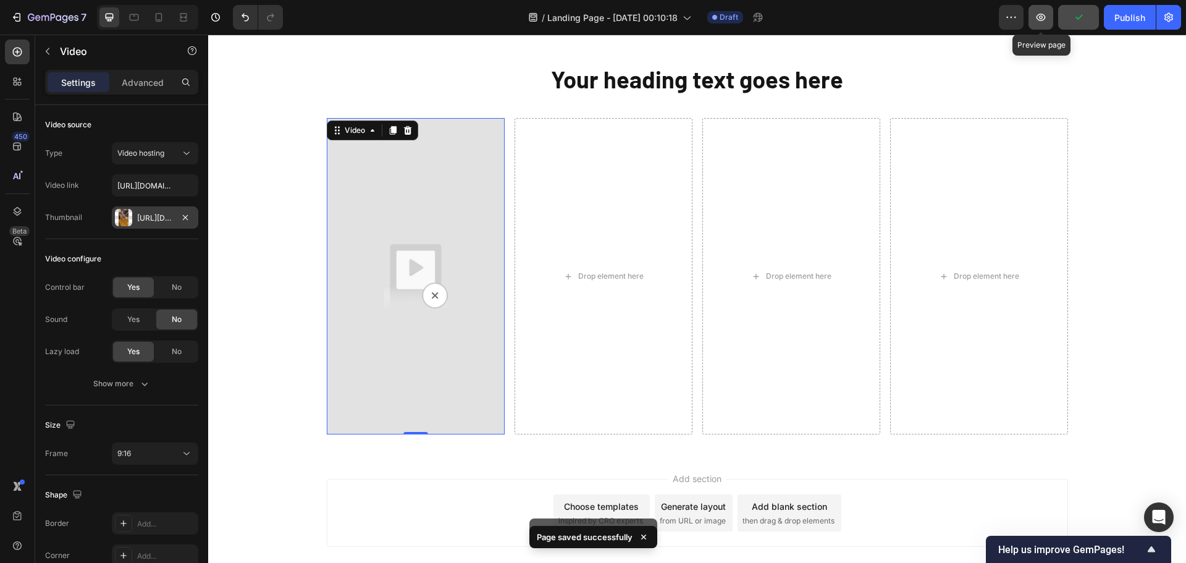
click at [1039, 12] on icon "button" at bounding box center [1040, 17] width 12 height 12
click at [1040, 25] on button "button" at bounding box center [1040, 17] width 25 height 25
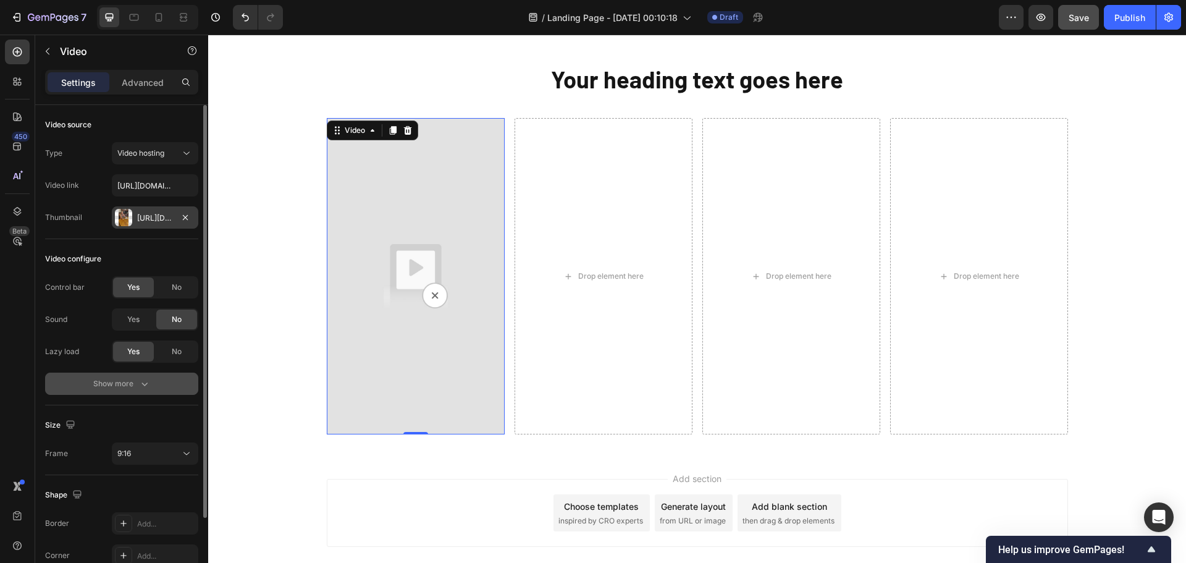
click at [110, 382] on div "Show more" at bounding box center [121, 383] width 57 height 12
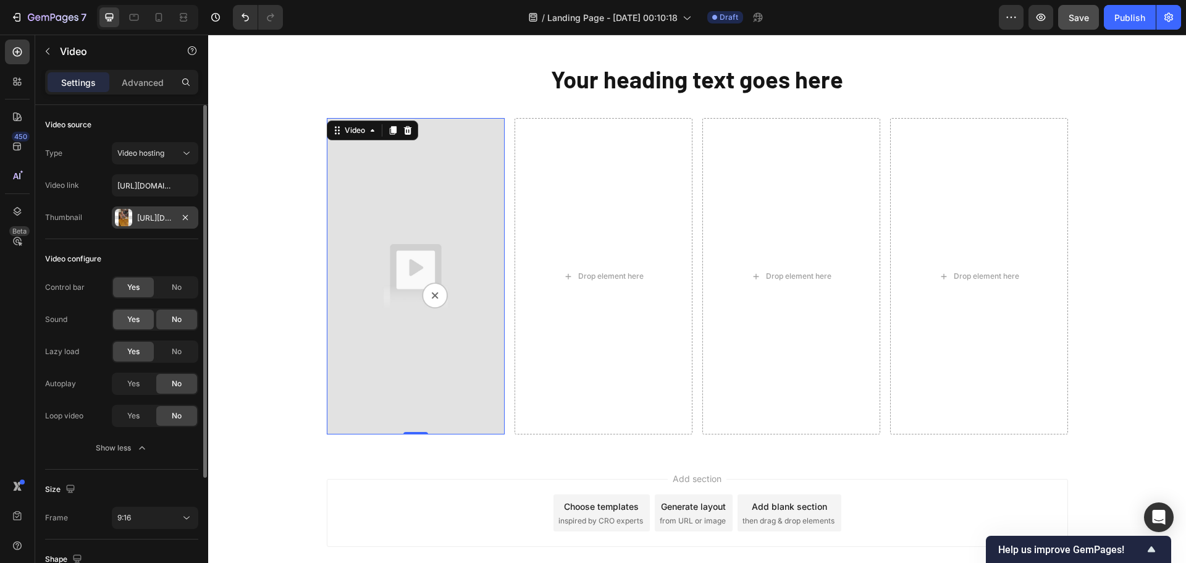
click at [133, 320] on span "Yes" at bounding box center [133, 319] width 12 height 11
click at [89, 323] on div "Sound Yes No" at bounding box center [121, 319] width 153 height 22
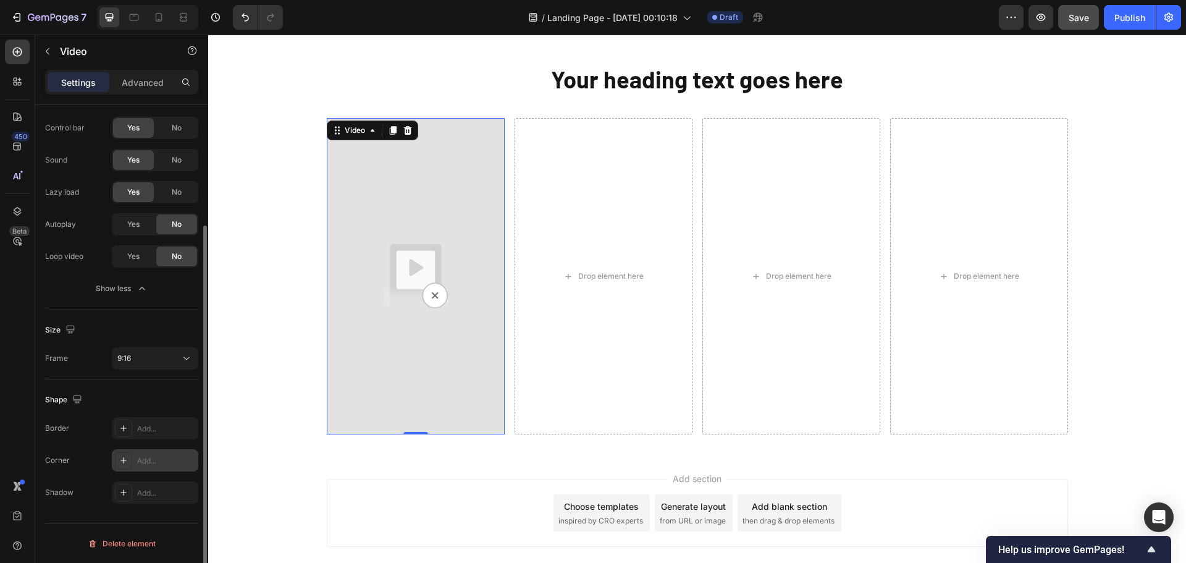
click at [134, 456] on div "Add..." at bounding box center [155, 460] width 86 height 22
click at [92, 440] on div "Border Add... Corner Round Shadow Add..." at bounding box center [121, 460] width 153 height 86
click at [185, 458] on icon "button" at bounding box center [185, 460] width 10 height 10
click at [90, 368] on div "Frame 9:16" at bounding box center [121, 358] width 153 height 22
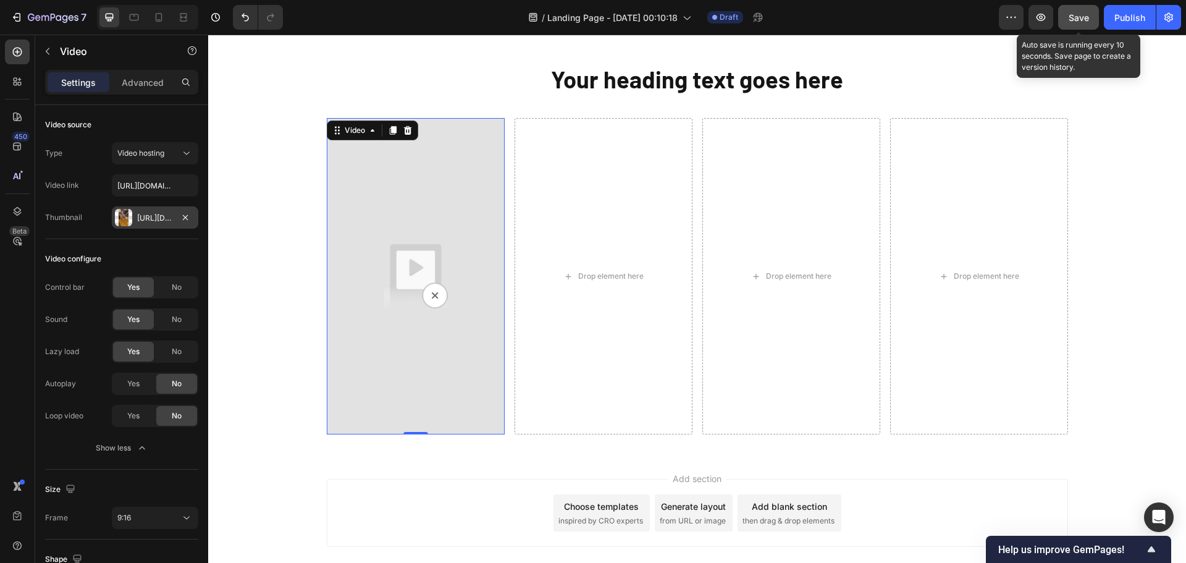
click at [1084, 20] on span "Save" at bounding box center [1078, 17] width 20 height 10
click at [16, 49] on icon at bounding box center [17, 52] width 12 height 12
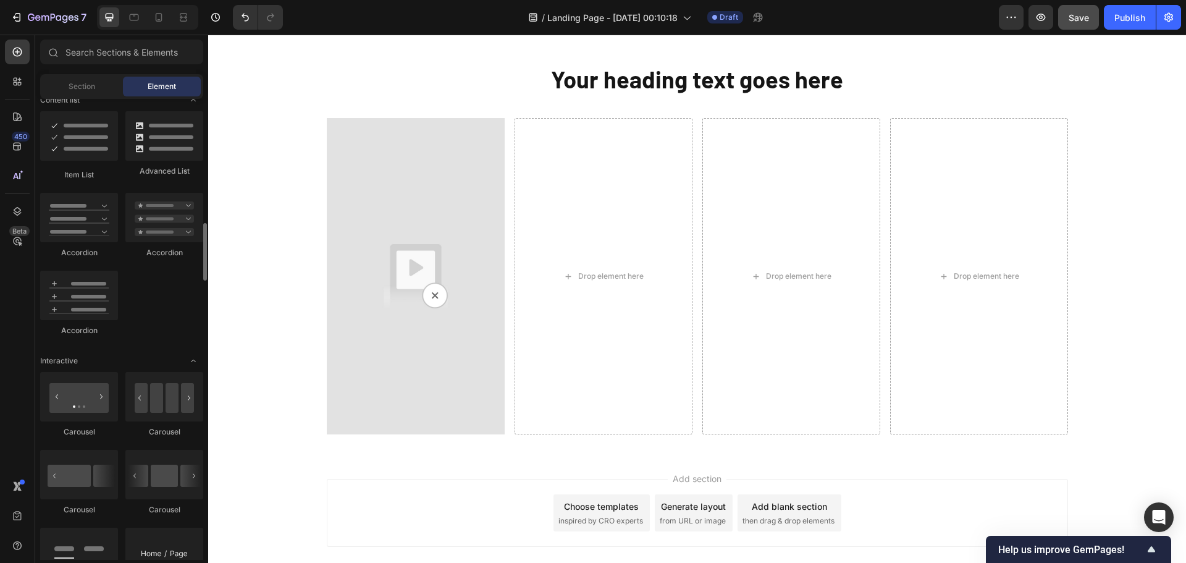
scroll to position [1050, 0]
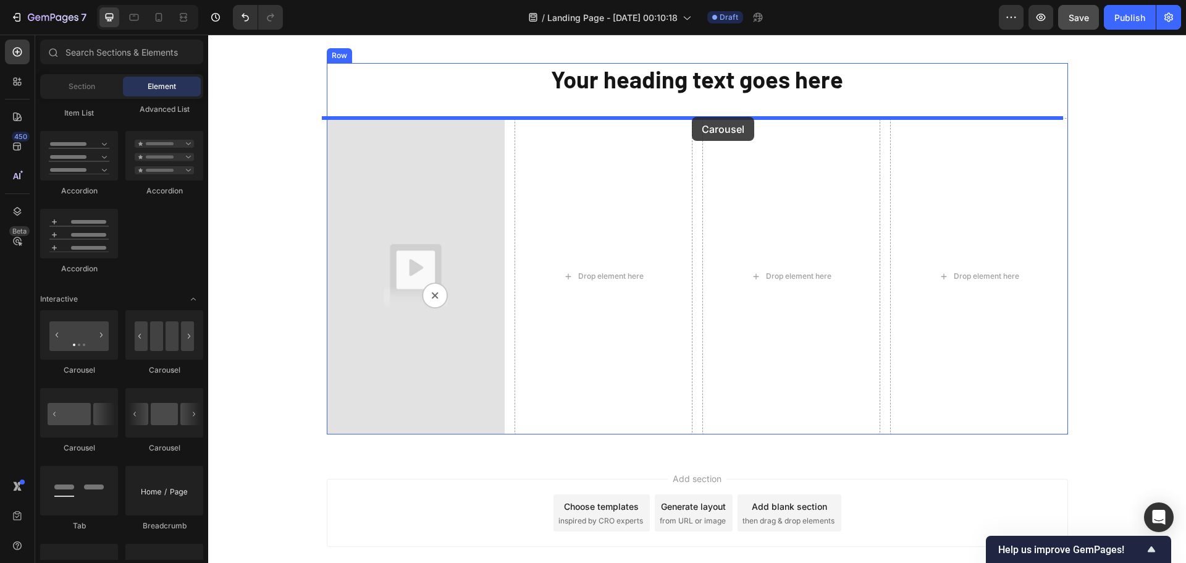
drag, startPoint x: 367, startPoint y: 376, endPoint x: 692, endPoint y: 117, distance: 415.6
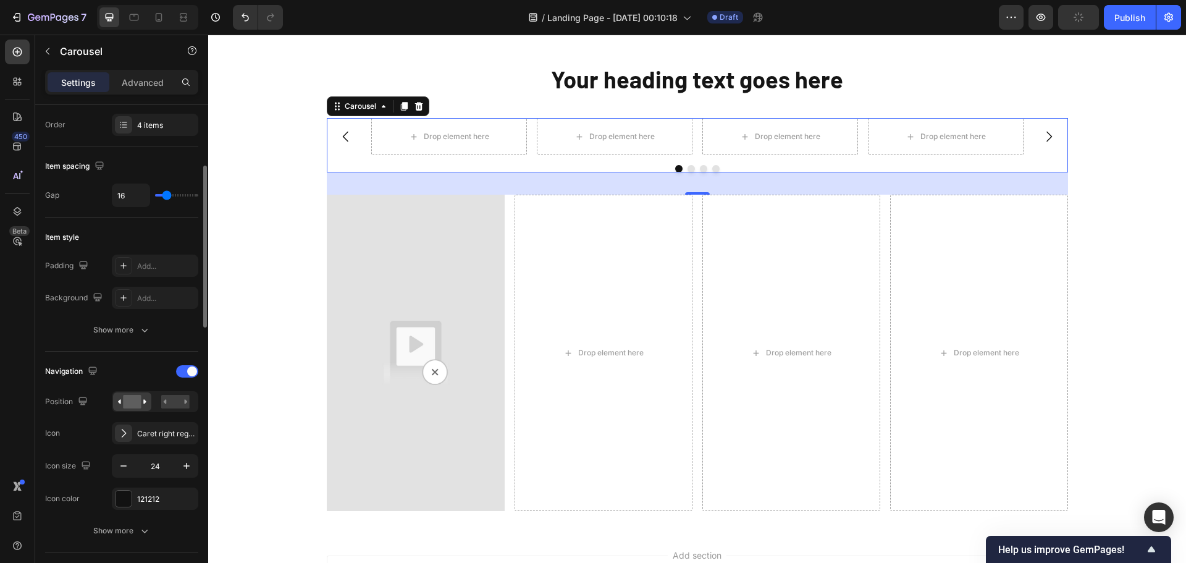
scroll to position [247, 0]
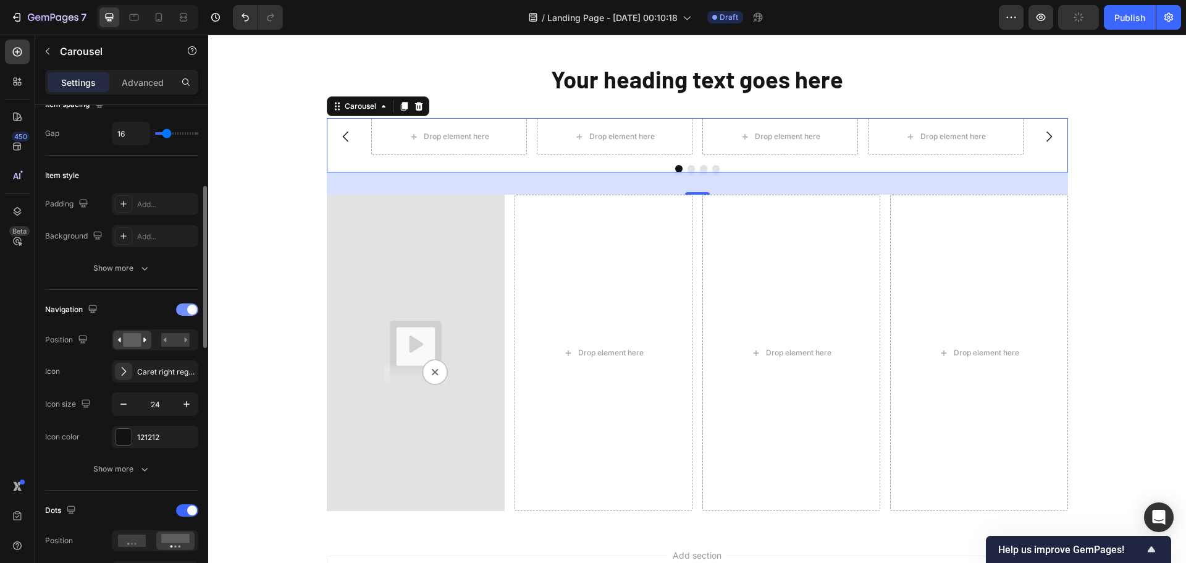
click at [189, 309] on span at bounding box center [192, 309] width 10 height 10
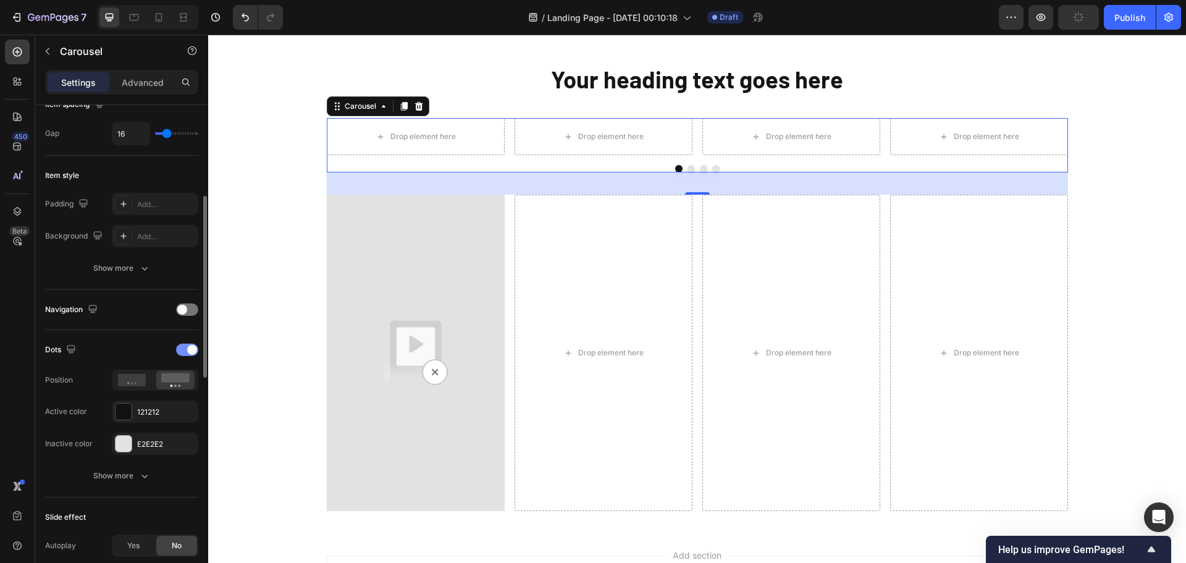
click at [195, 347] on span at bounding box center [192, 350] width 10 height 10
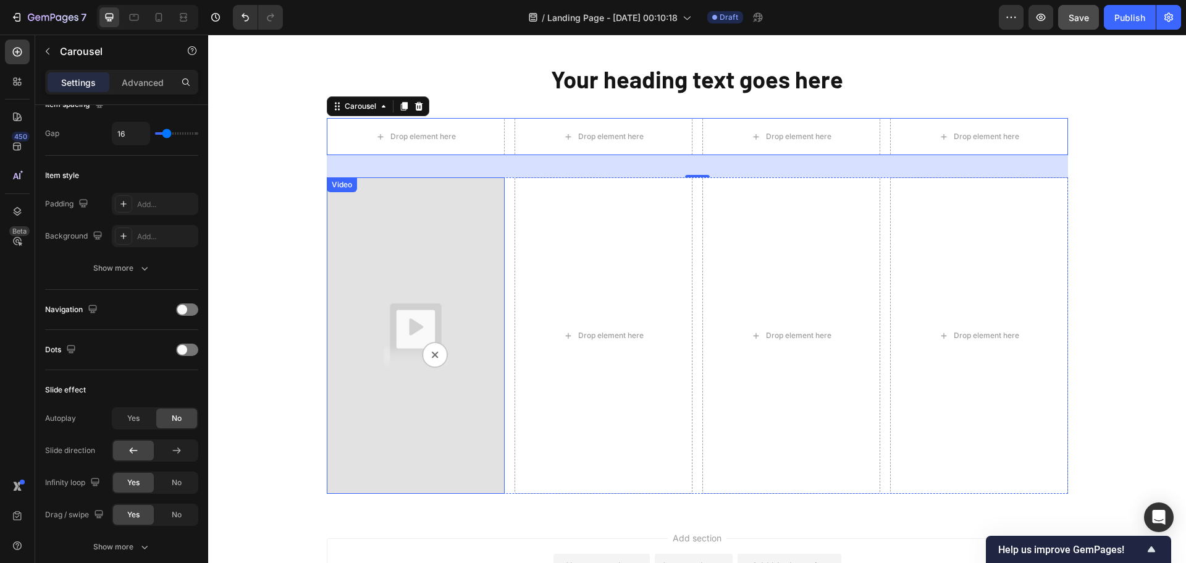
click at [415, 287] on img at bounding box center [416, 335] width 178 height 316
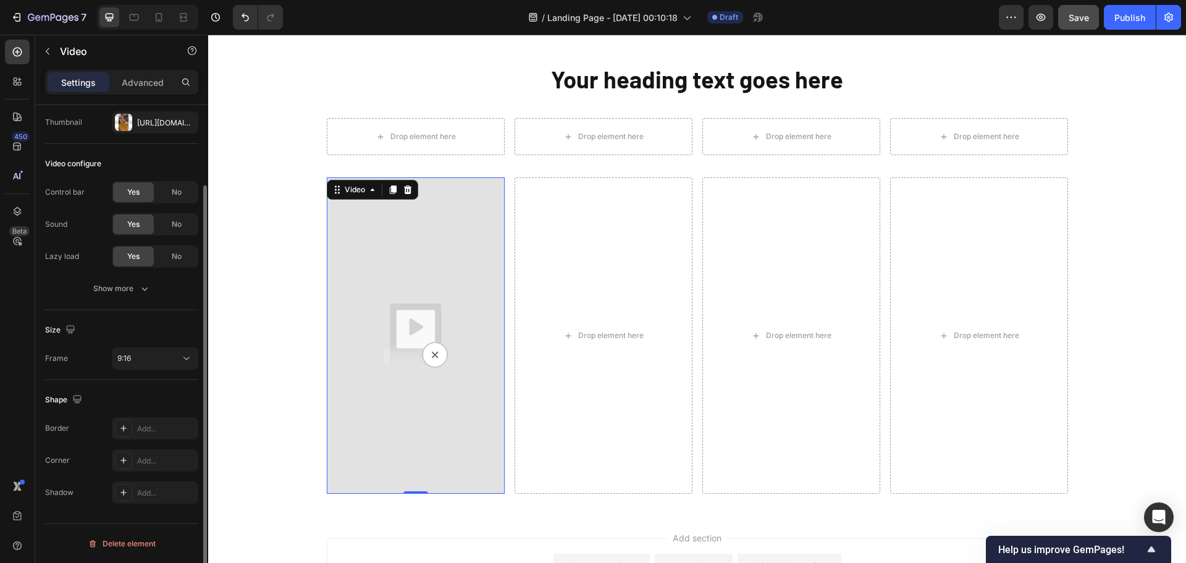
scroll to position [0, 0]
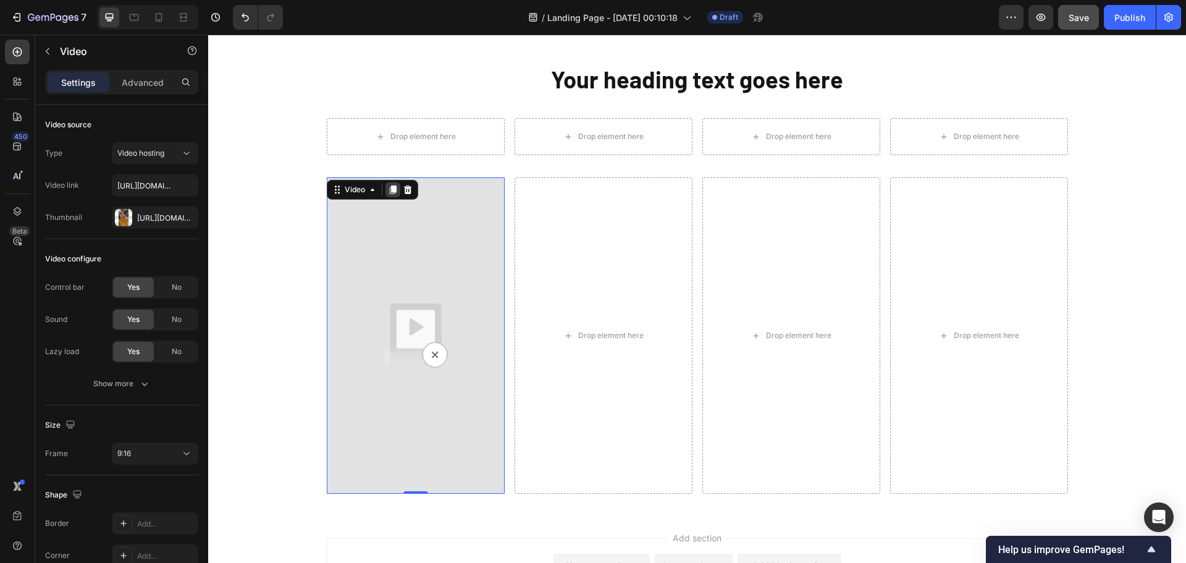
click at [389, 189] on icon at bounding box center [392, 190] width 7 height 9
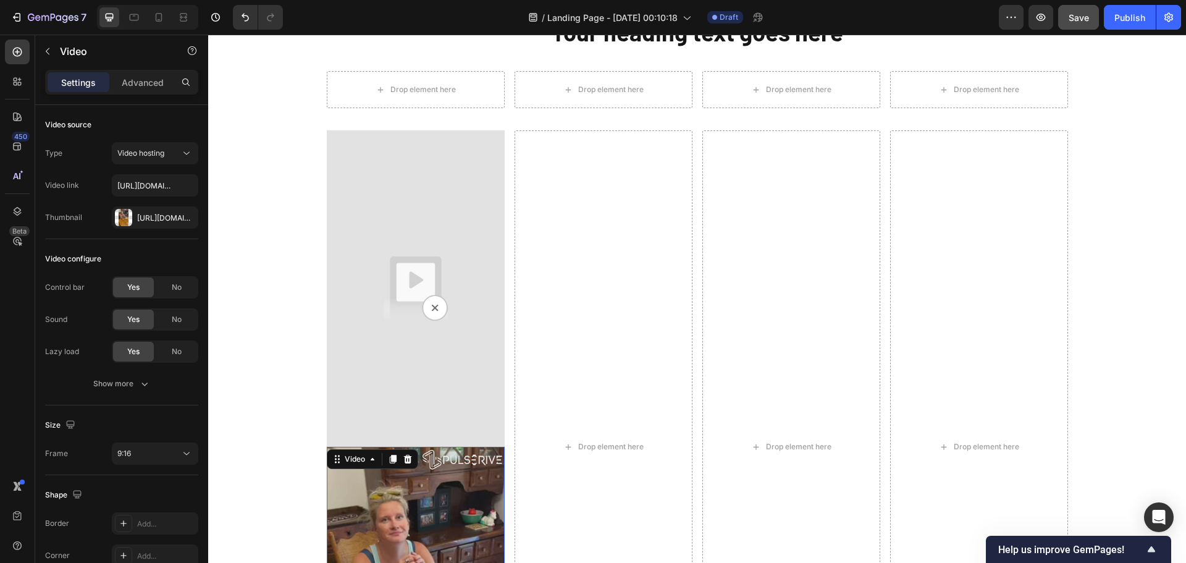
scroll to position [918, 0]
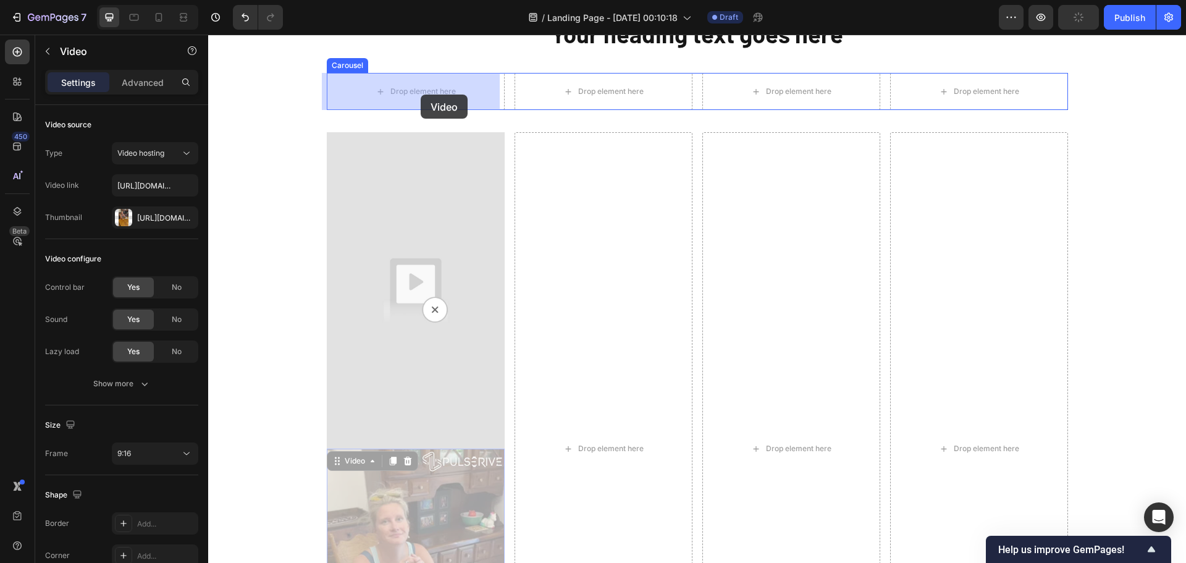
drag, startPoint x: 333, startPoint y: 464, endPoint x: 420, endPoint y: 94, distance: 379.5
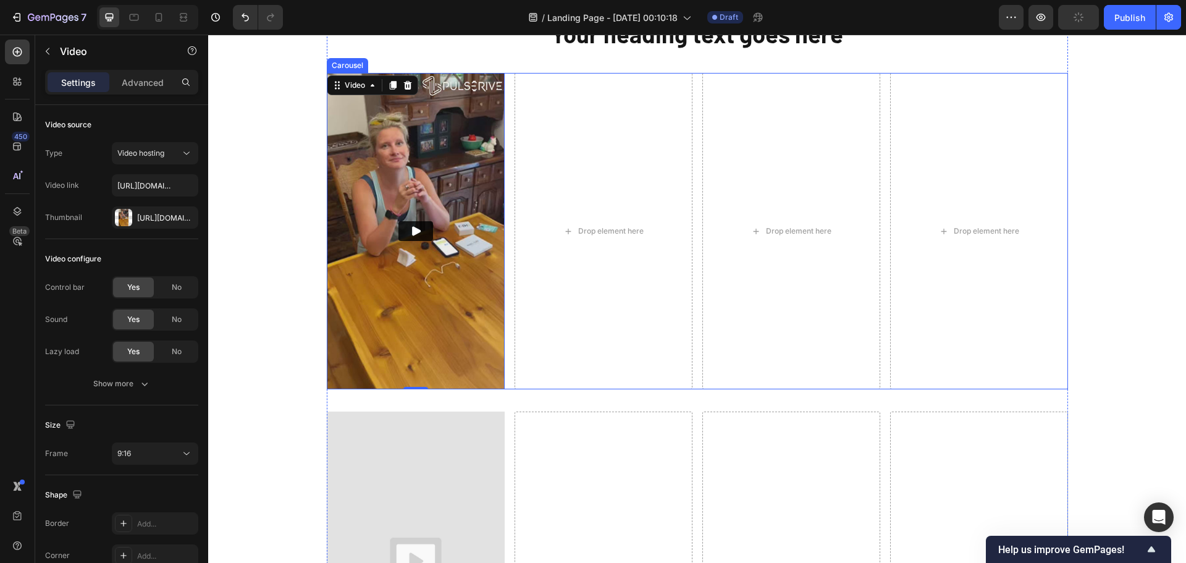
click at [507, 315] on div "Video 0 Drop element here Drop element here Drop element here" at bounding box center [697, 231] width 741 height 316
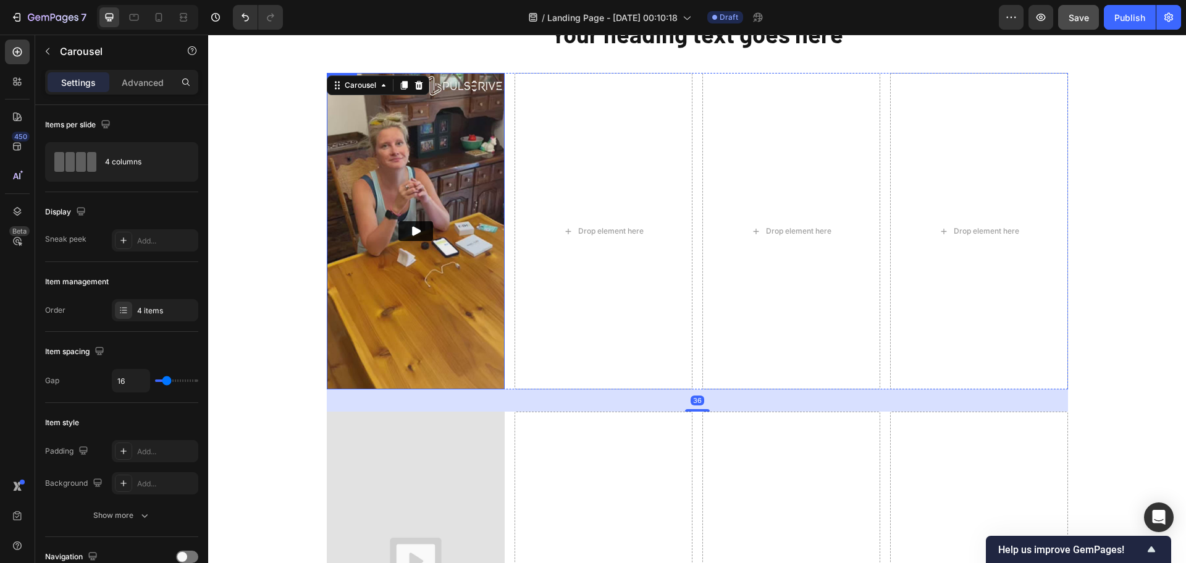
click at [438, 171] on img at bounding box center [416, 231] width 178 height 316
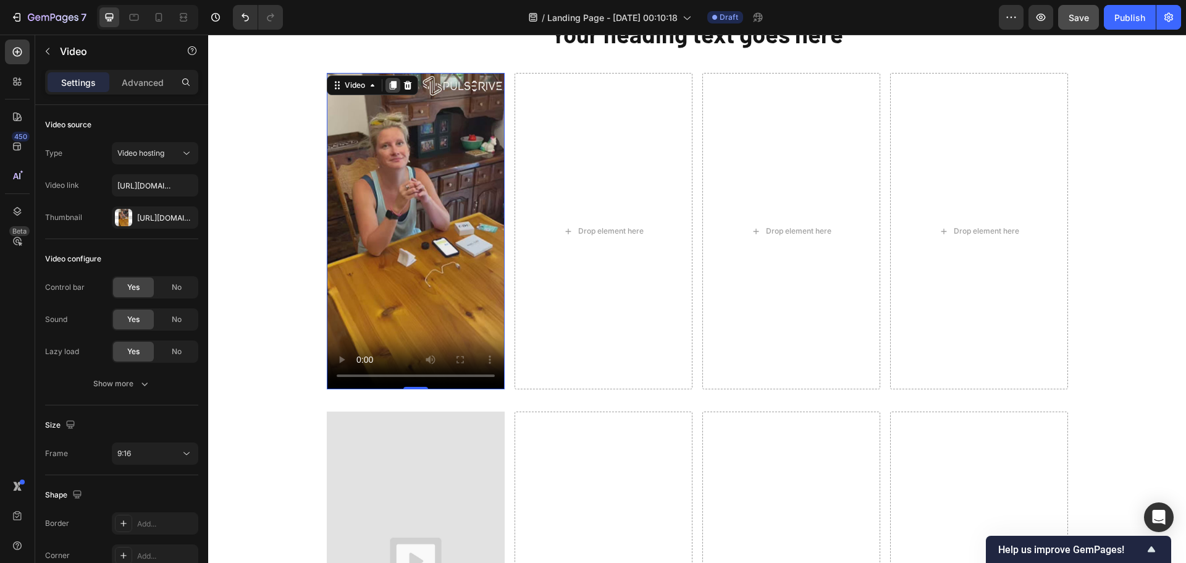
click at [390, 83] on icon at bounding box center [392, 86] width 7 height 9
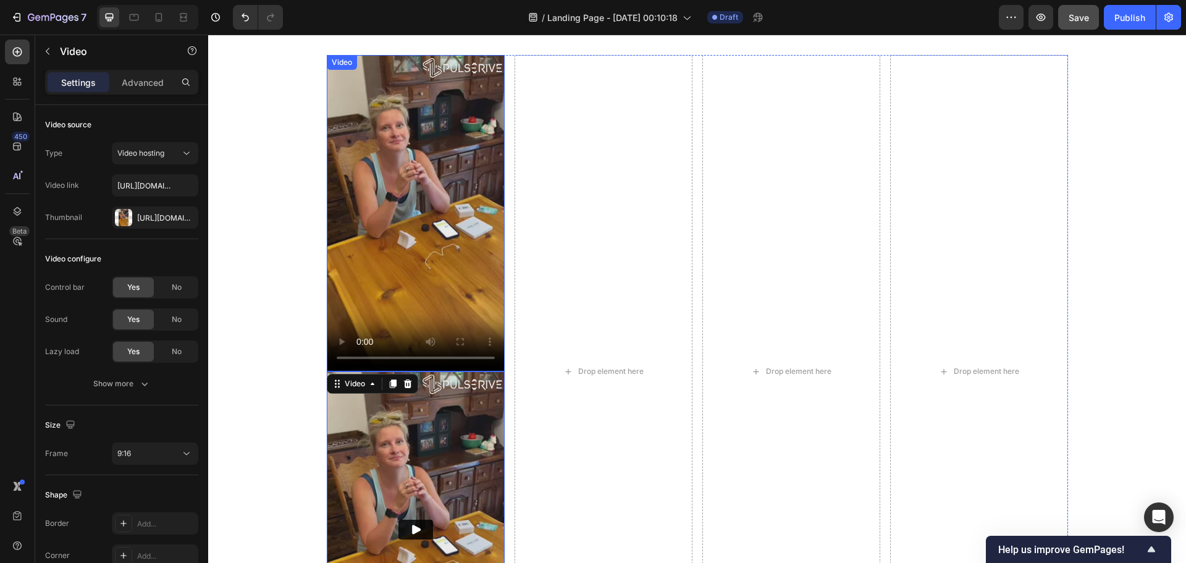
scroll to position [858, 0]
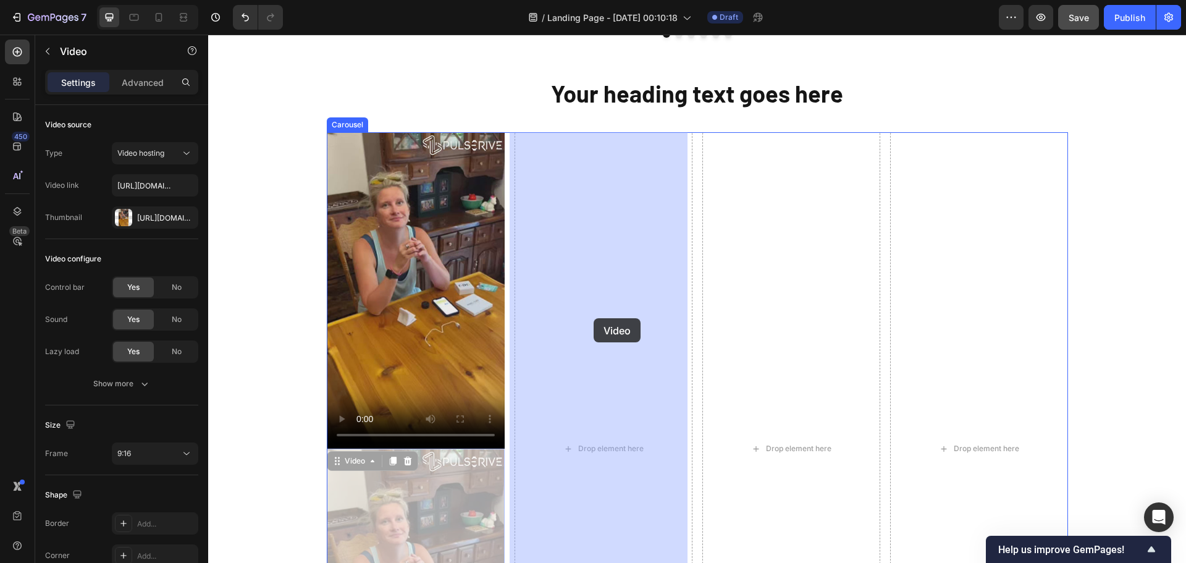
drag, startPoint x: 334, startPoint y: 463, endPoint x: 569, endPoint y: 397, distance: 244.4
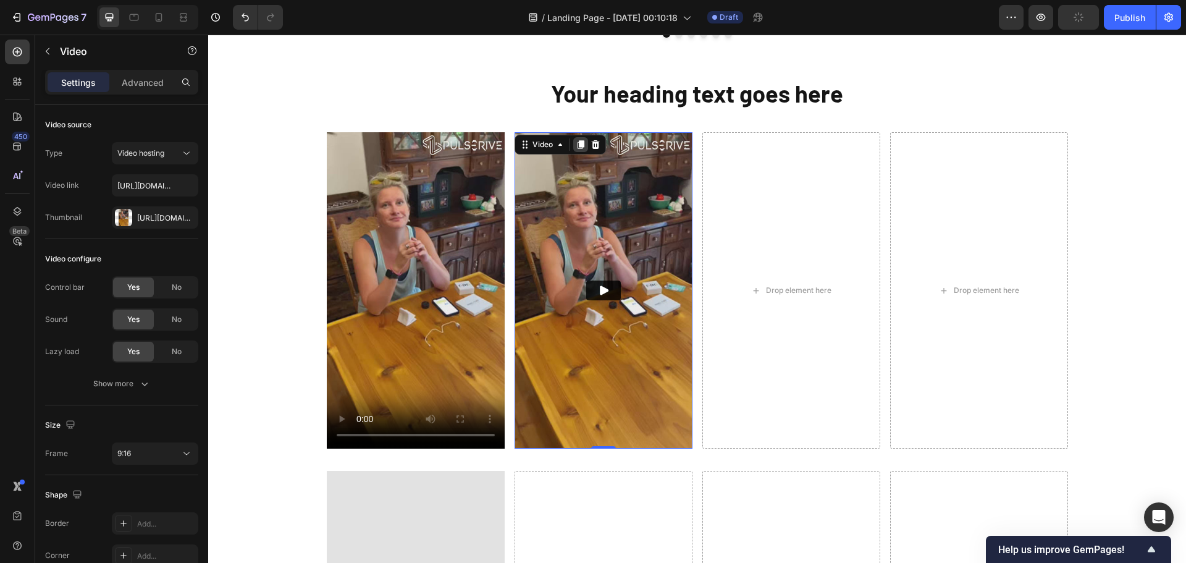
click at [577, 146] on icon at bounding box center [580, 145] width 7 height 9
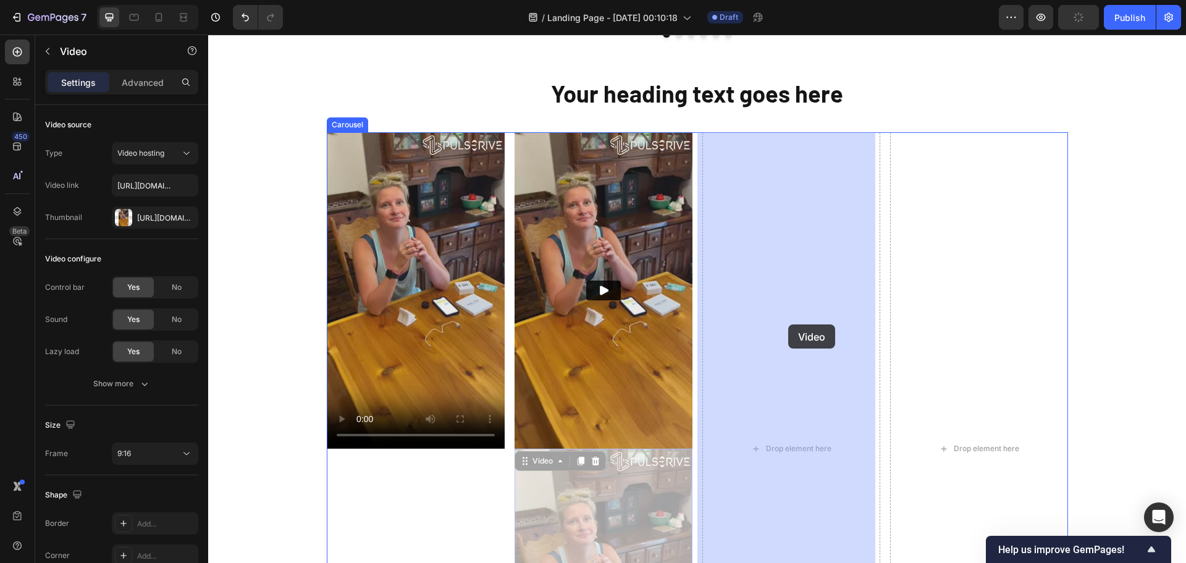
drag, startPoint x: 520, startPoint y: 462, endPoint x: 776, endPoint y: 353, distance: 278.6
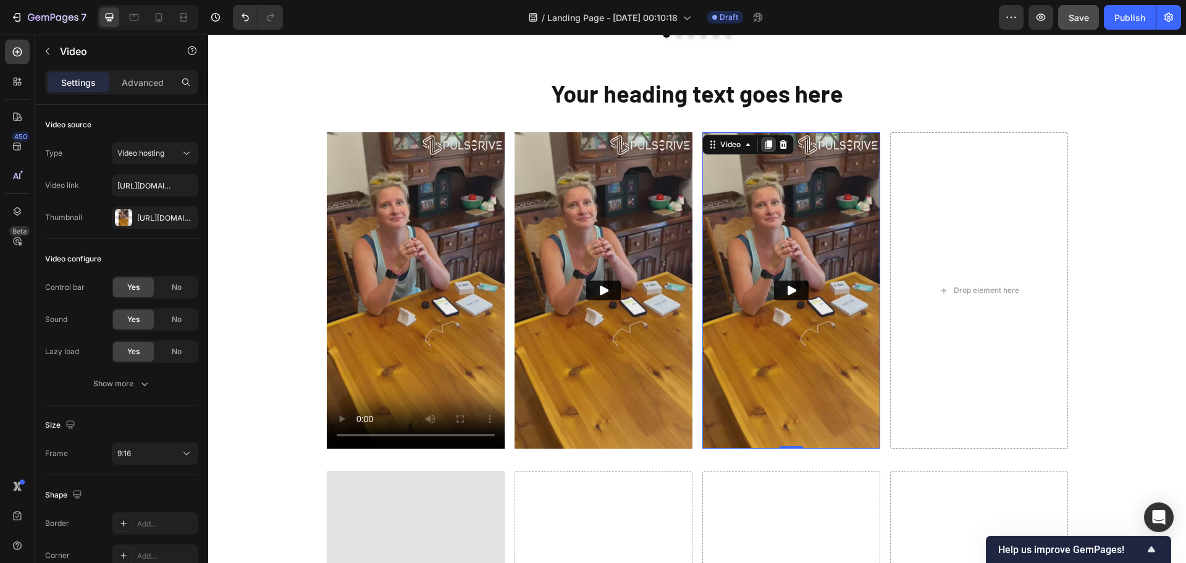
click at [767, 143] on icon at bounding box center [767, 145] width 7 height 9
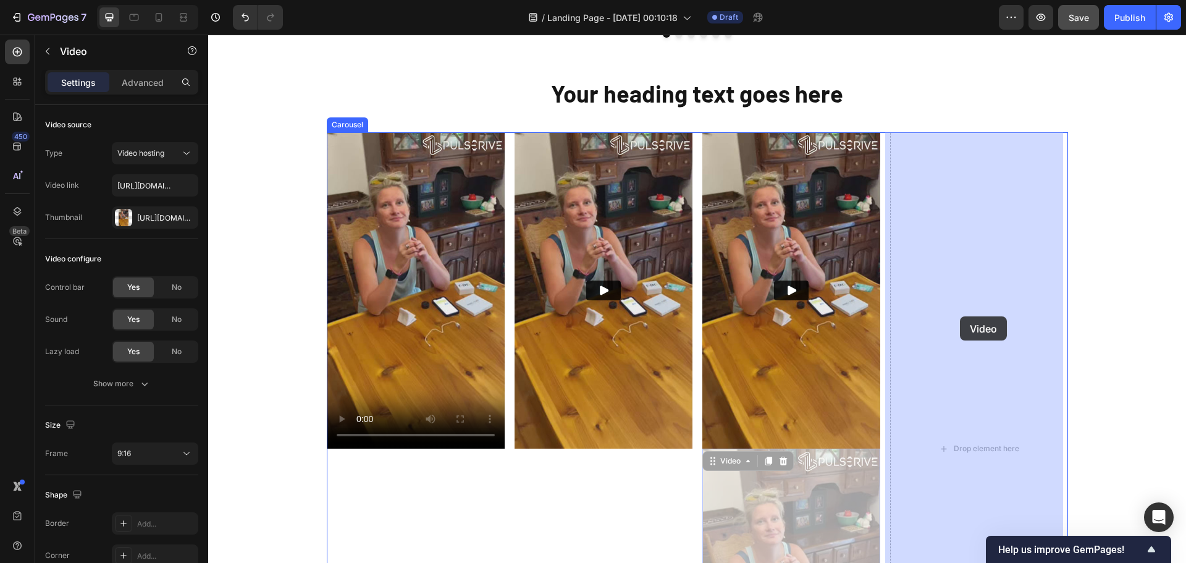
drag, startPoint x: 708, startPoint y: 461, endPoint x: 960, endPoint y: 316, distance: 290.7
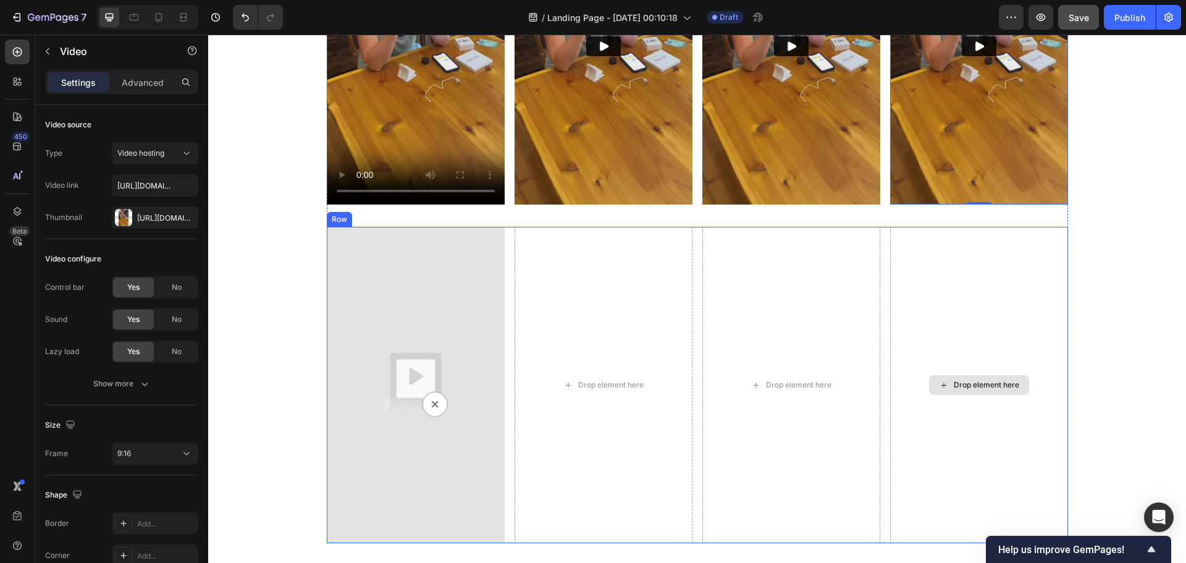
scroll to position [1105, 0]
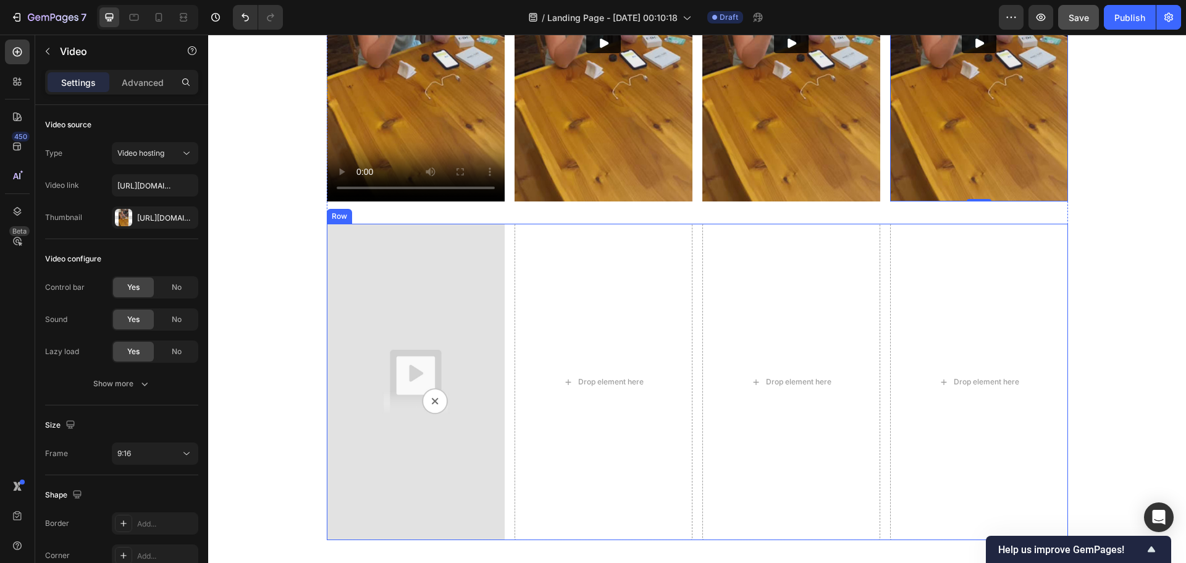
click at [880, 324] on div "Video Drop element here Drop element here Drop element here Row" at bounding box center [697, 382] width 741 height 316
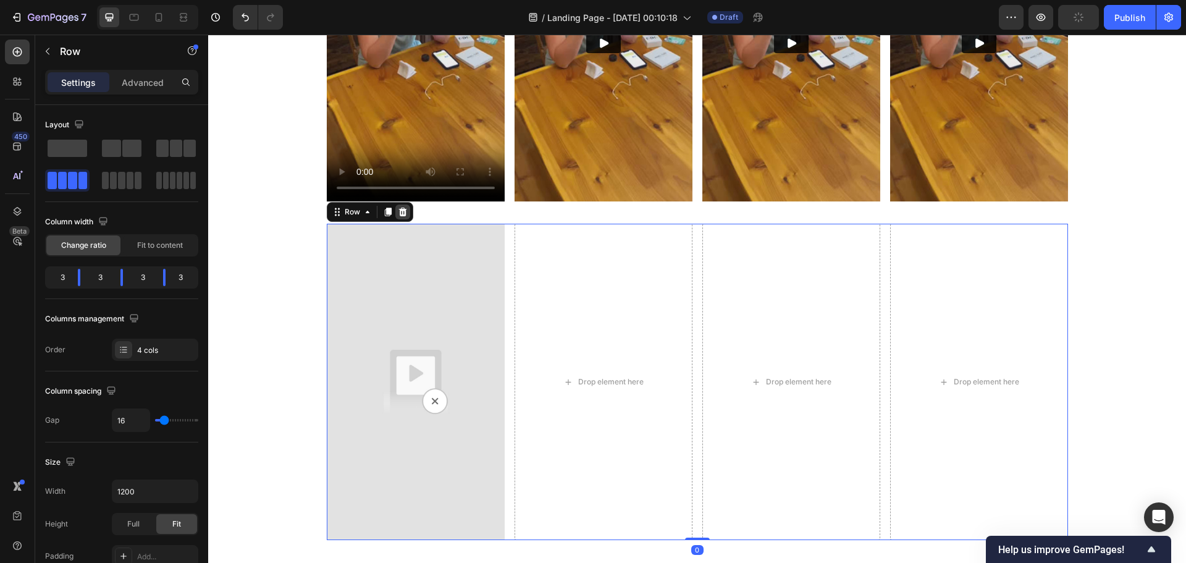
click at [398, 210] on icon at bounding box center [403, 212] width 10 height 10
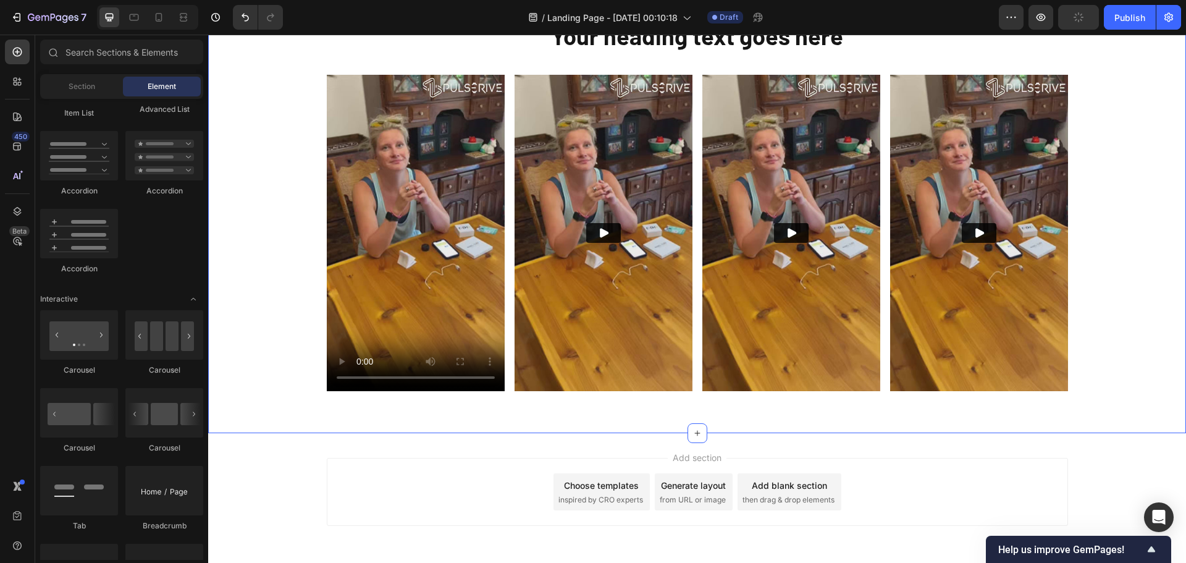
scroll to position [840, 0]
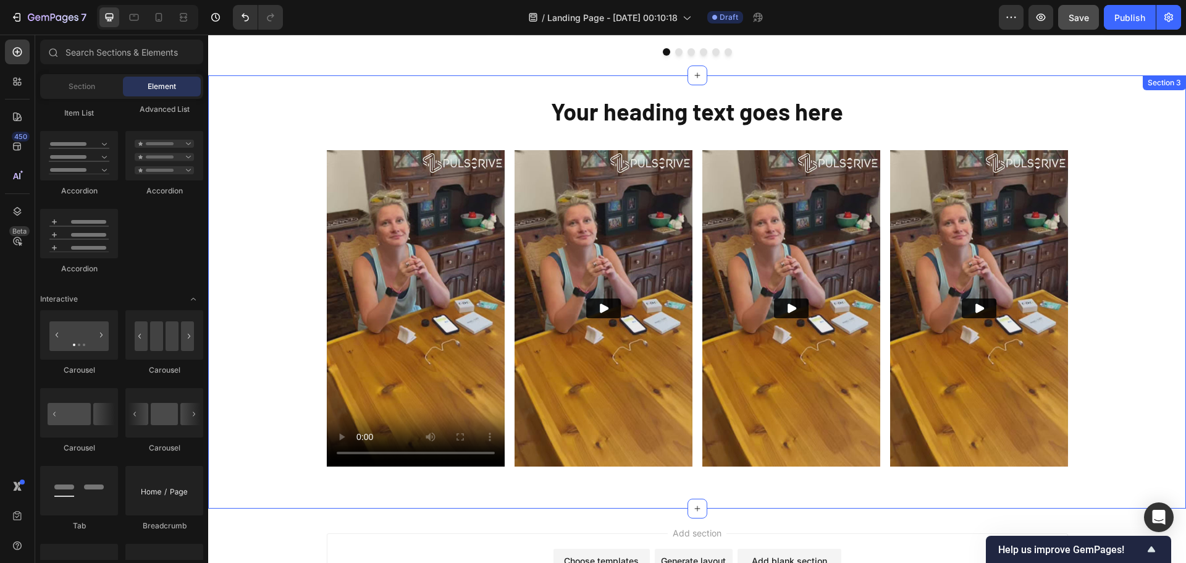
click at [1110, 288] on div "Your heading text goes here Heading Row Video Video Video Video Carousel Row" at bounding box center [696, 291] width 977 height 393
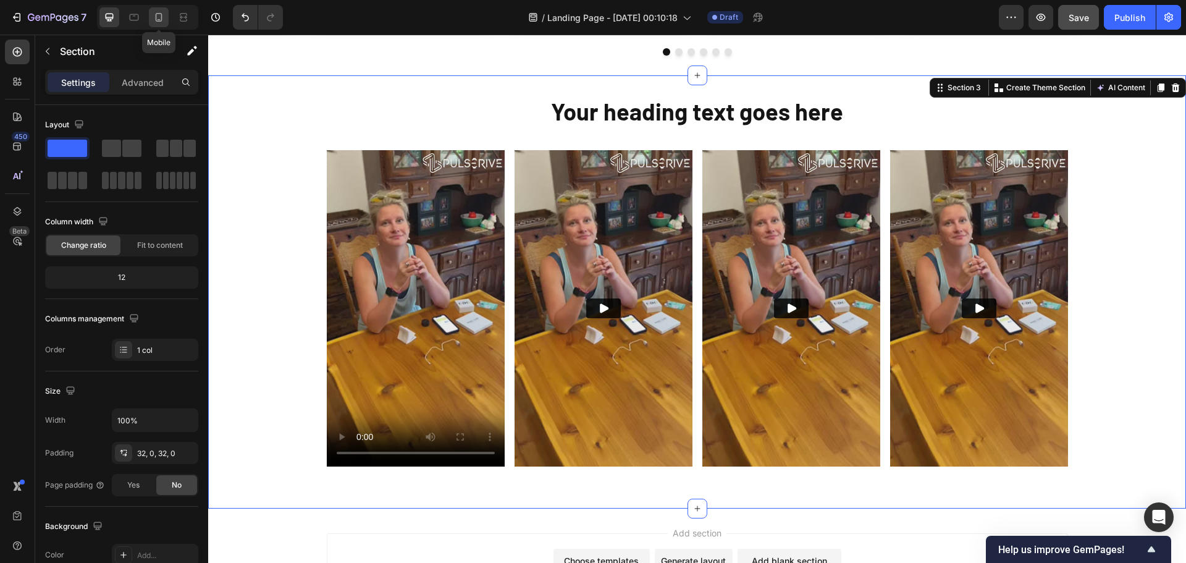
click at [159, 22] on icon at bounding box center [159, 17] width 7 height 9
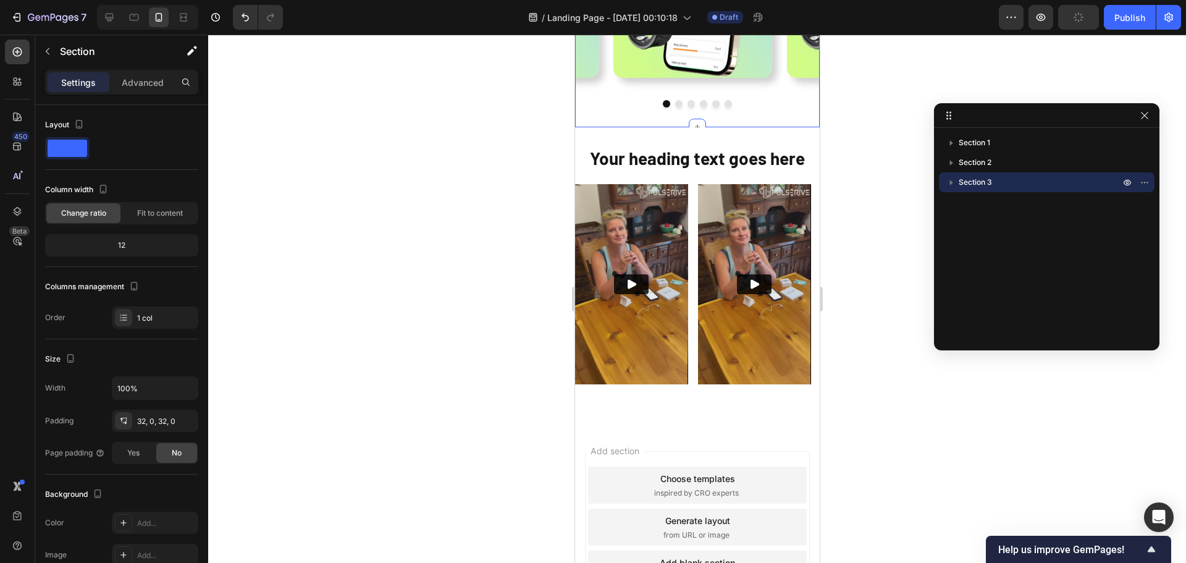
scroll to position [752, 0]
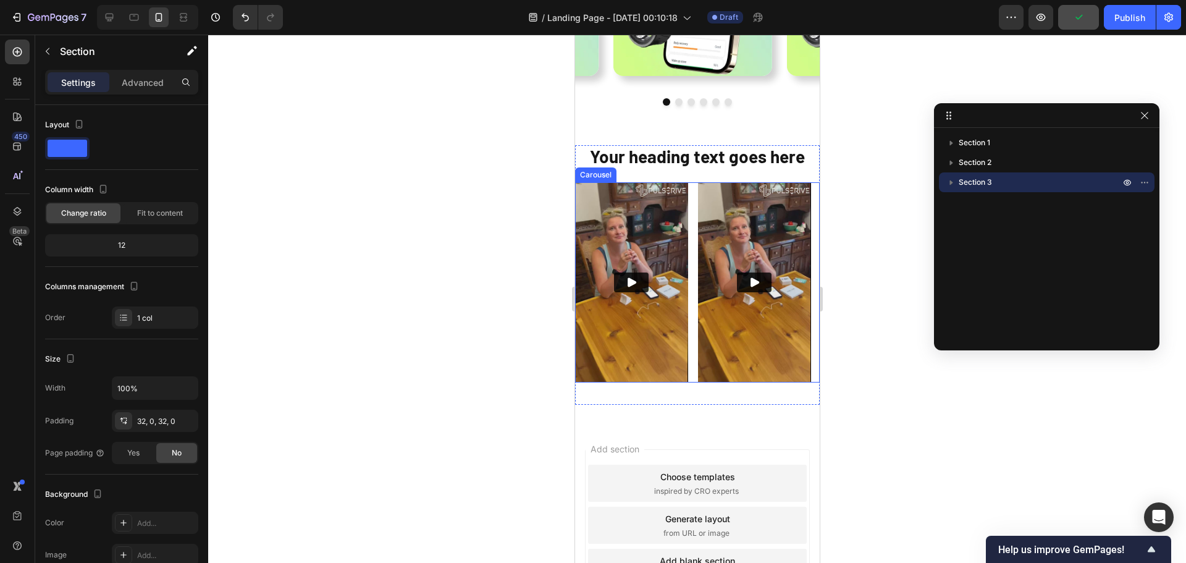
click at [692, 264] on div "Video Video Video Video" at bounding box center [696, 282] width 245 height 200
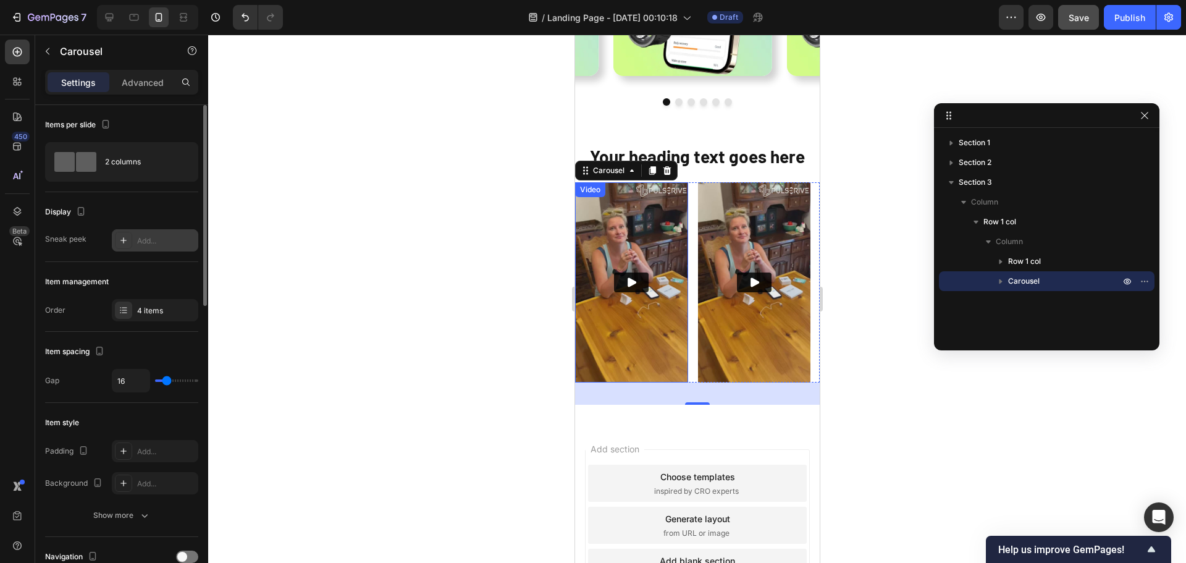
click at [136, 243] on div "Add..." at bounding box center [155, 240] width 86 height 22
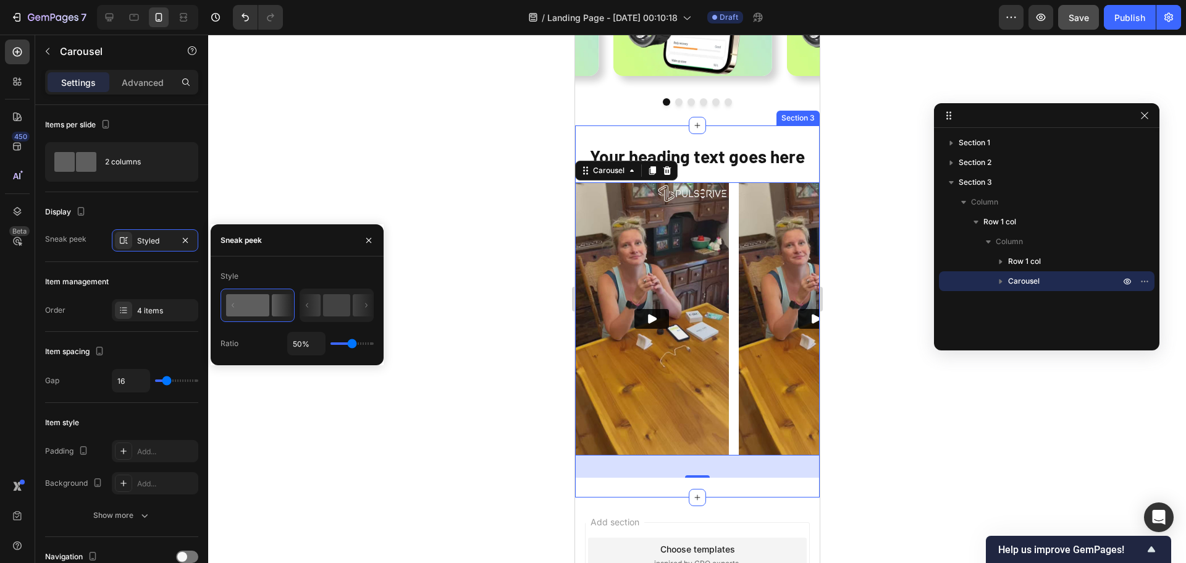
click at [759, 140] on div "Your heading text goes here Heading Row Video Video Video Video Carousel 36 Row…" at bounding box center [696, 311] width 245 height 372
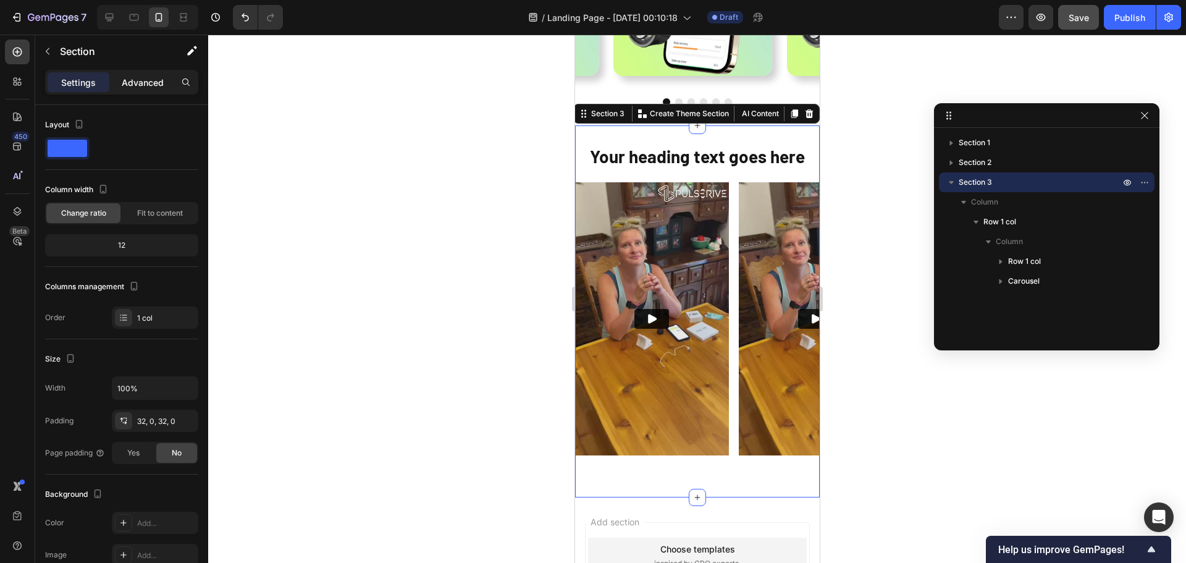
click at [144, 87] on p "Advanced" at bounding box center [143, 82] width 42 height 13
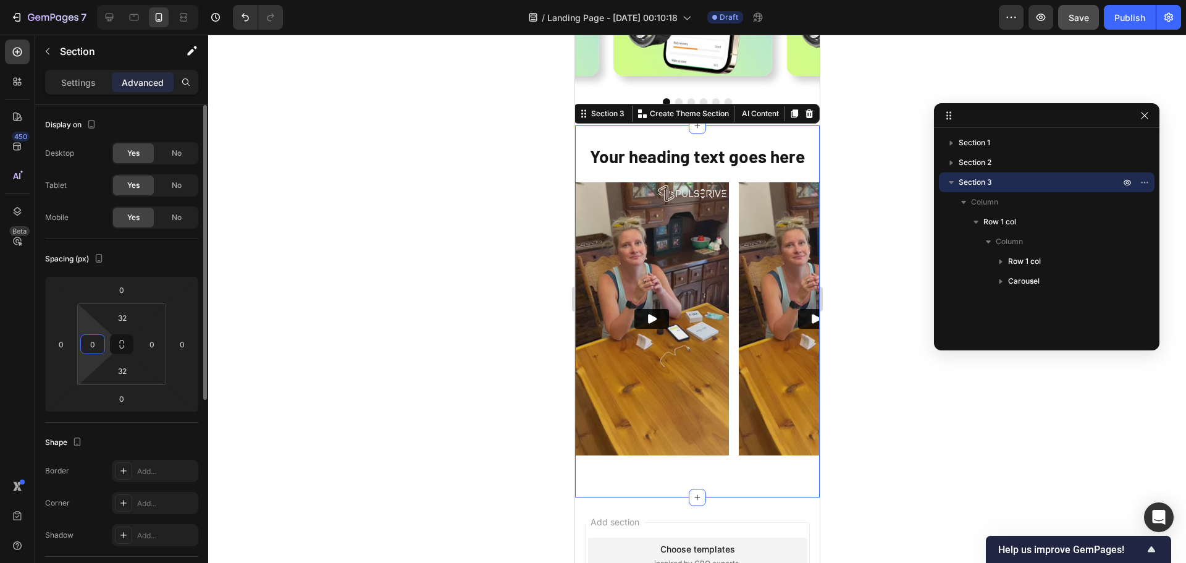
click at [99, 349] on input "0" at bounding box center [92, 344] width 19 height 19
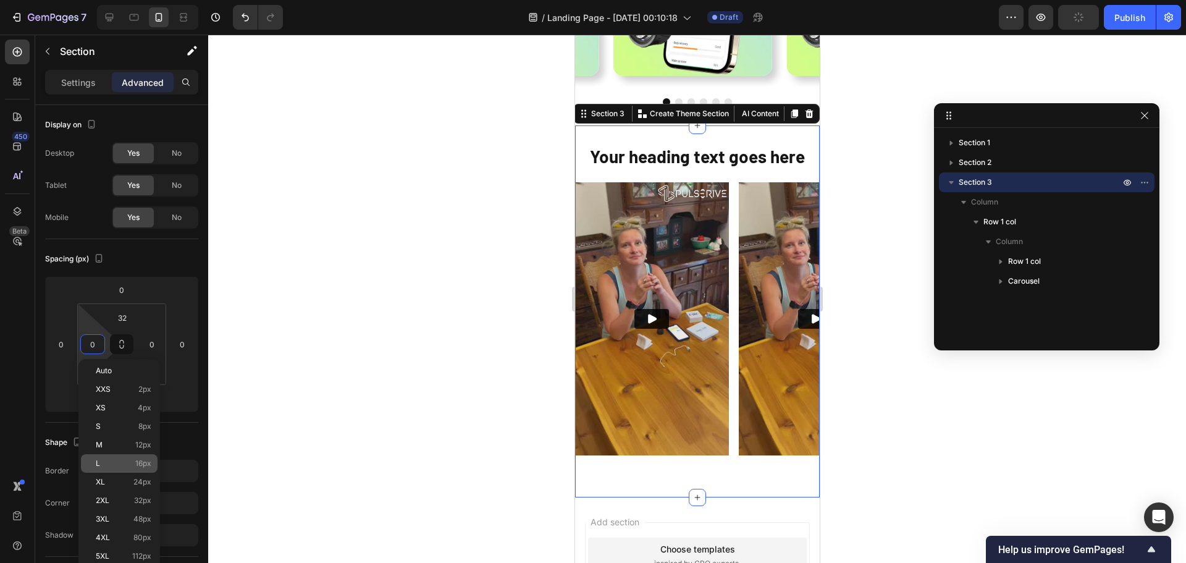
click at [108, 461] on p "L 16px" at bounding box center [124, 463] width 56 height 9
type input "16"
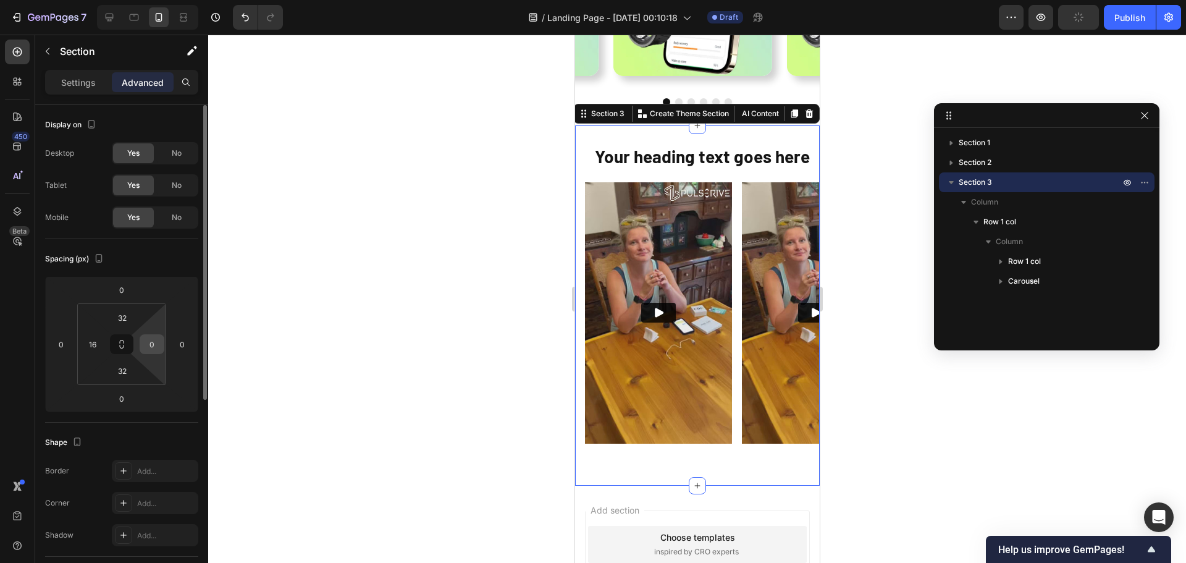
click at [151, 347] on input "0" at bounding box center [152, 344] width 19 height 19
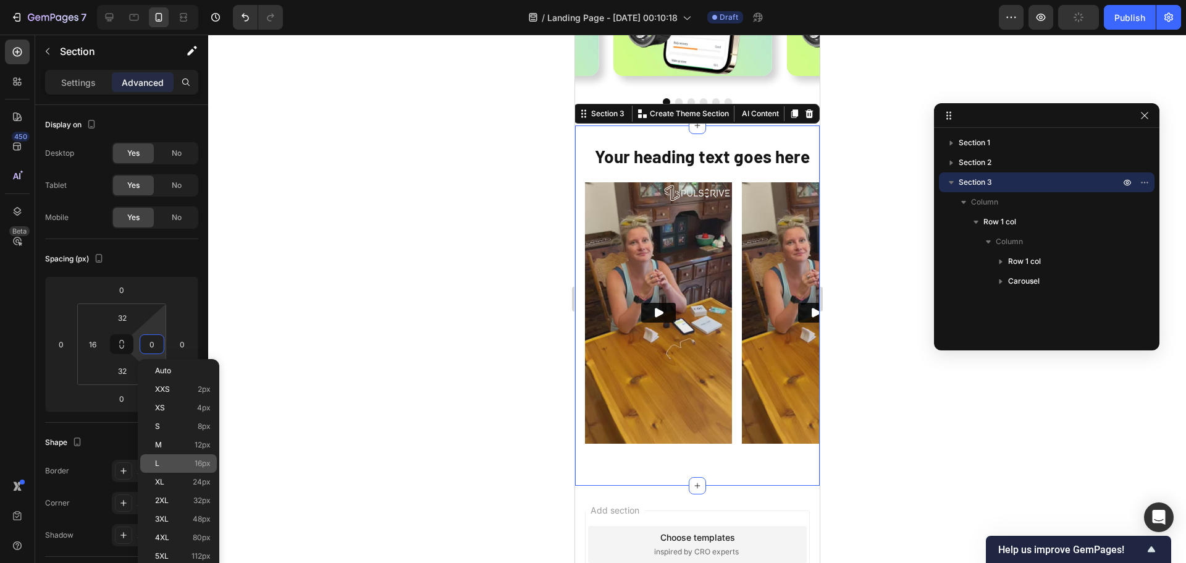
click at [168, 462] on p "L 16px" at bounding box center [183, 463] width 56 height 9
type input "16"
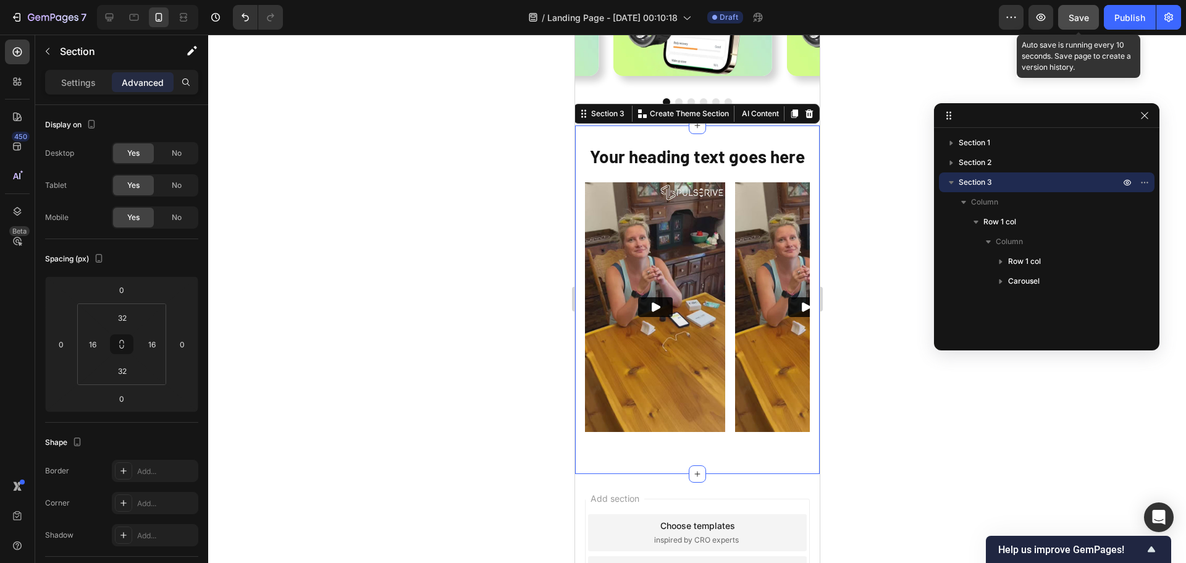
click at [1077, 15] on span "Save" at bounding box center [1078, 17] width 20 height 10
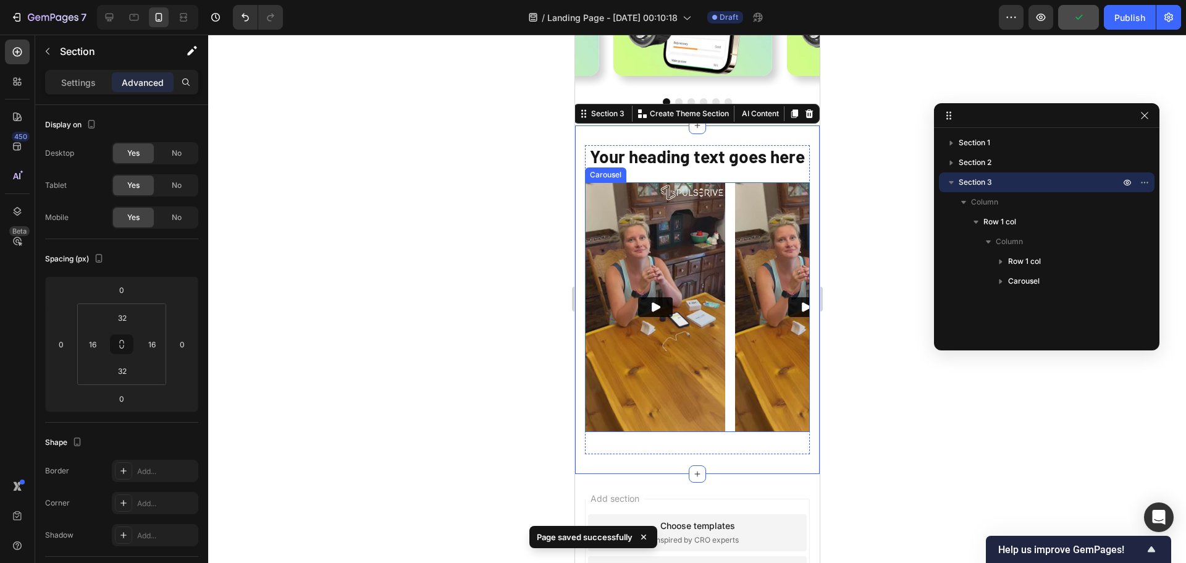
click at [728, 432] on div "Video Video Video Video" at bounding box center [696, 306] width 225 height 249
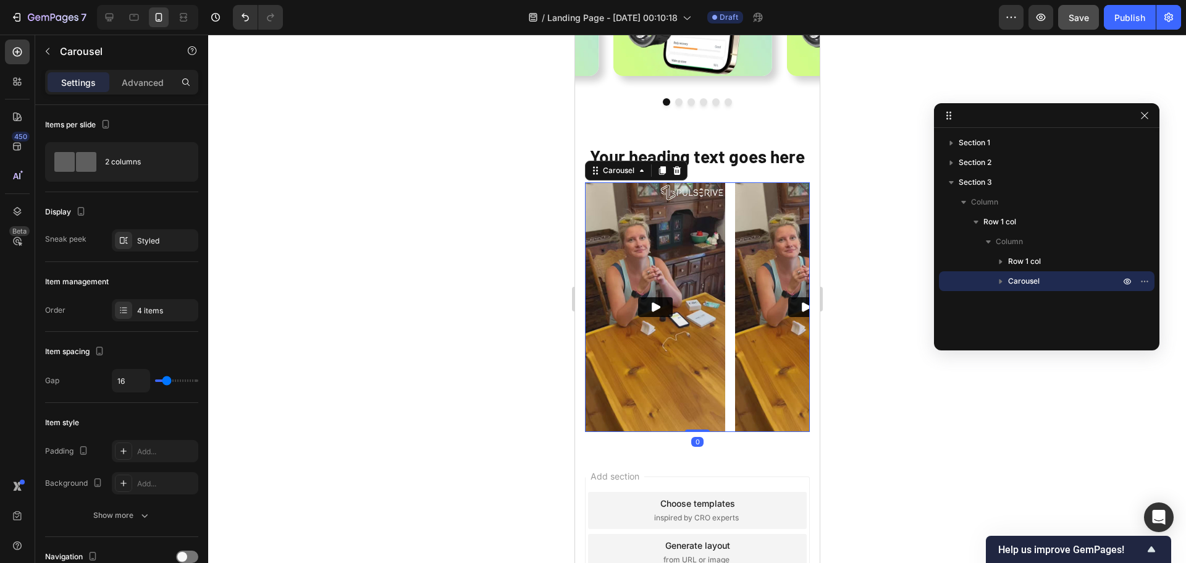
drag, startPoint x: 700, startPoint y: 472, endPoint x: 704, endPoint y: 437, distance: 35.5
click at [704, 432] on div "Video Video Video Video Carousel 0" at bounding box center [696, 306] width 225 height 249
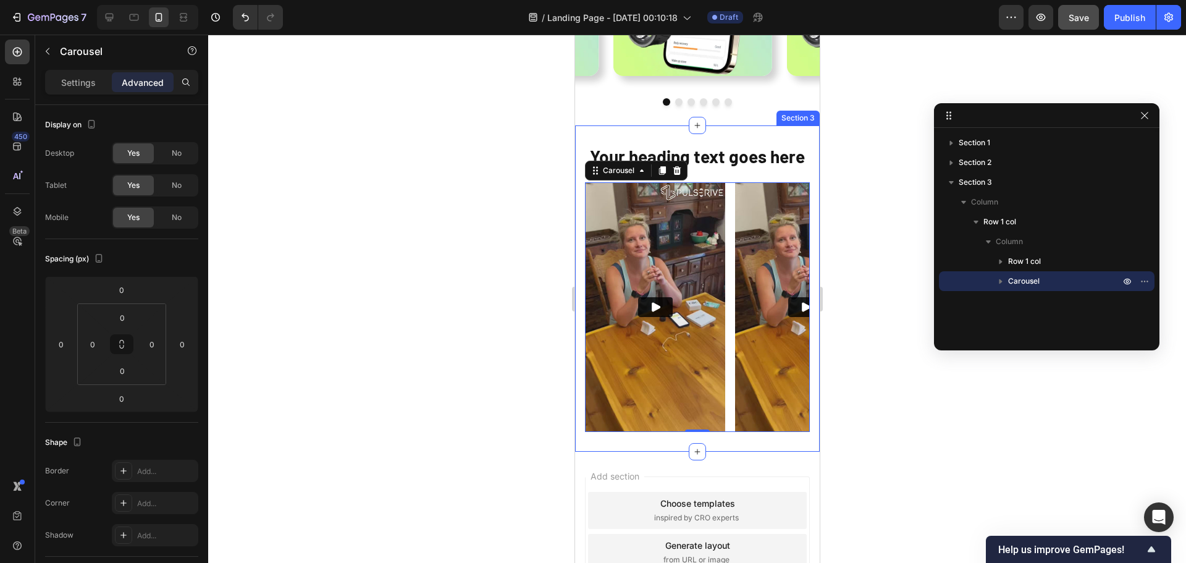
click at [585, 451] on div "Your heading text goes here Heading Row Video Video Video Video Carousel 0 Row …" at bounding box center [696, 288] width 245 height 326
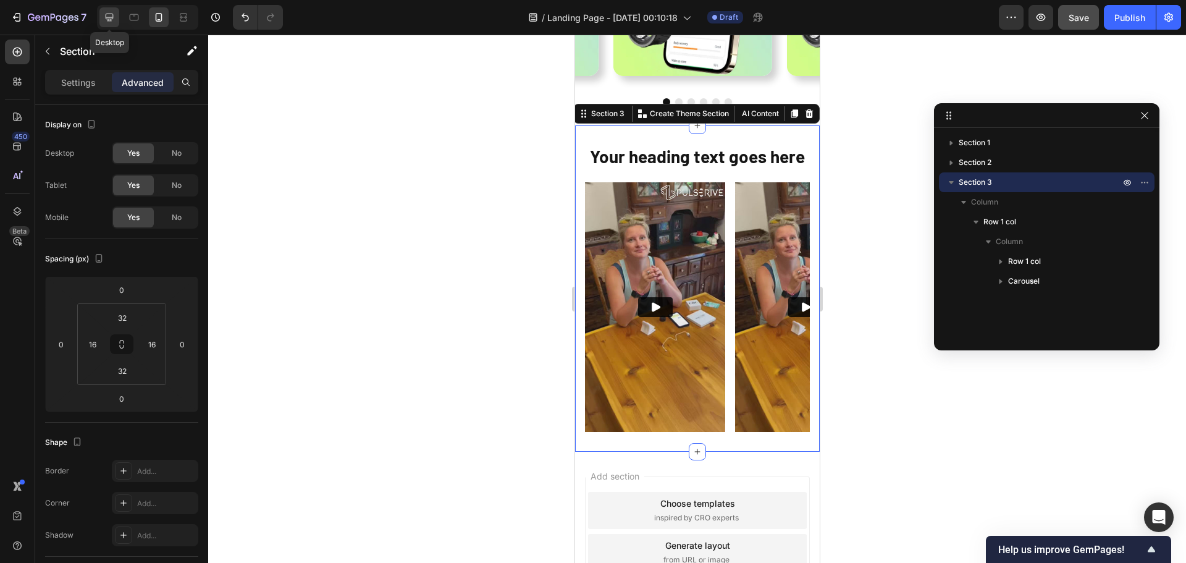
click at [112, 19] on icon at bounding box center [110, 18] width 8 height 8
type input "0"
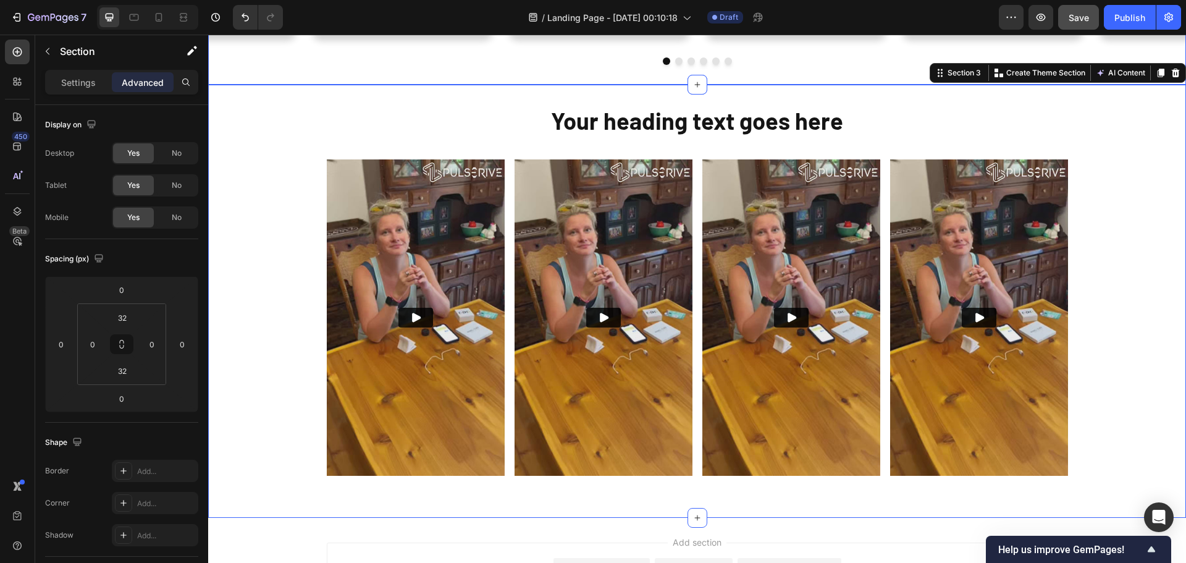
scroll to position [838, 0]
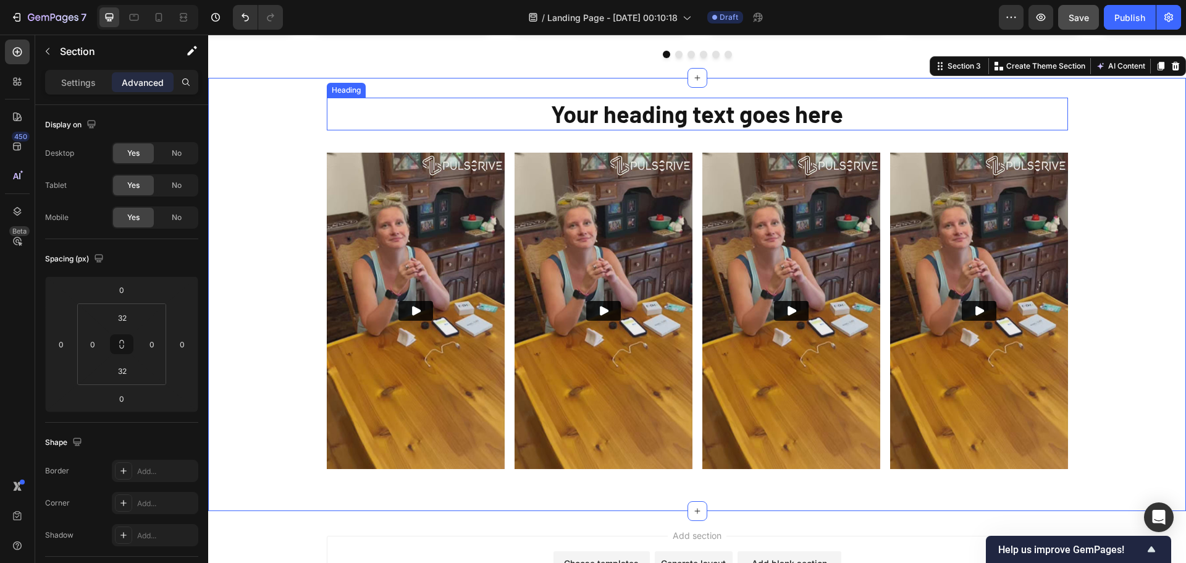
click at [861, 125] on h2 "Your heading text goes here" at bounding box center [697, 114] width 741 height 33
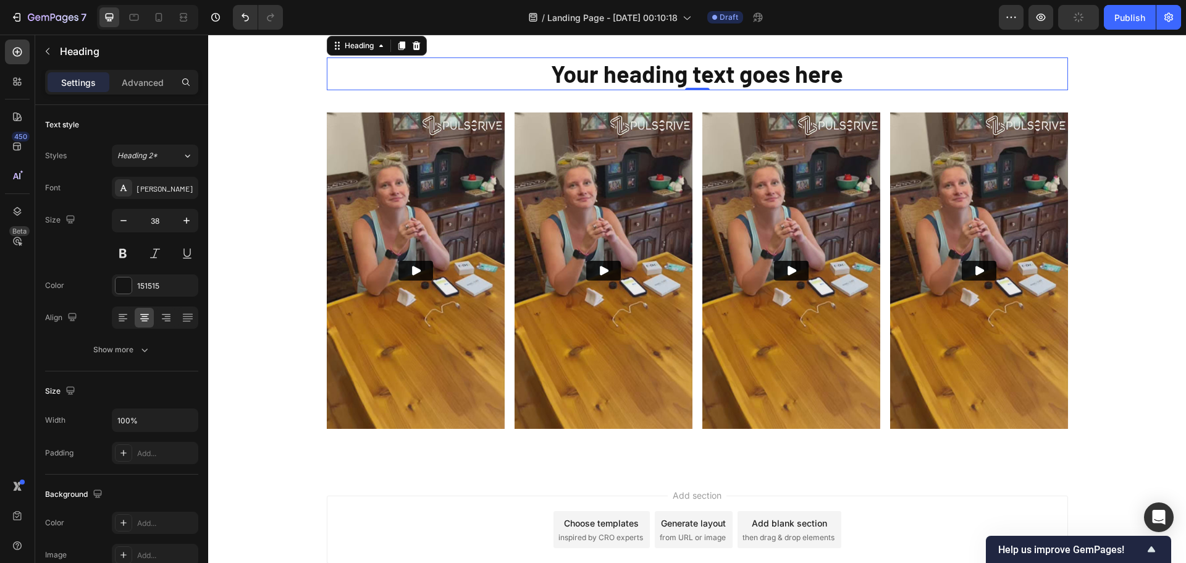
scroll to position [900, 0]
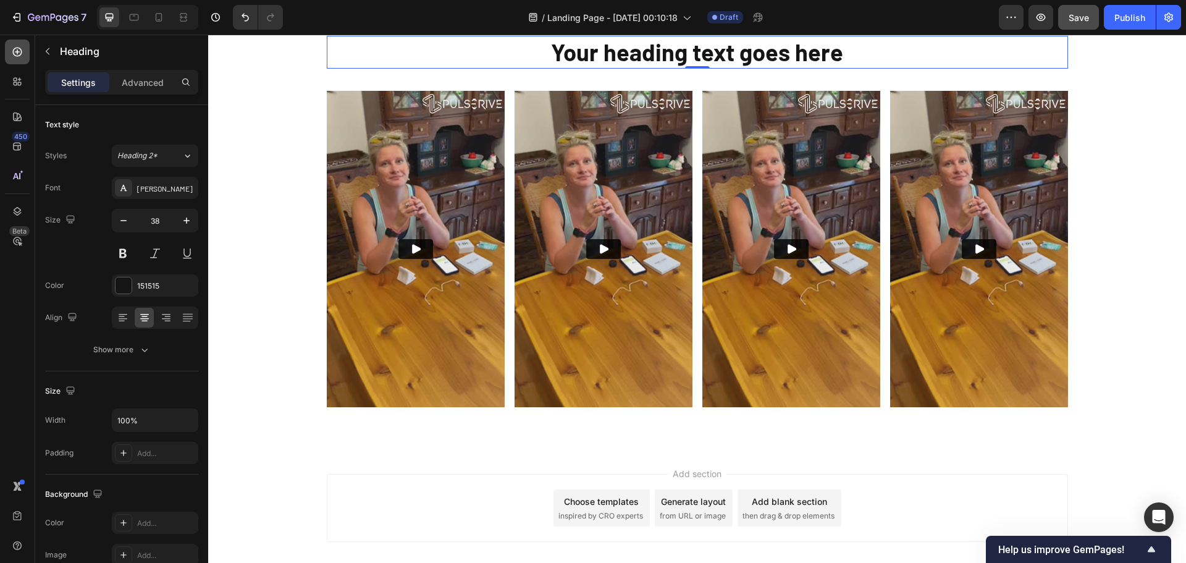
click at [17, 57] on icon at bounding box center [17, 52] width 12 height 12
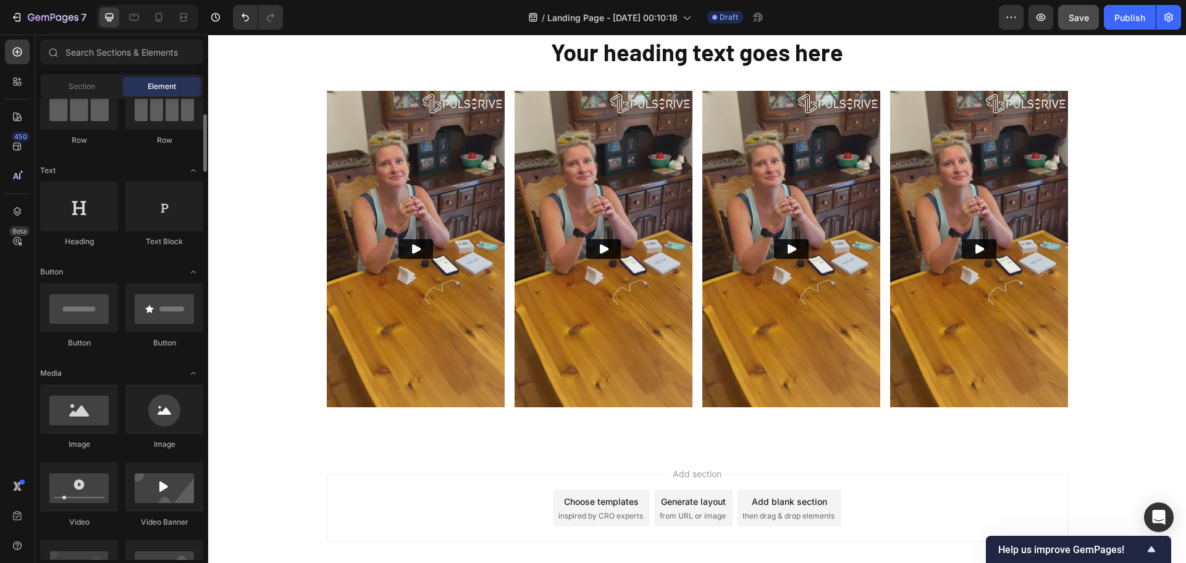
scroll to position [0, 0]
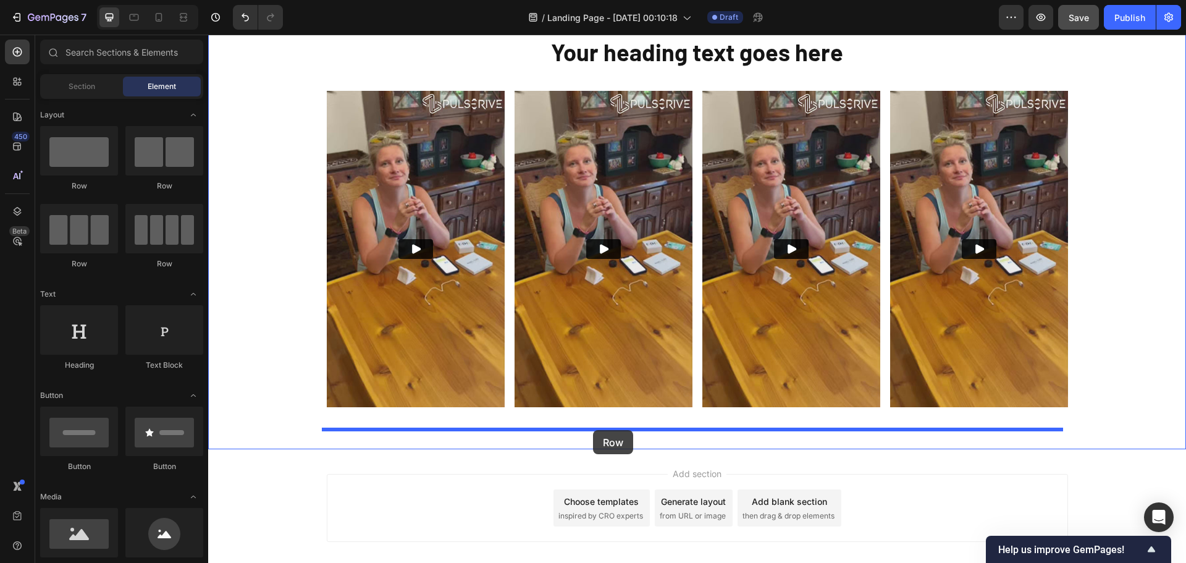
drag, startPoint x: 295, startPoint y: 195, endPoint x: 593, endPoint y: 430, distance: 379.5
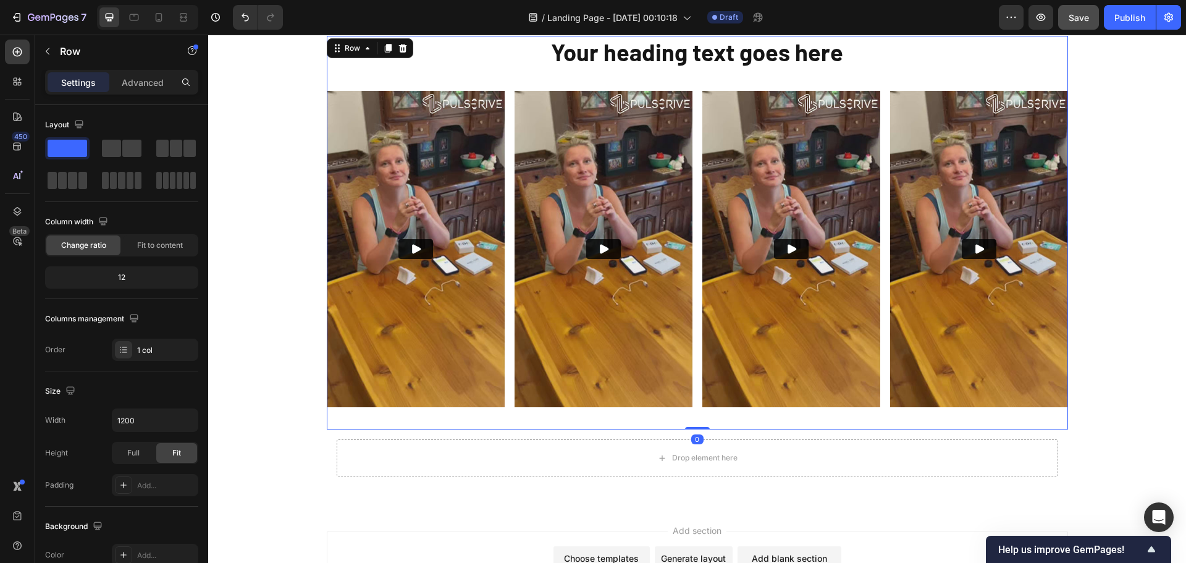
click at [506, 412] on div "Video Video Video Video Carousel" at bounding box center [697, 260] width 741 height 338
click at [327, 448] on div "Drop element here Row" at bounding box center [697, 457] width 741 height 57
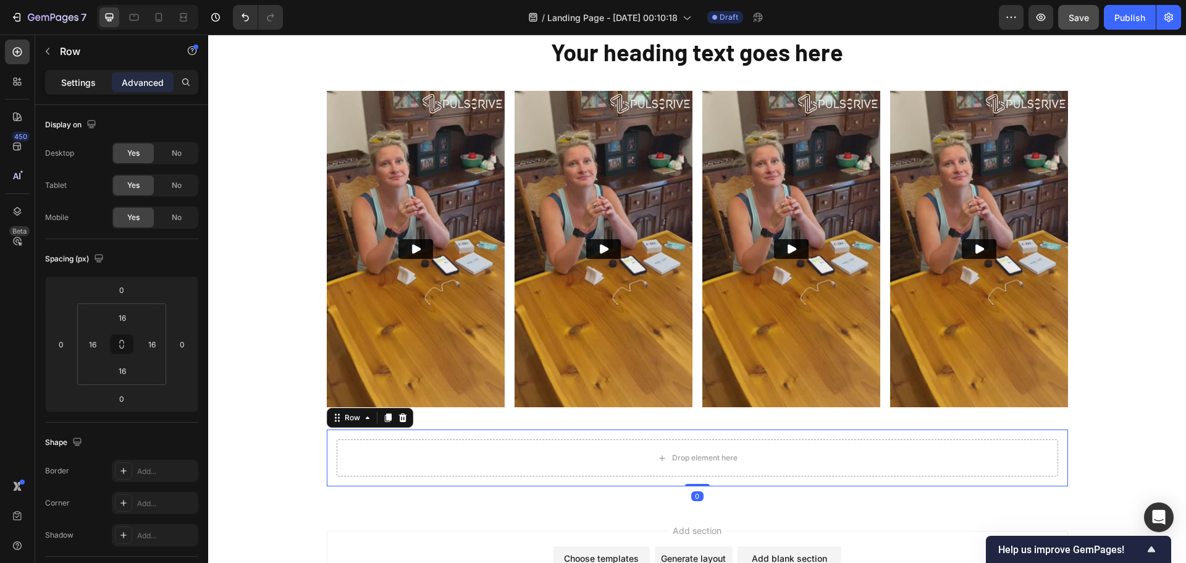
click at [70, 80] on p "Settings" at bounding box center [78, 82] width 35 height 13
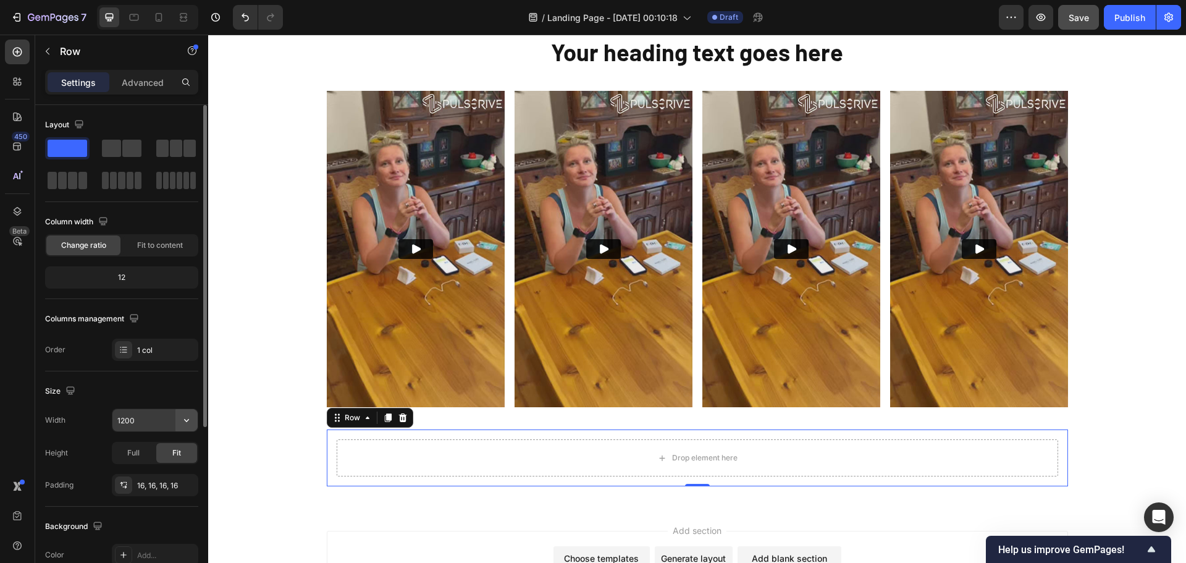
click at [184, 416] on icon "button" at bounding box center [186, 420] width 12 height 12
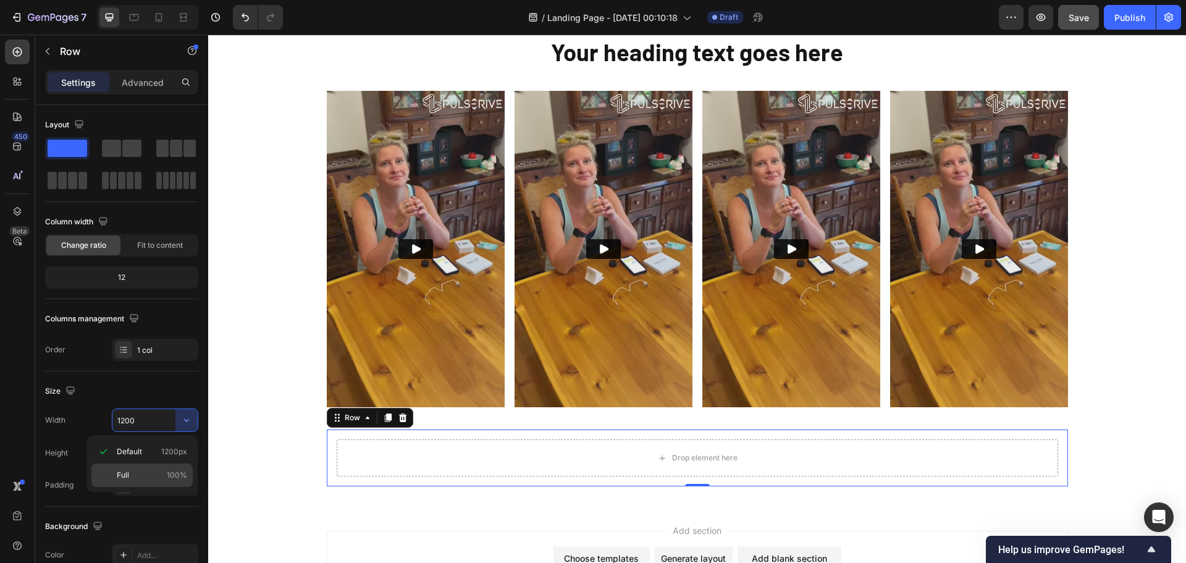
click at [130, 472] on p "Full 100%" at bounding box center [152, 474] width 70 height 11
type input "100%"
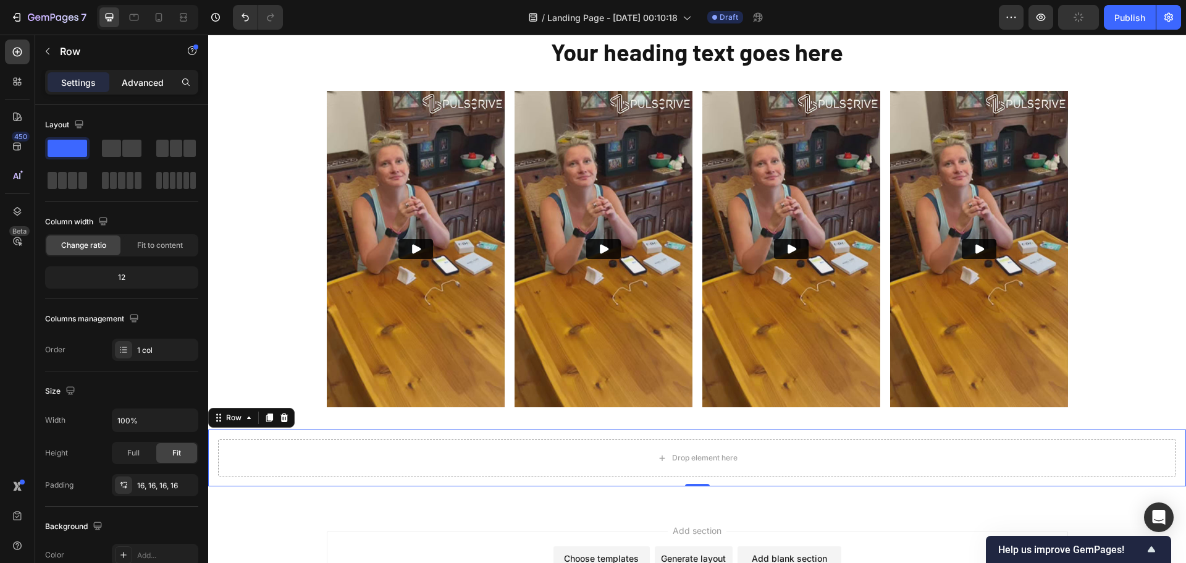
click at [124, 84] on p "Advanced" at bounding box center [143, 82] width 42 height 13
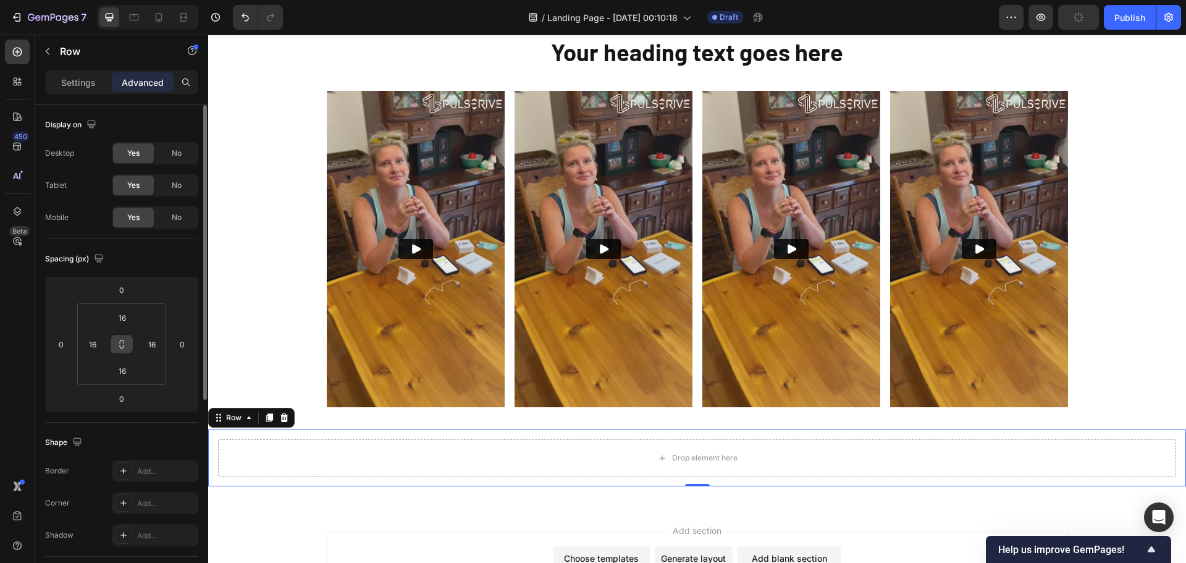
click at [125, 341] on icon at bounding box center [122, 344] width 10 height 10
click at [127, 312] on input "16" at bounding box center [122, 317] width 25 height 19
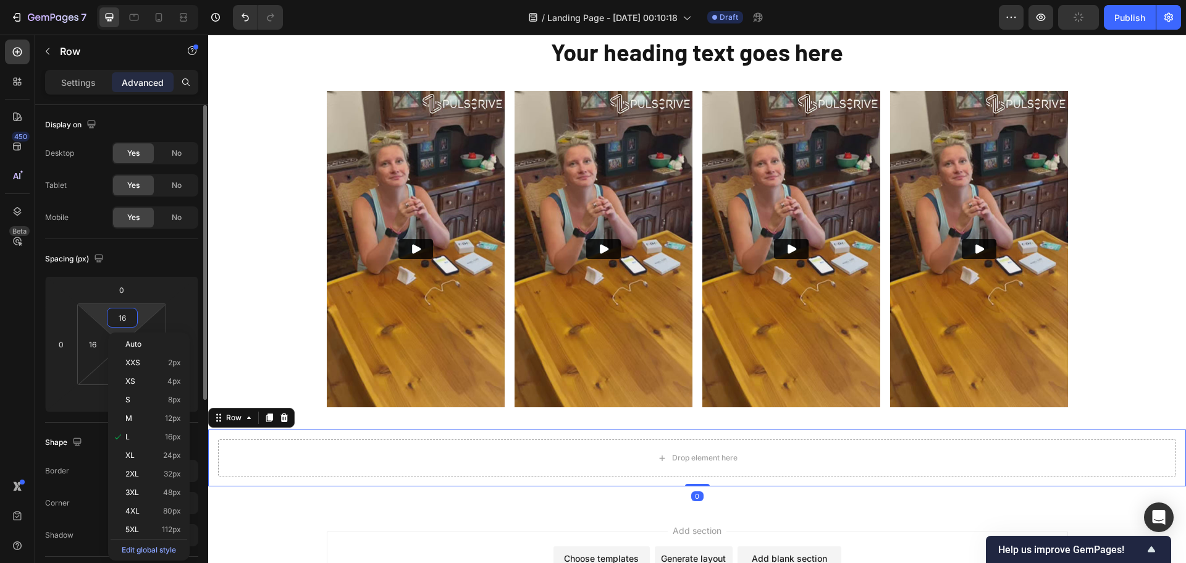
type input "0"
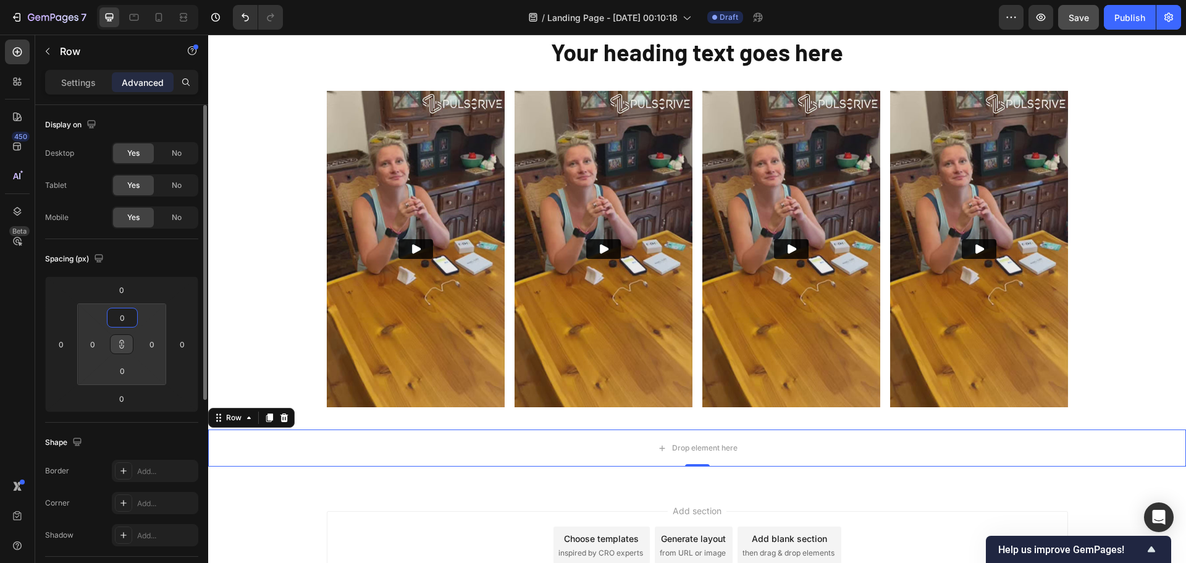
type input "0"
click at [152, 259] on div "Spacing (px)" at bounding box center [121, 259] width 153 height 20
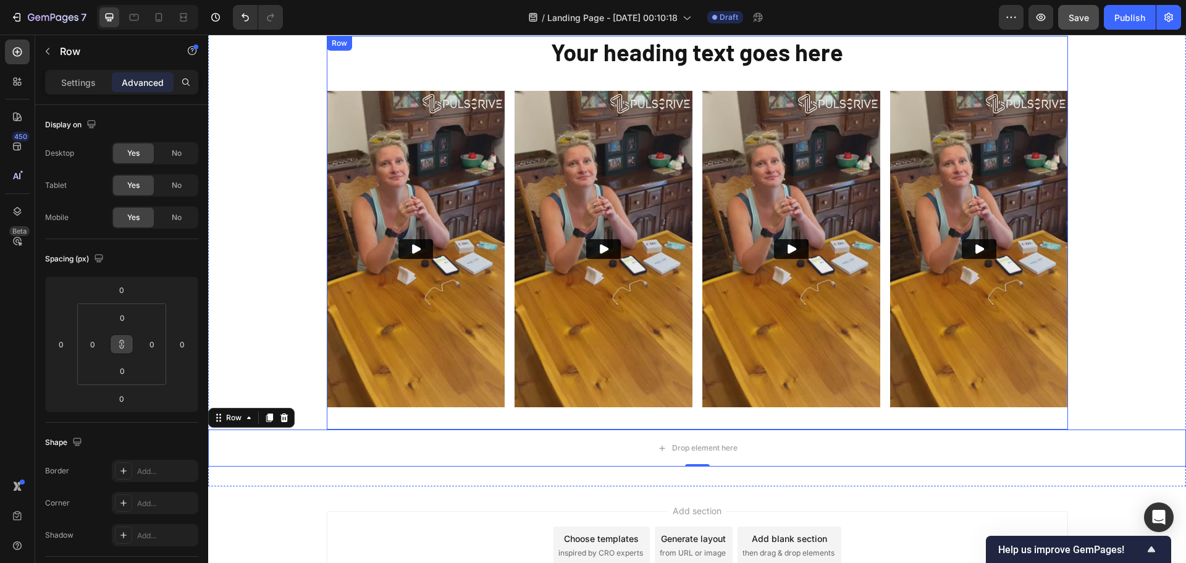
click at [855, 73] on div "Your heading text goes here Heading Row Video Video Video Video Carousel" at bounding box center [697, 232] width 741 height 393
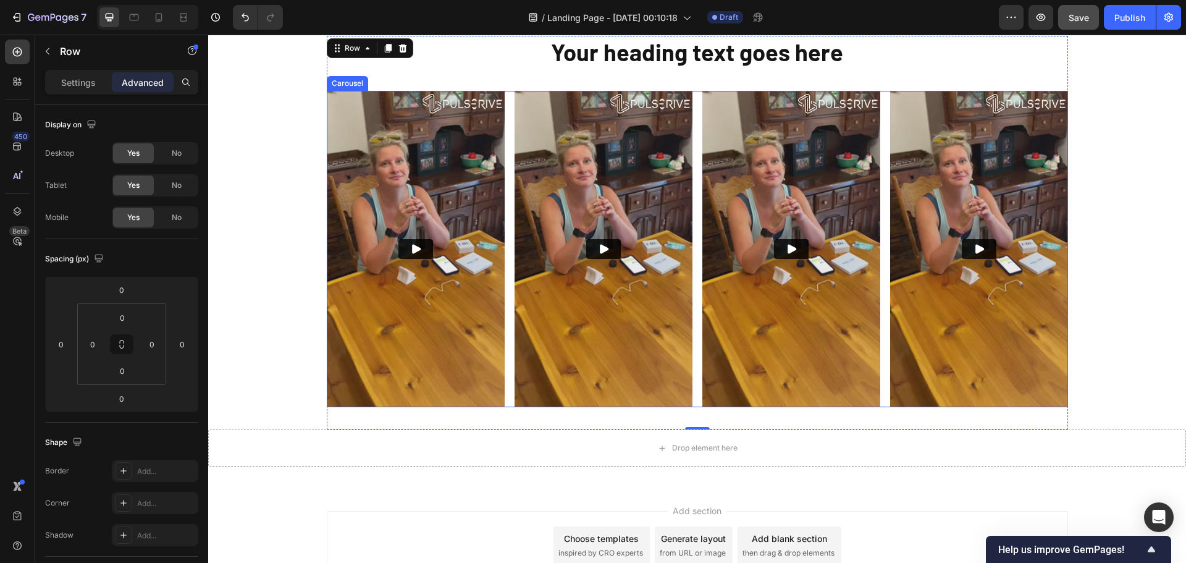
click at [689, 383] on div "Video Video Video Video" at bounding box center [697, 249] width 741 height 316
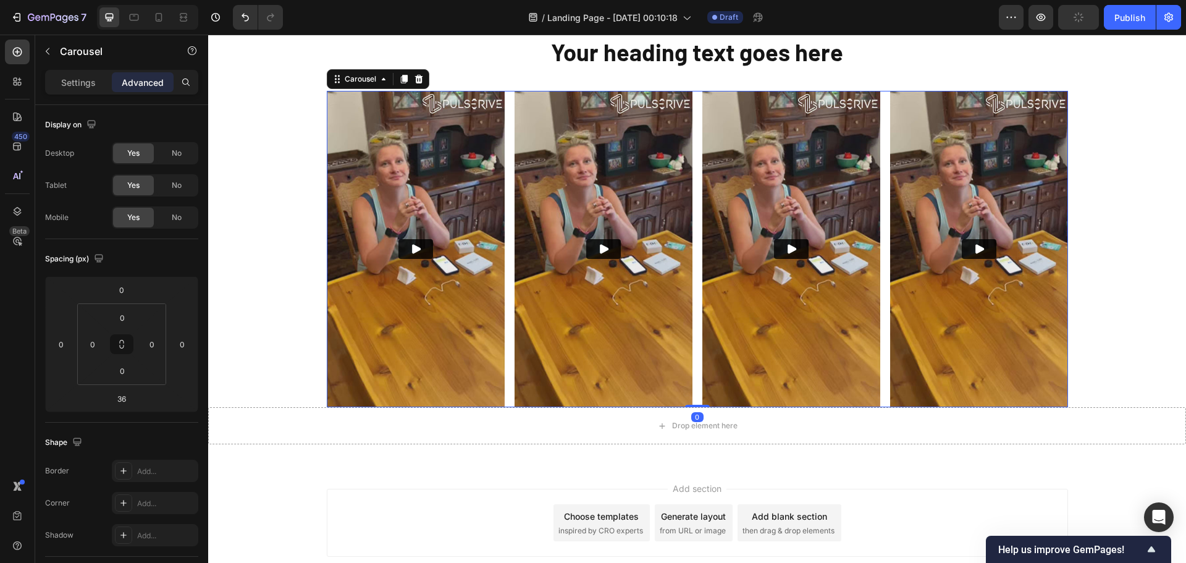
drag, startPoint x: 700, startPoint y: 429, endPoint x: 703, endPoint y: 398, distance: 31.0
click at [703, 398] on div "Video Video Video Video Carousel 0" at bounding box center [697, 249] width 741 height 316
type input "0"
click at [576, 72] on div "Your heading text goes here Heading Row Video Video Video Video Carousel 0" at bounding box center [697, 221] width 741 height 371
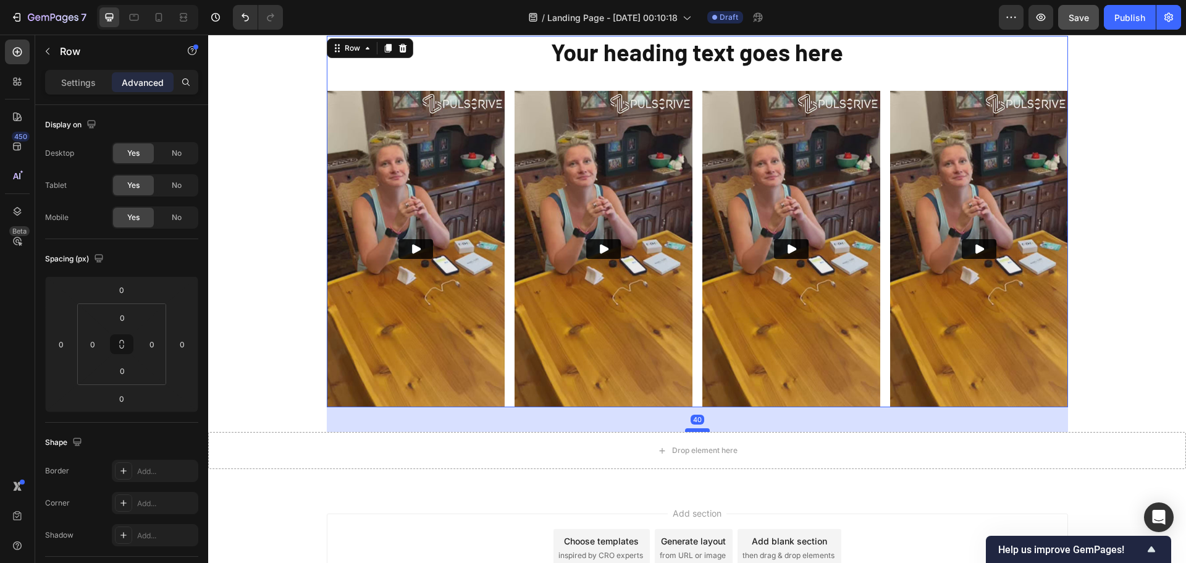
drag, startPoint x: 697, startPoint y: 410, endPoint x: 701, endPoint y: 431, distance: 21.6
click at [701, 431] on div at bounding box center [697, 430] width 25 height 4
type input "40"
click at [895, 455] on div "Drop element here" at bounding box center [696, 450] width 977 height 37
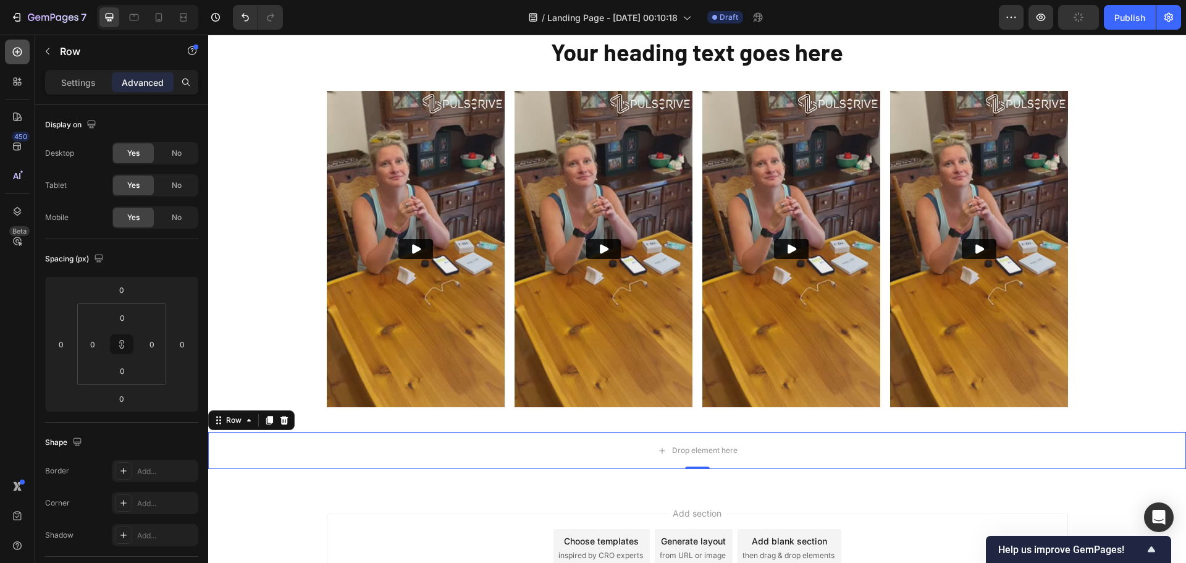
click at [20, 44] on div at bounding box center [17, 52] width 25 height 25
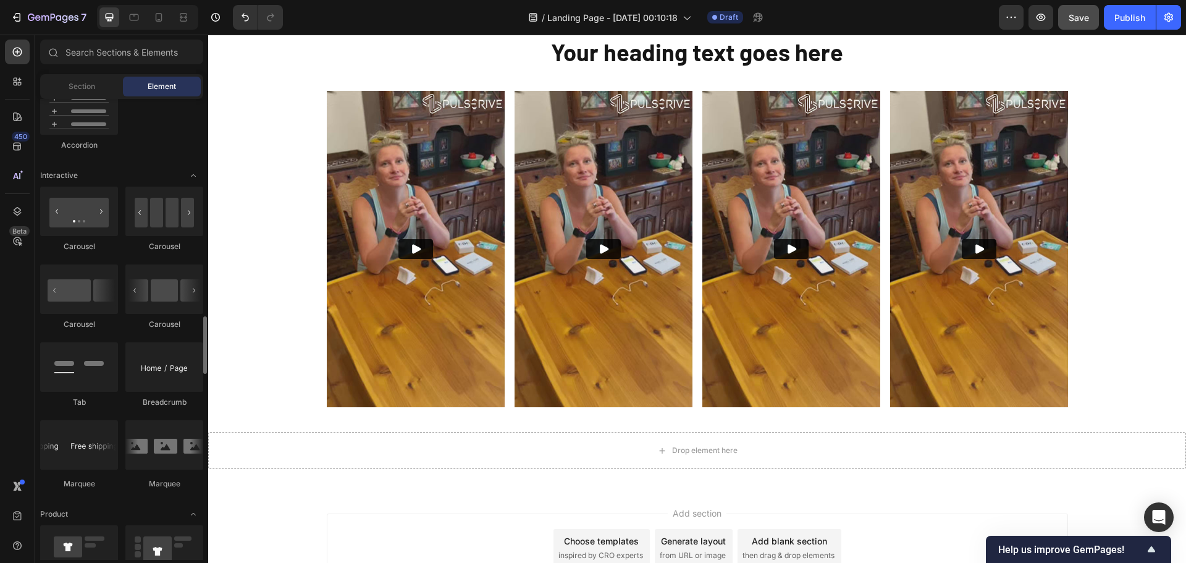
scroll to position [1297, 0]
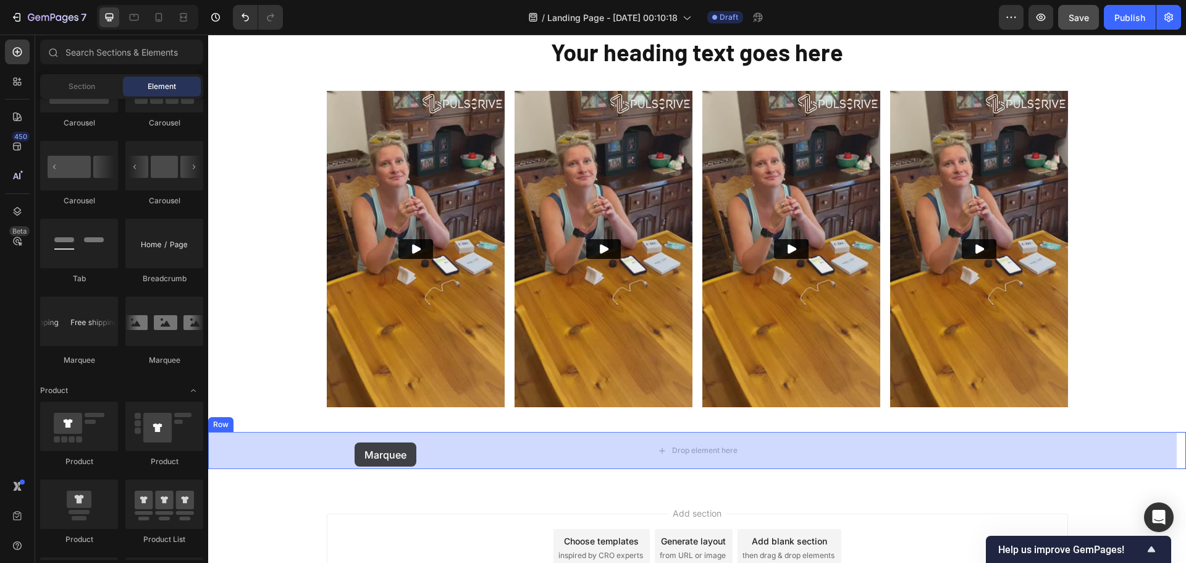
drag, startPoint x: 382, startPoint y: 370, endPoint x: 354, endPoint y: 442, distance: 77.2
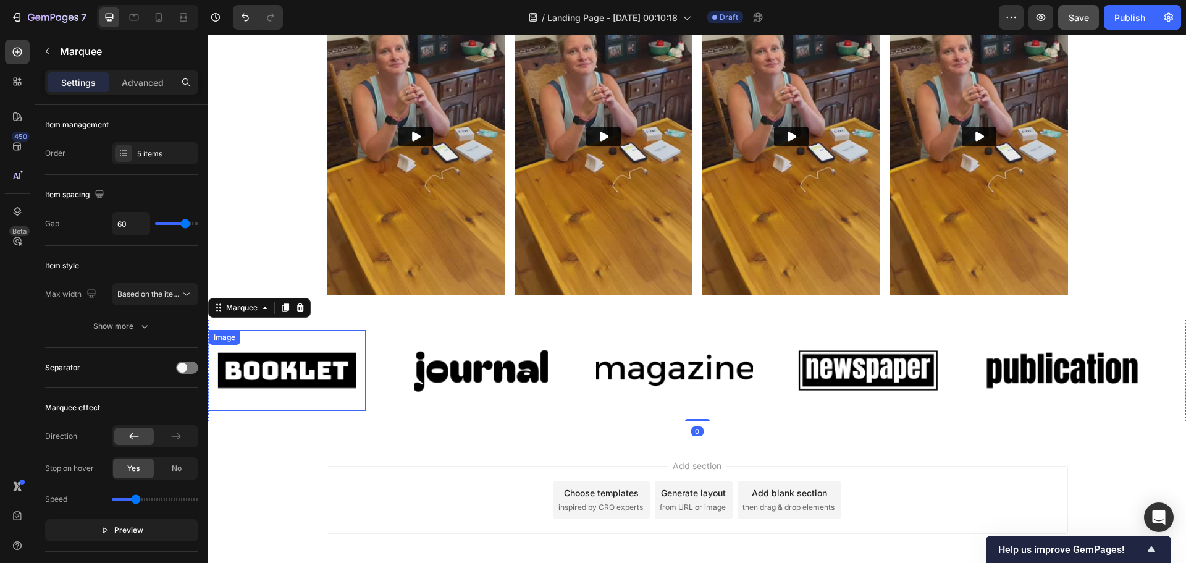
scroll to position [1023, 0]
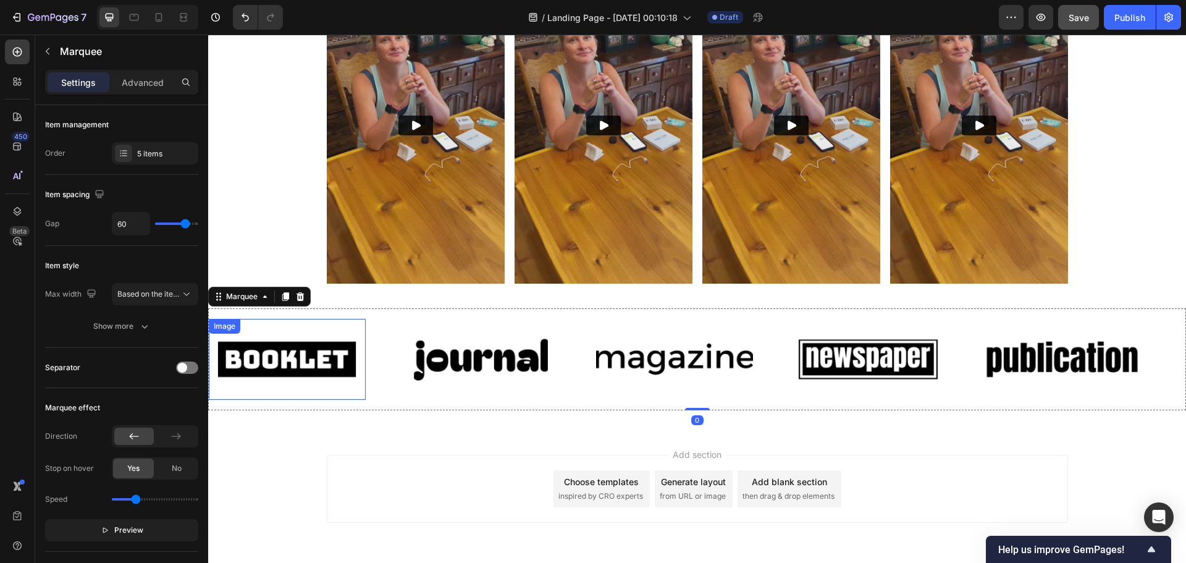
click at [322, 363] on img at bounding box center [287, 359] width 157 height 66
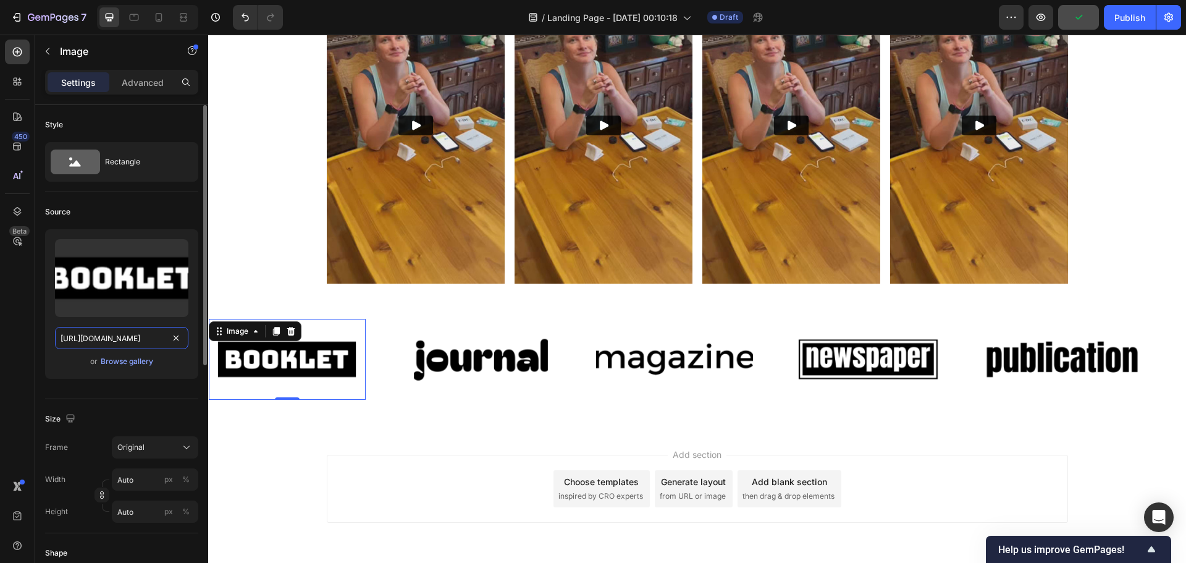
click at [99, 340] on input "[URL][DOMAIN_NAME]" at bounding box center [121, 338] width 133 height 22
paste input "[DOMAIN_NAME][URL]"
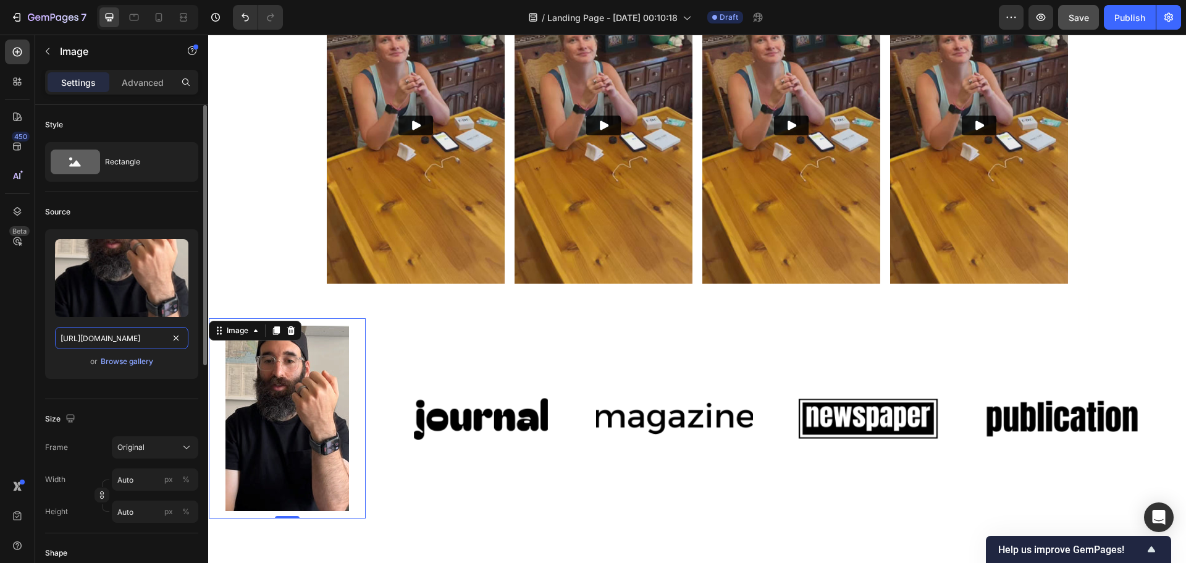
type input "[URL][DOMAIN_NAME]"
click at [64, 363] on div "or Browse gallery" at bounding box center [121, 361] width 133 height 15
click at [147, 83] on p "Advanced" at bounding box center [143, 82] width 42 height 13
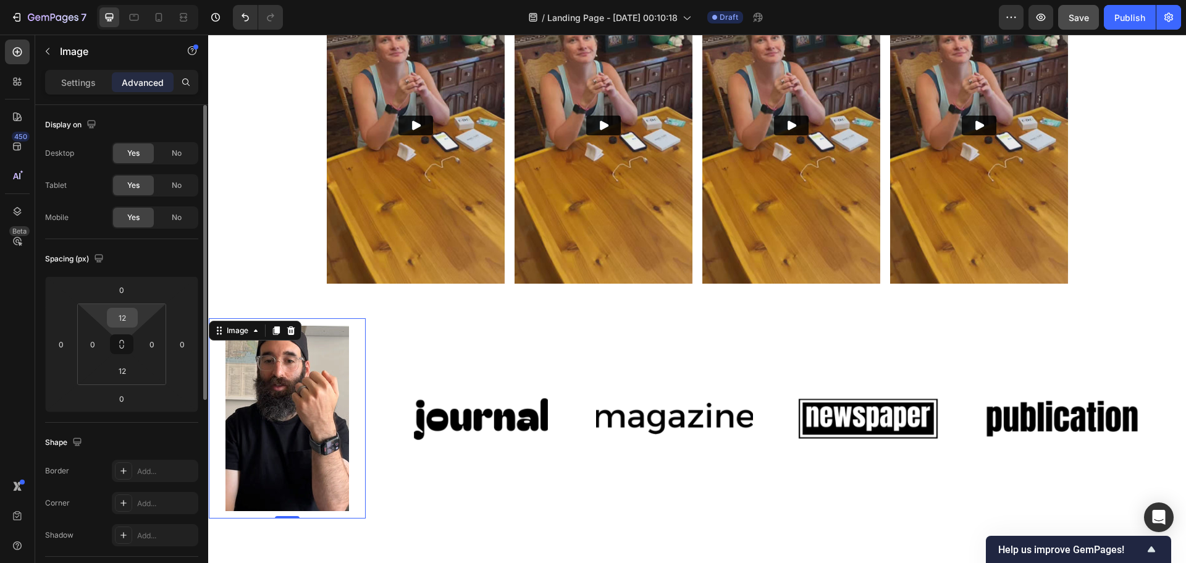
click at [128, 320] on input "12" at bounding box center [122, 317] width 25 height 19
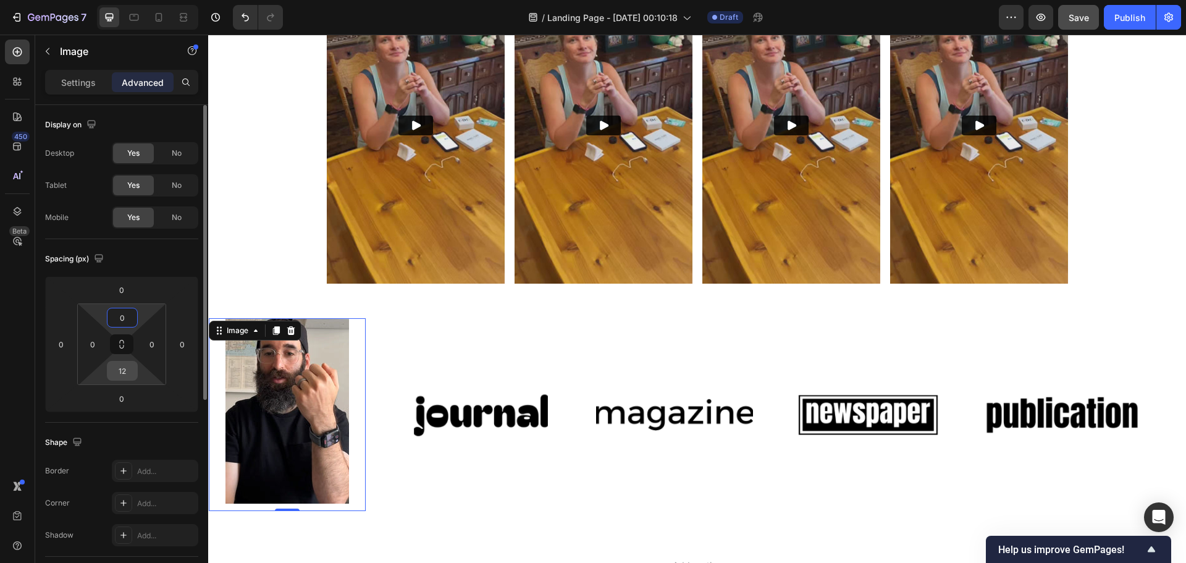
type input "0"
click at [125, 370] on input "12" at bounding box center [122, 370] width 25 height 19
type input "0"
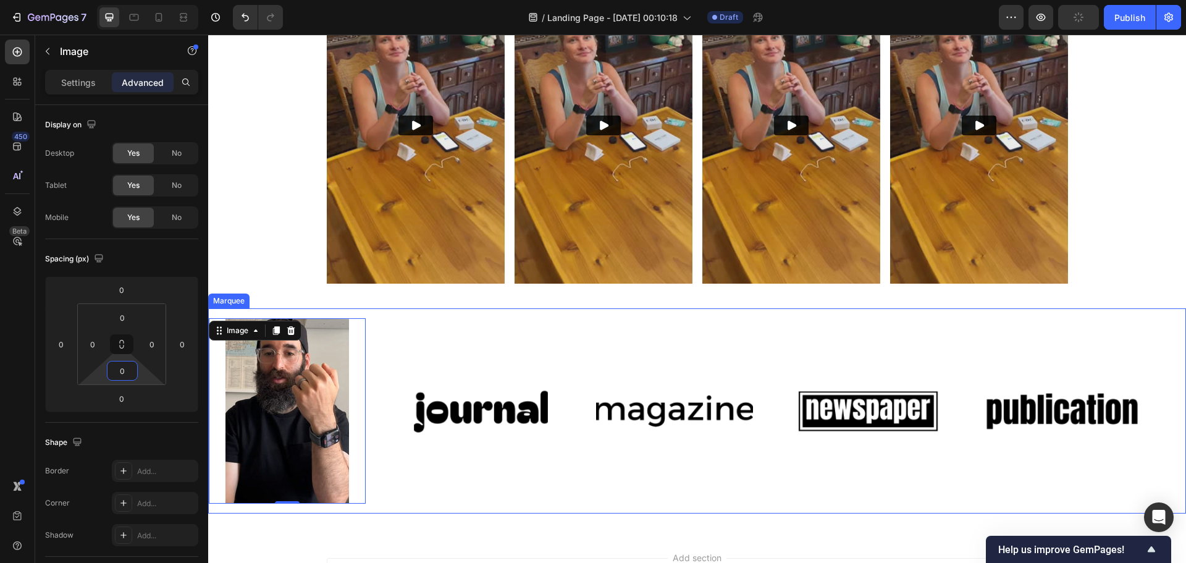
click at [380, 357] on div "Image 0" at bounding box center [306, 410] width 194 height 185
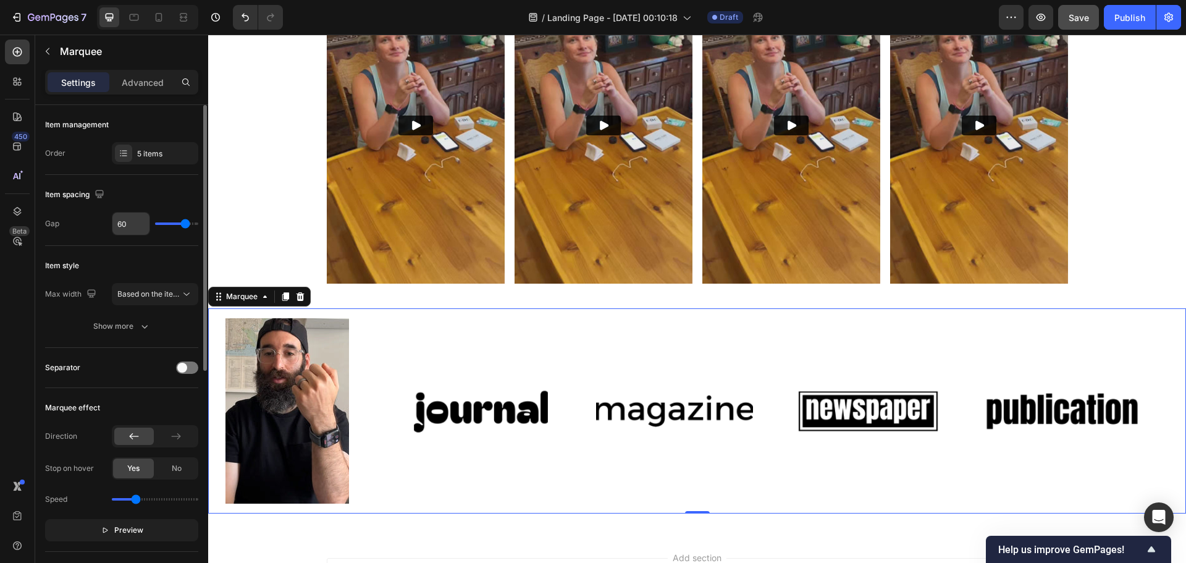
click at [126, 222] on input "60" at bounding box center [130, 223] width 37 height 22
type input "1"
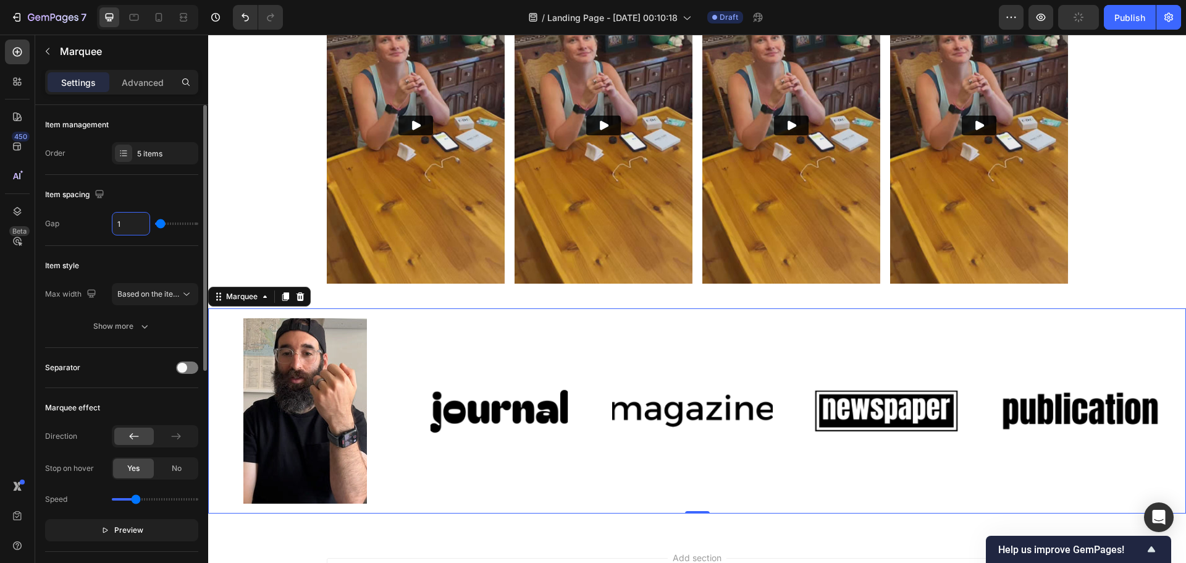
type input "16"
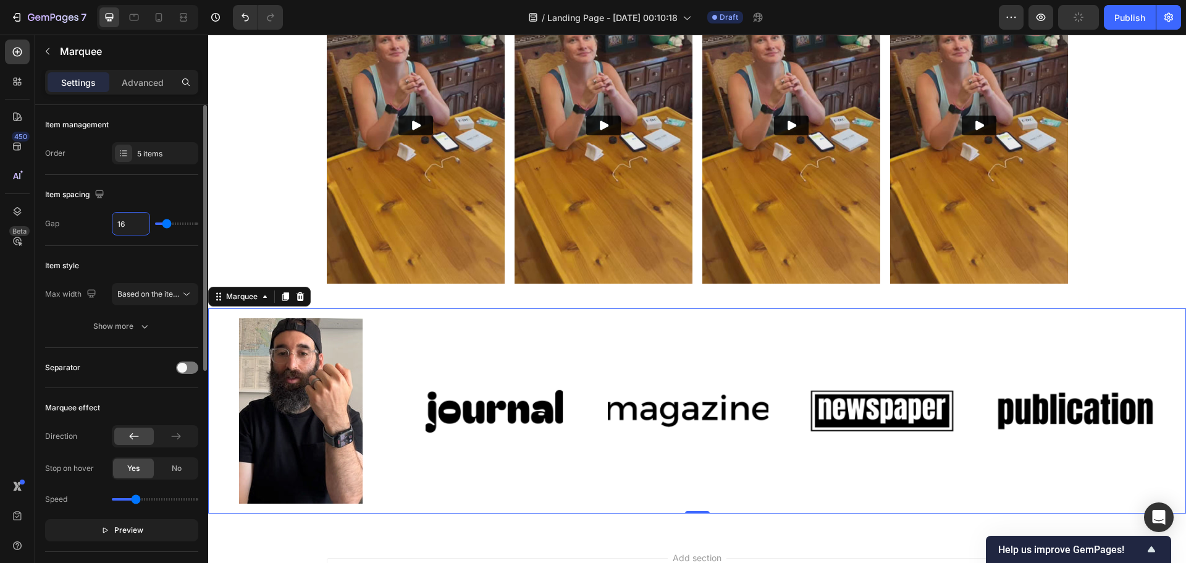
type input "16"
click at [91, 236] on div "Item spacing Gap 16" at bounding box center [121, 210] width 153 height 71
click at [157, 292] on span "Based on the item count" at bounding box center [159, 293] width 84 height 9
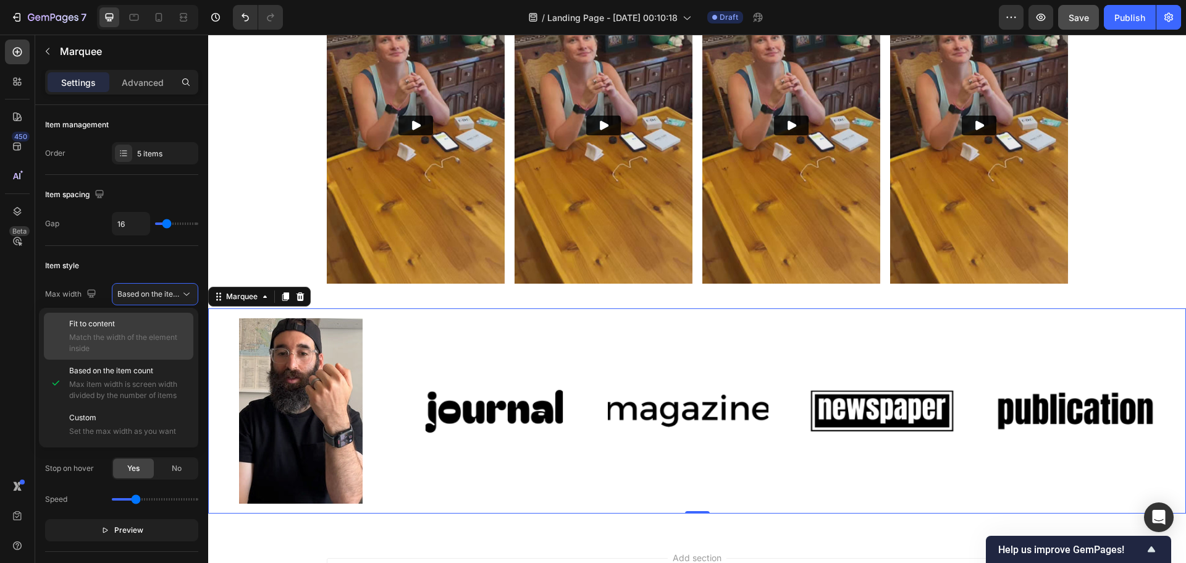
click at [127, 319] on p "Fit to content" at bounding box center [128, 323] width 119 height 11
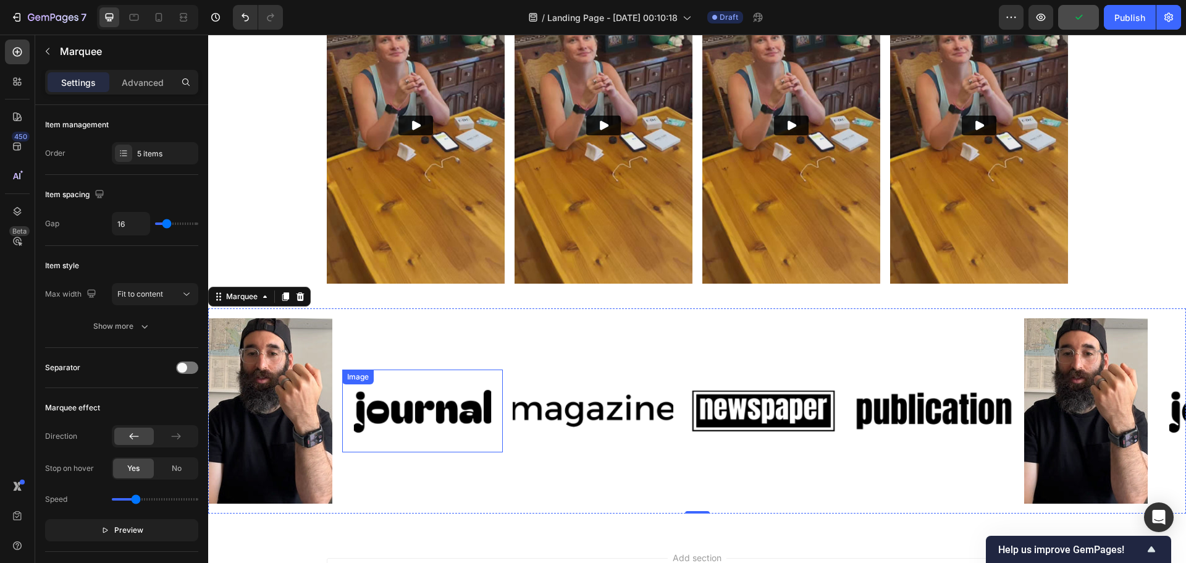
click at [394, 395] on img at bounding box center [422, 411] width 161 height 68
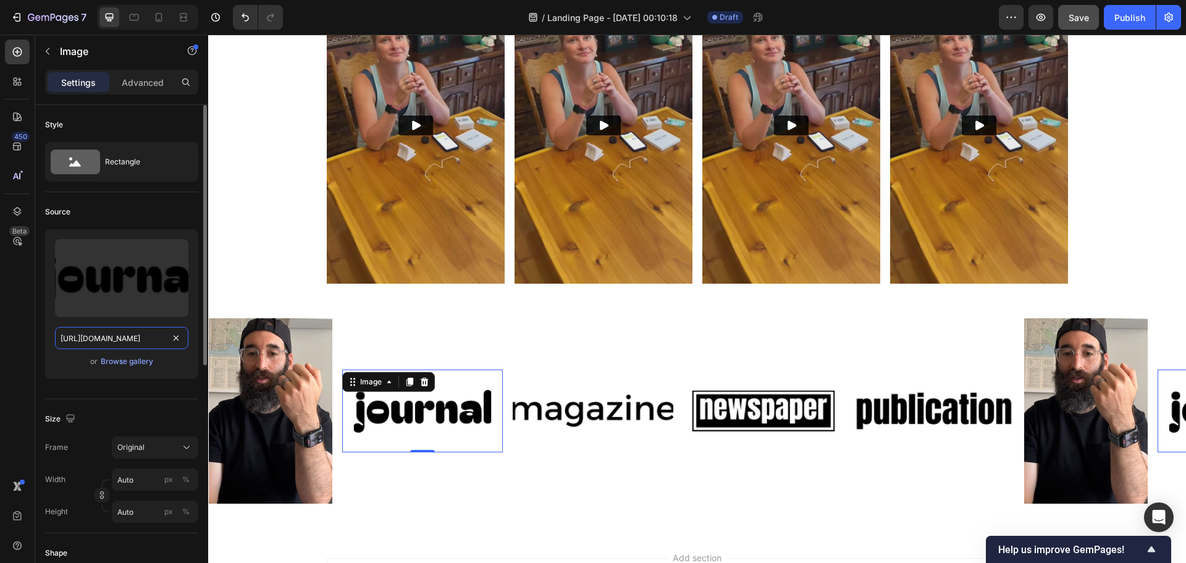
click at [141, 333] on input "[URL][DOMAIN_NAME]" at bounding box center [121, 338] width 133 height 22
paste input "[DOMAIN_NAME][URL]"
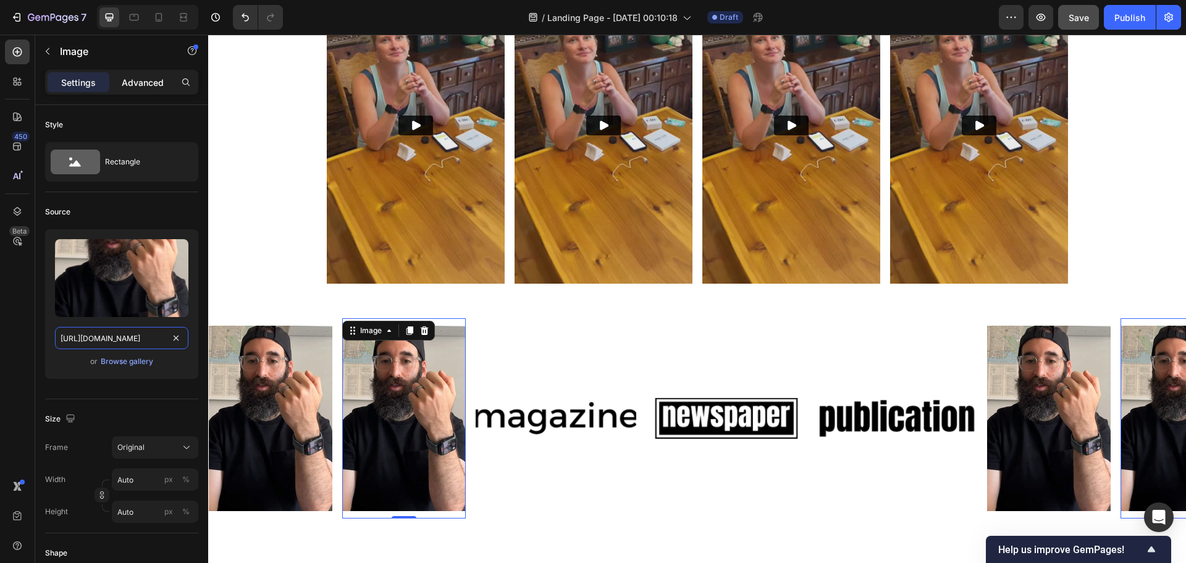
type input "[URL][DOMAIN_NAME]"
click at [136, 83] on p "Advanced" at bounding box center [143, 82] width 42 height 13
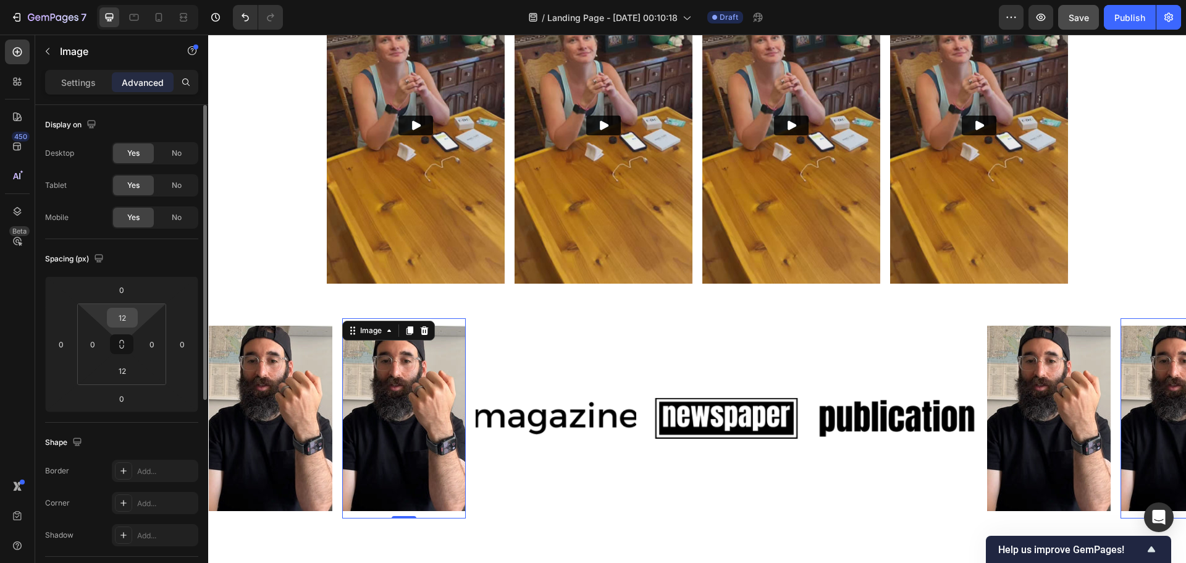
click at [122, 319] on input "12" at bounding box center [122, 317] width 25 height 19
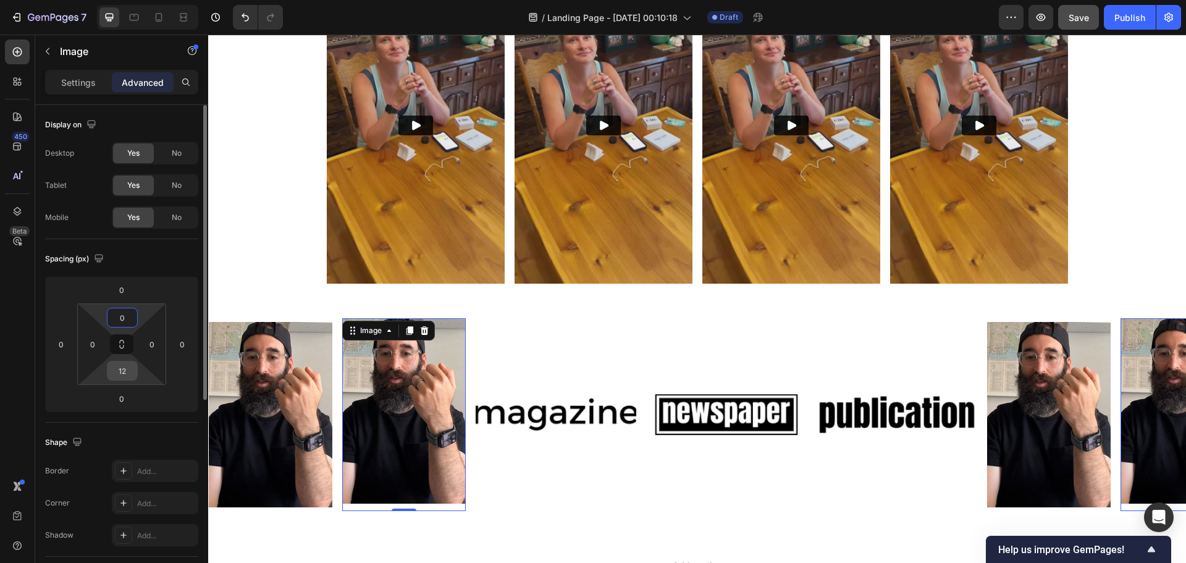
type input "0"
click at [122, 366] on input "12" at bounding box center [122, 370] width 25 height 19
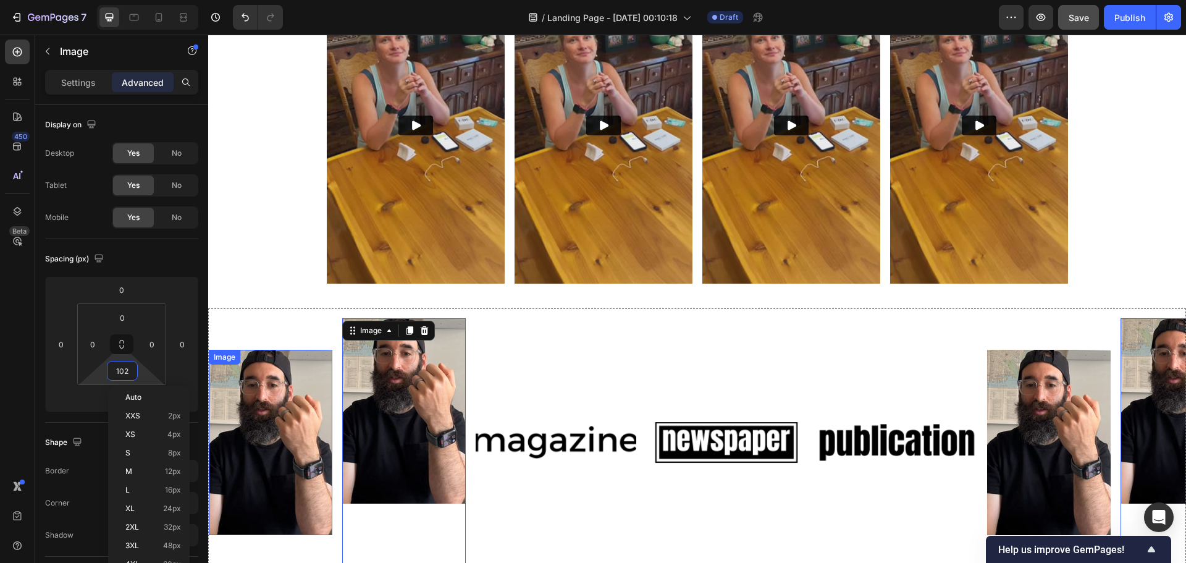
type input "0"
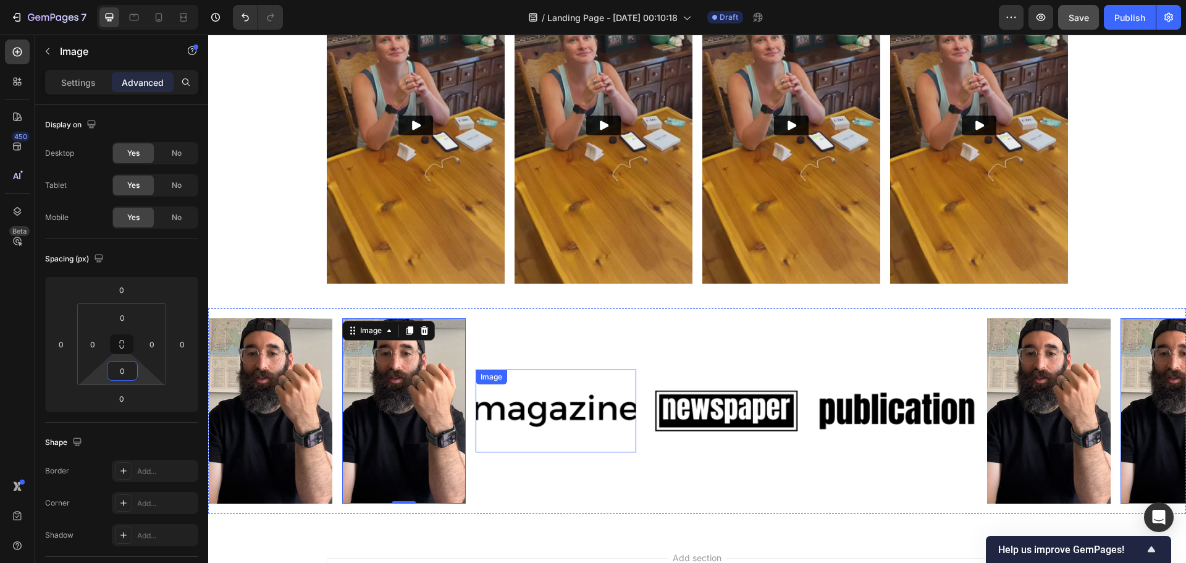
click at [536, 403] on img at bounding box center [555, 411] width 161 height 68
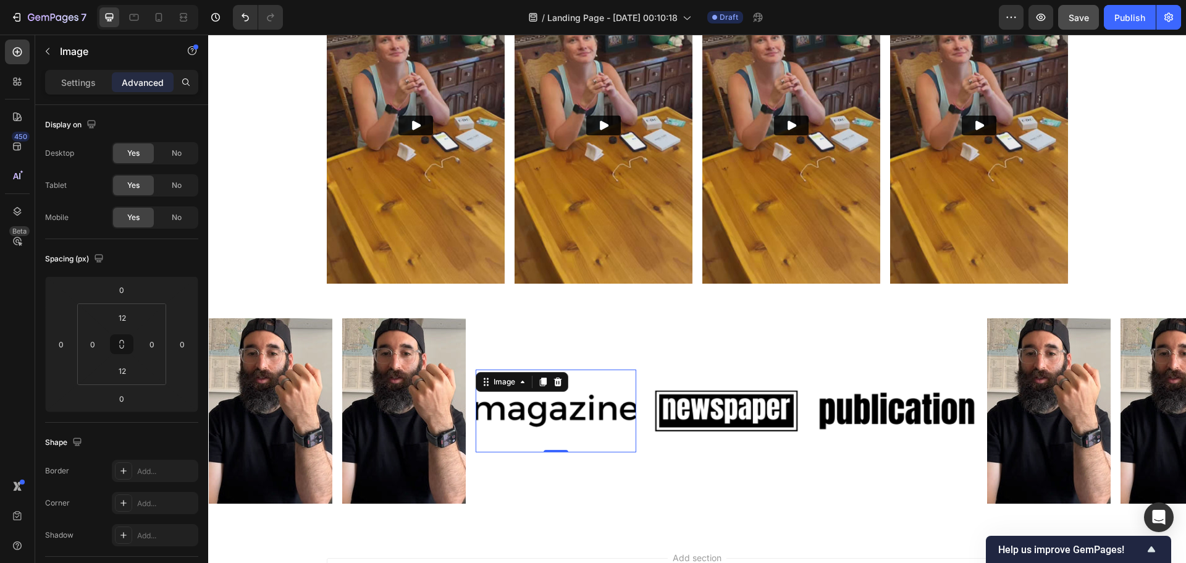
click at [82, 92] on div "Settings Advanced" at bounding box center [121, 82] width 153 height 25
click at [82, 83] on p "Settings" at bounding box center [78, 82] width 35 height 13
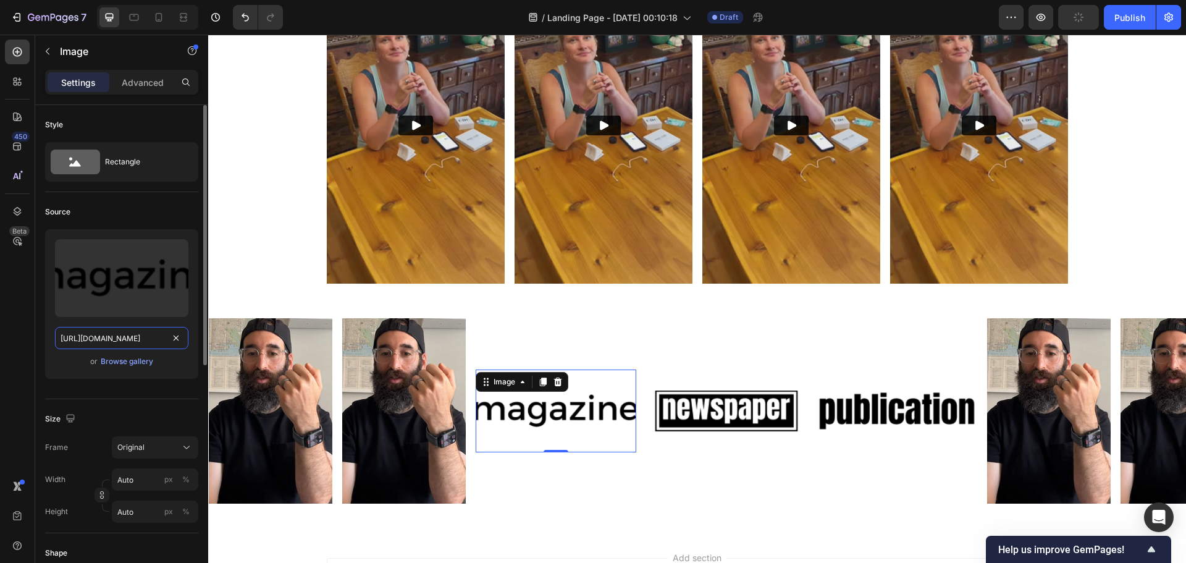
click at [122, 340] on input "[URL][DOMAIN_NAME]" at bounding box center [121, 338] width 133 height 22
paste input "[DOMAIN_NAME][URL]"
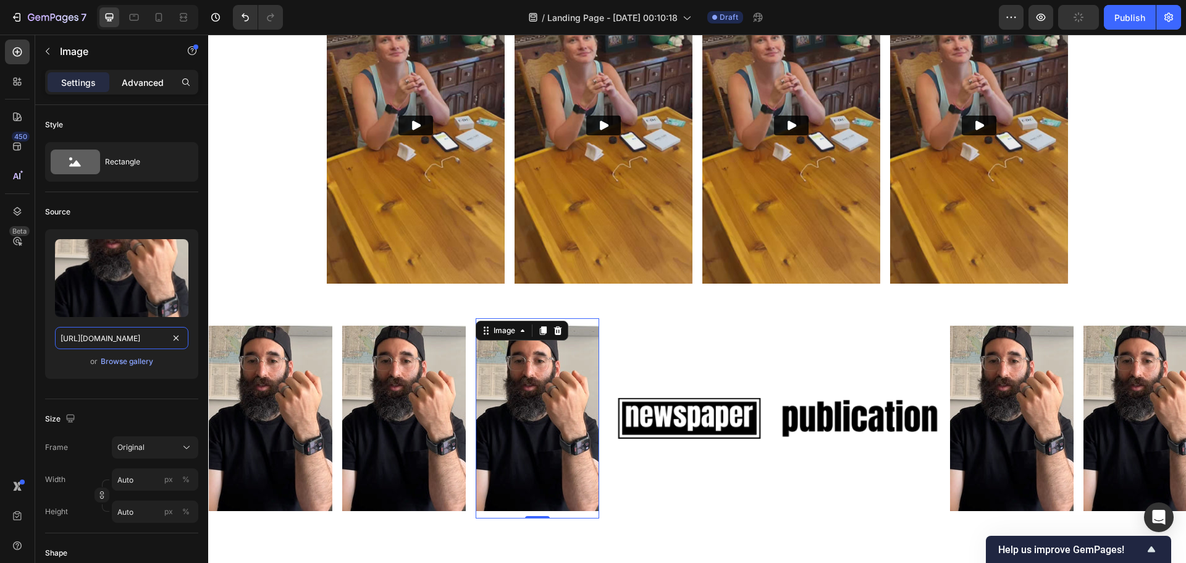
type input "[URL][DOMAIN_NAME]"
click at [143, 76] on p "Advanced" at bounding box center [143, 82] width 42 height 13
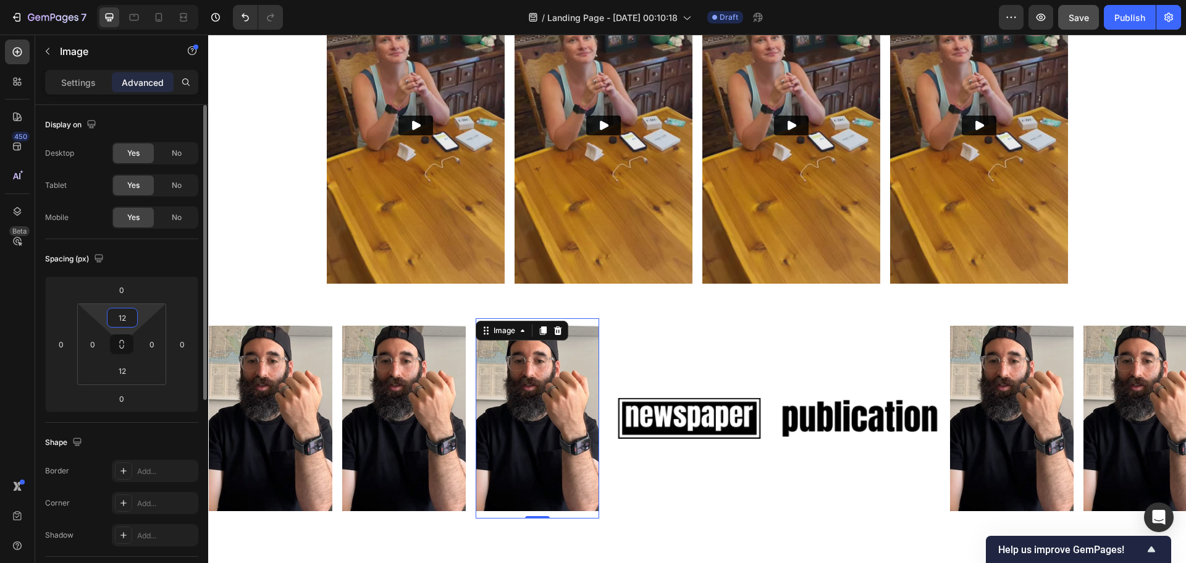
click at [128, 314] on input "12" at bounding box center [122, 317] width 25 height 19
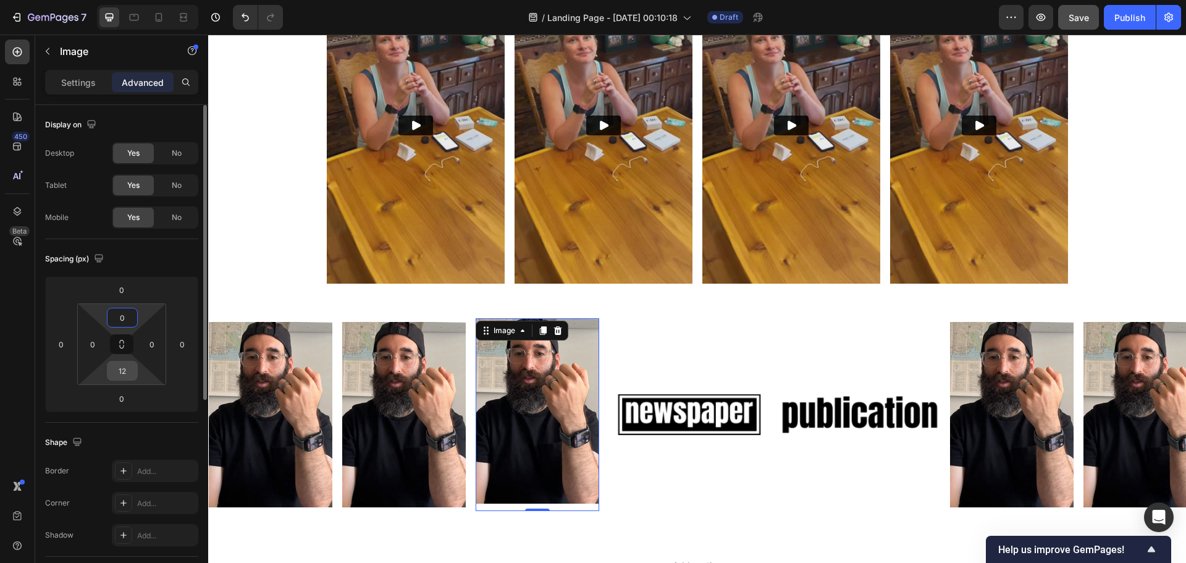
type input "0"
click at [126, 368] on input "12" at bounding box center [122, 370] width 25 height 19
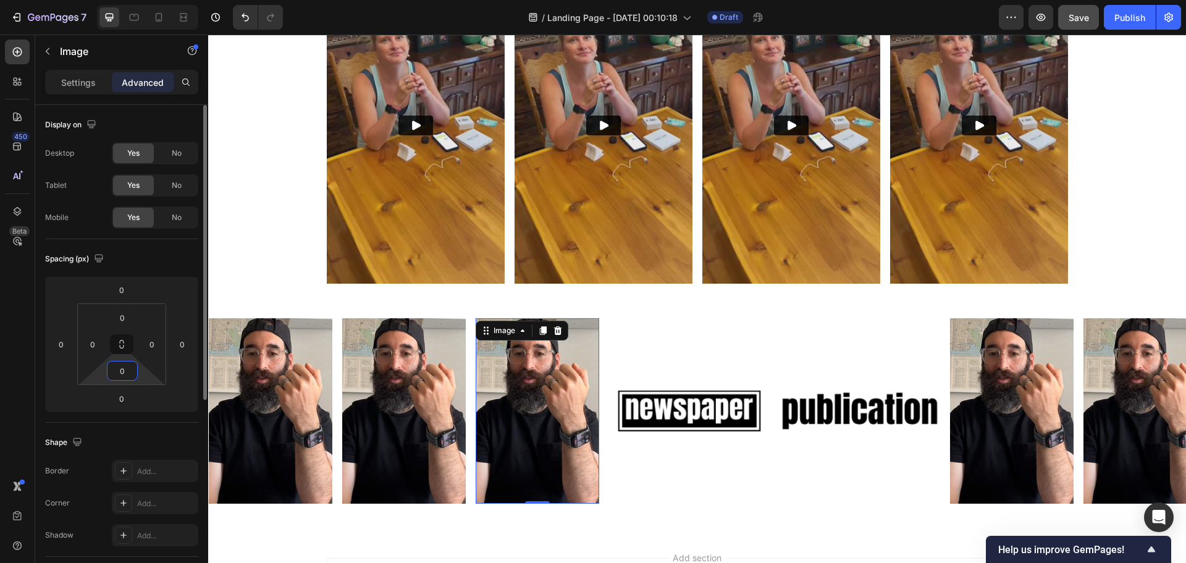
type input "0"
click at [130, 242] on div "Spacing (px) 0 0 0 0 0 0 0 0" at bounding box center [121, 330] width 153 height 183
click at [697, 401] on img at bounding box center [689, 411] width 161 height 68
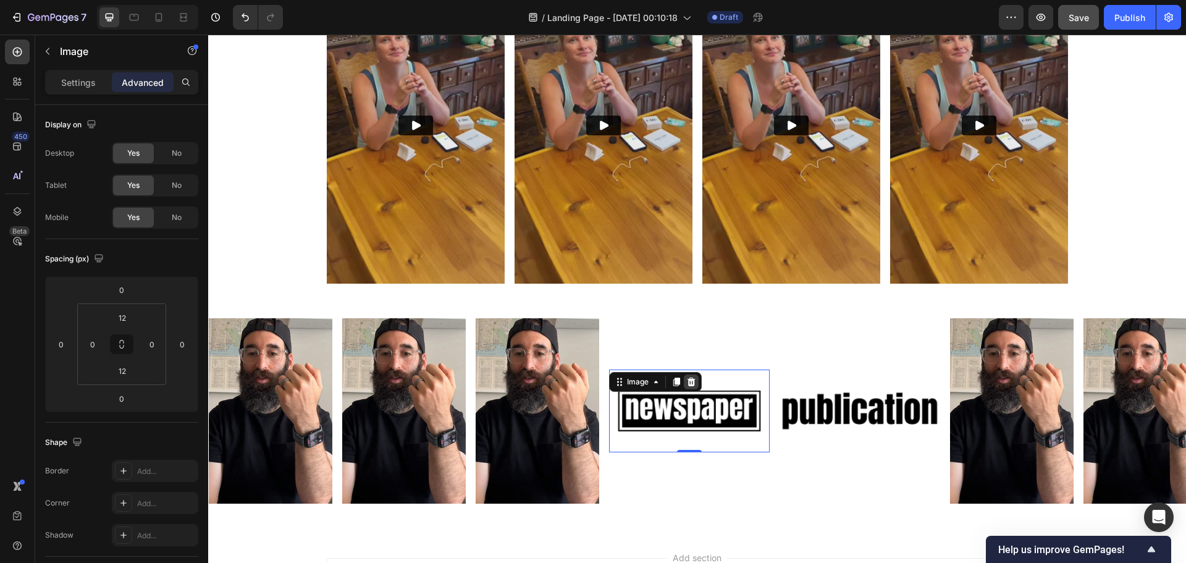
click at [688, 382] on icon at bounding box center [691, 381] width 8 height 9
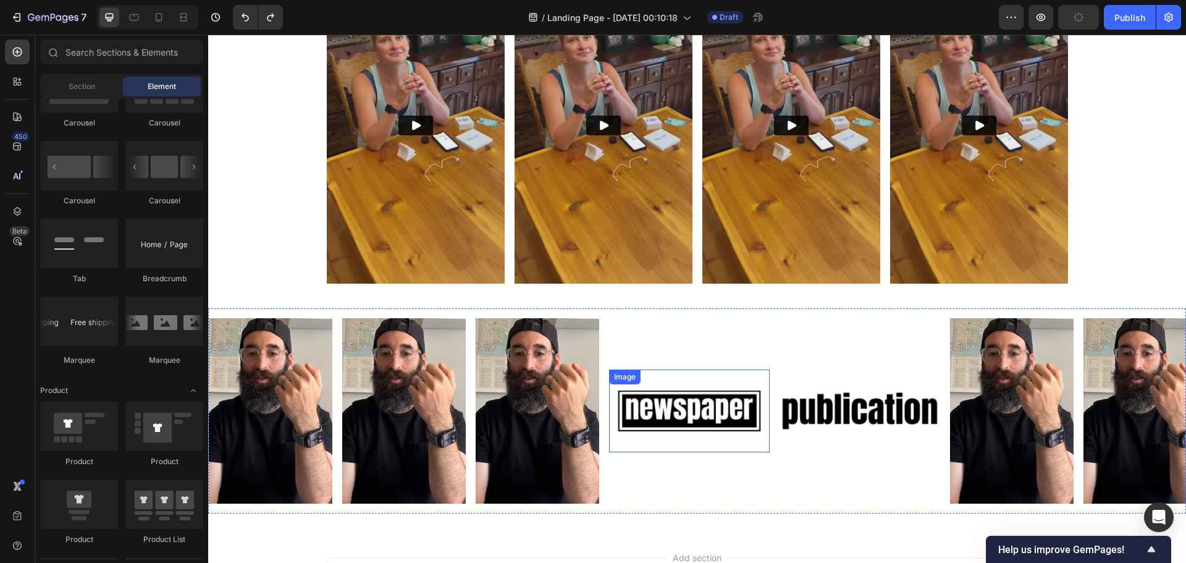
click at [652, 408] on img at bounding box center [689, 411] width 161 height 68
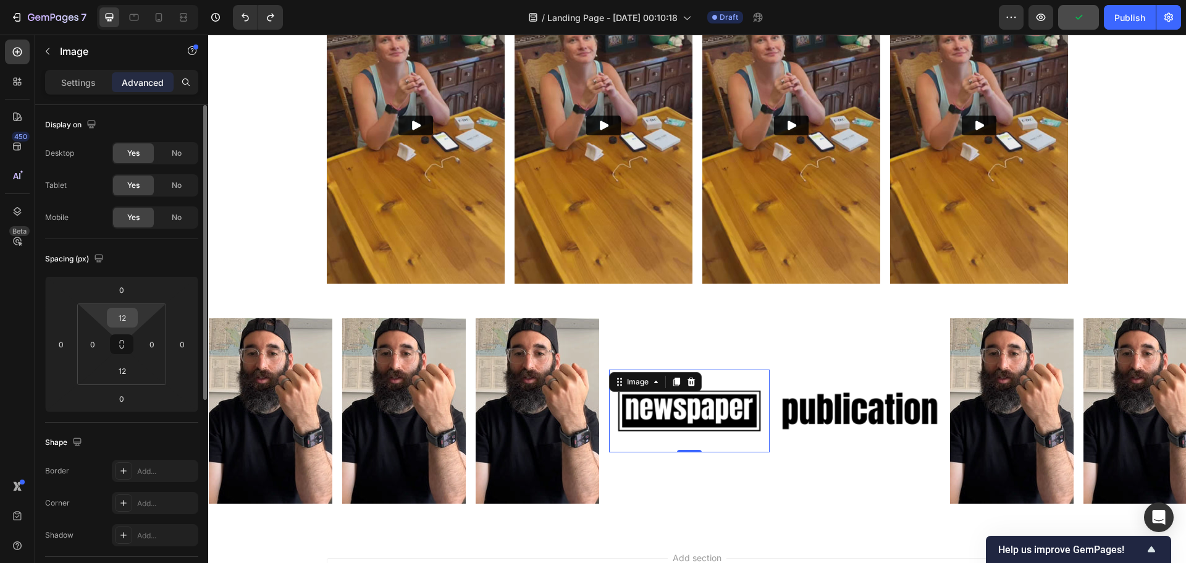
click at [123, 319] on input "12" at bounding box center [122, 317] width 25 height 19
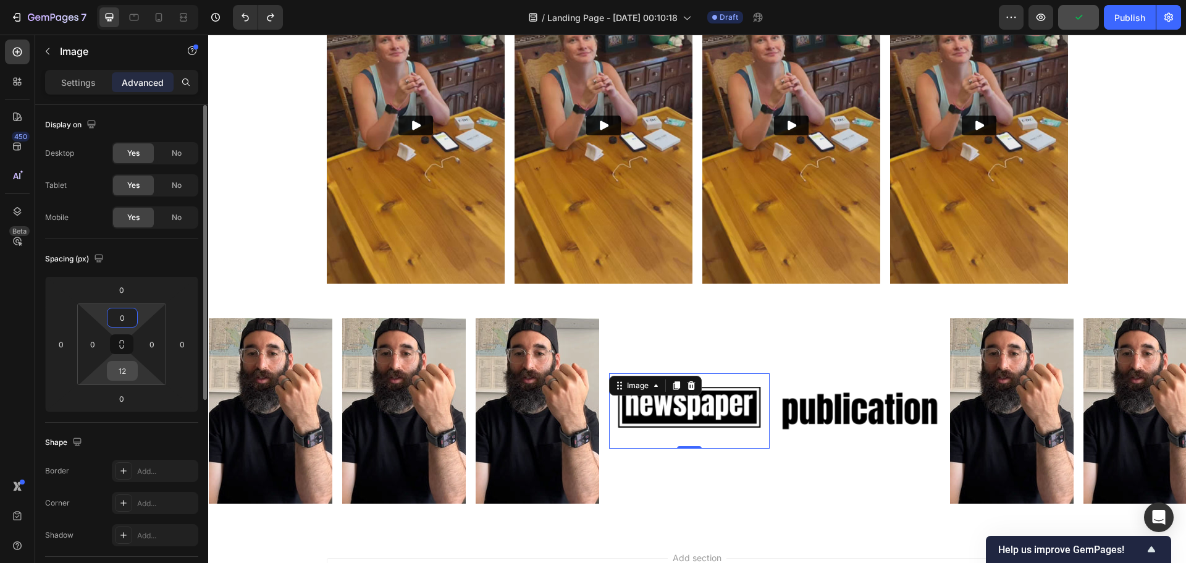
type input "0"
click at [125, 377] on input "12" at bounding box center [122, 370] width 25 height 19
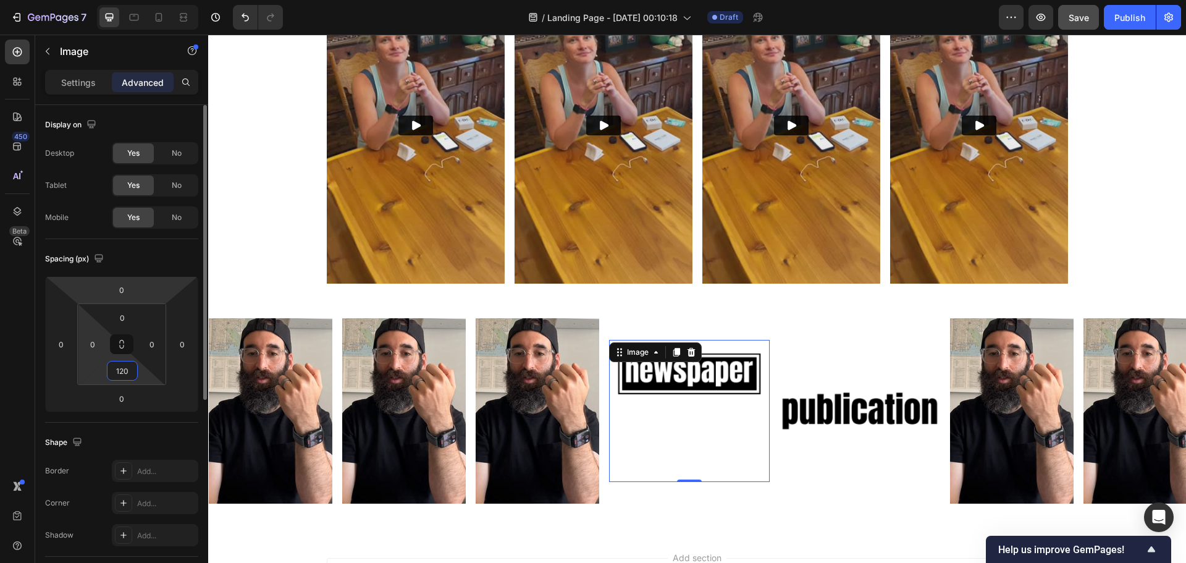
type input "0"
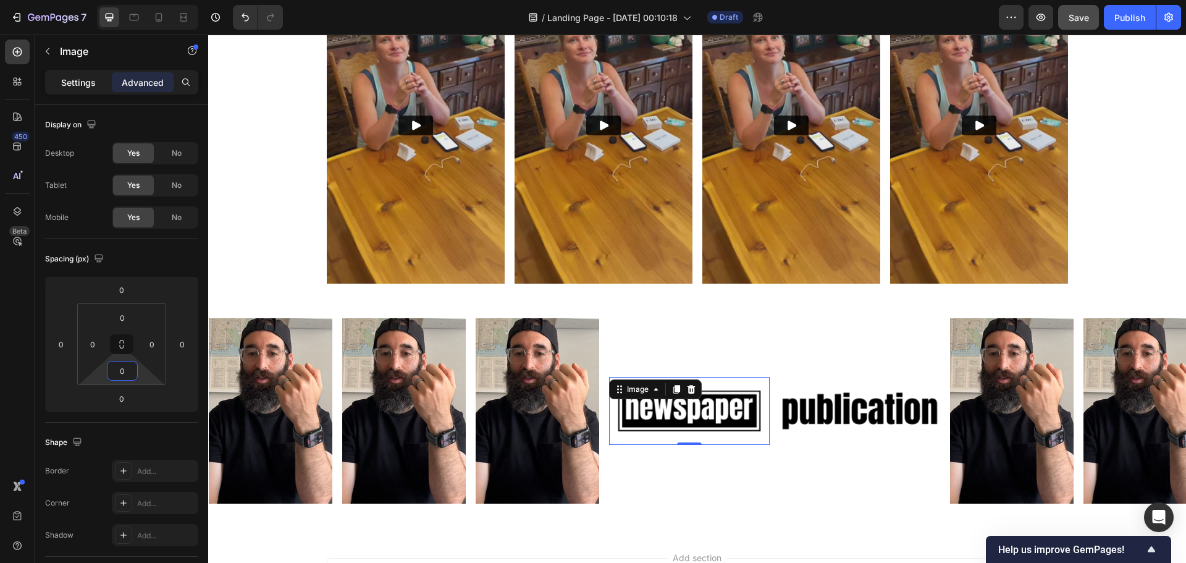
click at [80, 81] on p "Settings" at bounding box center [78, 82] width 35 height 13
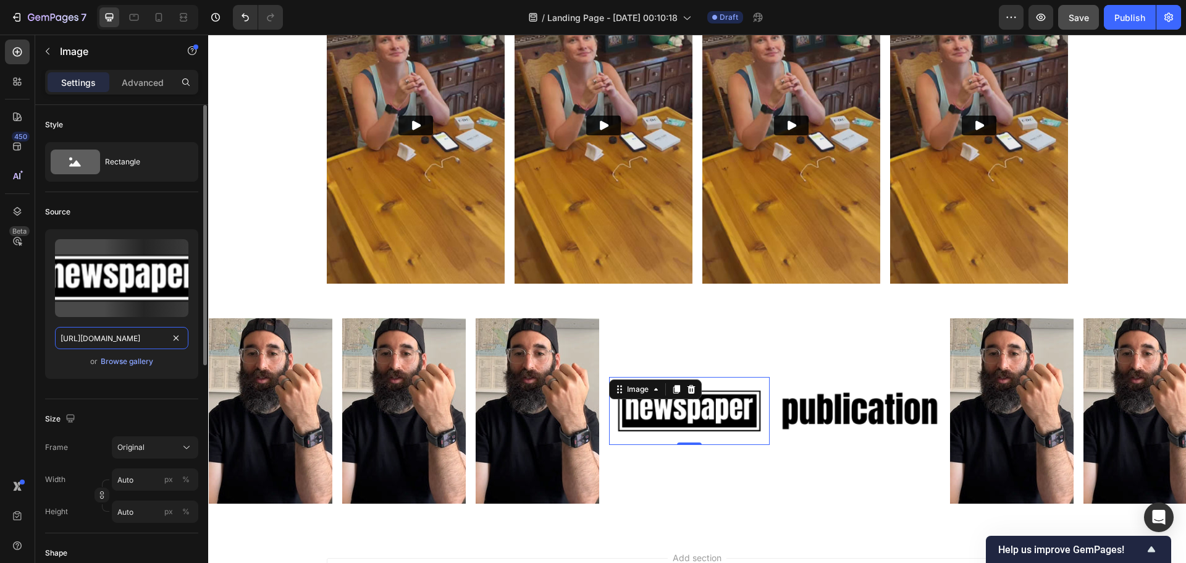
click at [115, 340] on input "[URL][DOMAIN_NAME]" at bounding box center [121, 338] width 133 height 22
paste input "[DOMAIN_NAME][URL]"
type input "[URL][DOMAIN_NAME]"
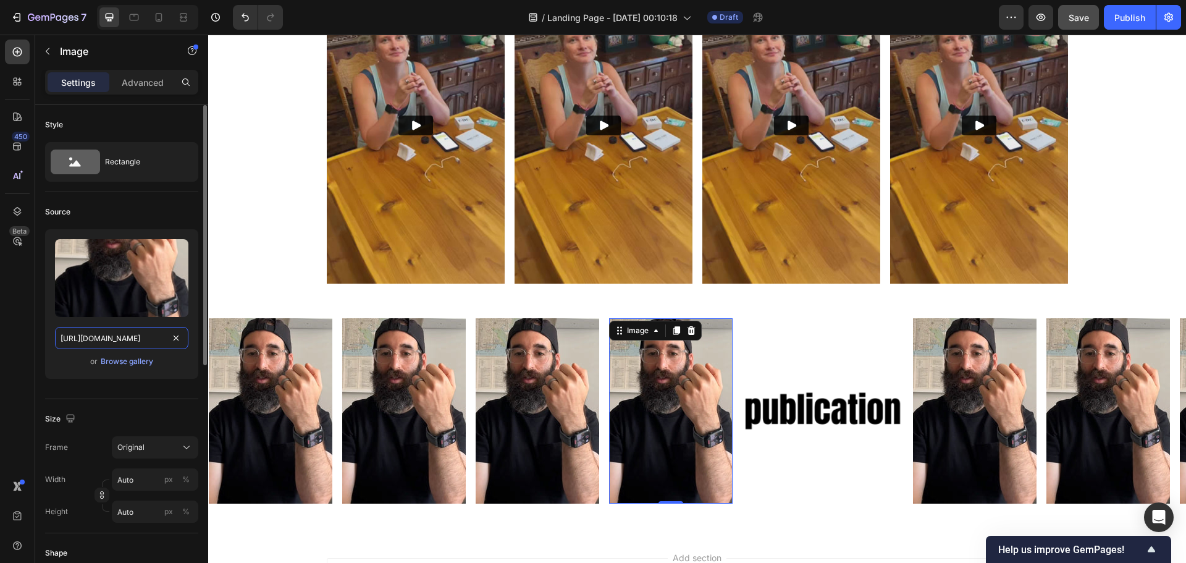
scroll to position [0, 282]
click at [811, 414] on img at bounding box center [822, 411] width 161 height 68
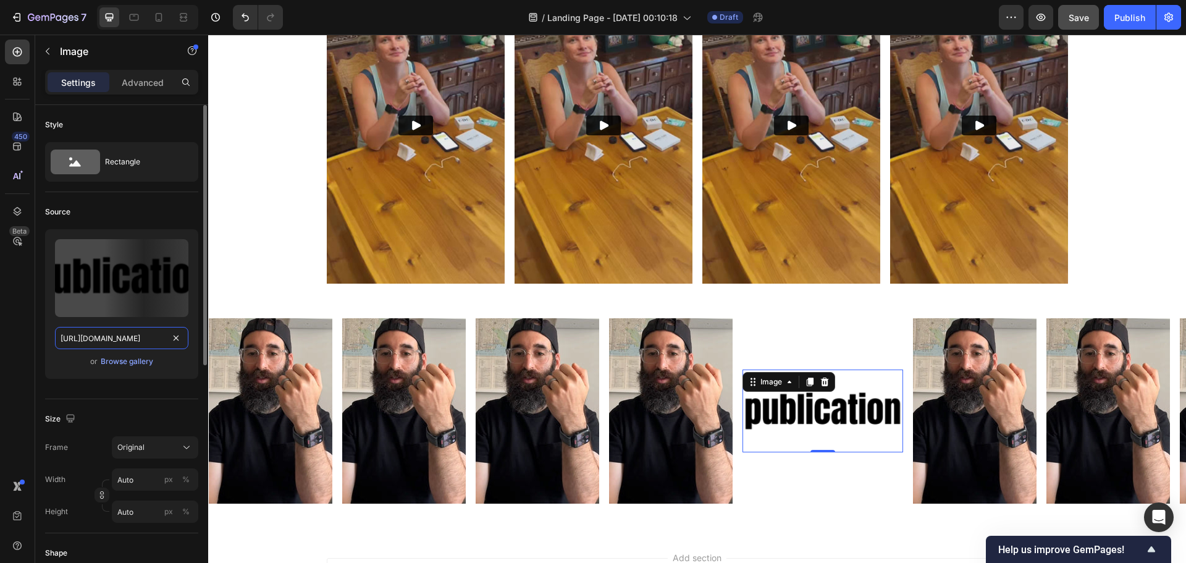
click at [98, 341] on input "[URL][DOMAIN_NAME]" at bounding box center [121, 338] width 133 height 22
paste input "[DOMAIN_NAME][URL]"
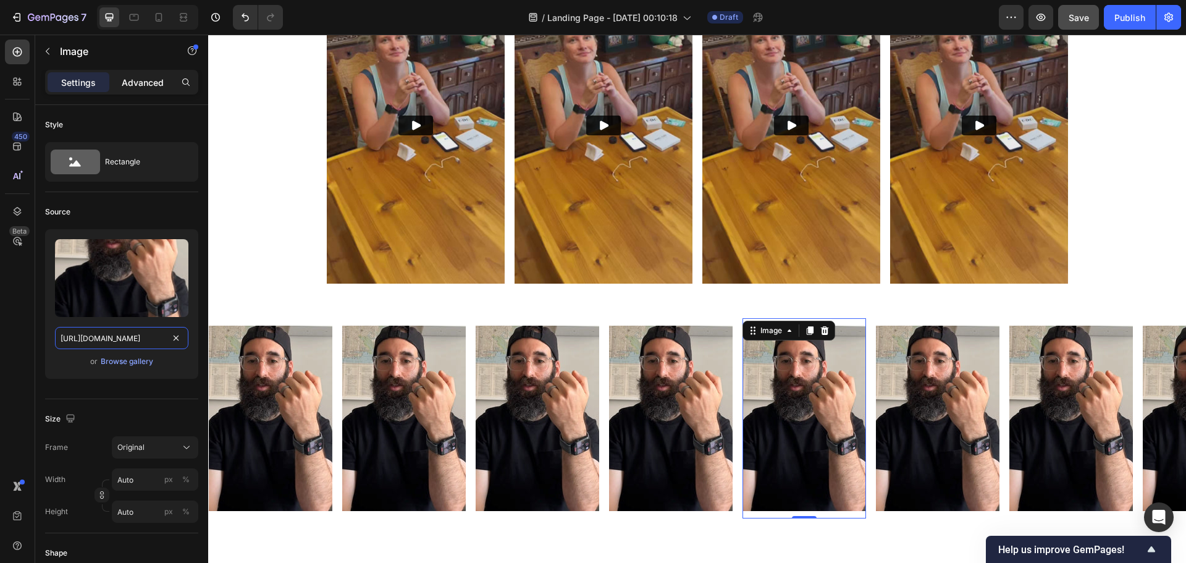
type input "[URL][DOMAIN_NAME]"
click at [146, 73] on div "Advanced" at bounding box center [143, 82] width 62 height 20
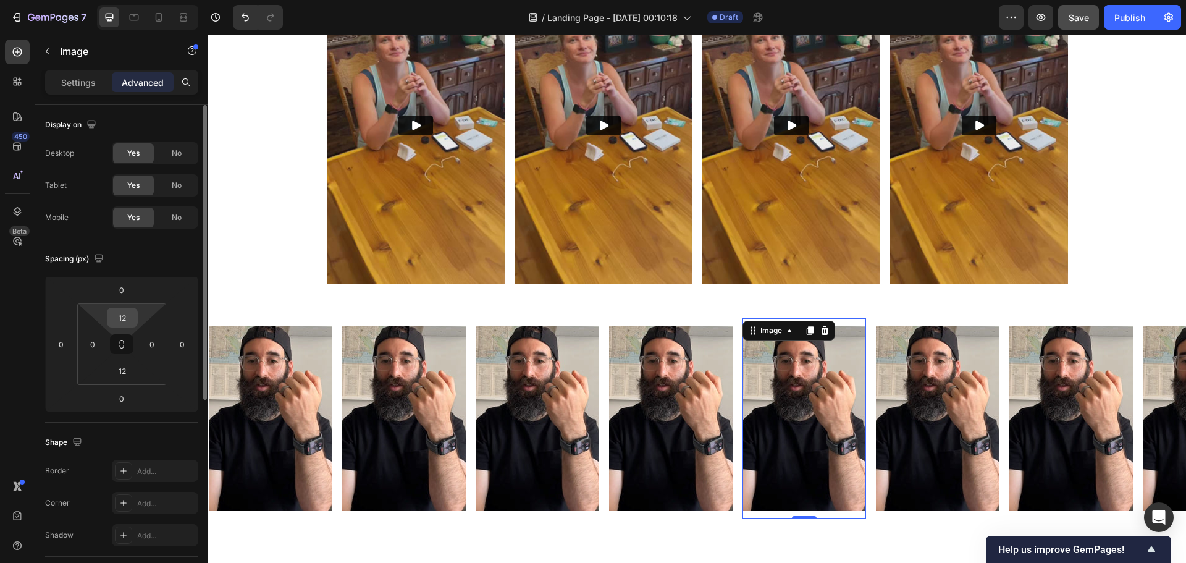
click at [129, 314] on input "12" at bounding box center [122, 317] width 25 height 19
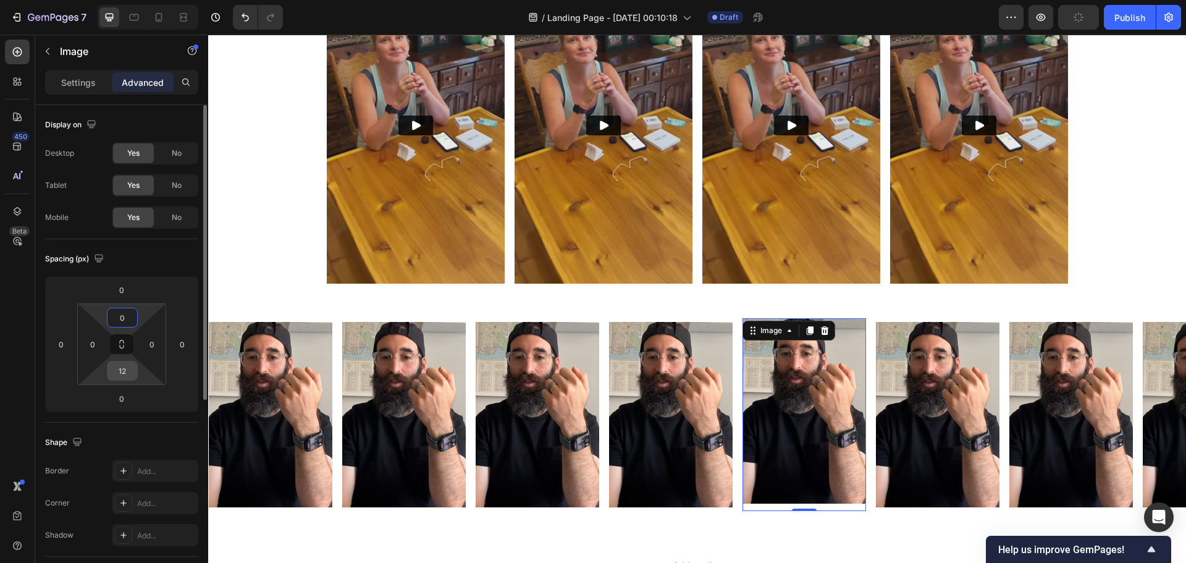
type input "0"
click at [123, 368] on input "12" at bounding box center [122, 370] width 25 height 19
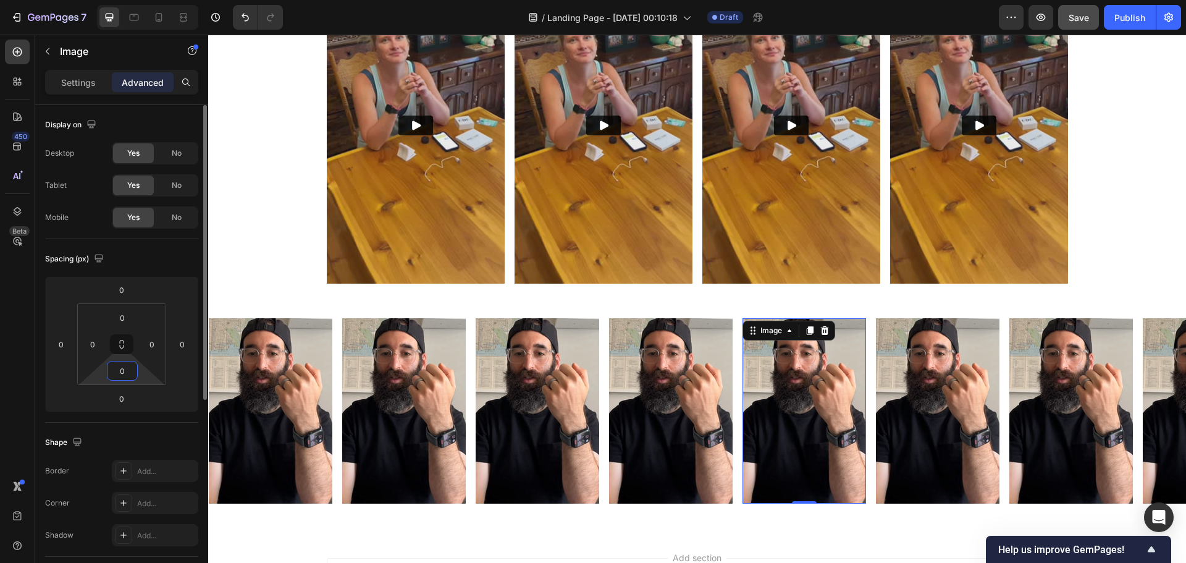
type input "0"
click at [161, 419] on div "Spacing (px) 0 0 0 0 0 0 0 0" at bounding box center [121, 330] width 153 height 183
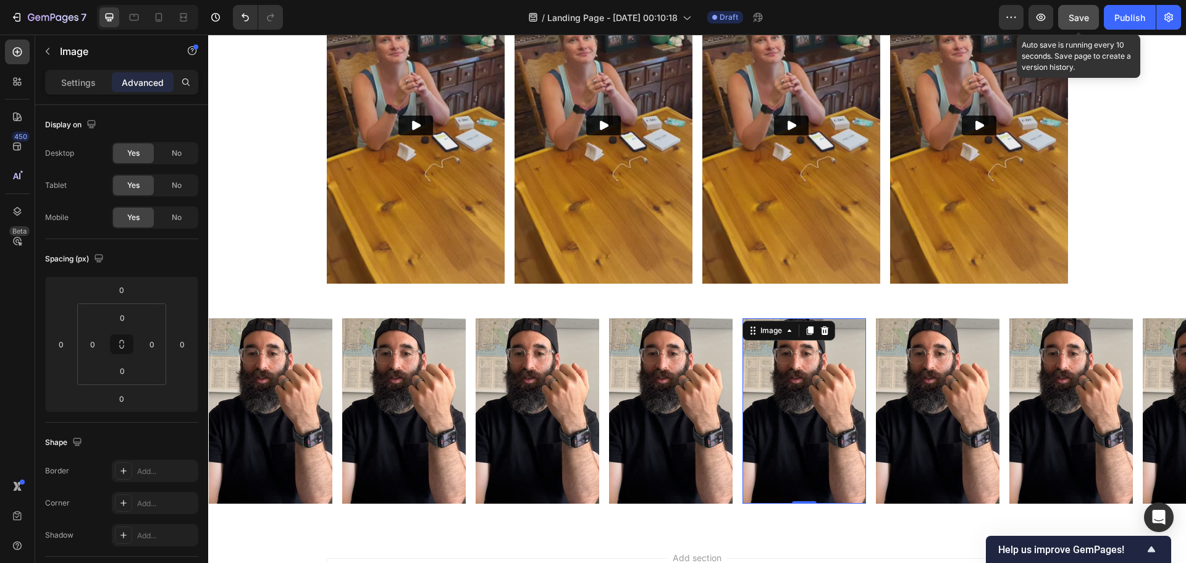
click at [1077, 19] on span "Save" at bounding box center [1078, 17] width 20 height 10
click at [1077, 14] on span "Save" at bounding box center [1078, 17] width 20 height 10
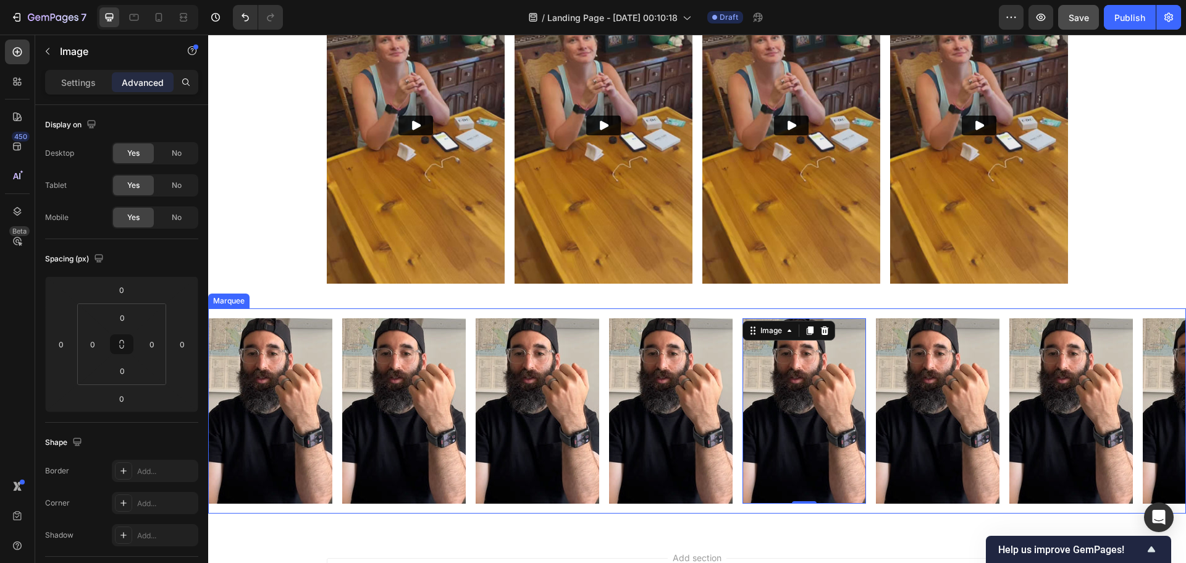
click at [601, 369] on div "Image" at bounding box center [541, 410] width 133 height 185
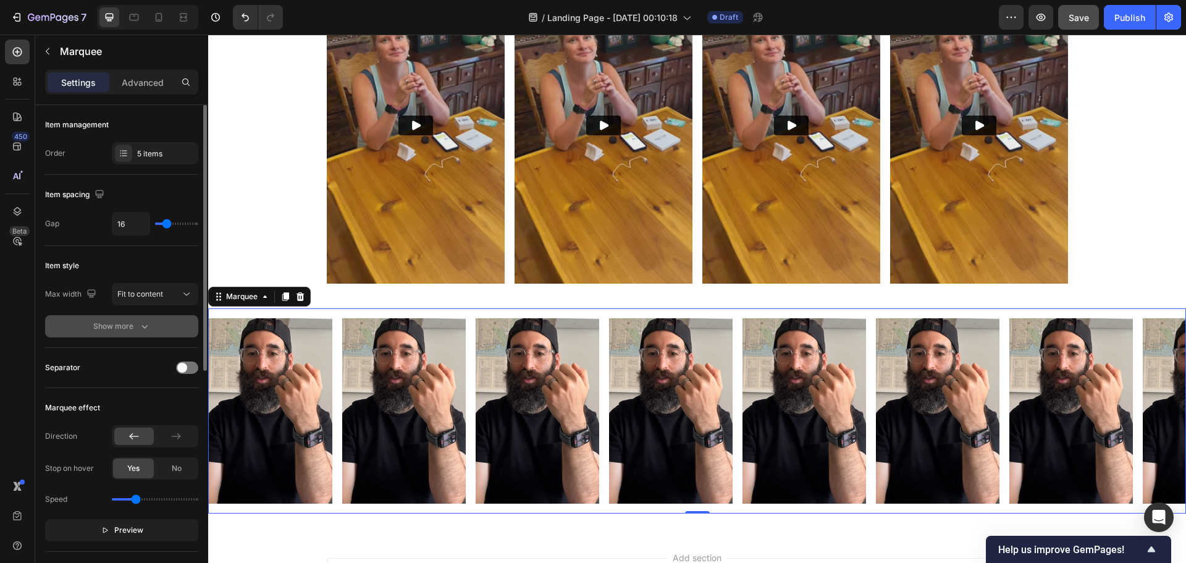
click at [119, 328] on div "Show more" at bounding box center [121, 326] width 57 height 12
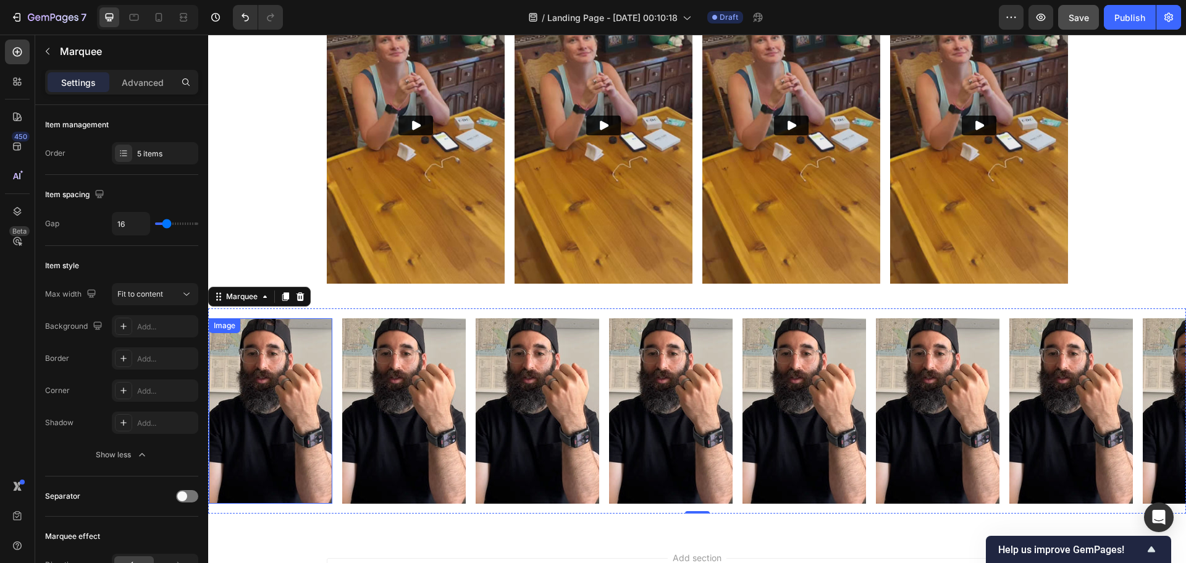
click at [261, 379] on img at bounding box center [270, 410] width 123 height 185
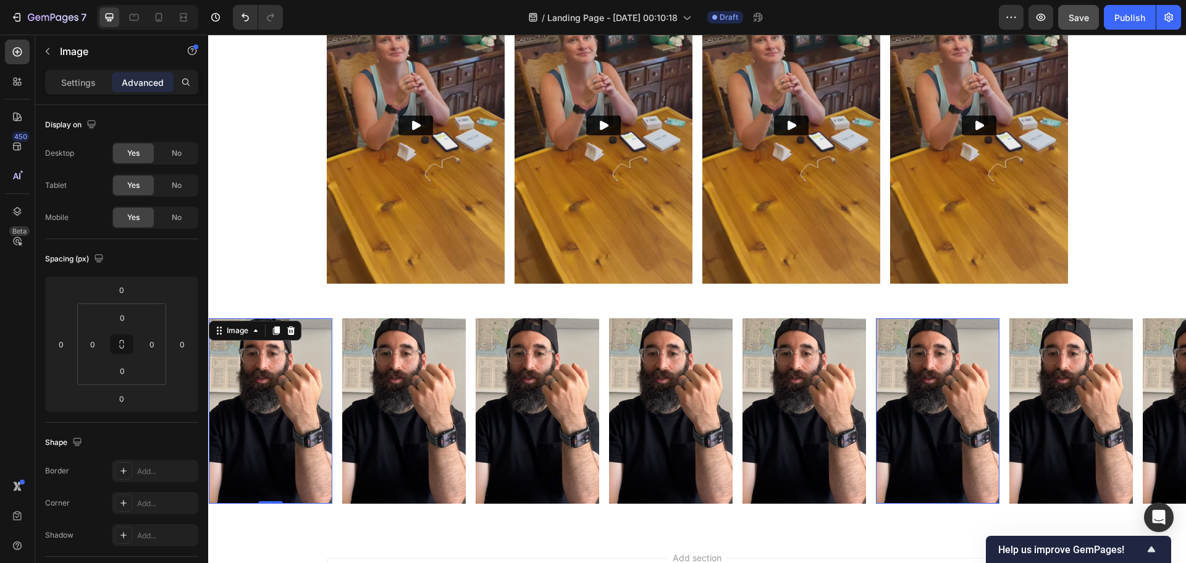
click at [264, 382] on img at bounding box center [270, 410] width 123 height 185
click at [71, 77] on p "Settings" at bounding box center [78, 82] width 35 height 13
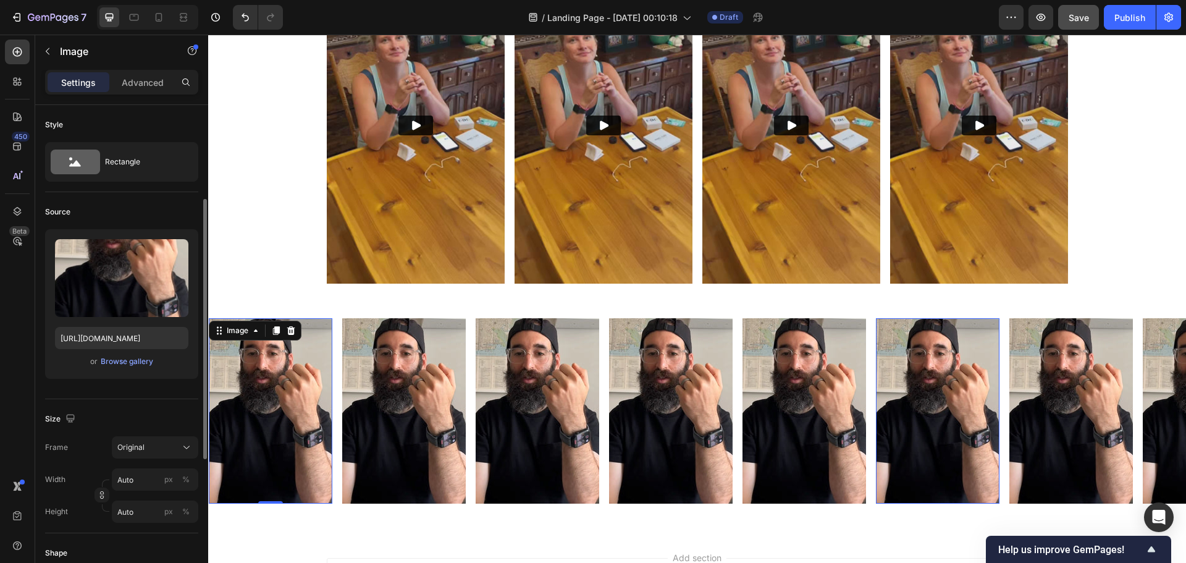
scroll to position [123, 0]
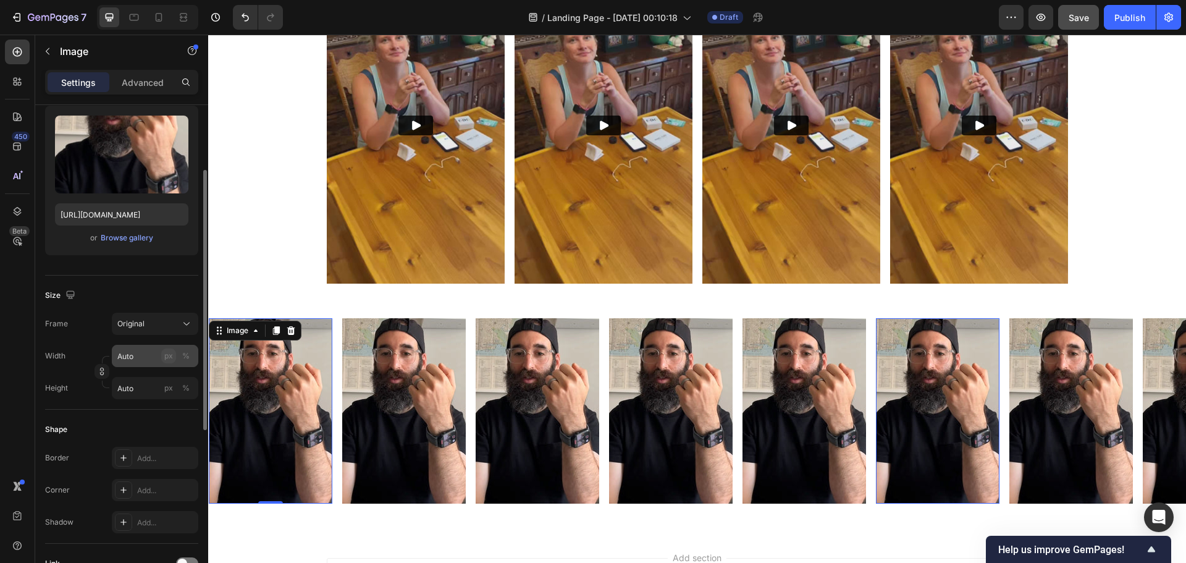
click at [167, 357] on div "px" at bounding box center [168, 355] width 9 height 11
type input "1"
click at [135, 354] on input "1" at bounding box center [155, 356] width 86 height 22
type input "200"
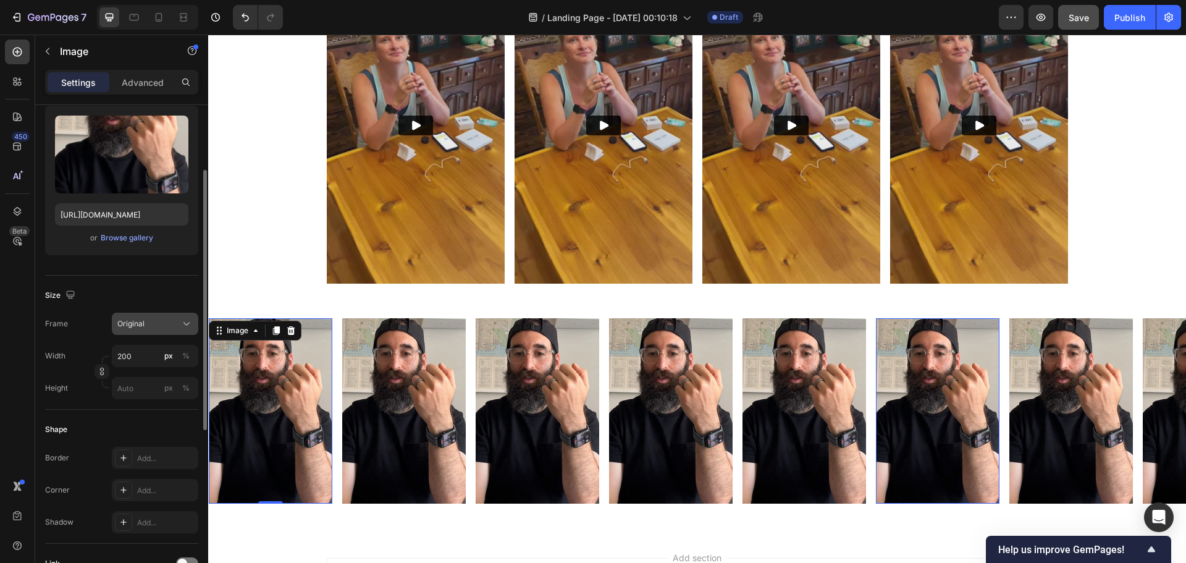
click at [166, 325] on div "Original" at bounding box center [147, 323] width 61 height 11
click at [91, 335] on div "Frame Original Width 200 px % Height px %" at bounding box center [121, 355] width 153 height 86
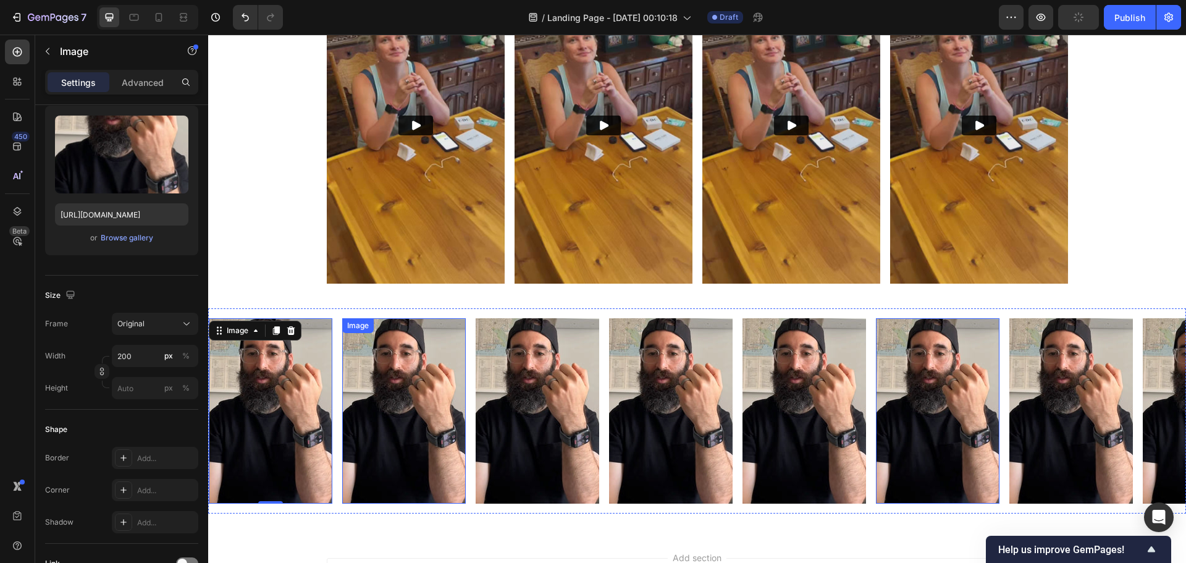
click at [366, 367] on img at bounding box center [403, 410] width 123 height 185
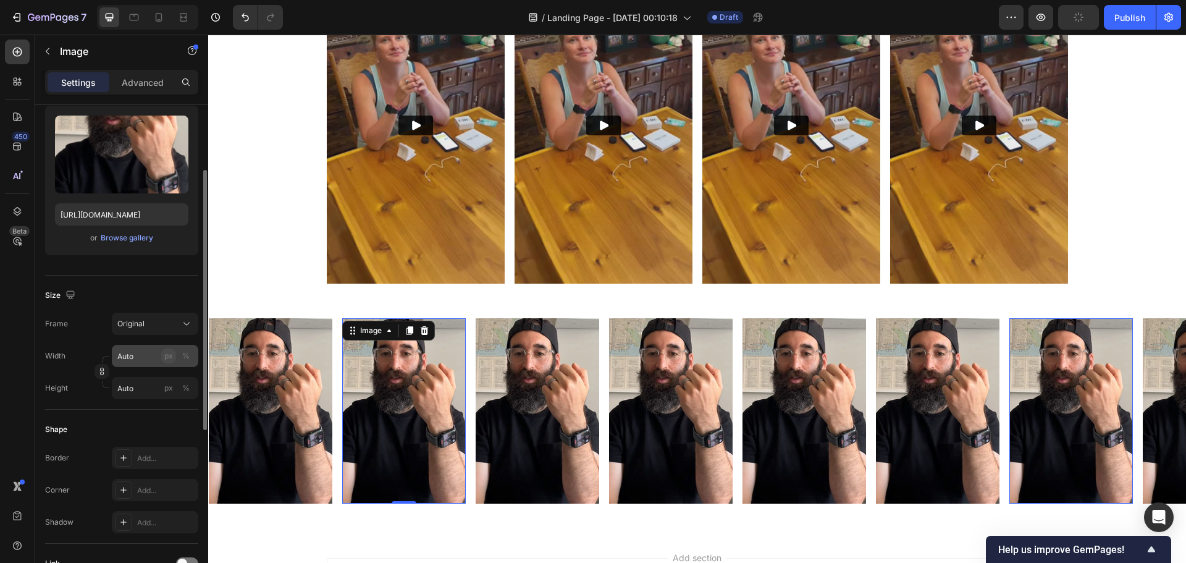
click at [174, 358] on button "px" at bounding box center [168, 355] width 15 height 15
type input "1"
click at [134, 357] on input "1" at bounding box center [155, 356] width 86 height 22
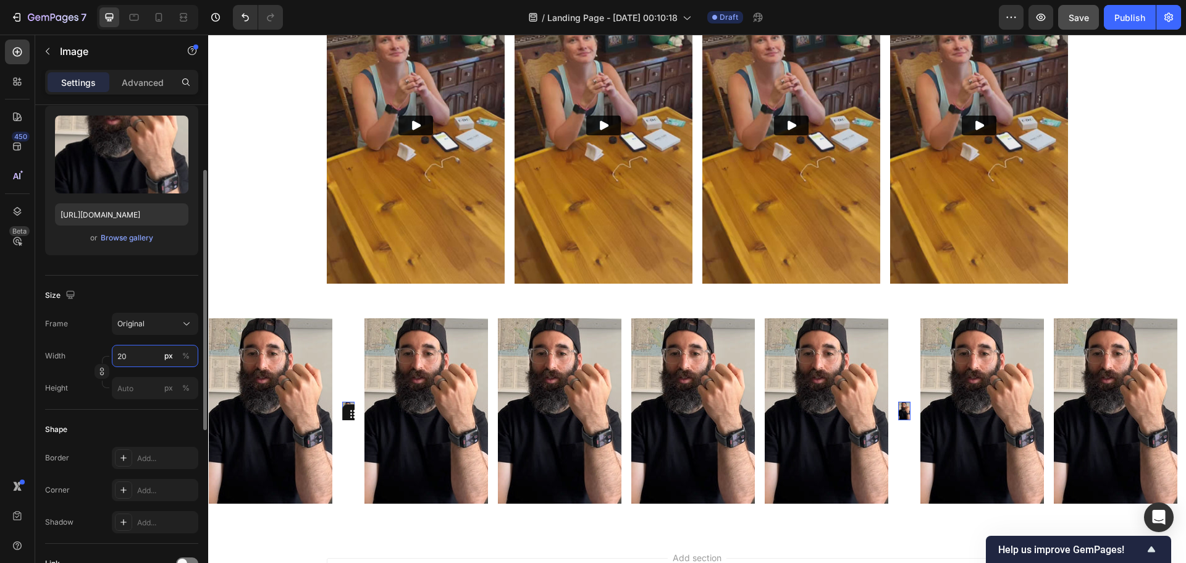
type input "200"
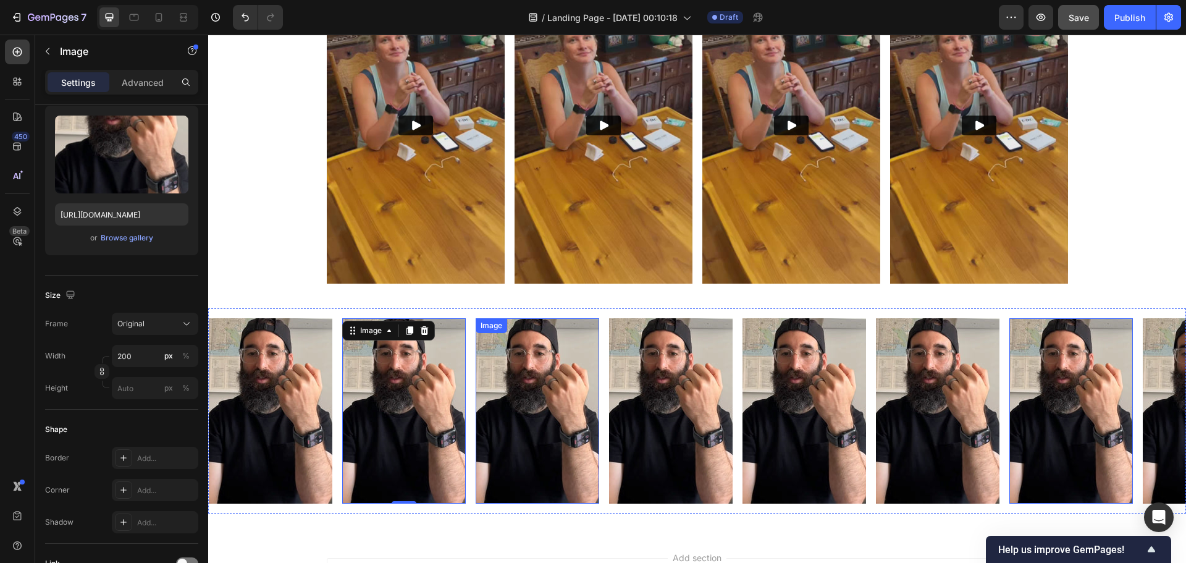
click at [517, 360] on img at bounding box center [536, 410] width 123 height 185
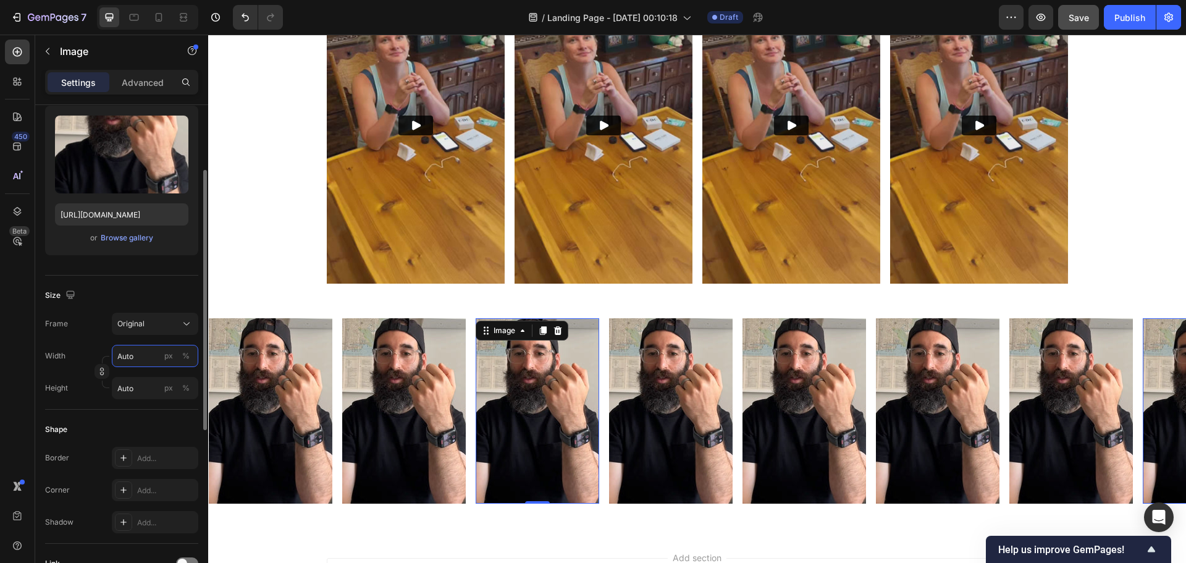
click at [136, 354] on input "Auto" at bounding box center [155, 356] width 86 height 22
type input "2"
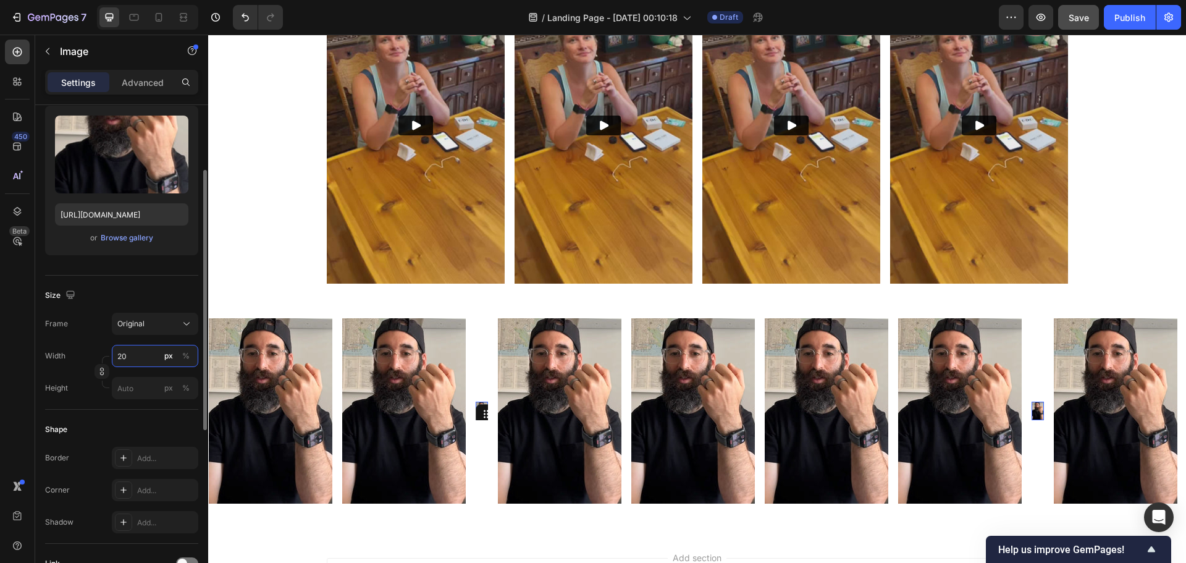
type input "200"
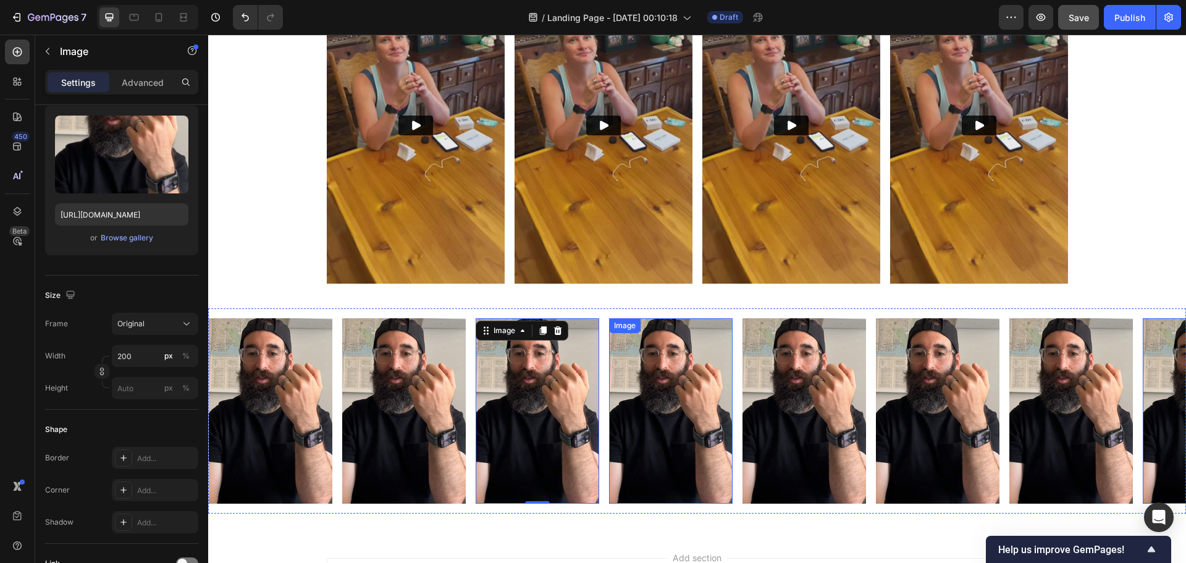
click at [692, 383] on img at bounding box center [670, 410] width 123 height 185
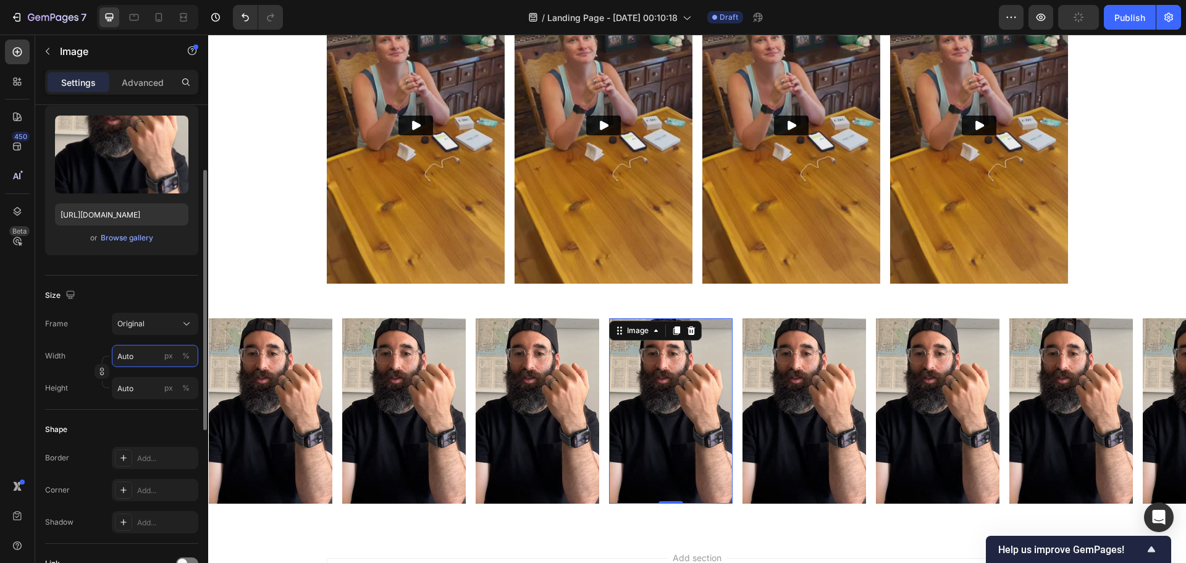
click at [138, 355] on input "Auto" at bounding box center [155, 356] width 86 height 22
type input "2"
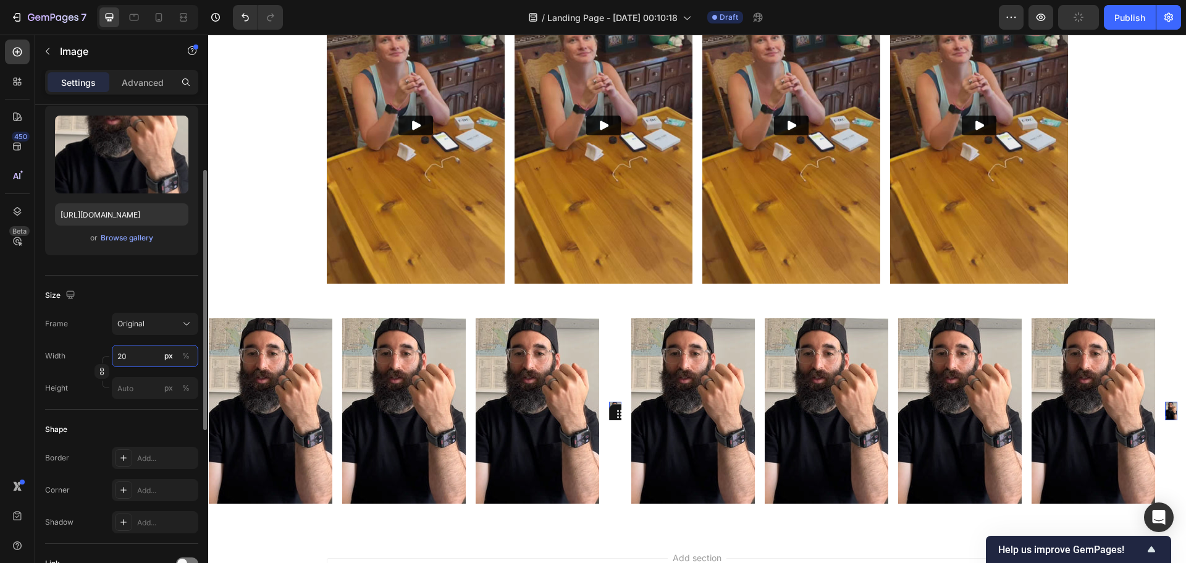
type input "200"
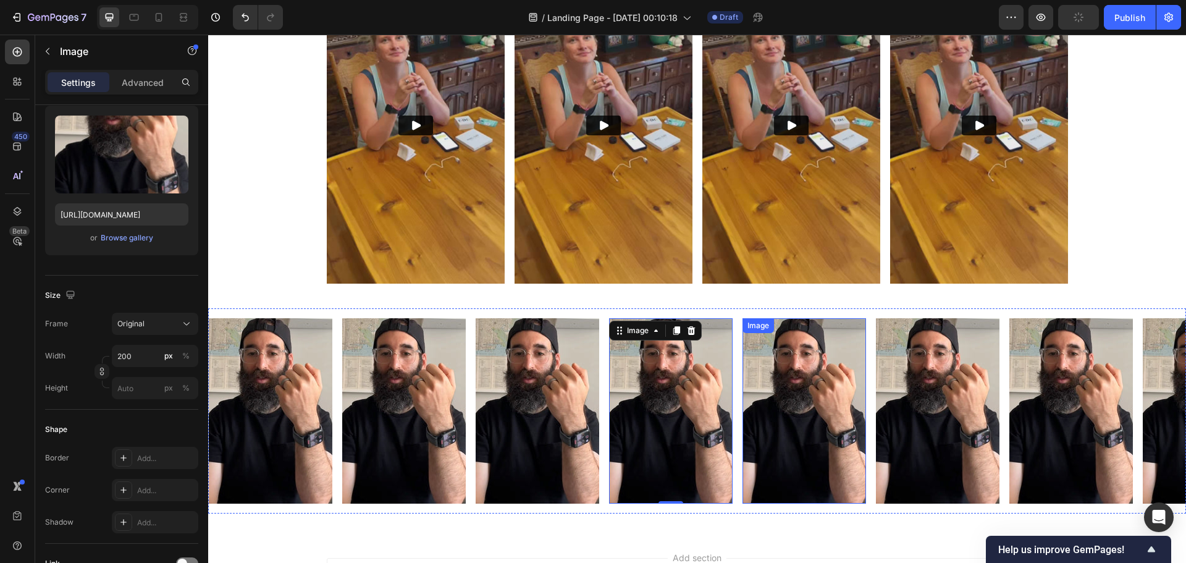
click at [832, 393] on img at bounding box center [803, 410] width 123 height 185
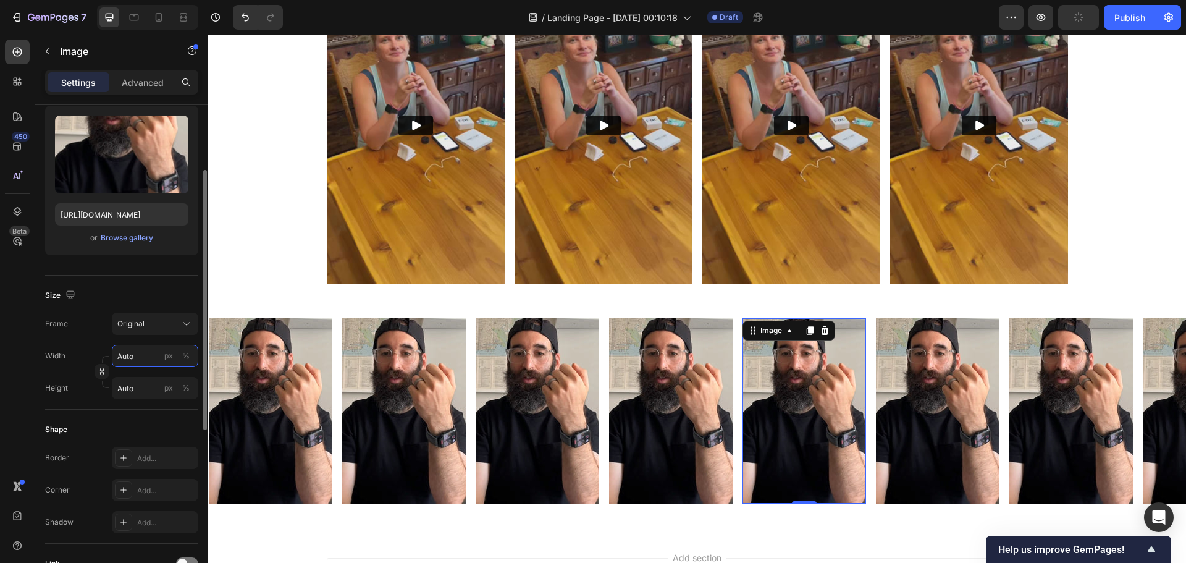
click at [141, 358] on input "Auto" at bounding box center [155, 356] width 86 height 22
type input "2"
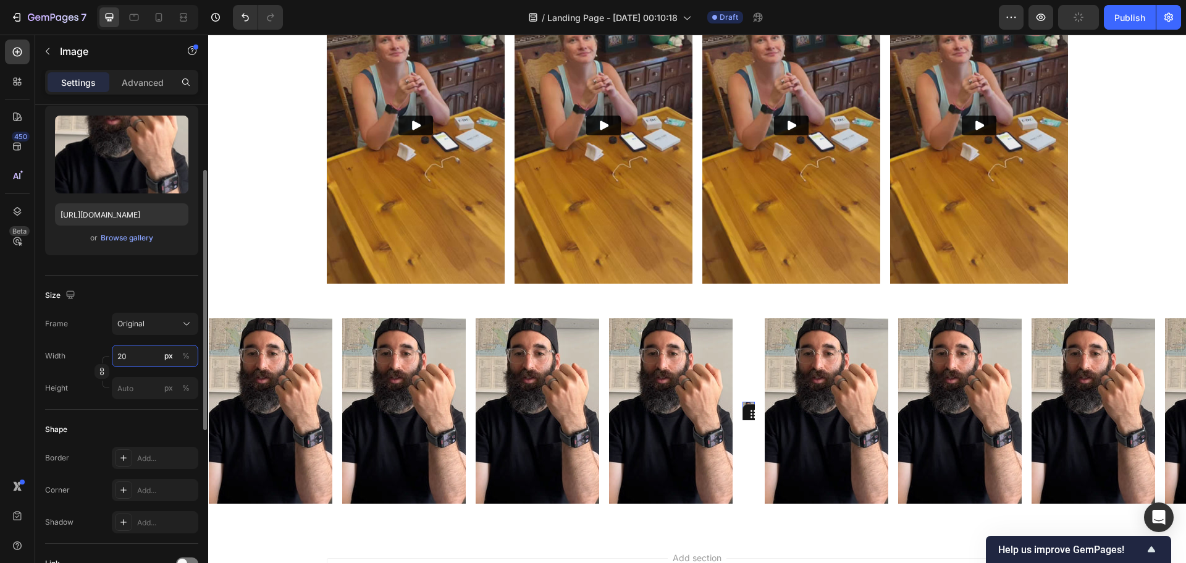
type input "200"
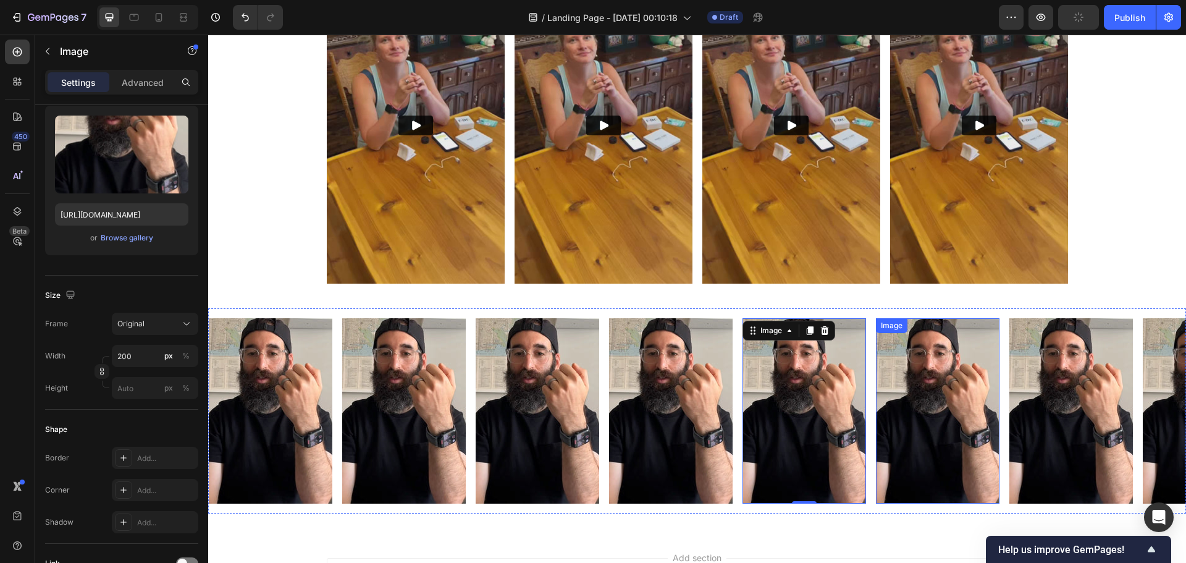
click at [927, 359] on img at bounding box center [937, 410] width 123 height 185
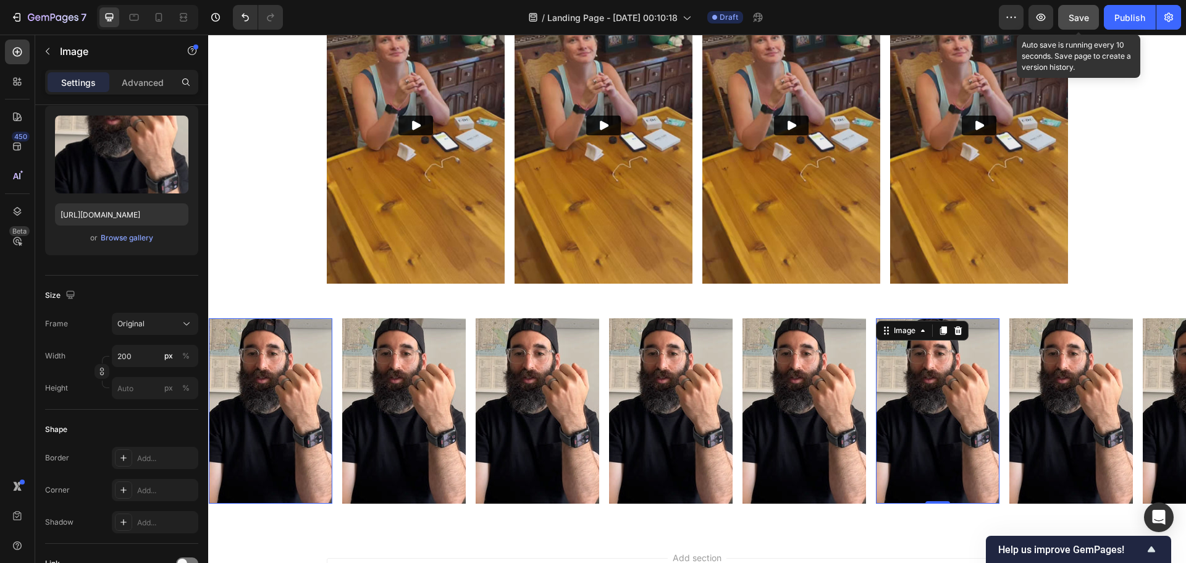
click at [1084, 19] on span "Save" at bounding box center [1078, 17] width 20 height 10
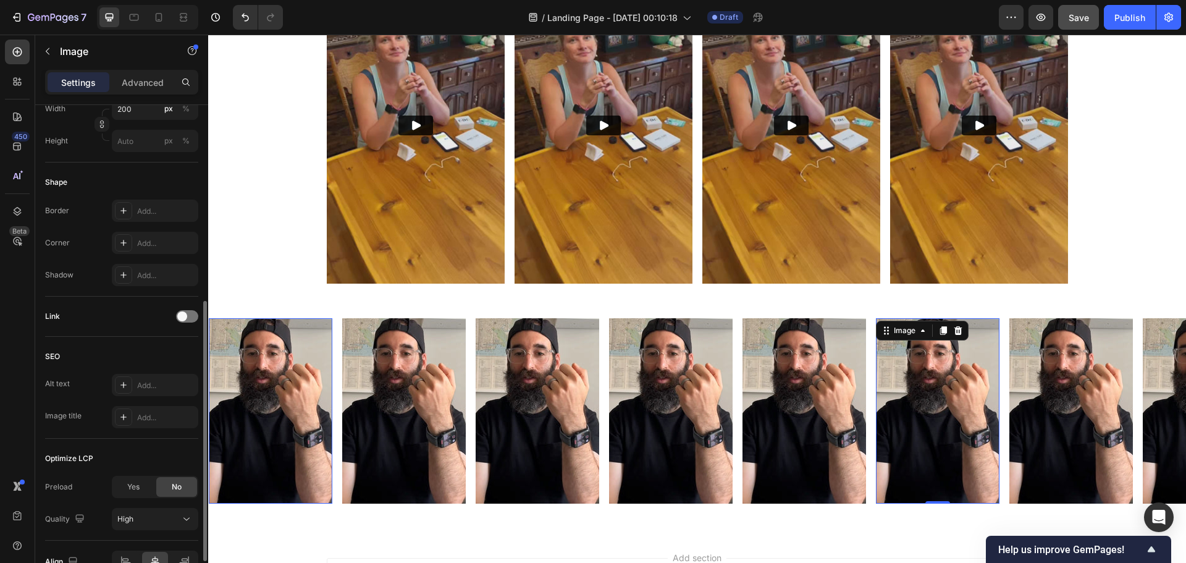
scroll to position [440, 0]
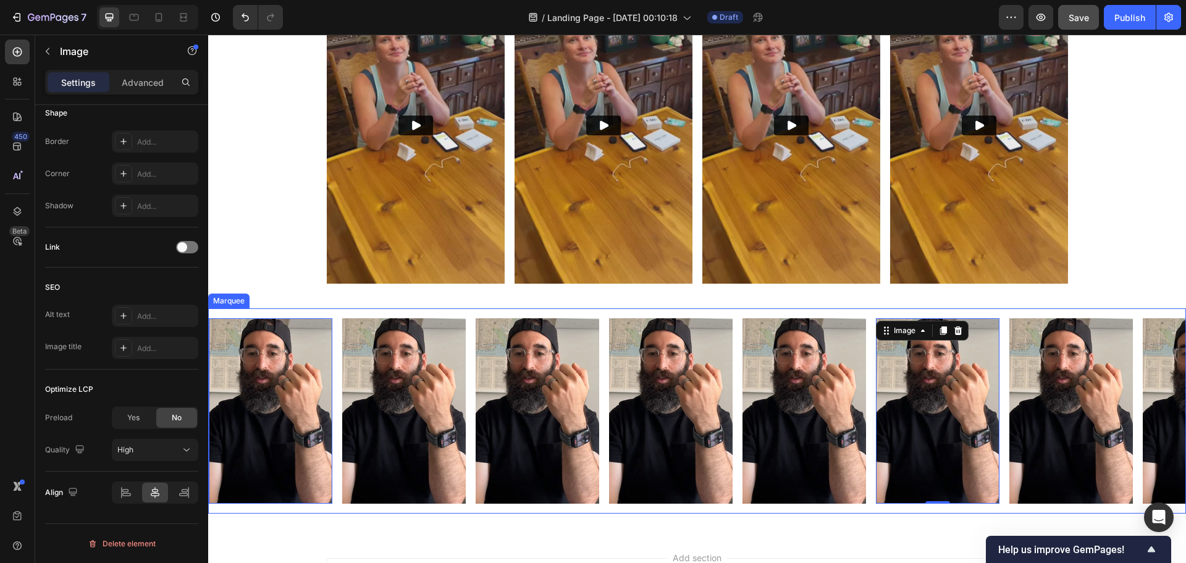
click at [469, 350] on div "Image" at bounding box center [408, 410] width 133 height 185
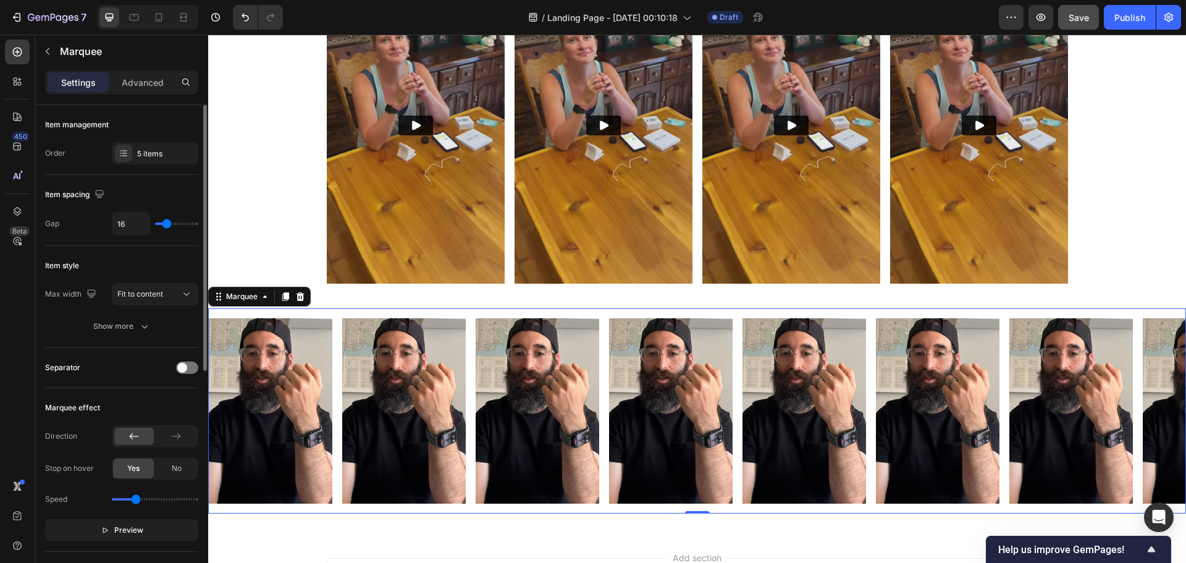
scroll to position [62, 0]
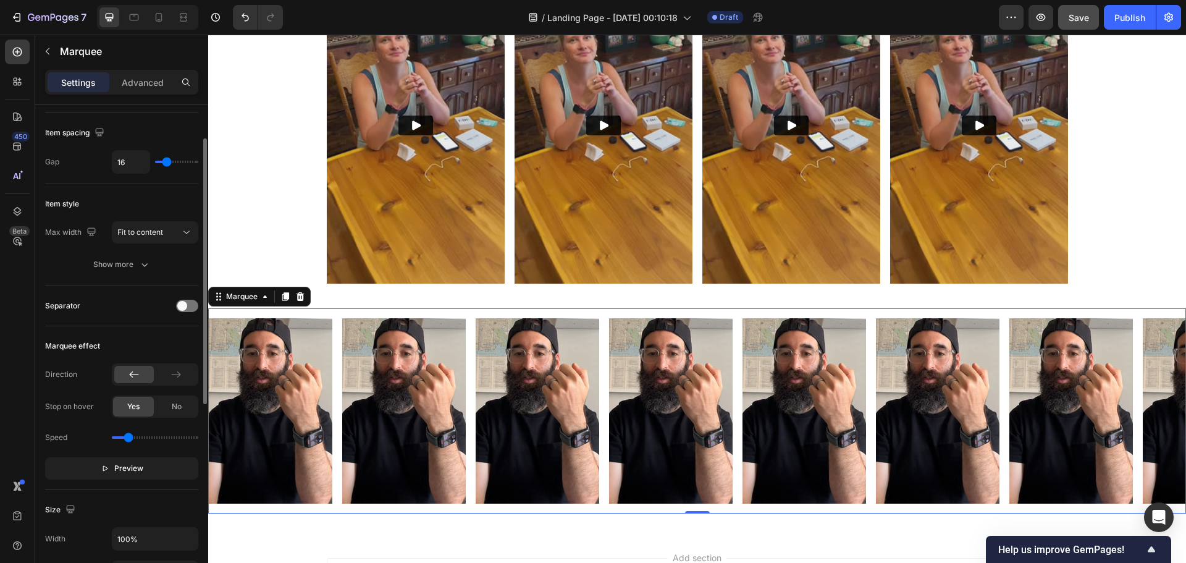
type input "0.6"
click at [128, 438] on input "range" at bounding box center [155, 437] width 86 height 2
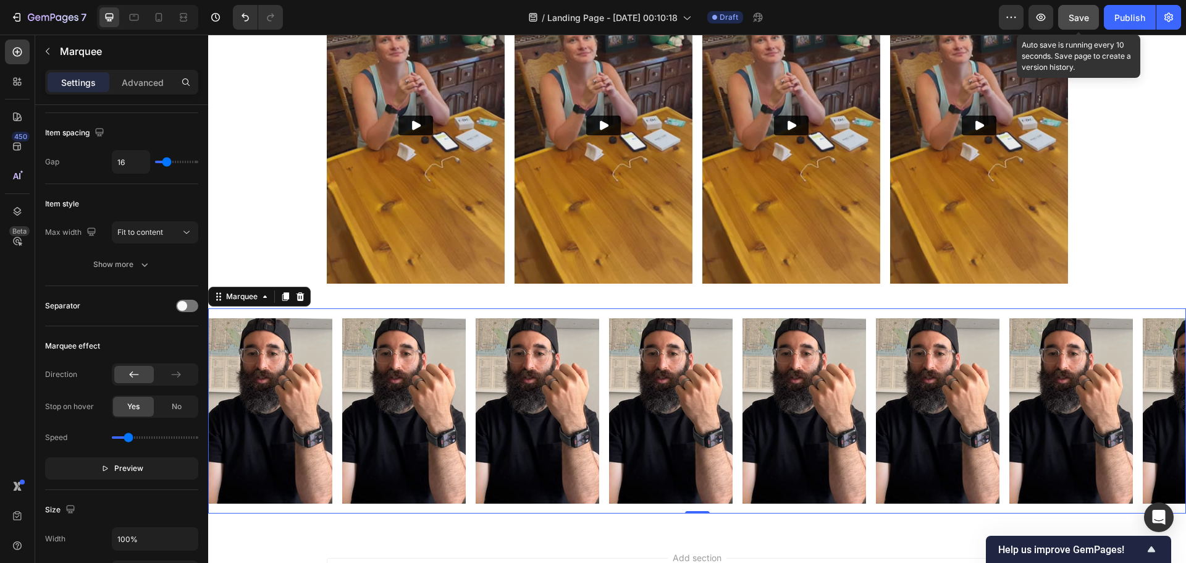
click at [1071, 13] on span "Save" at bounding box center [1078, 17] width 20 height 10
